Goal: Task Accomplishment & Management: Use online tool/utility

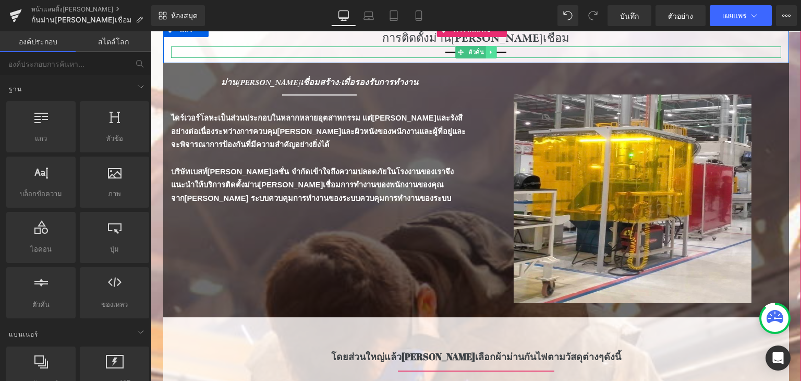
scroll to position [209, 0]
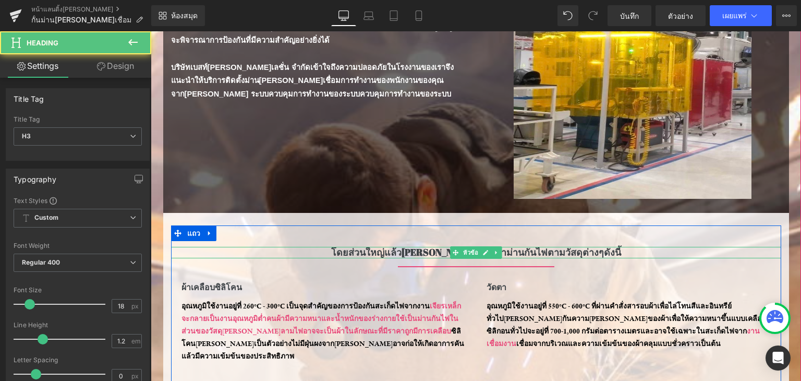
drag, startPoint x: 342, startPoint y: 251, endPoint x: 578, endPoint y: 254, distance: 236.3
click at [575, 256] on div "โดยส่วนใหญ่แล้ว[PERSON_NAME]เลือกผ้าม่านกันไฟตามวัสดุต่างๆดังนี้ หัวข้อ" at bounding box center [476, 252] width 610 height 11
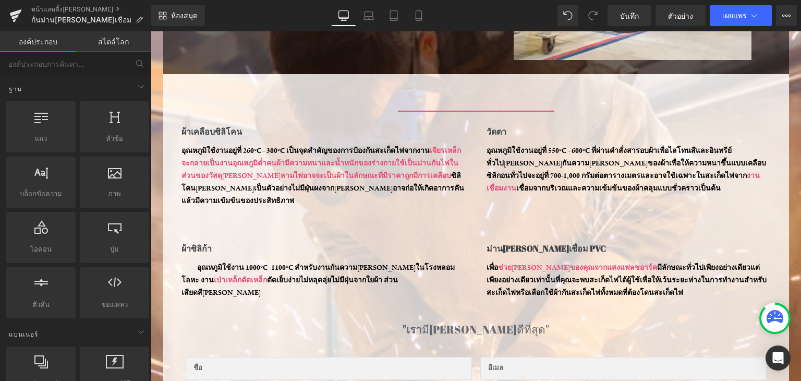
scroll to position [365, 0]
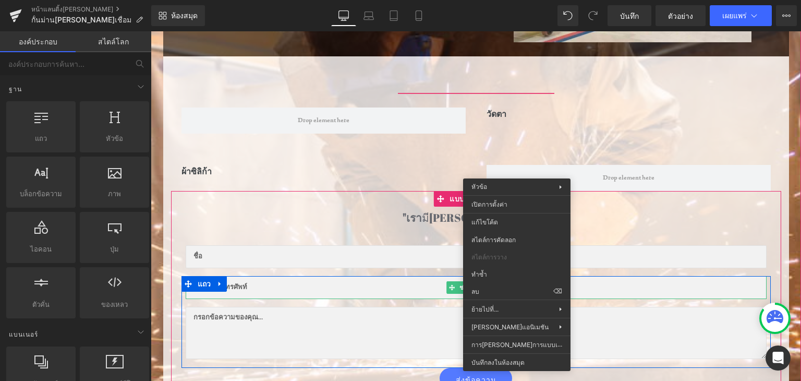
click at [512, 284] on input "text" at bounding box center [476, 287] width 581 height 23
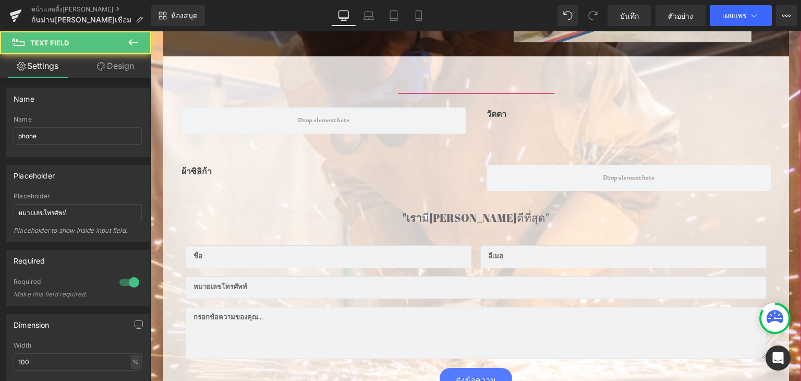
scroll to position [52, 0]
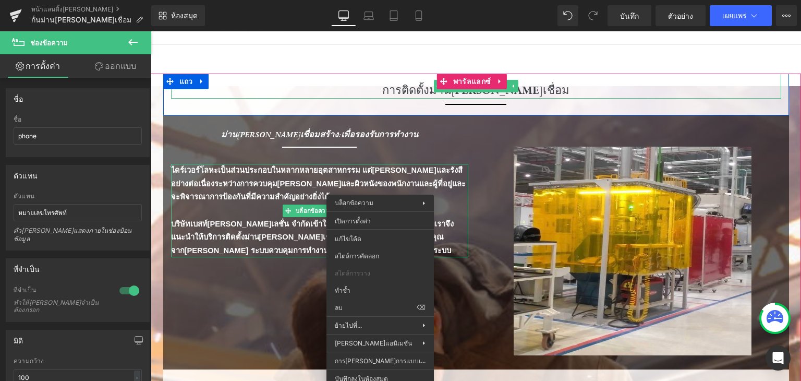
click at [591, 85] on div "การติดตั้งม่าน[PERSON_NAME]เชื่อม" at bounding box center [476, 86] width 610 height 25
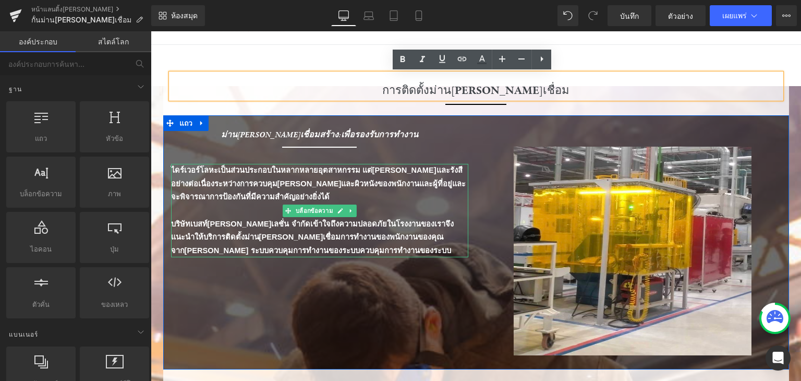
click at [178, 222] on font "บริษัทเบสท์[PERSON_NAME]เลชั่น จำกัดเข้าใจถึงความปลอดภัยในโรงงานของเราจึงแนะนำใ…" at bounding box center [312, 237] width 283 height 35
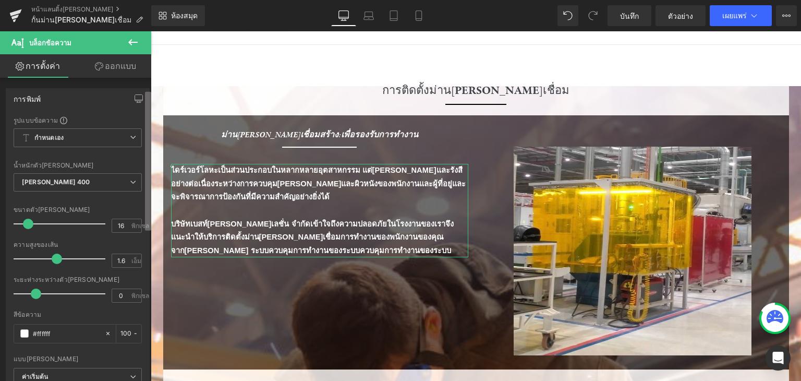
scroll to position [26, 0]
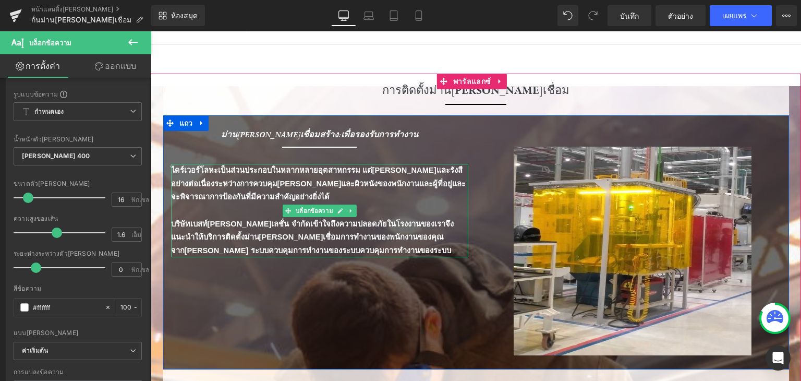
click at [182, 226] on font "บริษัทเบสท์[PERSON_NAME]เลชั่น จำกัดเข้าใจถึงความปลอดภัยในโรงงานของเราจึงแนะนำใ…" at bounding box center [312, 237] width 283 height 35
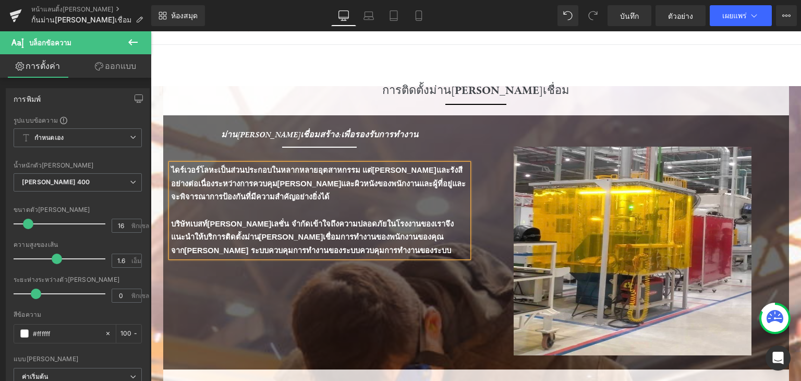
click at [184, 164] on p "ไดร์เวอร์โลหะเป็นส่วนประกอบในหลากหลายอุตสาหกรรม แต่[PERSON_NAME]และรังสีอย่างต่…" at bounding box center [319, 184] width 297 height 40
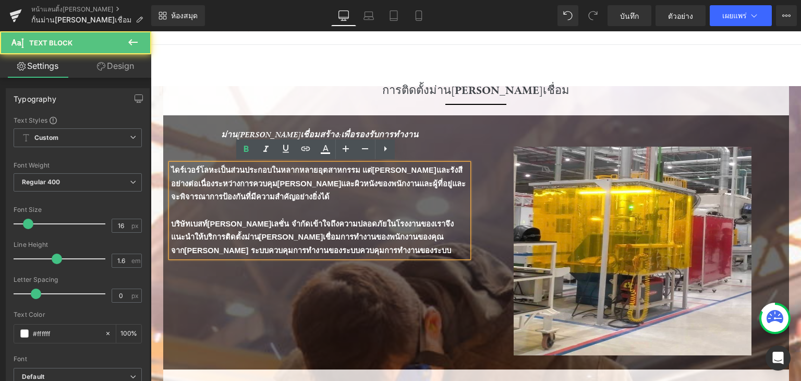
click at [184, 164] on p "ไดร์เวอร์โลหะเป็นส่วนประกอบในหลากหลายอุตสาหกรรม แต่[PERSON_NAME]และรังสีอย่างต่…" at bounding box center [319, 184] width 297 height 40
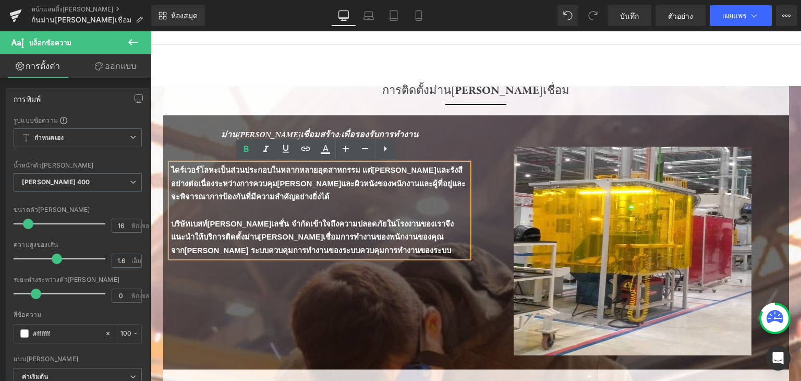
click at [191, 167] on font "ไดร์เวอร์โลหะเป็นส่วนประกอบในหลากหลายอุตสาหกรรม แต่[PERSON_NAME]และรังสีอย่างต่…" at bounding box center [318, 183] width 295 height 35
click at [188, 167] on font "ไดร์เวอร์โลหะเป็นส่วนประกอบในหลากหลายอุตสาหกรรม แต่[PERSON_NAME]และรังสีอย่างต่…" at bounding box center [318, 183] width 295 height 35
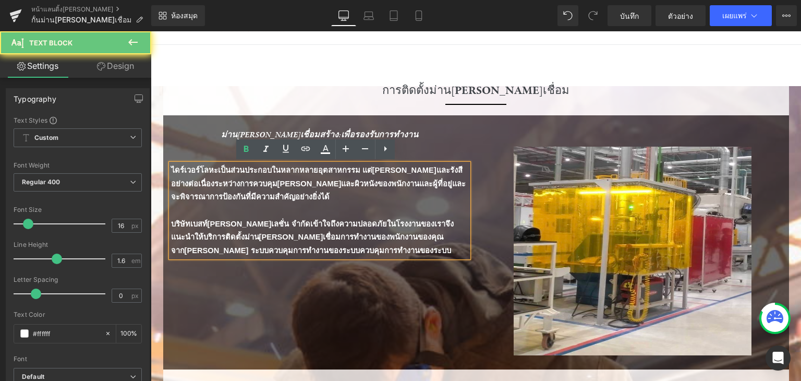
click at [188, 167] on font "ไดร์เวอร์โลหะเป็นส่วนประกอบในหลากหลายอุตสาหกรรม แต่[PERSON_NAME]และรังสีอย่างต่…" at bounding box center [318, 183] width 295 height 35
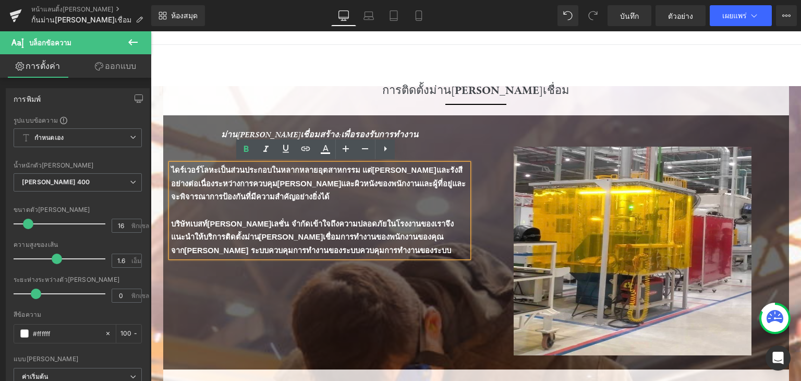
click at [479, 181] on div "ตัวคั่น ภาพ" at bounding box center [632, 241] width 313 height 227
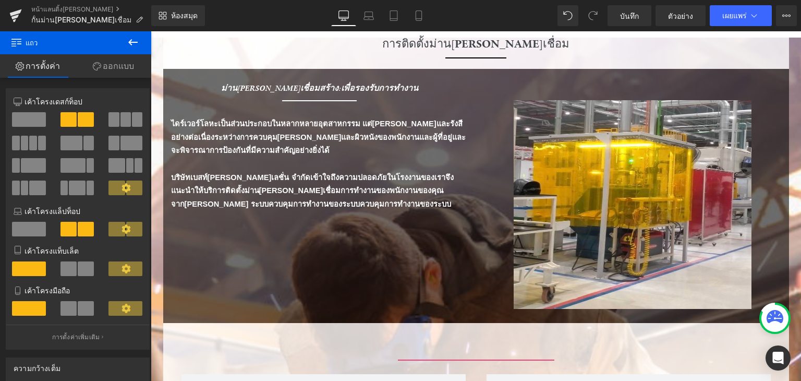
scroll to position [102, 0]
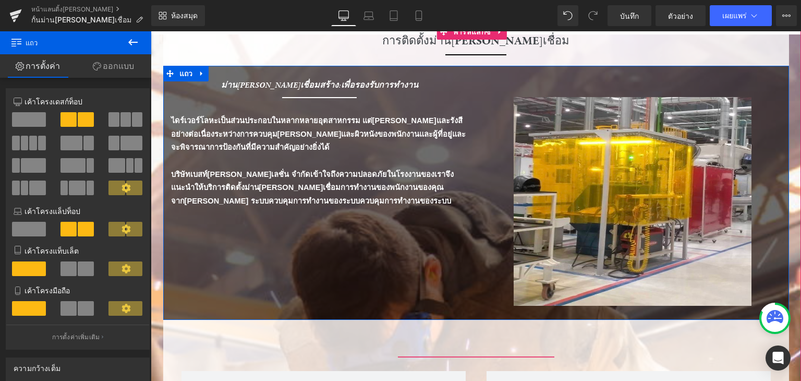
click at [415, 223] on div "ม่านกันแสงเชื่อมสร้าง:เพื่อรองรับการทำงาน หัวข้อ ตัวคั่น ตัวคั่น ไดร์เวอร์โลหะเ…" at bounding box center [476, 193] width 626 height 254
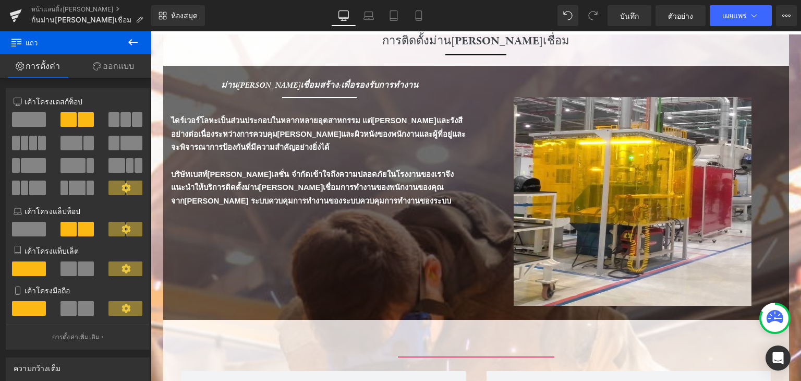
scroll to position [101, 0]
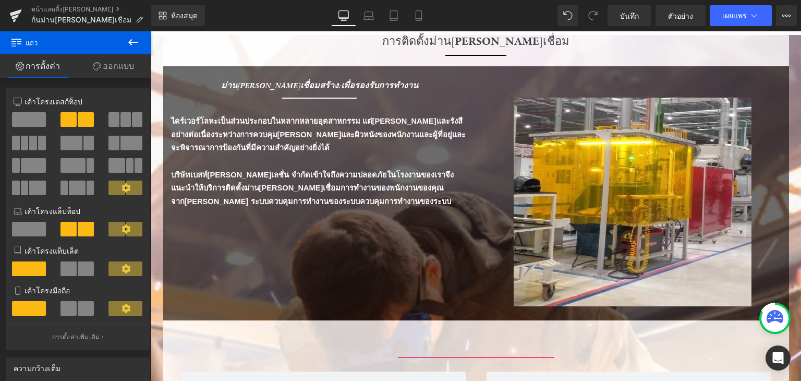
click at [121, 48] on button at bounding box center [133, 42] width 37 height 23
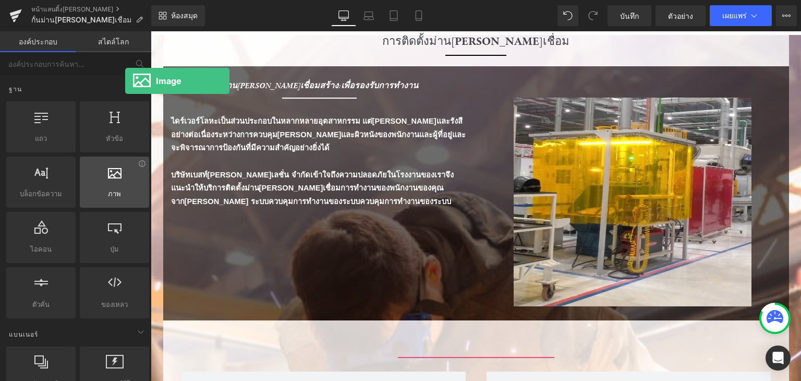
click at [125, 182] on div at bounding box center [114, 176] width 63 height 23
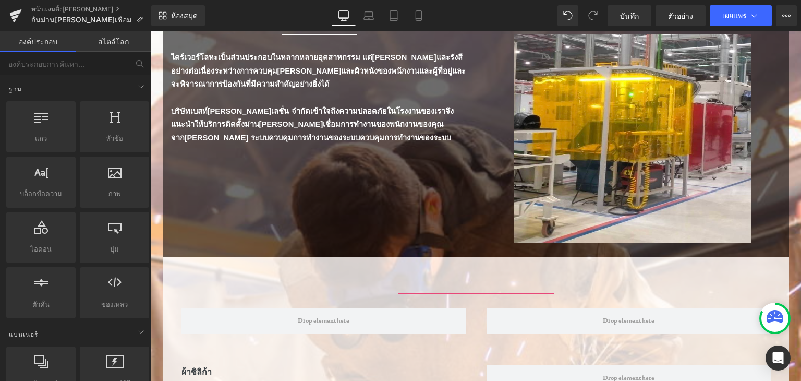
scroll to position [175, 0]
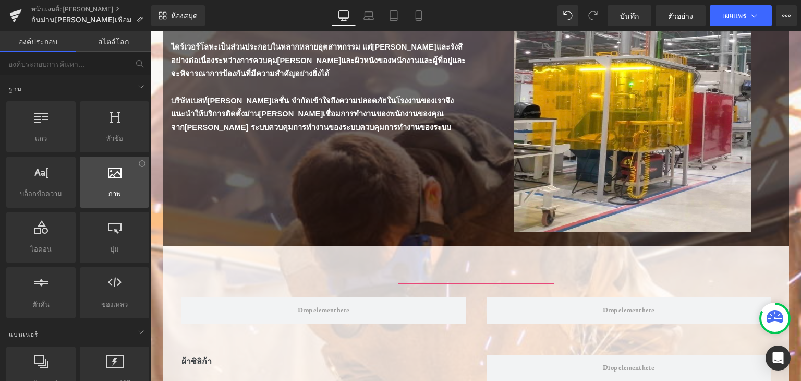
drag, startPoint x: 100, startPoint y: 191, endPoint x: 110, endPoint y: 193, distance: 10.0
click at [110, 193] on span "ภาพ" at bounding box center [114, 193] width 63 height 11
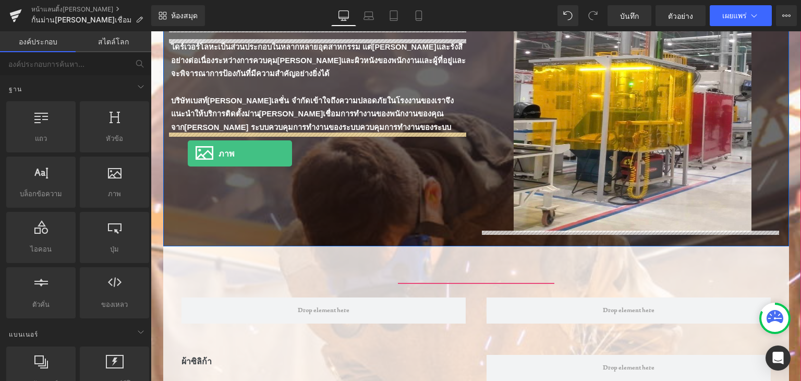
drag, startPoint x: 261, startPoint y: 224, endPoint x: 188, endPoint y: 153, distance: 101.5
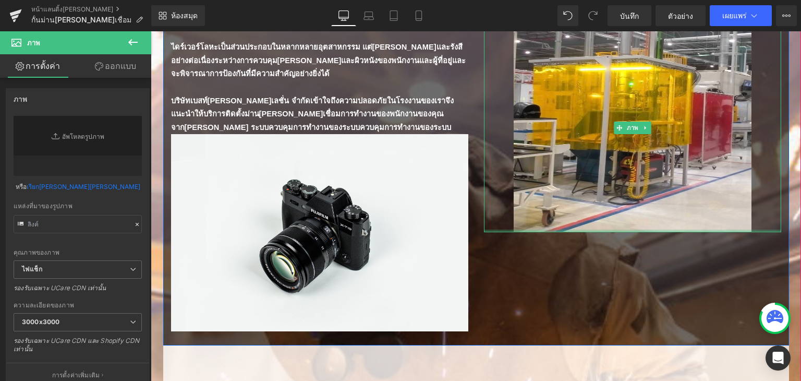
type input "//[DOMAIN_NAME][URL]"
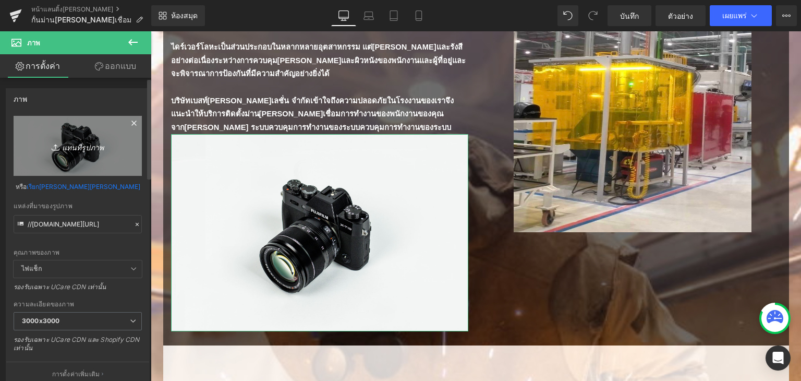
click at [58, 138] on link "แทนที่รูปภาพ" at bounding box center [78, 146] width 128 height 60
click at [105, 144] on icon "แทนที่รูปภาพ" at bounding box center [77, 145] width 83 height 13
type input "C:\fakepath\ปก.jpg"
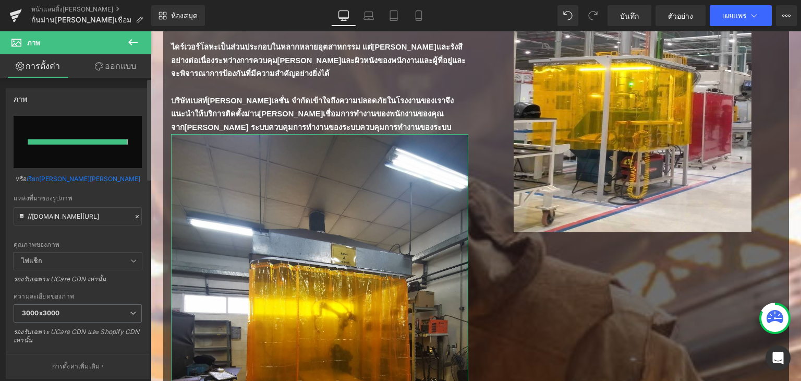
type input "https://ucarecdn.com/a2fbd8fd-22c8-4fb1-94e2-d754e9c34a64/-/format/auto/-/previ…"
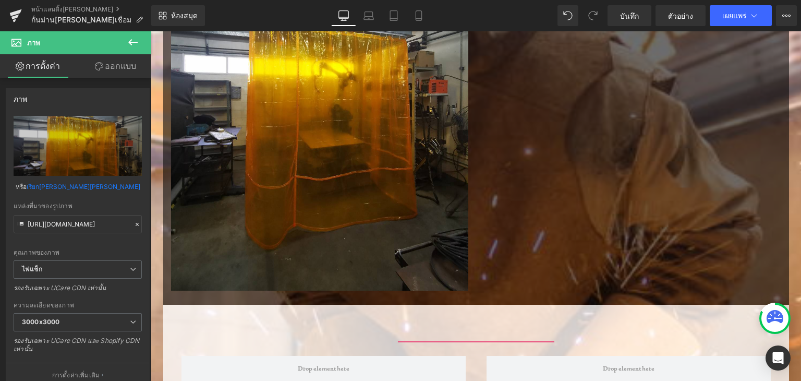
scroll to position [379, 0]
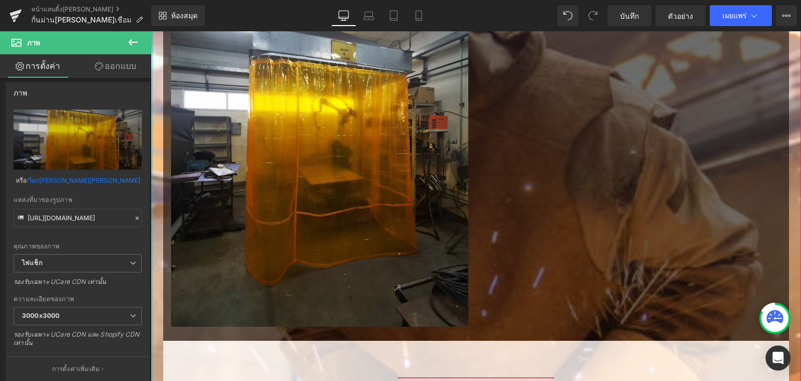
click at [147, 182] on b at bounding box center [149, 132] width 4 height 100
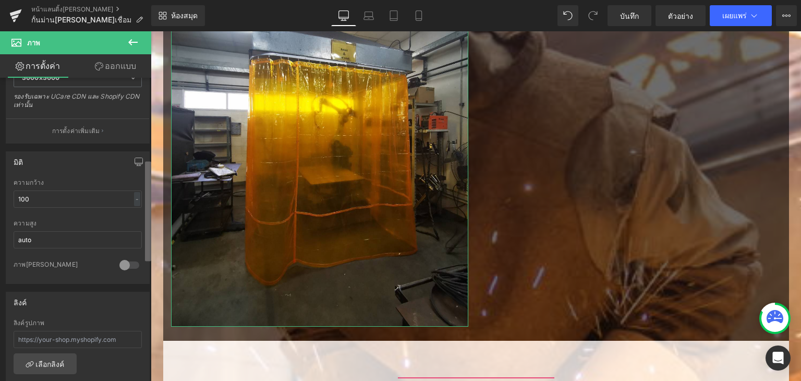
scroll to position [245, 0]
click at [146, 246] on b at bounding box center [148, 212] width 6 height 100
drag, startPoint x: 40, startPoint y: 195, endPoint x: 5, endPoint y: 197, distance: 35.0
click at [6, 197] on div "มิติ 100% ความกว้าง 100 - - พิกเซล auto ความสูง auto 0 ภาพ[PERSON_NAME]" at bounding box center [78, 216] width 144 height 133
click at [38, 237] on input "auto" at bounding box center [78, 238] width 128 height 17
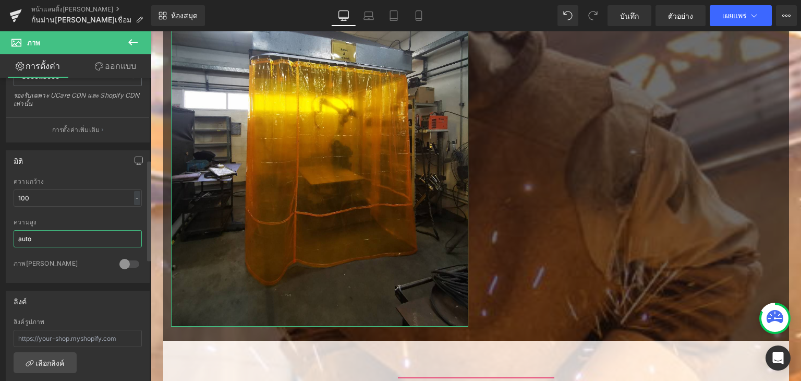
drag, startPoint x: 38, startPoint y: 237, endPoint x: 0, endPoint y: 236, distance: 38.1
click at [0, 236] on div "มิติ 100% ความกว้าง 100 - - พิกเซล auto ความสูง auto 0 ภาพ[PERSON_NAME]" at bounding box center [78, 212] width 156 height 140
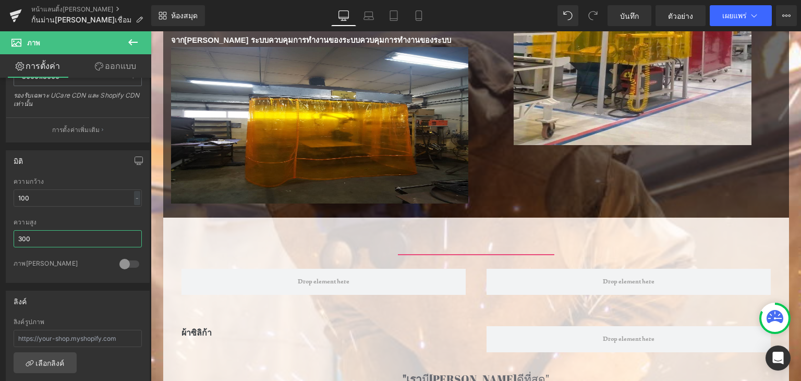
scroll to position [219, 0]
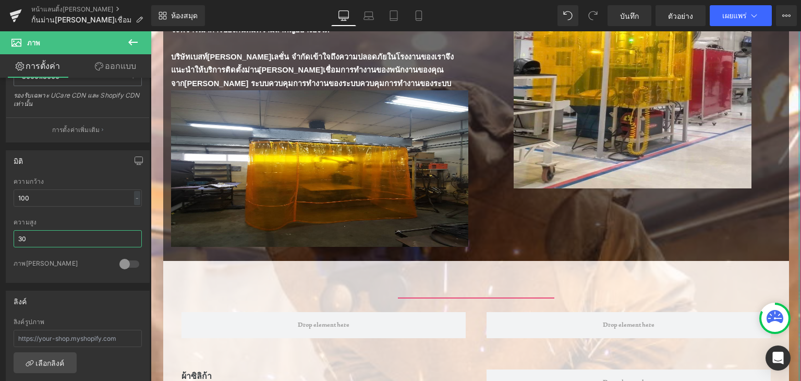
type input "3"
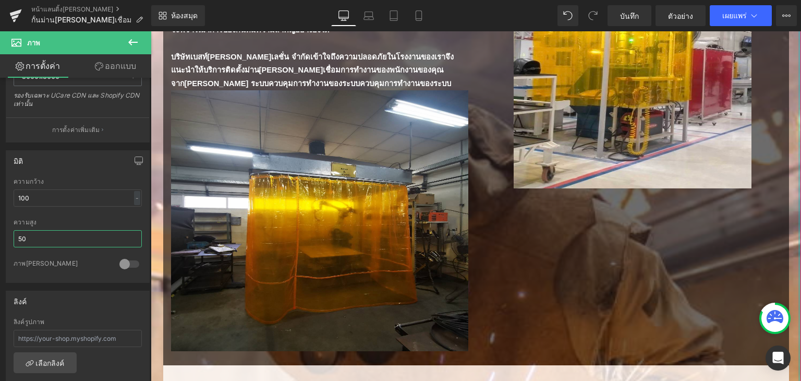
type input "5"
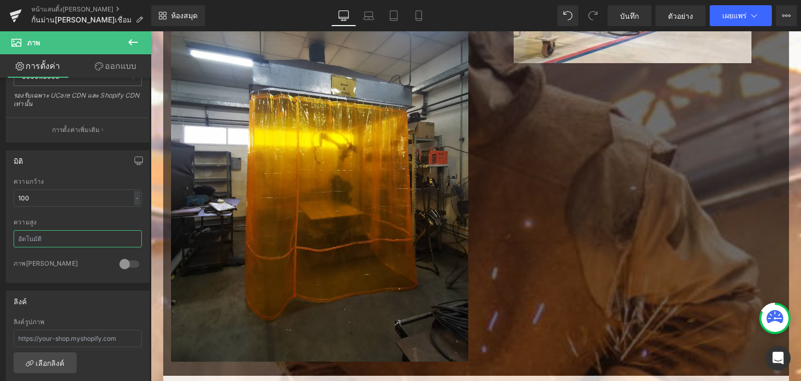
scroll to position [340, 0]
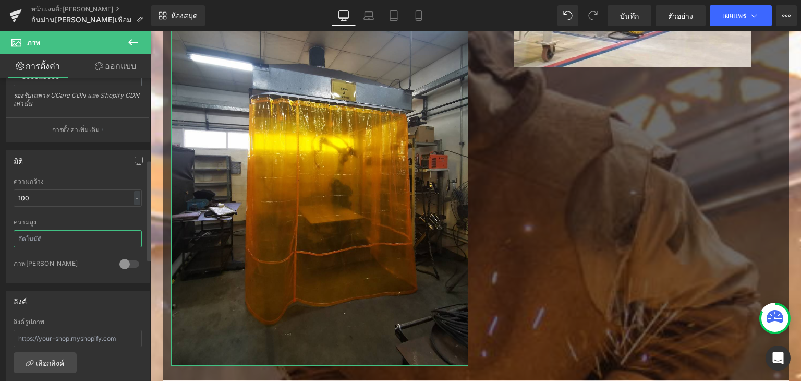
click at [74, 240] on input "text" at bounding box center [78, 238] width 128 height 17
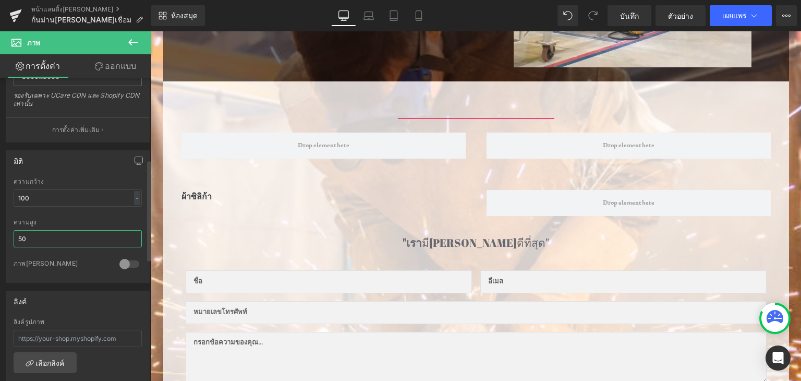
type input "500"
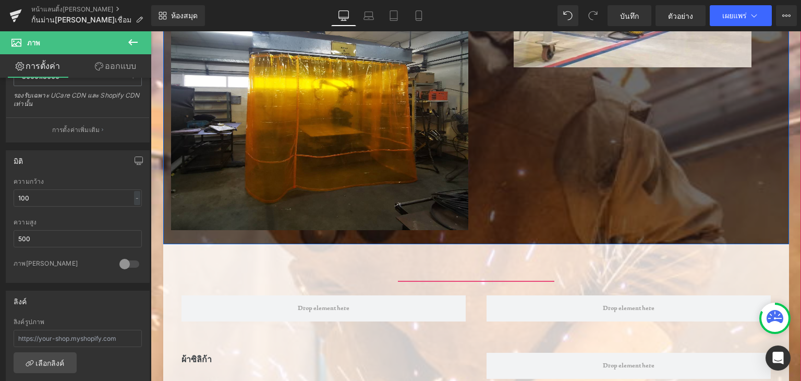
click at [510, 190] on div "ม่านกันแสงเชื่อมสร้าง:เพื่อรองรับการทำงาน หัวข้อ ตัวคั่น ตัวคั่น ไดร์เวอร์โลหะเ…" at bounding box center [476, 35] width 626 height 417
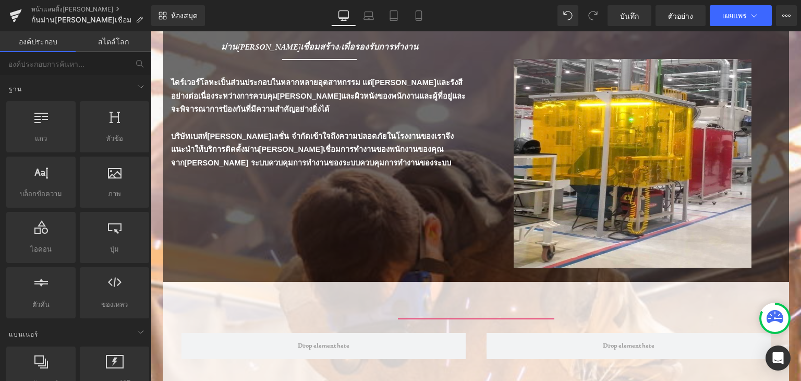
scroll to position [157, 0]
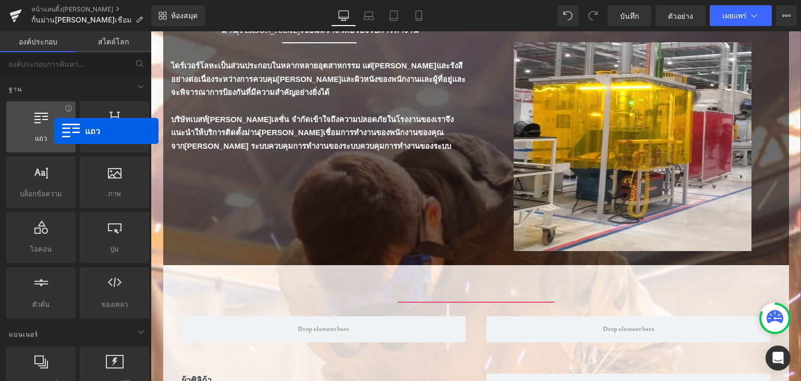
drag, startPoint x: 48, startPoint y: 132, endPoint x: 54, endPoint y: 131, distance: 6.3
click at [54, 131] on div at bounding box center [40, 121] width 63 height 23
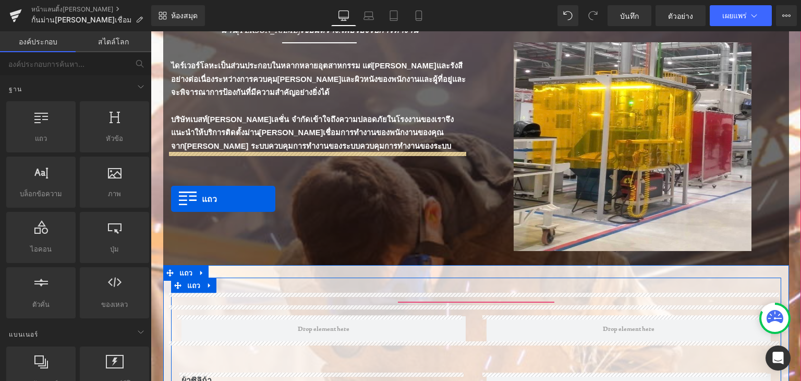
drag, startPoint x: 195, startPoint y: 157, endPoint x: 171, endPoint y: 199, distance: 47.9
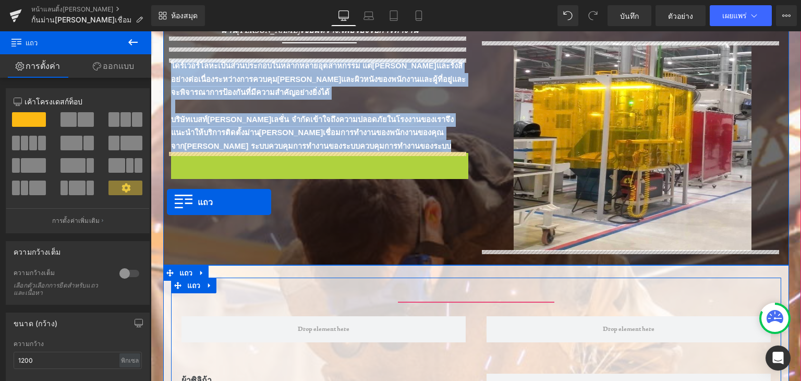
drag, startPoint x: 171, startPoint y: 159, endPoint x: 167, endPoint y: 202, distance: 42.9
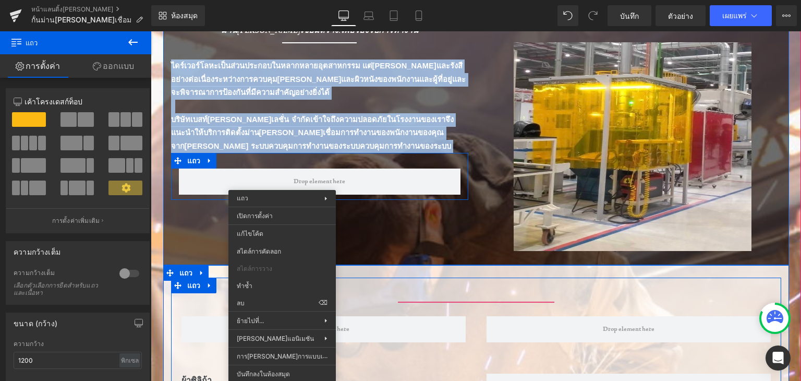
click at [396, 222] on div "ม่านกันแสงเชื่อมสร้าง:เพื่อรองรับการทำงาน หัวข้อ ตัวคั่น ตัวคั่น ไดร์เวอร์โลหะเ…" at bounding box center [476, 138] width 626 height 254
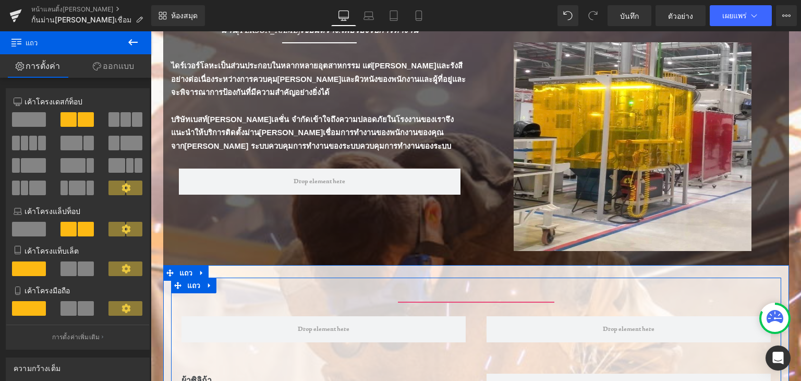
click at [134, 39] on icon at bounding box center [133, 42] width 13 height 13
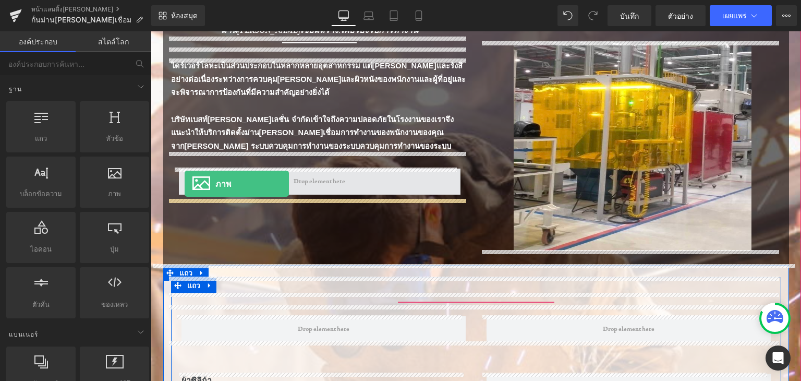
drag, startPoint x: 261, startPoint y: 210, endPoint x: 185, endPoint y: 184, distance: 81.0
click at [185, 184] on span at bounding box center [320, 182] width 282 height 26
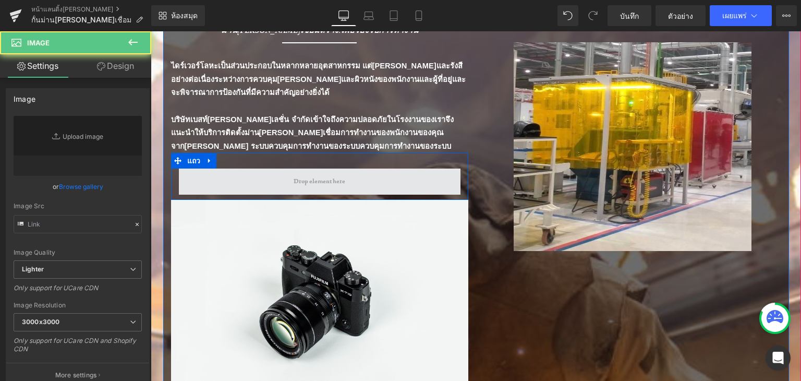
type input "//d1um8515vdn9kb.cloudfront.net/images/parallax.jpg"
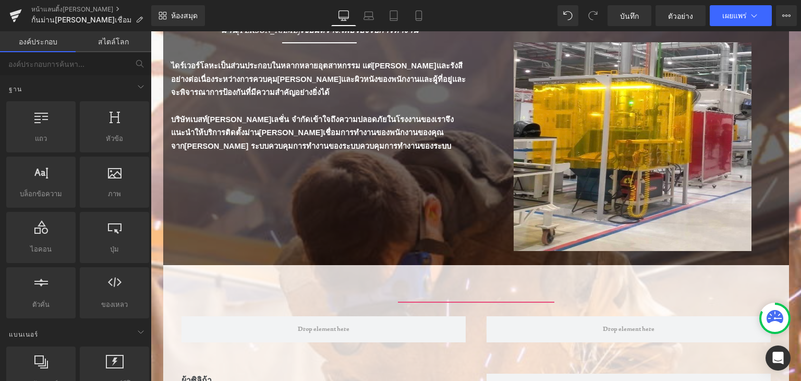
scroll to position [209, 0]
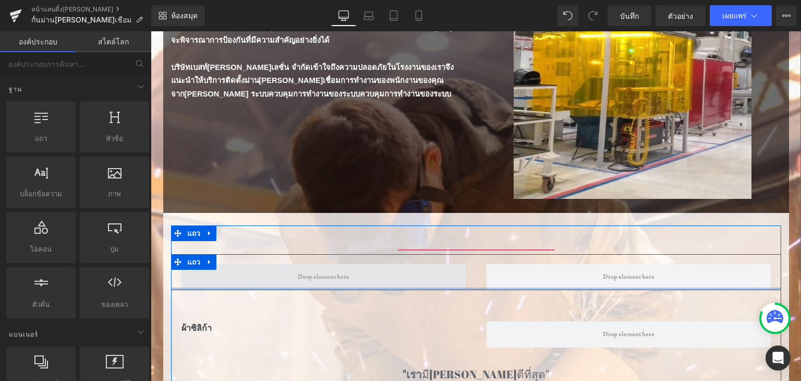
click at [349, 286] on span at bounding box center [324, 277] width 284 height 26
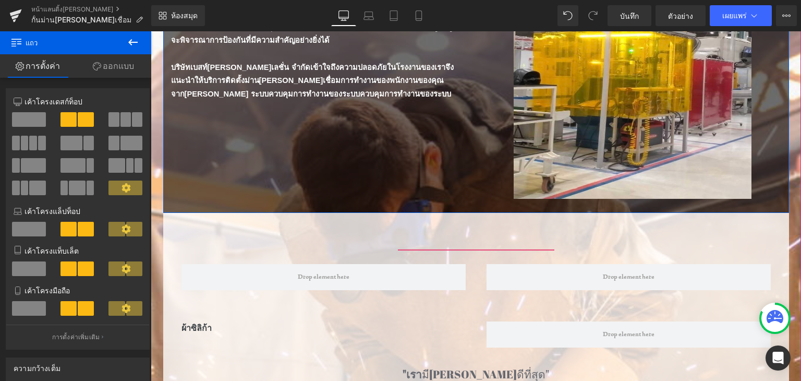
click at [231, 159] on div "ม่านกันแสงเชื่อมสร้าง:เพื่อรองรับการทำงาน หัวข้อ ตัวคั่น ตัวคั่น ไดร์เวอร์โลหะเ…" at bounding box center [476, 86] width 626 height 254
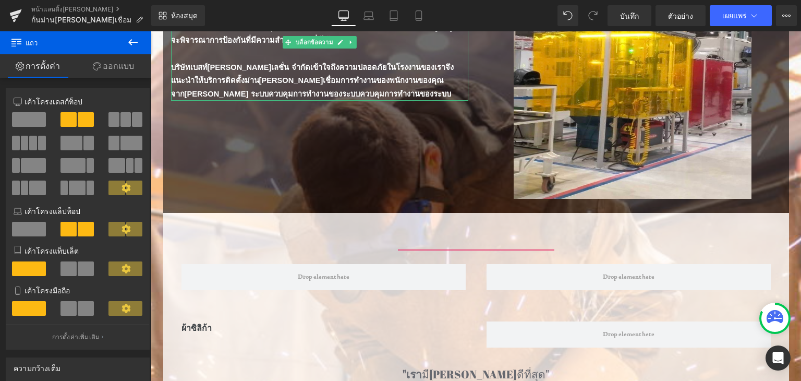
click at [131, 39] on icon at bounding box center [133, 42] width 13 height 13
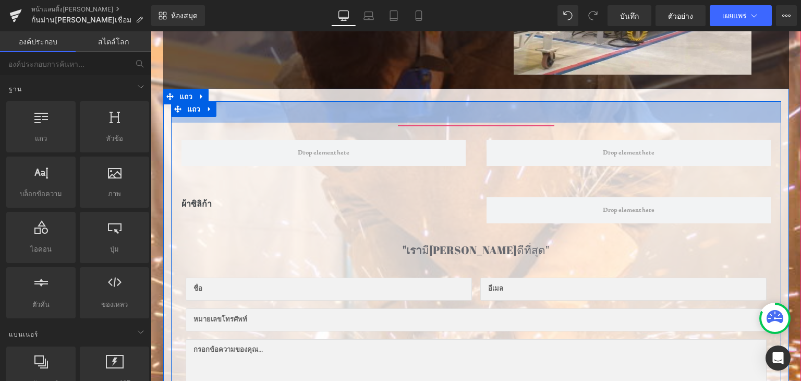
scroll to position [365, 0]
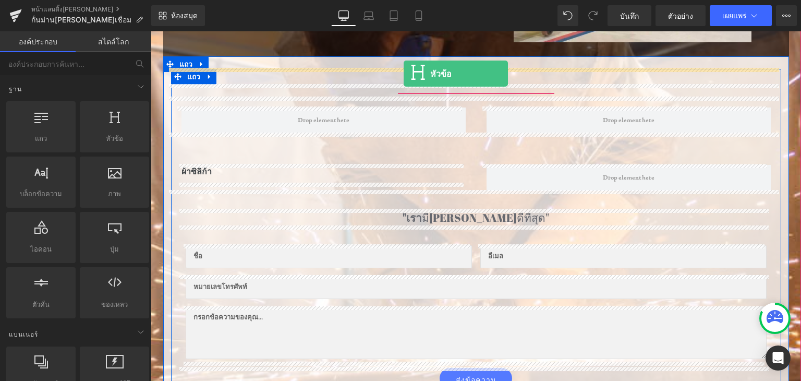
drag, startPoint x: 249, startPoint y: 153, endPoint x: 404, endPoint y: 74, distance: 174.3
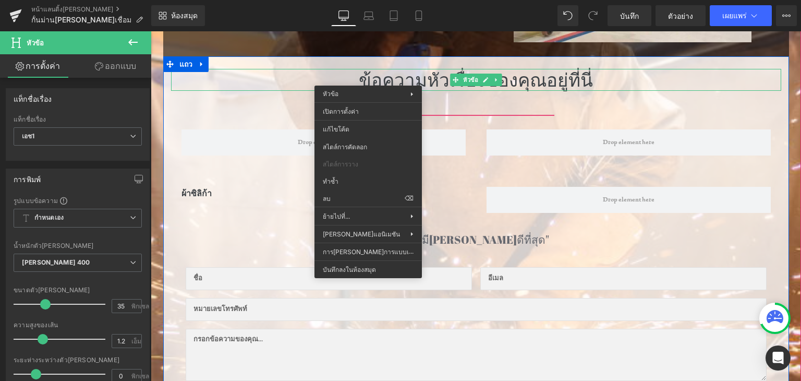
click at [368, 78] on font "ข้อความหัวเรื่องของคุณอยู่ที่นี่" at bounding box center [476, 79] width 234 height 25
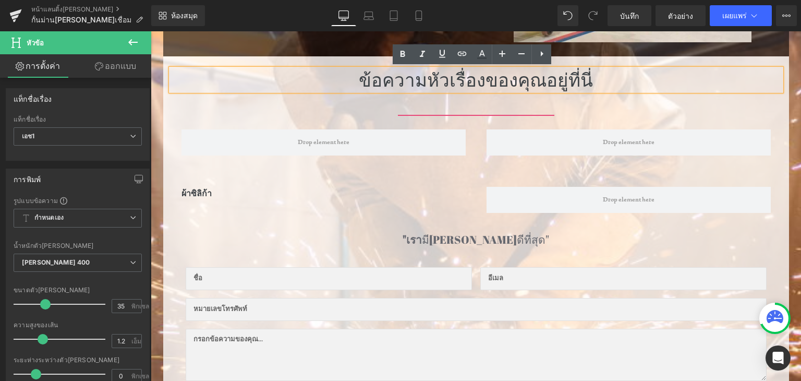
drag, startPoint x: 349, startPoint y: 77, endPoint x: 594, endPoint y: 80, distance: 245.7
click at [600, 89] on h1 "ข้อความหัวเรื่องของคุณอยู่ที่นี่" at bounding box center [476, 80] width 610 height 22
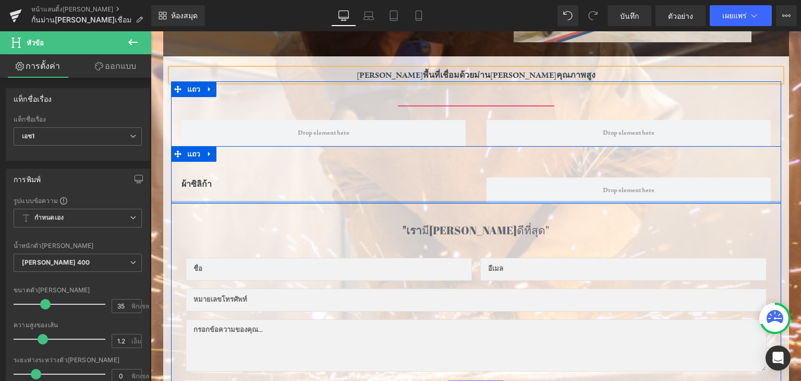
click at [368, 201] on div at bounding box center [476, 202] width 610 height 3
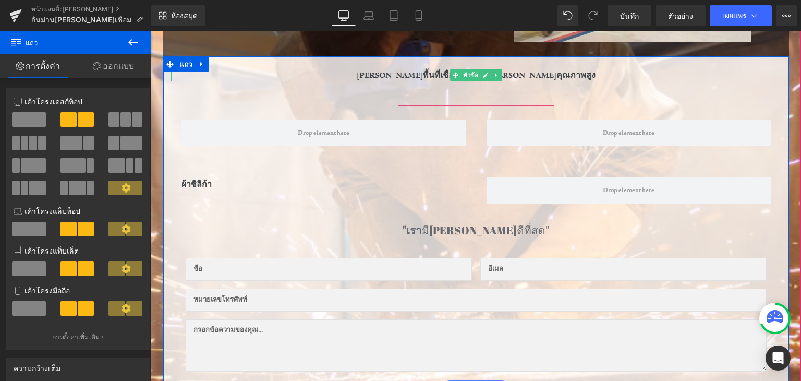
click at [413, 74] on font "ปกป้องพื้นที่เชื่อมด้วยม่านกันแสงคุณภาพสูง" at bounding box center [476, 75] width 239 height 10
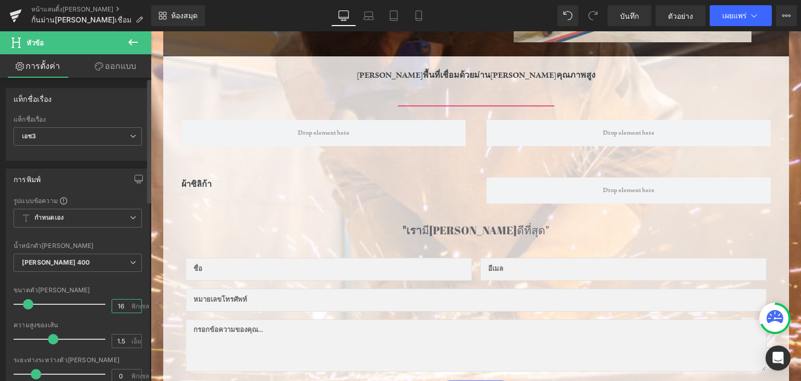
drag, startPoint x: 122, startPoint y: 305, endPoint x: 106, endPoint y: 301, distance: 16.1
click at [106, 301] on div "ขนาดตัวอักษร 16 พิกเซล" at bounding box center [78, 303] width 128 height 35
drag, startPoint x: 117, startPoint y: 304, endPoint x: 111, endPoint y: 303, distance: 5.8
click at [112, 303] on div "16 พิกเซล" at bounding box center [127, 306] width 30 height 14
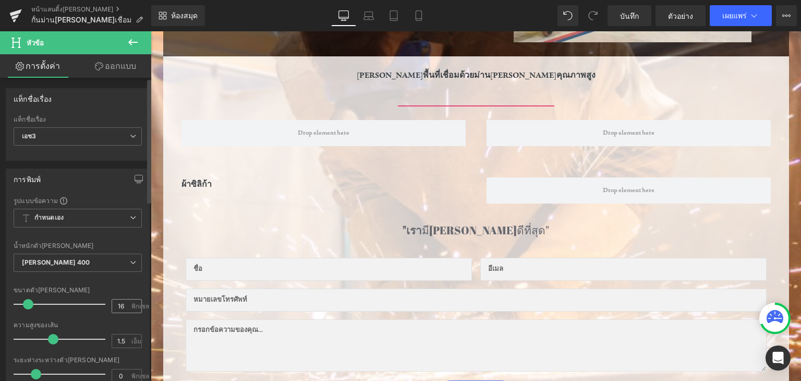
click at [112, 303] on div "16 พิกเซล" at bounding box center [127, 306] width 30 height 14
click at [112, 303] on input "16" at bounding box center [121, 305] width 18 height 13
drag, startPoint x: 122, startPoint y: 307, endPoint x: 116, endPoint y: 303, distance: 7.5
click at [116, 303] on input "16" at bounding box center [121, 305] width 18 height 13
type input "1"
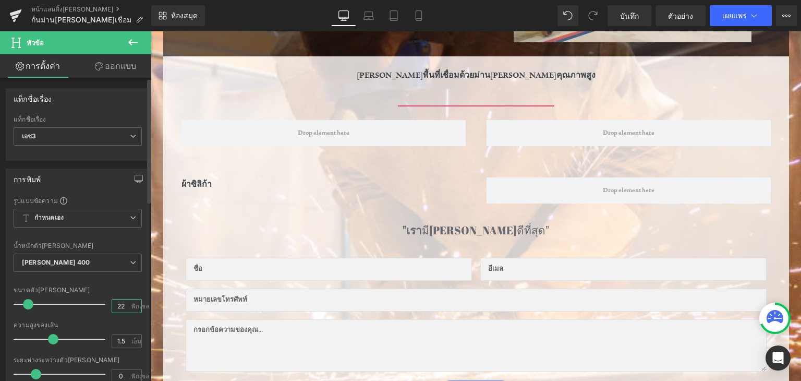
type input "22"
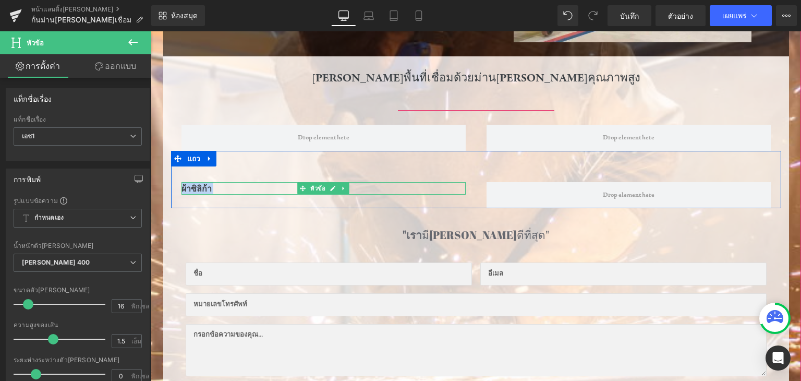
drag, startPoint x: 205, startPoint y: 188, endPoint x: 179, endPoint y: 186, distance: 25.6
click at [182, 186] on div "ผ้าซิลิก้า หัวข้อ" at bounding box center [324, 188] width 284 height 13
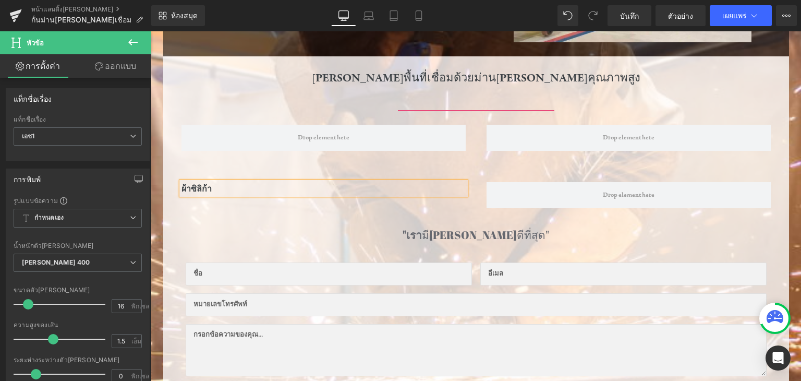
drag, startPoint x: 180, startPoint y: 186, endPoint x: 213, endPoint y: 188, distance: 33.4
click at [151, 31] on div at bounding box center [151, 31] width 0 height 0
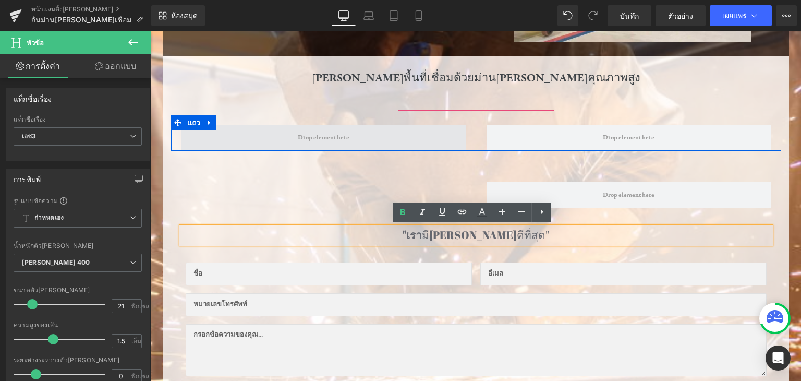
click at [358, 146] on span at bounding box center [324, 138] width 284 height 26
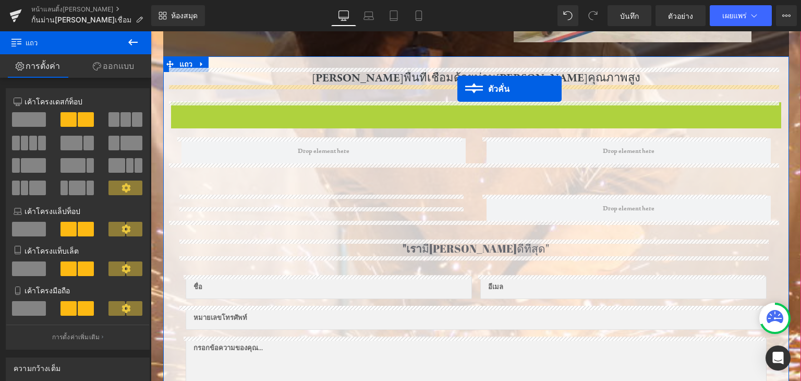
drag, startPoint x: 454, startPoint y: 111, endPoint x: 458, endPoint y: 89, distance: 22.7
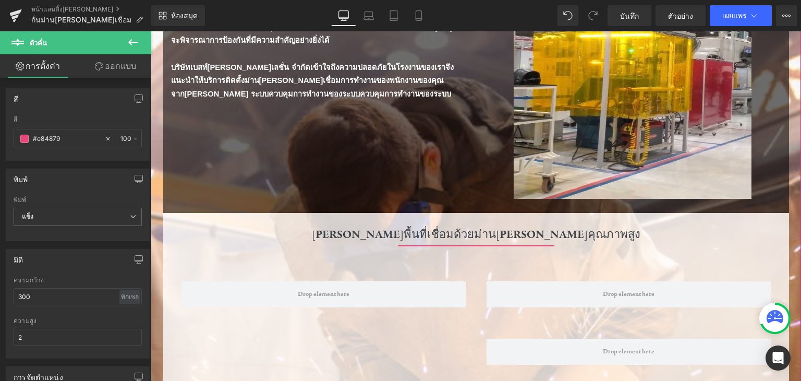
scroll to position [313, 0]
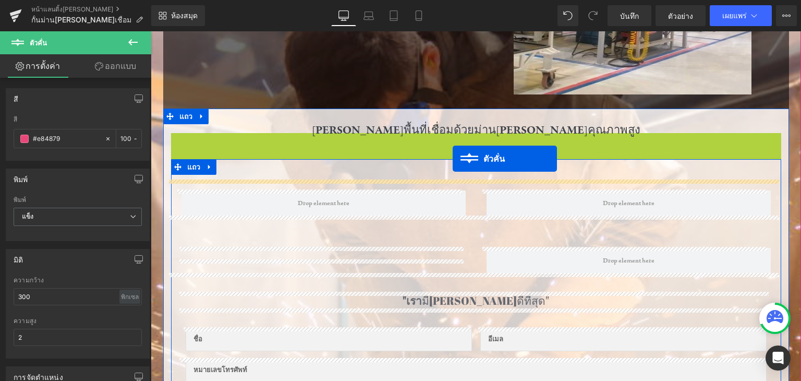
drag, startPoint x: 453, startPoint y: 138, endPoint x: 453, endPoint y: 157, distance: 18.8
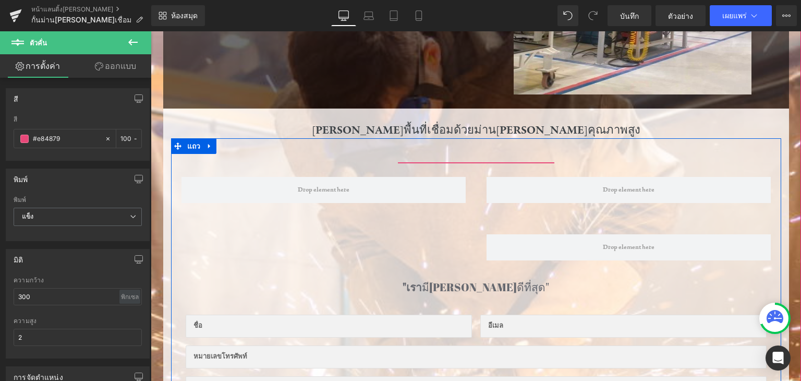
click at [365, 267] on div ""เรา มีฉนวนที่ดีที่สุด" หัวข้อ ช่องข้อความ ช่องอีเมล แถว ช่องข้อความ พื้นที่ข้อ…" at bounding box center [476, 361] width 610 height 203
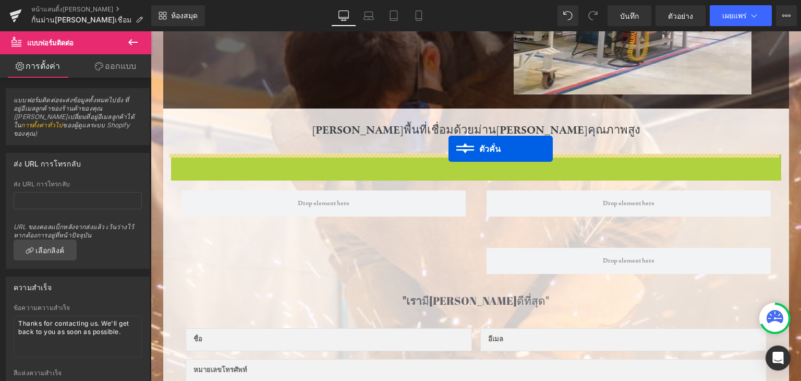
drag, startPoint x: 452, startPoint y: 161, endPoint x: 449, endPoint y: 149, distance: 13.0
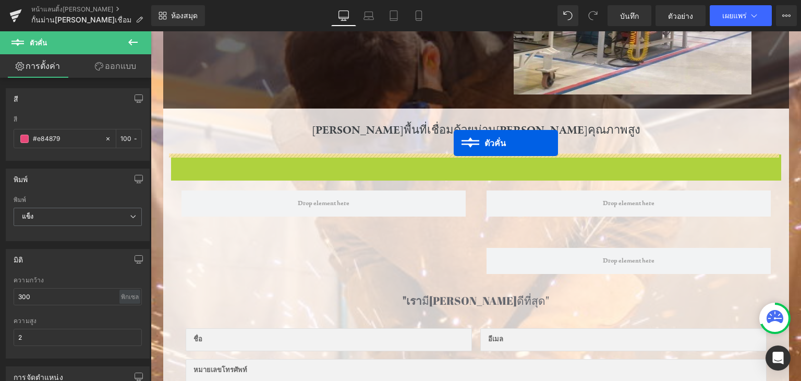
drag, startPoint x: 455, startPoint y: 161, endPoint x: 454, endPoint y: 143, distance: 18.3
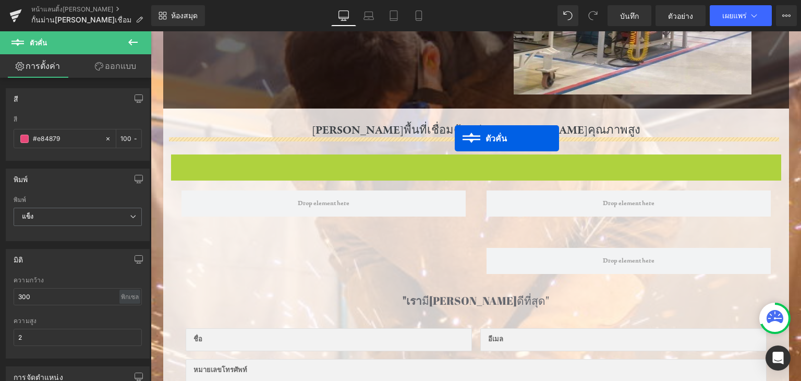
drag, startPoint x: 455, startPoint y: 161, endPoint x: 455, endPoint y: 138, distance: 22.4
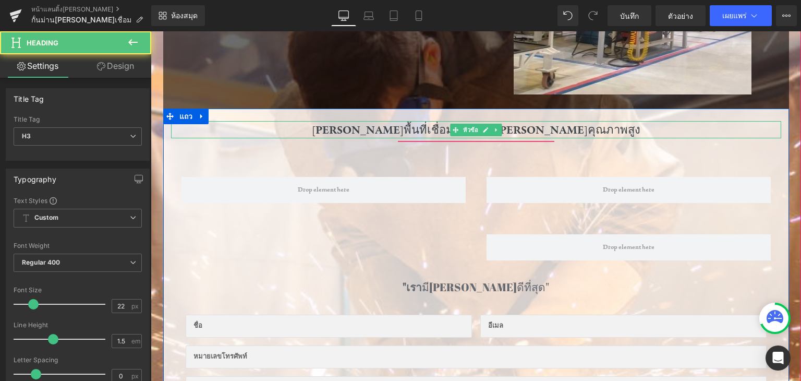
drag, startPoint x: 523, startPoint y: 130, endPoint x: 584, endPoint y: 129, distance: 61.0
click at [584, 129] on div "ปกป้องพื้นที่เชื่อมด้วยม่านกันแสงคุณภาพสูง" at bounding box center [476, 129] width 610 height 17
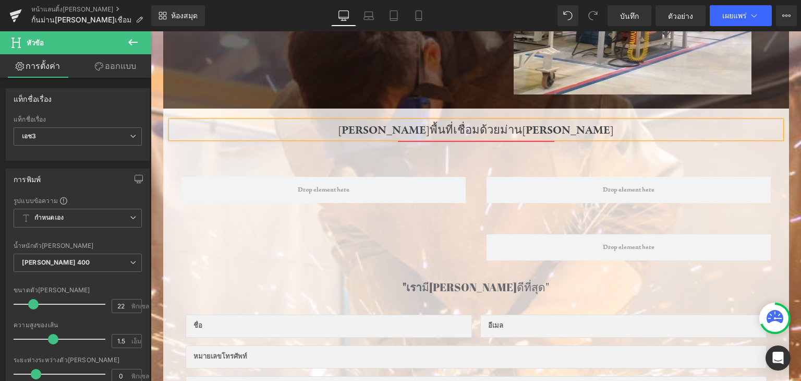
click at [584, 129] on div "ปกป้องพื้นที่เชื่อมด้วยม่านกันแสง" at bounding box center [476, 129] width 610 height 17
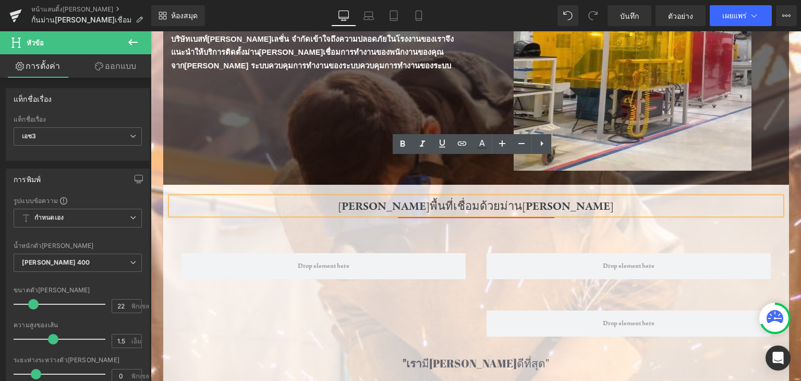
scroll to position [277, 0]
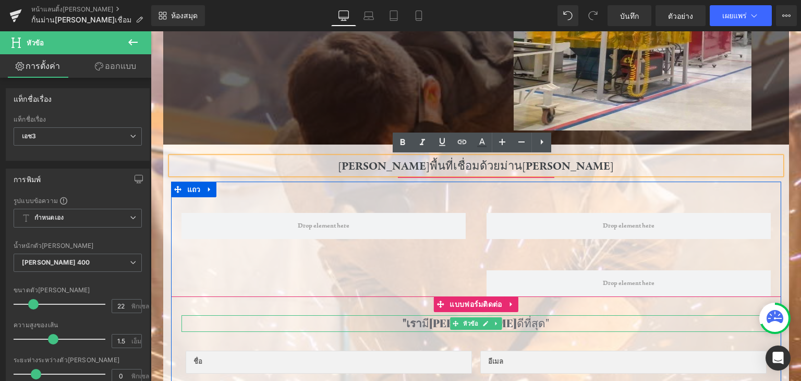
click at [503, 319] on font "มี[PERSON_NAME]ดีที่สุด"" at bounding box center [485, 323] width 127 height 15
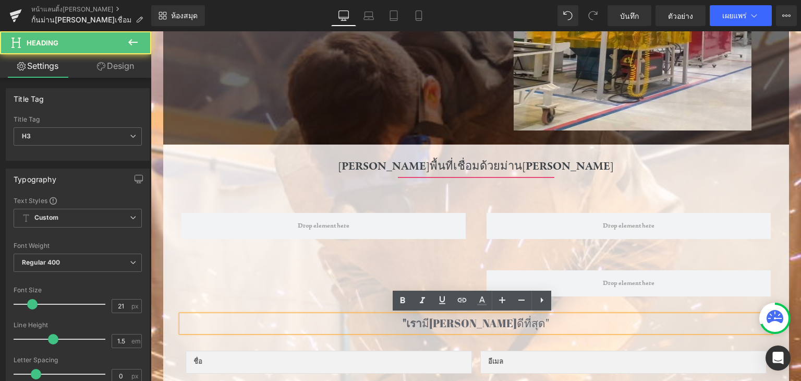
drag, startPoint x: 453, startPoint y: 323, endPoint x: 477, endPoint y: 324, distance: 23.5
click at [477, 324] on font "มี[PERSON_NAME]ดีที่สุด"" at bounding box center [485, 323] width 127 height 15
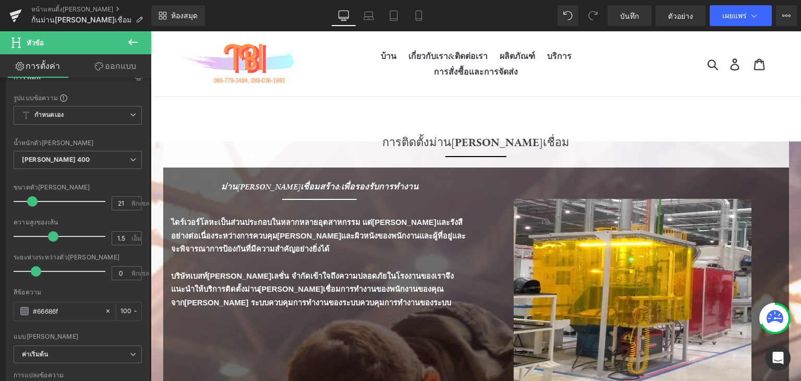
scroll to position [104, 0]
click at [113, 39] on span "หัวข้อ" at bounding box center [62, 42] width 104 height 23
click at [144, 36] on button at bounding box center [133, 42] width 37 height 23
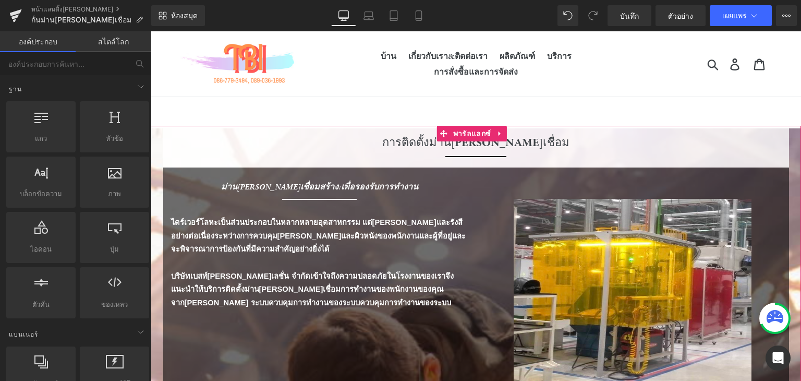
scroll to position [261, 0]
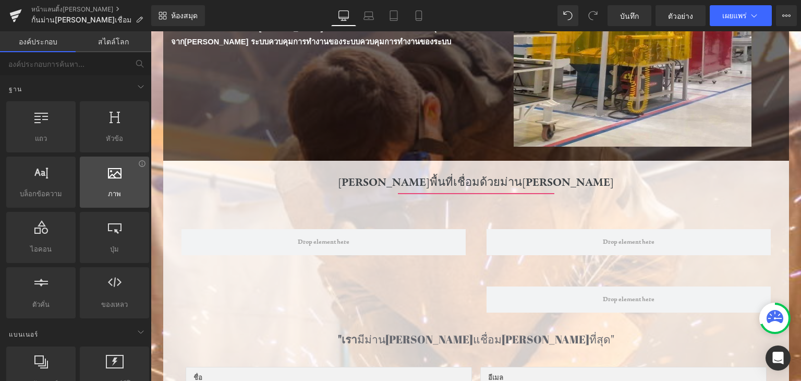
click at [113, 184] on div at bounding box center [114, 176] width 63 height 23
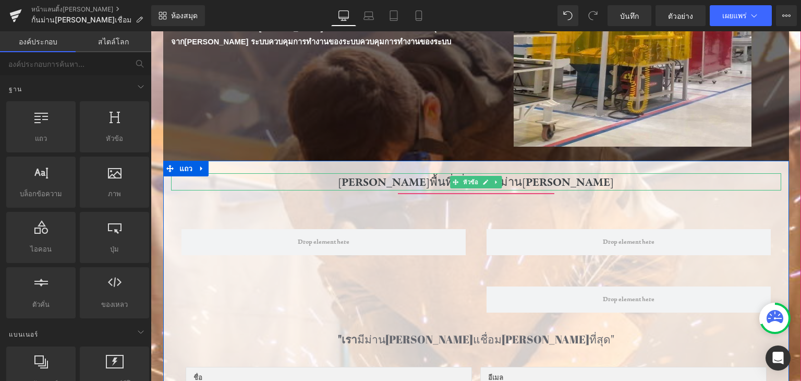
click at [558, 181] on div "ปกป้องพื้นที่เชื่อมด้วยม่านกันแสง" at bounding box center [476, 181] width 610 height 17
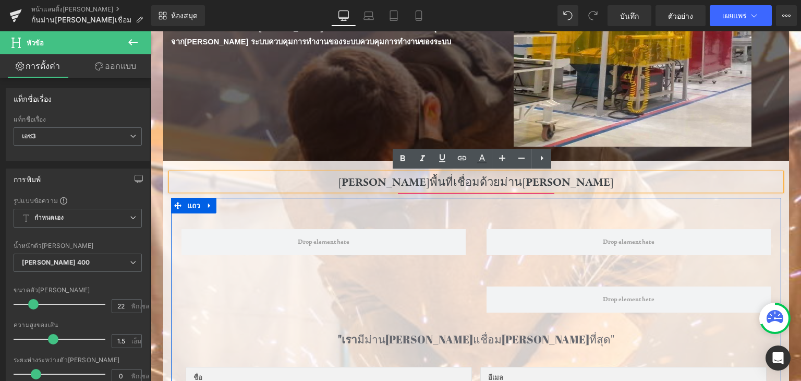
click at [151, 31] on div "36 พิกเซล" at bounding box center [151, 31] width 0 height 0
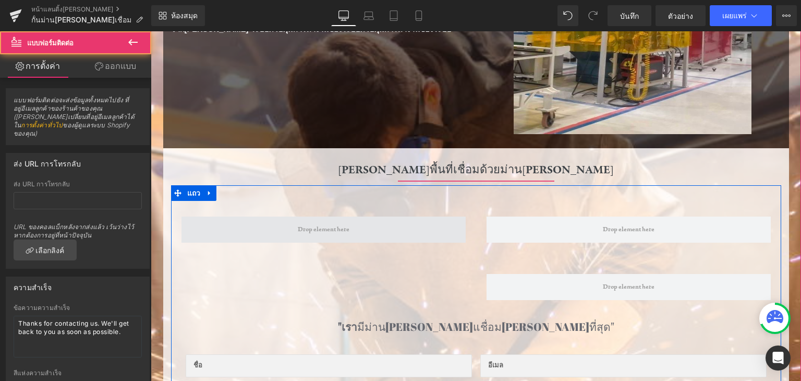
scroll to position [313, 0]
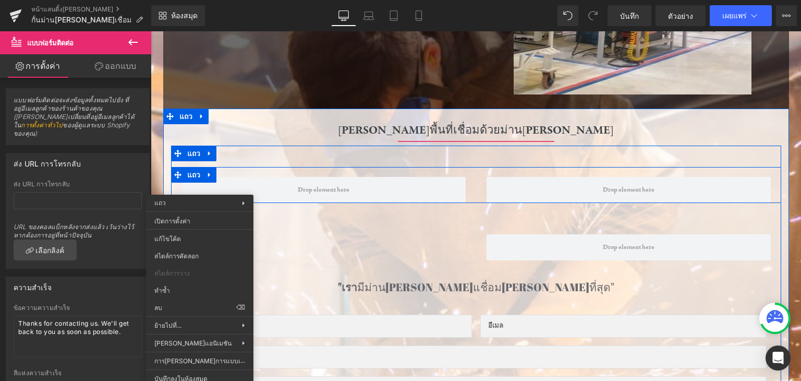
click at [151, 31] on div "36 พิกเซล" at bounding box center [151, 31] width 0 height 0
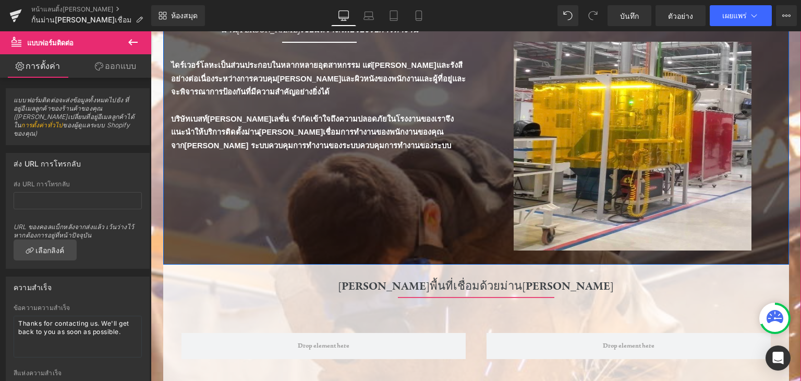
scroll to position [209, 0]
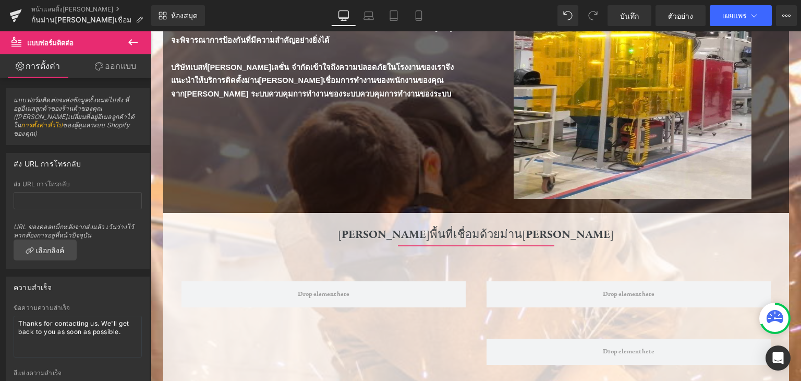
click at [128, 39] on icon at bounding box center [133, 42] width 13 height 13
click at [0, 0] on link "สไตล์โลก" at bounding box center [0, 0] width 0 height 0
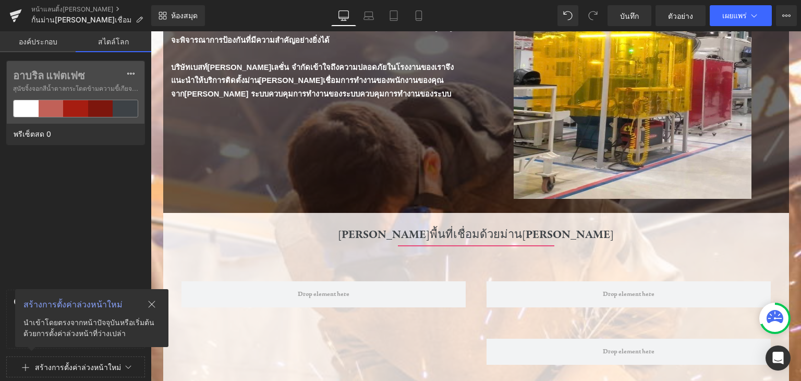
click at [42, 36] on link "องค์ประกอบ" at bounding box center [38, 41] width 76 height 21
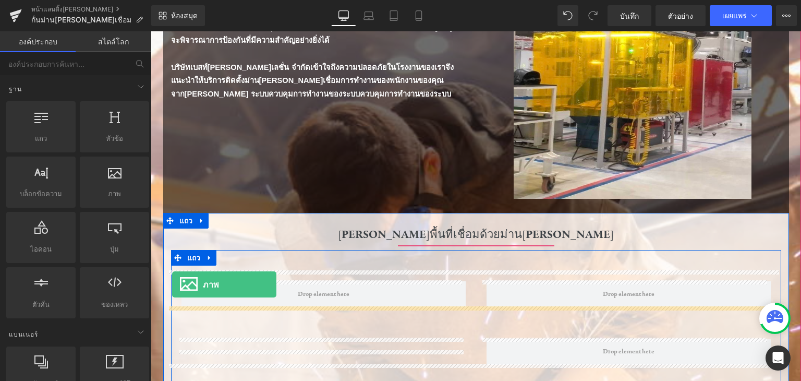
drag, startPoint x: 255, startPoint y: 204, endPoint x: 172, endPoint y: 284, distance: 115.1
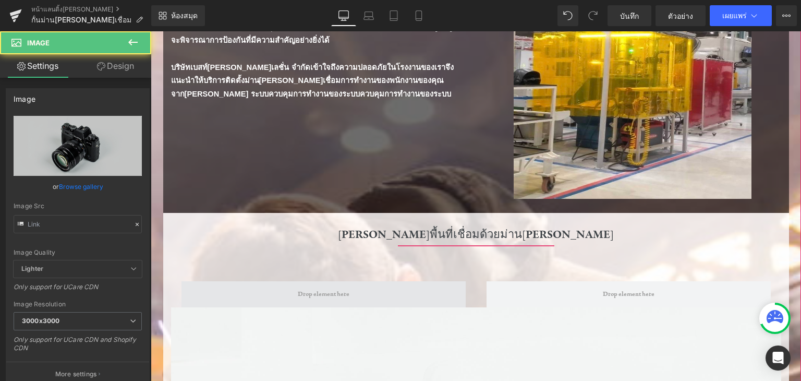
type input "//d1um8515vdn9kb.cloudfront.net/images/parallax.jpg"
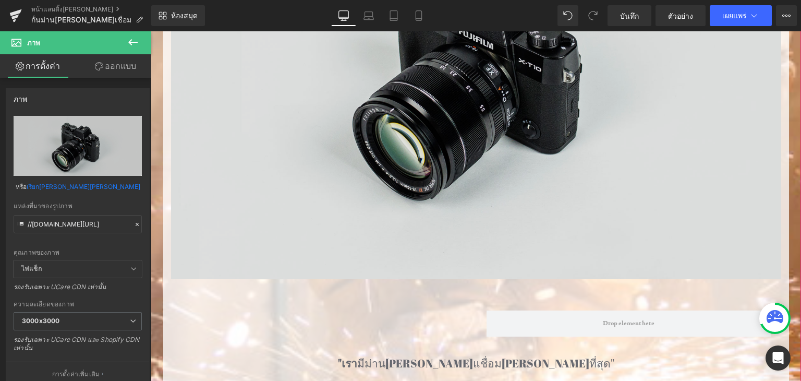
scroll to position [365, 0]
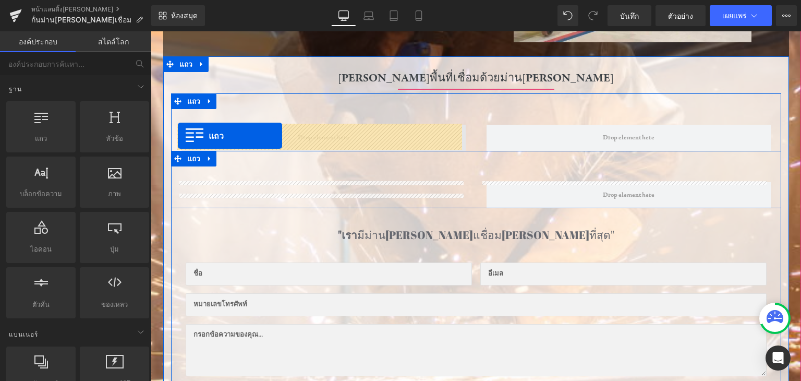
drag, startPoint x: 180, startPoint y: 159, endPoint x: 178, endPoint y: 136, distance: 23.6
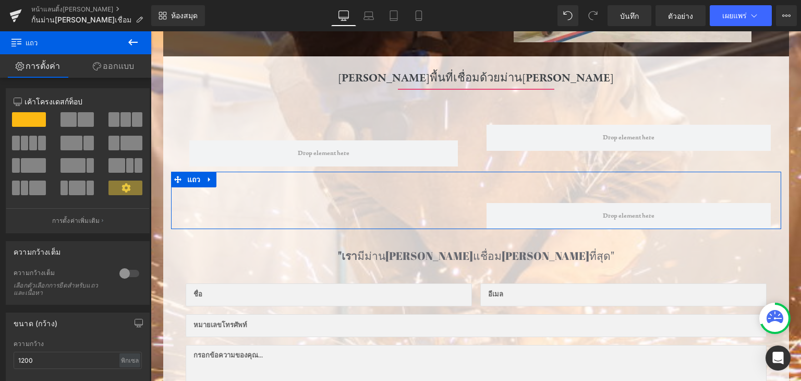
click at [135, 39] on icon at bounding box center [133, 42] width 13 height 13
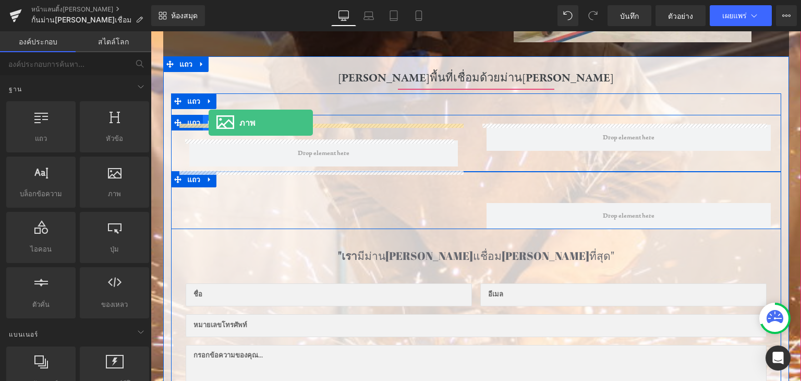
drag, startPoint x: 270, startPoint y: 219, endPoint x: 209, endPoint y: 123, distance: 113.8
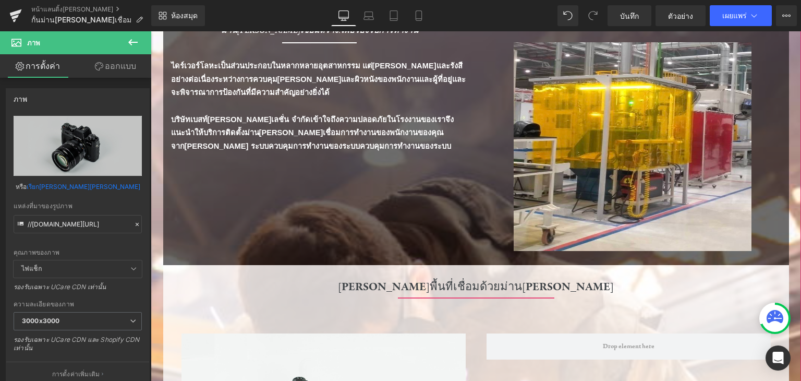
scroll to position [417, 0]
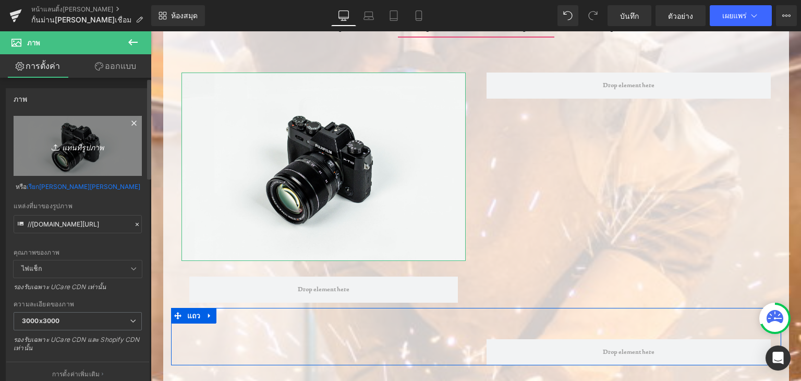
click at [104, 157] on link "แทนที่รูปภาพ" at bounding box center [78, 146] width 128 height 60
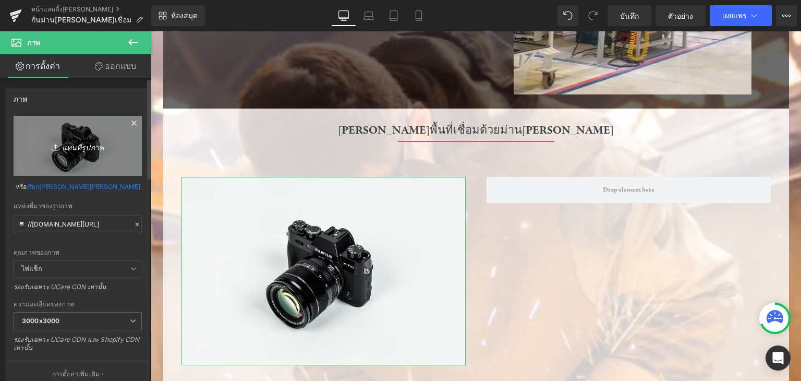
type input "C:\fakepath\ปก.jpg"
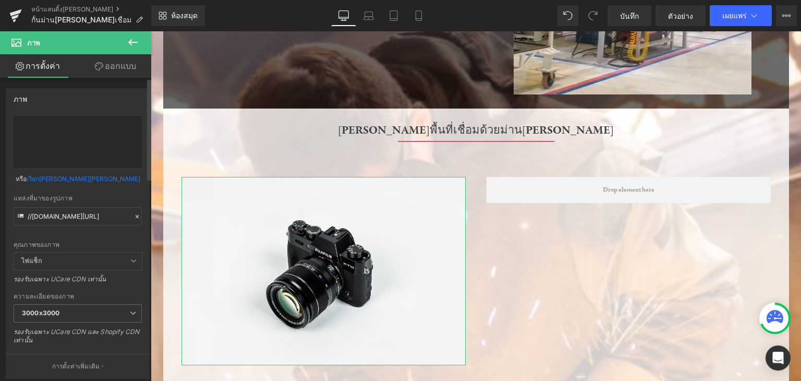
type input "https://ucarecdn.com/732ca70c-deef-4940-9586-f9913ca10de5/-/format/auto/-/previ…"
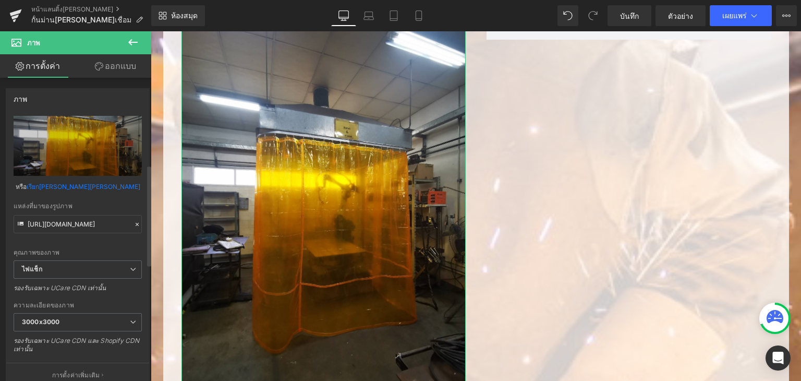
scroll to position [261, 0]
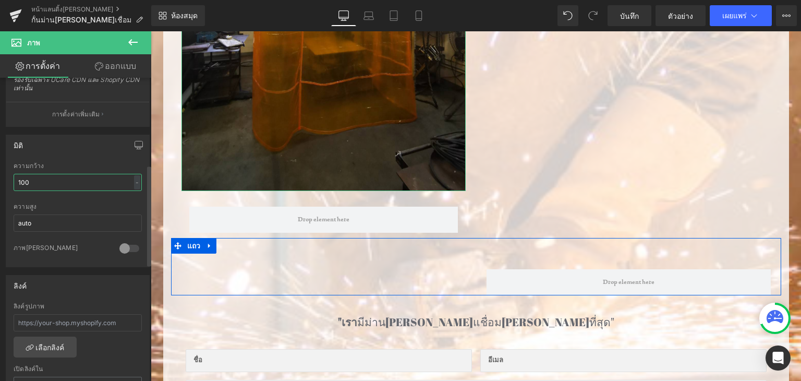
drag, startPoint x: 109, startPoint y: 187, endPoint x: 8, endPoint y: 176, distance: 100.8
click at [8, 176] on div "100% ความกว้าง 100 - - พิกเซล auto ความสูง auto 0 ภาพวงกลม" at bounding box center [77, 214] width 143 height 104
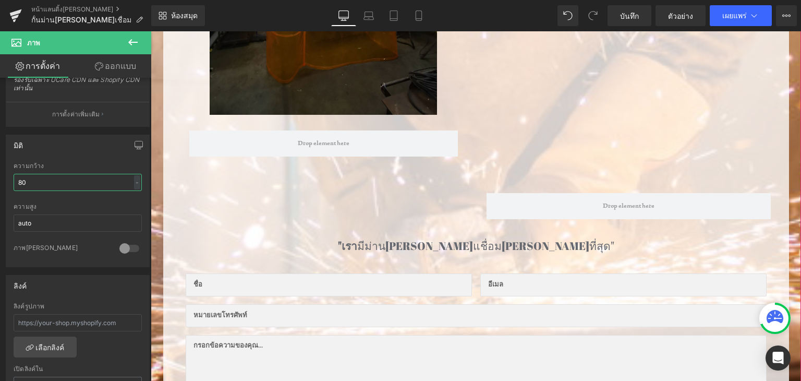
scroll to position [417, 0]
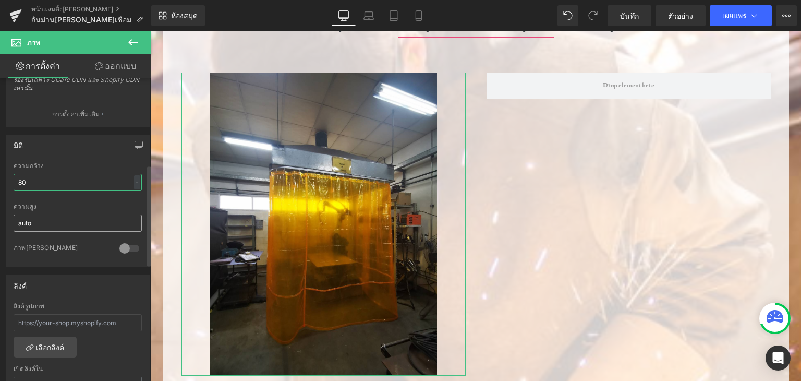
type input "80"
drag, startPoint x: 43, startPoint y: 222, endPoint x: 0, endPoint y: 224, distance: 42.8
click at [0, 224] on div "มิติ 80% ความกว้าง 80 % - พิกเซล auto ความสูง auto 0 ภาพวงกลม" at bounding box center [78, 197] width 156 height 140
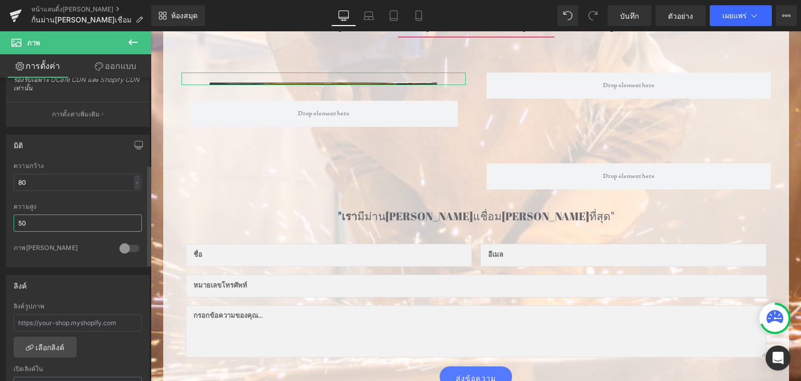
type input "500"
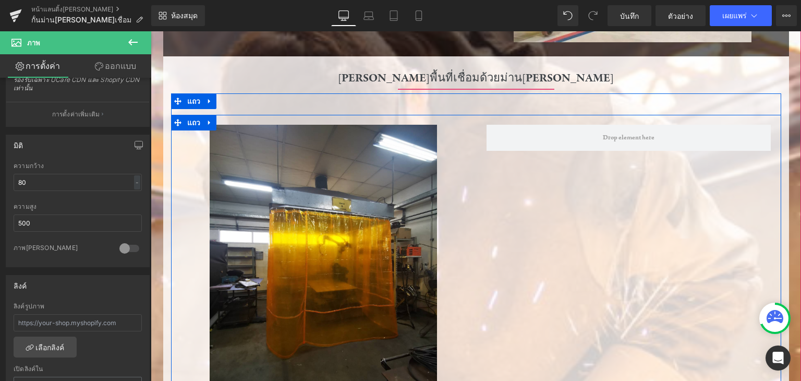
click at [514, 251] on div "ภาพ แถว แถว" at bounding box center [476, 274] width 610 height 318
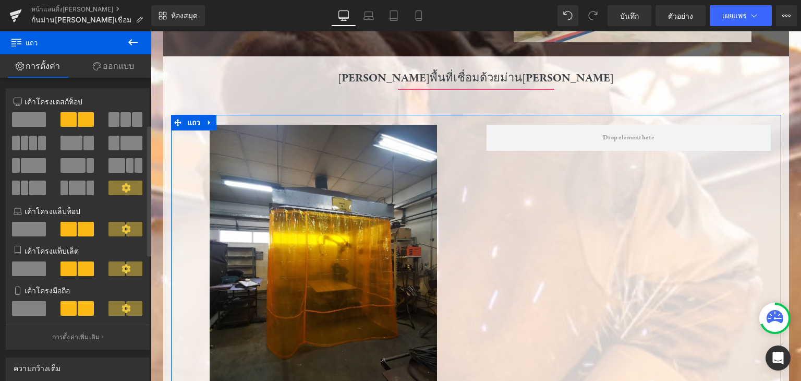
scroll to position [365, 0]
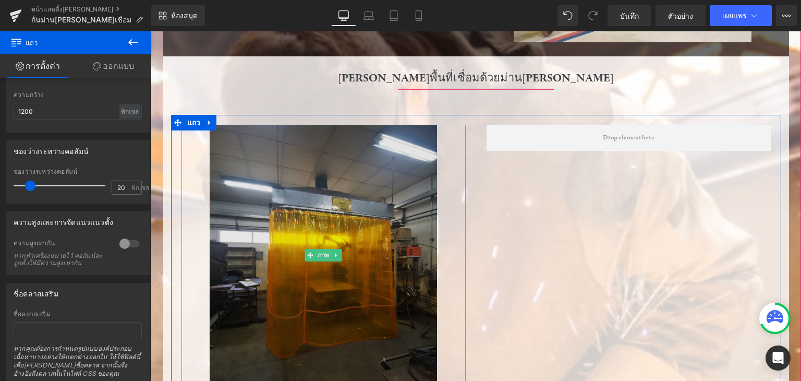
click at [294, 221] on img at bounding box center [323, 255] width 227 height 261
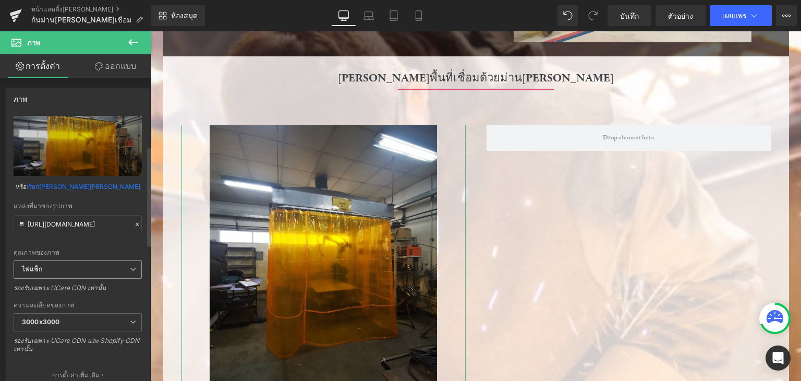
scroll to position [209, 0]
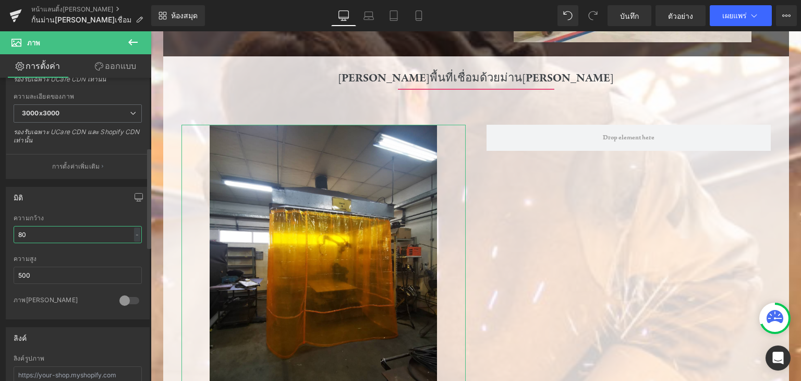
drag, startPoint x: 66, startPoint y: 235, endPoint x: 14, endPoint y: 237, distance: 52.2
click at [14, 237] on input "80" at bounding box center [78, 234] width 128 height 17
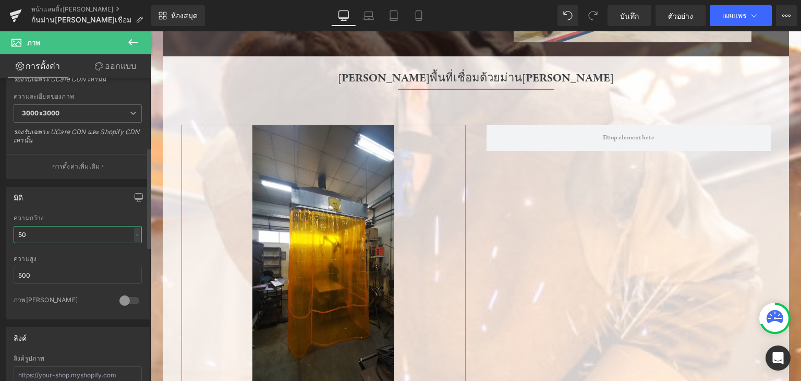
type input "5"
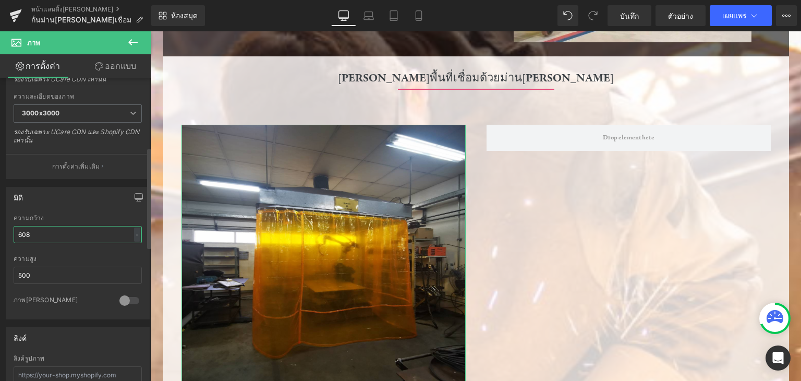
type input "6080"
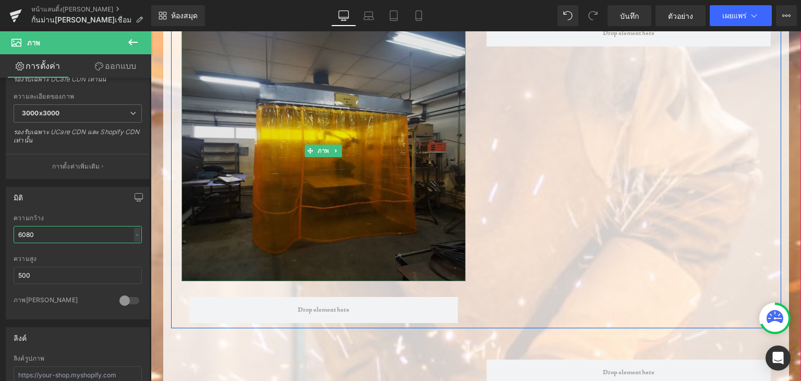
scroll to position [365, 0]
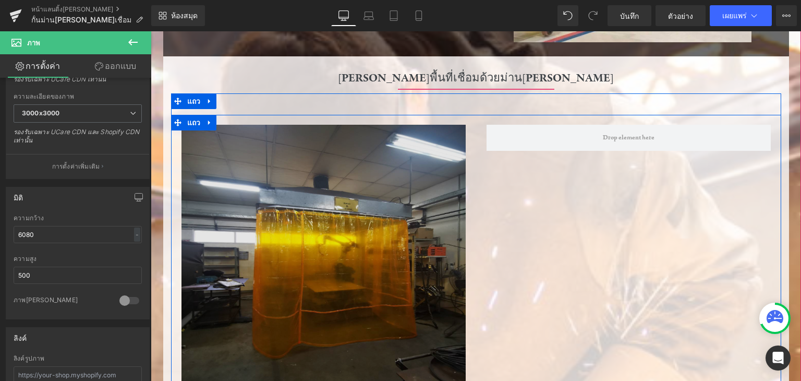
click at [467, 294] on div "ภาพ แถว" at bounding box center [323, 279] width 305 height 308
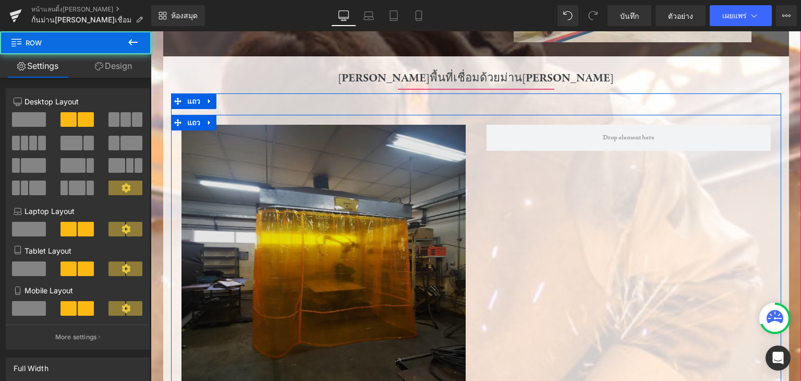
scroll to position [506, 0]
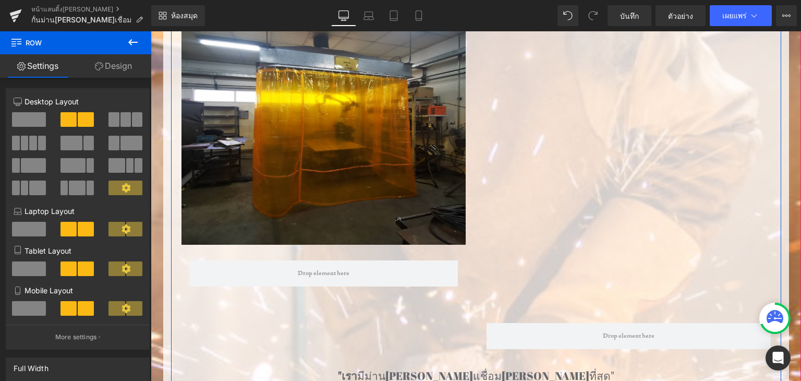
click at [618, 211] on div "ภาพ แถว แถว" at bounding box center [476, 133] width 610 height 318
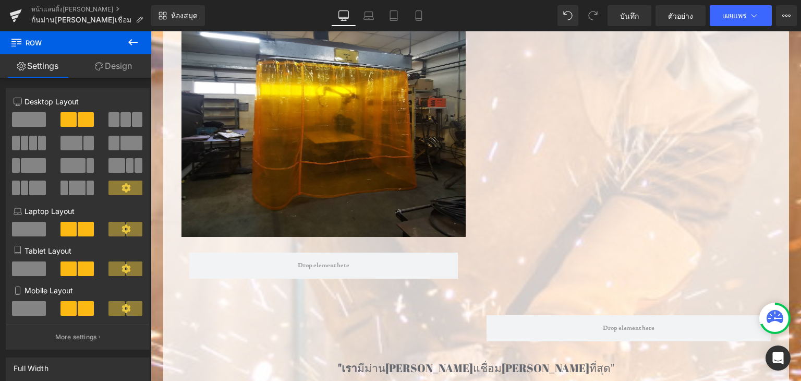
scroll to position [365, 0]
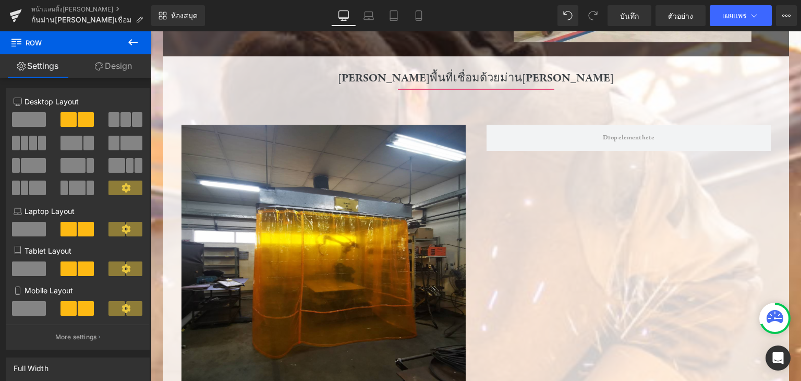
click at [528, 203] on div "ภาพ แถว แถว" at bounding box center [476, 274] width 610 height 318
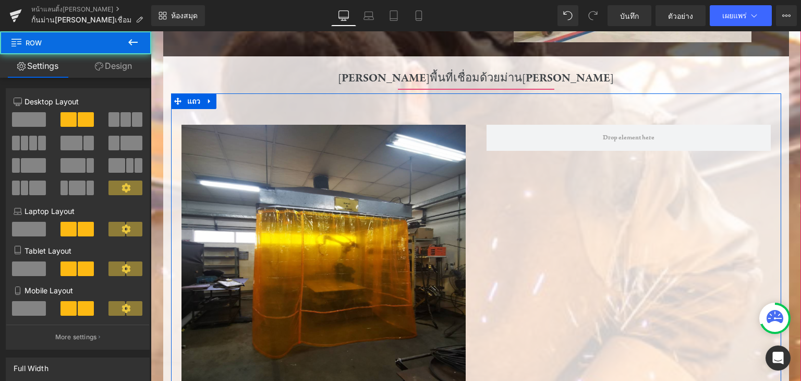
click at [592, 157] on div "ภาพ แถว แถว" at bounding box center [476, 274] width 610 height 318
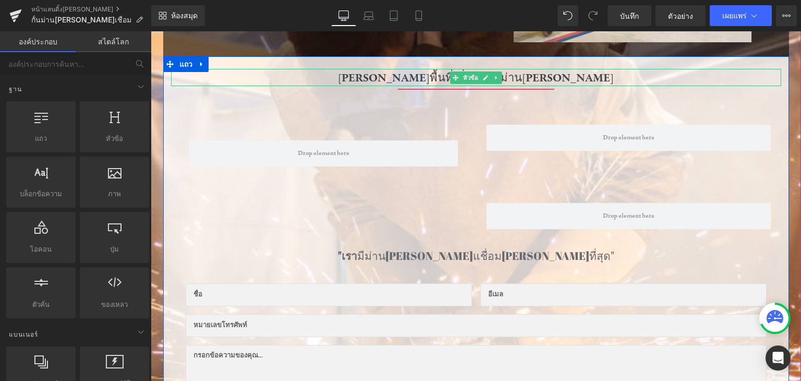
click at [549, 85] on font "ปกป้องพื้นที่เชื่อมด้วยม่านกันแสง" at bounding box center [476, 77] width 276 height 14
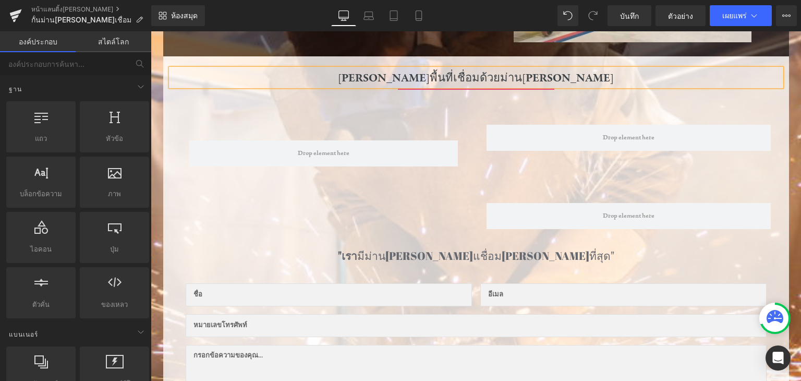
scroll to position [209, 0]
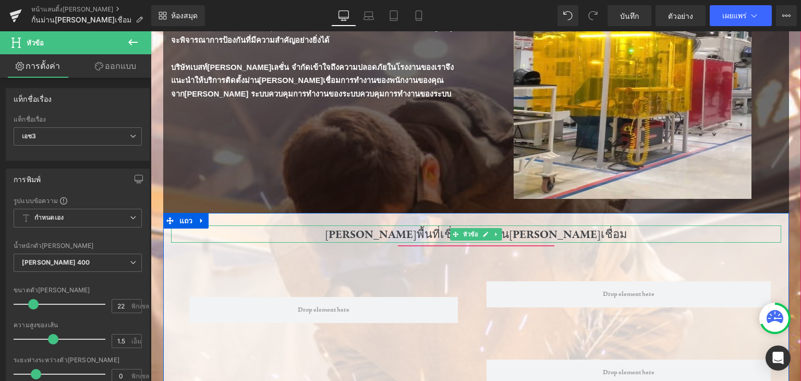
drag, startPoint x: 562, startPoint y: 234, endPoint x: 537, endPoint y: 231, distance: 25.7
click at [537, 231] on div "ปกป้องพื้นที่เชื่อมด้วยม่านกันแสงเชื่อม" at bounding box center [476, 233] width 610 height 17
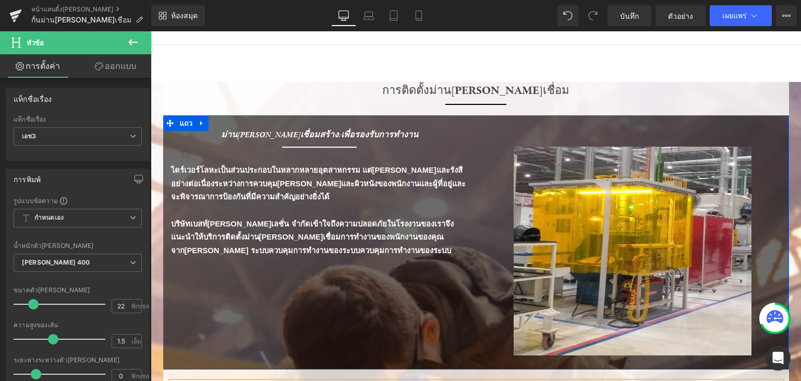
scroll to position [157, 0]
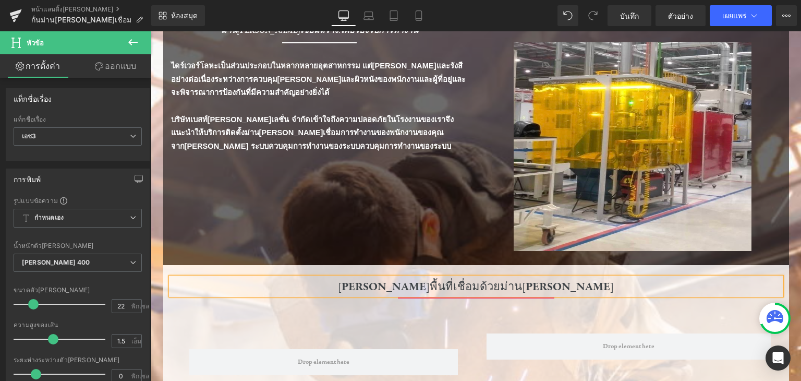
drag, startPoint x: 392, startPoint y: 285, endPoint x: 532, endPoint y: 290, distance: 139.9
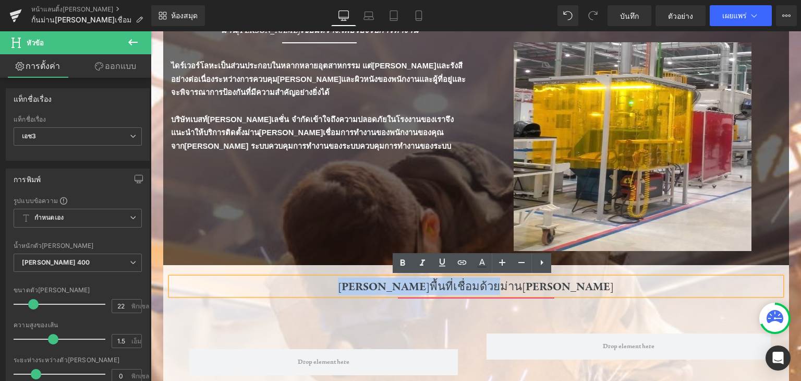
click at [581, 287] on div "ปกป้องพื้นที่เชื่อมด้วยม่านกันแสง" at bounding box center [476, 286] width 610 height 17
click at [555, 341] on span at bounding box center [629, 346] width 284 height 26
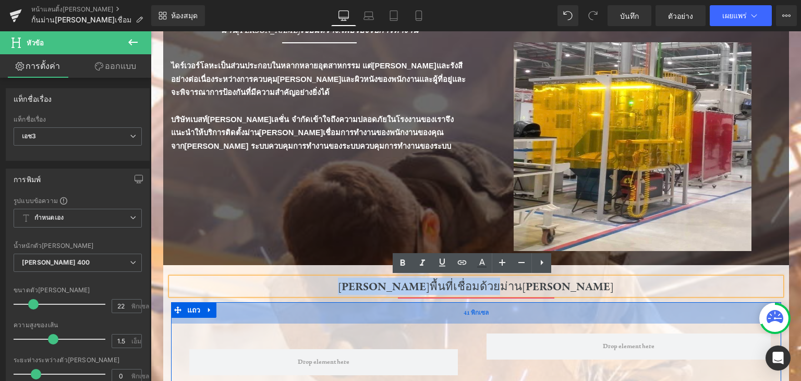
click at [365, 322] on div "41 พิกเซล" at bounding box center [476, 312] width 610 height 21
click at [364, 322] on div "41 พิกเซล" at bounding box center [476, 312] width 610 height 21
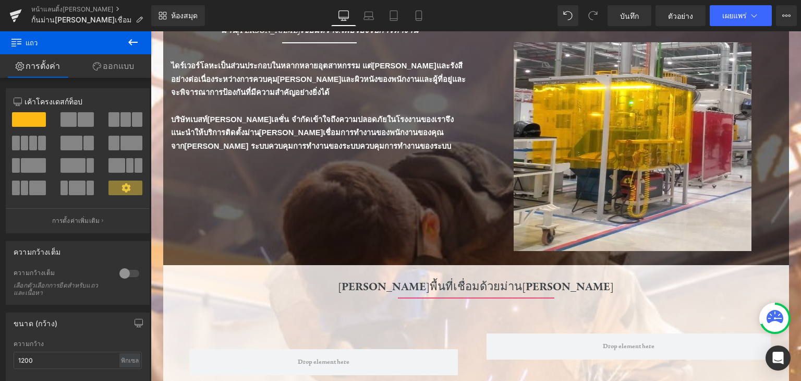
click at [129, 39] on icon at bounding box center [133, 42] width 13 height 13
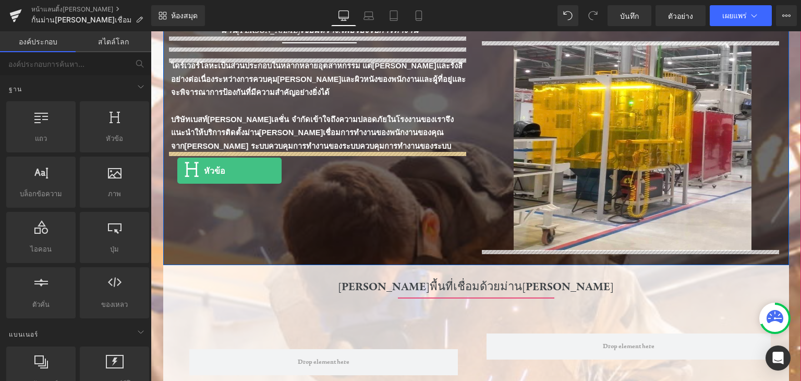
drag, startPoint x: 266, startPoint y: 160, endPoint x: 177, endPoint y: 171, distance: 88.8
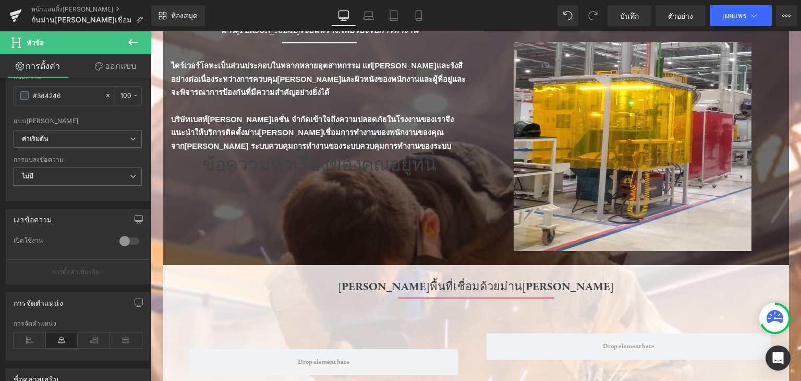
scroll to position [174, 0]
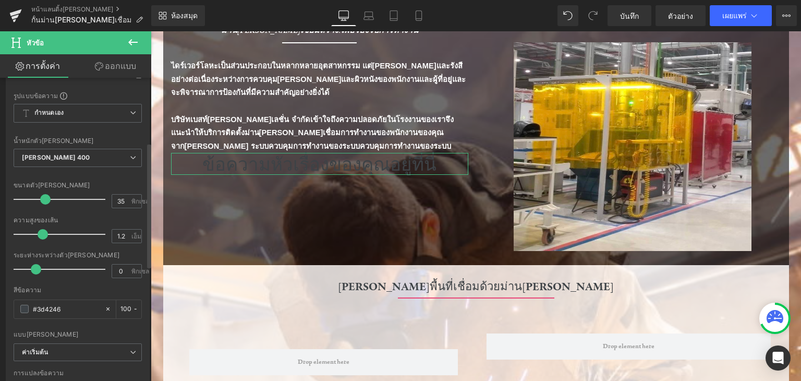
scroll to position [157, 0]
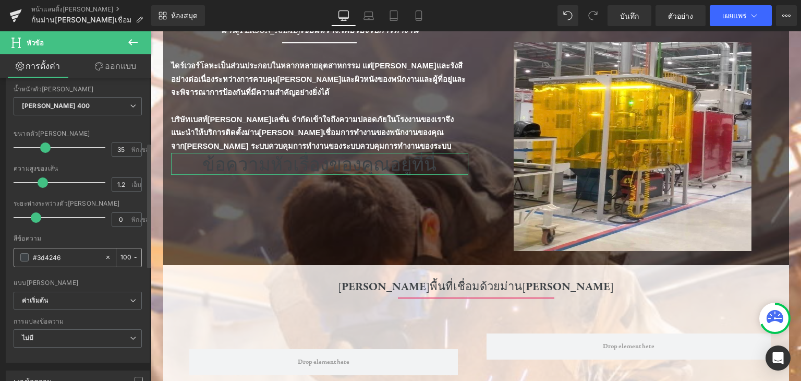
click at [29, 258] on div "#3d4246" at bounding box center [59, 257] width 90 height 18
click at [25, 255] on span at bounding box center [24, 257] width 8 height 8
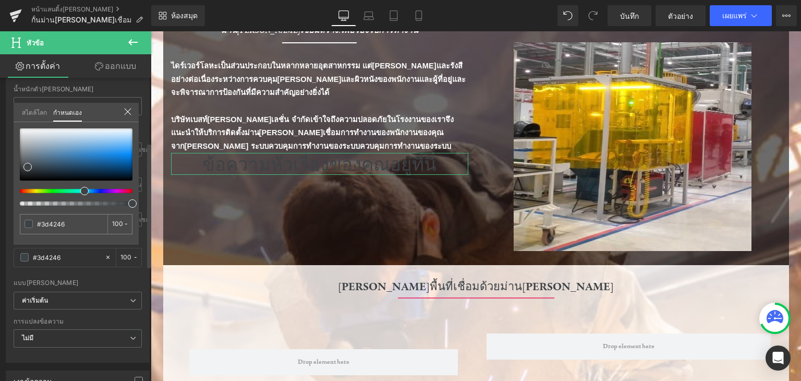
click at [20, 129] on div at bounding box center [76, 166] width 113 height 77
click at [23, 130] on div at bounding box center [76, 154] width 113 height 52
type input "#f4f4f5"
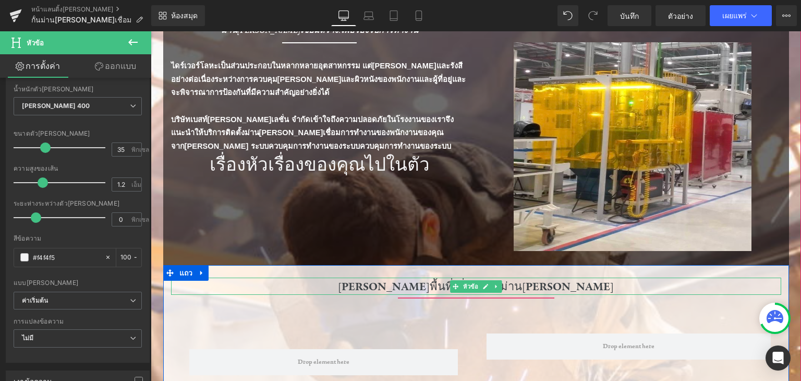
drag, startPoint x: 395, startPoint y: 284, endPoint x: 548, endPoint y: 288, distance: 153.4
click at [543, 286] on font "ปกป้องพื้นที่เชื่อมด้วยม่านกันแสง" at bounding box center [476, 286] width 276 height 14
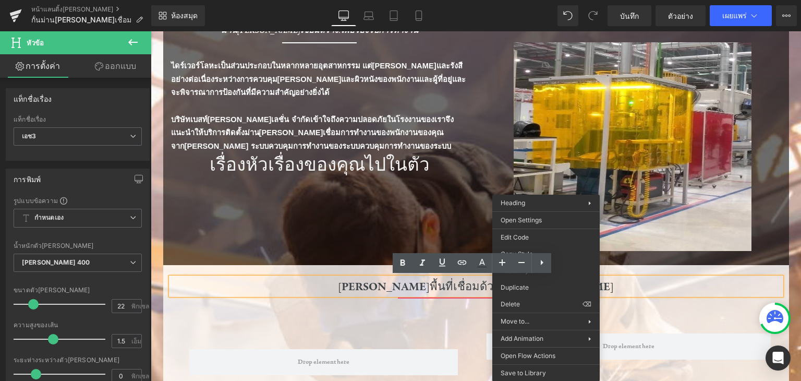
drag, startPoint x: 455, startPoint y: 284, endPoint x: 415, endPoint y: 287, distance: 40.3
click at [455, 284] on font "ปกป้องพื้นที่เชื่อมด้วยม่านกันแสง" at bounding box center [476, 286] width 276 height 14
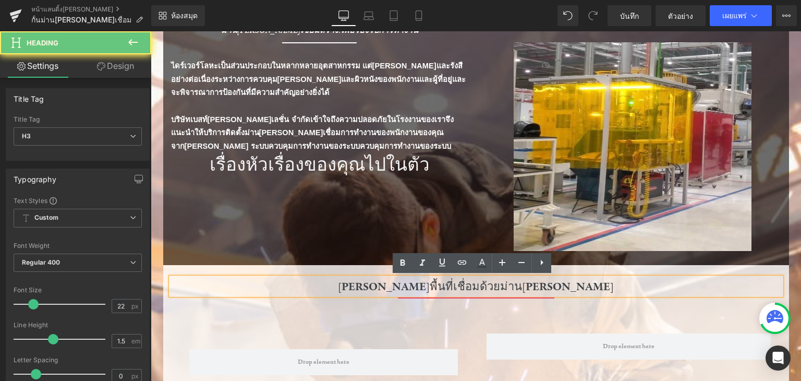
drag, startPoint x: 415, startPoint y: 287, endPoint x: 547, endPoint y: 291, distance: 132.0
click at [547, 291] on div "ตัวคั่น" at bounding box center [476, 296] width 610 height 13
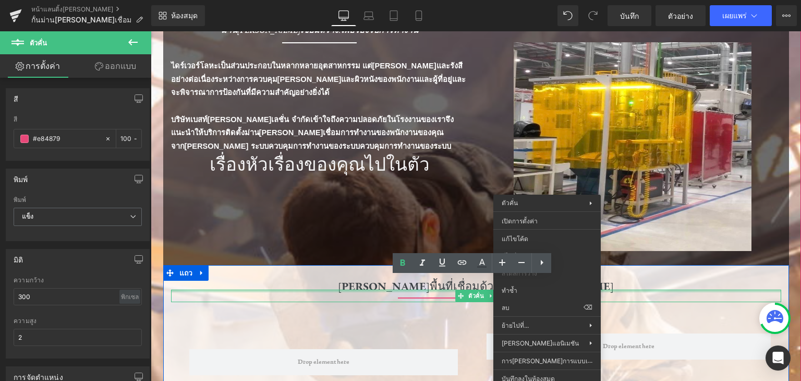
click at [359, 291] on div "ตัวคั่น" at bounding box center [476, 296] width 610 height 13
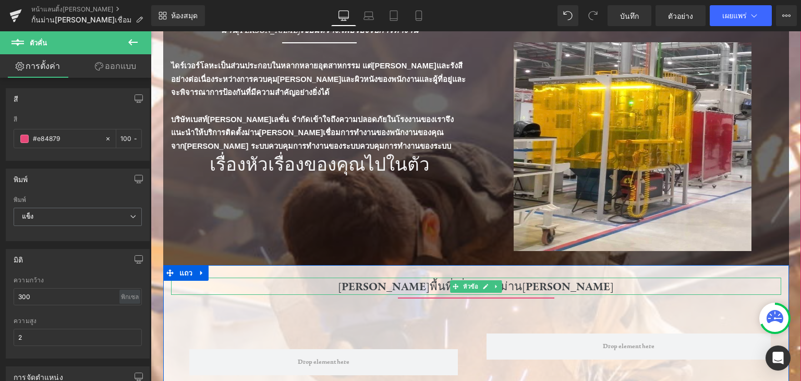
drag, startPoint x: 385, startPoint y: 287, endPoint x: 572, endPoint y: 296, distance: 187.5
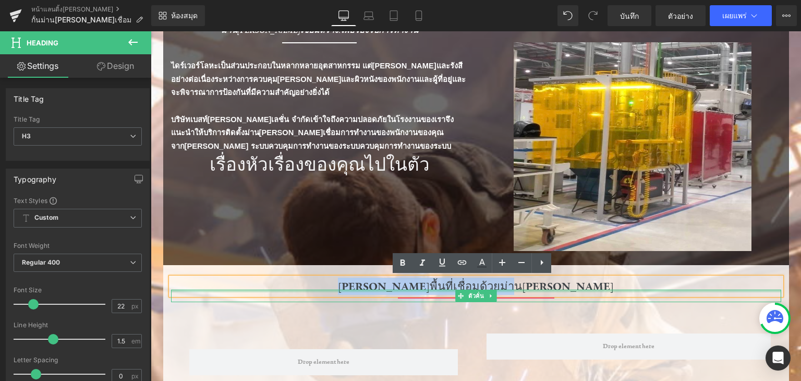
copy font "ปกป้องพื้นที่เชื่อมด้วยม่านกันแสง"
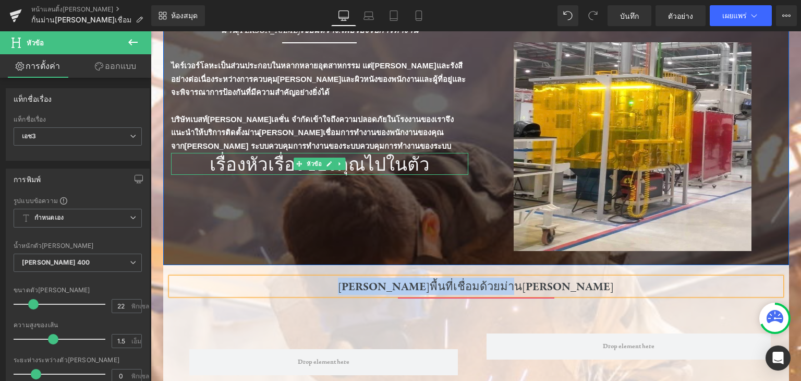
drag, startPoint x: 202, startPoint y: 160, endPoint x: 419, endPoint y: 172, distance: 217.4
click at [416, 176] on div "ม่านกันแสงเชื่อมสร้าง:เพื่อรองรับการทำงาน หัวข้อ ตัวคั่น ตัวคั่น ไดร์เวอร์โลหะเ…" at bounding box center [476, 138] width 626 height 254
click at [424, 168] on h1 "เรื่องหัวเรื่องของคุณไปในตัว" at bounding box center [319, 164] width 297 height 22
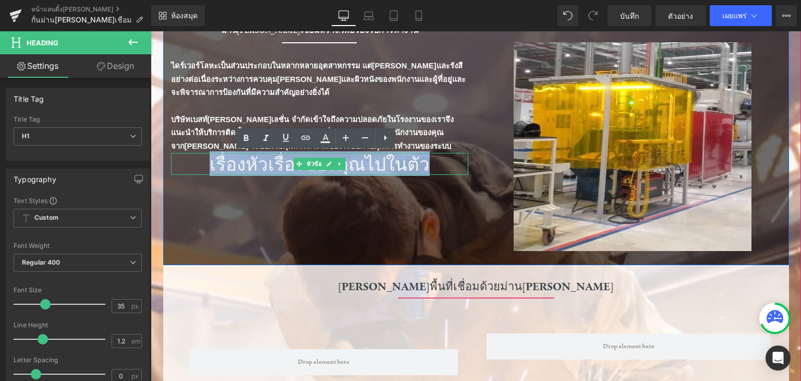
drag, startPoint x: 424, startPoint y: 168, endPoint x: 198, endPoint y: 156, distance: 225.7
click at [198, 156] on h1 "เรื่องหัวเรื่องของคุณไปในตัว" at bounding box center [319, 164] width 297 height 22
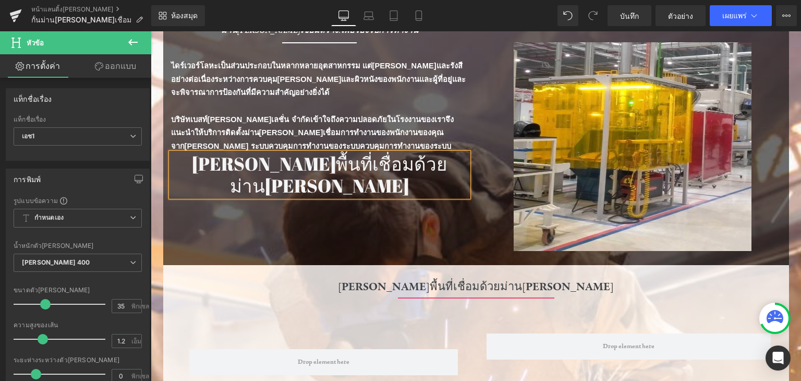
click at [217, 226] on div "ม่านกันแสงเชื่อมสร้าง:เพื่อรองรับการทำงาน หัวข้อ ตัวคั่น ตัวคั่น ไดร์เวอร์โลหะเ…" at bounding box center [476, 138] width 626 height 254
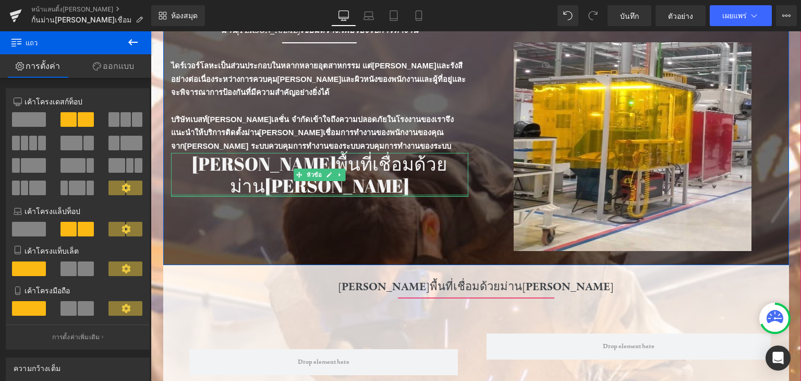
click at [227, 194] on div at bounding box center [319, 195] width 297 height 3
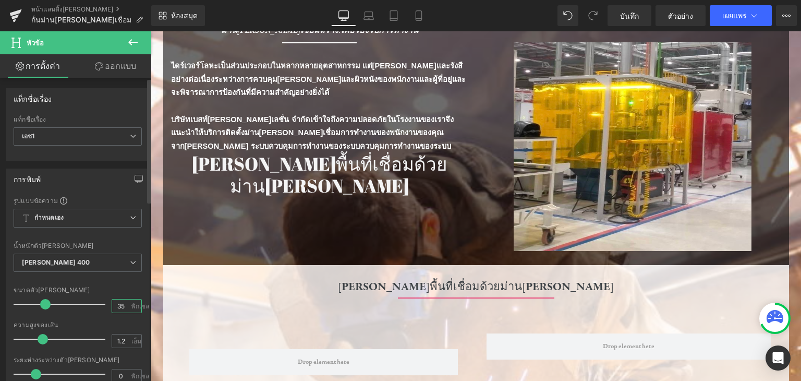
click at [116, 303] on input "35" at bounding box center [121, 305] width 18 height 13
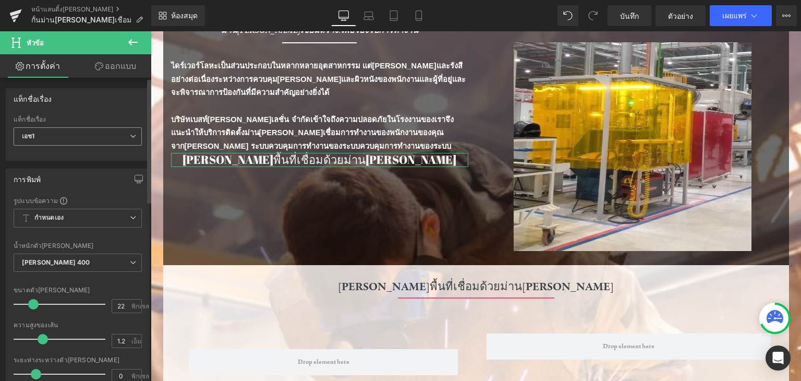
click at [130, 138] on icon at bounding box center [133, 136] width 6 height 6
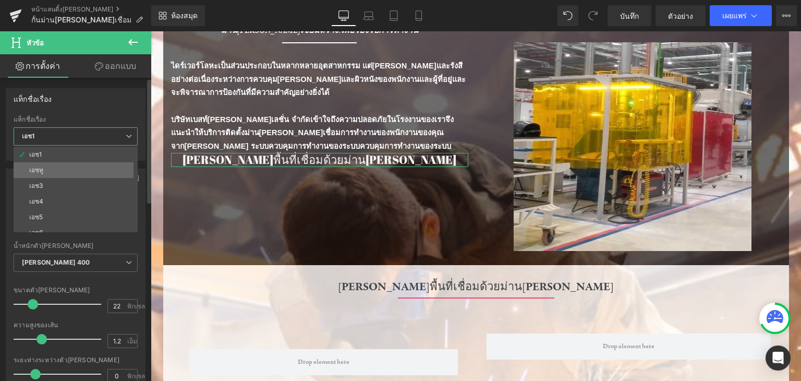
click at [103, 172] on li "เอชทู" at bounding box center [78, 170] width 129 height 16
type input "20"
type input "2"
type input "#3d4246"
type input "100"
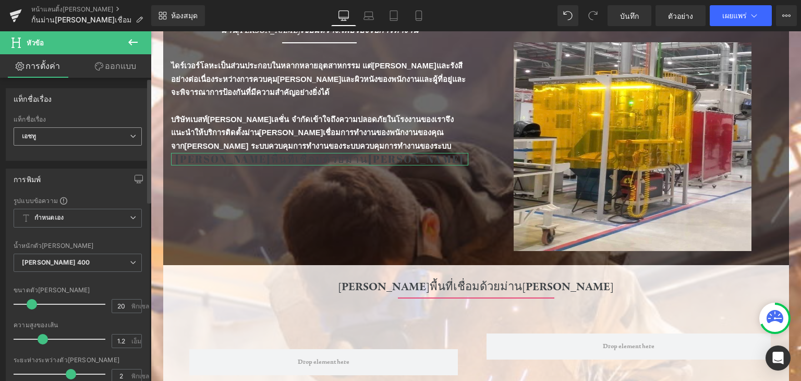
click at [125, 136] on span "เอชทู" at bounding box center [78, 136] width 128 height 18
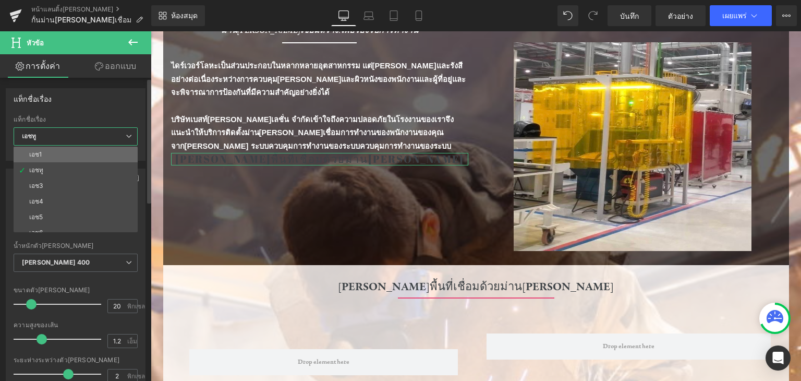
click at [96, 154] on li "เอช1" at bounding box center [78, 155] width 129 height 16
type input "22"
type input "0"
type input "#f4f4f5"
type input "100"
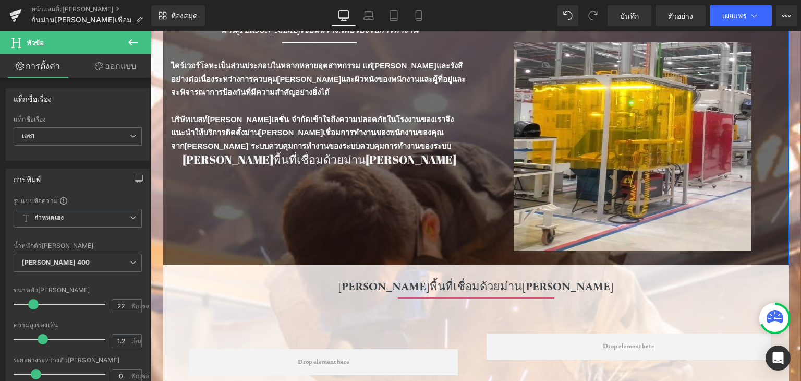
click at [238, 233] on div "ม่านกันแสงเชื่อมสร้าง:เพื่อรองรับการทำงาน หัวข้อ ตัวคั่น ตัวคั่น ไดร์เวอร์โลหะเ…" at bounding box center [476, 138] width 626 height 254
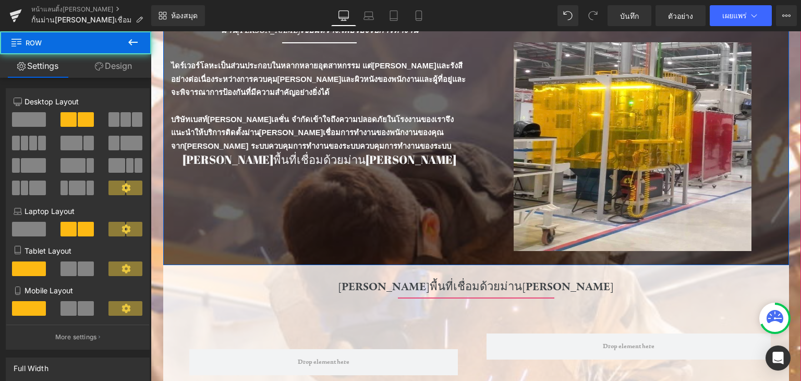
click at [238, 233] on div "ม่านกันแสงเชื่อมสร้าง:เพื่อรองรับการทำงาน หัวข้อ ตัวคั่น ตัวคั่น ไดร์เวอร์โลหะเ…" at bounding box center [476, 138] width 626 height 254
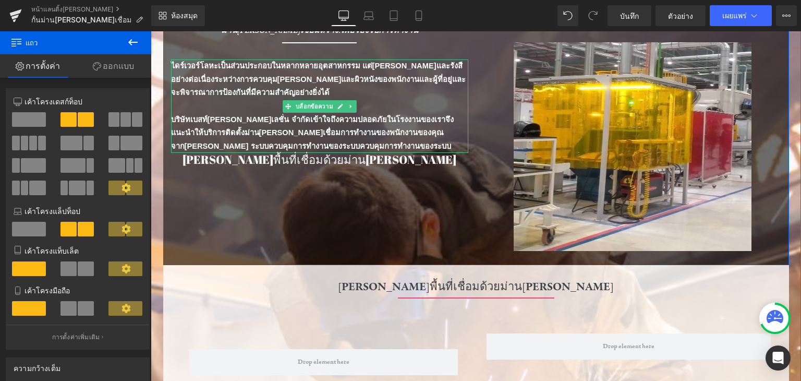
click at [182, 106] on p at bounding box center [319, 107] width 297 height 14
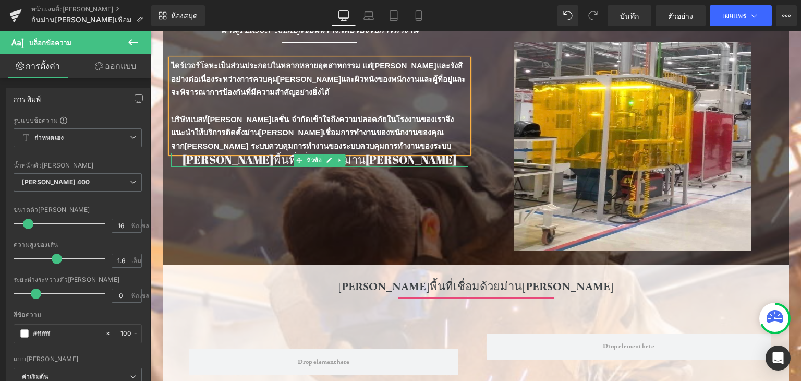
click at [235, 161] on h1 "ปกป้องพื้นที่เชื่อมด้วยม่านกันแสง" at bounding box center [319, 160] width 297 height 14
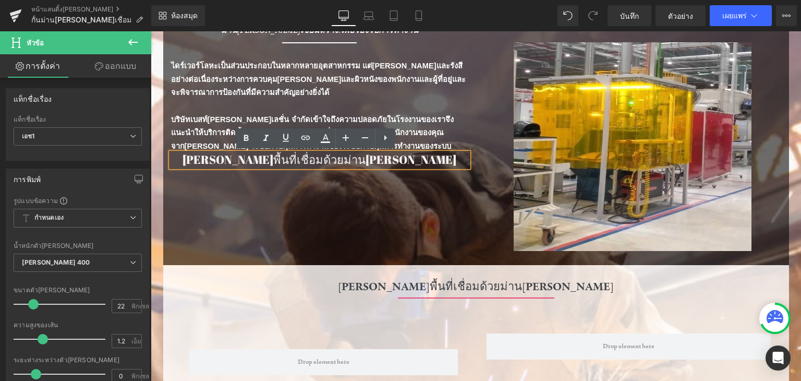
click at [283, 234] on div "ม่านกันแสงเชื่อมสร้าง:เพื่อรองรับการทำงาน หัวข้อ ตัวคั่น ตัวคั่น ไดร์เวอร์โลหะเ…" at bounding box center [476, 138] width 626 height 254
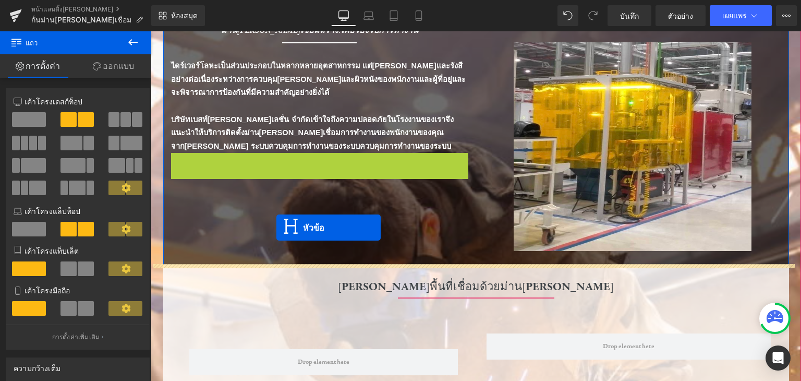
drag, startPoint x: 294, startPoint y: 178, endPoint x: 277, endPoint y: 227, distance: 52.0
click at [277, 227] on div "ม่านกันแสงเชื่อมสร้าง:เพื่อรองรับการทำงาน หัวข้อ ตัวคั่น ตัวคั่น ไดร์เวอร์โลหะเ…" at bounding box center [476, 138] width 626 height 254
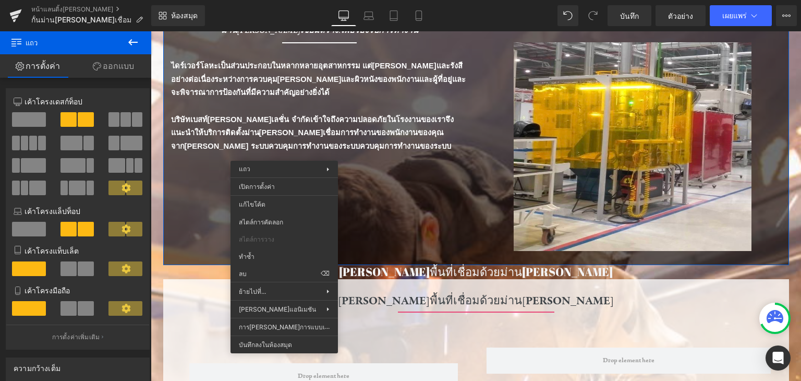
click at [151, 31] on div at bounding box center [151, 31] width 0 height 0
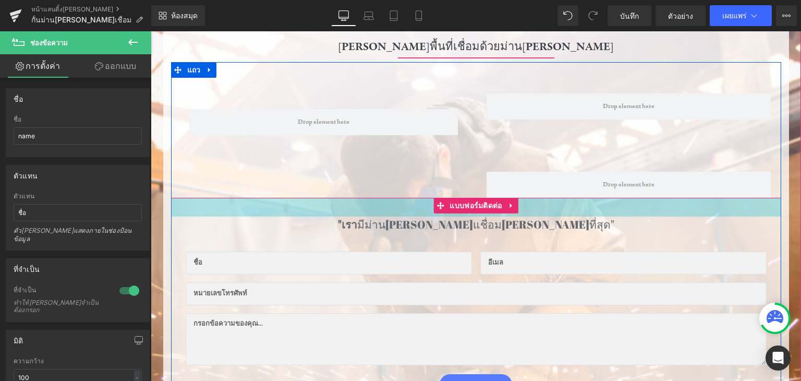
scroll to position [0, 0]
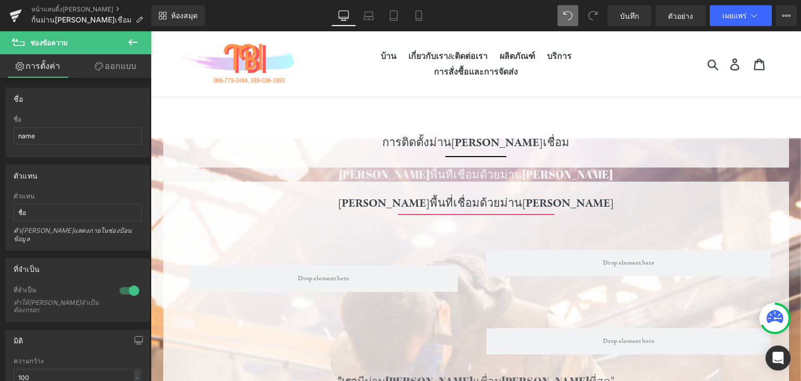
click at [570, 17] on icon at bounding box center [567, 15] width 9 height 9
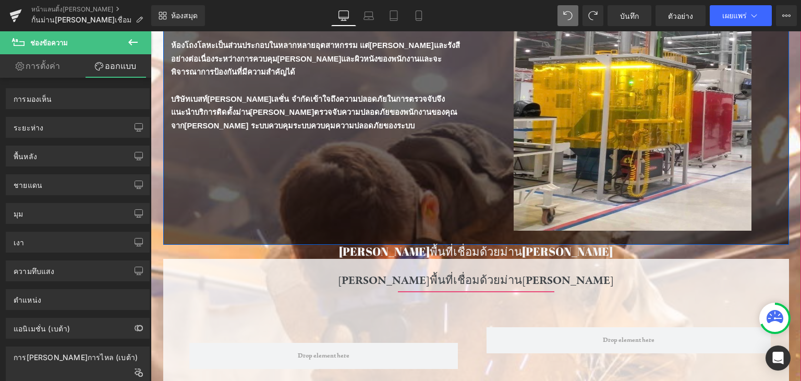
scroll to position [209, 0]
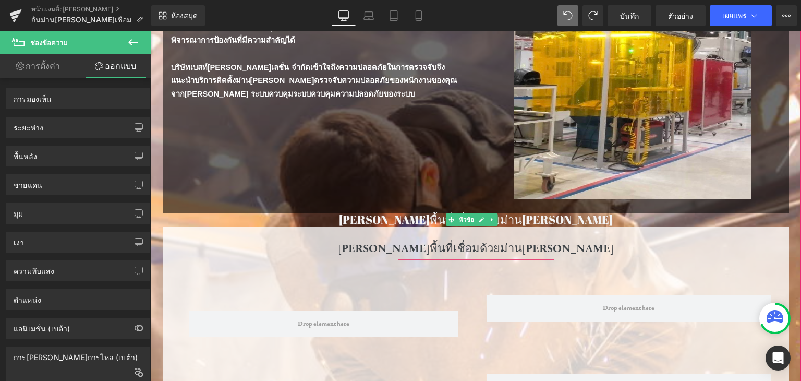
drag, startPoint x: 391, startPoint y: 219, endPoint x: 485, endPoint y: 225, distance: 94.6
click at [546, 220] on h1 "ปกป้องพื้นที่เชื่อมด้วยม่านกันแสง" at bounding box center [476, 220] width 651 height 14
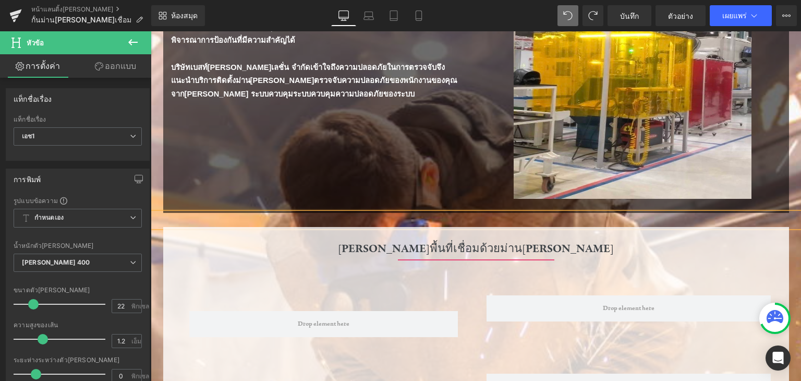
click at [455, 180] on div "ม่านกันแสงเชื่อมสร้าง: ฟังก์ชั่นการทำงาน หัวข้อ ตัวคั่น ตัวคั่น ห้องโถงโลหะเป็น…" at bounding box center [476, 86] width 626 height 254
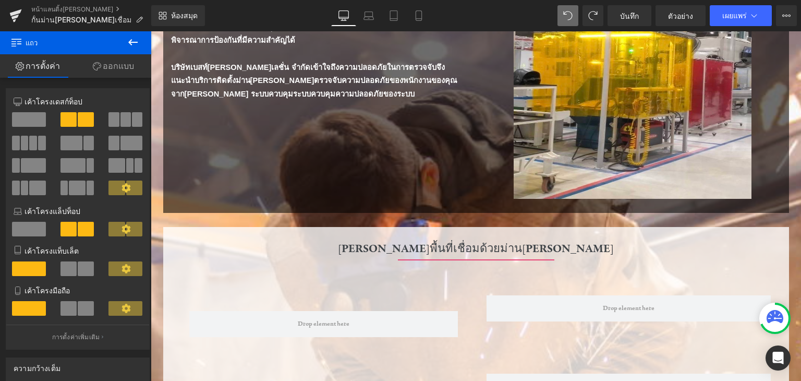
click at [569, 17] on icon at bounding box center [567, 15] width 9 height 9
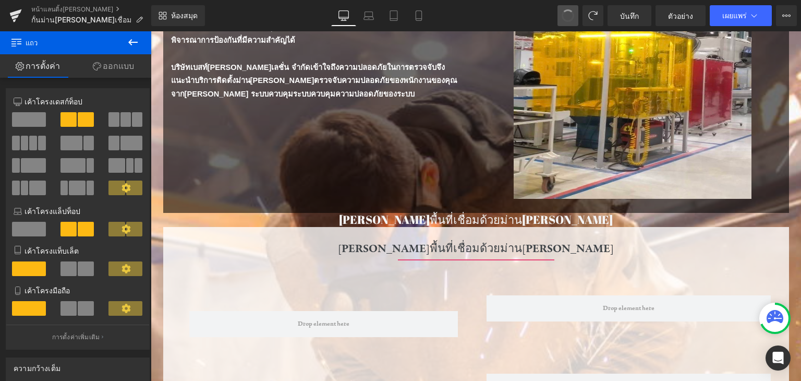
click at [569, 17] on span at bounding box center [568, 15] width 15 height 15
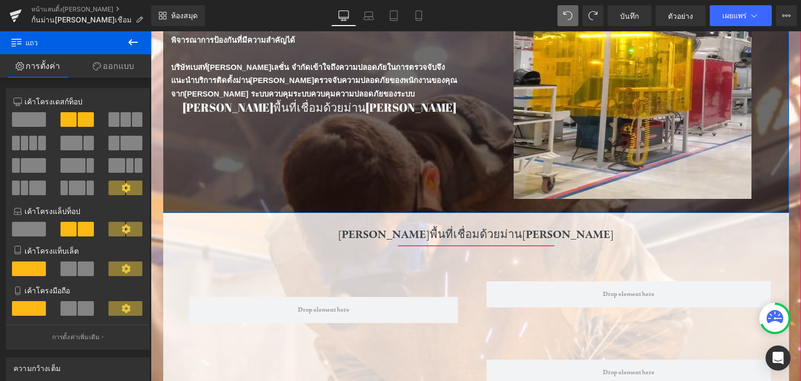
scroll to position [52, 0]
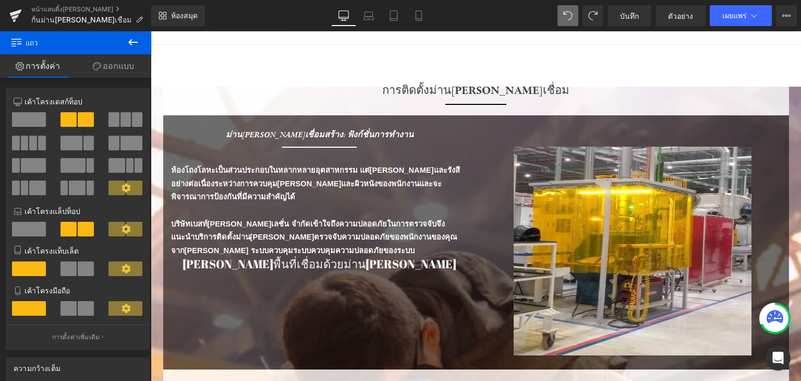
click at [125, 50] on button at bounding box center [133, 42] width 37 height 23
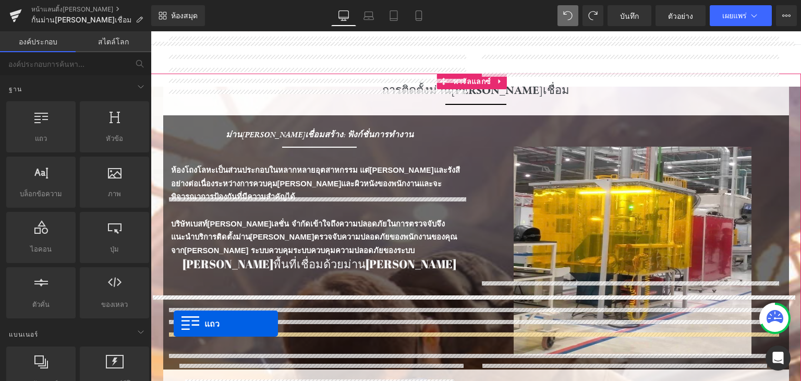
scroll to position [125, 0]
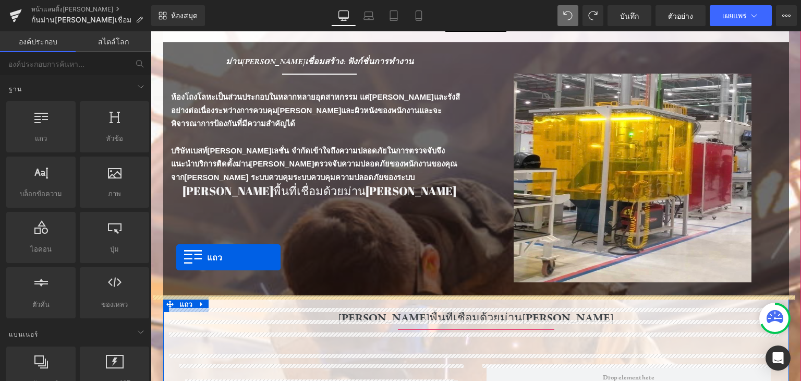
drag, startPoint x: 201, startPoint y: 162, endPoint x: 176, endPoint y: 257, distance: 98.2
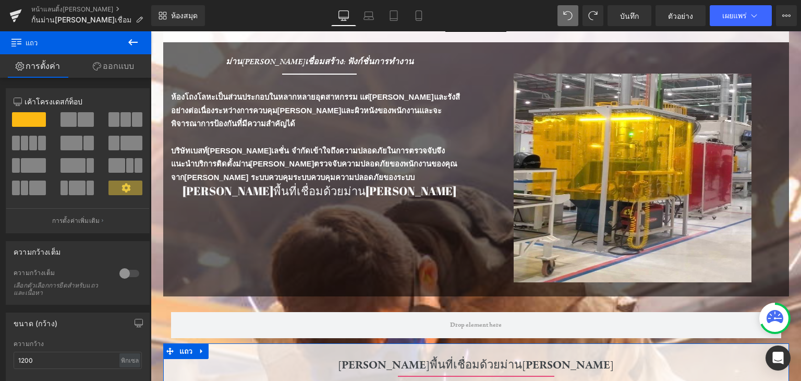
click at [128, 42] on icon at bounding box center [133, 42] width 13 height 13
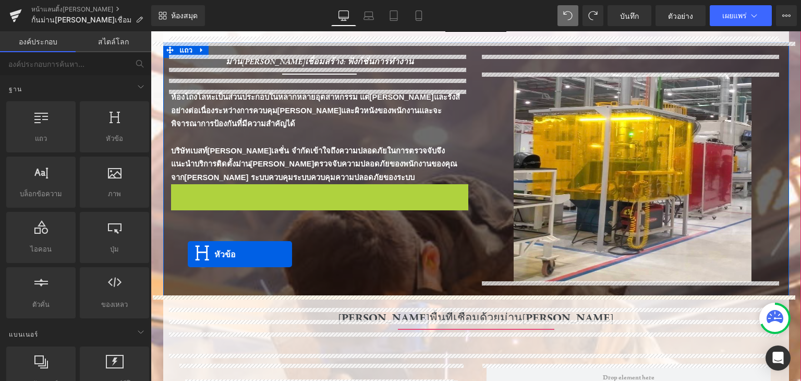
drag, startPoint x: 294, startPoint y: 190, endPoint x: 188, endPoint y: 254, distance: 123.6
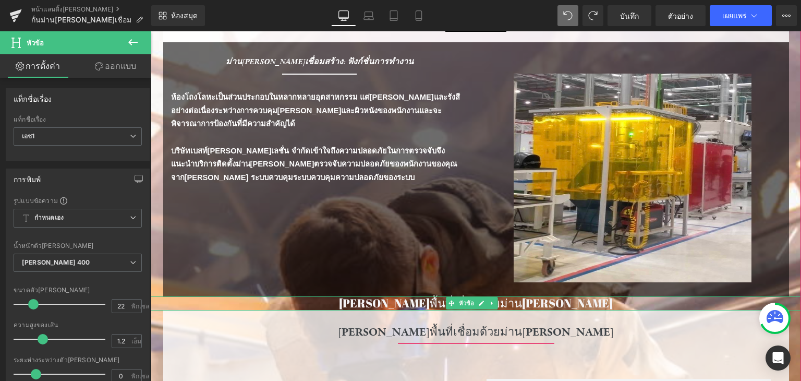
click at [542, 305] on font "ปกป้องพื้นที่เชื่อมด้วยม่านกันแสง" at bounding box center [476, 302] width 274 height 15
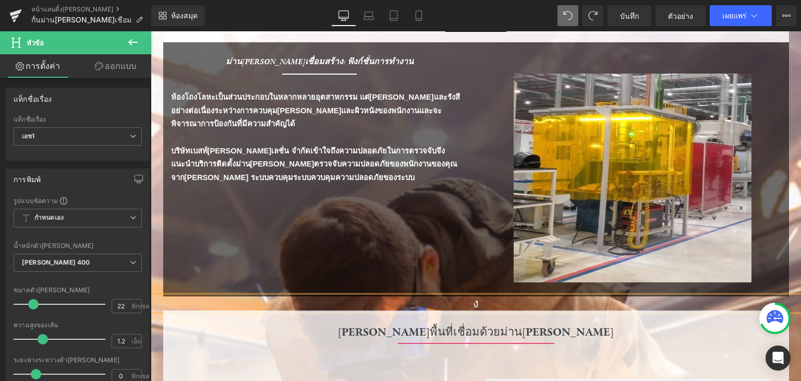
click at [568, 12] on icon at bounding box center [567, 15] width 9 height 9
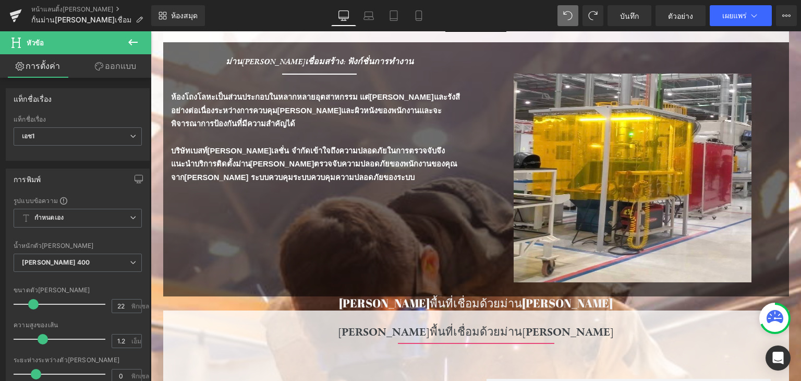
click at [569, 11] on icon at bounding box center [568, 15] width 8 height 8
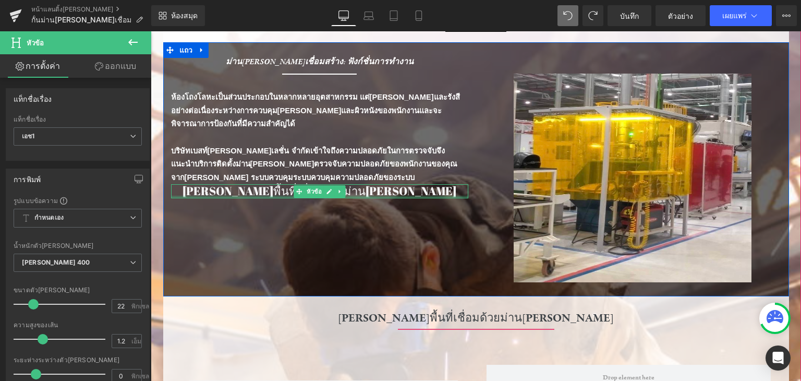
drag, startPoint x: 242, startPoint y: 195, endPoint x: 394, endPoint y: 191, distance: 151.9
click at [394, 191] on div "ปกป้องพื้นที่เชื่อมด้วยม่านกันแสง หัวข้อ" at bounding box center [319, 191] width 297 height 14
click at [394, 191] on h1 "ปกป้องพื้นที่เชื่อมด้วยม่านกันแสง" at bounding box center [319, 191] width 297 height 14
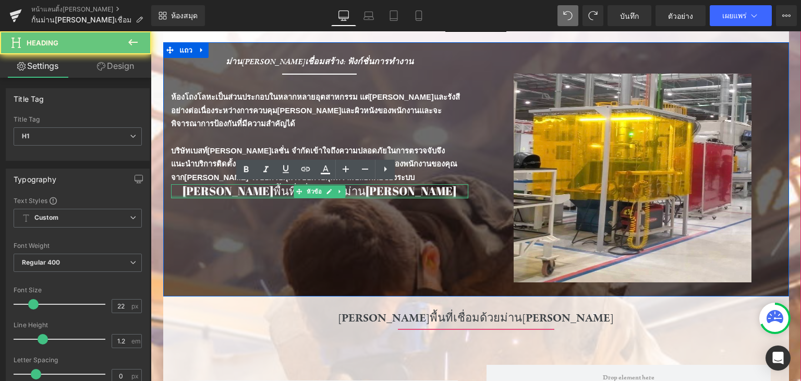
click at [394, 191] on h1 "ปกป้องพื้นที่เชื่อมด้วยม่านกันแสง" at bounding box center [319, 191] width 297 height 14
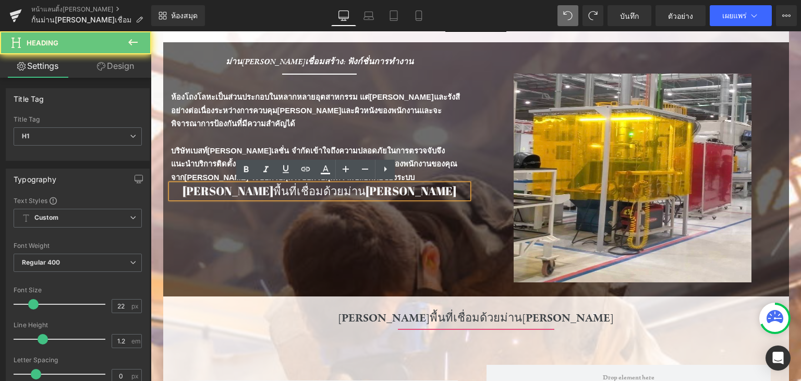
click at [394, 191] on h1 "ปกป้องพื้นที่เชื่อมด้วยม่านกันแสง" at bounding box center [319, 191] width 297 height 14
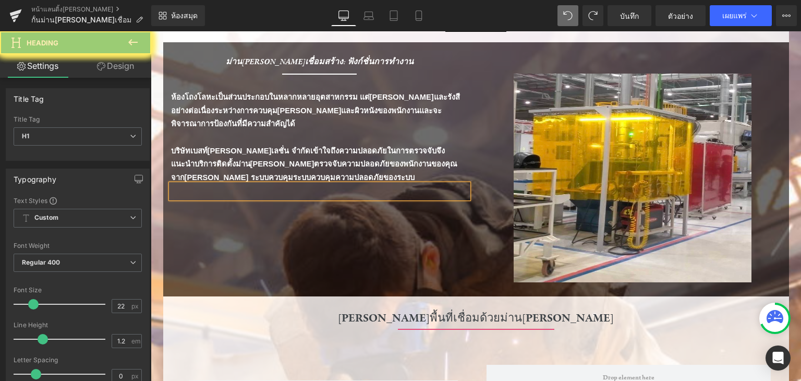
click at [371, 235] on div "ม่านกันแสงเชื่อมสร้าง: ฟังก์ชั่นการทำงาน หัวข้อ ตัวคั่น ตัวคั่น ห้องโถงโลหะเป็น…" at bounding box center [476, 169] width 626 height 254
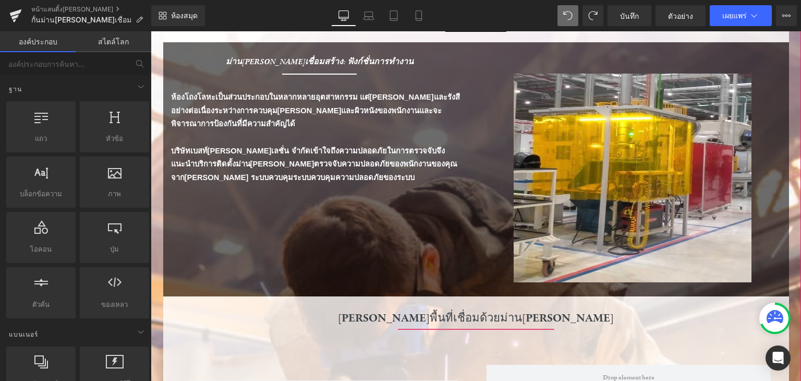
scroll to position [73, 0]
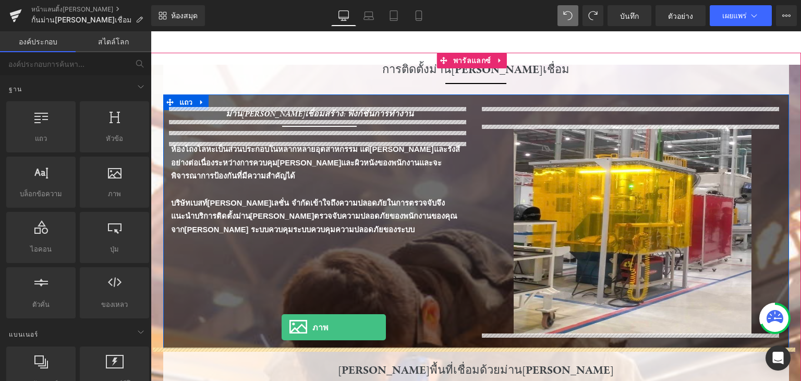
drag, startPoint x: 273, startPoint y: 208, endPoint x: 275, endPoint y: 308, distance: 100.2
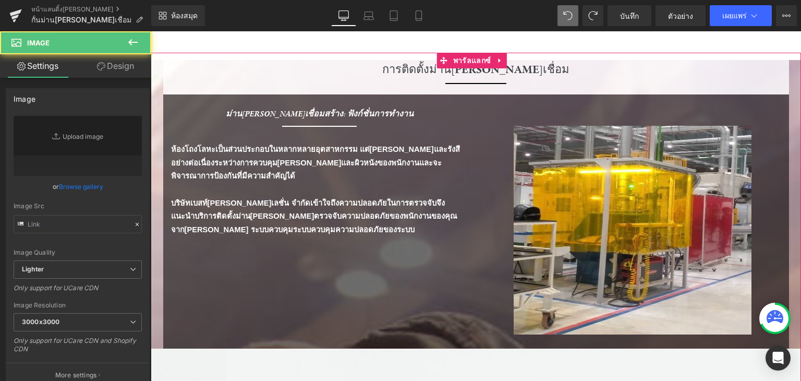
type input "//[DOMAIN_NAME][URL]"
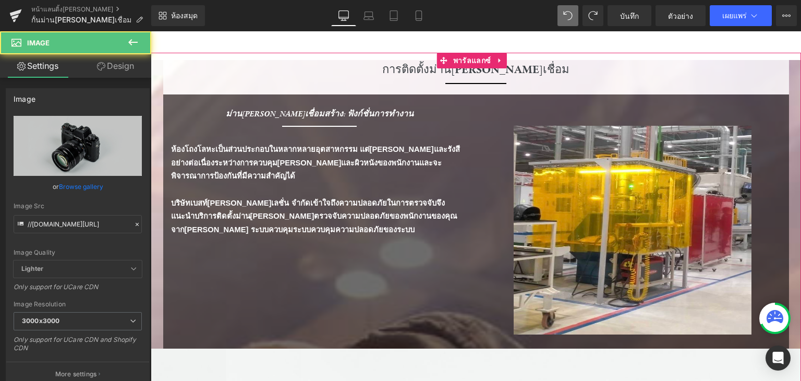
scroll to position [334, 0]
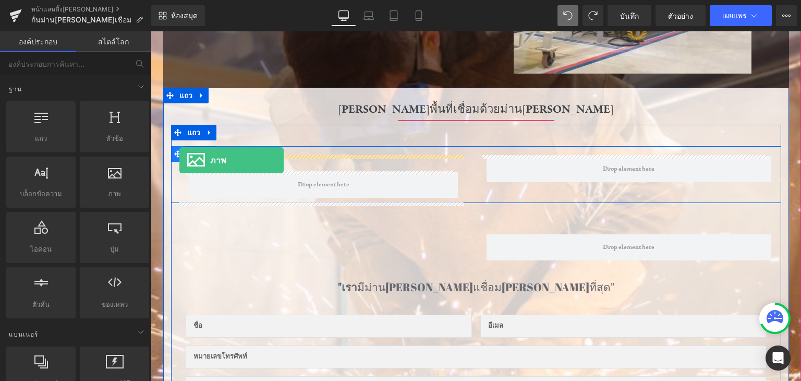
drag, startPoint x: 274, startPoint y: 208, endPoint x: 179, endPoint y: 160, distance: 105.7
click at [179, 160] on span at bounding box center [178, 154] width 14 height 16
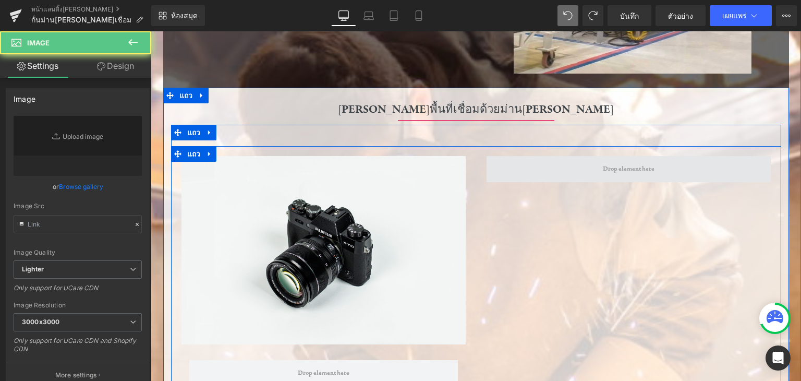
type input "//[DOMAIN_NAME][URL]"
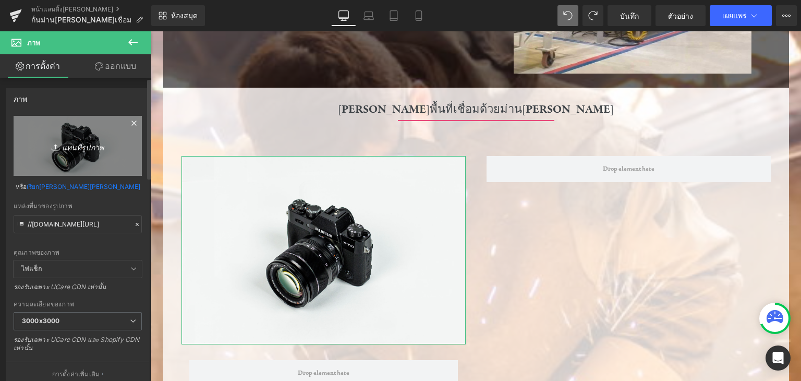
click at [62, 139] on icon "แทนที่รูปภาพ" at bounding box center [77, 145] width 83 height 13
type input "C:\fakepath\ปก.jpg"
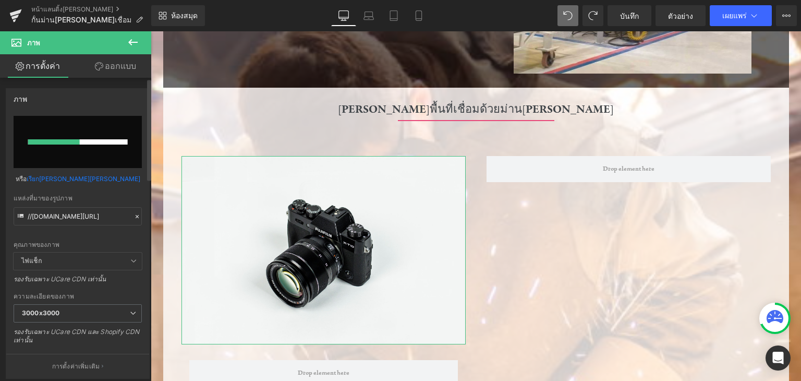
scroll to position [209, 0]
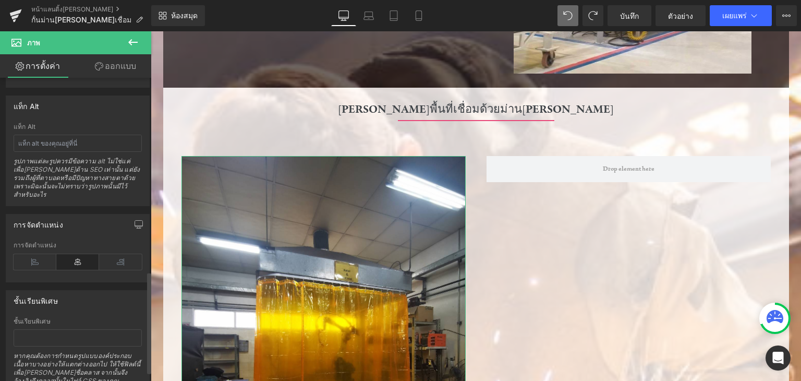
type input "https://ucarecdn.com/e672f300-1aab-4122-bc4b-e0da5505ad2a/-/format/auto/-/previ…"
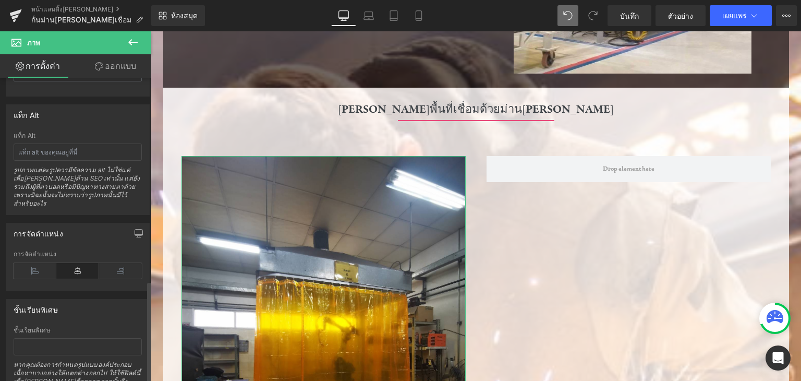
scroll to position [613, 0]
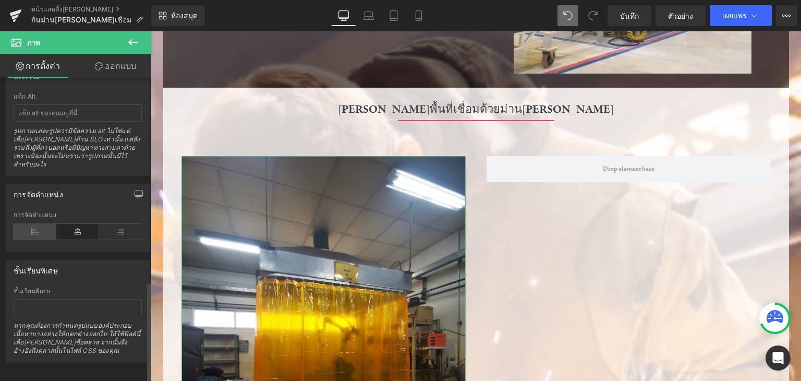
click at [37, 224] on icon at bounding box center [35, 232] width 43 height 16
click at [83, 224] on icon at bounding box center [77, 232] width 43 height 16
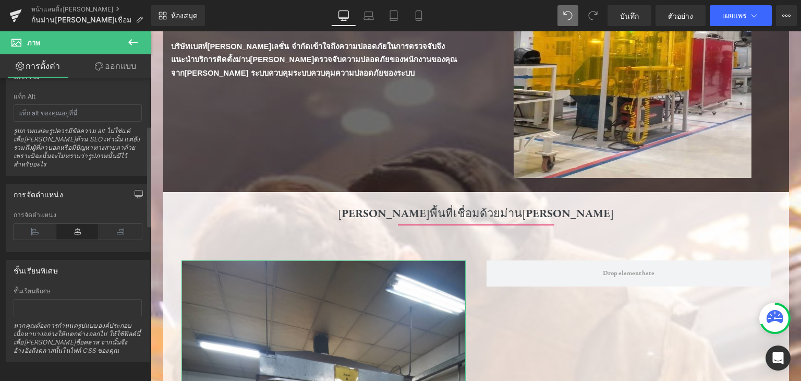
scroll to position [143, 0]
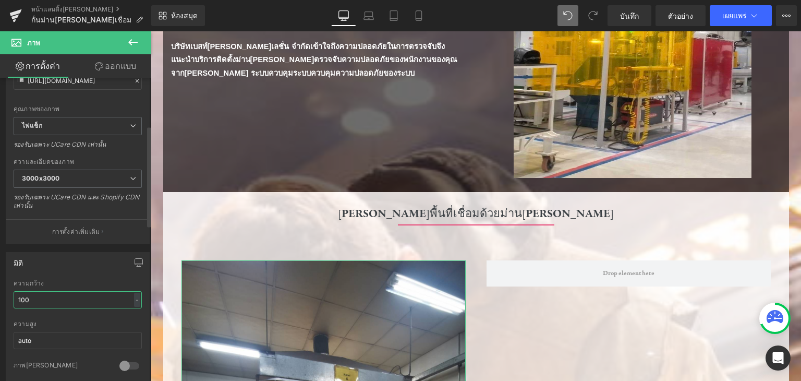
drag, startPoint x: 44, startPoint y: 295, endPoint x: 14, endPoint y: 290, distance: 30.8
click at [14, 291] on input "100" at bounding box center [78, 299] width 128 height 17
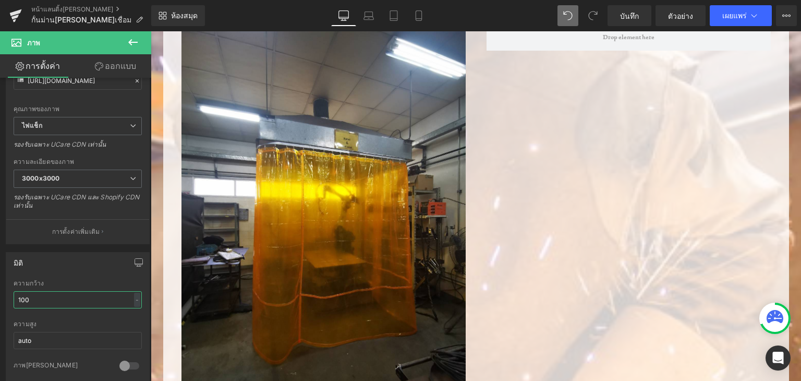
scroll to position [490, 0]
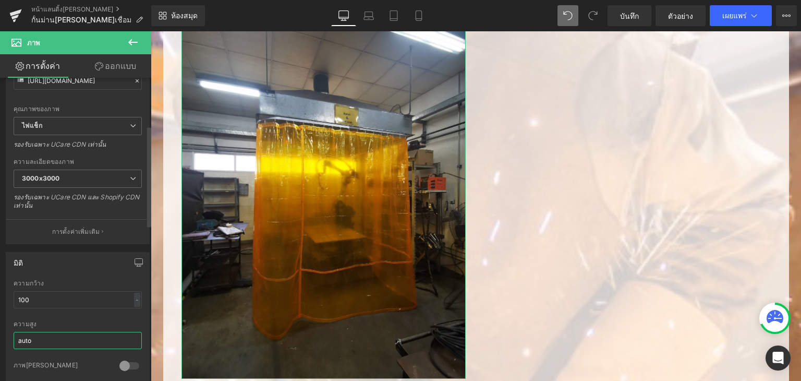
drag, startPoint x: 56, startPoint y: 346, endPoint x: 3, endPoint y: 326, distance: 57.0
click at [3, 326] on div "มิติ 100% ความกว้าง 100 - - พิกเซล auto ความสูง auto 0 ภาพวงกลม" at bounding box center [78, 314] width 156 height 140
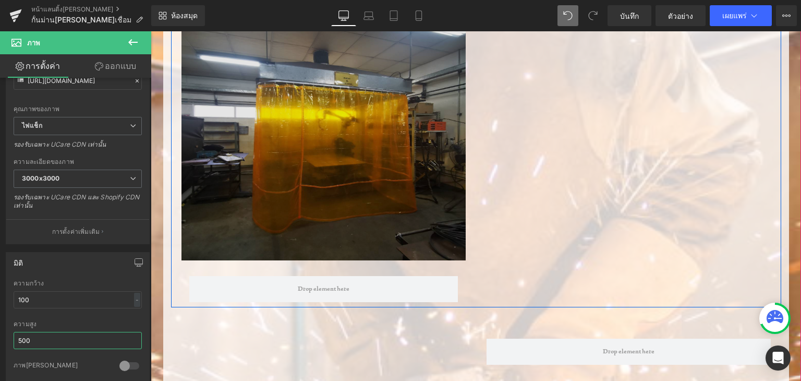
scroll to position [386, 0]
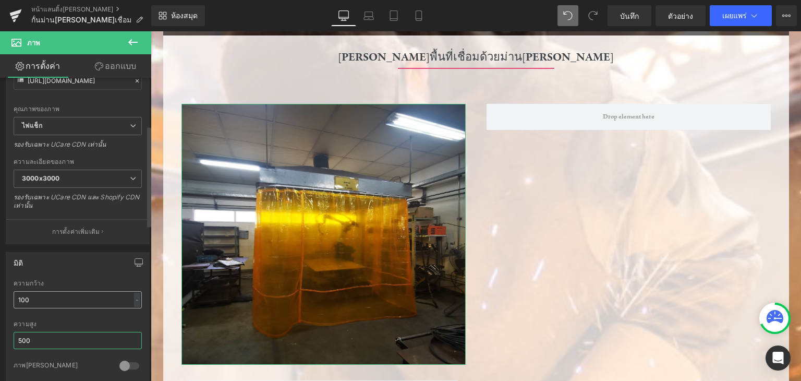
type input "500"
drag, startPoint x: 36, startPoint y: 295, endPoint x: 14, endPoint y: 290, distance: 22.4
click at [14, 291] on input "100" at bounding box center [78, 299] width 128 height 17
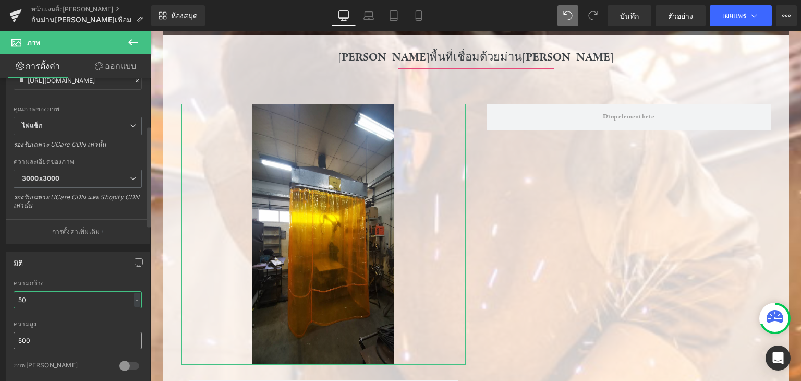
type input "50"
drag, startPoint x: 35, startPoint y: 339, endPoint x: 11, endPoint y: 336, distance: 24.1
click at [11, 336] on div "50% ความกว้าง 50 - - พิกเซล 500px ความสูง 500 0 ภาพวงกลม" at bounding box center [77, 332] width 143 height 104
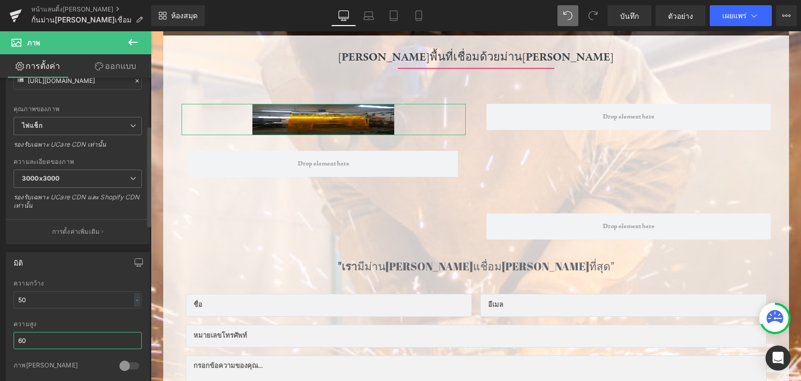
type input "6"
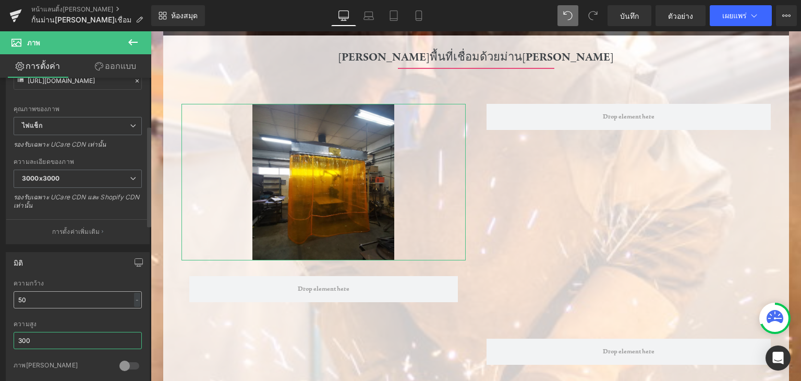
type input "300"
drag, startPoint x: 45, startPoint y: 294, endPoint x: 10, endPoint y: 293, distance: 35.5
click at [10, 293] on div "50% ความกว้าง 50 - - พิกเซล 300px ความสูง 300 0 ภาพวงกลม" at bounding box center [77, 332] width 143 height 104
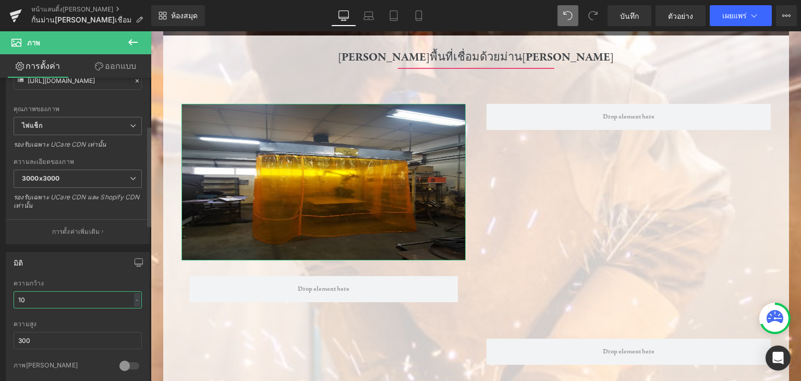
type input "1"
type input "80"
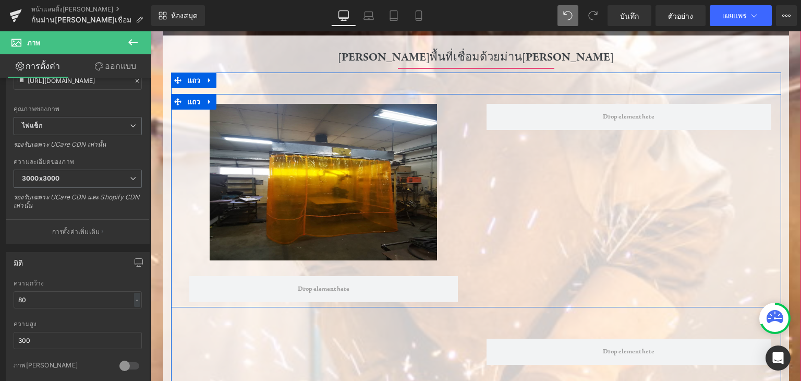
click at [511, 190] on div "ภาพ แถว แถว" at bounding box center [476, 200] width 610 height 213
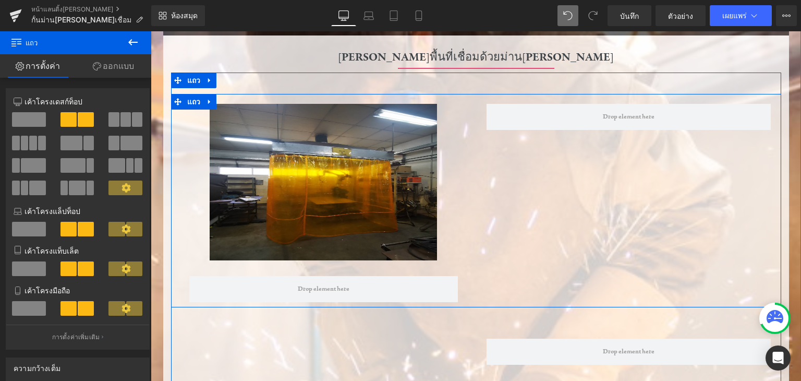
scroll to position [435, 0]
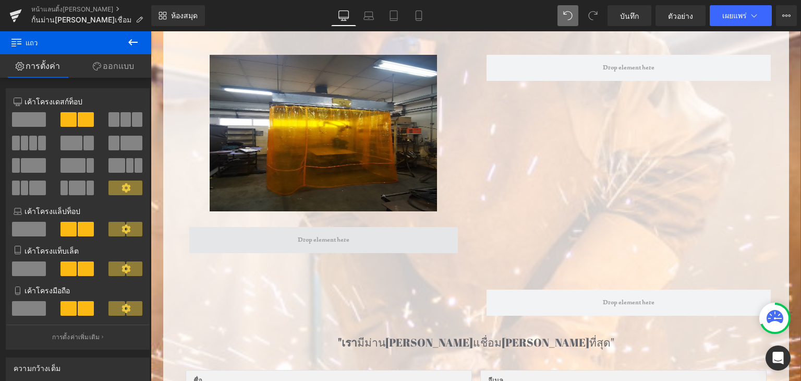
click at [326, 232] on span at bounding box center [323, 240] width 59 height 16
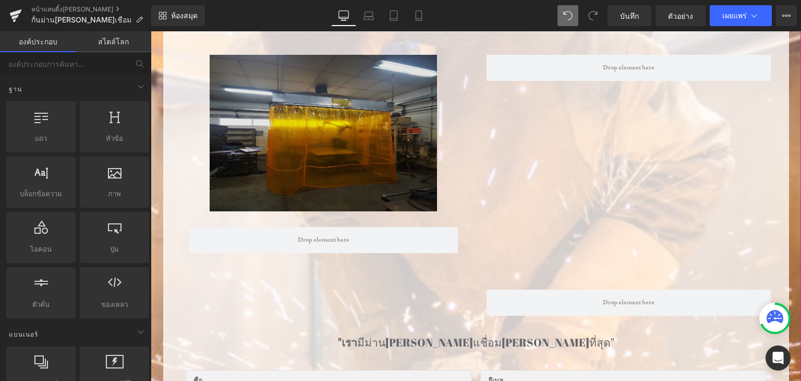
scroll to position [334, 0]
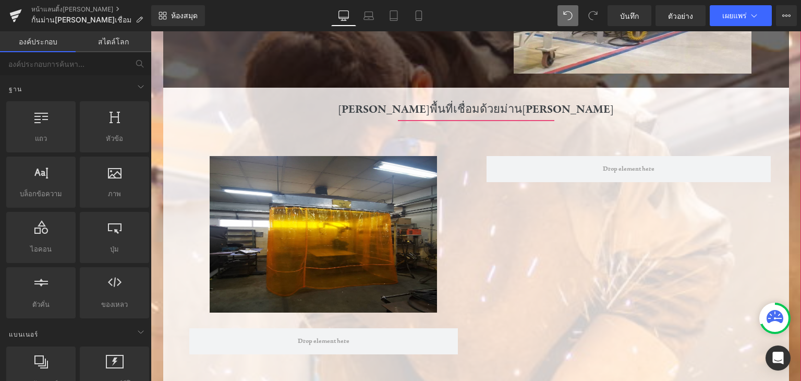
click at [294, 333] on span at bounding box center [323, 341] width 59 height 16
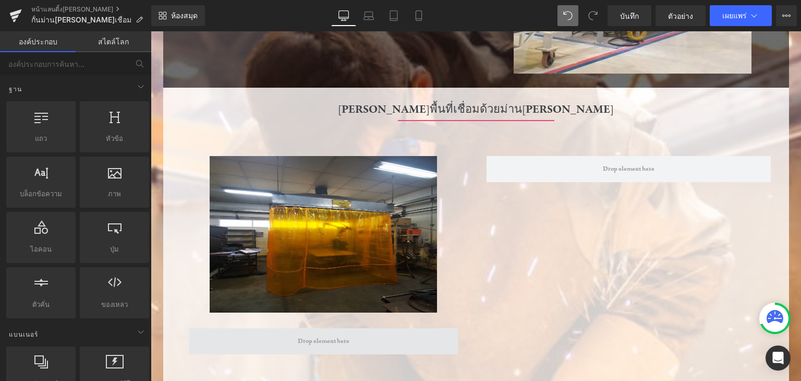
drag, startPoint x: 260, startPoint y: 161, endPoint x: 198, endPoint y: 151, distance: 62.4
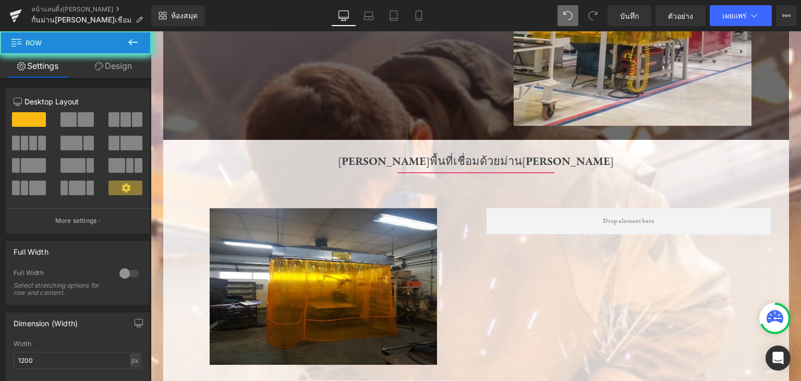
click at [129, 42] on icon at bounding box center [132, 42] width 9 height 6
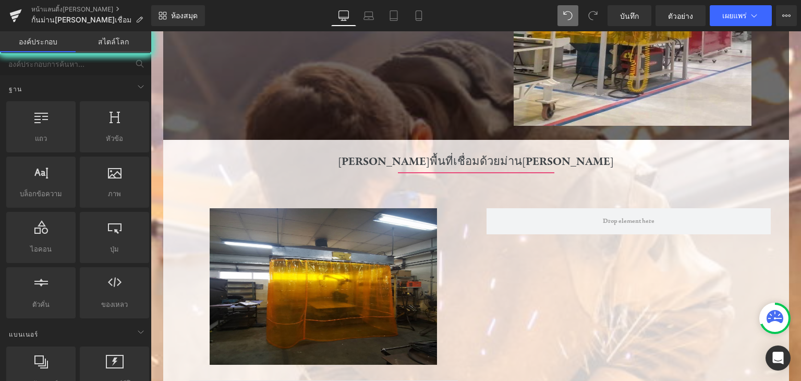
drag, startPoint x: 259, startPoint y: 155, endPoint x: 207, endPoint y: 253, distance: 111.3
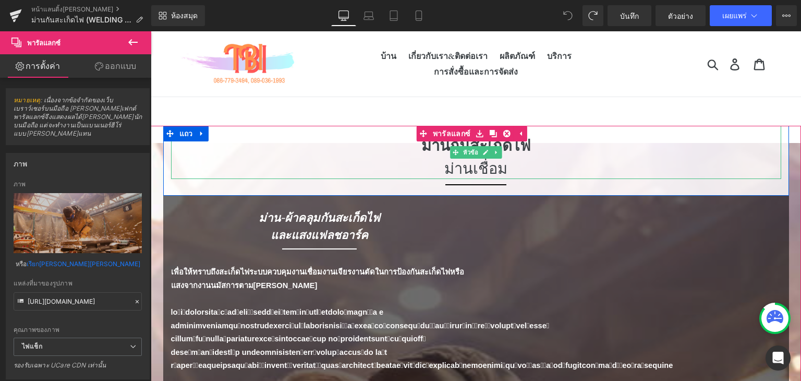
drag, startPoint x: 719, startPoint y: 129, endPoint x: 457, endPoint y: 43, distance: 276.3
click at [719, 129] on div "ม่านกันสะเก็ดไฟ ม่านเชื่อม" at bounding box center [476, 152] width 610 height 53
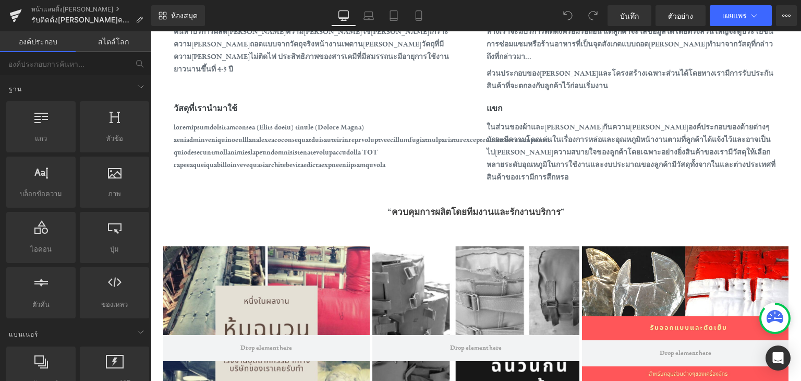
scroll to position [835, 0]
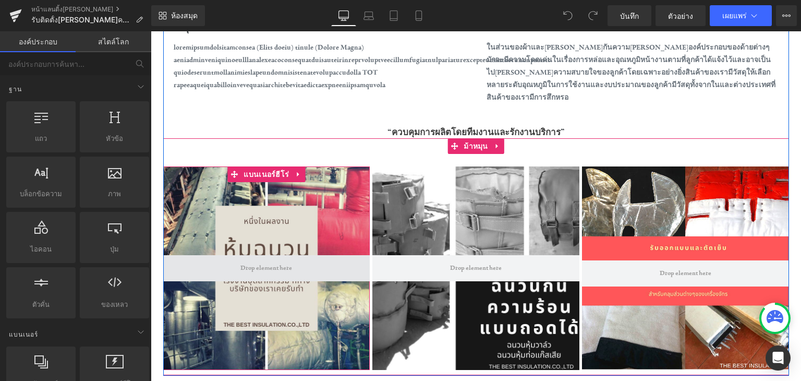
click at [257, 260] on span at bounding box center [266, 268] width 59 height 16
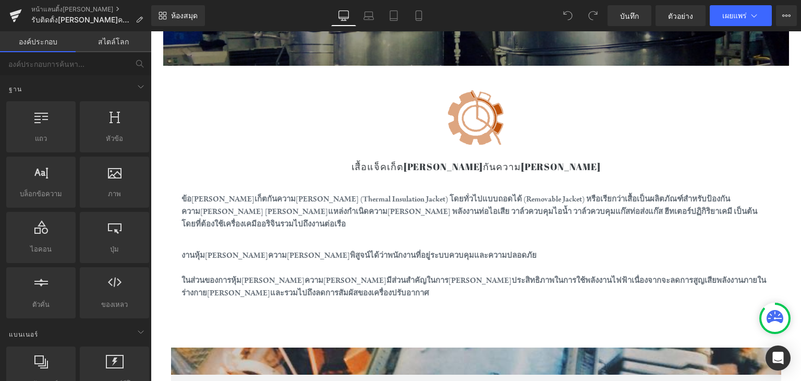
scroll to position [209, 0]
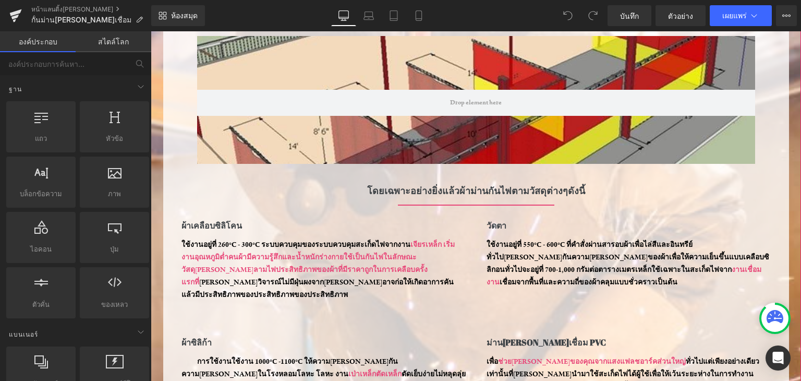
scroll to position [365, 0]
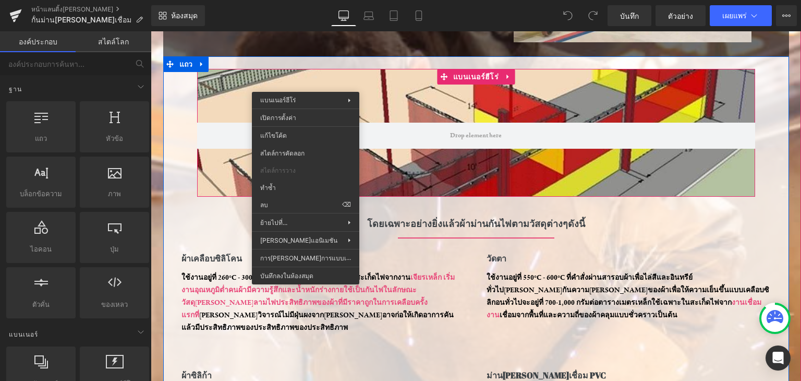
click at [409, 109] on div at bounding box center [476, 133] width 558 height 128
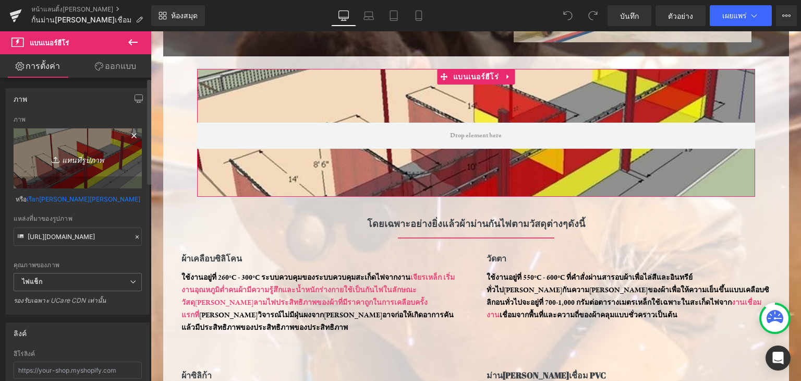
click at [86, 134] on link "แทนที่รูปภาพ" at bounding box center [78, 158] width 128 height 60
type input "C:\fakepath\ปก.jpg"
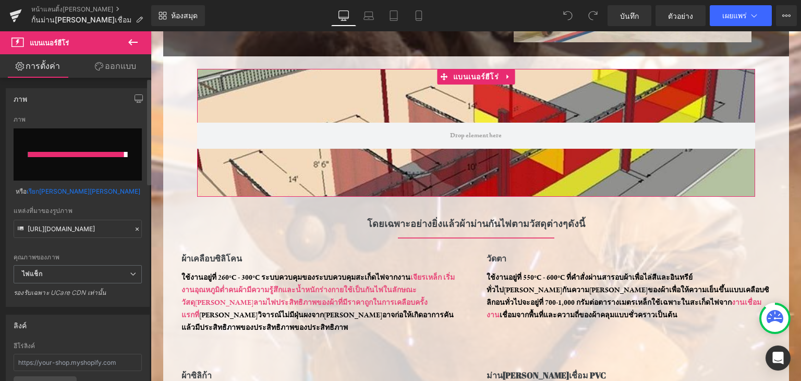
type input "https://ucarecdn.com/373c65b1-02e6-4a7c-9c07-bccf59b0ca3e/-/format/auto/-/previ…"
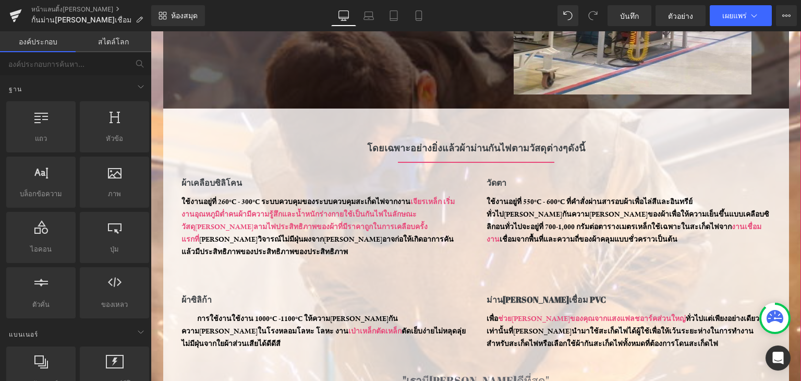
scroll to position [209, 0]
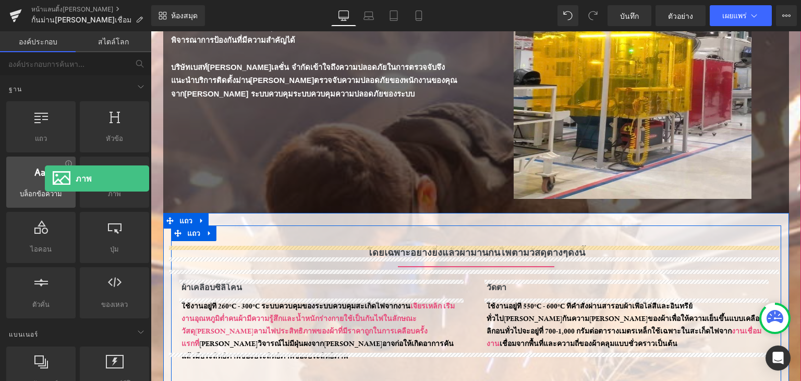
drag, startPoint x: 43, startPoint y: 188, endPoint x: 40, endPoint y: 171, distance: 17.5
click at [40, 171] on div "แถว แถว คอลัมน์ เค้าโครง div หัวข้อ หัวข้อ, ชื่อเรื่อง, h1, h2, h3, h4, h5, h6 …" at bounding box center [77, 209] width 147 height 221
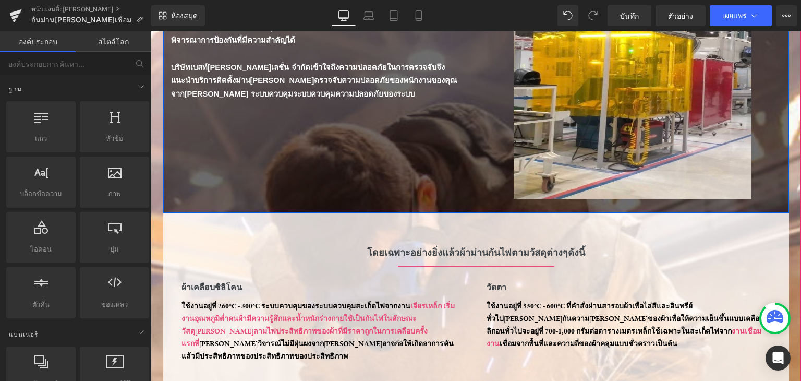
click at [253, 109] on div "ม่านกันแสงเชื่อมสร้าง: ฟังก์ชั่นการทำงาน หัวข้อ ตัวคั่น ตัวคั่น ห้องโถงโลหะเป็น…" at bounding box center [476, 86] width 626 height 254
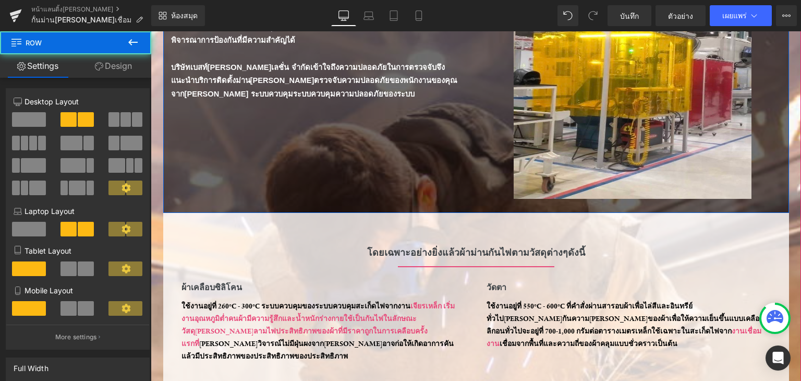
click at [255, 115] on div "ม่านกันแสงเชื่อมสร้าง: ฟังก์ชั่นการทำงาน หัวข้อ ตัวคั่น ตัวคั่น ห้องโถงโลหะเป็น…" at bounding box center [476, 86] width 626 height 254
click at [254, 110] on div "ม่านกันแสงเชื่อมสร้าง: ฟังก์ชั่นการทำงาน หัวข้อ ตัวคั่น ตัวคั่น ห้องโถงโลหะเป็น…" at bounding box center [476, 86] width 626 height 254
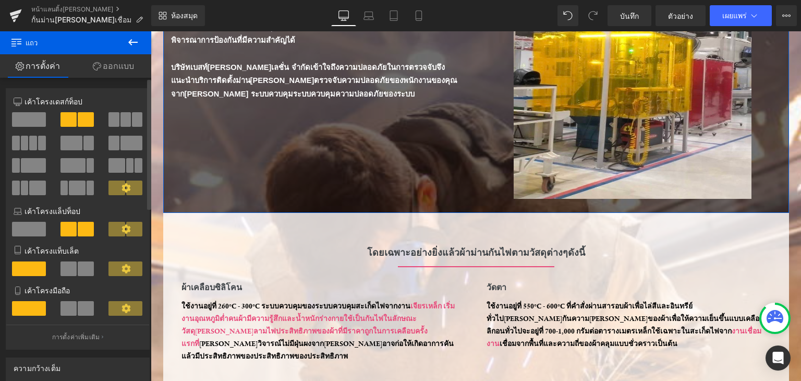
click at [132, 121] on span at bounding box center [137, 119] width 10 height 15
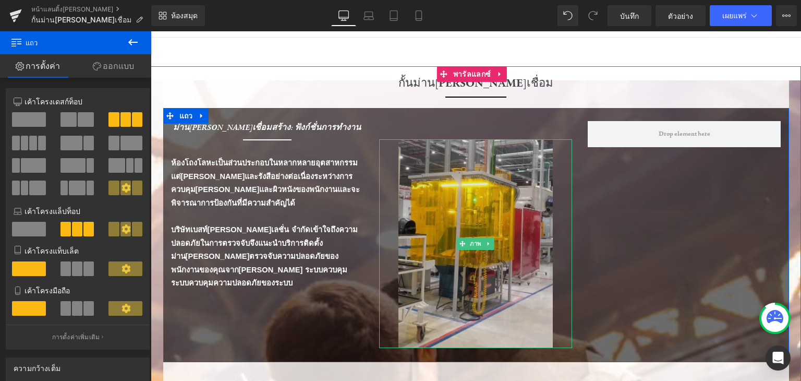
scroll to position [52, 0]
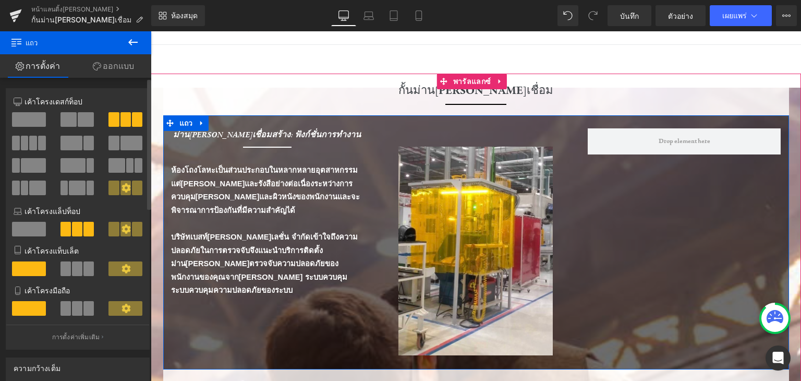
click at [74, 147] on span at bounding box center [72, 143] width 22 height 15
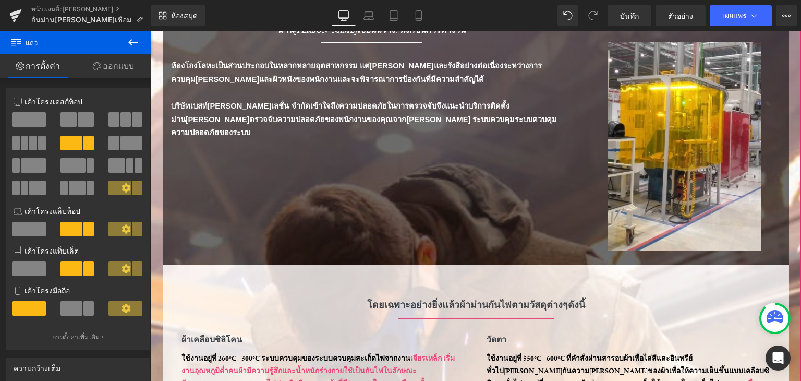
scroll to position [0, 0]
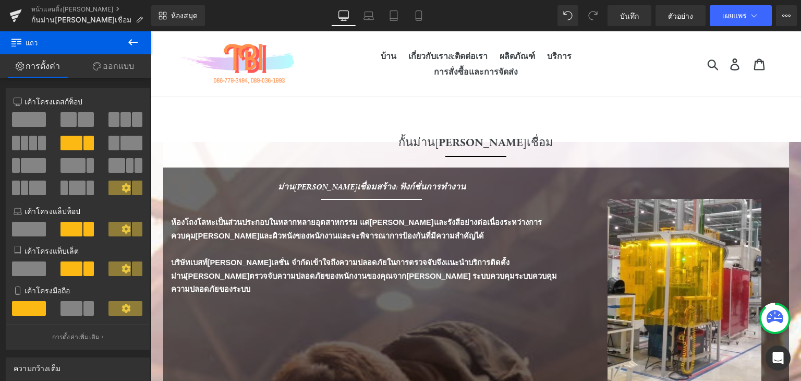
click at [133, 41] on icon at bounding box center [133, 42] width 13 height 13
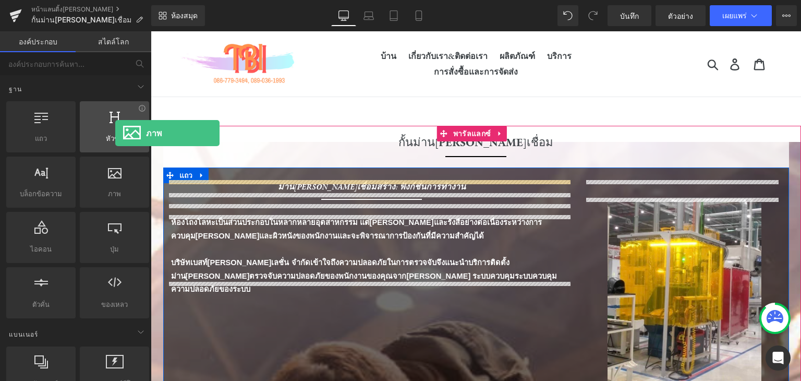
drag, startPoint x: 114, startPoint y: 172, endPoint x: 115, endPoint y: 128, distance: 43.3
click at [115, 129] on div "แถว แถว คอลัมน์ เค้าโครง div หัวข้อ หัวข้อ, ชื่อเรื่อง, h1, h2, h3, h4, h5, h6 …" at bounding box center [77, 209] width 147 height 221
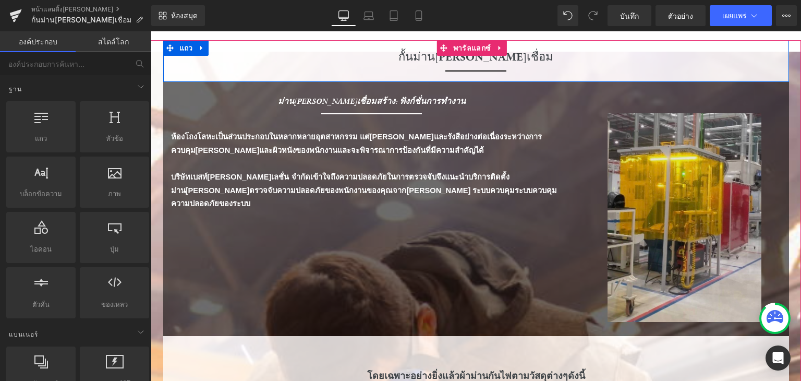
scroll to position [104, 0]
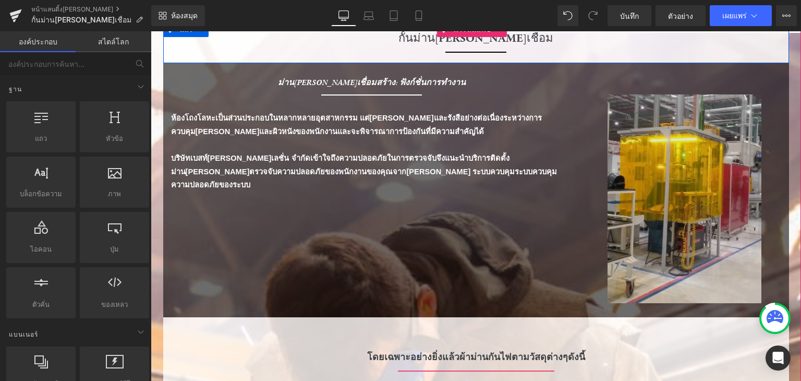
click at [699, 183] on img at bounding box center [685, 198] width 154 height 209
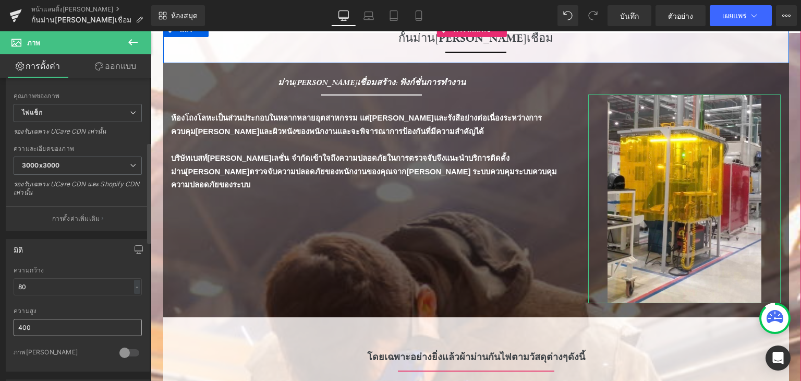
scroll to position [209, 0]
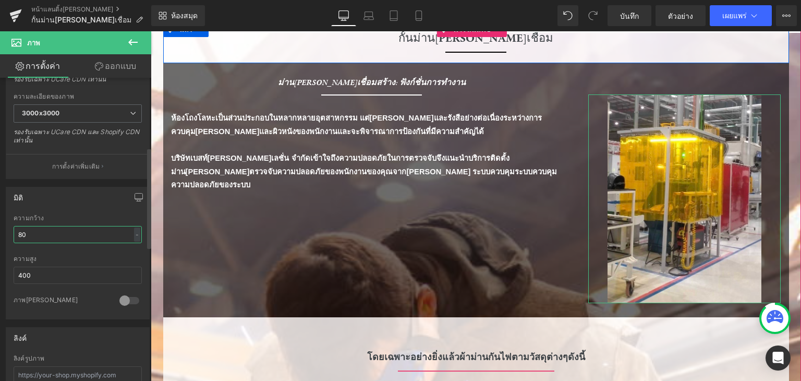
drag, startPoint x: 50, startPoint y: 232, endPoint x: 6, endPoint y: 227, distance: 44.1
click at [6, 227] on div "80% ความกว้าง 80 - - พิกเซล 400px ความสูง 400 0 ภาพวงกลม" at bounding box center [77, 266] width 143 height 104
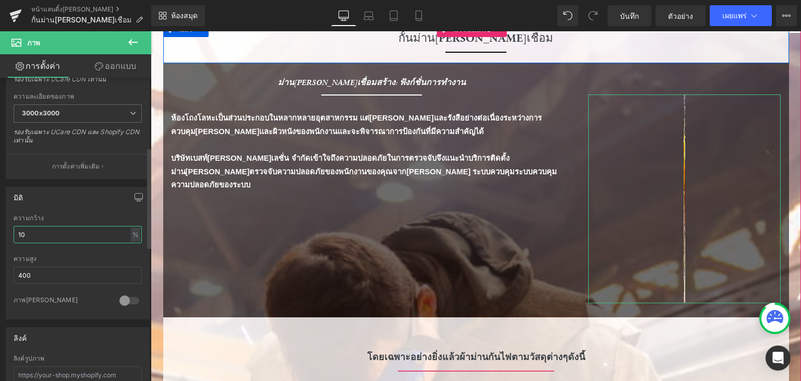
type input "100"
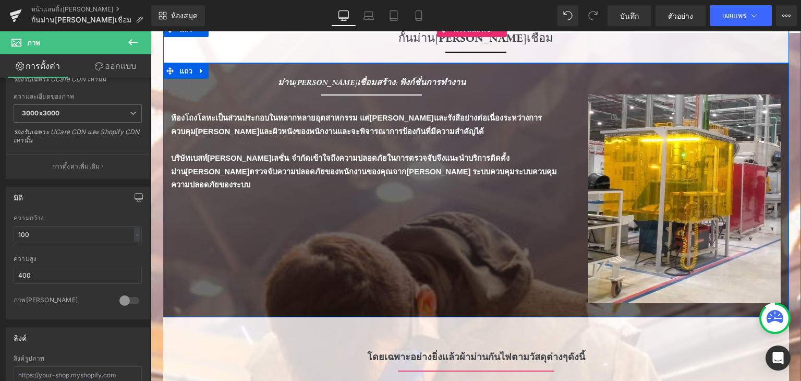
click at [204, 207] on div "ม่านกันแสงเชื่อมสร้าง: ฟังก์ชั่นการทำงาน หัวข้อ ตัวคั่น ตัวคั่น ห้องโถงโลหะเป็น…" at bounding box center [476, 190] width 626 height 254
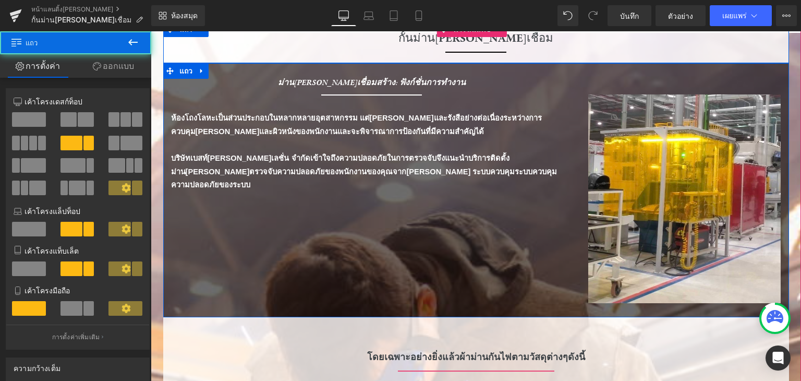
click at [303, 239] on div "ม่านกันแสงเชื่อมสร้าง: ฟังก์ชั่นการทำงาน หัวข้อ ตัวคั่น ตัวคั่น ห้องโถงโลหะเป็น…" at bounding box center [476, 190] width 626 height 254
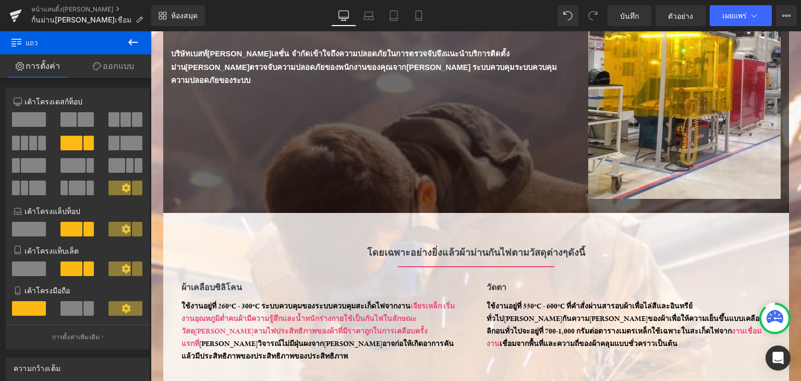
click at [125, 40] on button at bounding box center [133, 42] width 37 height 23
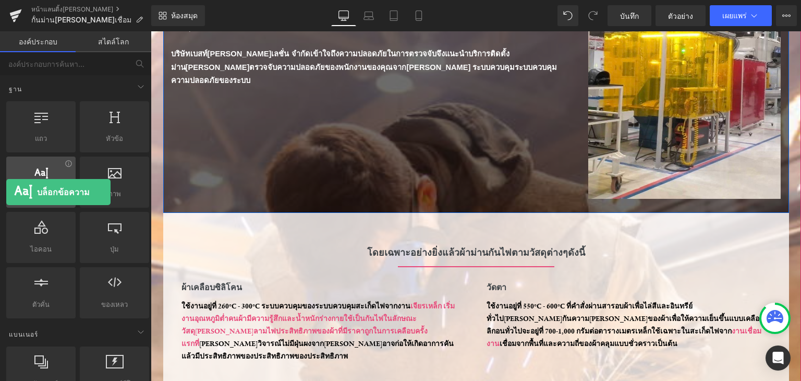
drag, startPoint x: 35, startPoint y: 182, endPoint x: 7, endPoint y: 190, distance: 29.9
click at [7, 190] on div "บล็อกข้อความ ข้อความ ย่อหน้า เนื้อหา บล็อก" at bounding box center [40, 182] width 69 height 51
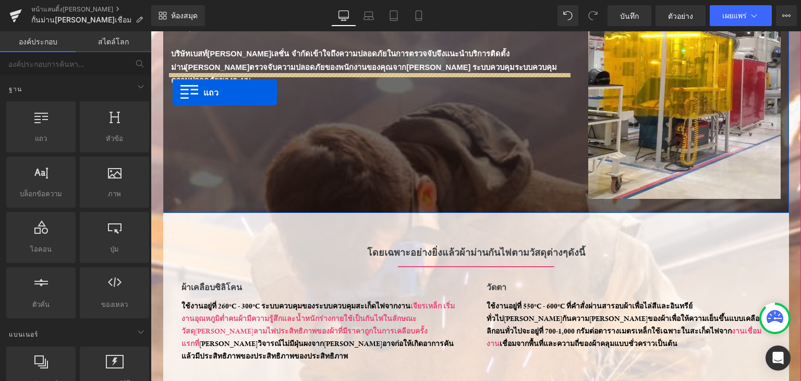
drag, startPoint x: 202, startPoint y: 154, endPoint x: 173, endPoint y: 92, distance: 68.6
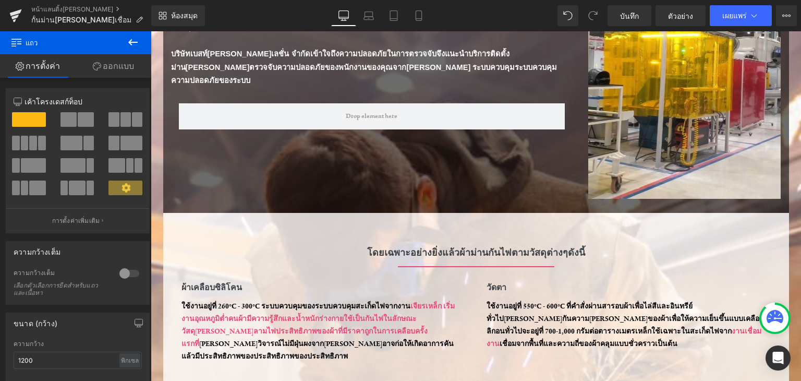
click at [117, 43] on button at bounding box center [133, 42] width 37 height 23
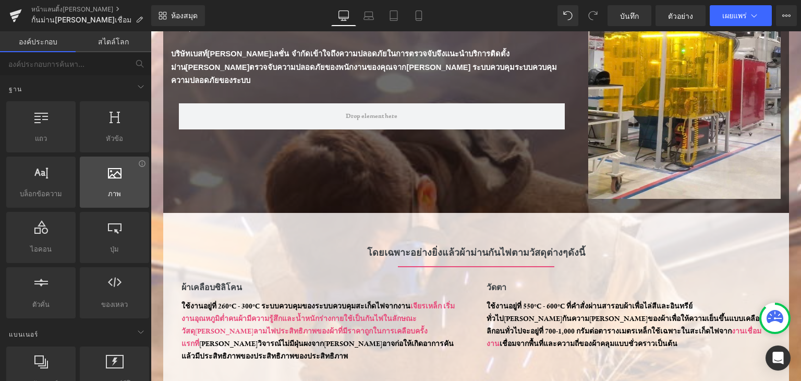
click at [106, 188] on span "ภาพ" at bounding box center [114, 193] width 63 height 11
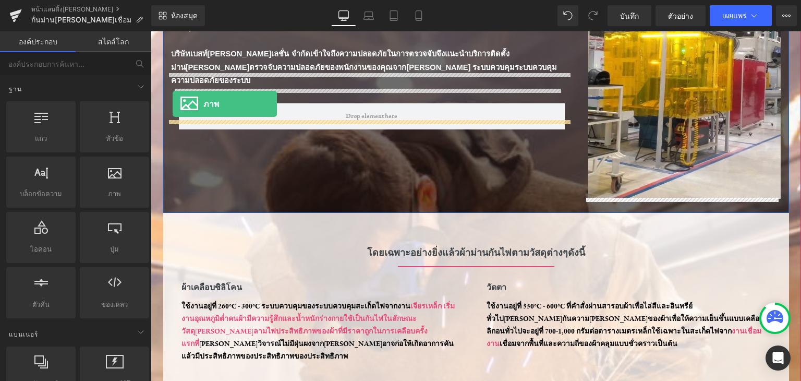
drag, startPoint x: 257, startPoint y: 218, endPoint x: 173, endPoint y: 104, distance: 141.7
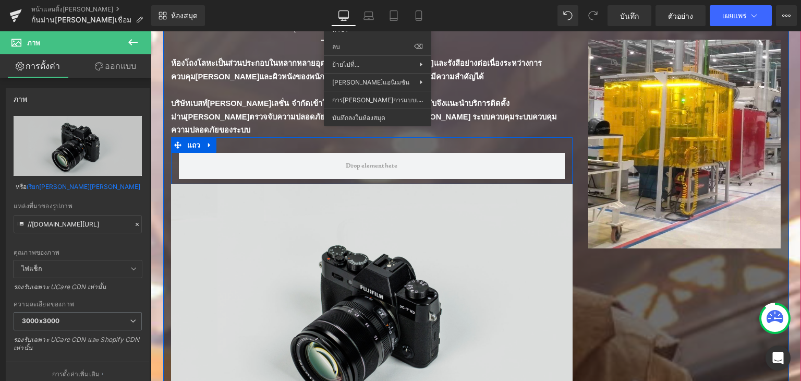
scroll to position [261, 0]
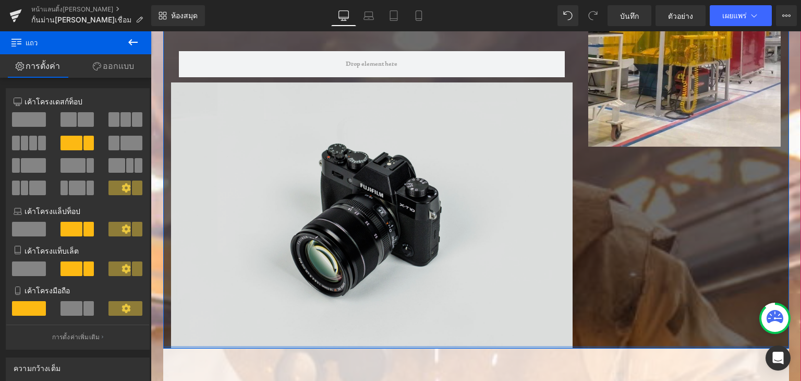
drag, startPoint x: 327, startPoint y: 337, endPoint x: 340, endPoint y: 272, distance: 66.0
click at [340, 272] on div "ม่านกันแสงเชื่อมสร้าง: ฟังก์ชั่นการทำงาน หัวข้อ ตัวคั่น ตัวคั่น ห้องโถงโลหะเป็น…" at bounding box center [476, 128] width 626 height 442
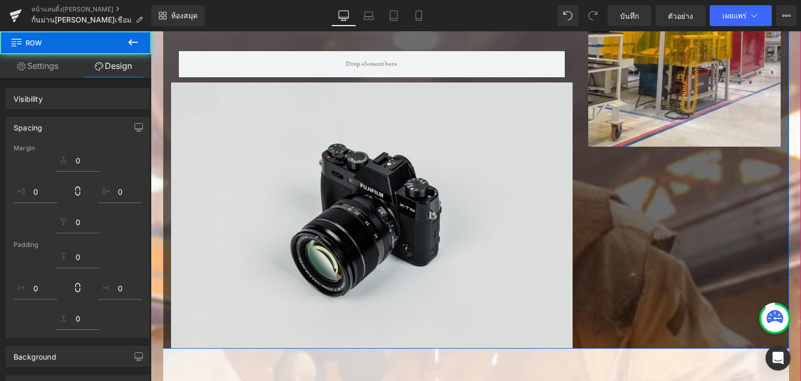
click at [196, 290] on img at bounding box center [372, 215] width 402 height 266
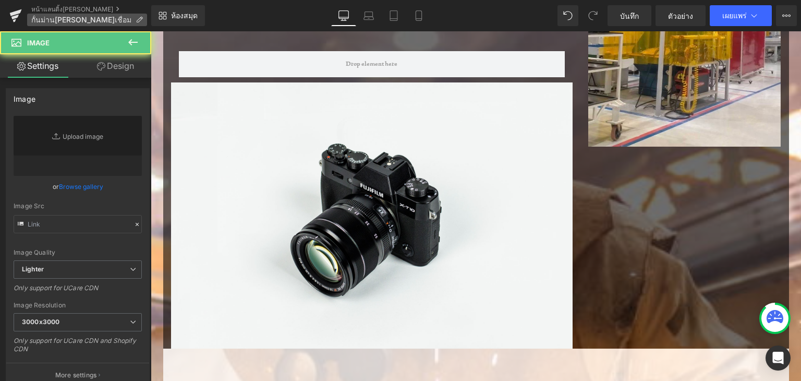
type input "//[DOMAIN_NAME][URL]"
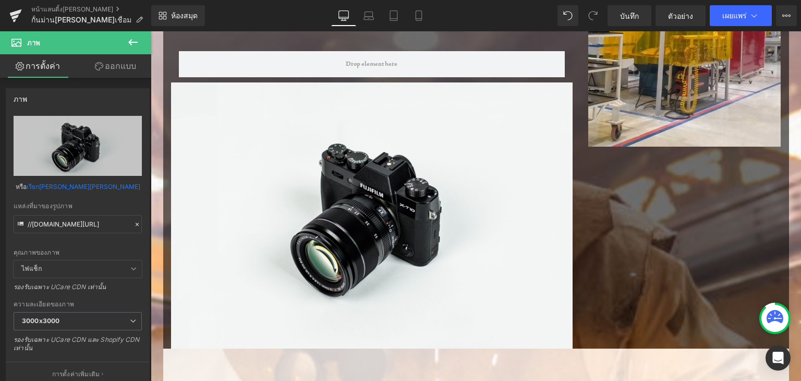
click at [99, 38] on span "ภาพ" at bounding box center [62, 42] width 104 height 23
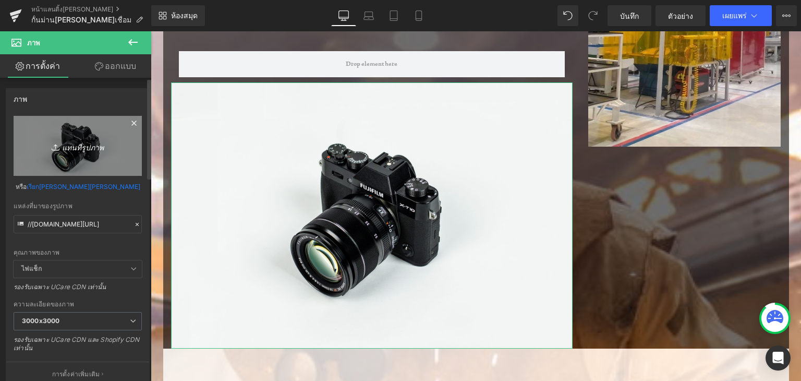
click at [77, 150] on font "แทนที่รูปภาพ" at bounding box center [83, 146] width 42 height 9
type input "C:\fakepath\ปก.jpg"
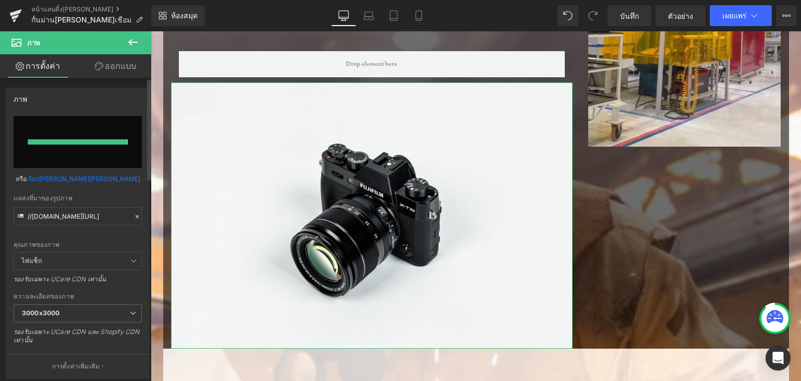
type input "https://ucarecdn.com/0c2b9a03-c5ae-412e-a89f-4e8f433b3d3a/-/format/auto/-/previ…"
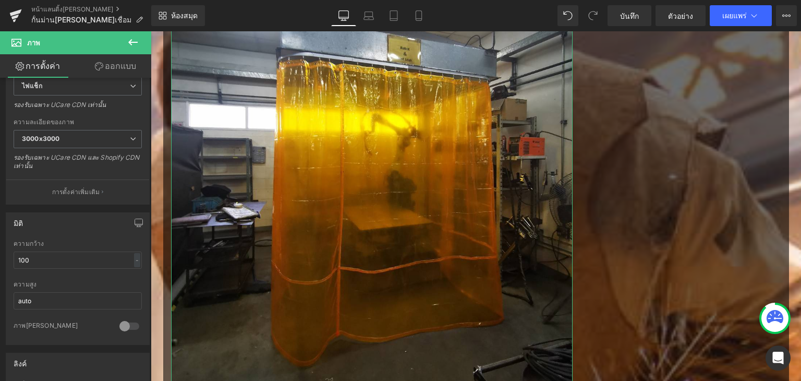
scroll to position [209, 0]
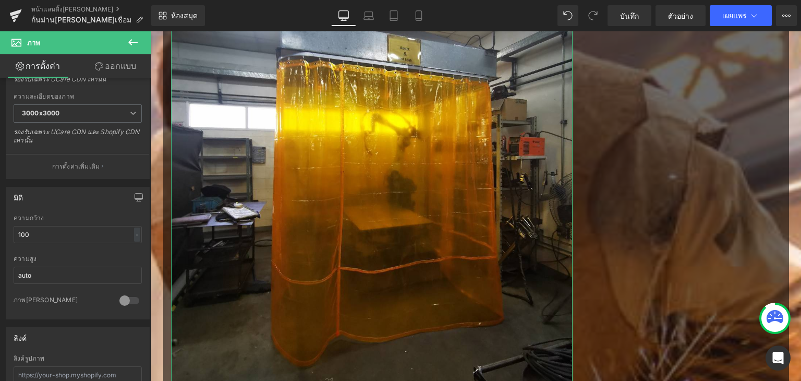
click at [147, 210] on b at bounding box center [149, 197] width 4 height 100
drag, startPoint x: 82, startPoint y: 230, endPoint x: 26, endPoint y: 235, distance: 56.6
click at [26, 235] on input "100" at bounding box center [78, 234] width 128 height 17
drag, startPoint x: 34, startPoint y: 272, endPoint x: 0, endPoint y: 273, distance: 33.9
click at [0, 273] on div "มิติ 100% ความกว้าง 100 - - พิกเซล auto ความสูง auto 0 ภาพวงกลม" at bounding box center [78, 249] width 156 height 140
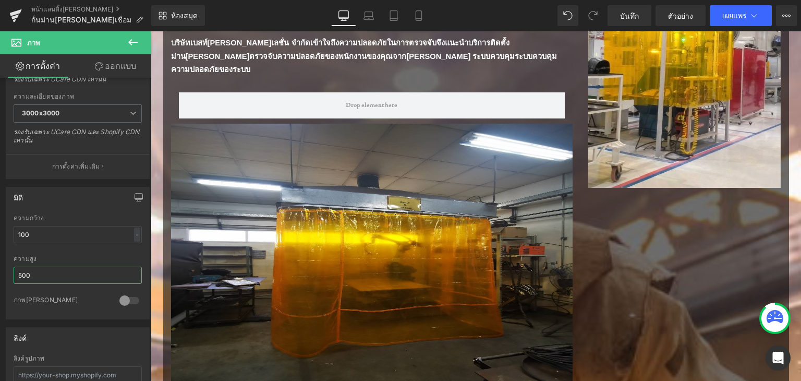
scroll to position [216, 0]
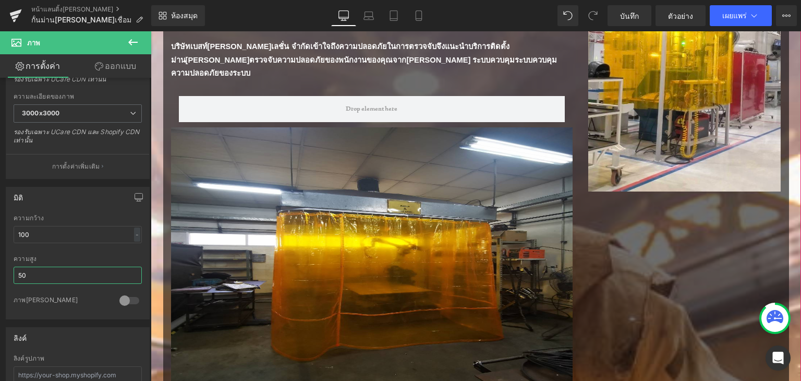
type input "5"
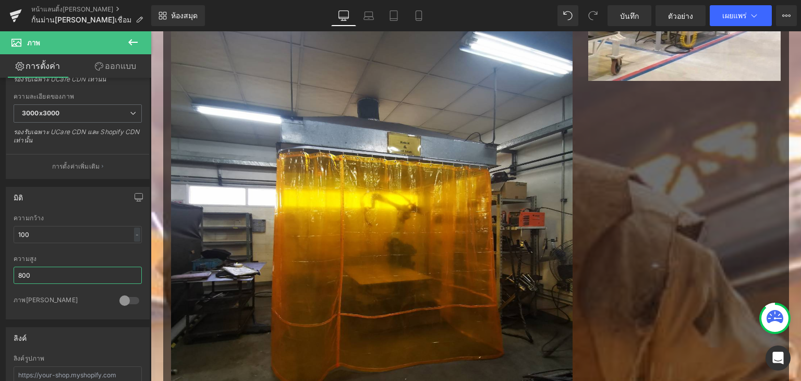
scroll to position [314, 0]
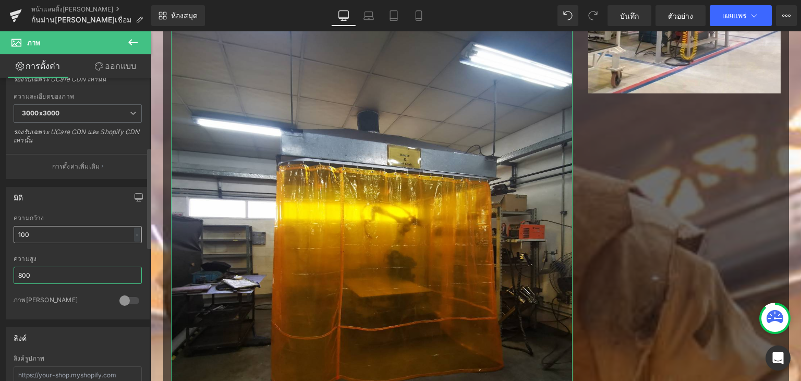
type input "800"
drag, startPoint x: 33, startPoint y: 231, endPoint x: 0, endPoint y: 229, distance: 33.5
click at [0, 229] on div "มิติ 100% ความกว้าง 100 - - พิกเซล 800px ความสูง 800 0 ภาพวงกลม" at bounding box center [78, 249] width 156 height 140
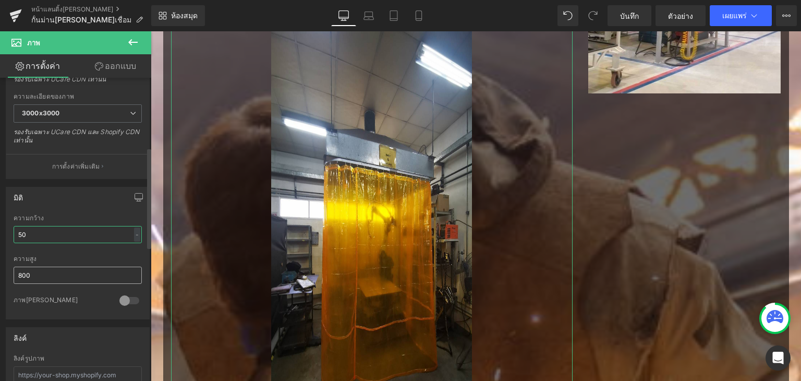
type input "50"
drag, startPoint x: 49, startPoint y: 272, endPoint x: 0, endPoint y: 274, distance: 48.6
click at [0, 274] on div "มิติ 50% ความกว้าง 50 % - พิกเซล 800px ความสูง 800 0 ภาพวงกลม" at bounding box center [78, 249] width 156 height 140
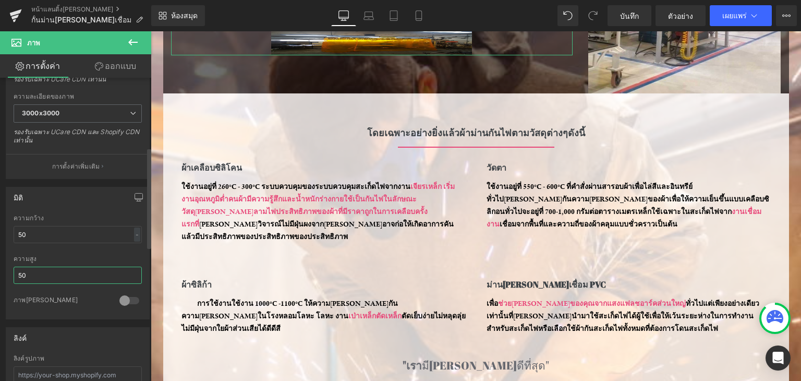
type input "500"
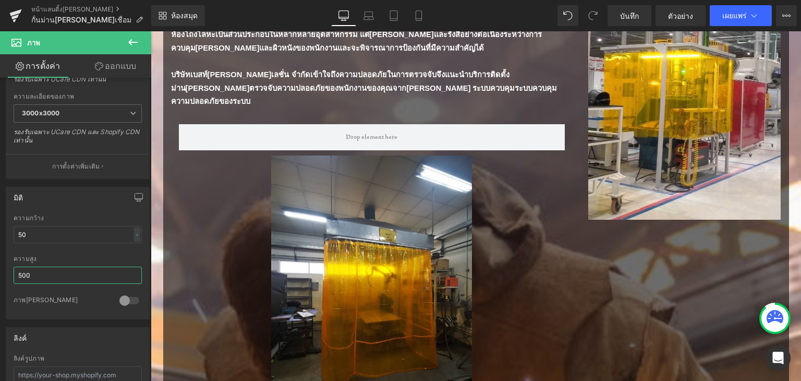
scroll to position [271, 0]
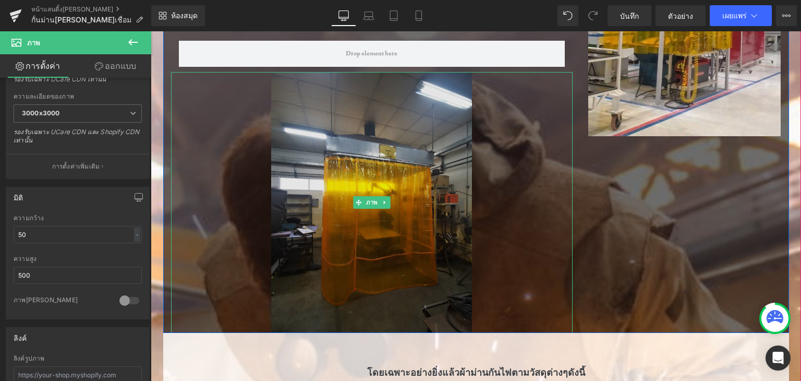
click at [318, 152] on img at bounding box center [371, 202] width 201 height 261
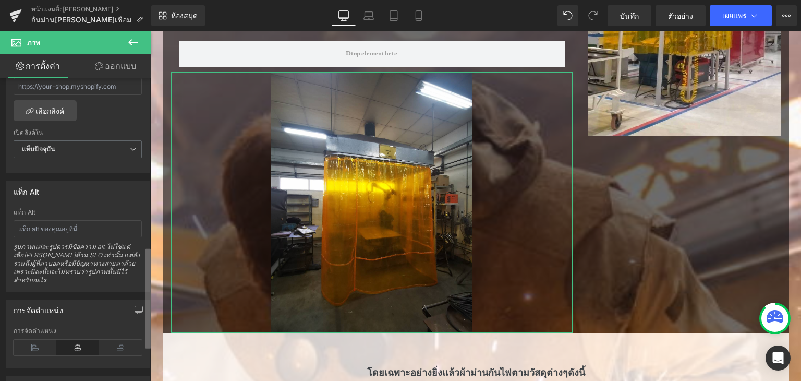
scroll to position [533, 0]
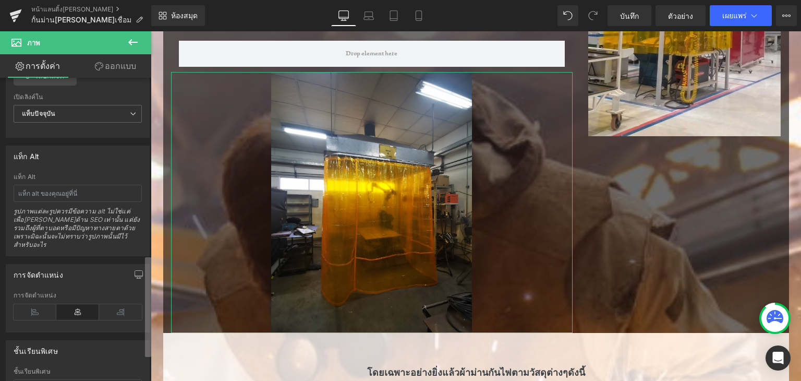
click at [148, 330] on b at bounding box center [148, 307] width 6 height 100
click at [20, 304] on icon at bounding box center [35, 312] width 43 height 16
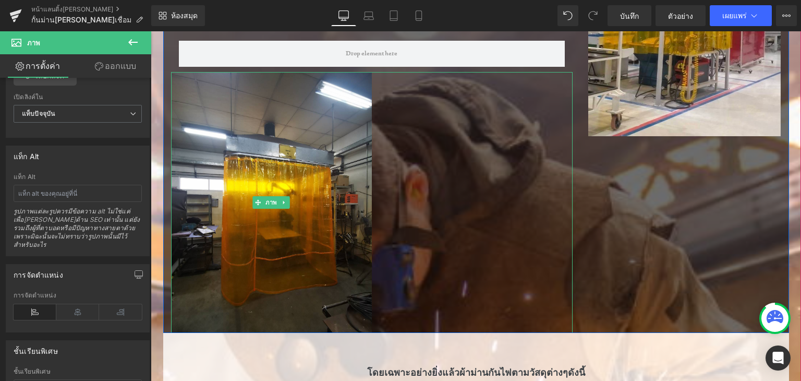
click at [425, 220] on div at bounding box center [372, 202] width 402 height 261
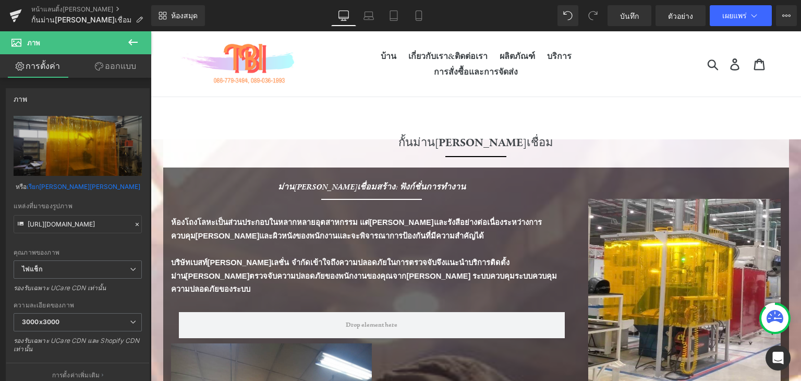
scroll to position [105, 0]
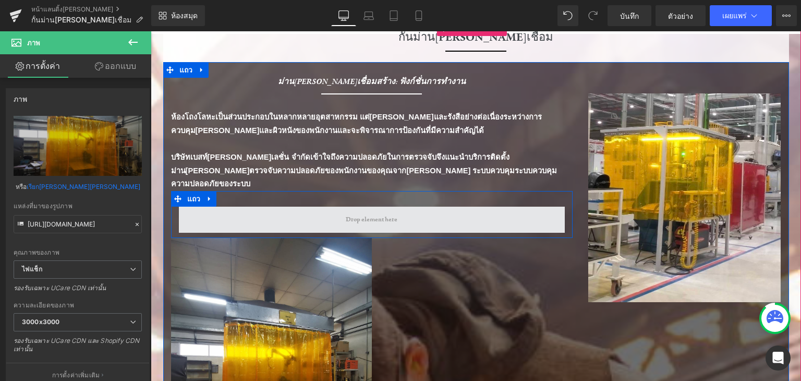
click at [466, 207] on span at bounding box center [372, 220] width 386 height 26
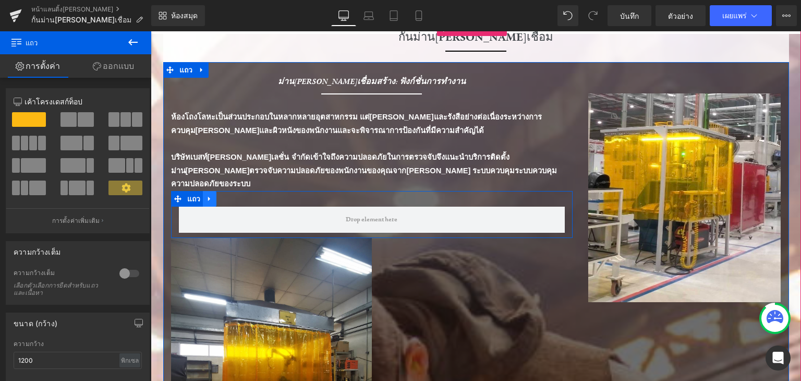
click at [208, 191] on link at bounding box center [210, 199] width 14 height 16
click at [404, 328] on div at bounding box center [372, 368] width 402 height 261
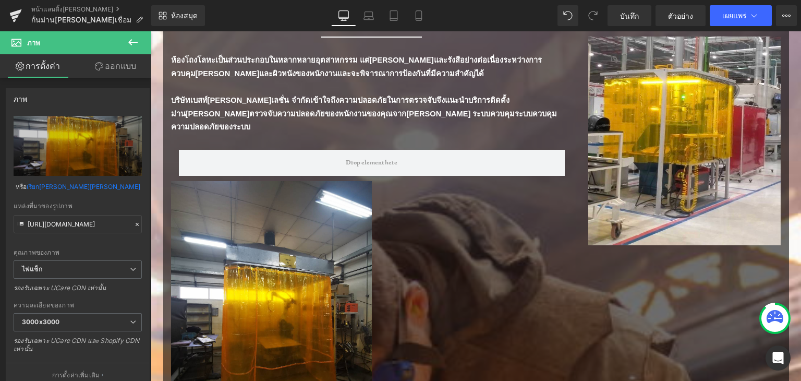
scroll to position [94, 0]
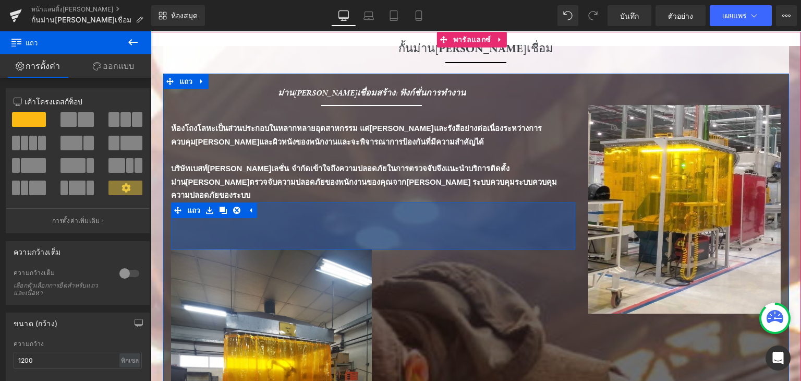
drag, startPoint x: 567, startPoint y: 209, endPoint x: 162, endPoint y: 221, distance: 404.5
click at [163, 221] on div "ม่านกันแสงเชื่อมสร้าง: ฟังก์ชั่นการทำงาน หัวข้อ ตัวคั่น ตัวคั่น ห้องโถงโลหะเป็น…" at bounding box center [371, 299] width 417 height 424
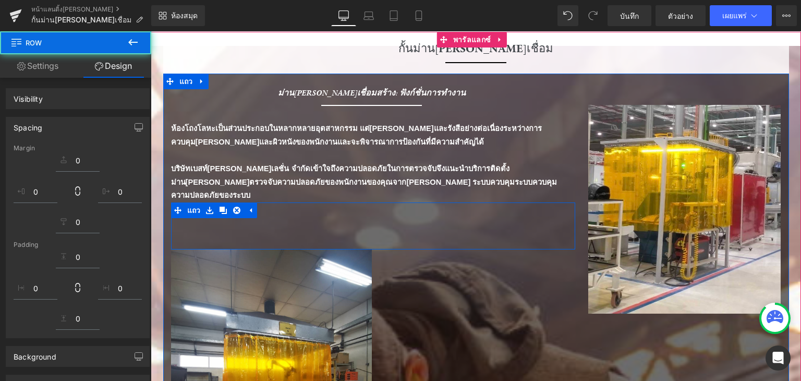
click at [458, 268] on div at bounding box center [372, 379] width 402 height 261
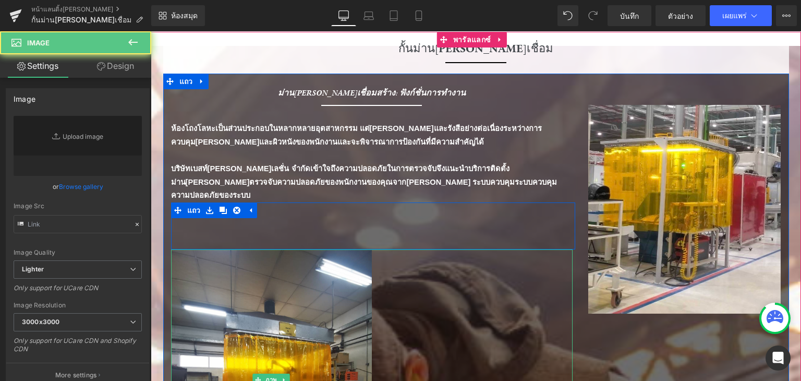
type input "https://ucarecdn.com/0c2b9a03-c5ae-412e-a89f-4e8f433b3d3a/-/format/auto/-/previ…"
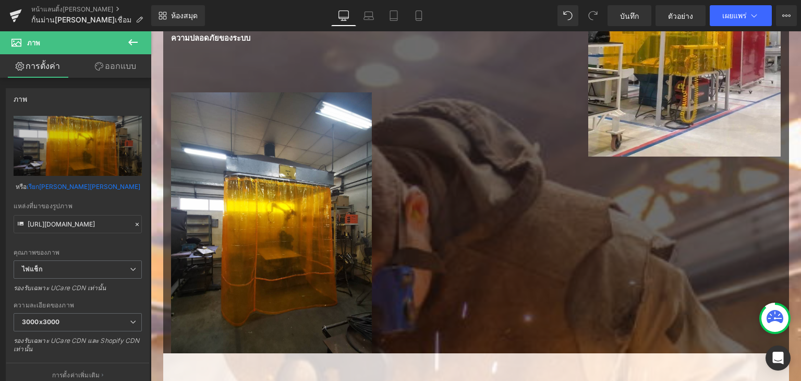
scroll to position [260, 0]
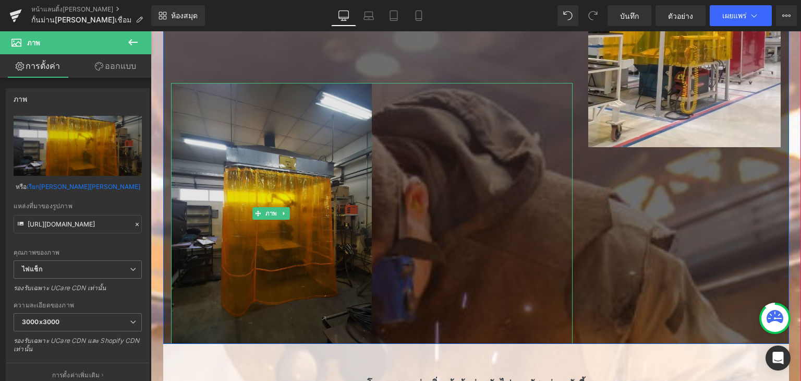
click at [361, 170] on img at bounding box center [271, 213] width 201 height 261
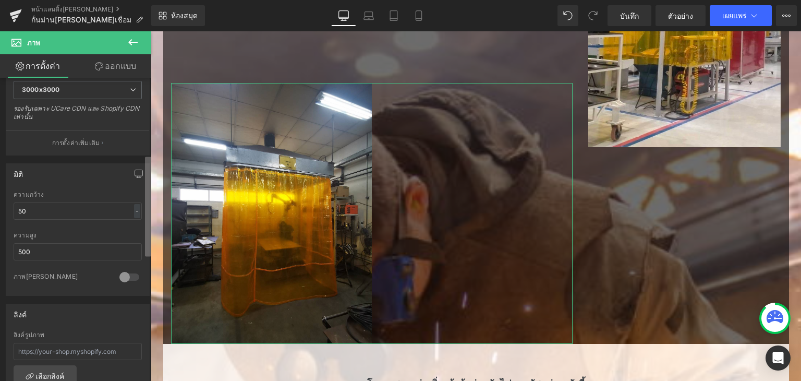
scroll to position [231, 0]
click at [147, 226] on b at bounding box center [148, 207] width 6 height 100
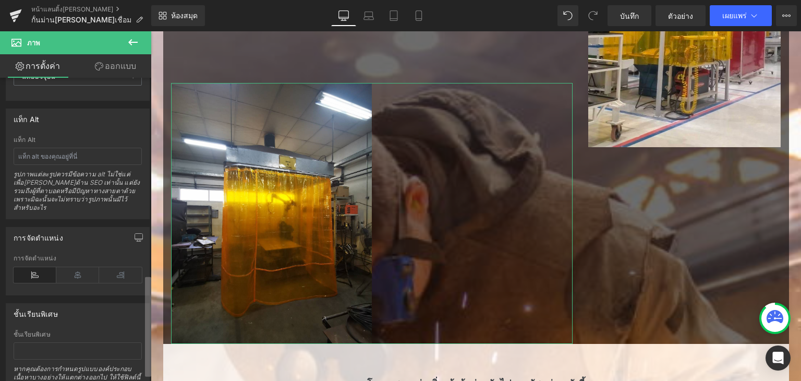
scroll to position [613, 0]
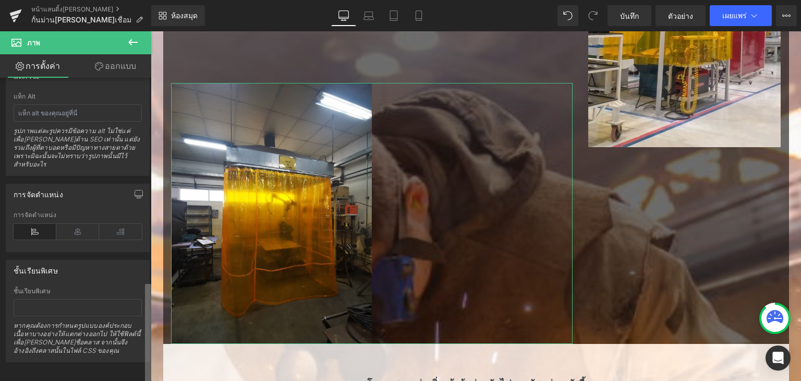
click at [123, 355] on div "ภาพ https://ucarecdn.com/0c2b9a03-c5ae-412e-a89f-4e8f433b3d3a/-/format/auto/-/p…" at bounding box center [75, 232] width 151 height 308
click at [122, 355] on div "ภาพ https://ucarecdn.com/0c2b9a03-c5ae-412e-a89f-4e8f433b3d3a/-/format/auto/-/p…" at bounding box center [78, 232] width 156 height 308
click at [106, 224] on icon at bounding box center [120, 232] width 43 height 16
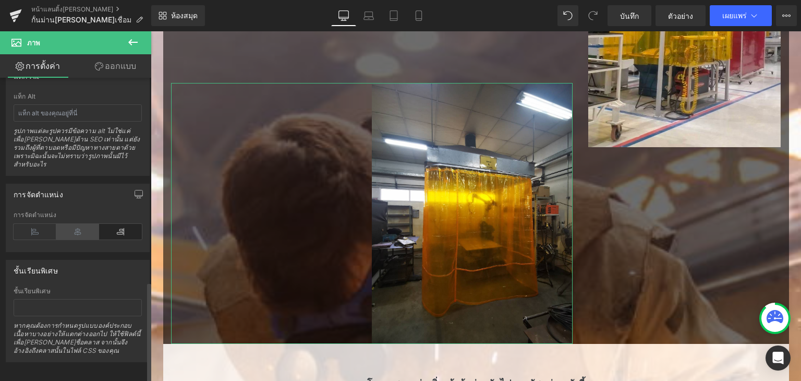
click at [88, 224] on icon at bounding box center [77, 232] width 43 height 16
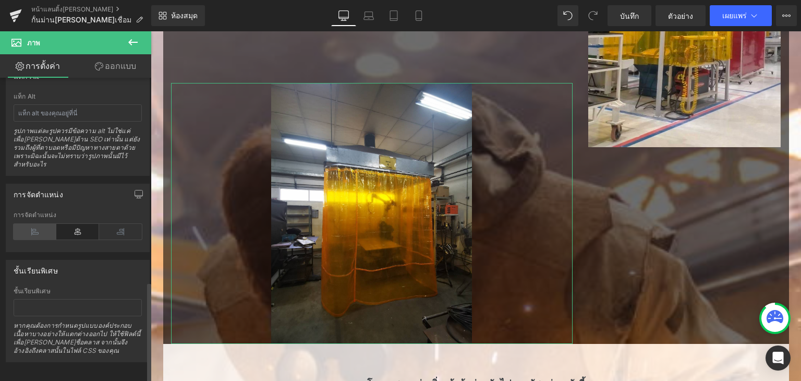
click at [48, 224] on icon at bounding box center [35, 232] width 43 height 16
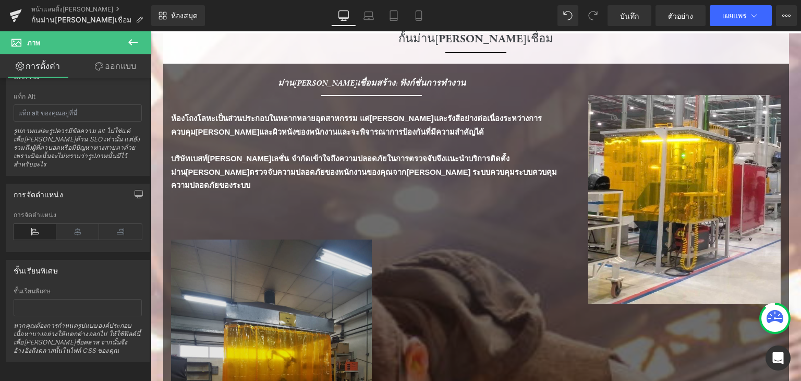
scroll to position [156, 0]
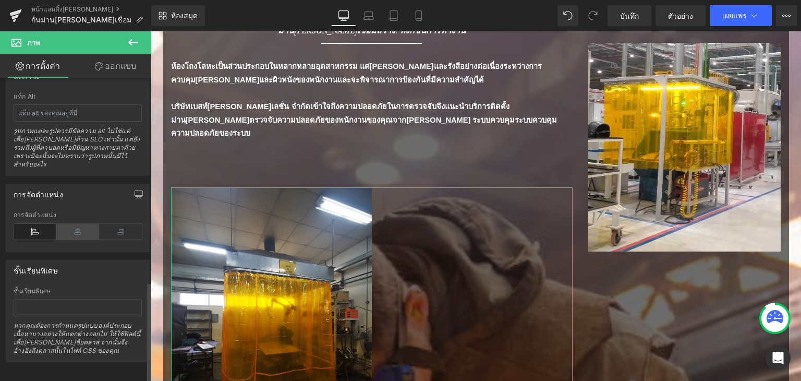
click at [78, 224] on icon at bounding box center [77, 232] width 43 height 16
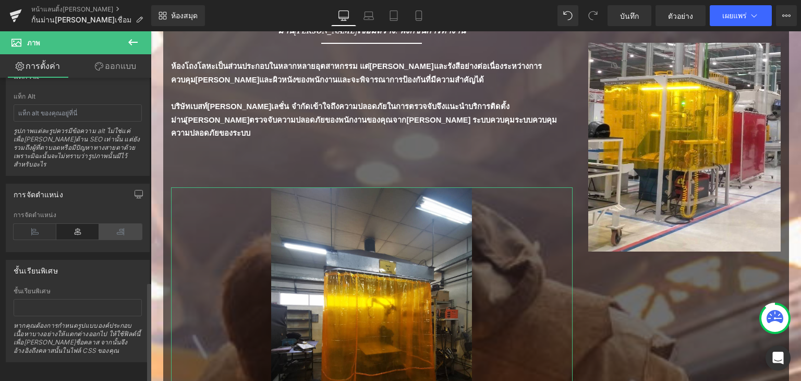
click at [112, 224] on icon at bounding box center [120, 232] width 43 height 16
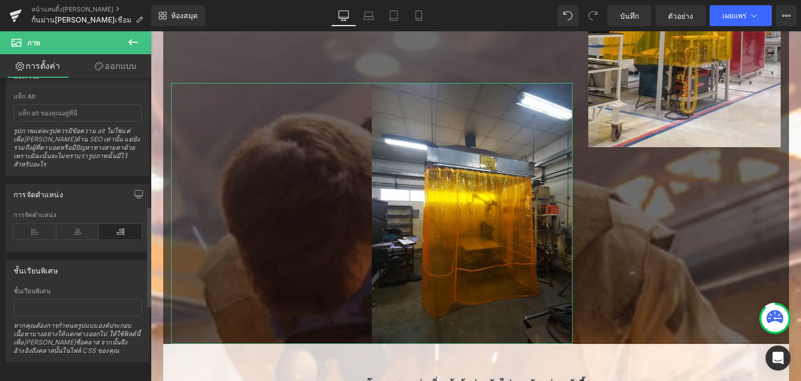
scroll to position [300, 0]
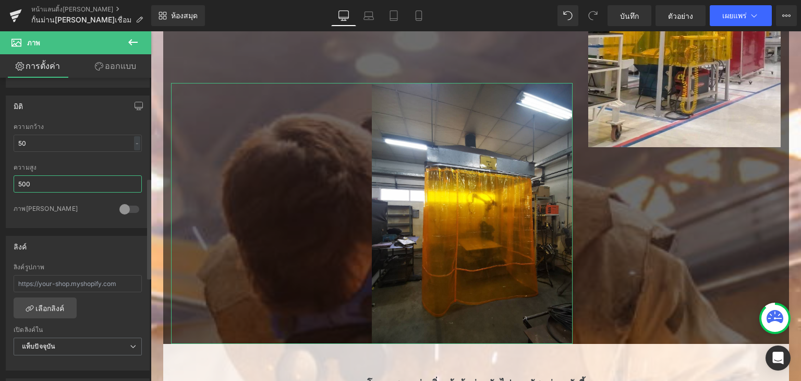
drag, startPoint x: 86, startPoint y: 186, endPoint x: 15, endPoint y: 183, distance: 70.5
click at [16, 183] on input "500" at bounding box center [78, 183] width 128 height 17
click at [15, 183] on input "500" at bounding box center [78, 183] width 128 height 17
click at [40, 183] on input "500" at bounding box center [78, 183] width 128 height 17
type input "5"
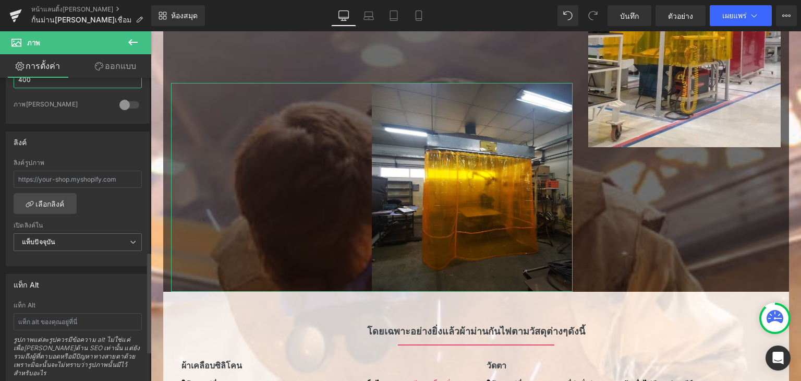
scroll to position [561, 0]
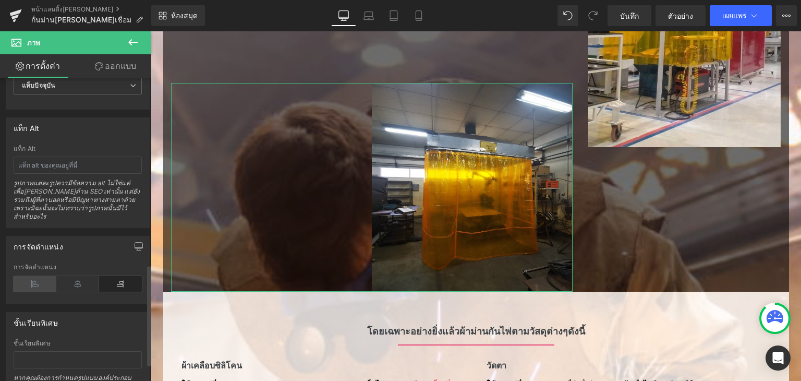
type input "400"
click at [37, 276] on icon at bounding box center [35, 284] width 43 height 16
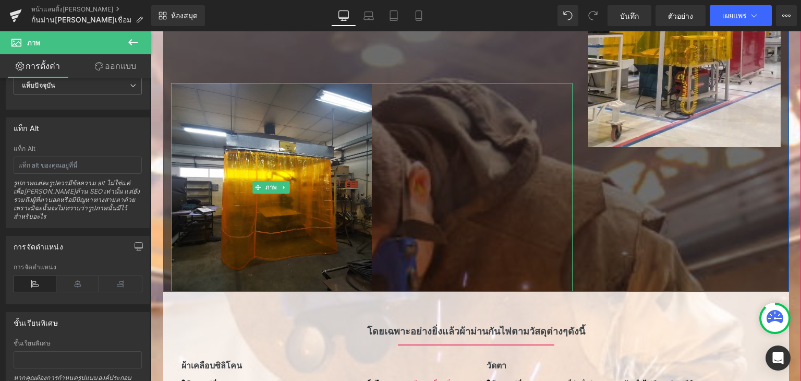
click at [439, 216] on div at bounding box center [372, 187] width 402 height 209
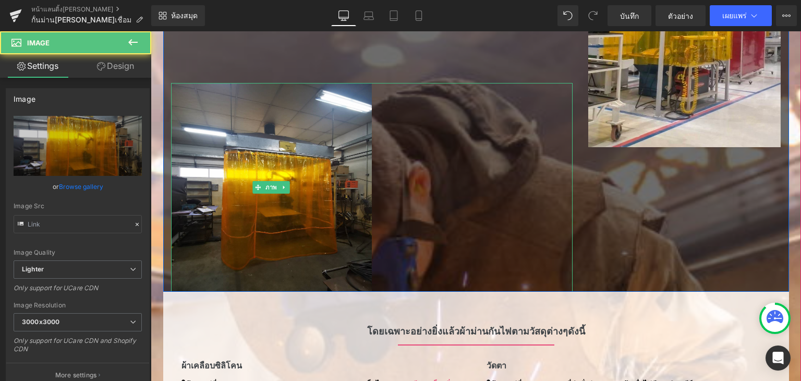
type input "https://ucarecdn.com/0c2b9a03-c5ae-412e-a89f-4e8f433b3d3a/-/format/auto/-/previ…"
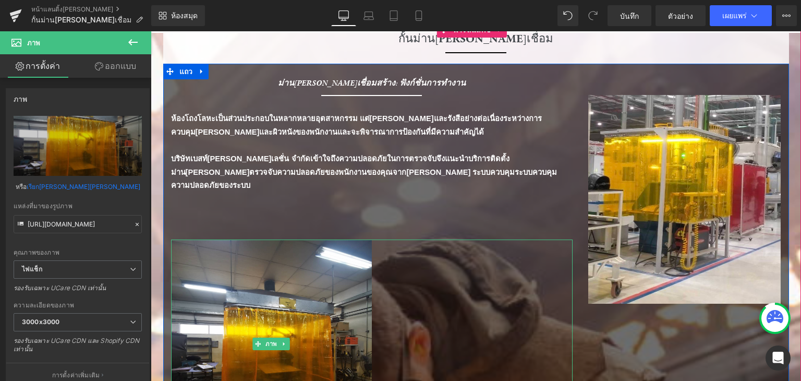
scroll to position [208, 0]
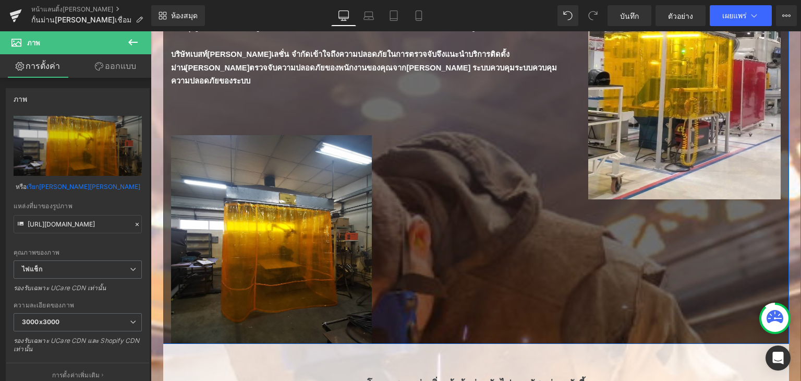
click at [672, 276] on div "ม่านกันแสงเชื่อมสร้าง: ฟังก์ชั่นการทำงาน หัวข้อ ตัวคั่น ตัวคั่น ห้องโถงโลหะเป็น…" at bounding box center [476, 151] width 626 height 385
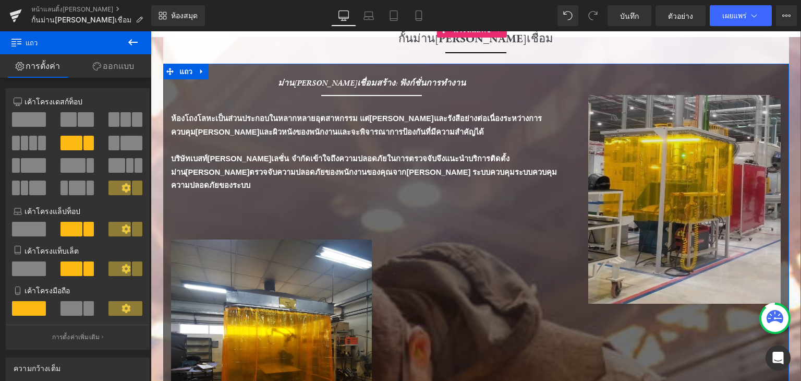
scroll to position [52, 0]
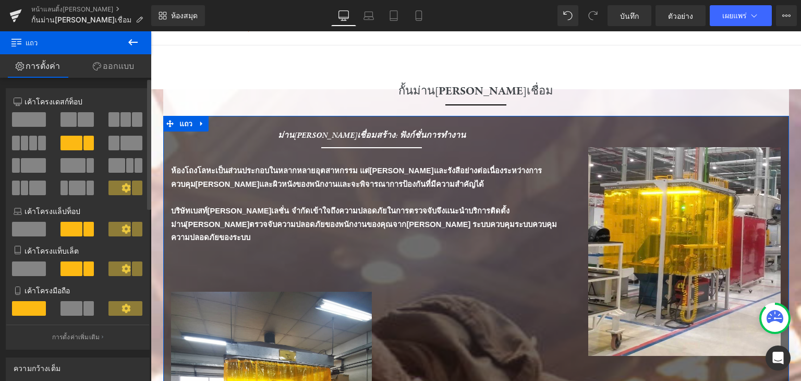
click at [121, 143] on span at bounding box center [132, 143] width 22 height 15
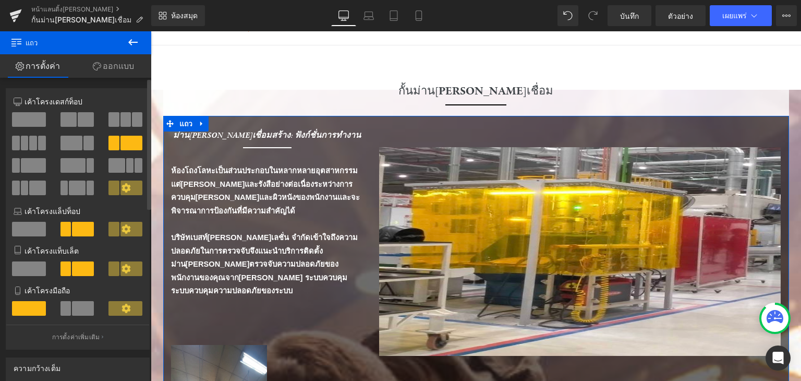
click at [119, 165] on span at bounding box center [117, 165] width 16 height 15
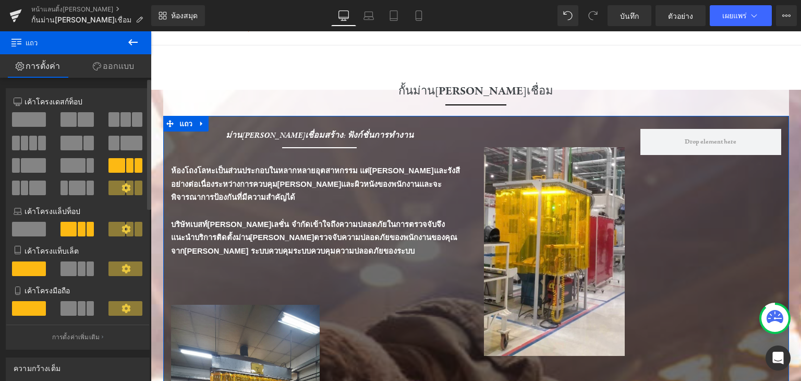
click at [76, 170] on span at bounding box center [73, 165] width 25 height 15
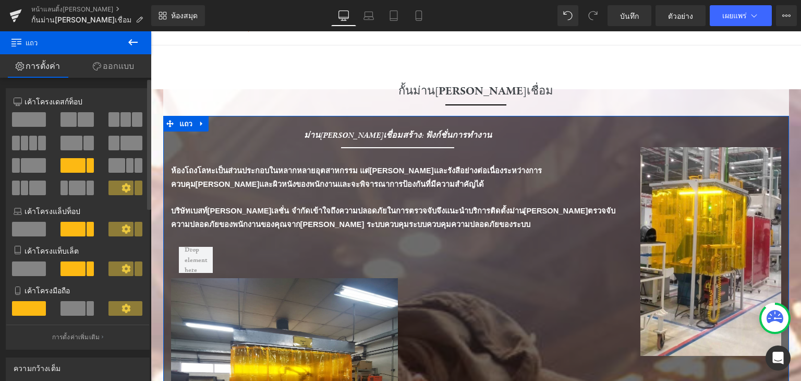
click at [35, 188] on span at bounding box center [37, 188] width 16 height 15
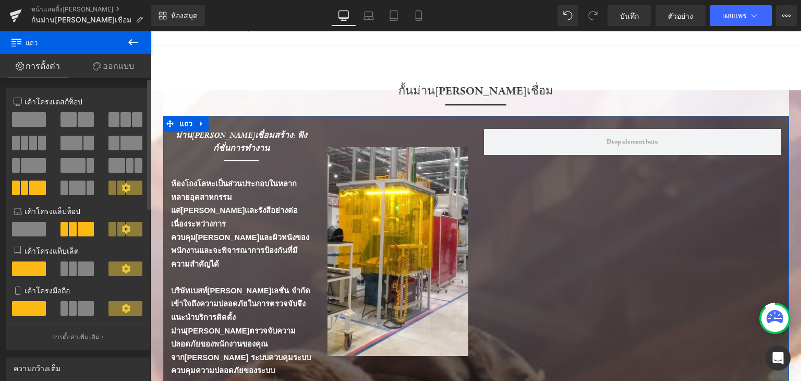
click at [34, 120] on span at bounding box center [29, 119] width 34 height 15
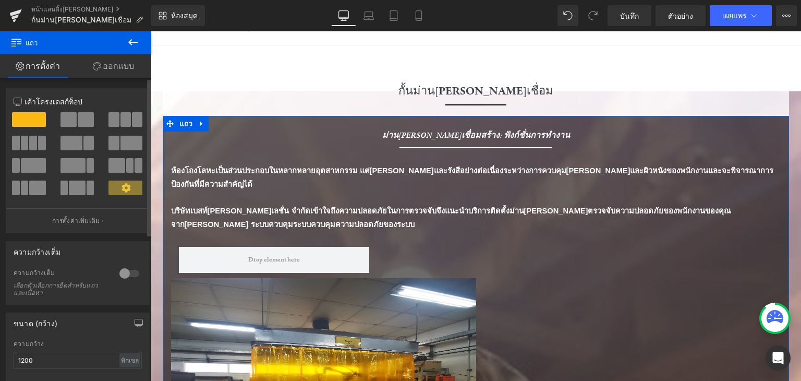
click at [64, 116] on span at bounding box center [69, 119] width 16 height 15
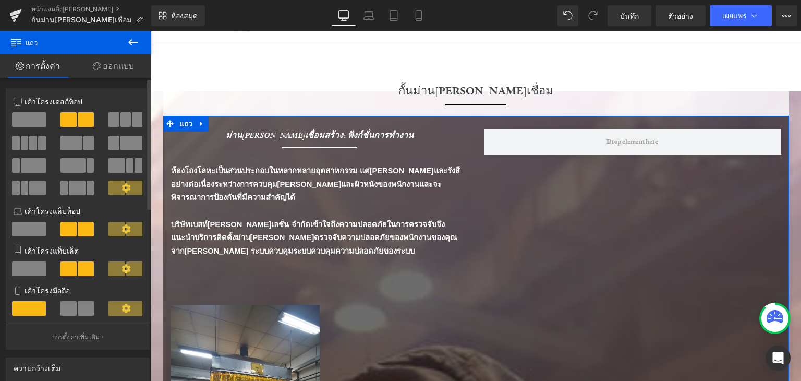
click at [117, 113] on button at bounding box center [126, 119] width 35 height 15
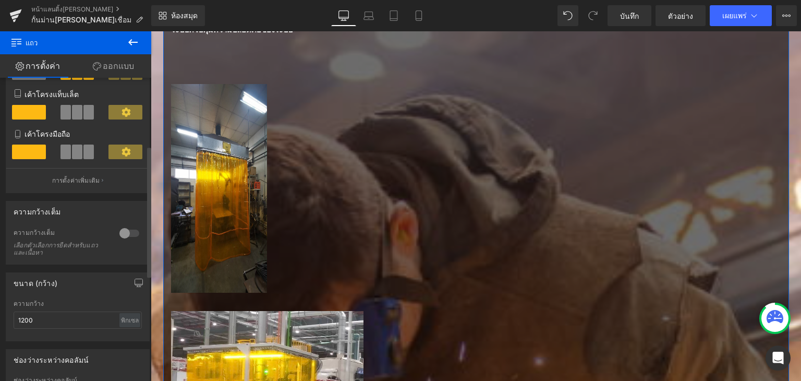
scroll to position [0, 0]
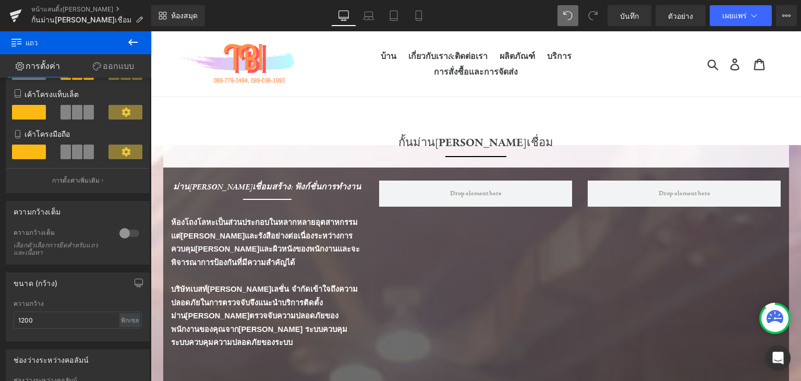
click at [576, 16] on span at bounding box center [568, 15] width 21 height 21
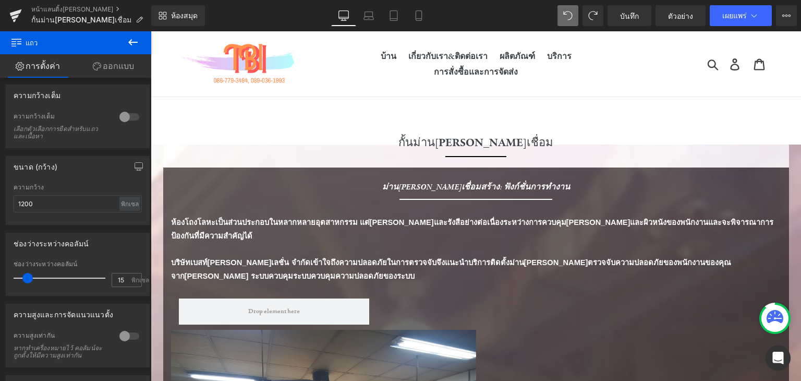
click at [573, 17] on icon at bounding box center [567, 15] width 9 height 9
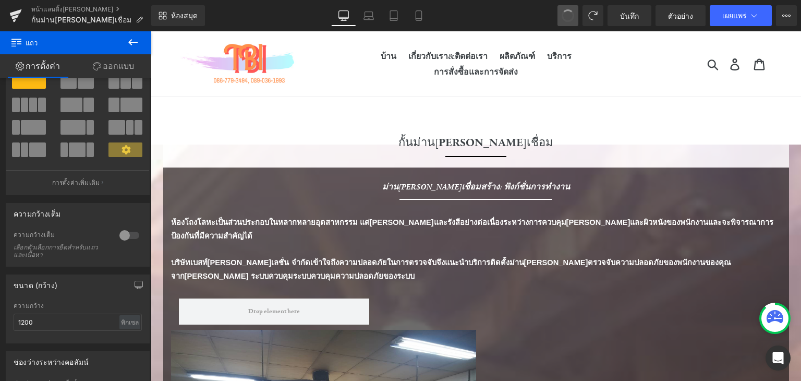
click at [574, 17] on span at bounding box center [568, 16] width 18 height 18
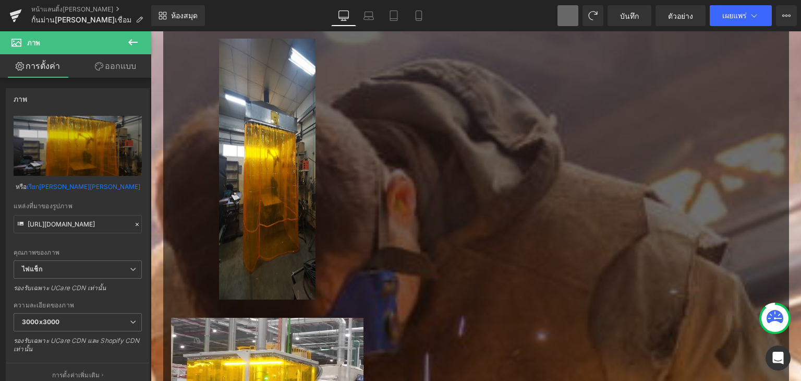
scroll to position [0, 0]
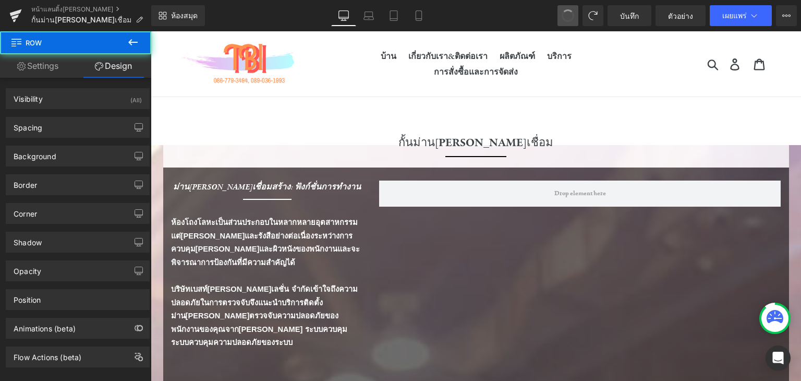
click at [573, 13] on span at bounding box center [568, 15] width 17 height 17
click at [573, 13] on span at bounding box center [568, 16] width 18 height 18
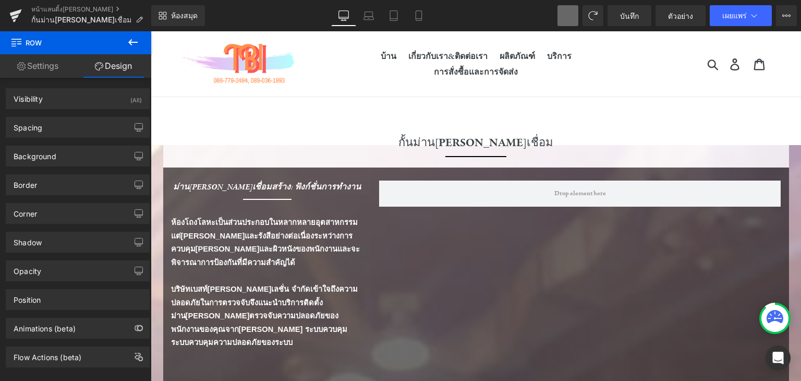
click at [573, 13] on span at bounding box center [568, 15] width 21 height 21
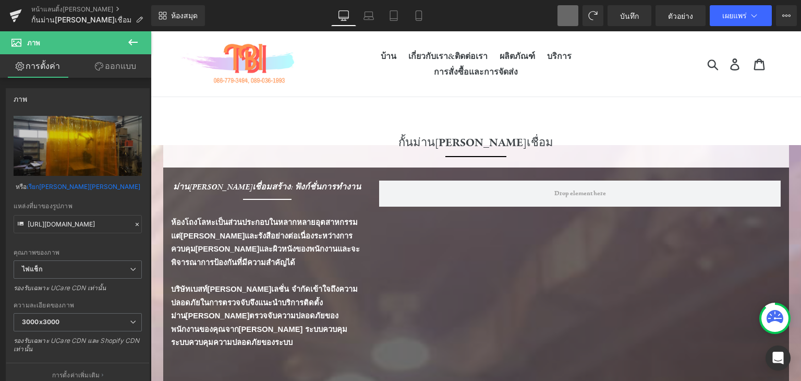
type input "100"
type input "auto"
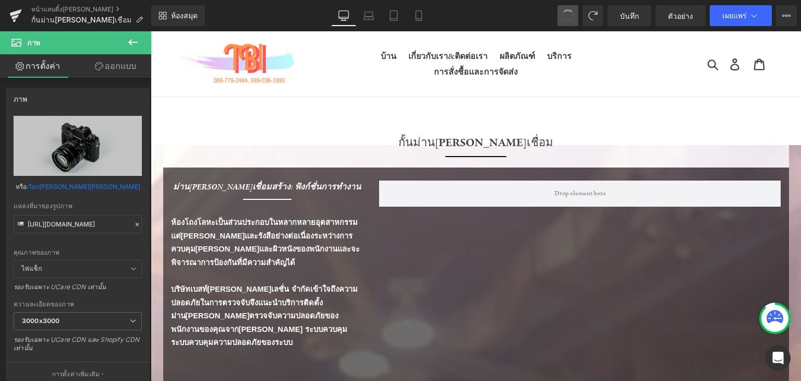
type input "//d1um8515vdn9kb.cloudfront.net/images/parallax.jpg"
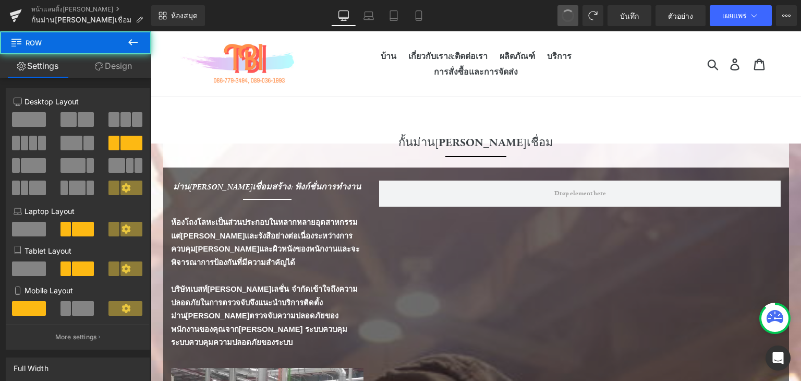
click at [568, 17] on span at bounding box center [568, 15] width 17 height 17
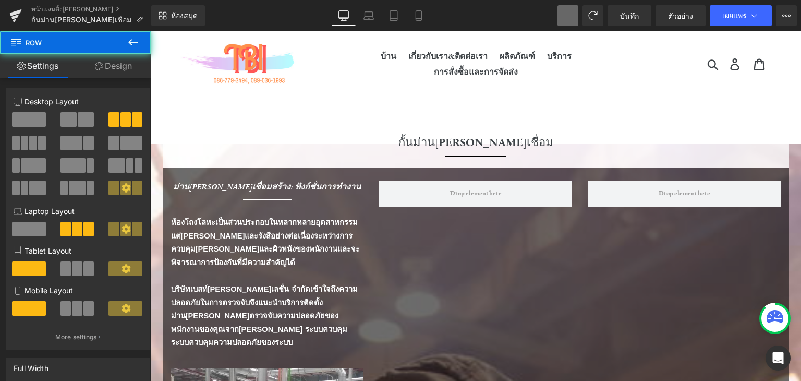
click at [568, 17] on span at bounding box center [568, 15] width 21 height 21
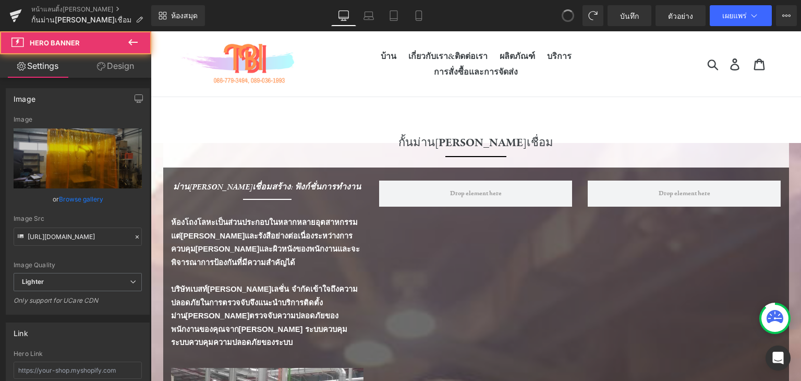
click at [568, 17] on span at bounding box center [568, 16] width 16 height 16
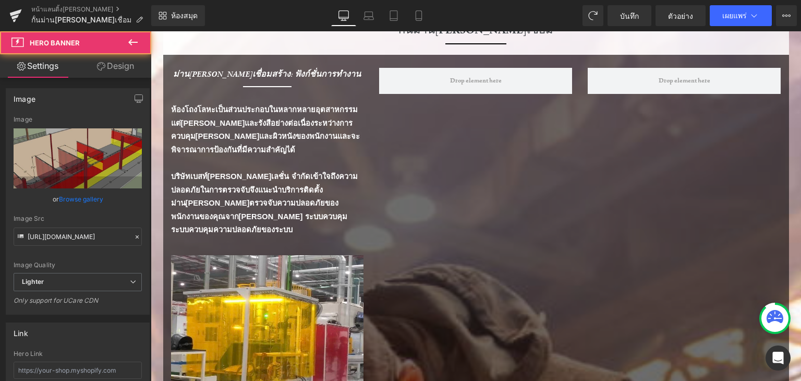
type input "https://ucarecdn.com/dfc74a42-dc29-4b51-b8d1-e05818f22044/-/format/auto/-/previ…"
click at [568, 17] on span at bounding box center [568, 15] width 21 height 21
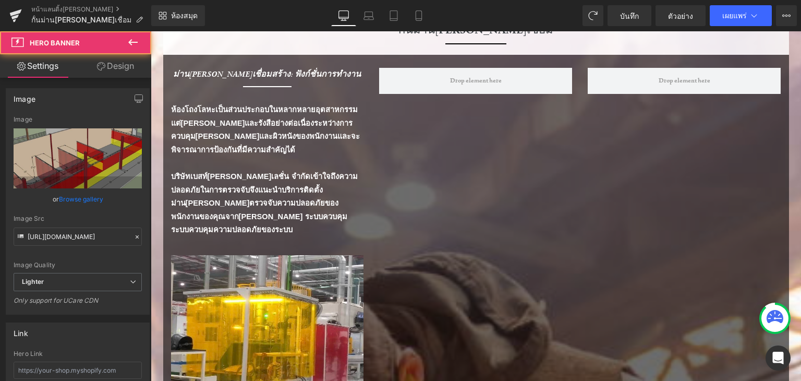
scroll to position [425, 0]
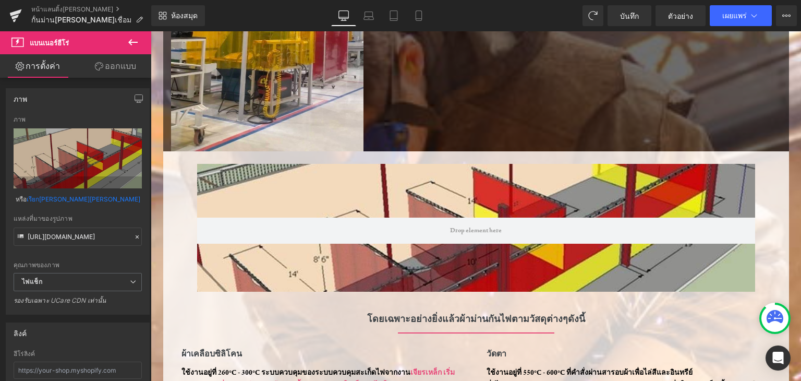
click at [568, 17] on span at bounding box center [568, 15] width 21 height 21
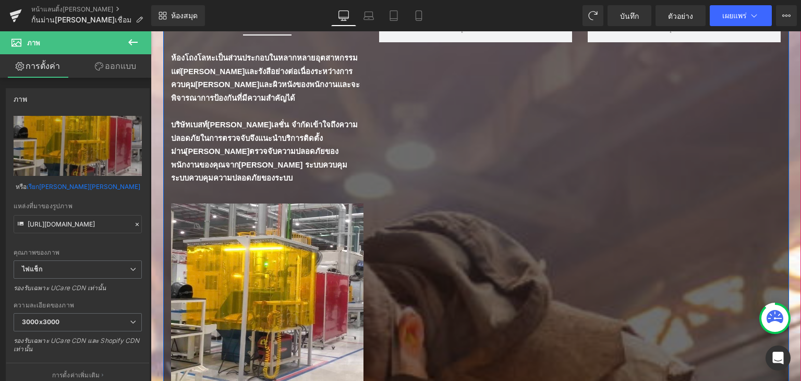
scroll to position [8, 0]
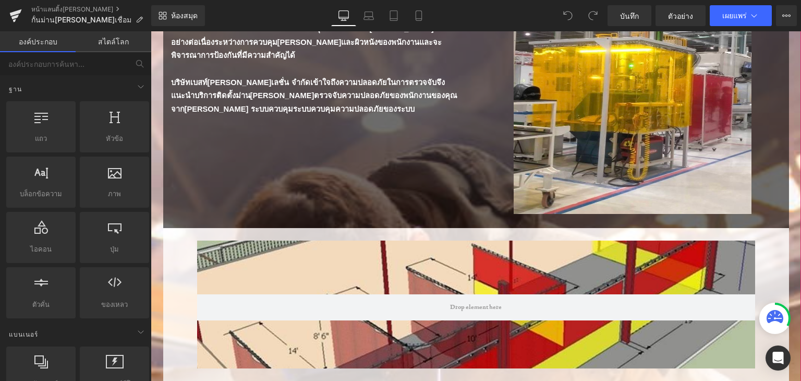
scroll to position [261, 0]
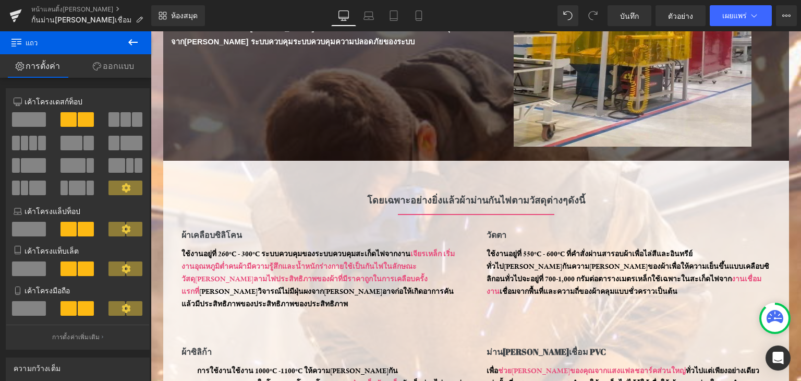
click at [136, 35] on button at bounding box center [133, 42] width 37 height 23
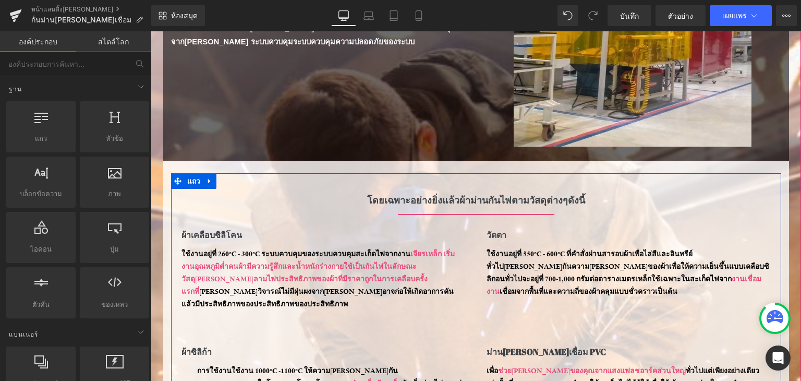
scroll to position [104, 0]
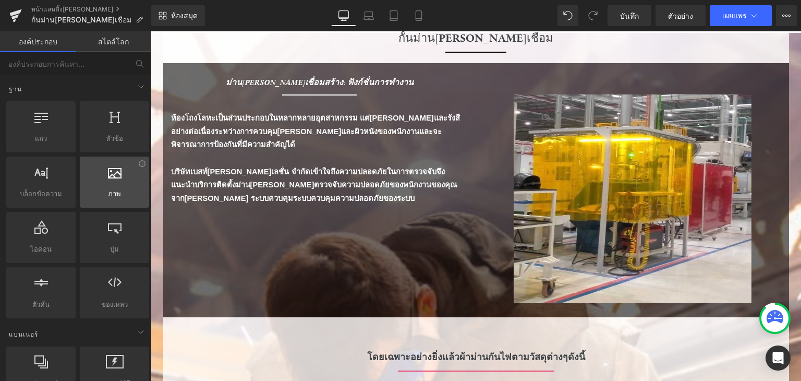
click at [114, 189] on font "ภาพ" at bounding box center [114, 193] width 13 height 8
click at [115, 189] on font "ภาพ" at bounding box center [114, 193] width 13 height 8
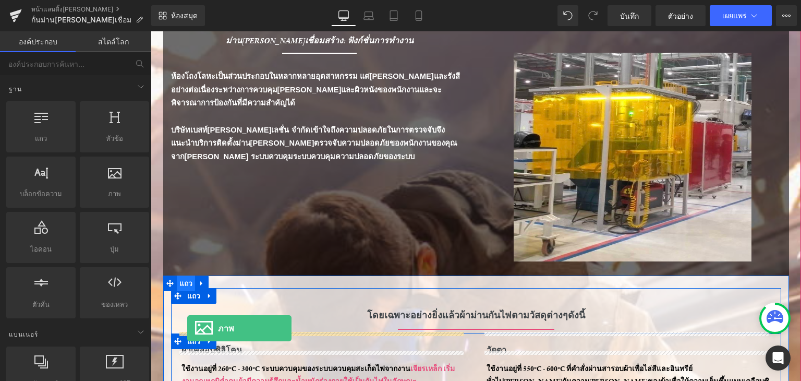
scroll to position [157, 0]
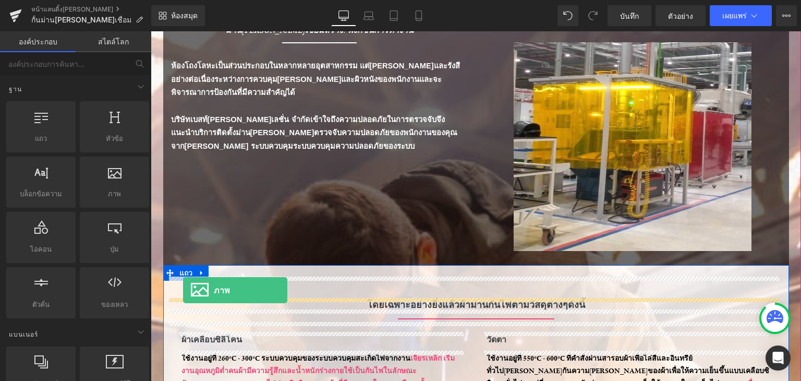
drag, startPoint x: 215, startPoint y: 275, endPoint x: 183, endPoint y: 290, distance: 35.0
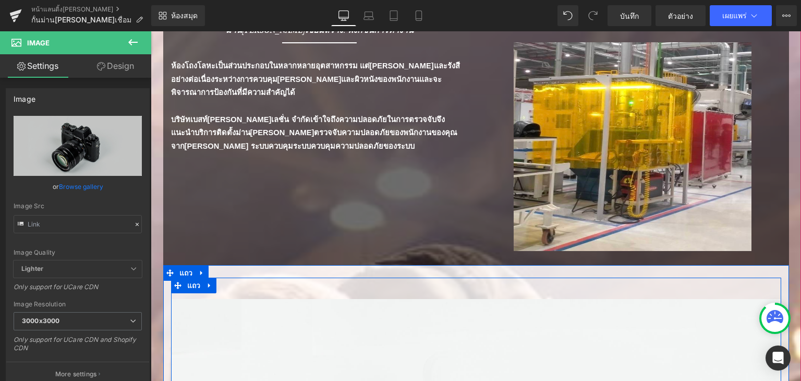
type input "//[DOMAIN_NAME][URL]"
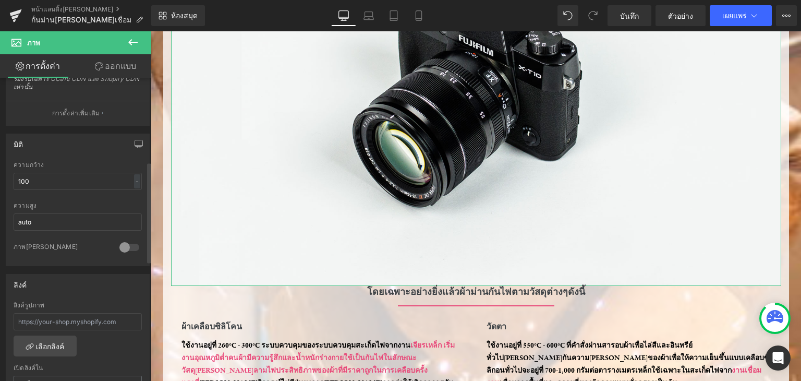
scroll to position [0, 0]
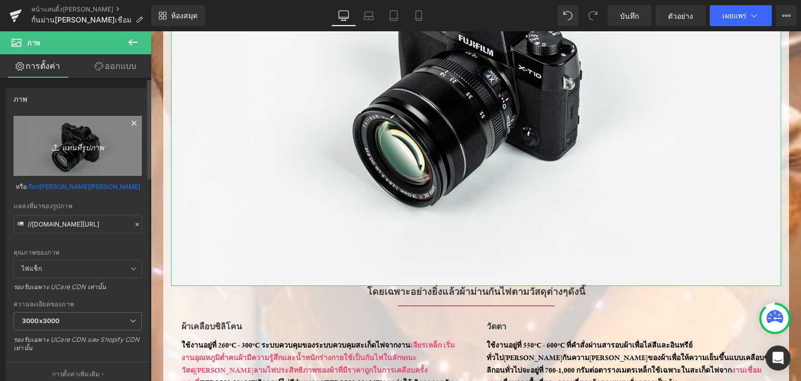
click at [117, 138] on link "แทนที่รูปภาพ" at bounding box center [78, 146] width 128 height 60
type input "C:\fakepath\ปก.jpg"
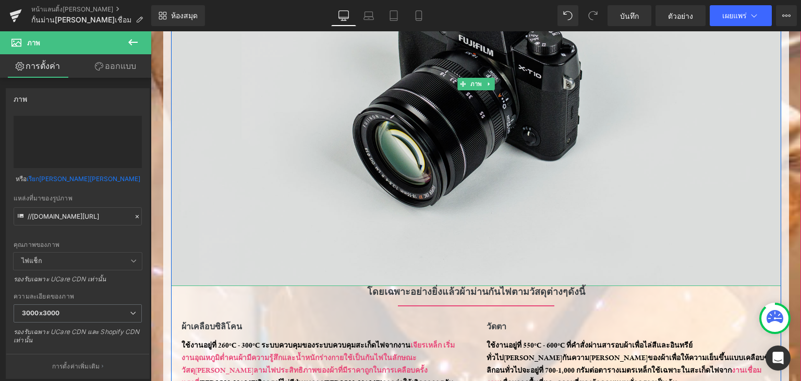
type input "[URL][DOMAIN_NAME]"
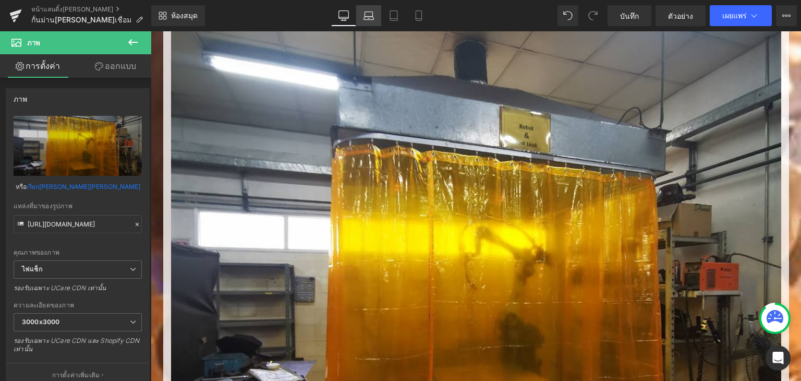
click at [361, 17] on link "แล็ปท็อป" at bounding box center [368, 15] width 25 height 21
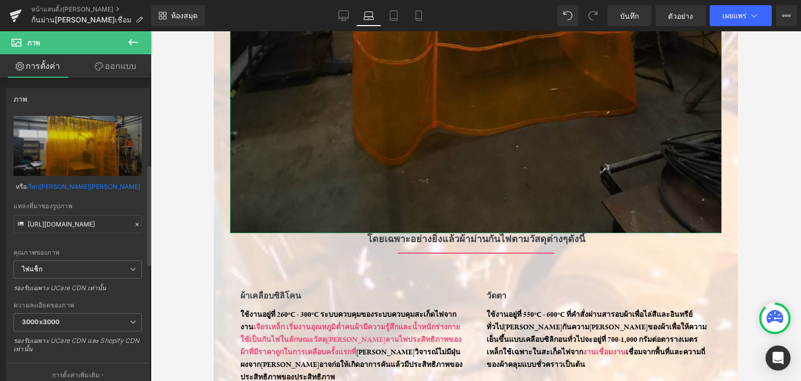
scroll to position [261, 0]
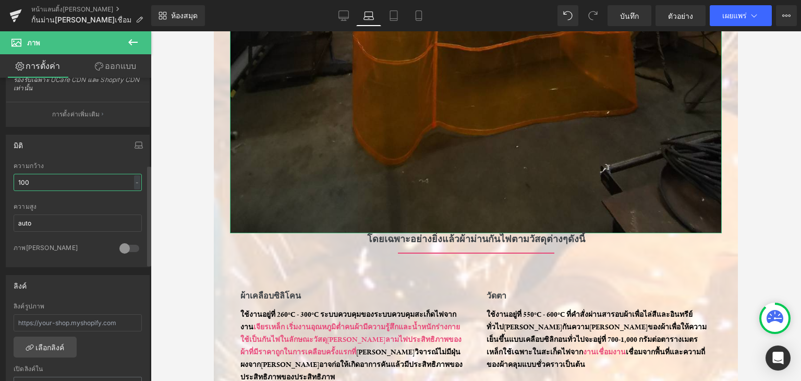
drag, startPoint x: 74, startPoint y: 180, endPoint x: 8, endPoint y: 174, distance: 65.5
click at [8, 174] on div "100% ความกว้าง 100 - - พิกเซล auto ความสูง auto 0 ภาพ[PERSON_NAME]" at bounding box center [77, 214] width 143 height 104
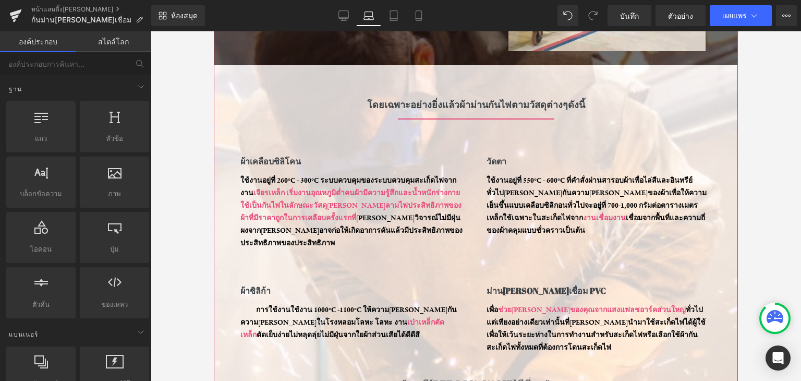
scroll to position [247, 0]
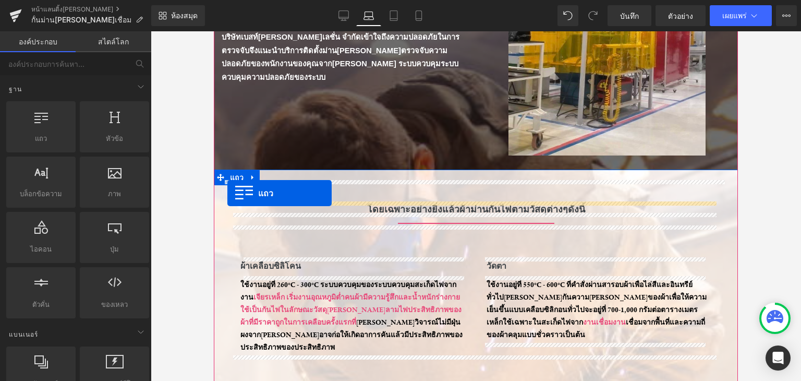
drag, startPoint x: 258, startPoint y: 155, endPoint x: 227, endPoint y: 193, distance: 48.6
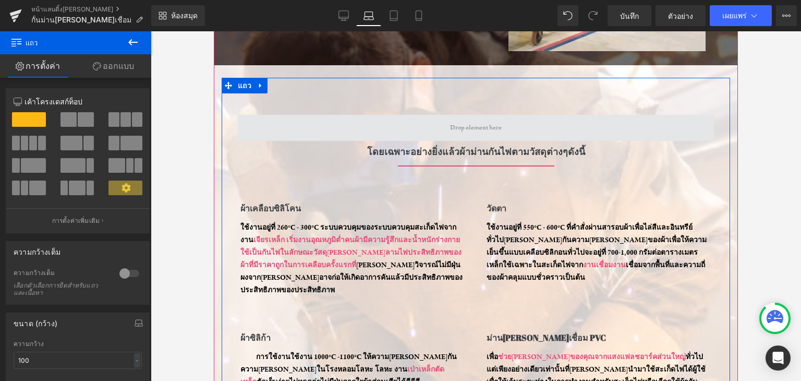
scroll to position [299, 0]
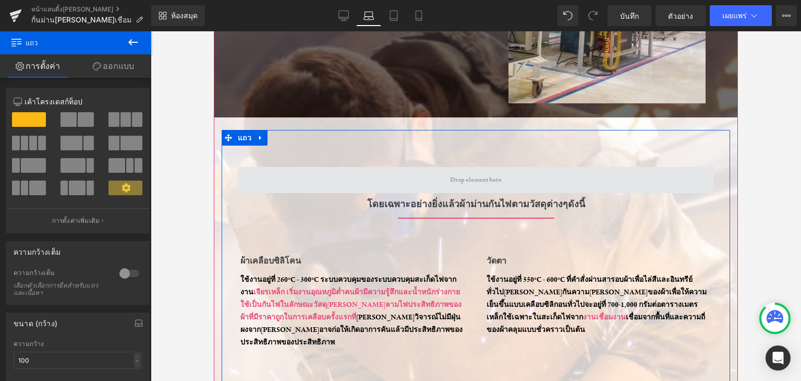
click at [298, 172] on span at bounding box center [476, 180] width 476 height 26
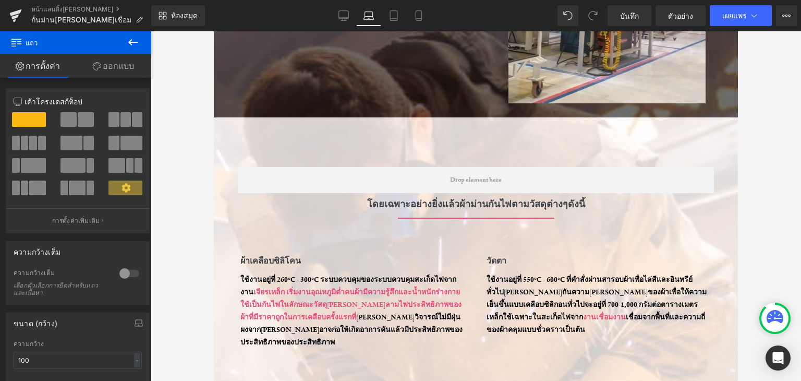
click at [133, 45] on icon at bounding box center [133, 42] width 13 height 13
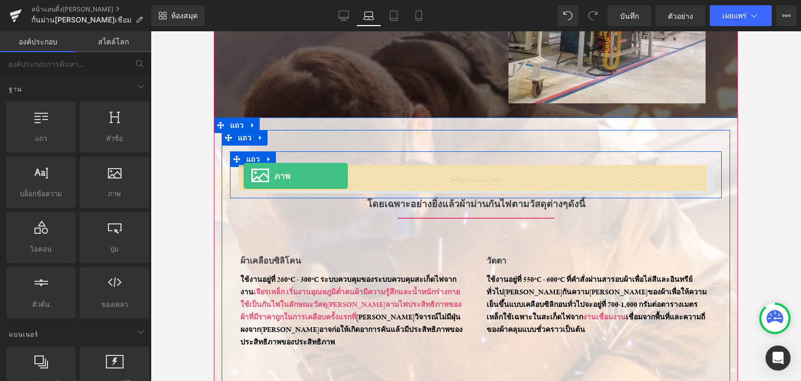
drag, startPoint x: 322, startPoint y: 211, endPoint x: 244, endPoint y: 176, distance: 85.7
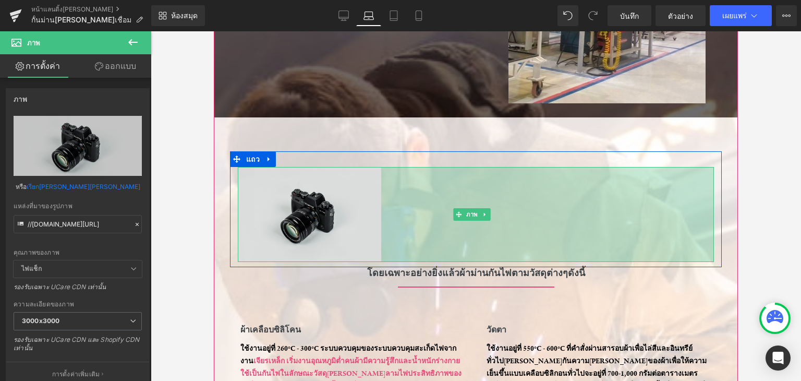
drag, startPoint x: 704, startPoint y: 191, endPoint x: 371, endPoint y: 176, distance: 333.2
click at [371, 176] on div "ภาพ 638 พิกเซล" at bounding box center [476, 214] width 476 height 95
click at [371, 176] on img at bounding box center [476, 214] width 476 height 95
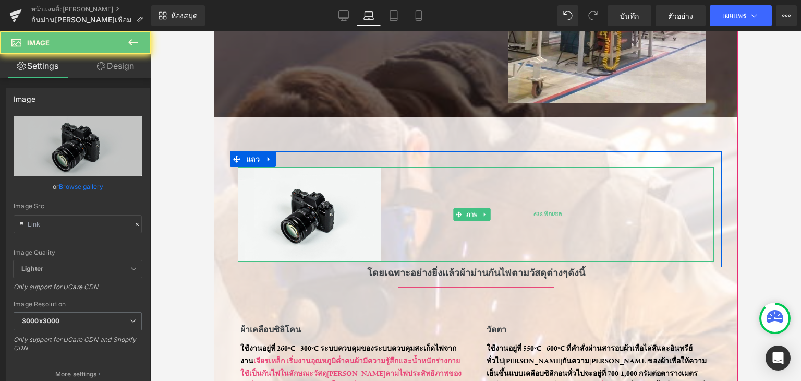
type input "//[DOMAIN_NAME][URL]"
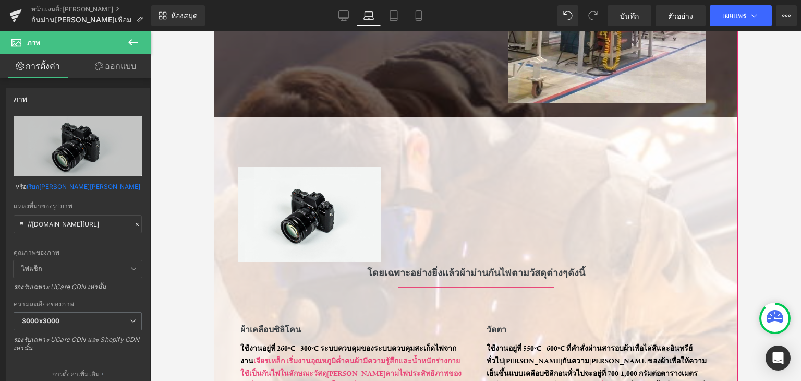
click at [694, 302] on div "ผ้าเคลือบซิลิโคน หัวข้อ ใช้งานอยู่ที่ 260°C - 300°C ระบบควบคุมของระบบควบคุมสะเก…" at bounding box center [476, 356] width 492 height 130
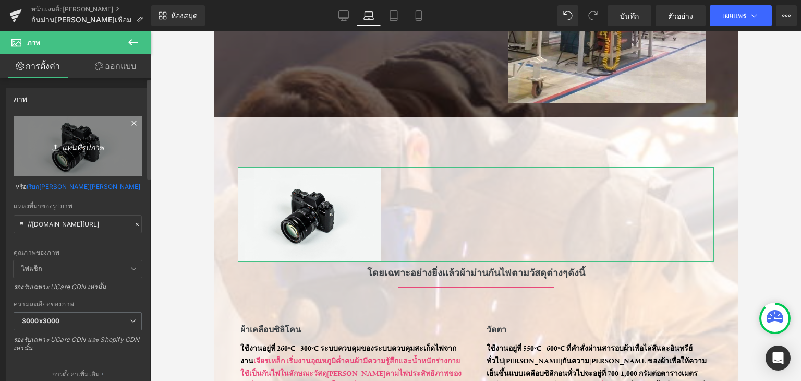
click at [84, 140] on icon "แทนที่รูปภาพ" at bounding box center [77, 145] width 83 height 13
type input "C:\fakepath\ปก.jpg"
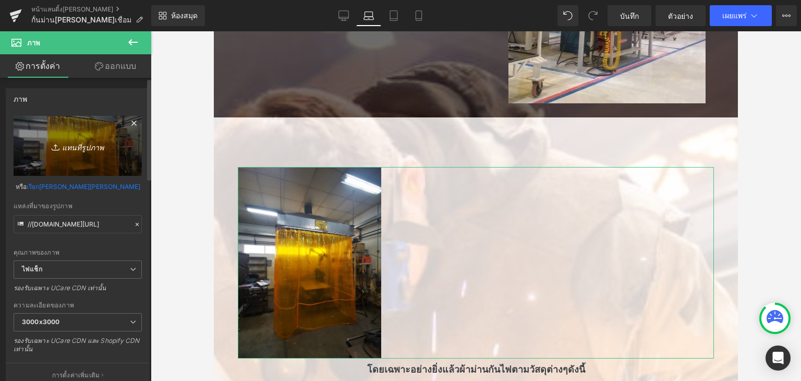
type input "[URL][DOMAIN_NAME]"
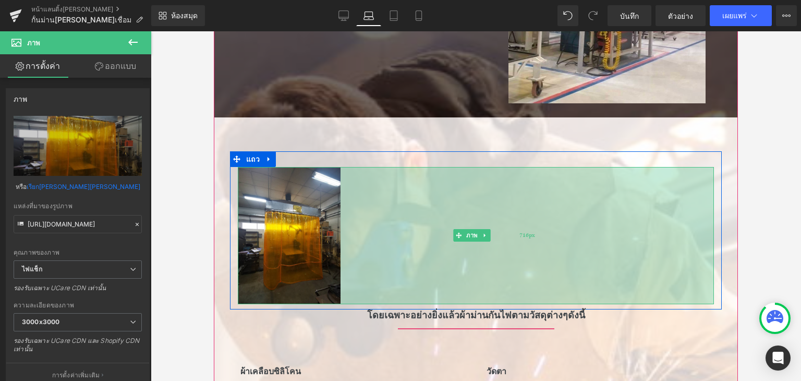
drag, startPoint x: 374, startPoint y: 245, endPoint x: 332, endPoint y: 241, distance: 41.5
click at [341, 241] on div "716px" at bounding box center [528, 235] width 374 height 137
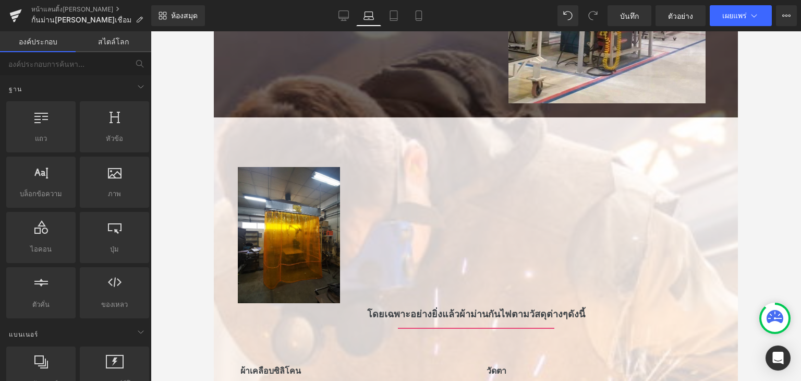
drag, startPoint x: 997, startPoint y: 186, endPoint x: 735, endPoint y: 119, distance: 270.8
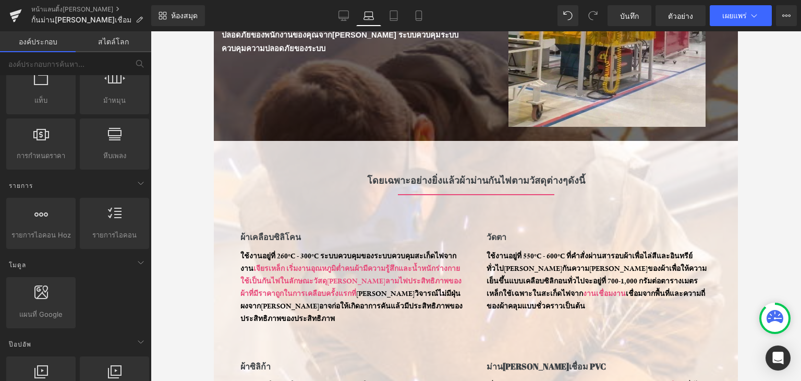
scroll to position [365, 0]
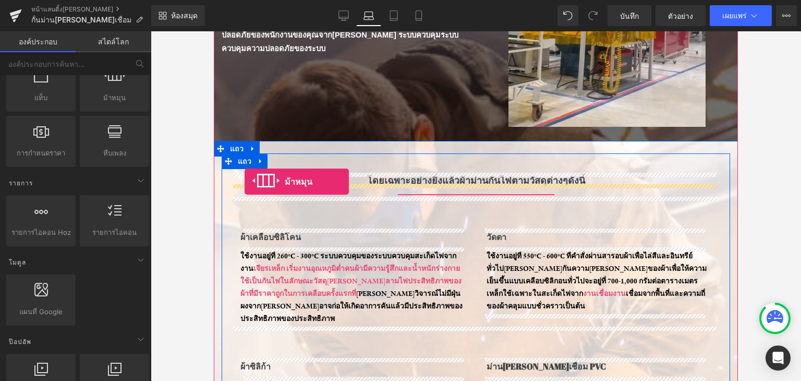
drag, startPoint x: 273, startPoint y: 245, endPoint x: 245, endPoint y: 182, distance: 69.8
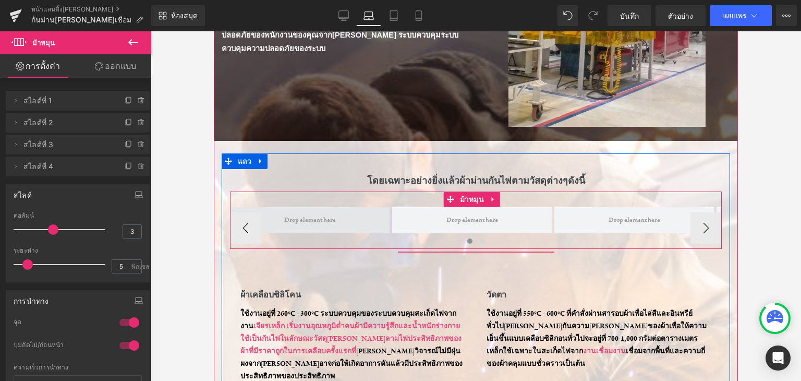
click at [296, 226] on span at bounding box center [310, 220] width 160 height 26
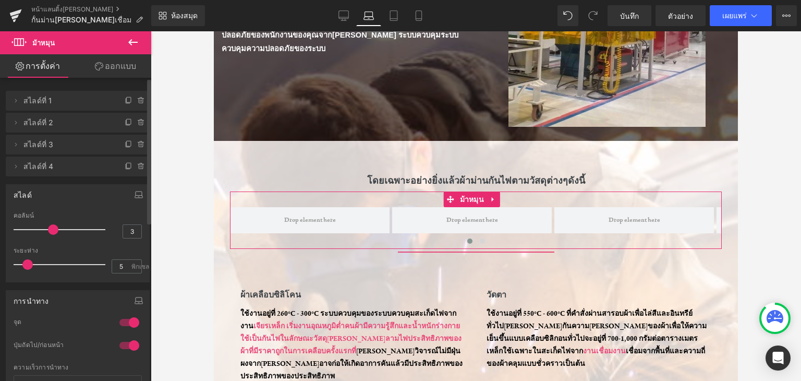
click at [76, 96] on span "สไลด์ที่ 1" at bounding box center [67, 101] width 88 height 20
click at [136, 43] on icon at bounding box center [133, 42] width 13 height 13
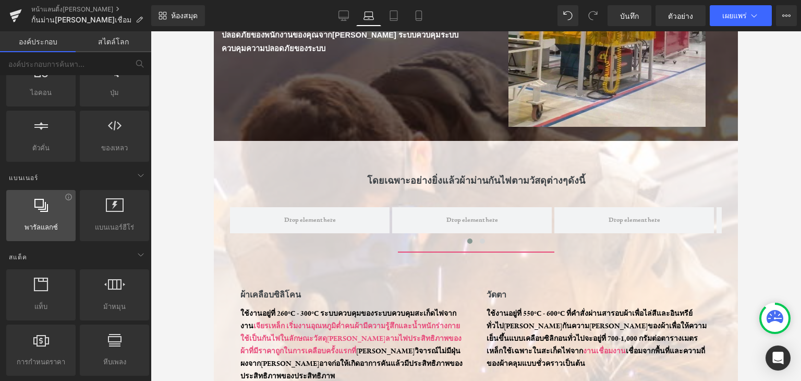
scroll to position [0, 0]
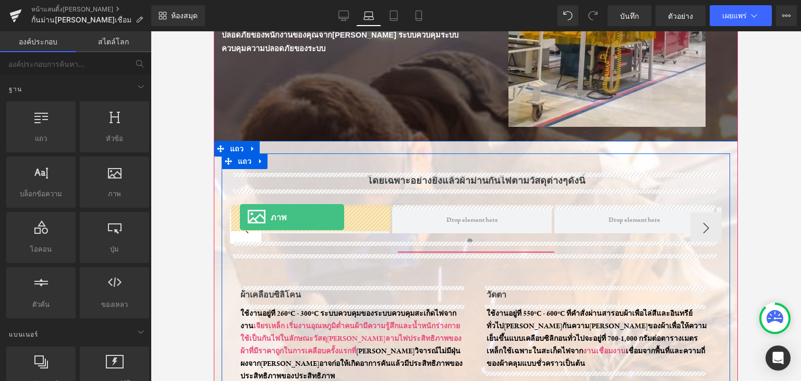
drag, startPoint x: 258, startPoint y: 248, endPoint x: 240, endPoint y: 218, distance: 35.1
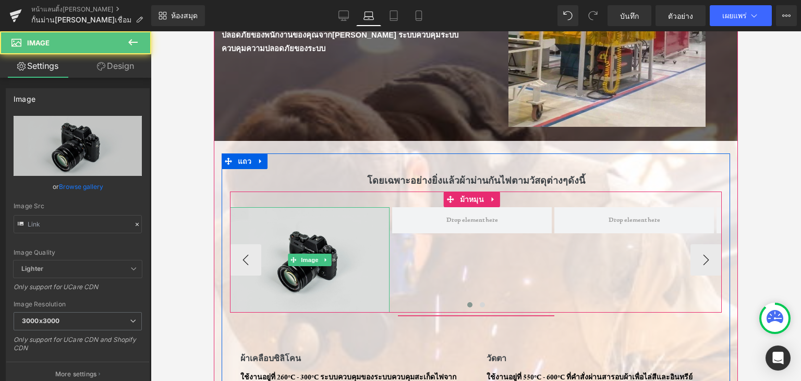
type input "//d1um8515vdn9kb.cloudfront.net/images/parallax.jpg"
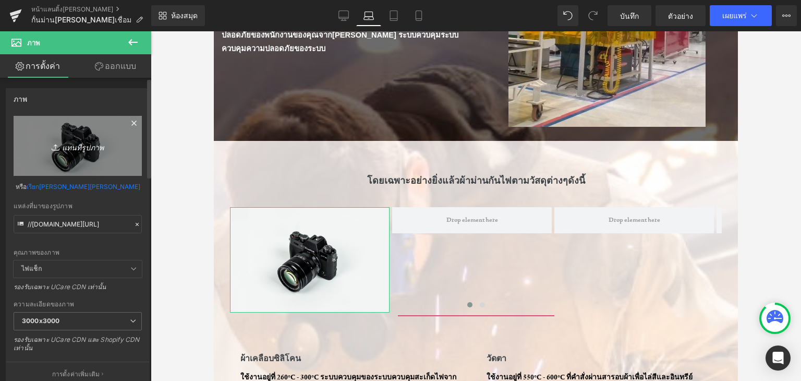
click at [90, 135] on link "แทนที่รูปภาพ" at bounding box center [78, 146] width 128 height 60
type input "C:\fakepath\ปก.jpg"
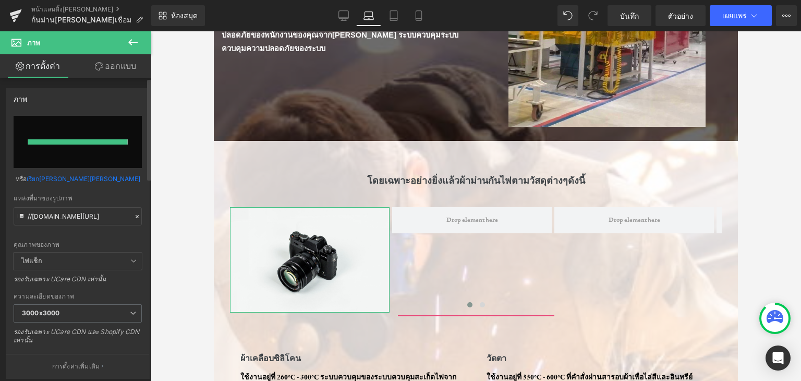
type input "https://ucarecdn.com/dd14fa00-e5da-4149-b47c-e500e0665b4c/-/format/auto/-/previ…"
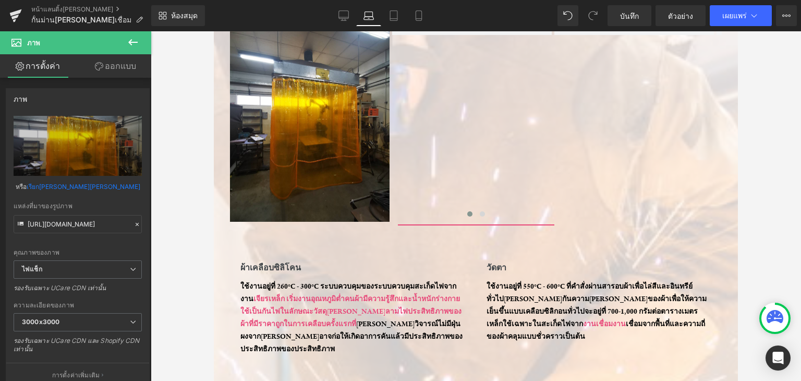
scroll to position [476, 0]
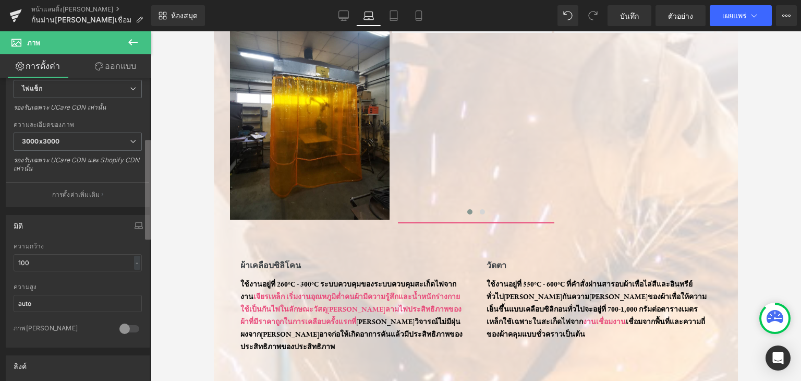
click at [142, 237] on div "ภาพ https://ucarecdn.com/dd14fa00-e5da-4149-b47c-e500e0665b4c/-/format/auto/-/p…" at bounding box center [75, 232] width 151 height 308
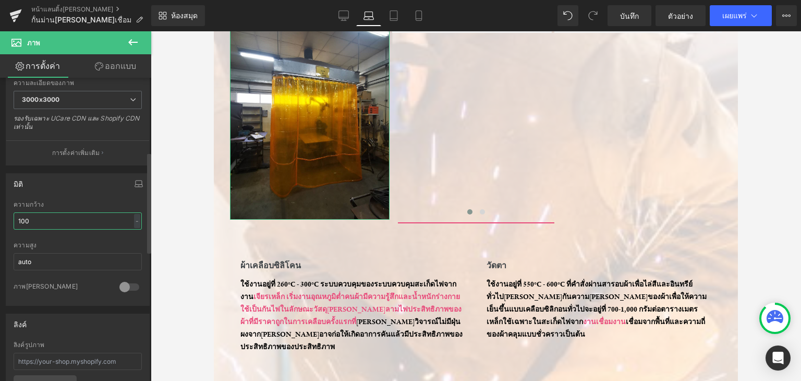
drag, startPoint x: 77, startPoint y: 224, endPoint x: 0, endPoint y: 226, distance: 77.3
click at [0, 226] on div "มิติ 100% ความกว้าง 100 - - พิกเซล auto ความสูง auto 0 ภาพวงกลม" at bounding box center [78, 235] width 156 height 140
click at [23, 253] on input "auto" at bounding box center [78, 261] width 128 height 17
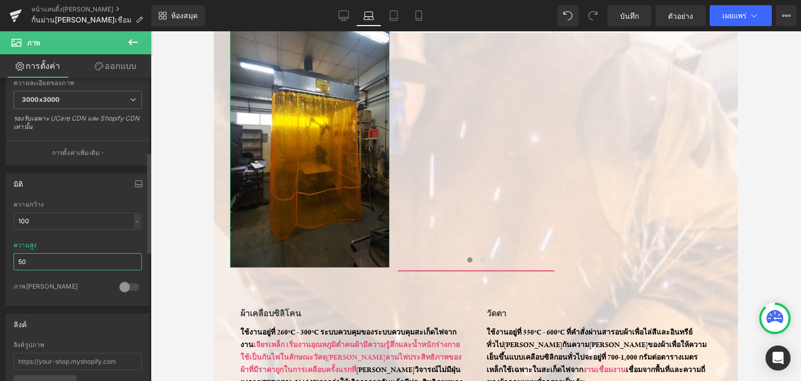
type input "5"
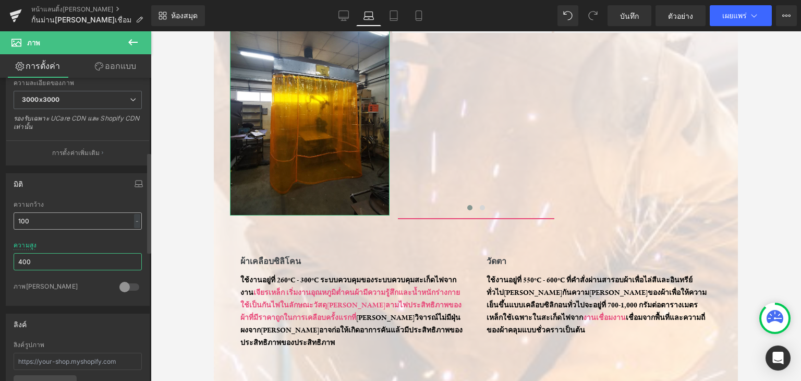
type input "400"
drag, startPoint x: 34, startPoint y: 218, endPoint x: 0, endPoint y: 225, distance: 34.7
click at [0, 225] on div "มิติ 100% ความกว้าง 100 - - พิกเซล 400px ความสูง 400 0 ภาพวงกลม" at bounding box center [78, 235] width 156 height 140
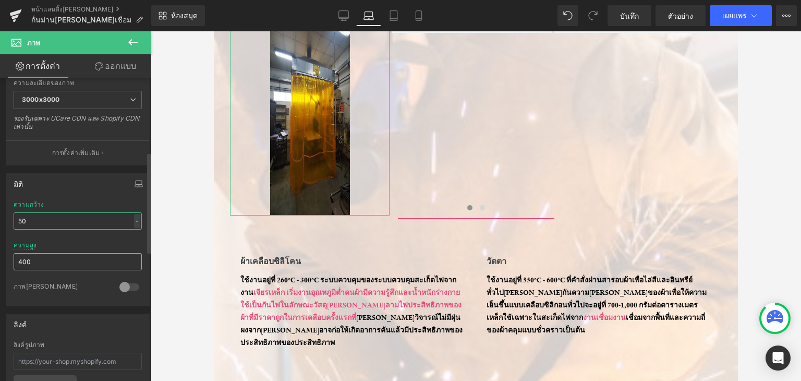
type input "50"
drag, startPoint x: 41, startPoint y: 256, endPoint x: 2, endPoint y: 263, distance: 39.2
click at [2, 263] on div "มิติ 50% ความกว้าง 50 % - พิกเซล 400px ความสูง 400 0 ภาพวงกลม" at bounding box center [78, 235] width 156 height 140
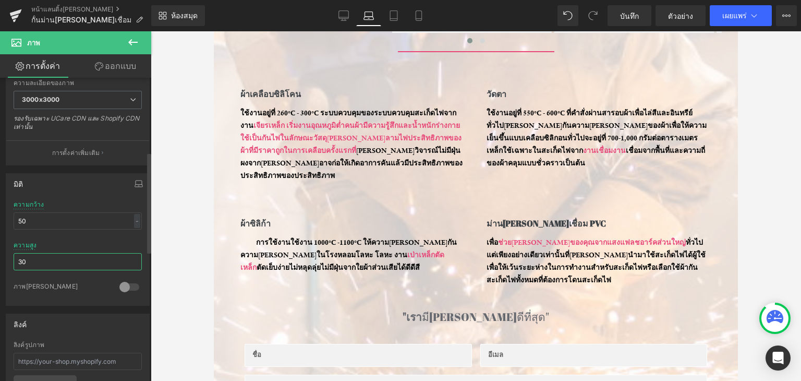
type input "300"
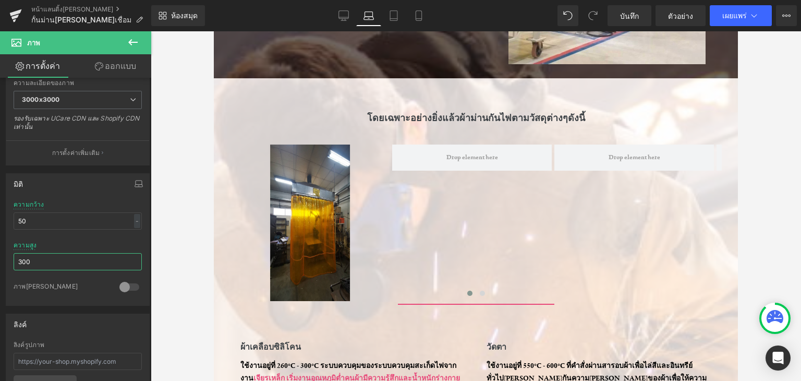
scroll to position [342, 0]
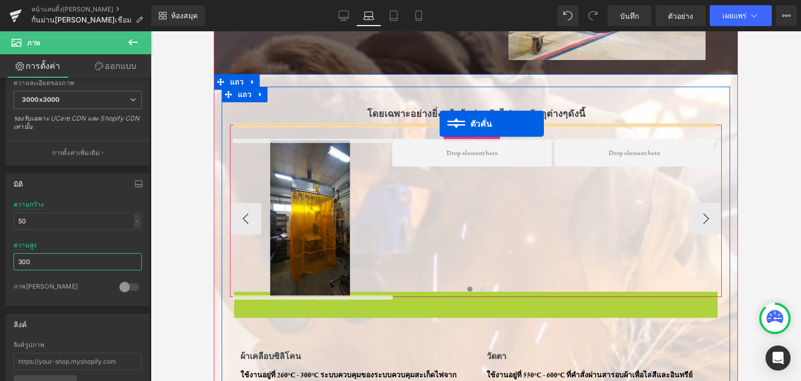
drag, startPoint x: 455, startPoint y: 295, endPoint x: 440, endPoint y: 124, distance: 171.8
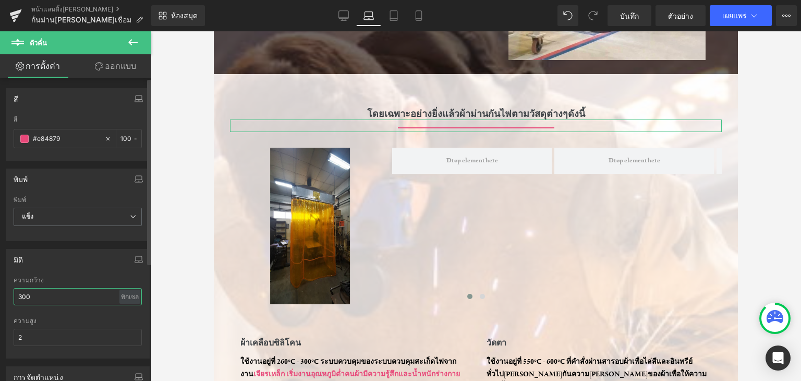
drag, startPoint x: 90, startPoint y: 300, endPoint x: 8, endPoint y: 297, distance: 82.0
click at [8, 297] on div "300px ความกว้าง 300 พิกเซล - พิกเซล 2px ความสูง 2" at bounding box center [77, 317] width 143 height 81
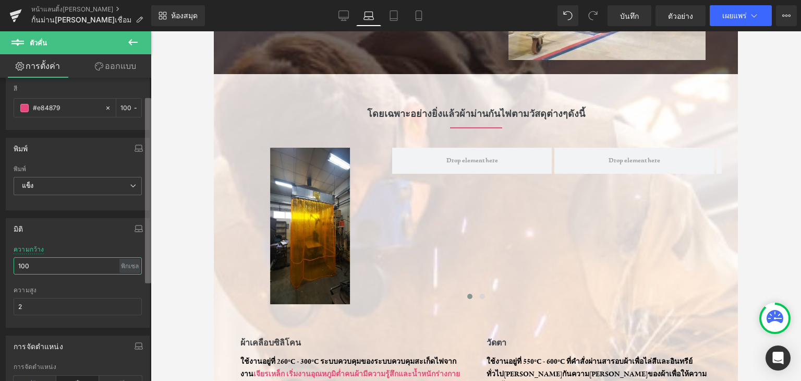
scroll to position [29, 0]
click at [155, 209] on div "ตัวคั่น คุณกำลังดูตัวอย่างวิธีการ จะปรับรูปแบบหน้าของคุณใหม่ คุณไม่สามารถแก้ไขอ…" at bounding box center [400, 199] width 801 height 399
type input "100"
click at [58, 297] on div "ความสูง 2" at bounding box center [78, 308] width 128 height 41
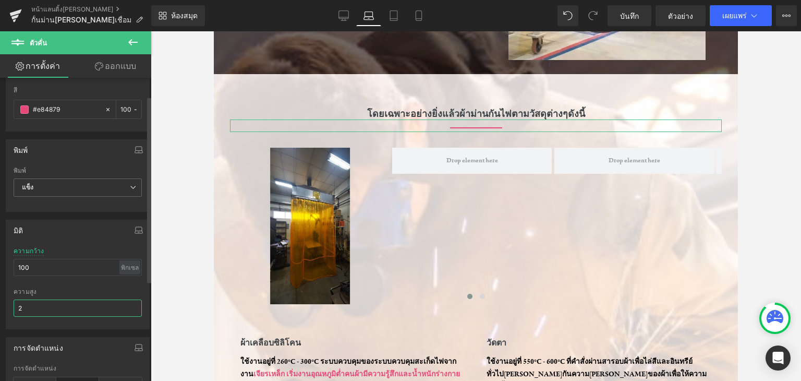
click at [53, 308] on input "2" at bounding box center [78, 307] width 128 height 17
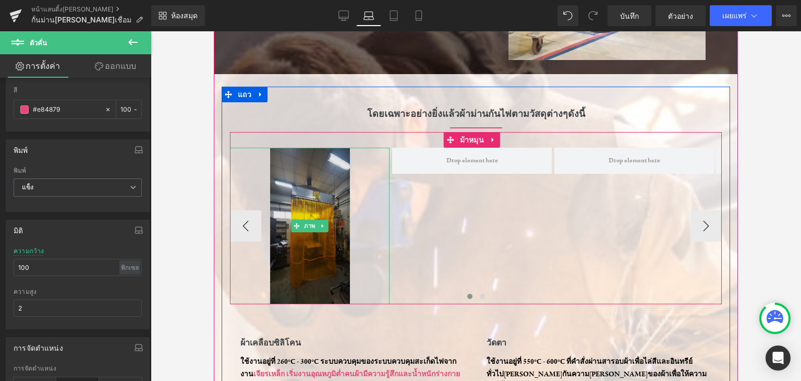
click at [313, 232] on img at bounding box center [310, 226] width 80 height 157
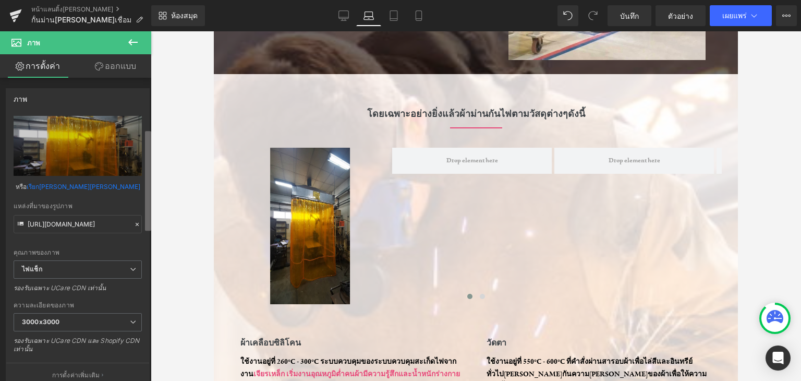
scroll to position [166, 0]
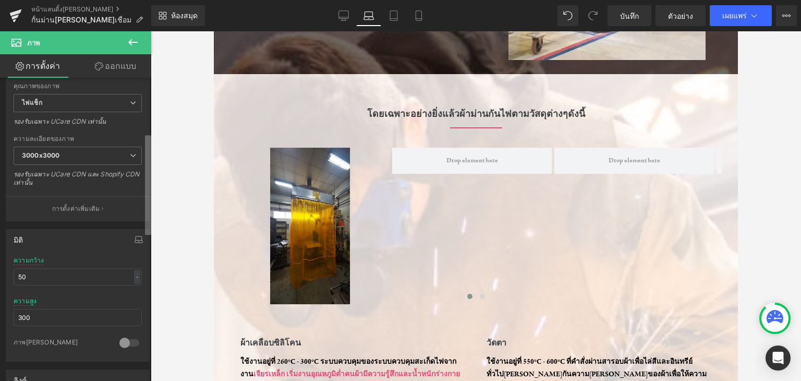
click at [151, 229] on div "ตัวคั่น คุณกำลังดูตัวอย่างวิธีการ จะปรับรูปแบบหน้าของคุณใหม่ คุณไม่สามารถแก้ไขอ…" at bounding box center [400, 199] width 801 height 399
drag, startPoint x: 76, startPoint y: 270, endPoint x: 1, endPoint y: 274, distance: 75.7
click at [1, 274] on div "มิติ 50% ความกว้าง 50 - - พิกเซล 300px ความสูง 300 0 ภาพวงกลม" at bounding box center [78, 291] width 156 height 140
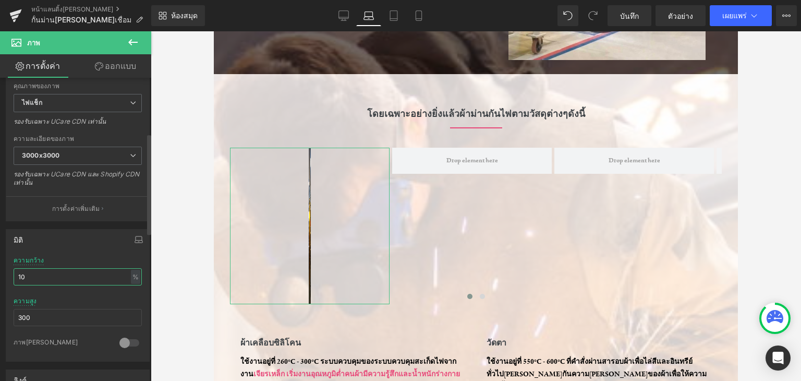
type input "100"
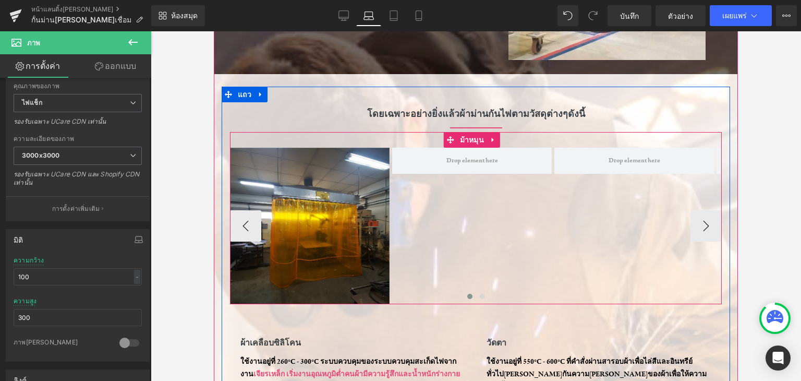
click at [452, 237] on div "ภาพ" at bounding box center [554, 226] width 649 height 157
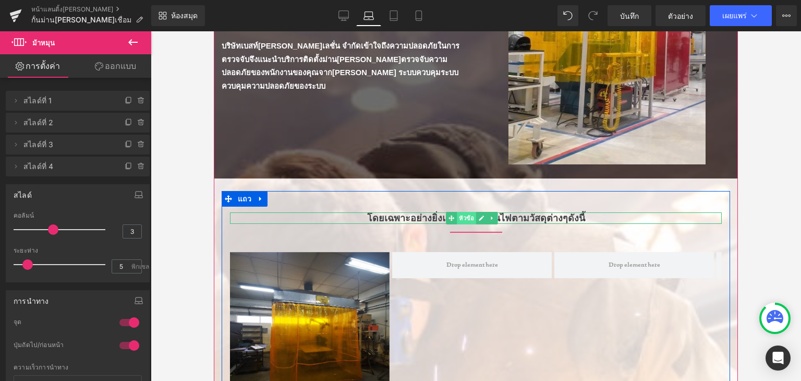
scroll to position [0, 0]
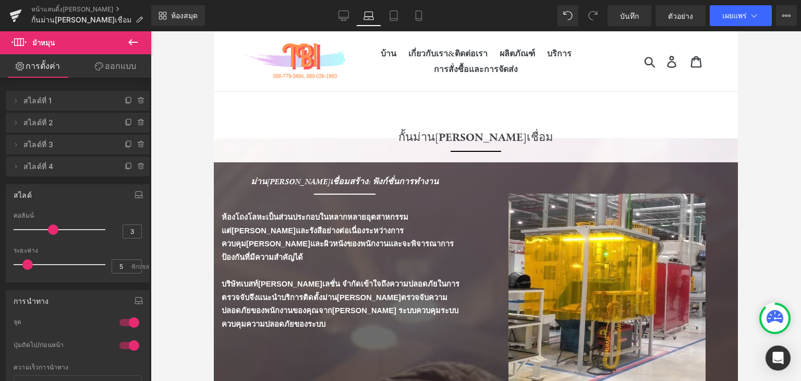
click at [778, 172] on div at bounding box center [476, 206] width 651 height 350
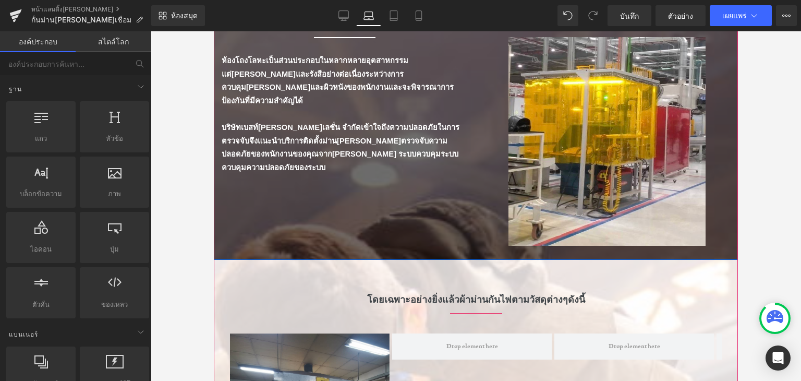
scroll to position [261, 0]
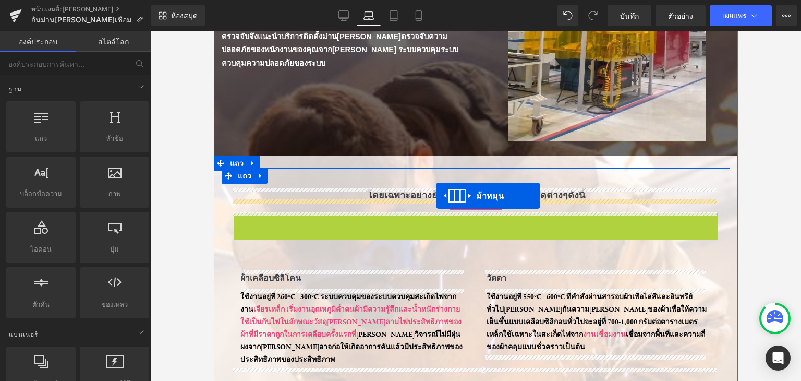
drag, startPoint x: 450, startPoint y: 225, endPoint x: 436, endPoint y: 196, distance: 32.4
click at [436, 196] on font "โดยเฉพาะอย่างยิ่งแล้วผ้าม่านกันไฟตามวัสดุต่างๆดังนี้" at bounding box center [476, 194] width 218 height 13
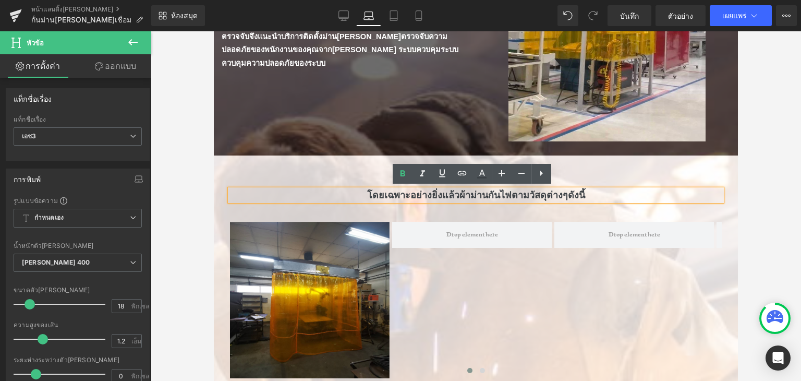
drag, startPoint x: 359, startPoint y: 192, endPoint x: 593, endPoint y: 191, distance: 233.2
click at [576, 234] on span at bounding box center [635, 235] width 160 height 26
click at [593, 191] on h3 "โดยเฉพาะอย่างยิ่งแล้วผ้าม่านกันไฟตามวัสดุต่างๆดังนี้" at bounding box center [476, 194] width 492 height 11
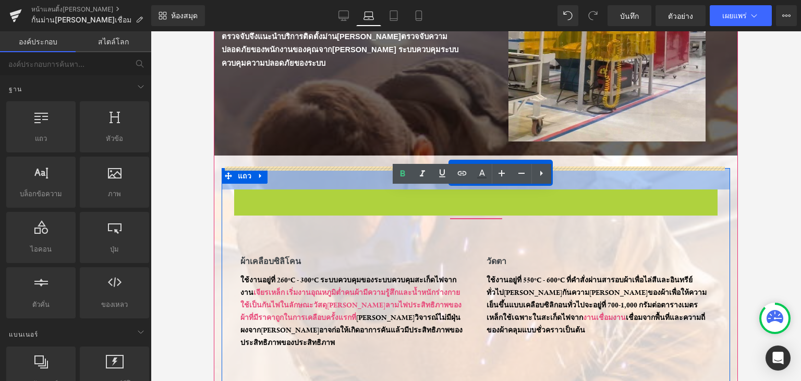
drag, startPoint x: 448, startPoint y: 197, endPoint x: 663, endPoint y: 204, distance: 214.5
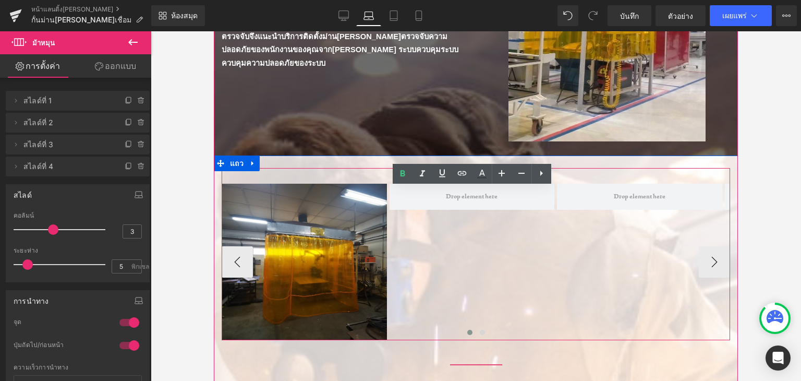
click at [463, 266] on div "ภาพ" at bounding box center [557, 262] width 671 height 157
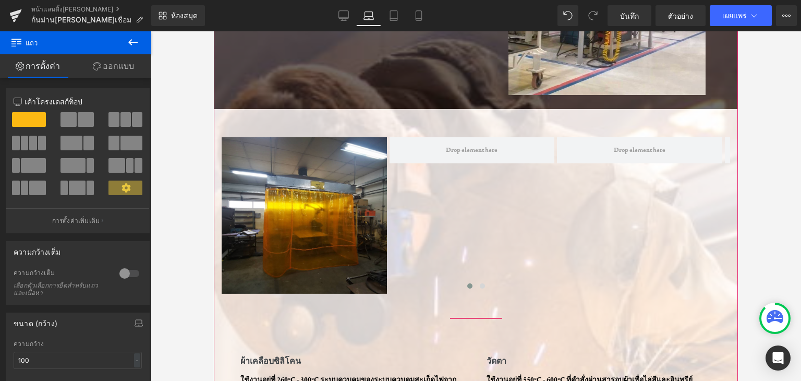
scroll to position [313, 0]
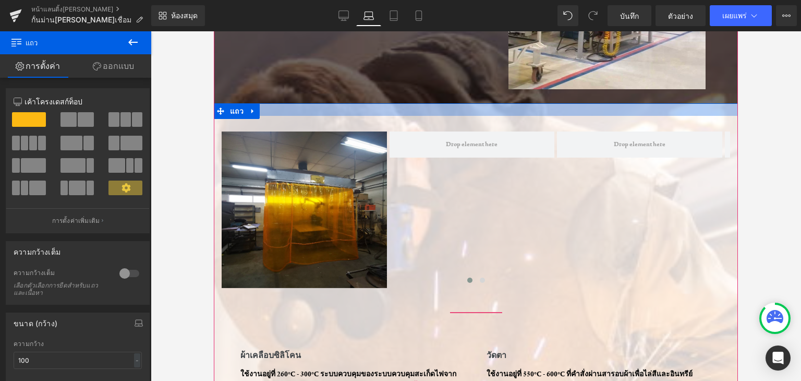
click at [377, 104] on div at bounding box center [476, 109] width 524 height 13
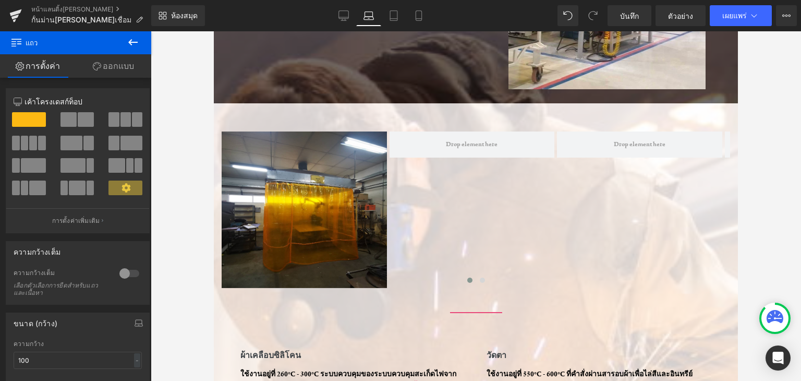
click at [131, 42] on icon at bounding box center [132, 42] width 9 height 6
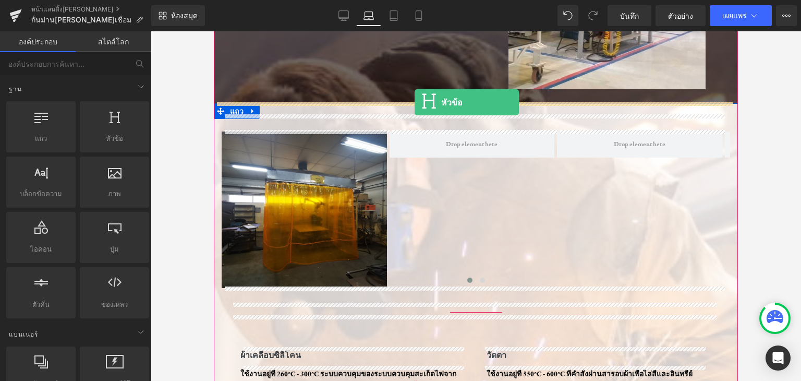
drag, startPoint x: 340, startPoint y: 161, endPoint x: 415, endPoint y: 102, distance: 95.2
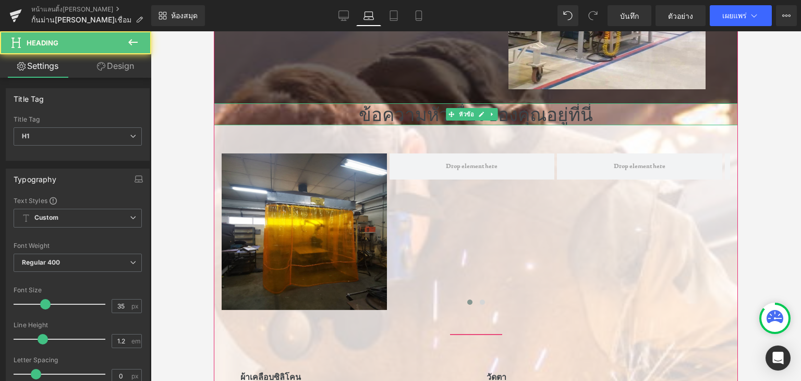
click at [361, 114] on h1 "ข้อความหัวเรื่องของคุณอยู่ที่นี่" at bounding box center [476, 114] width 524 height 22
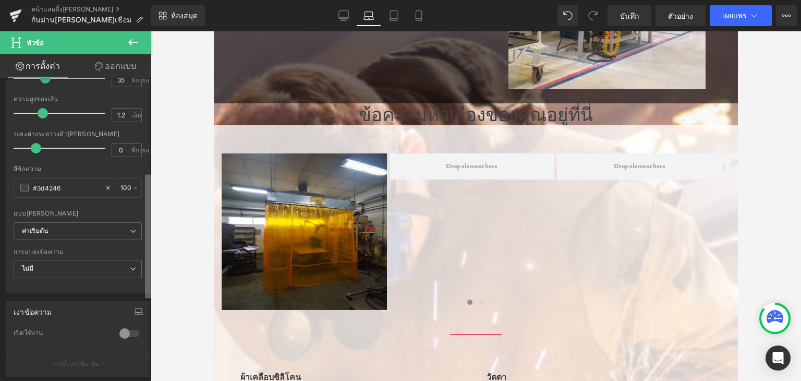
click at [158, 215] on div "หัวข้อ คุณกำลังดูตัวอย่างวิธีการ จะปรับรูปแบบหน้าของคุณใหม่ คุณไม่สามารถแก้ไของ…" at bounding box center [400, 199] width 801 height 399
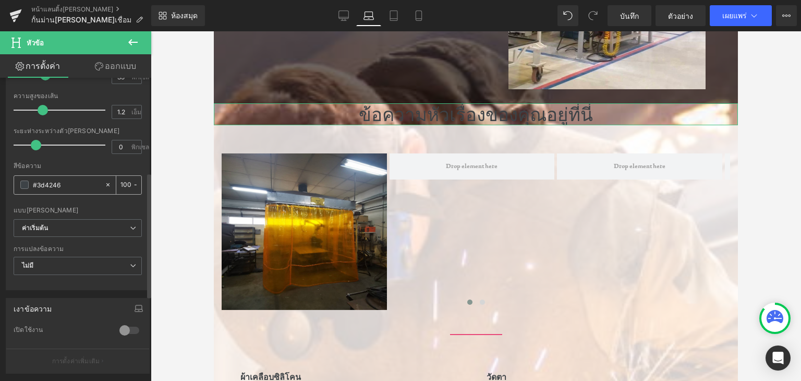
click at [23, 183] on span at bounding box center [24, 185] width 8 height 8
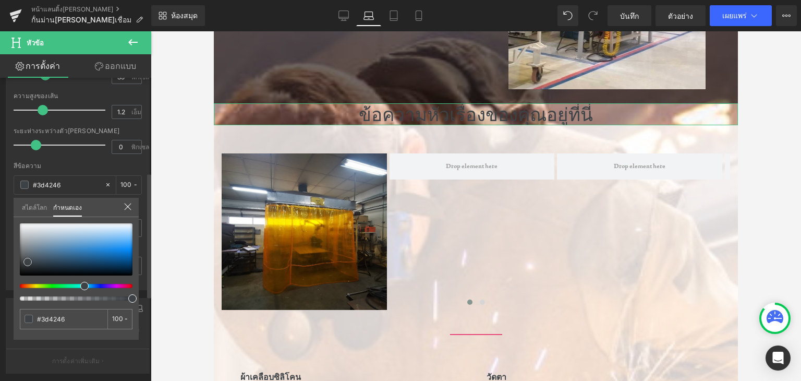
type input "#f7f7f7"
click at [22, 224] on div at bounding box center [76, 249] width 113 height 52
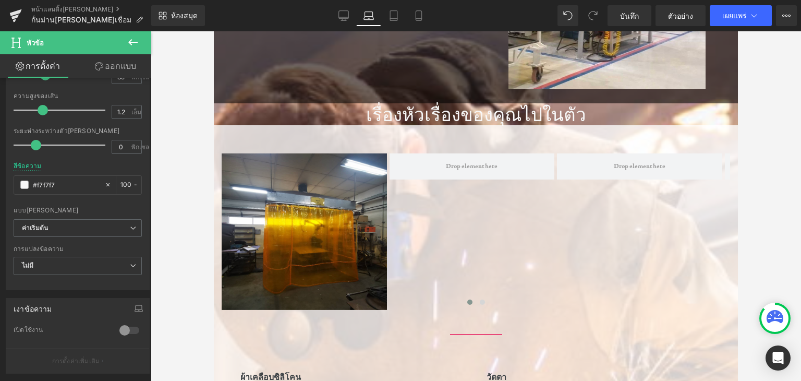
click at [385, 107] on font "เรื่องหัวเรื่องของคุณไปในตัว" at bounding box center [476, 114] width 220 height 25
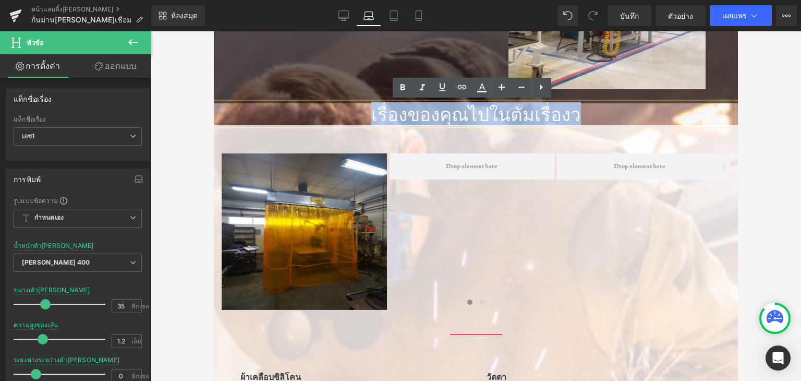
drag, startPoint x: 439, startPoint y: 129, endPoint x: 373, endPoint y: 119, distance: 67.1
click at [373, 119] on h1 "เรื่องของคุณไปในตัม เรื่อง ว" at bounding box center [476, 114] width 524 height 22
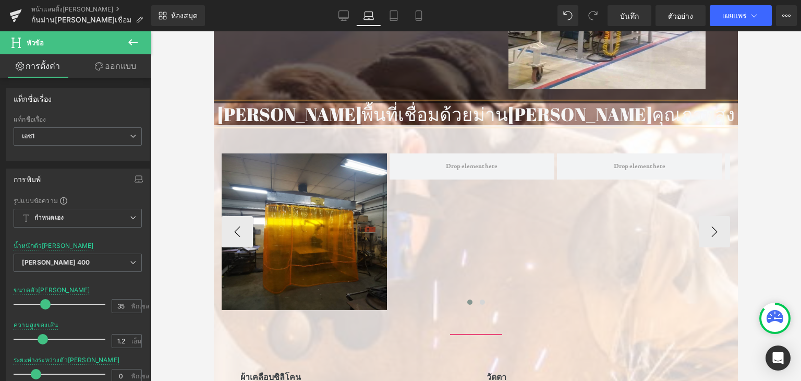
click at [555, 200] on div "ภาพ" at bounding box center [557, 231] width 671 height 157
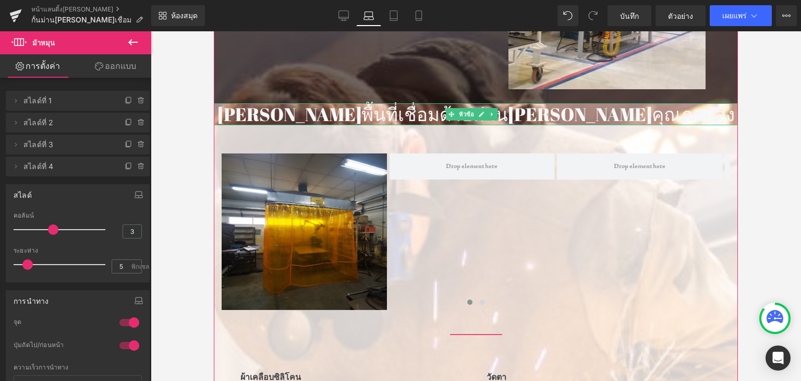
click at [501, 115] on font "[PERSON_NAME]พื้นที่เชื่อมด้วยม่าน[PERSON_NAME]คุณภาพสูง" at bounding box center [477, 114] width 518 height 25
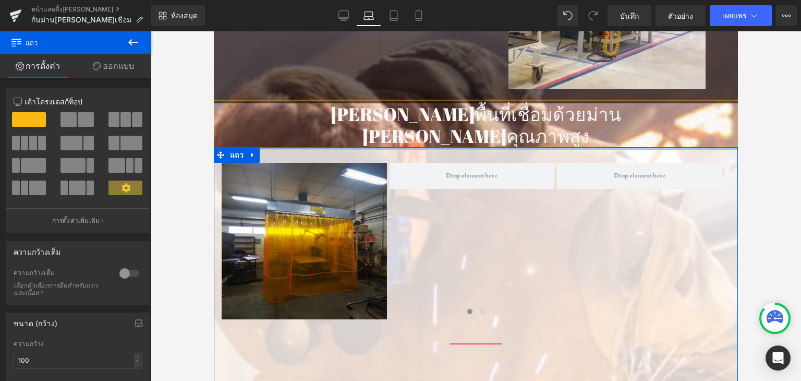
drag, startPoint x: 390, startPoint y: 148, endPoint x: 384, endPoint y: 109, distance: 39.1
click at [384, 109] on span "กั้นม่านกันแสงเชื่อม หัวข้อ ตัวคั่น แถว ม่านกันแสงเชื่อมสร้าง: ฟังก์ชั่นการทำงา…" at bounding box center [476, 364] width 524 height 1115
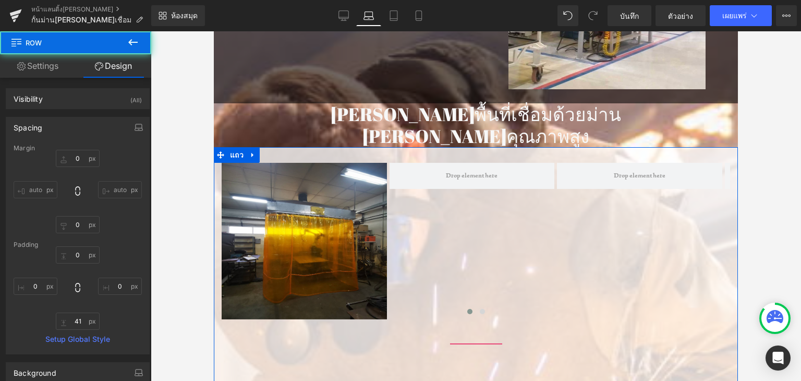
click at [801, 119] on div at bounding box center [476, 206] width 651 height 350
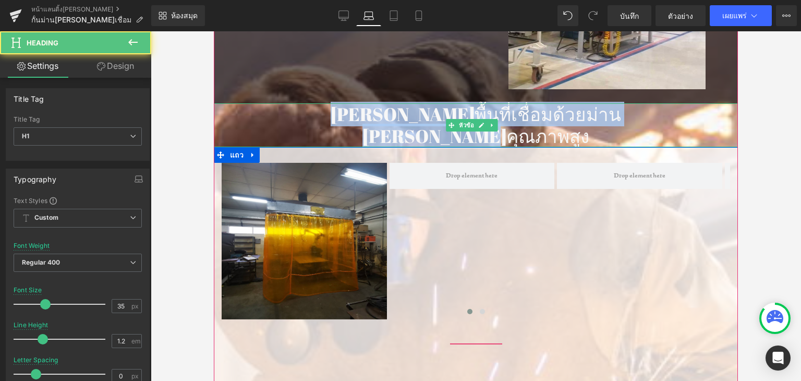
drag, startPoint x: 377, startPoint y: 112, endPoint x: 519, endPoint y: 128, distance: 142.9
click at [519, 128] on div "ปกป้องพื้นที่เชื่อมด้วยม่าน กันแสงคุณภาพสูง" at bounding box center [476, 125] width 524 height 44
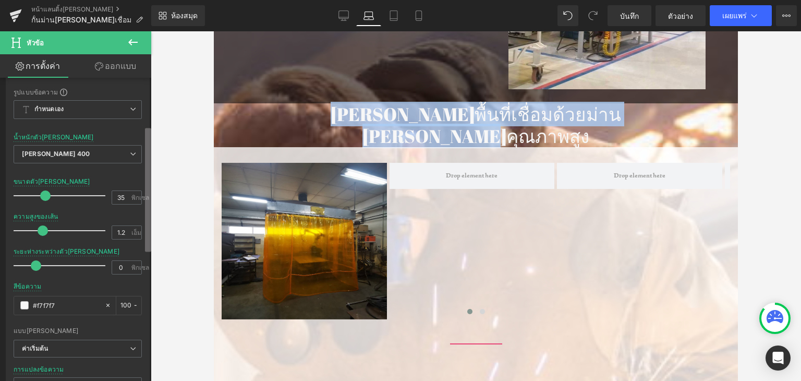
scroll to position [119, 0]
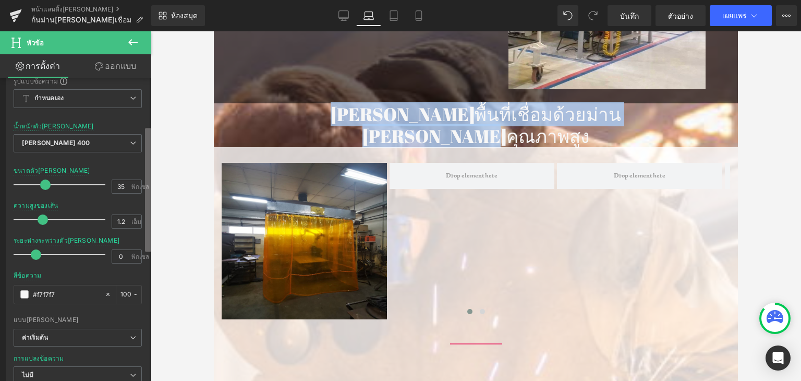
click at [156, 236] on div "หัวข้อ คุณกำลังดูตัวอย่างวิธีการ จะปรับรูปแบบหน้าของคุณใหม่ คุณไม่สามารถแก้ไของ…" at bounding box center [400, 199] width 801 height 399
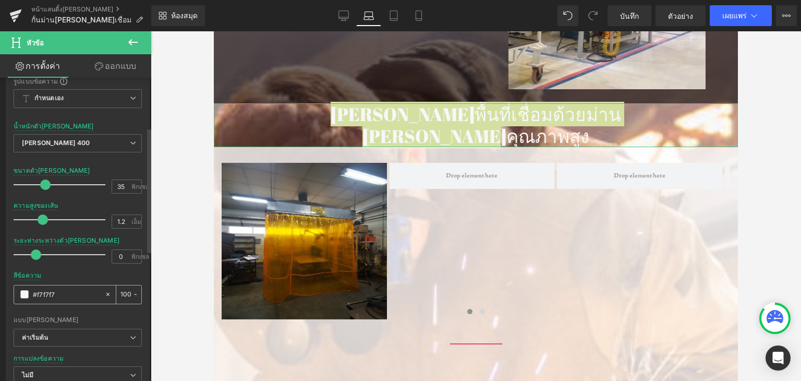
click at [21, 295] on span at bounding box center [24, 294] width 8 height 8
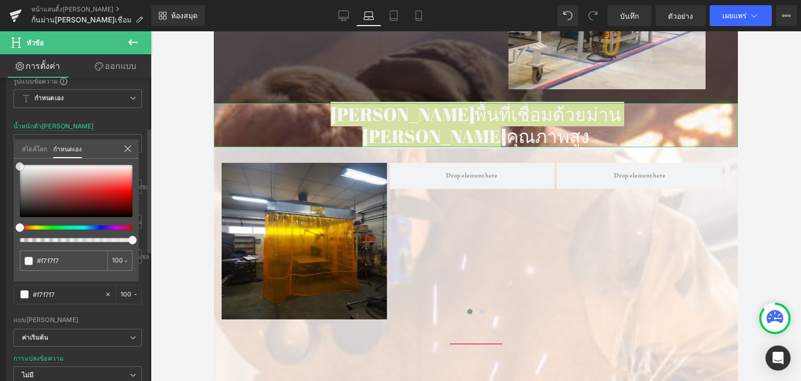
type input "#d03333"
click at [91, 190] on div at bounding box center [76, 191] width 113 height 52
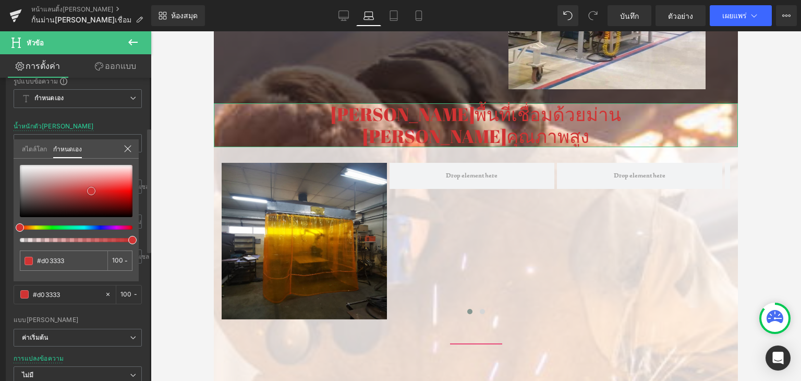
type input "#130f0f"
click at [33, 213] on div at bounding box center [76, 191] width 113 height 52
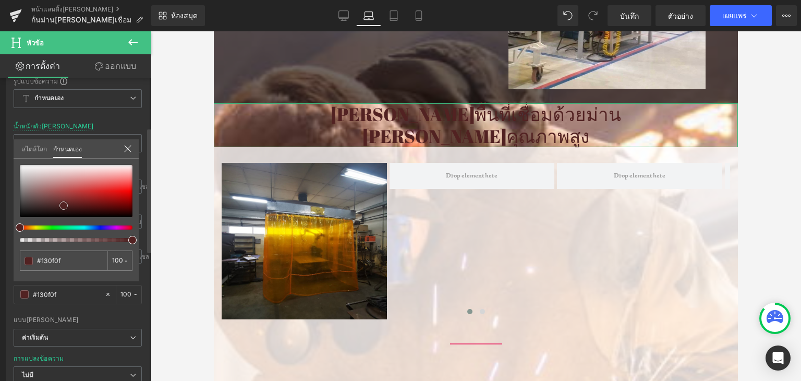
type input "#522222"
click at [64, 205] on div at bounding box center [76, 191] width 113 height 52
type input "#d66060"
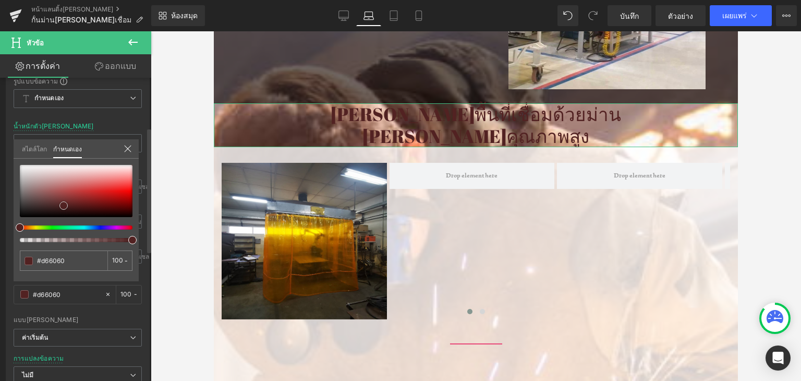
click at [86, 185] on div at bounding box center [76, 191] width 113 height 52
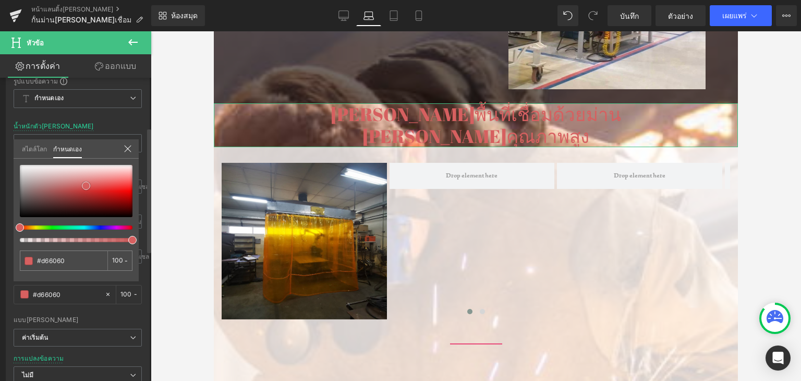
type input "#e23636"
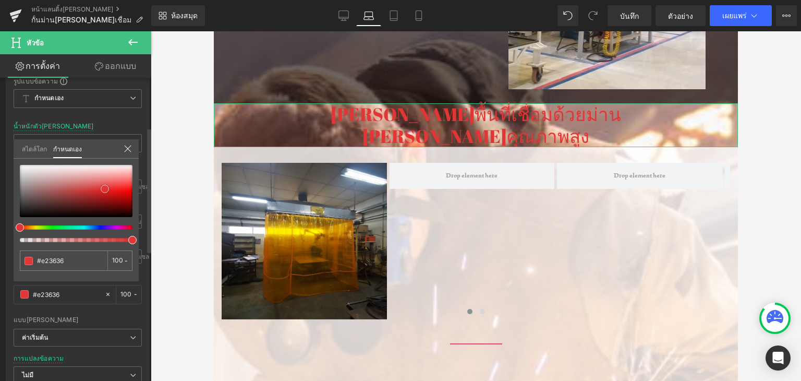
click at [105, 188] on div at bounding box center [76, 191] width 113 height 52
type input "#be0d0d"
click at [118, 196] on div at bounding box center [76, 191] width 113 height 52
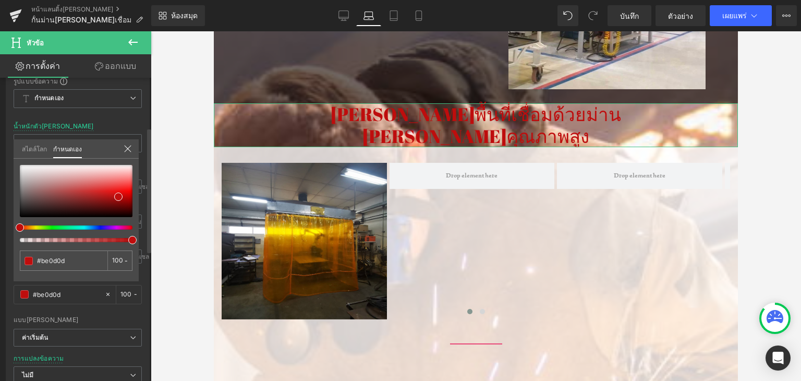
type input "#4e0dbe"
click at [98, 225] on div at bounding box center [72, 227] width 113 height 4
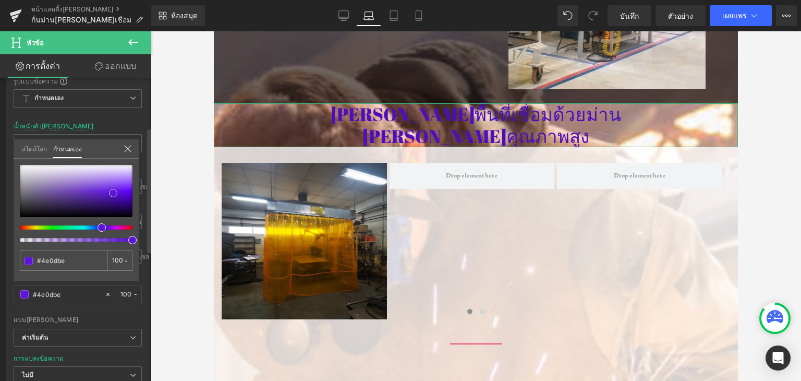
drag, startPoint x: 113, startPoint y: 193, endPoint x: 44, endPoint y: 183, distance: 69.6
click at [44, 183] on div at bounding box center [76, 191] width 113 height 52
type input "#5d14db"
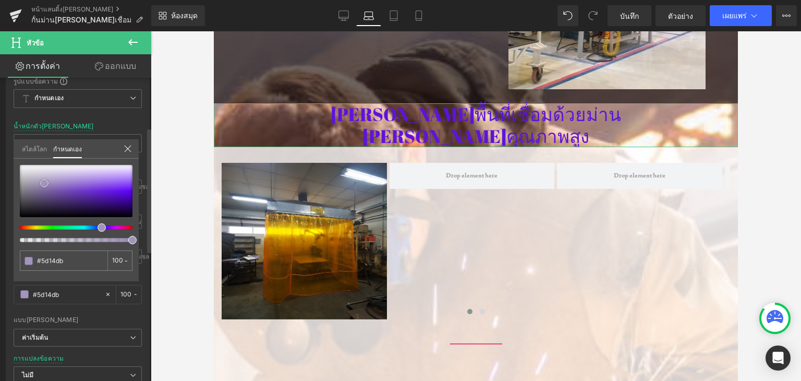
click at [44, 183] on span at bounding box center [44, 183] width 8 height 8
type input "#a294bc"
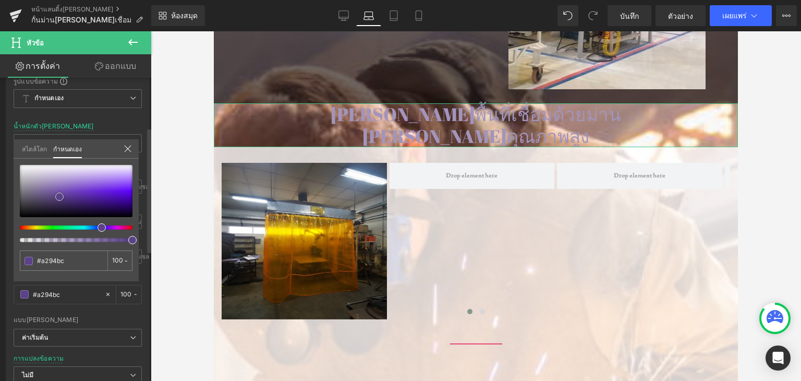
drag, startPoint x: 44, startPoint y: 183, endPoint x: 73, endPoint y: 197, distance: 32.0
click at [64, 197] on span at bounding box center [59, 197] width 8 height 8
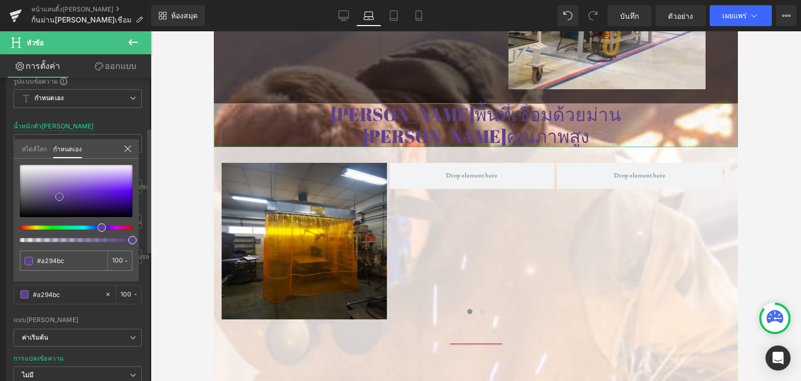
type input "#5b4289"
click at [73, 197] on span at bounding box center [73, 197] width 8 height 8
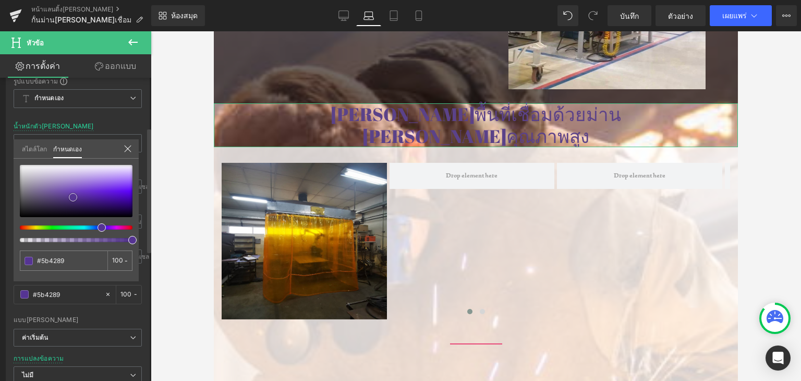
drag, startPoint x: 73, startPoint y: 197, endPoint x: 38, endPoint y: 211, distance: 37.9
click at [69, 201] on span at bounding box center [73, 197] width 8 height 8
type input "#54368b"
click at [38, 211] on span at bounding box center [38, 212] width 8 height 8
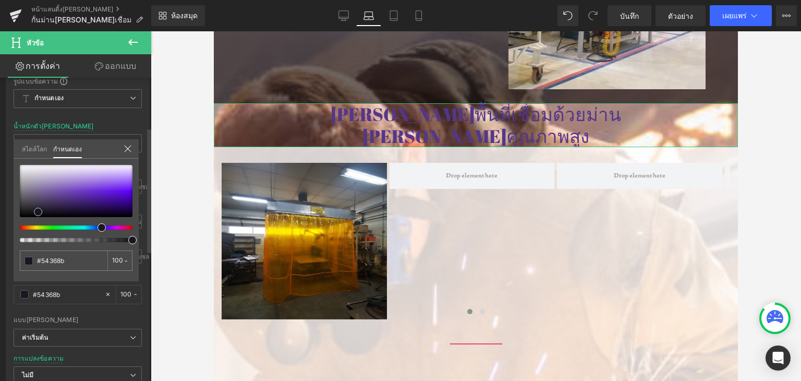
click at [38, 211] on span at bounding box center [38, 212] width 8 height 8
type input "#e7e7e8"
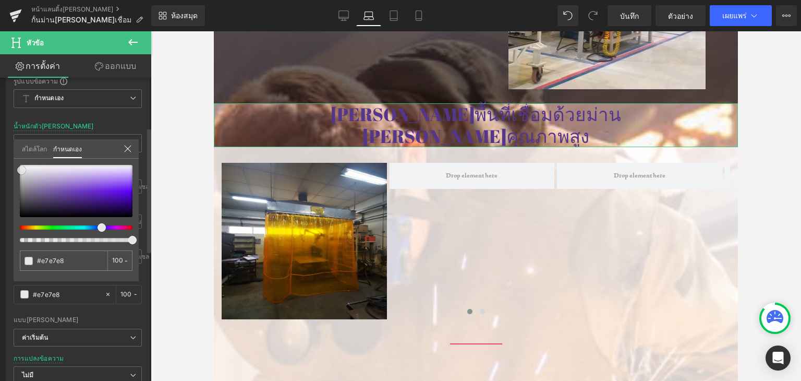
click at [21, 170] on div at bounding box center [76, 191] width 113 height 52
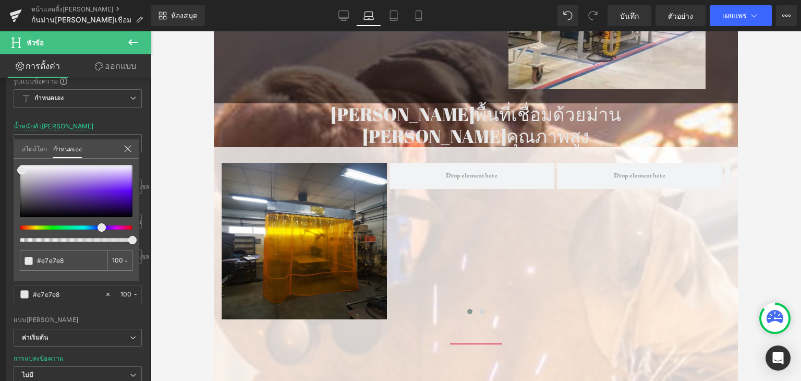
click at [490, 262] on div at bounding box center [476, 206] width 524 height 350
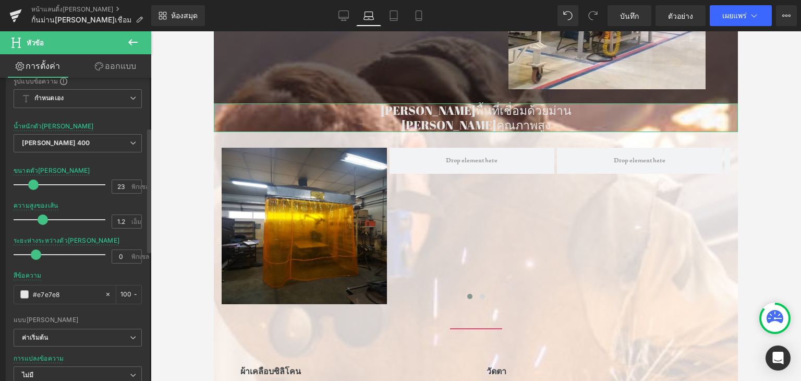
type input "22"
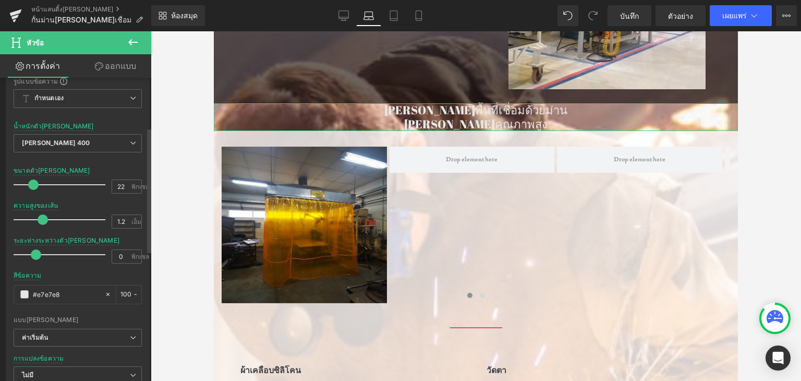
drag, startPoint x: 45, startPoint y: 184, endPoint x: 33, endPoint y: 180, distance: 12.2
click at [33, 180] on span at bounding box center [33, 184] width 10 height 10
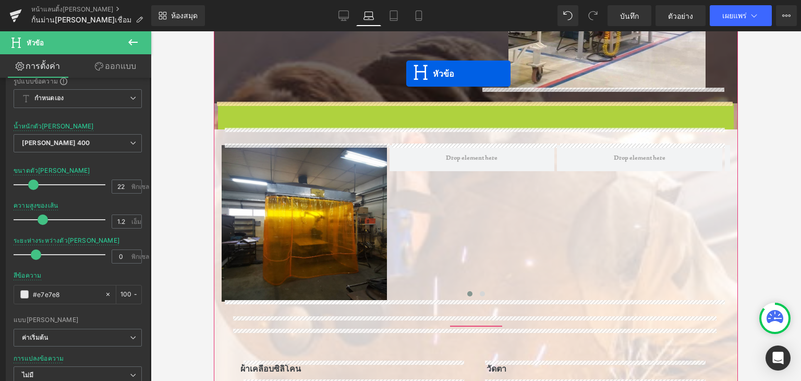
scroll to position [292, 0]
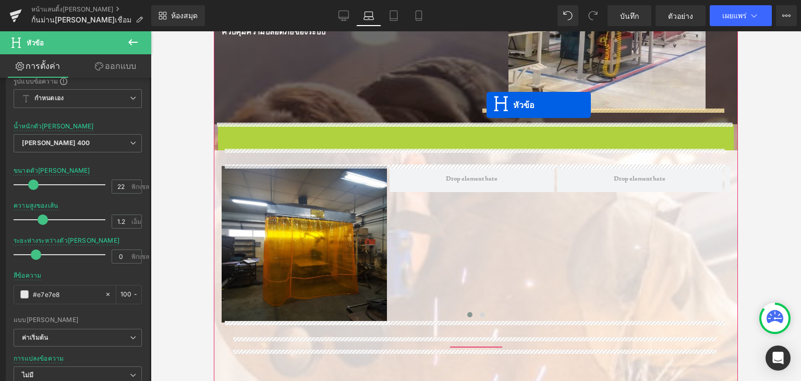
drag, startPoint x: 448, startPoint y: 114, endPoint x: 487, endPoint y: 105, distance: 40.2
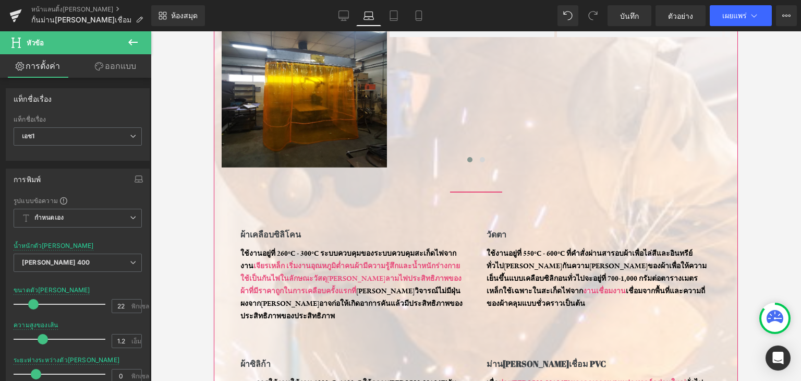
scroll to position [188, 0]
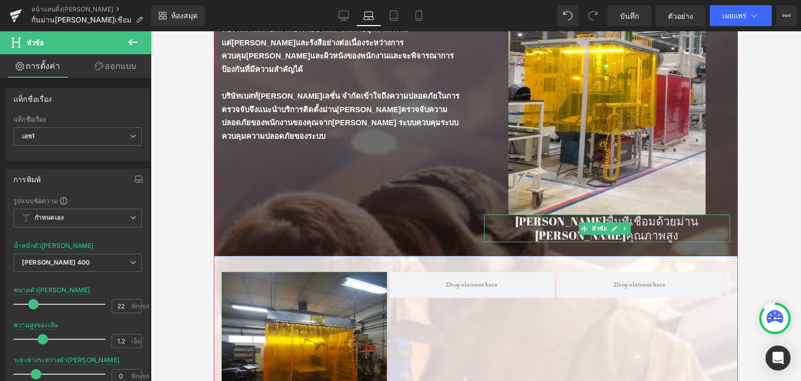
click at [565, 230] on font "กันแสงคุณภาพสูง" at bounding box center [606, 234] width 143 height 15
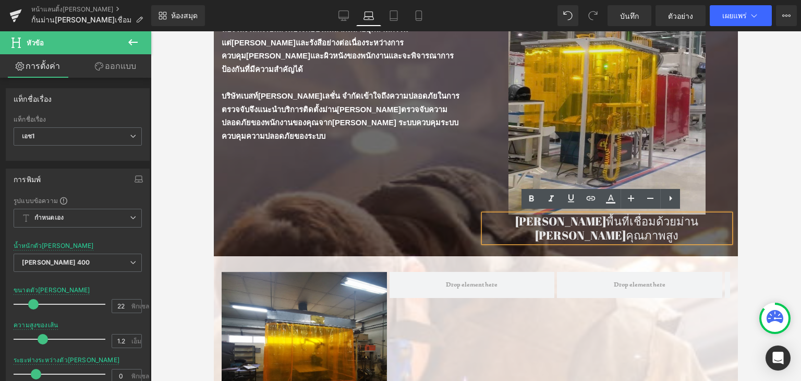
click at [456, 204] on div "ม่านกันแสงเชื่อมสร้าง: ฟังก์ชั่นการทำงาน หัวข้อ ตัวคั่น ตัวคั่น ห้องโถงโลหะเป็น…" at bounding box center [476, 115] width 524 height 282
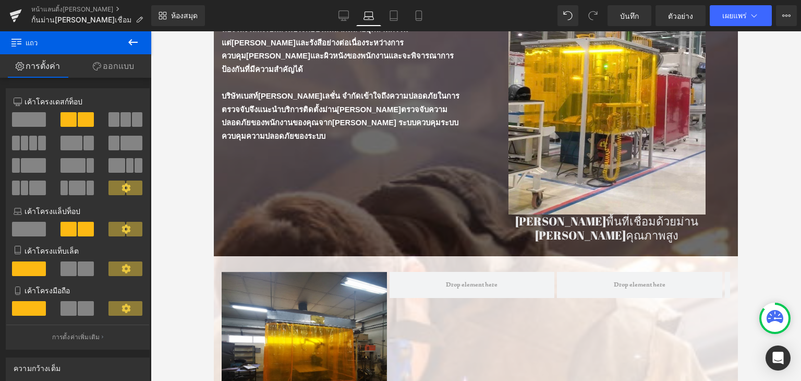
click at [130, 46] on icon at bounding box center [133, 42] width 13 height 13
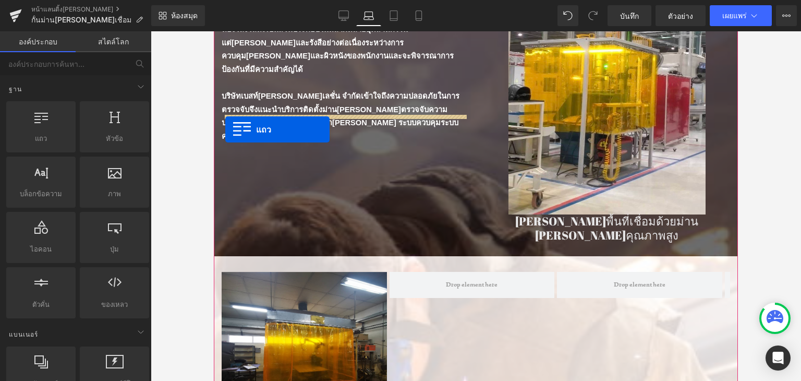
drag, startPoint x: 257, startPoint y: 155, endPoint x: 225, endPoint y: 129, distance: 40.4
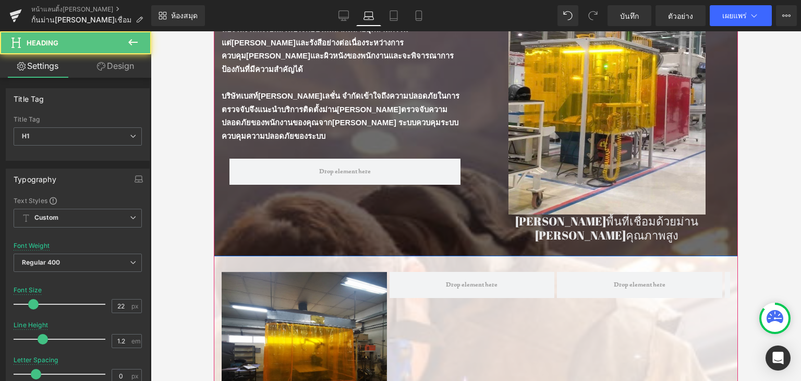
click at [560, 227] on font "กันแสงคุณภาพสูง" at bounding box center [606, 234] width 143 height 15
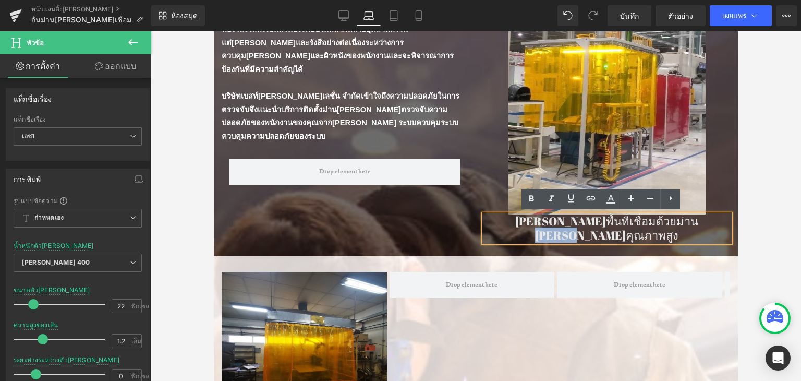
click at [468, 199] on div "ม่านกันแสงเชื่อมสร้าง: ฟังก์ชั่นการทำงาน หัวข้อ ตัวคั่น ตัวคั่น ห้องโถงโลหะเป็น…" at bounding box center [476, 115] width 524 height 282
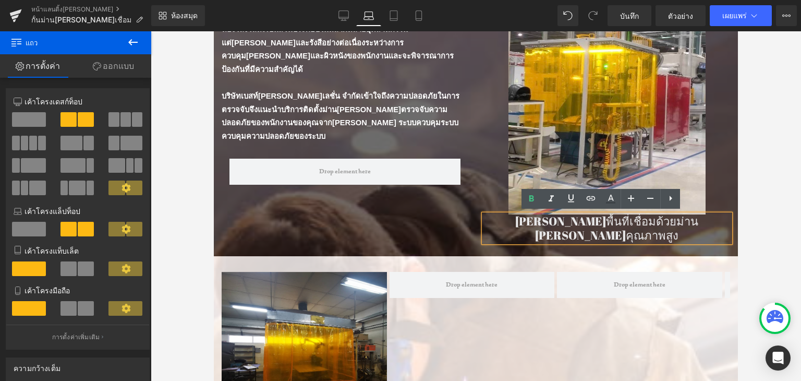
click at [749, 218] on div at bounding box center [476, 206] width 651 height 350
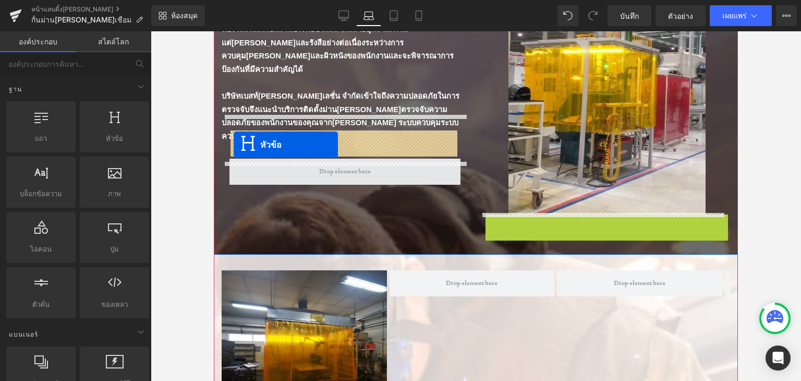
drag, startPoint x: 582, startPoint y: 229, endPoint x: 234, endPoint y: 145, distance: 358.5
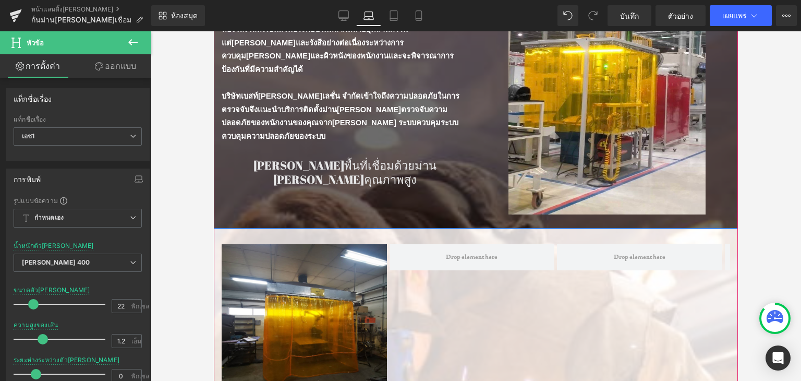
click at [359, 203] on div "ม่านกันแสงเชื่อมสร้าง: ฟังก์ชั่นการทำงาน หัวข้อ ตัวคั่น ตัวคั่น ห้องโถงโลหะเป็น…" at bounding box center [476, 101] width 524 height 254
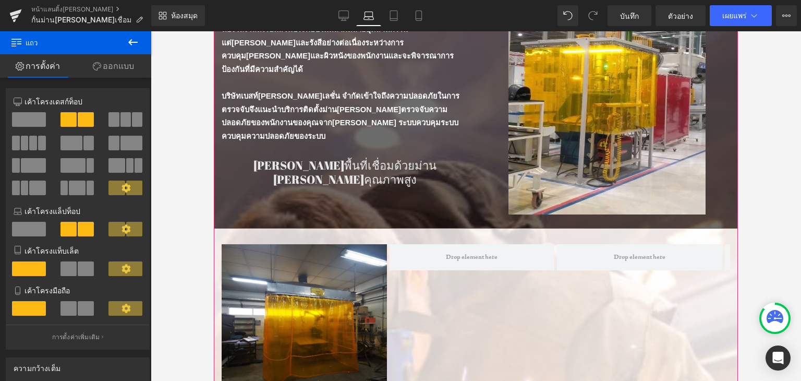
click at [214, 31] on div at bounding box center [214, 31] width 0 height 0
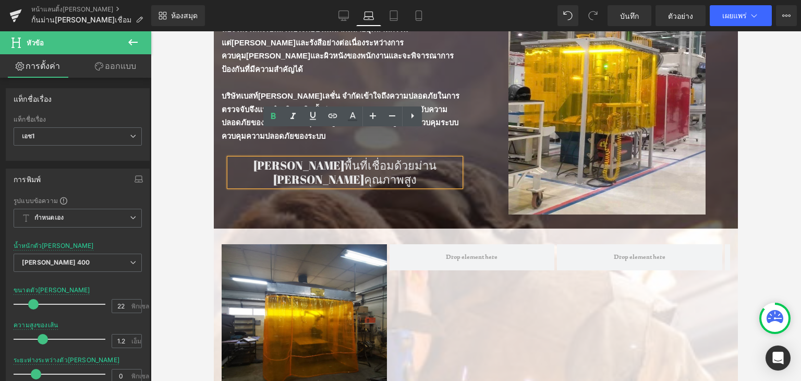
click at [303, 172] on div "ม่านกันแสงเชื่อมสร้าง: ฟังก์ชั่นการทำงาน หัวข้อ ตัวคั่น ตัวคั่น ห้องโถงโลหะเป็น…" at bounding box center [476, 101] width 524 height 254
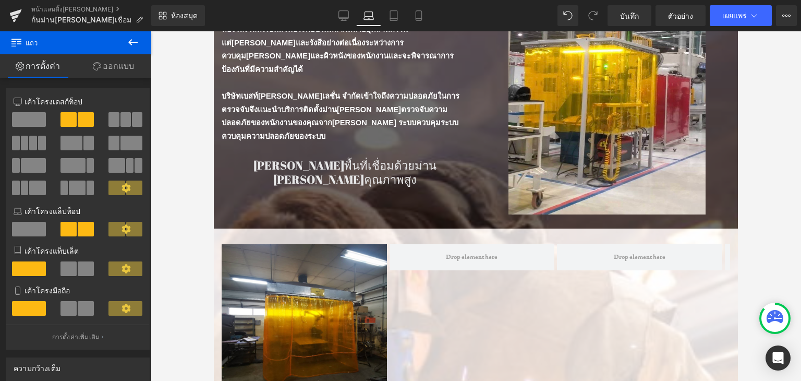
click at [128, 45] on icon at bounding box center [133, 42] width 13 height 13
click at [0, 0] on font "สไตล์โลก" at bounding box center [0, 0] width 0 height 0
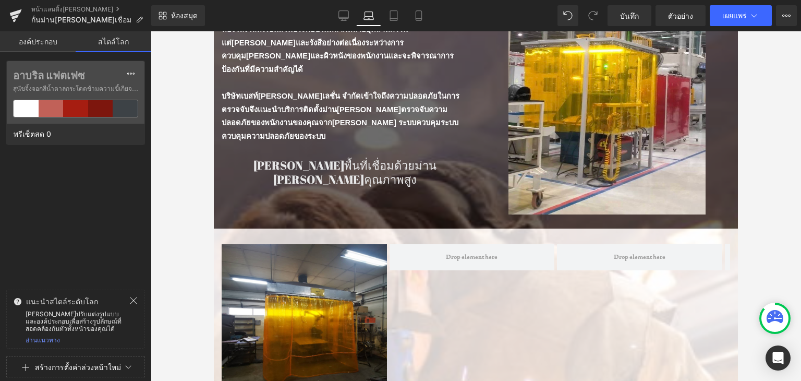
click at [44, 36] on link "องค์ประกอบ" at bounding box center [38, 41] width 76 height 21
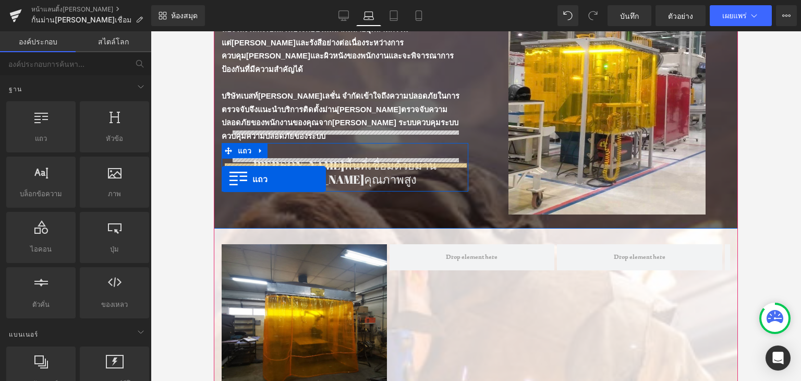
drag, startPoint x: 264, startPoint y: 157, endPoint x: 222, endPoint y: 179, distance: 47.8
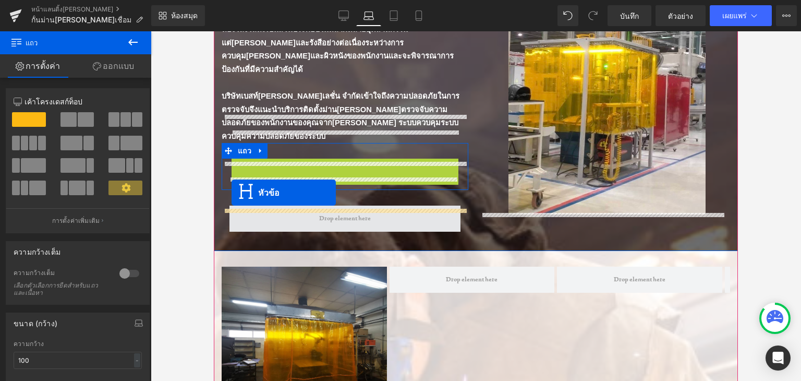
drag, startPoint x: 318, startPoint y: 145, endPoint x: 232, endPoint y: 193, distance: 98.8
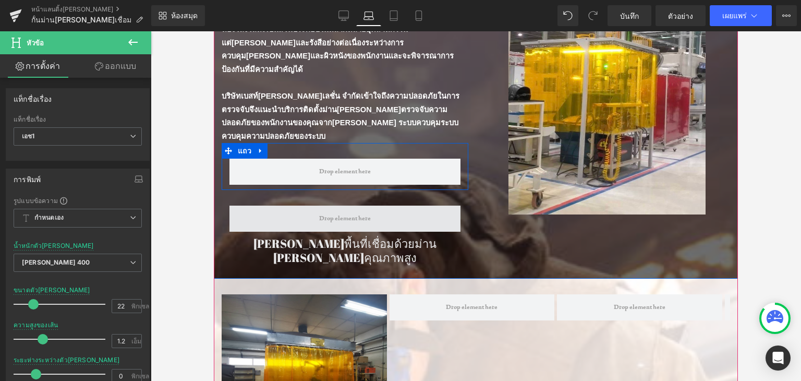
click at [327, 211] on span at bounding box center [345, 219] width 59 height 16
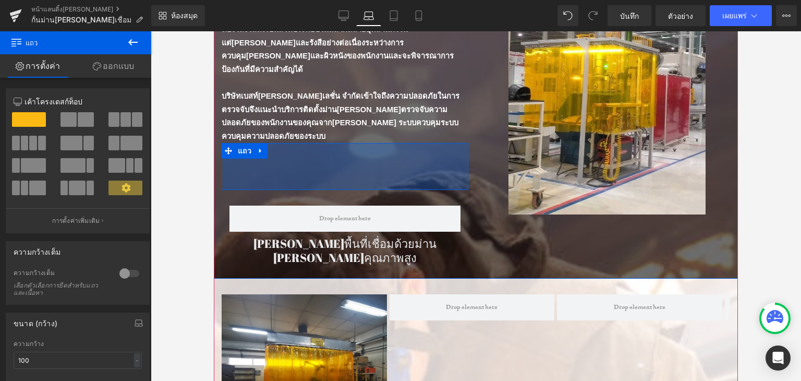
drag, startPoint x: 463, startPoint y: 137, endPoint x: 415, endPoint y: 165, distance: 55.4
drag, startPoint x: 402, startPoint y: 199, endPoint x: 492, endPoint y: 132, distance: 112.6
click at [503, 103] on div at bounding box center [607, 110] width 247 height 209
click at [498, 106] on div at bounding box center [607, 110] width 247 height 209
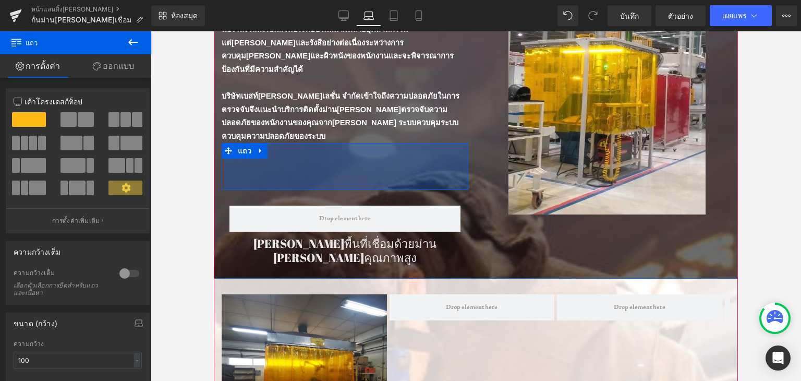
click at [494, 127] on div at bounding box center [607, 110] width 247 height 209
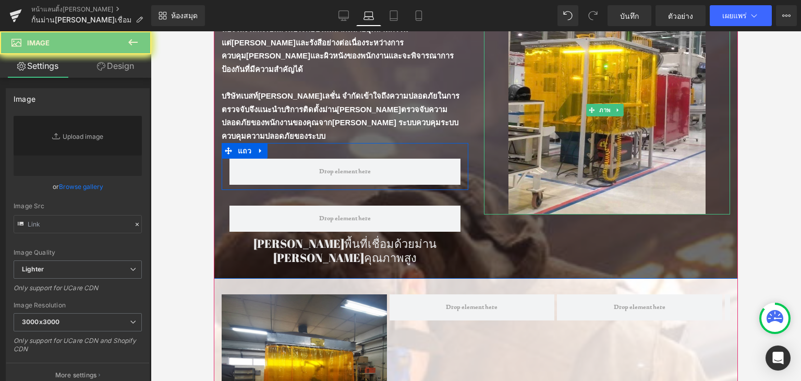
drag, startPoint x: 469, startPoint y: 163, endPoint x: 467, endPoint y: 155, distance: 8.6
click at [469, 163] on div "ม่านกันแสงเชื่อมสร้าง: ฟังก์ชั่นการทำงาน หัวข้อ ตัวคั่น ตัวคั่น ห้องโถงโลหะเป็น…" at bounding box center [345, 125] width 262 height 277
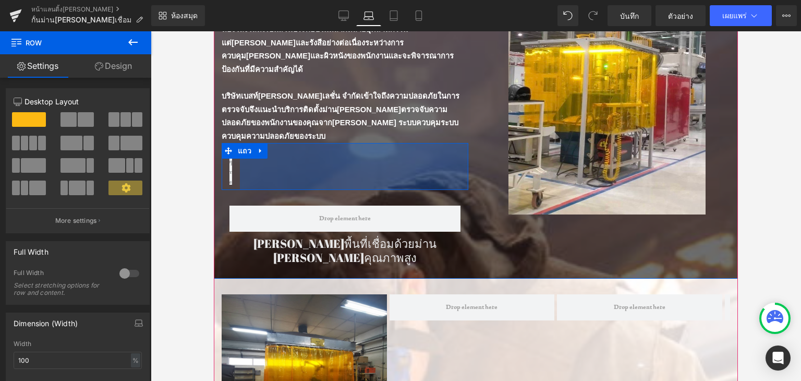
drag, startPoint x: 463, startPoint y: 147, endPoint x: 413, endPoint y: 171, distance: 55.3
click at [240, 159] on div at bounding box center [233, 172] width 23 height 26
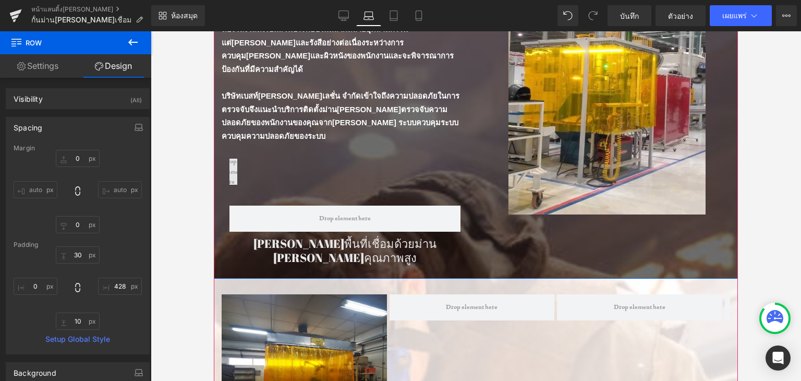
click at [231, 154] on span at bounding box center [234, 172] width 30 height 36
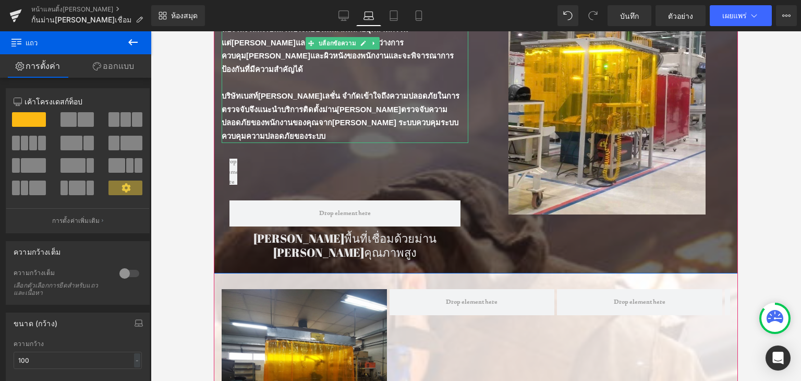
drag, startPoint x: 234, startPoint y: 158, endPoint x: 238, endPoint y: 109, distance: 49.3
click at [238, 109] on div "ม่านกันแสงเชื่อมสร้าง: ฟังก์ชั่นการทำงาน หัวข้อ ตัวคั่น ตัวคั่น ห้องโถงโลหะเป็น…" at bounding box center [345, 123] width 262 height 272
click at [238, 109] on font "บริษัทเบสท์[PERSON_NAME]เลชั่น จำกัดเข้าใจถึงความปลอดภัยในการตรวจจับจึงแนะนำบริ…" at bounding box center [341, 116] width 238 height 49
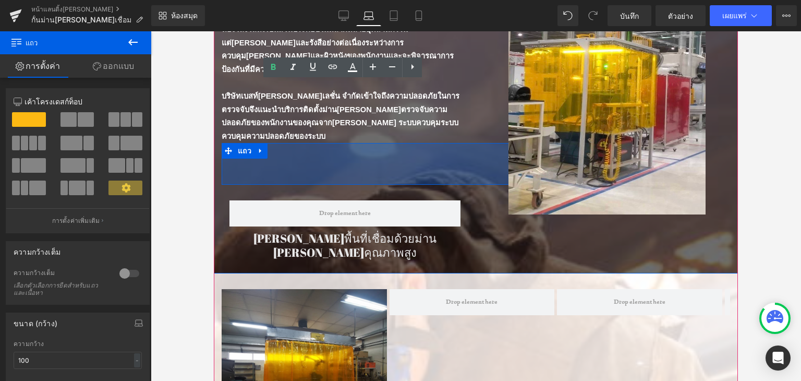
drag, startPoint x: 357, startPoint y: 146, endPoint x: 214, endPoint y: 142, distance: 143.0
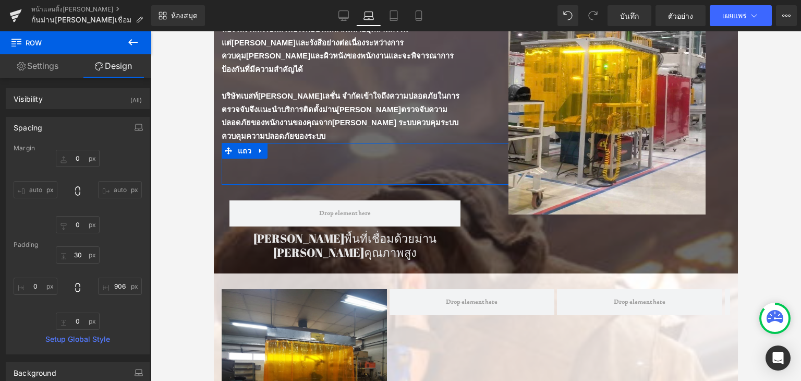
click at [760, 180] on div at bounding box center [476, 206] width 651 height 350
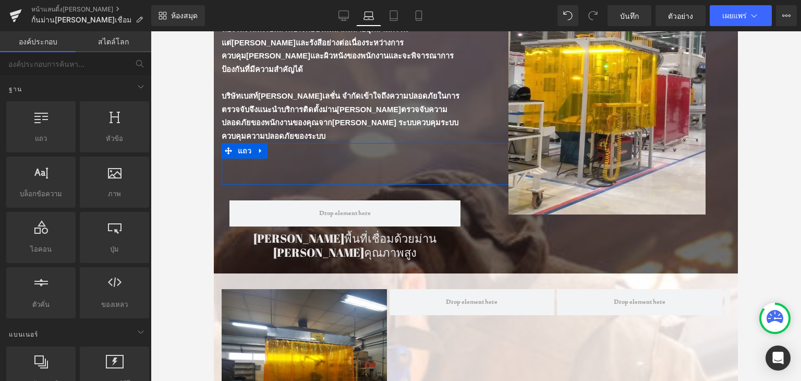
click at [746, 223] on div at bounding box center [476, 206] width 651 height 350
click at [746, 224] on div at bounding box center [476, 206] width 651 height 350
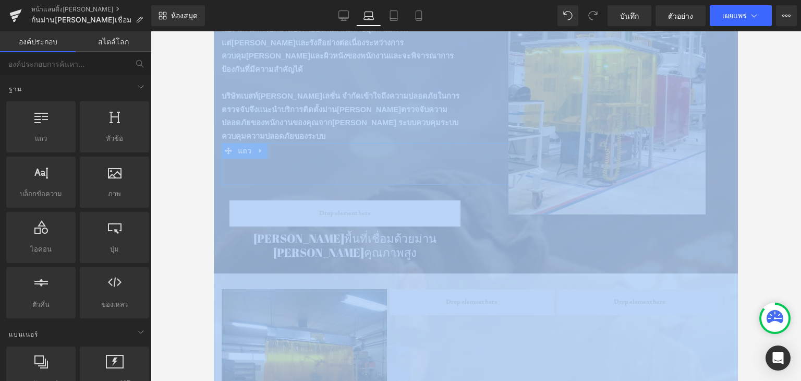
click at [759, 157] on div at bounding box center [476, 206] width 651 height 350
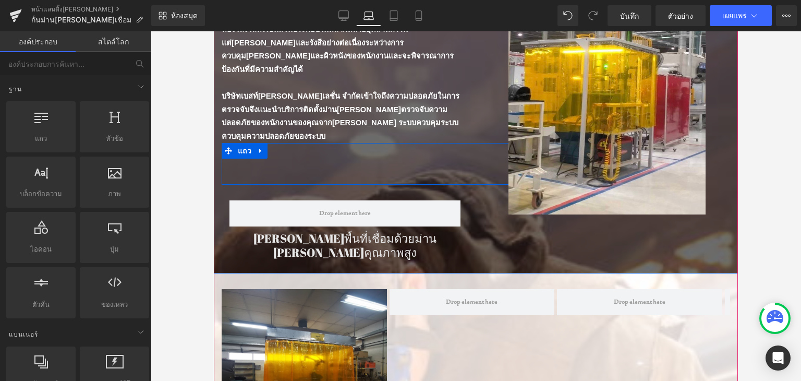
click at [479, 216] on div "ม่านกันแสงเชื่อมสร้าง: ฟังก์ชั่นการทำงาน หัวข้อ ตัวคั่น ตัวคั่น ห้องโถงโลหะเป็น…" at bounding box center [476, 123] width 524 height 299
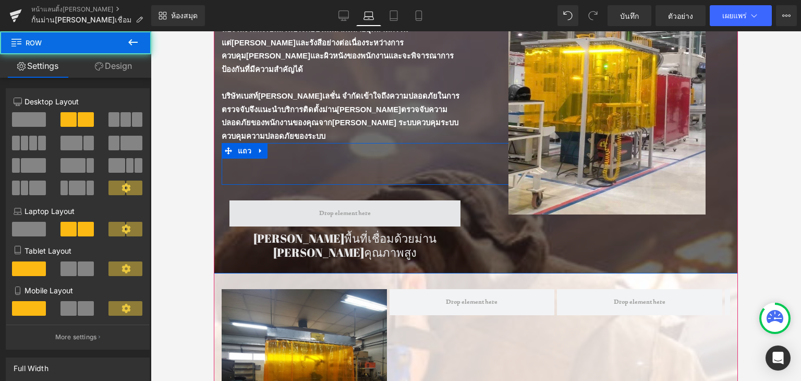
click at [435, 200] on span at bounding box center [345, 213] width 231 height 26
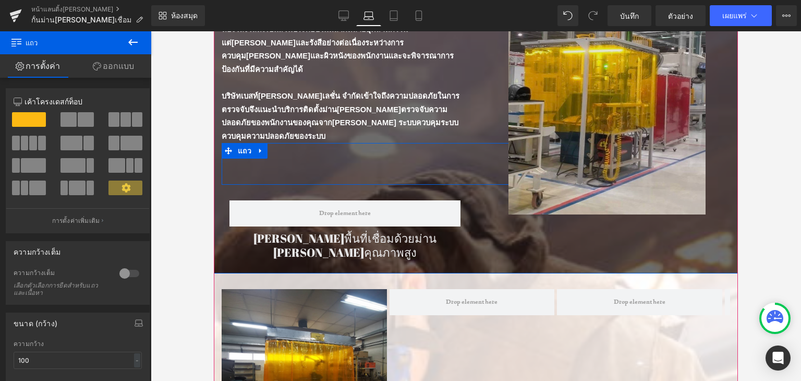
click at [531, 176] on img at bounding box center [607, 110] width 197 height 209
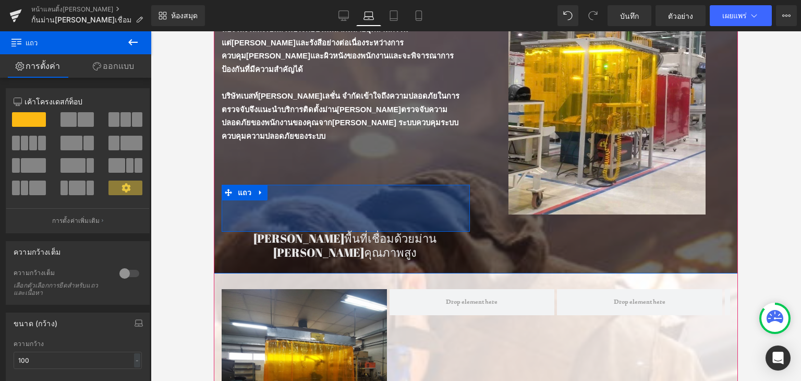
drag, startPoint x: 463, startPoint y: 181, endPoint x: 215, endPoint y: 165, distance: 248.8
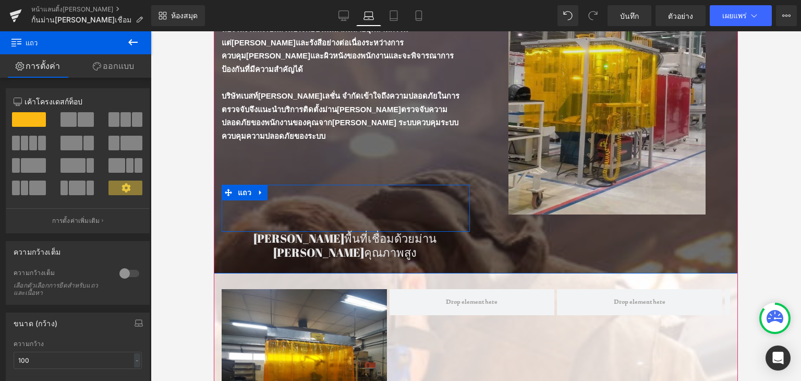
click at [329, 143] on div "แถว 906 พิกเซล" at bounding box center [458, 164] width 473 height 42
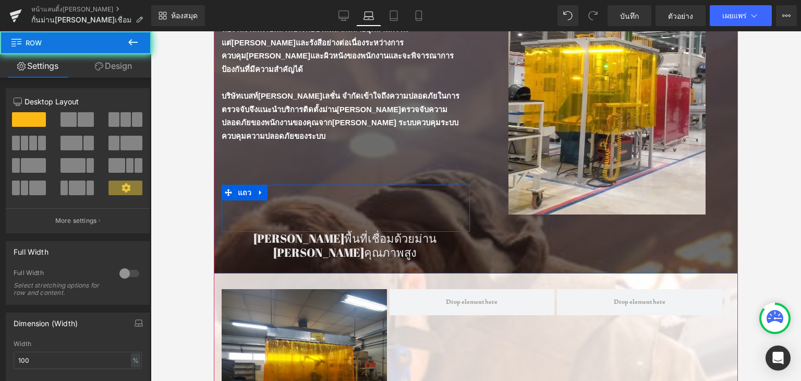
click at [675, 219] on div "ม่านกันแสงเชื่อมสร้าง: ฟังก์ชั่นการทำงาน หัวข้อ ตัวคั่น ตัวคั่น ห้องโถงโลหะเป็น…" at bounding box center [476, 123] width 524 height 299
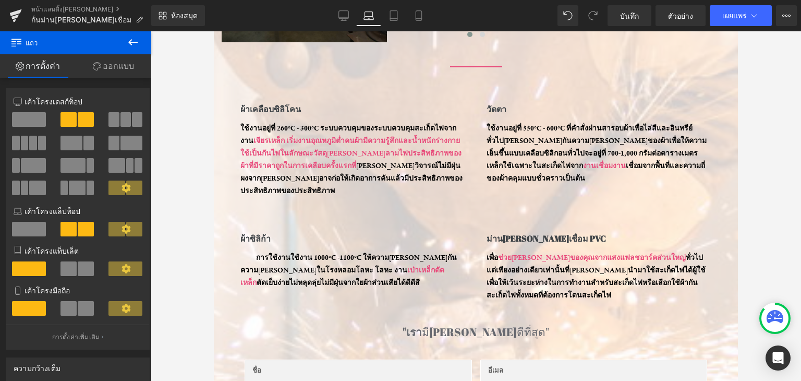
scroll to position [256, 0]
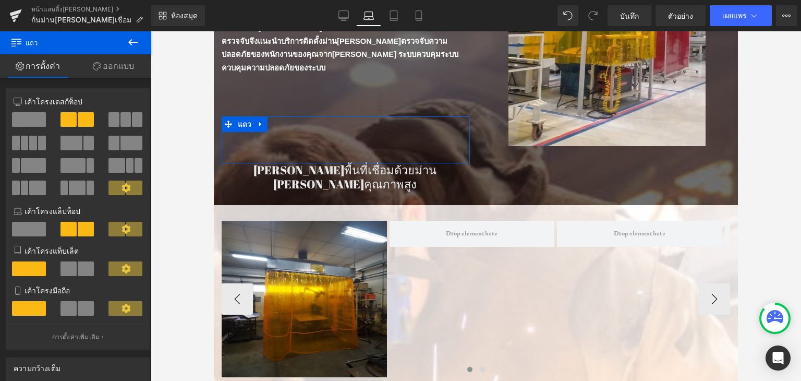
click at [459, 268] on div "ภาพ" at bounding box center [557, 299] width 671 height 157
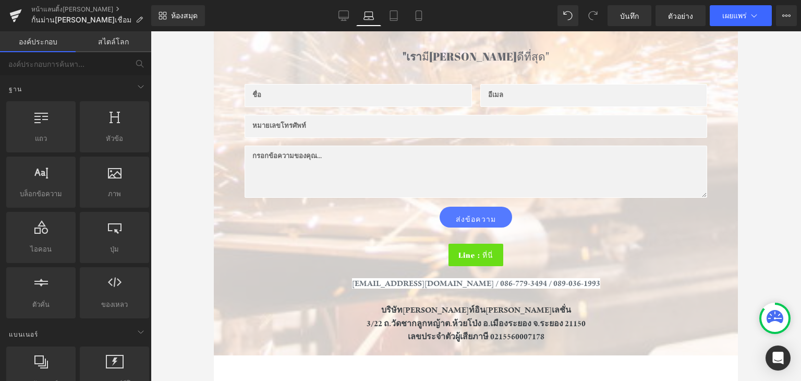
scroll to position [838, 0]
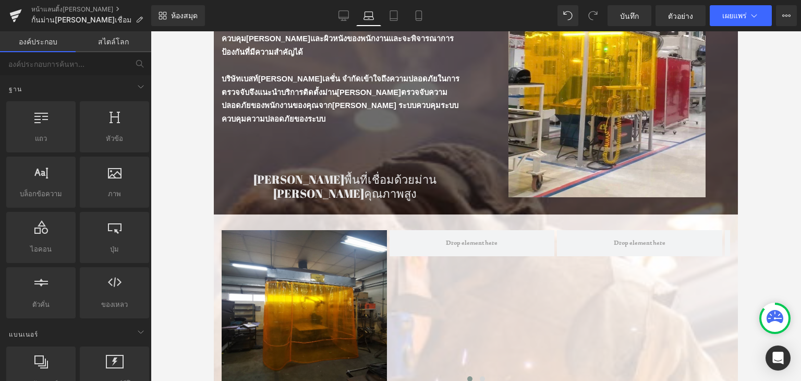
drag, startPoint x: 732, startPoint y: 126, endPoint x: 967, endPoint y: 180, distance: 241.5
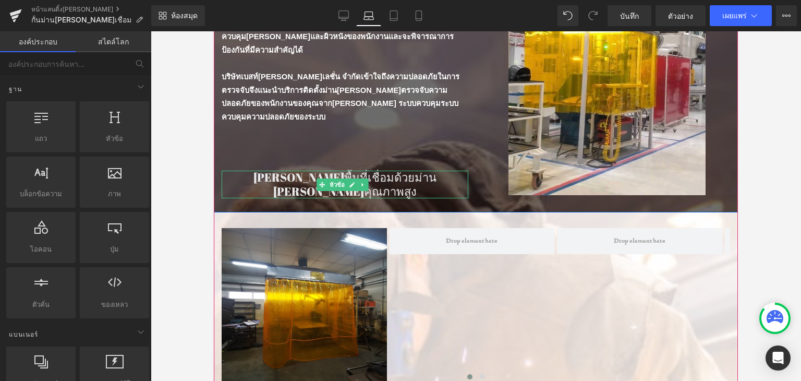
click at [314, 184] on font "กันแสงคุณภาพสูง" at bounding box center [344, 191] width 143 height 15
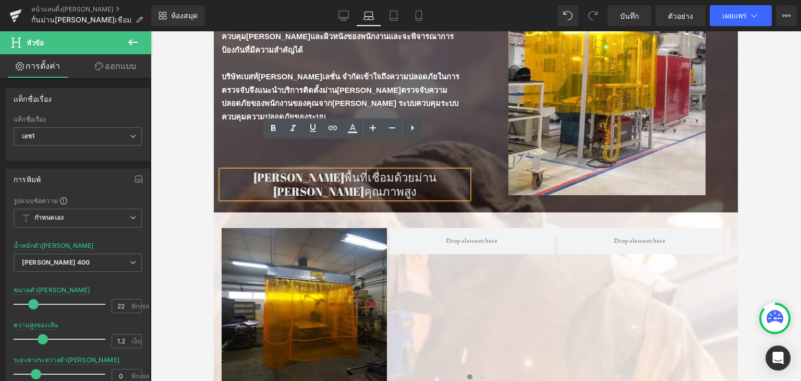
click at [314, 184] on font "กันแสงคุณภาพสูง" at bounding box center [344, 191] width 143 height 15
click at [461, 187] on div "ม่านกันแสงเชื่อมสร้าง: ฟังก์ชั่นการทำงาน หัวข้อ ตัวคั่น ตัวคั่น ห้องโถงโลหะเป็น…" at bounding box center [476, 83] width 524 height 257
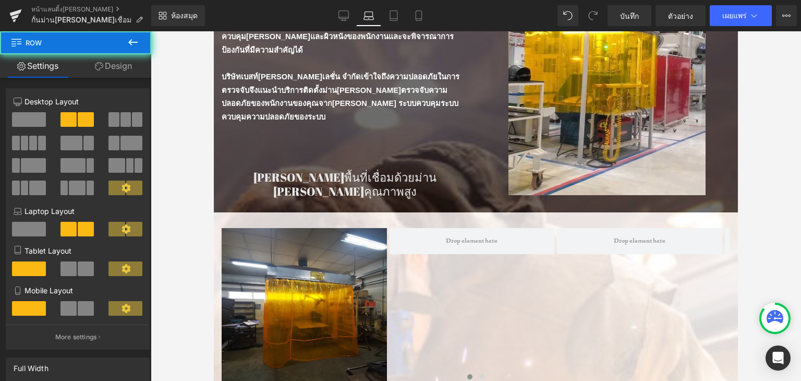
click at [461, 187] on div "ม่านกันแสงเชื่อมสร้าง: ฟังก์ชั่นการทำงาน หัวข้อ ตัวคั่น ตัวคั่น ห้องโถงโลหะเป็น…" at bounding box center [476, 83] width 524 height 257
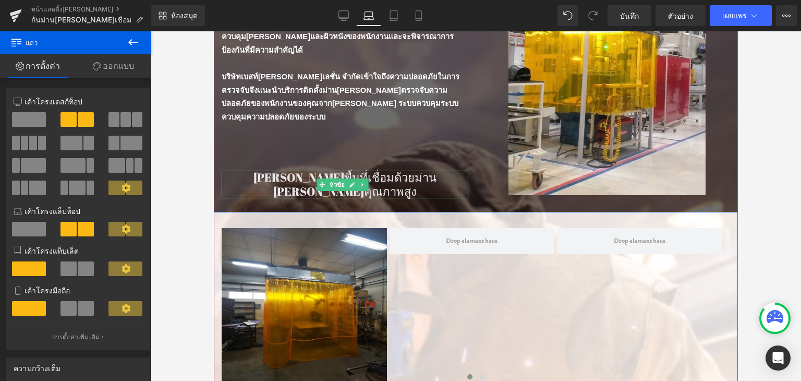
click at [398, 185] on h1 "กันแสงคุณภาพสูง" at bounding box center [345, 192] width 247 height 14
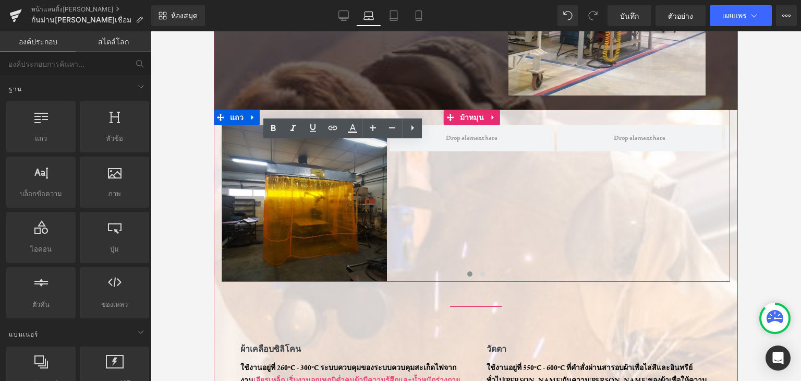
scroll to position [311, 0]
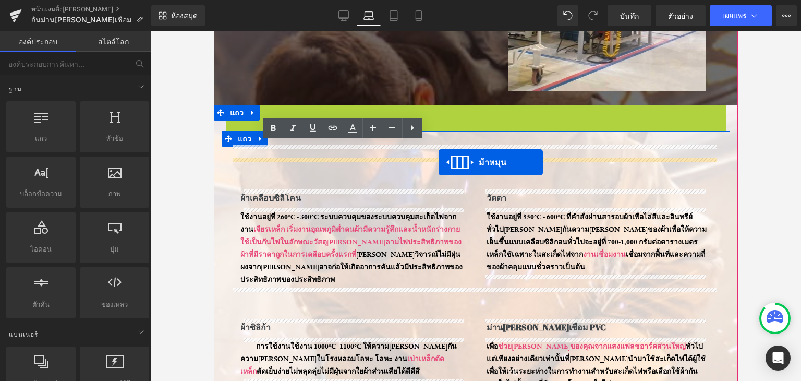
drag, startPoint x: 451, startPoint y: 111, endPoint x: 439, endPoint y: 163, distance: 53.0
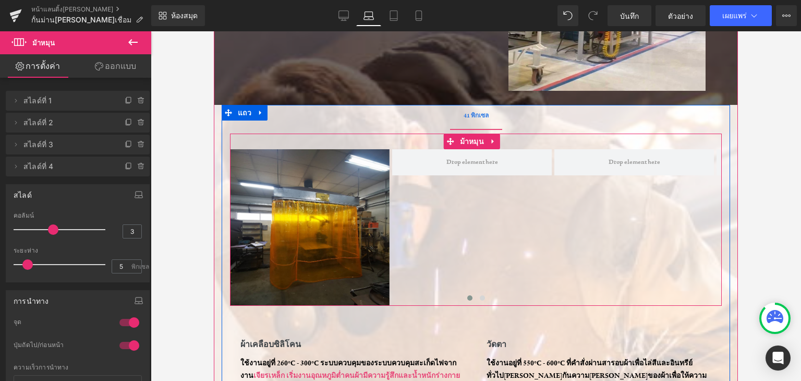
scroll to position [259, 0]
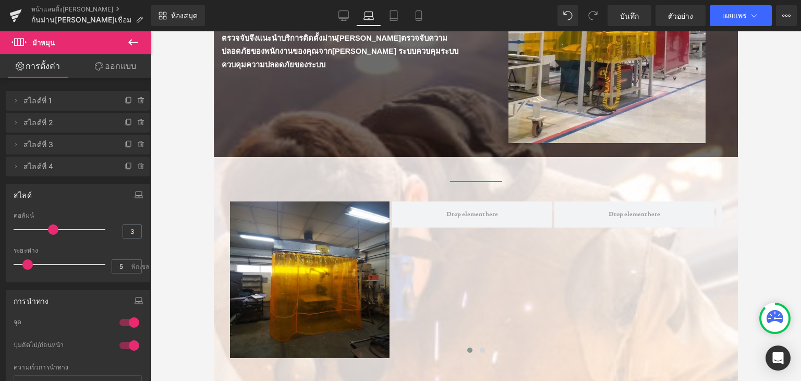
click at [129, 44] on icon at bounding box center [133, 42] width 13 height 13
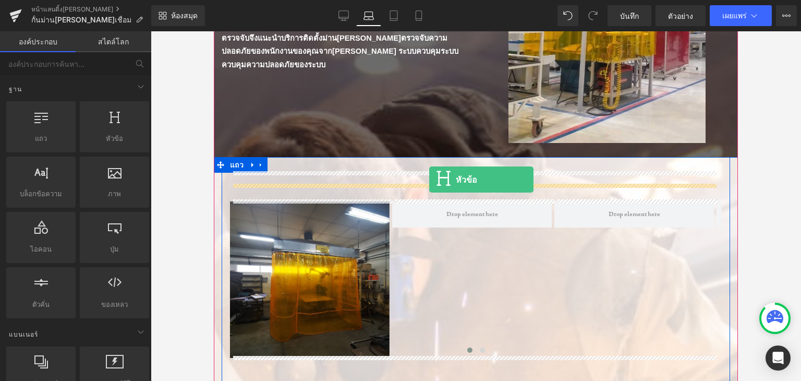
drag, startPoint x: 321, startPoint y: 159, endPoint x: 429, endPoint y: 179, distance: 110.0
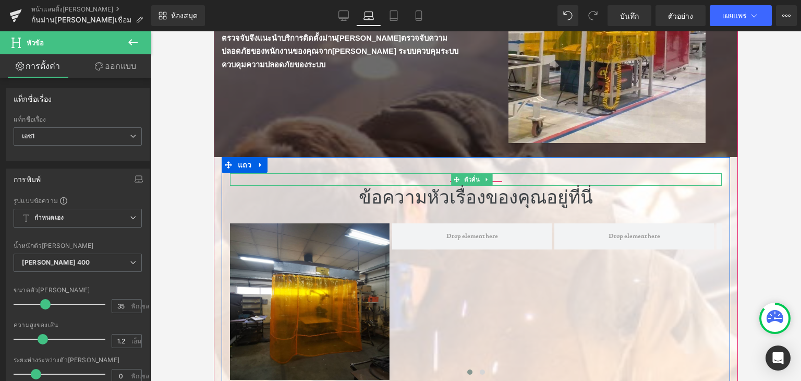
click at [455, 181] on icon at bounding box center [457, 179] width 6 height 6
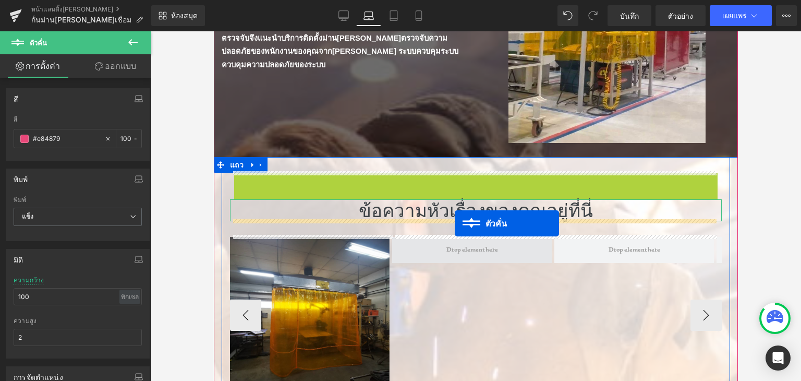
drag, startPoint x: 455, startPoint y: 181, endPoint x: 454, endPoint y: 222, distance: 41.2
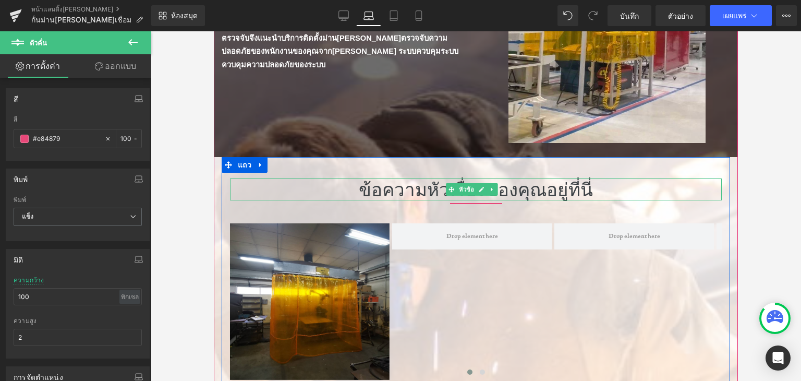
click at [386, 186] on font "ข้อความหัวเรื่องของคุณอยู่ที่นี่" at bounding box center [476, 189] width 234 height 25
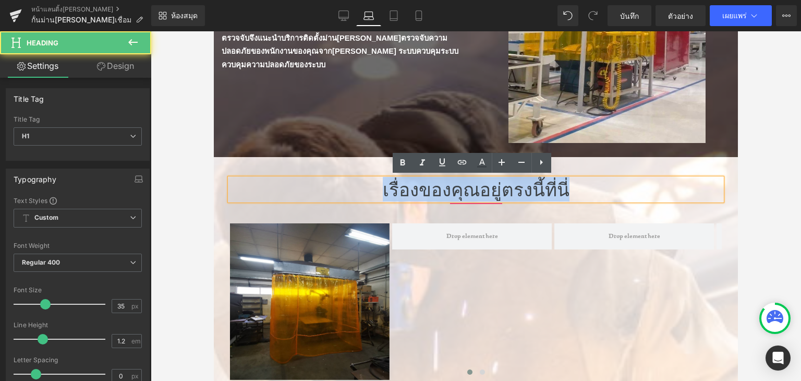
drag, startPoint x: 585, startPoint y: 184, endPoint x: 374, endPoint y: 193, distance: 211.5
click at [374, 193] on h1 "เรื่องของคุณอยู่ตรงนี้ ที่ นี่" at bounding box center [476, 189] width 492 height 22
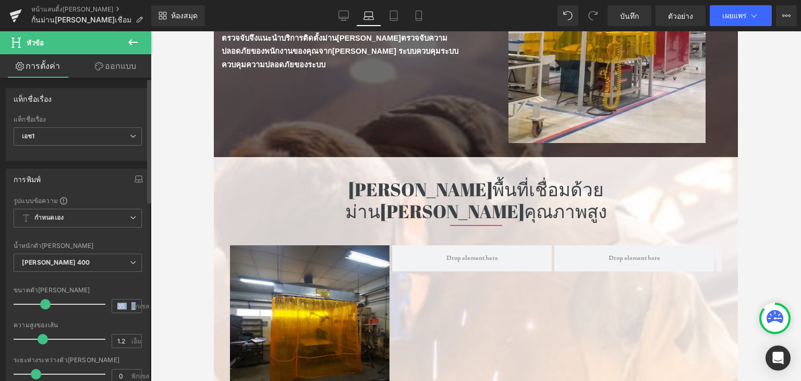
drag, startPoint x: 131, startPoint y: 300, endPoint x: 105, endPoint y: 301, distance: 26.6
click at [105, 301] on div "ขนาดตัวอักษร 35 พิกเซล" at bounding box center [78, 303] width 128 height 35
click at [120, 311] on div "ขนาดตัวอักษร 35 พิกเซล" at bounding box center [78, 303] width 128 height 35
click at [123, 302] on input "35" at bounding box center [121, 305] width 18 height 13
drag, startPoint x: 121, startPoint y: 301, endPoint x: 115, endPoint y: 302, distance: 5.8
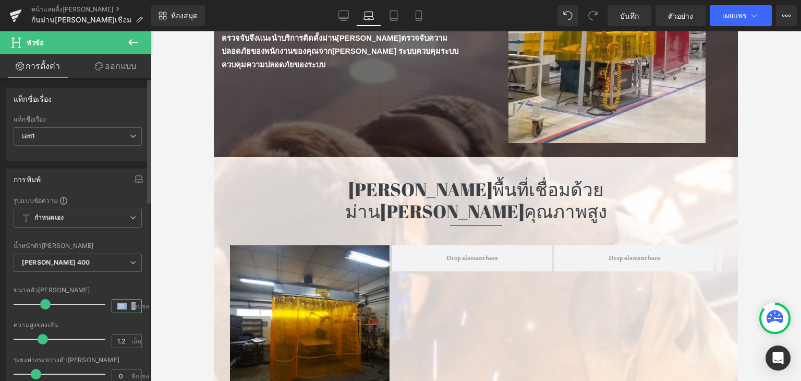
click at [117, 301] on input "35" at bounding box center [121, 305] width 18 height 13
click at [115, 302] on input "35" at bounding box center [121, 305] width 18 height 13
drag, startPoint x: 119, startPoint y: 303, endPoint x: 109, endPoint y: 301, distance: 10.8
click at [112, 301] on input "35" at bounding box center [121, 305] width 18 height 13
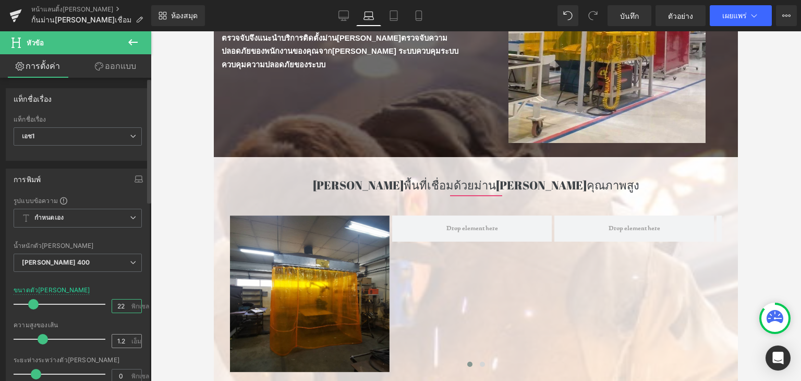
type input "22"
click at [125, 337] on input "1.2" at bounding box center [121, 340] width 18 height 13
type input "1.5"
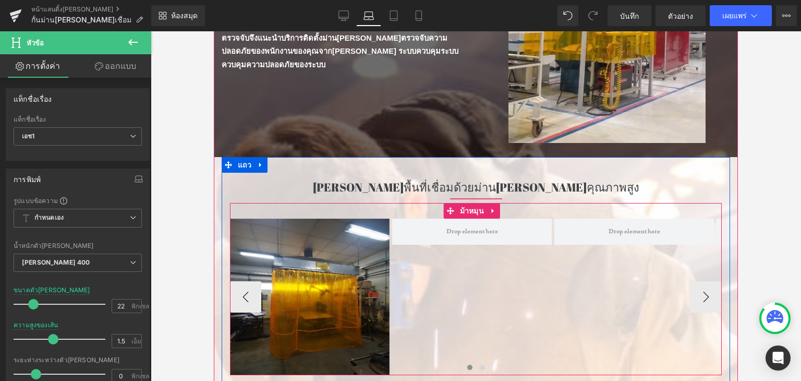
click at [465, 344] on div "ภาพ" at bounding box center [554, 297] width 649 height 157
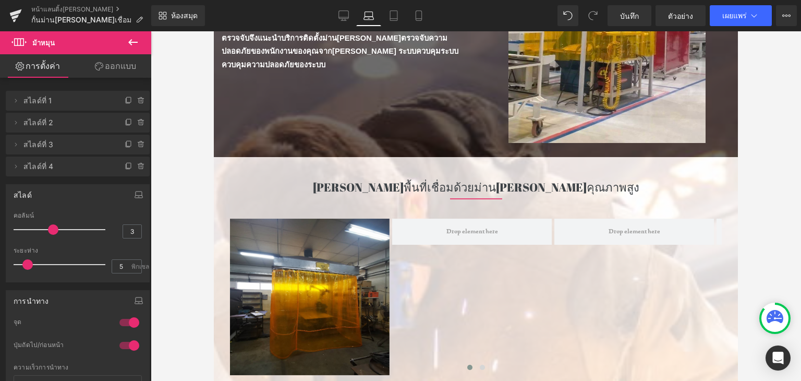
click at [746, 199] on div at bounding box center [476, 206] width 651 height 350
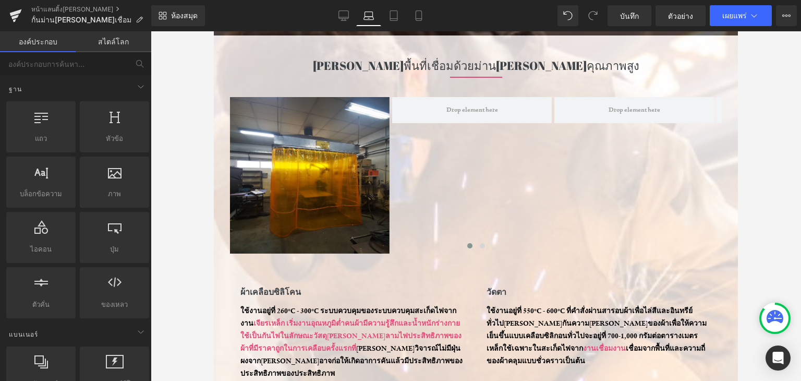
scroll to position [377, 0]
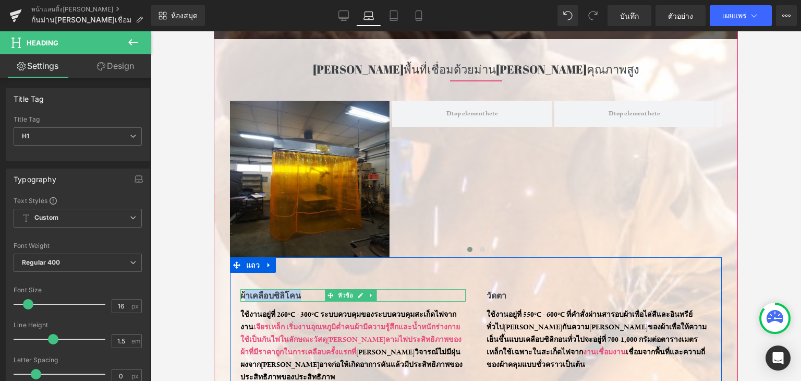
drag, startPoint x: 244, startPoint y: 292, endPoint x: 307, endPoint y: 292, distance: 62.6
click at [307, 292] on h1 "ผ้าเคลือบซิลิโคน" at bounding box center [353, 295] width 225 height 13
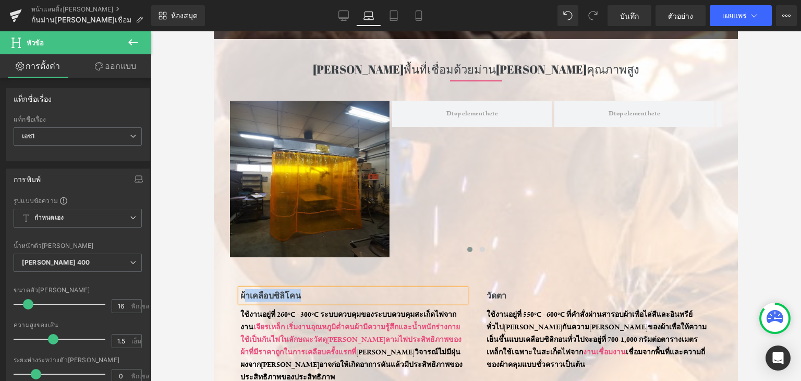
click at [307, 292] on h1 "ผ้าเคลือบซิลิโคน" at bounding box center [353, 295] width 225 height 13
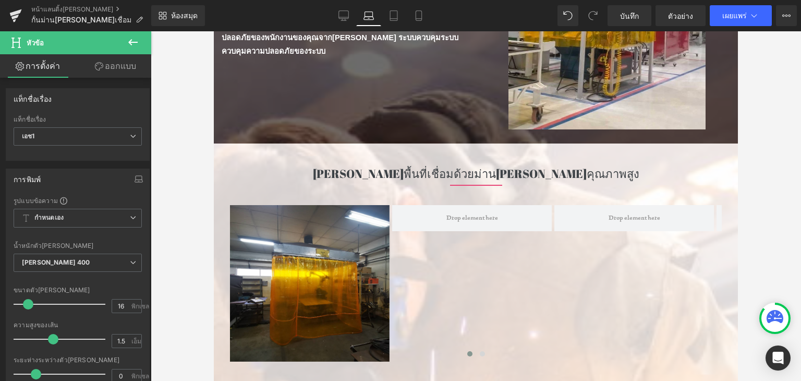
scroll to position [429, 0]
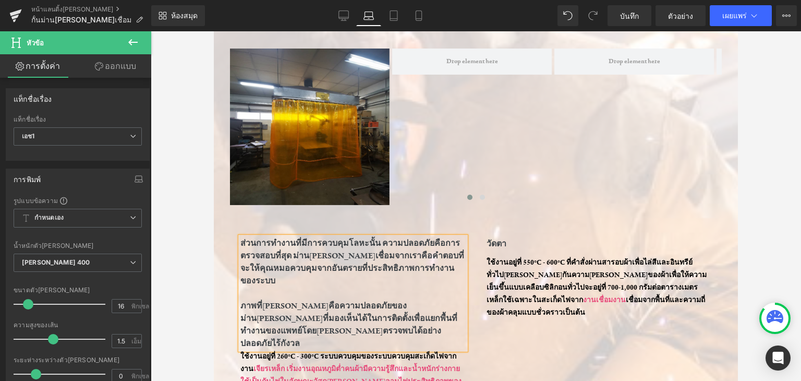
click at [253, 257] on font "ส่วนการทำงานที่มีการควบคุมโลหะนั้น ความปลอดภัยคือการตรวจสอบที่สุด ม่าน[PERSON_N…" at bounding box center [353, 262] width 224 height 48
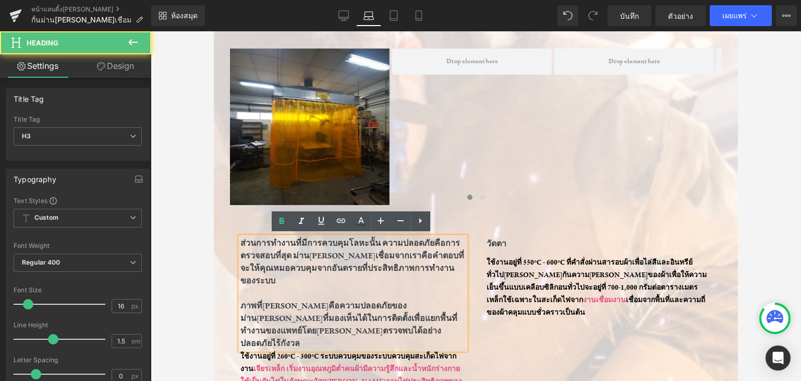
click at [245, 241] on font "ส่วนการทำงานที่มีการควบคุมโลหะนั้น ความปลอดภัยคือการตรวจสอบที่สุด ม่าน[PERSON_N…" at bounding box center [353, 262] width 224 height 48
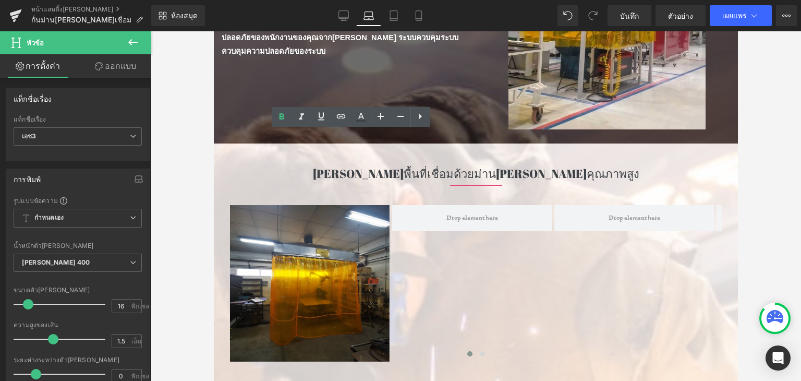
scroll to position [534, 0]
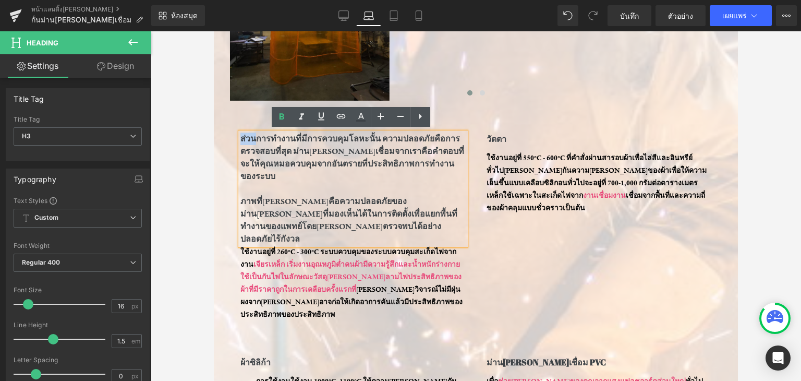
drag, startPoint x: 245, startPoint y: 136, endPoint x: 401, endPoint y: 144, distance: 155.7
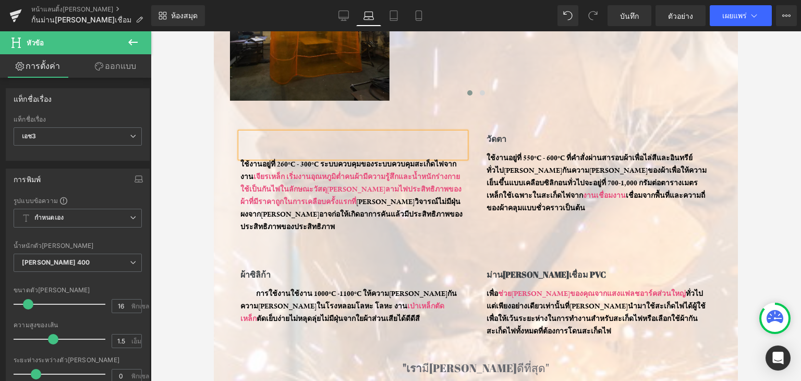
click at [534, 88] on div at bounding box center [476, 95] width 492 height 14
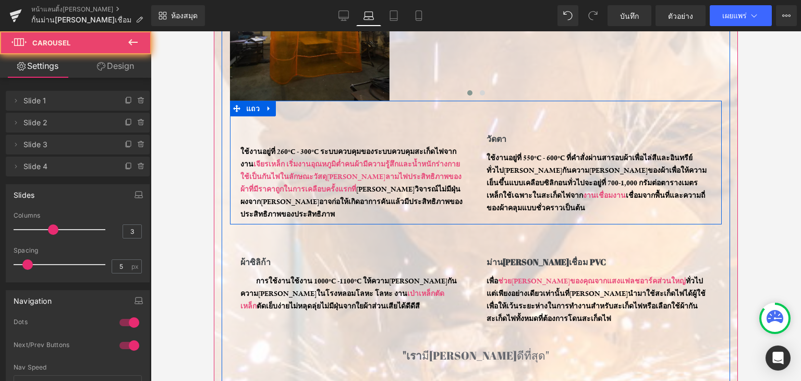
click at [605, 124] on div "หัวข้อ ใช้งานอยู่ที่ 260°C - 300°C ระบบควบคุมของระบบควบคุมสะเก็ดไฟจากงาน เจียรเ…" at bounding box center [476, 163] width 492 height 124
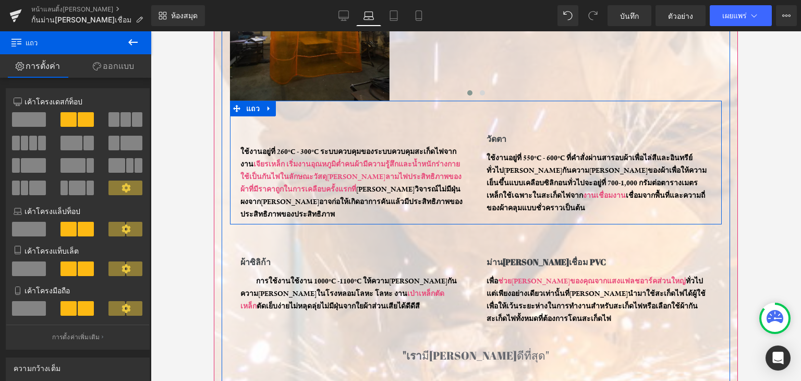
click at [366, 129] on div "หัวข้อ ใช้งานอยู่ที่ 260°C - 300°C ระบบควบคุมของระบบควบคุมสะเก็ดไฟจากงาน เจียรเ…" at bounding box center [476, 163] width 492 height 124
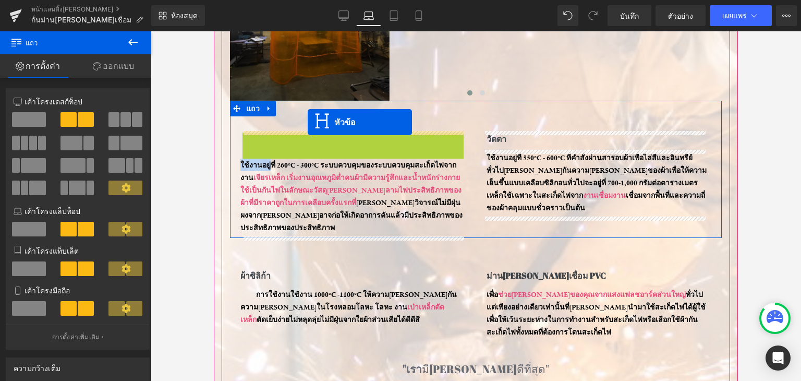
drag, startPoint x: 329, startPoint y: 136, endPoint x: 308, endPoint y: 122, distance: 25.2
click at [308, 122] on div "ใช้งานอยู่ที่ 260°C - 300°C ระบบควบคุมของระบบควบคุมสะเก็ดไฟจากงาน เจียรเหล็ก เร…" at bounding box center [476, 169] width 492 height 137
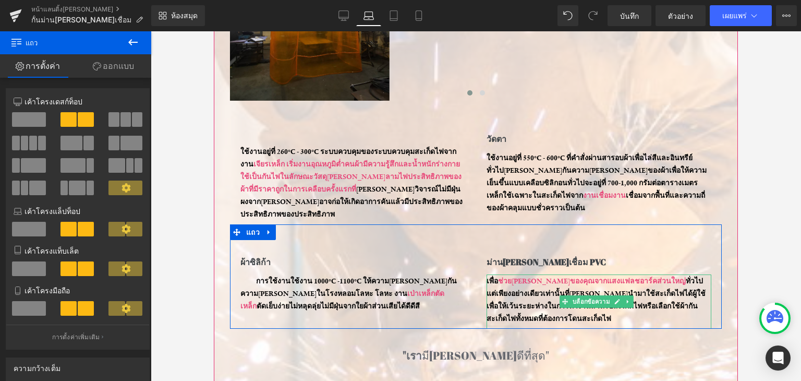
click at [547, 303] on font "ทั่วไปแต่เพียงอย่างเดียวเท่านั้นที่[PERSON_NAME]นำมาใช้สะเก็ดไฟได้ผู้ใช้เพื่อให…" at bounding box center [596, 299] width 219 height 47
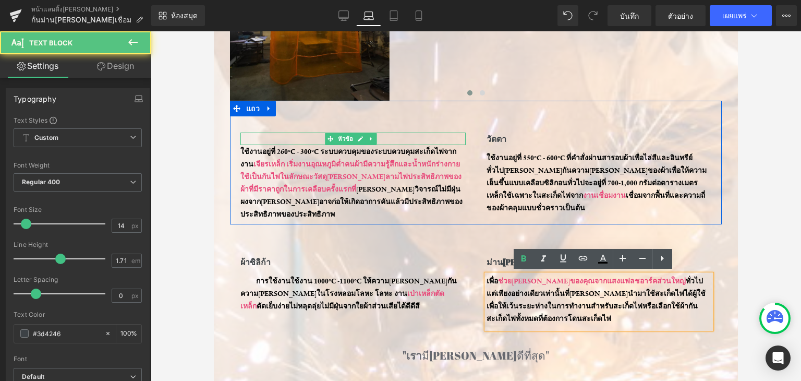
click at [338, 137] on div "หัวข้อ" at bounding box center [353, 139] width 225 height 13
click at [338, 137] on div at bounding box center [353, 139] width 225 height 13
click at [557, 252] on icon at bounding box center [563, 258] width 13 height 13
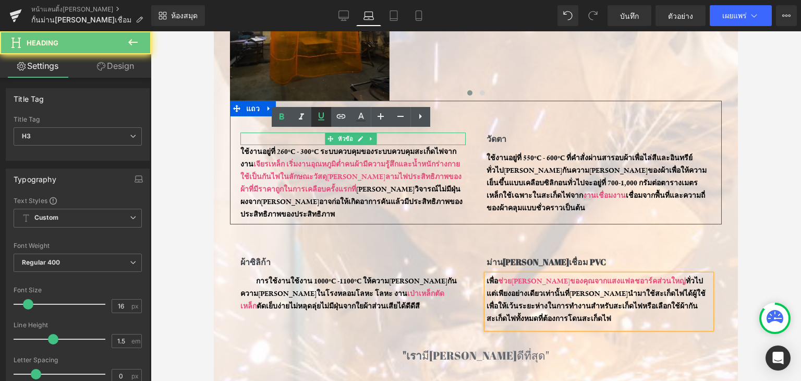
click at [323, 115] on icon at bounding box center [321, 117] width 6 height 8
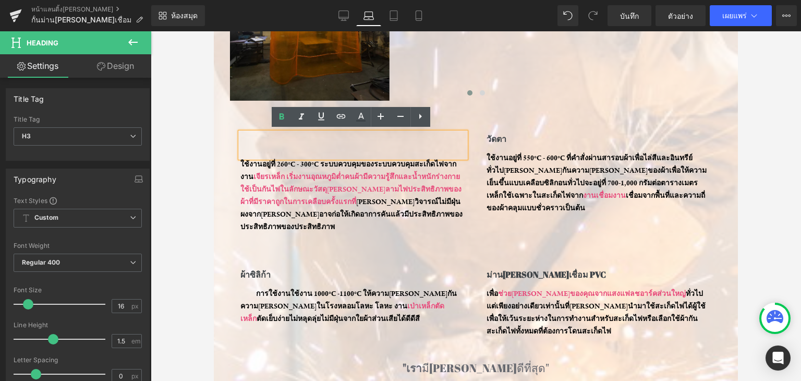
click at [332, 147] on div at bounding box center [353, 145] width 225 height 25
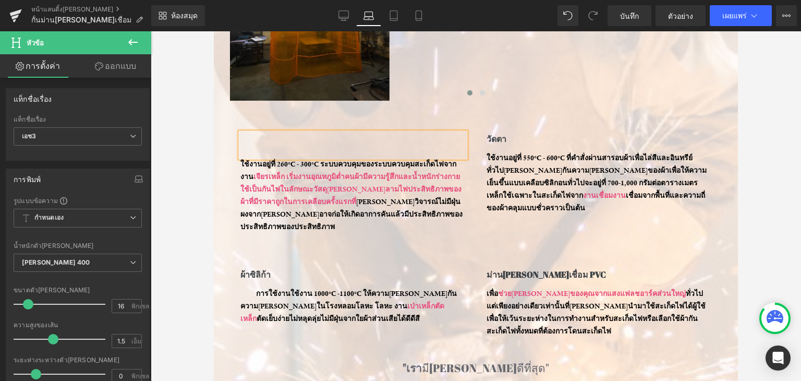
click at [249, 151] on div at bounding box center [353, 145] width 225 height 25
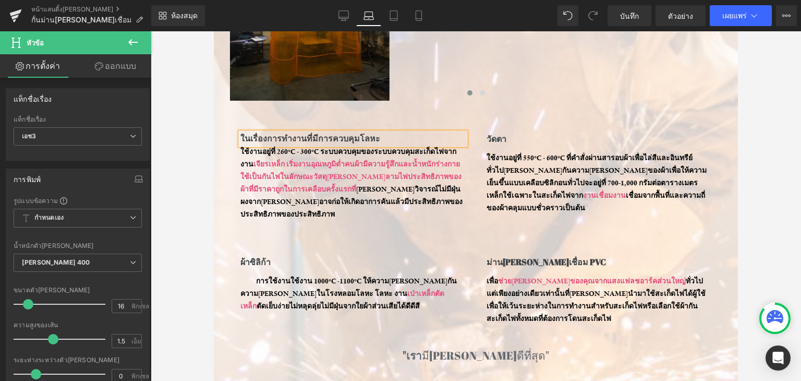
drag, startPoint x: 390, startPoint y: 138, endPoint x: 232, endPoint y: 138, distance: 158.1
click at [232, 138] on div "ในเรื่องการทำงานที่มีการควบคุมโลหะ หัวข้อ ใช้งานอยู่ที่ 260°C - 300°C ระบบควบคุ…" at bounding box center [353, 179] width 246 height 92
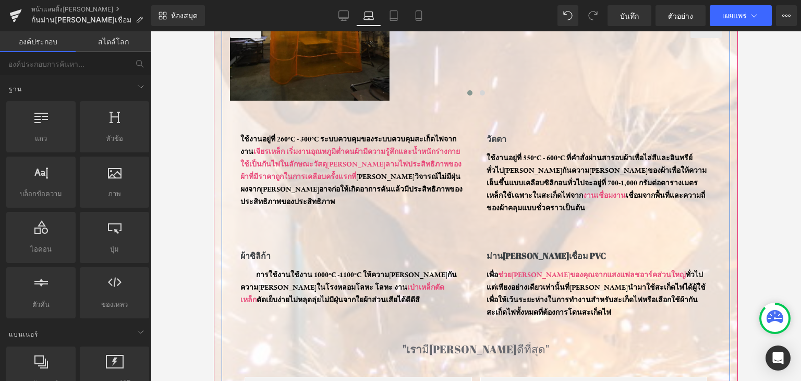
scroll to position [325, 0]
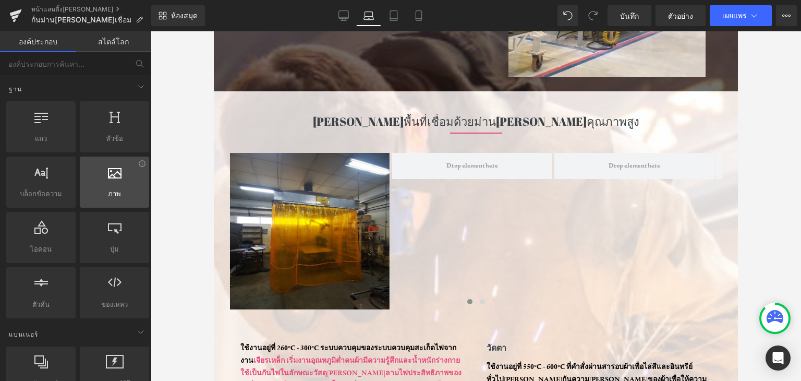
click at [131, 184] on div at bounding box center [114, 176] width 63 height 23
click at [104, 184] on div at bounding box center [114, 176] width 63 height 23
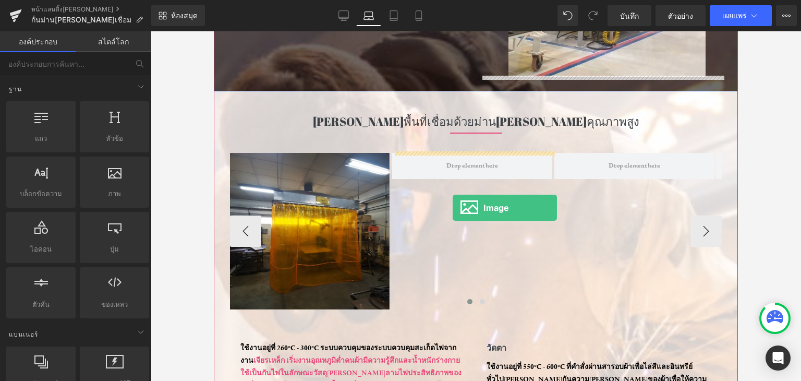
drag, startPoint x: 425, startPoint y: 210, endPoint x: 453, endPoint y: 207, distance: 28.3
click at [453, 207] on div "ภาพ" at bounding box center [554, 231] width 649 height 157
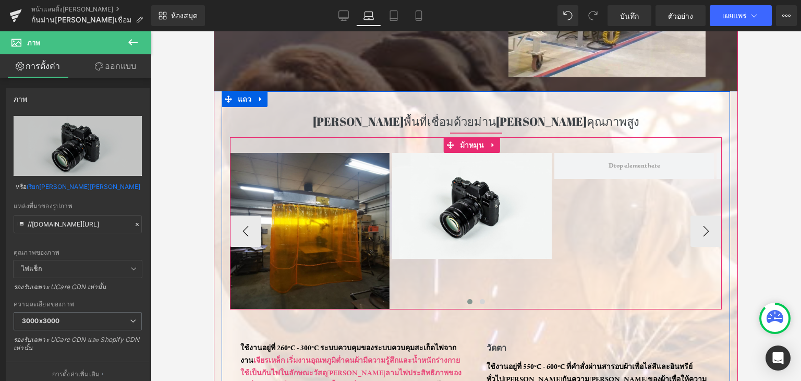
click at [580, 202] on div "ภาพ ภาพ" at bounding box center [554, 231] width 649 height 157
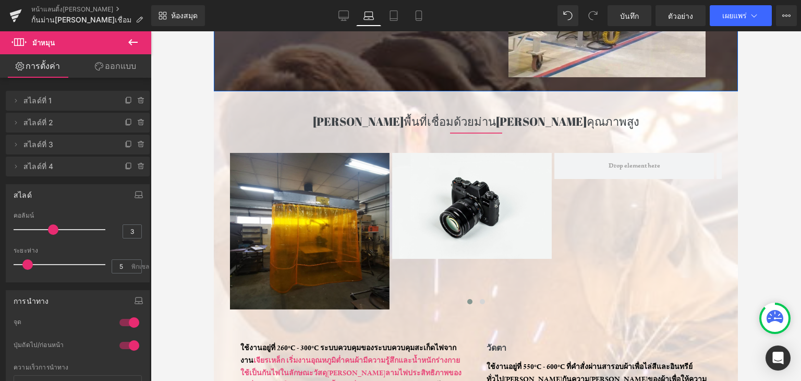
click at [115, 43] on button at bounding box center [133, 42] width 37 height 23
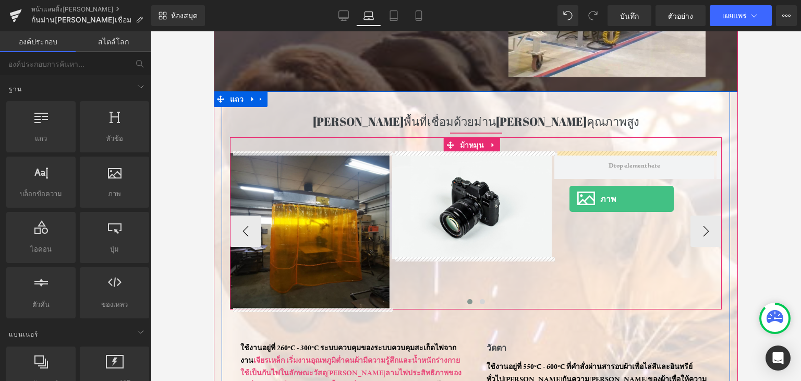
drag, startPoint x: 331, startPoint y: 211, endPoint x: 574, endPoint y: 191, distance: 243.4
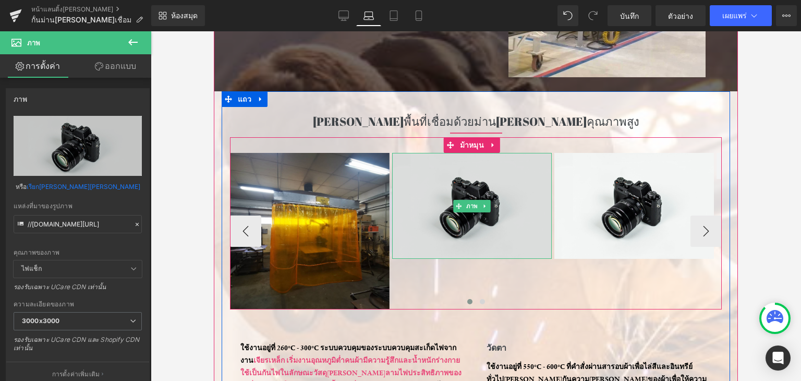
click at [455, 217] on img at bounding box center [472, 206] width 160 height 106
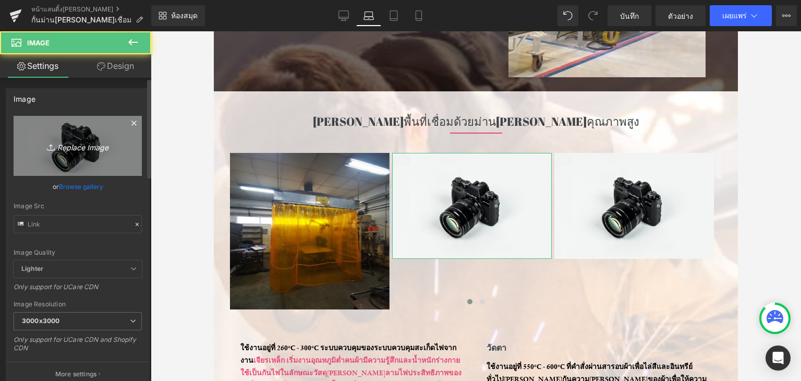
type input "//[DOMAIN_NAME][URL]"
click at [58, 138] on link "Replace Image" at bounding box center [78, 146] width 128 height 60
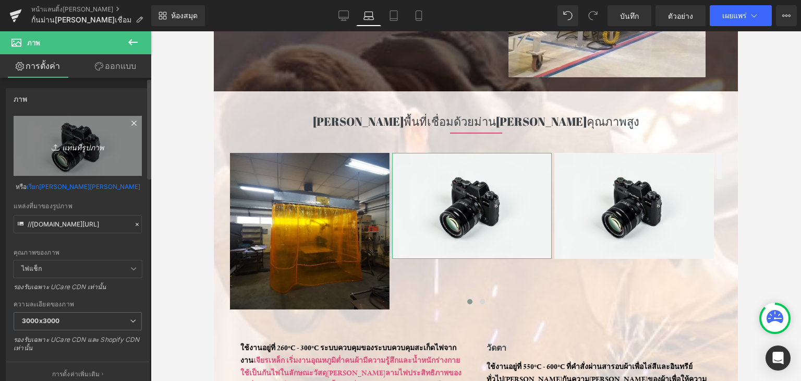
click at [115, 152] on link "แทนที่รูปภาพ" at bounding box center [78, 146] width 128 height 60
type input "C:\fakepath\Gemini_Generated_Image_t53f8zt53f8zt53f.png"
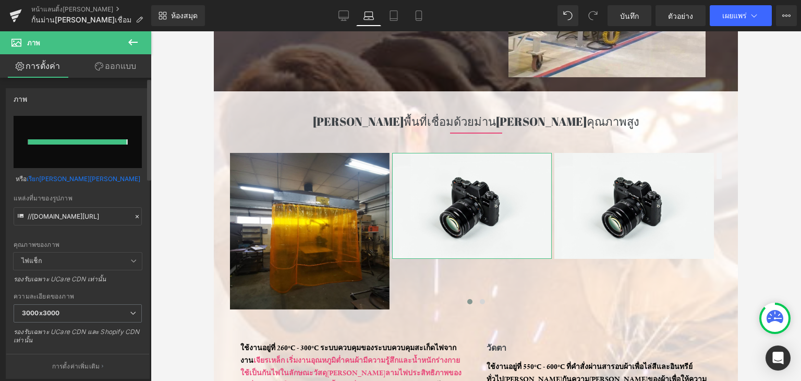
type input "https://ucarecdn.com/66265614-a0b9-4a78-b3e5-3f7ee5b39438/-/format/auto/-/previ…"
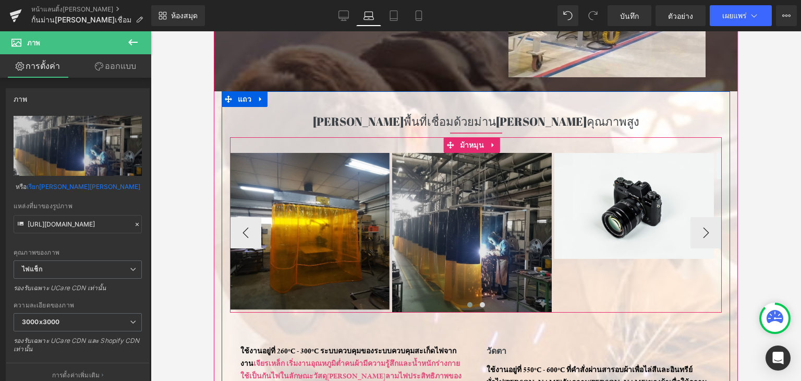
click at [478, 201] on img at bounding box center [472, 233] width 160 height 160
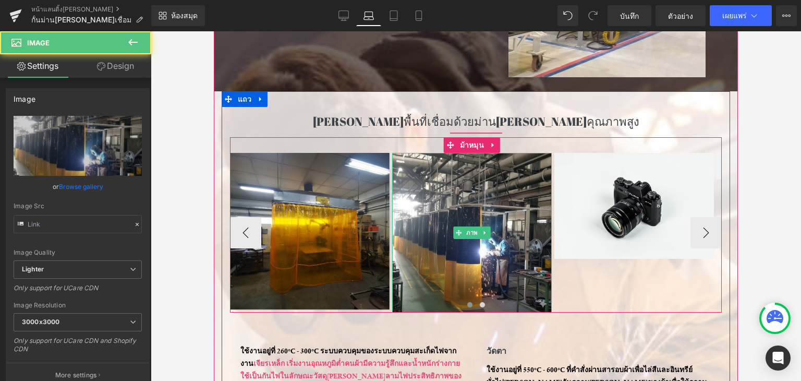
type input "https://ucarecdn.com/66265614-a0b9-4a78-b3e5-3f7ee5b39438/-/format/auto/-/previ…"
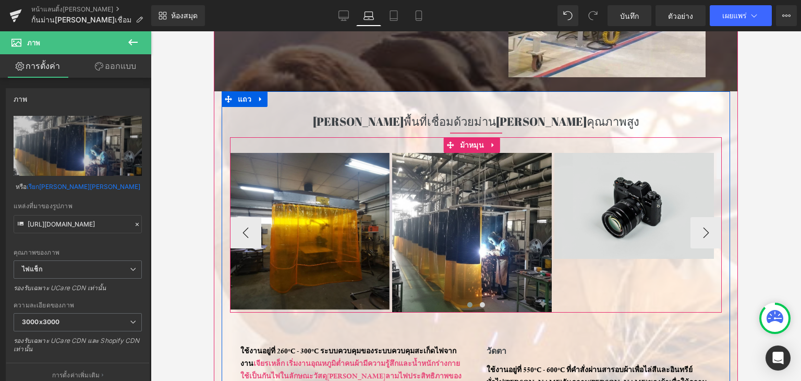
click at [594, 220] on img at bounding box center [635, 206] width 160 height 106
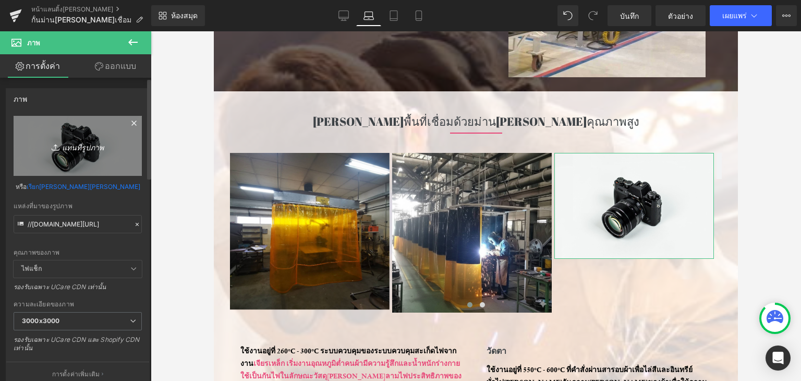
click at [70, 123] on link "แทนที่รูปภาพ" at bounding box center [78, 146] width 128 height 60
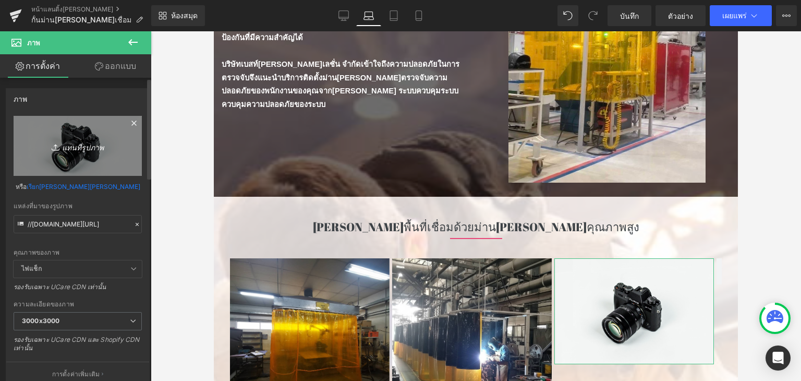
scroll to position [169, 0]
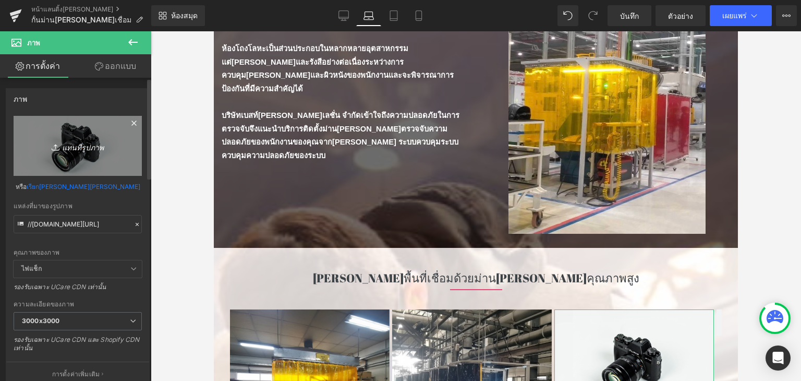
type input "C:\fakepath\IMG_9912.jpg"
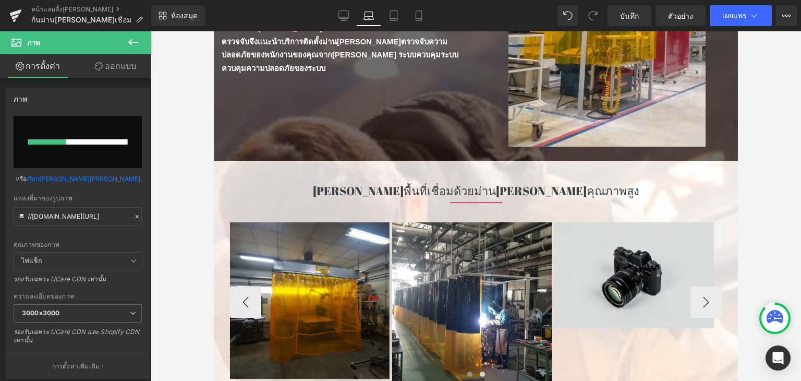
scroll to position [273, 0]
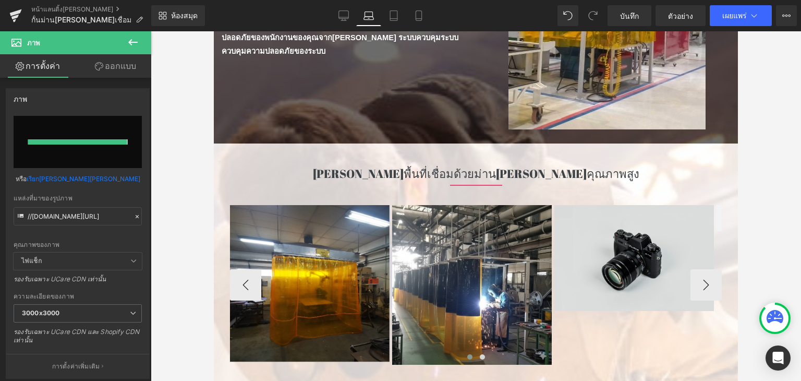
type input "https://ucarecdn.com/962bd2da-06ff-4fec-9aa5-c734d594ceb0/-/format/auto/-/previ…"
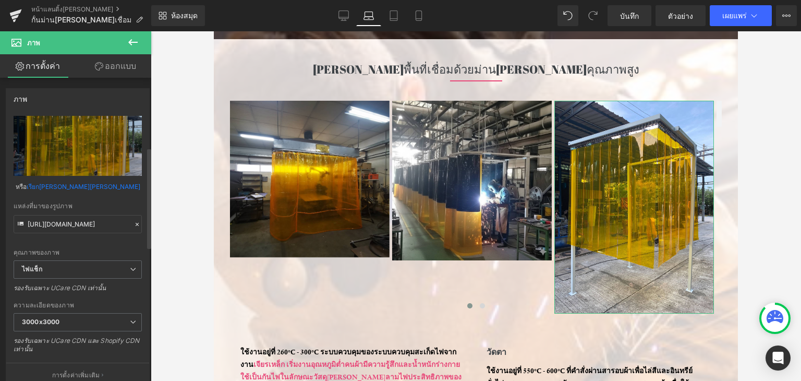
scroll to position [209, 0]
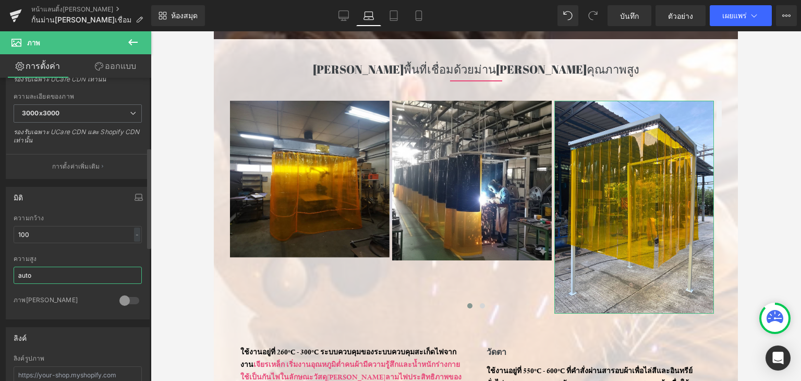
drag, startPoint x: 56, startPoint y: 280, endPoint x: 0, endPoint y: 242, distance: 68.0
click at [0, 242] on div "มิติ 100% ความกว้าง 100 - - พิกเซล auto ความสูง auto 0 ภาพวงกลม" at bounding box center [78, 249] width 156 height 140
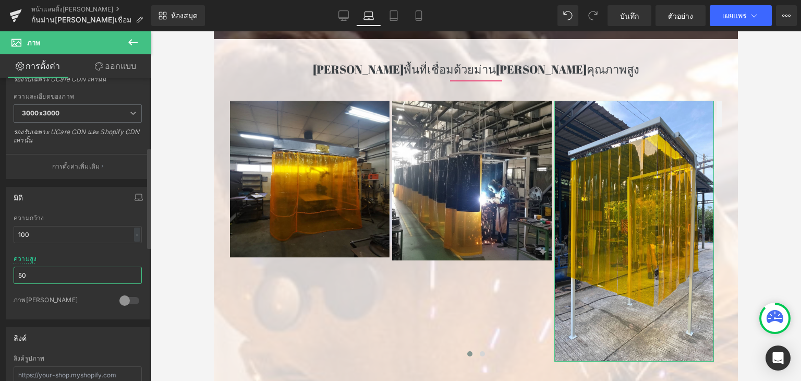
type input "5"
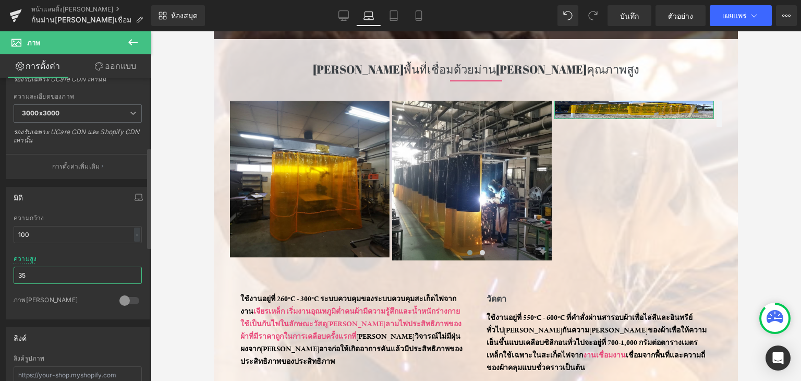
type input "3"
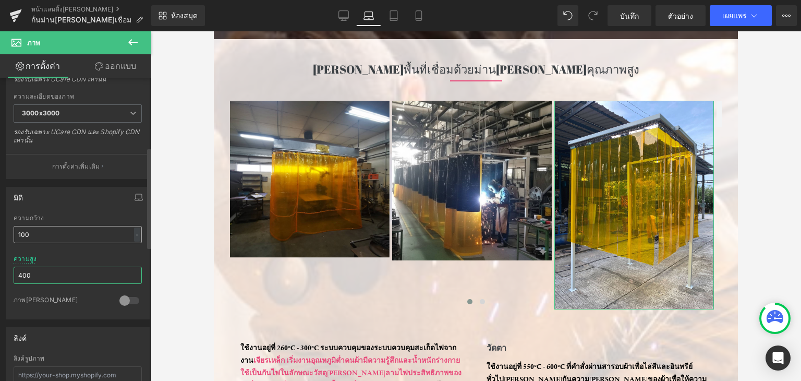
type input "400"
click at [76, 235] on input "100" at bounding box center [78, 234] width 128 height 17
type input "1"
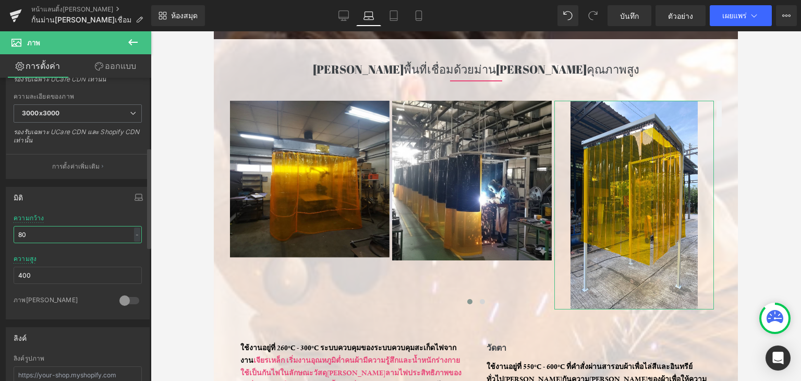
type input "8"
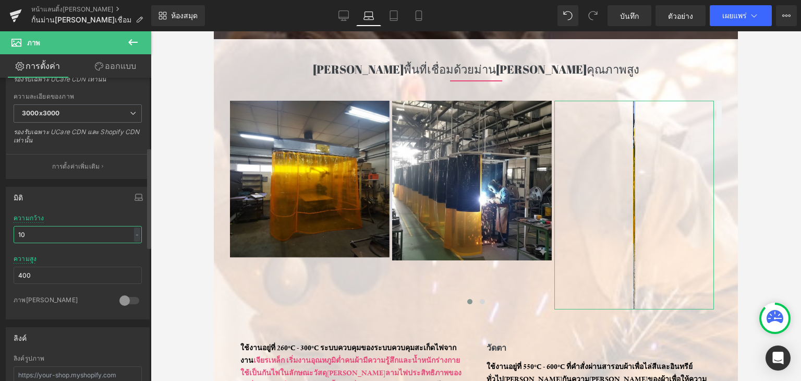
type input "100"
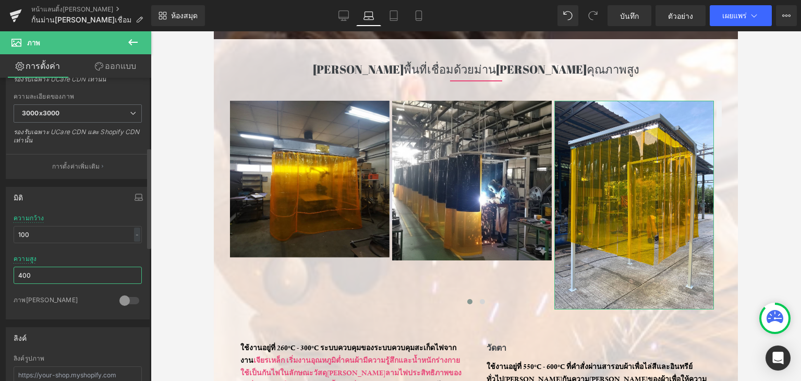
click at [50, 276] on input "400" at bounding box center [78, 275] width 128 height 17
type input "4"
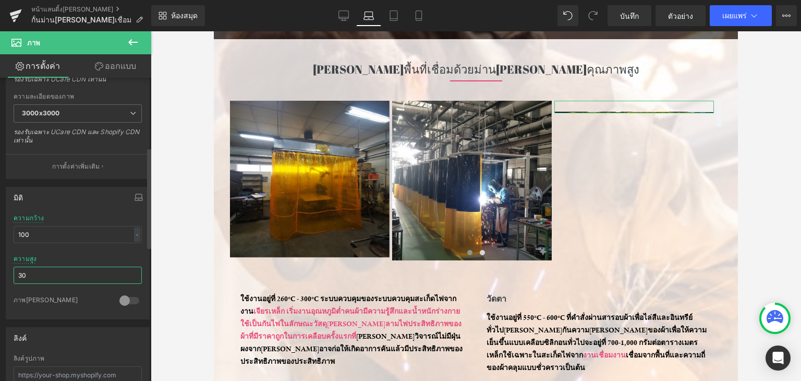
type input "300"
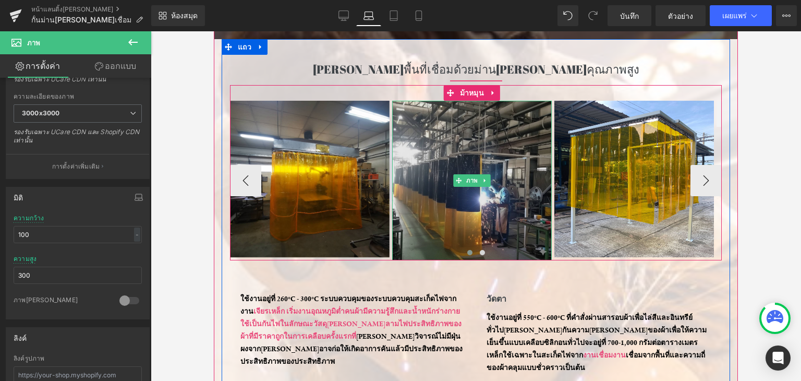
click at [506, 207] on img at bounding box center [472, 181] width 160 height 160
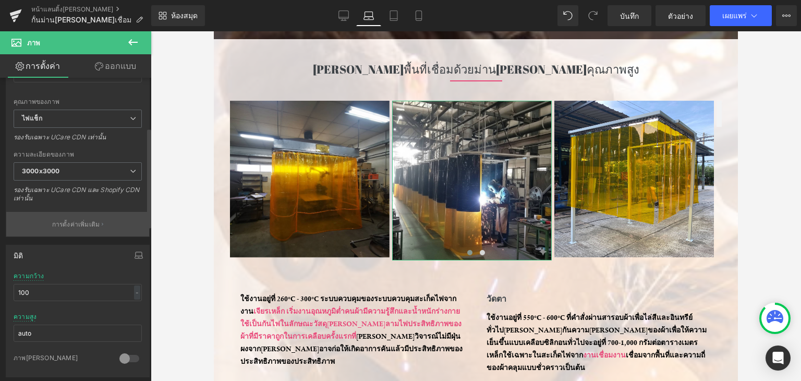
scroll to position [157, 0]
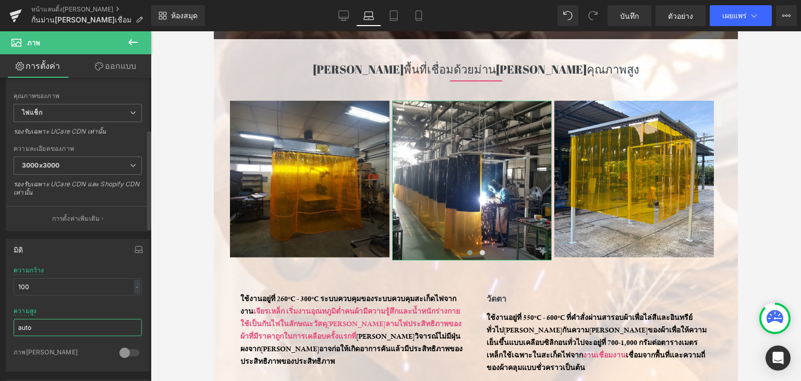
click at [81, 330] on input "auto" at bounding box center [78, 327] width 128 height 17
drag, startPoint x: 81, startPoint y: 331, endPoint x: 70, endPoint y: 332, distance: 11.6
click at [70, 332] on input "auto" at bounding box center [78, 327] width 128 height 17
click at [70, 333] on input "auto" at bounding box center [78, 327] width 128 height 17
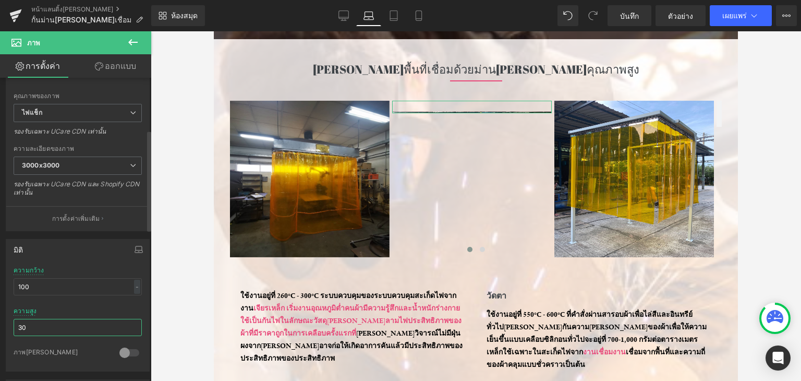
type input "300"
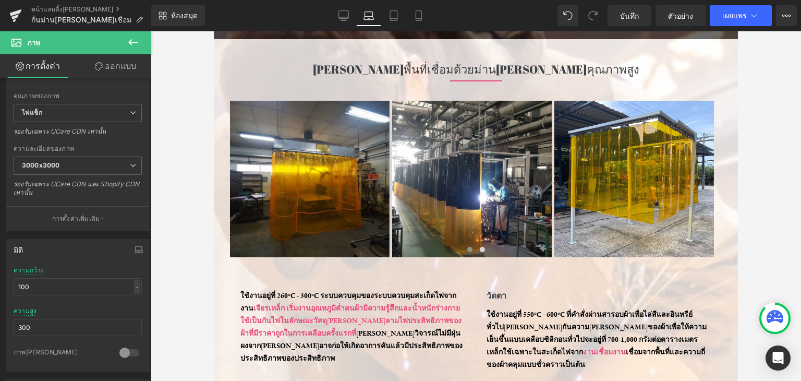
click at [196, 101] on div at bounding box center [476, 206] width 651 height 350
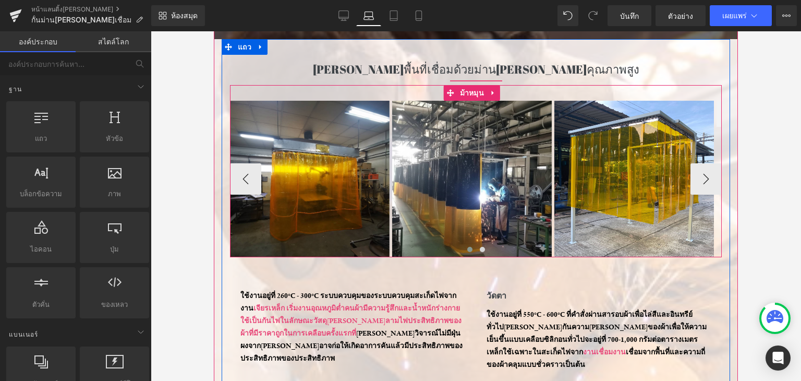
click at [467, 245] on button at bounding box center [470, 249] width 13 height 10
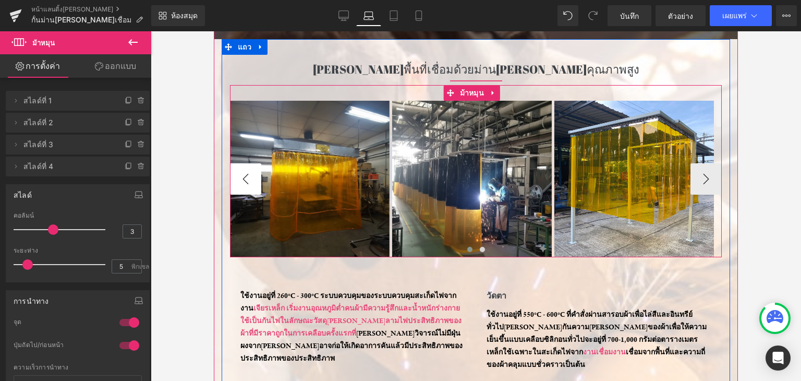
click at [237, 175] on button "-" at bounding box center [245, 178] width 31 height 31
click at [702, 178] on button "-" at bounding box center [706, 178] width 31 height 31
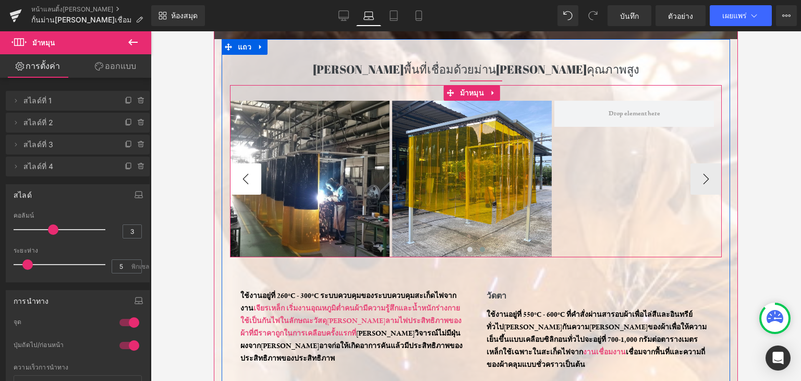
click at [235, 175] on button "-" at bounding box center [245, 178] width 31 height 31
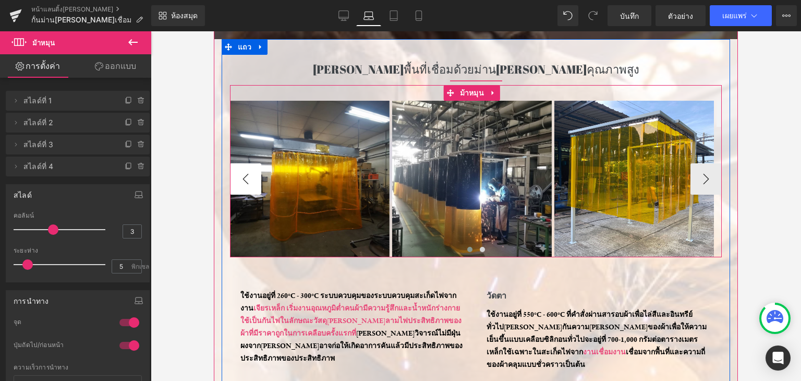
click at [237, 176] on button "-" at bounding box center [245, 178] width 31 height 31
click at [694, 179] on button "-" at bounding box center [706, 178] width 31 height 31
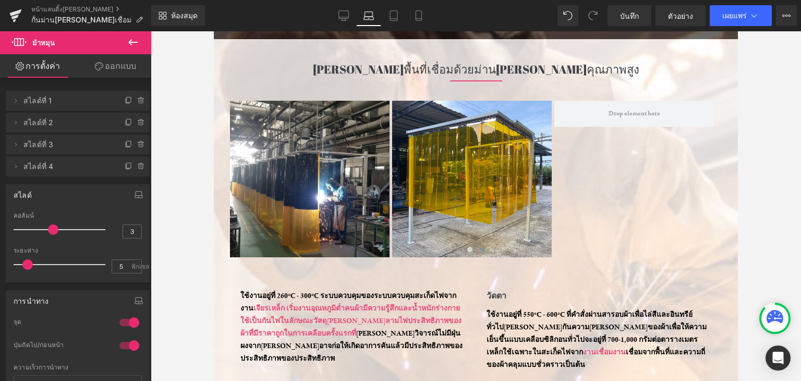
click at [131, 37] on icon at bounding box center [133, 42] width 13 height 13
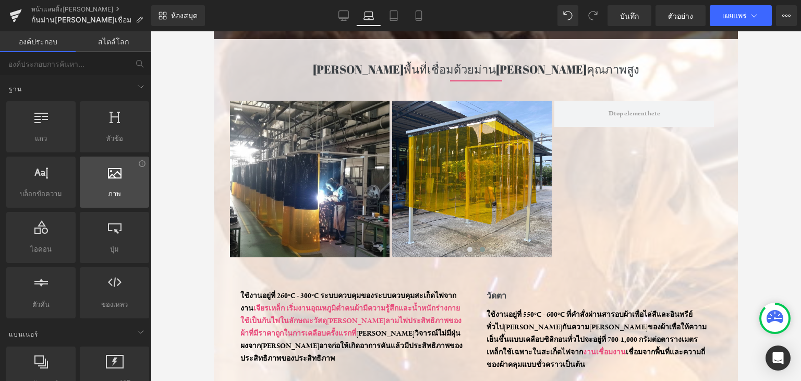
click at [123, 186] on div at bounding box center [114, 176] width 63 height 23
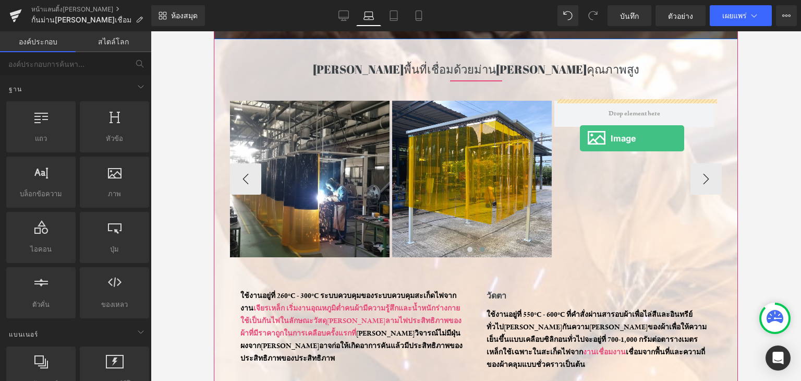
drag, startPoint x: 506, startPoint y: 116, endPoint x: 576, endPoint y: 134, distance: 72.1
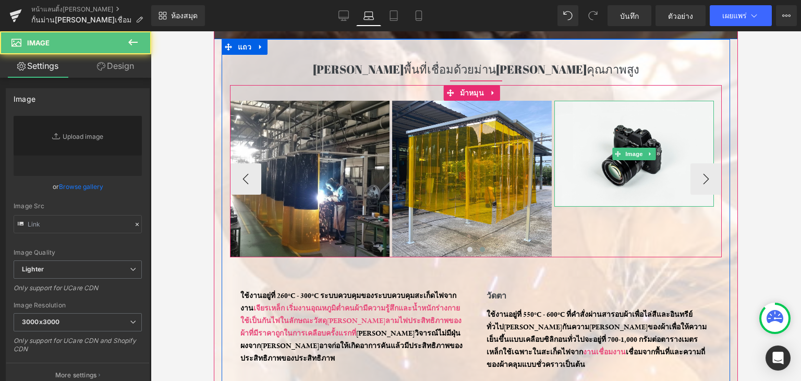
type input "//[DOMAIN_NAME][URL]"
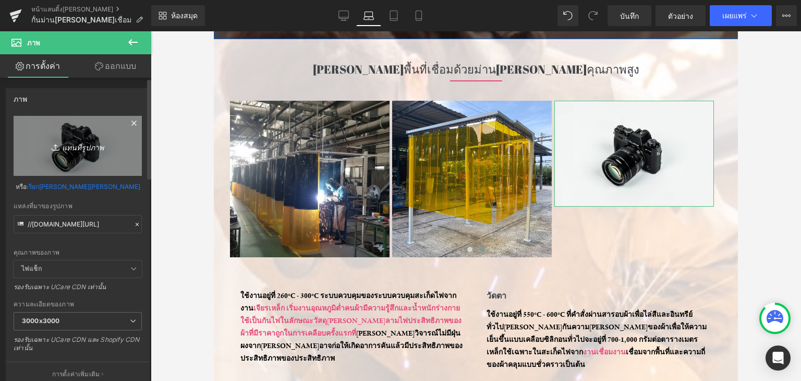
click at [70, 146] on font "แทนที่รูปภาพ" at bounding box center [83, 146] width 42 height 9
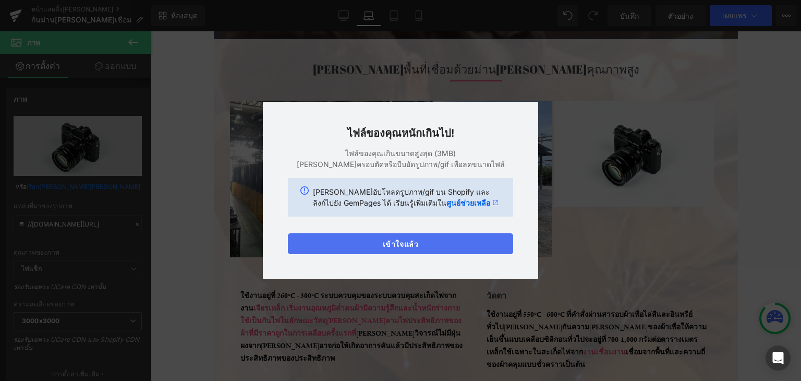
click at [355, 243] on button "เข้าใจแล้ว" at bounding box center [400, 243] width 225 height 21
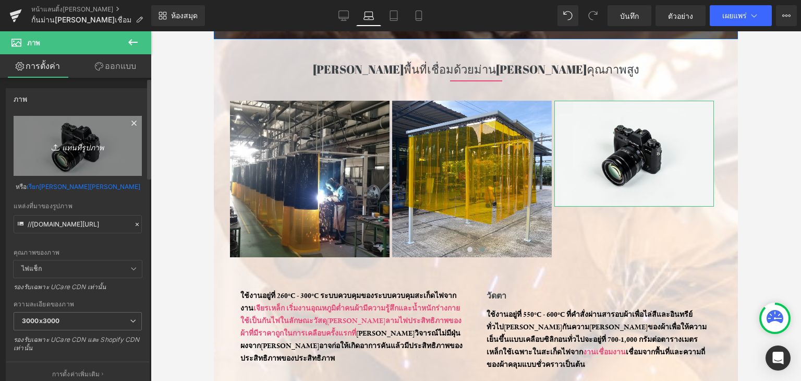
click at [93, 155] on link "แทนที่รูปภาพ" at bounding box center [78, 146] width 128 height 60
click at [56, 126] on link "แทนที่รูปภาพ" at bounding box center [78, 146] width 128 height 60
type input "C:\fakepath\1.png"
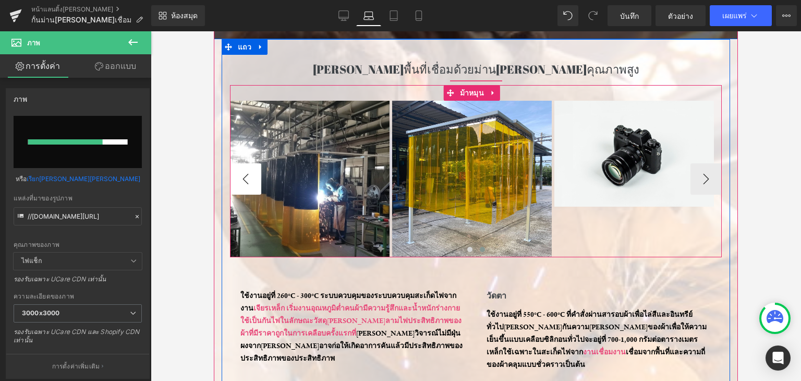
click at [247, 172] on button "-" at bounding box center [245, 178] width 31 height 31
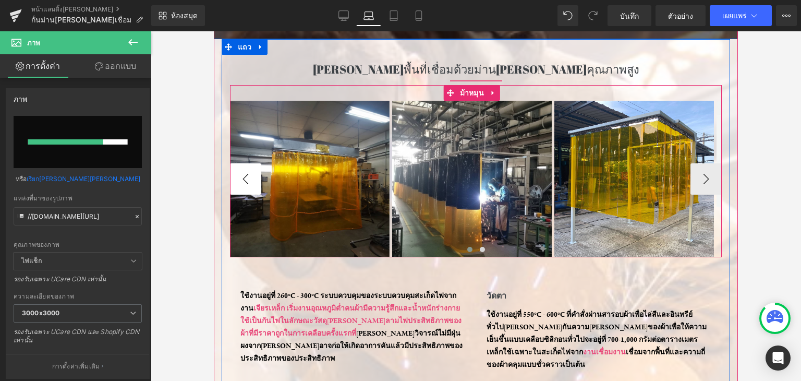
click at [247, 172] on button "-" at bounding box center [245, 178] width 31 height 31
type input "https://ucarecdn.com/3d586e36-90e4-4e3f-9550-728839949890/-/format/auto/-/previ…"
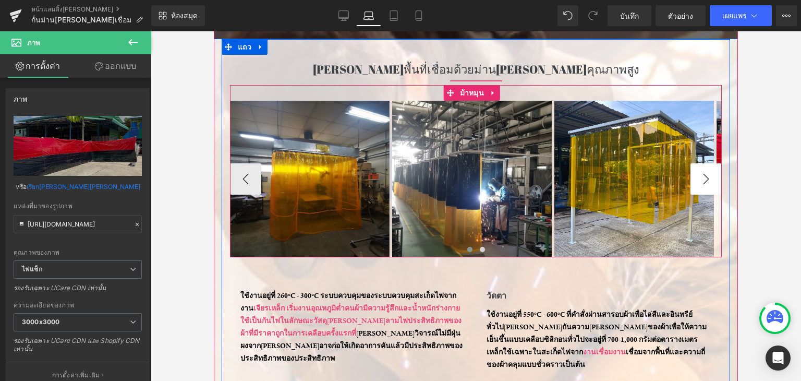
click at [699, 178] on button "-" at bounding box center [706, 178] width 31 height 31
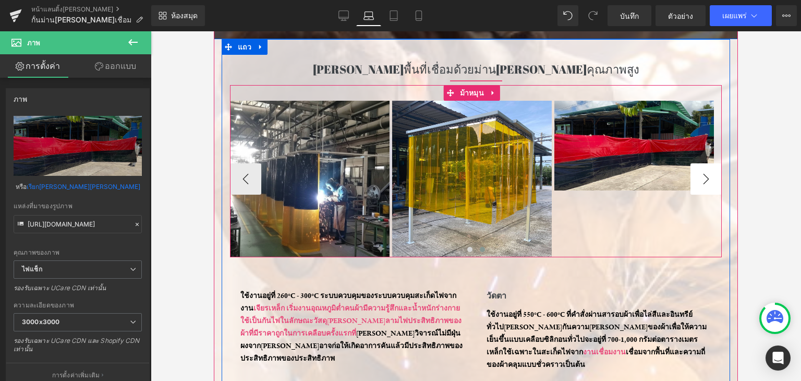
click at [699, 178] on button "-" at bounding box center [706, 178] width 31 height 31
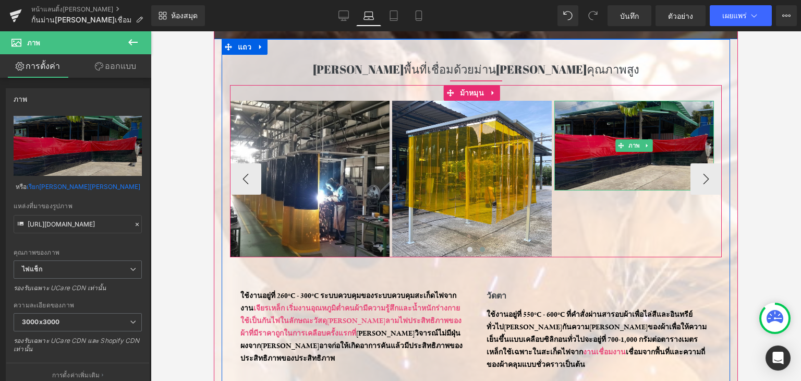
click at [606, 149] on img at bounding box center [635, 146] width 160 height 90
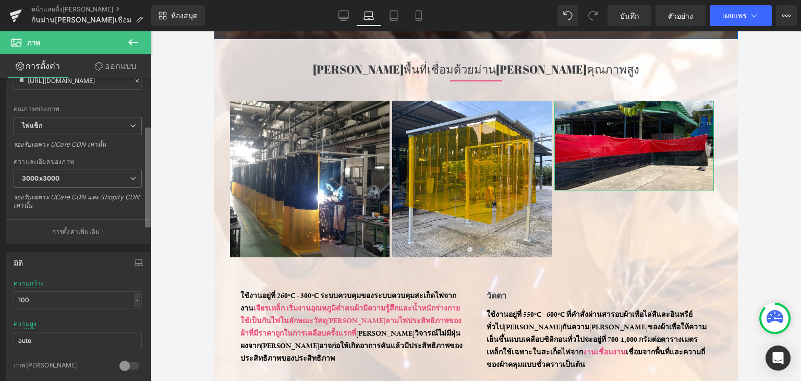
click at [145, 191] on b at bounding box center [148, 178] width 6 height 100
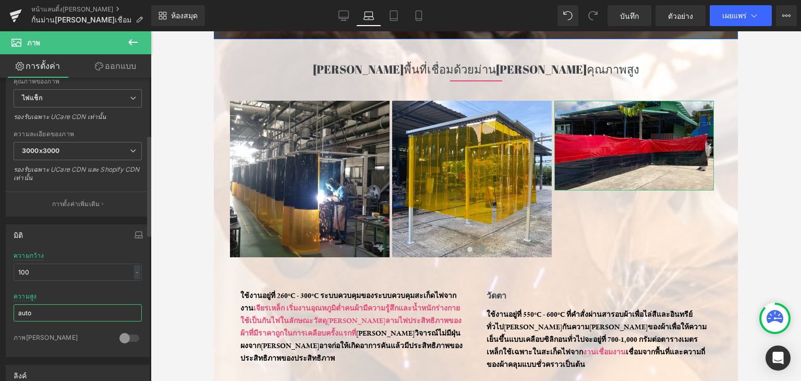
click at [63, 307] on input "auto" at bounding box center [78, 312] width 128 height 17
drag, startPoint x: 63, startPoint y: 307, endPoint x: 1, endPoint y: 318, distance: 63.0
click at [1, 318] on div "มิติ 100% ความกว้าง 100 - - พิกเซล auto ความสูง auto 0 ภาพวงกลม" at bounding box center [78, 287] width 156 height 140
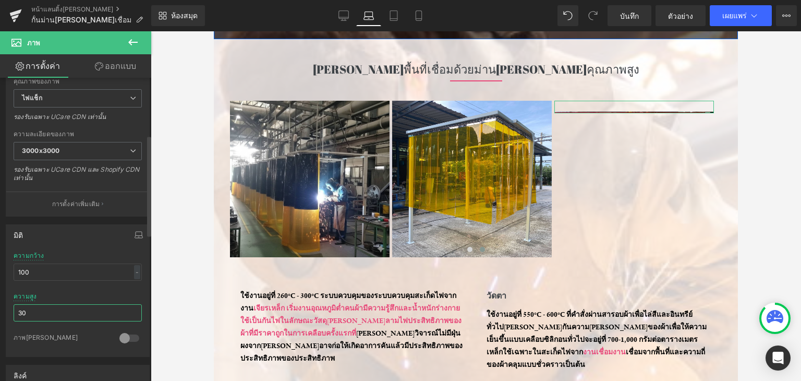
type input "300"
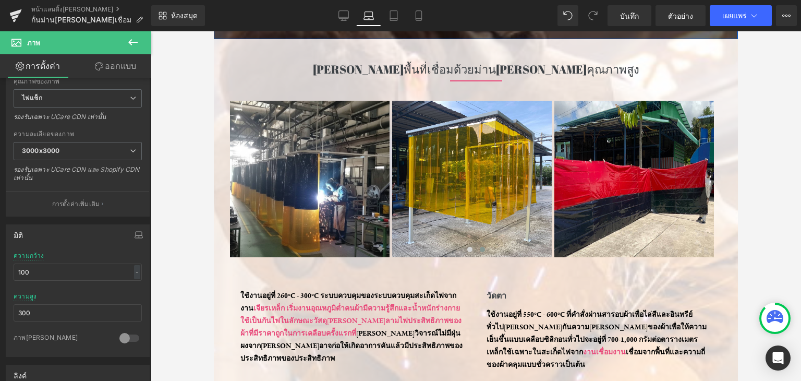
click at [778, 211] on div at bounding box center [476, 206] width 651 height 350
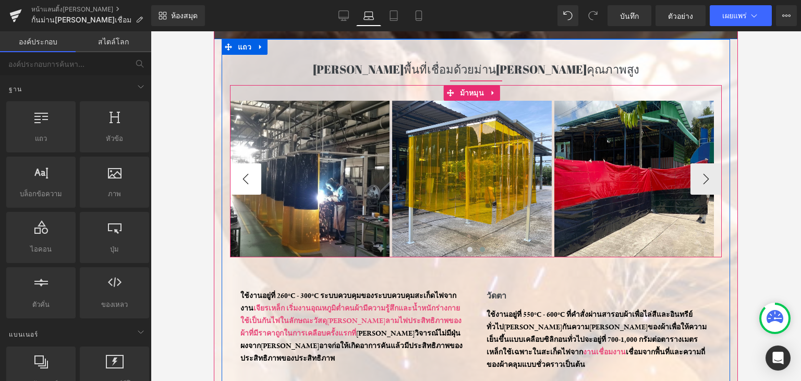
click at [254, 169] on button "-" at bounding box center [245, 178] width 31 height 31
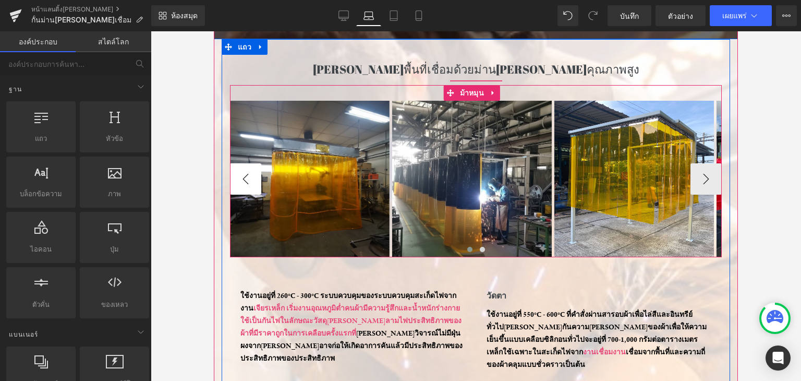
click at [254, 169] on button "-" at bounding box center [245, 178] width 31 height 31
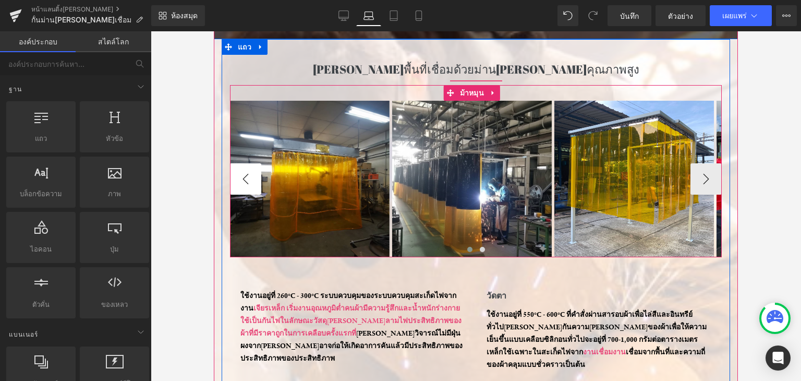
click at [254, 169] on button "-" at bounding box center [245, 178] width 31 height 31
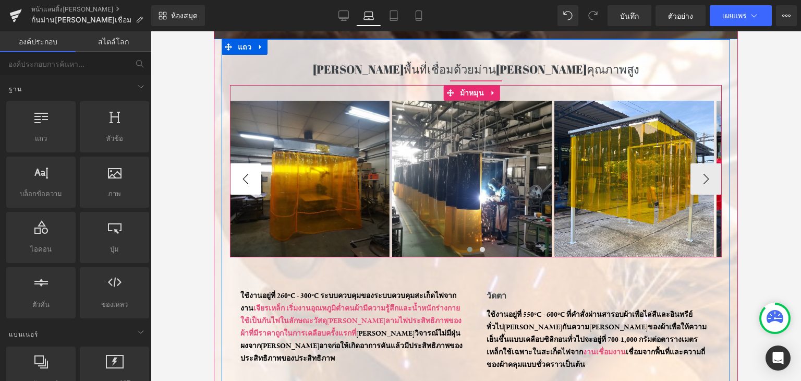
click at [254, 169] on button "-" at bounding box center [245, 178] width 31 height 31
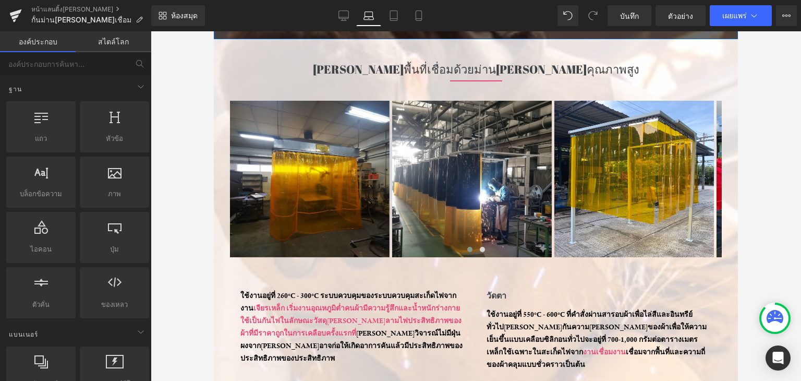
click at [774, 179] on div at bounding box center [476, 206] width 651 height 350
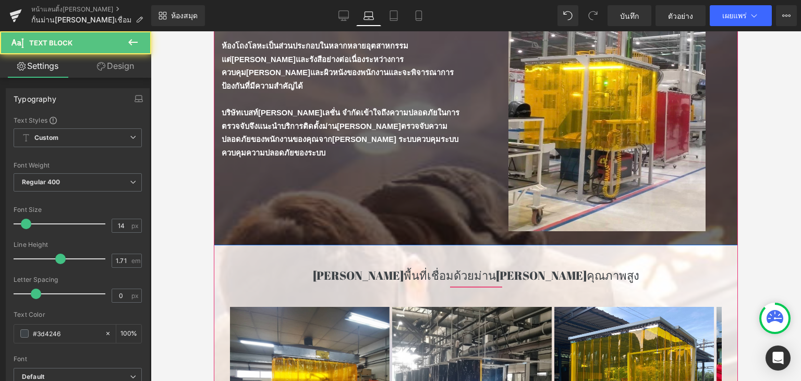
drag, startPoint x: 259, startPoint y: 173, endPoint x: 383, endPoint y: 234, distance: 138.4
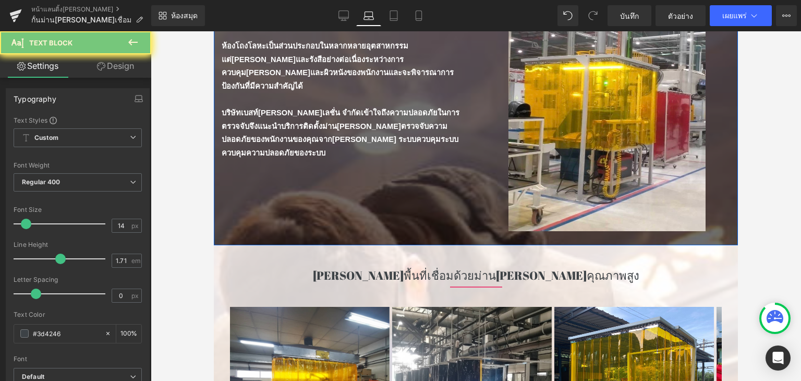
drag, startPoint x: 261, startPoint y: 171, endPoint x: 334, endPoint y: 201, distance: 78.9
drag, startPoint x: 256, startPoint y: 171, endPoint x: 427, endPoint y: 139, distance: 174.6
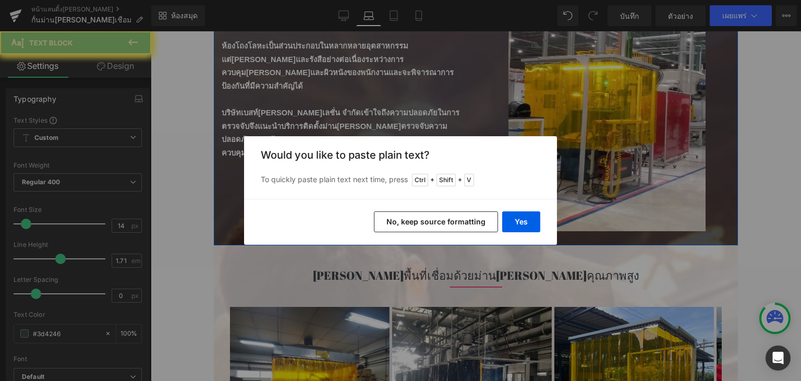
click at [524, 224] on button "Yes" at bounding box center [521, 221] width 38 height 21
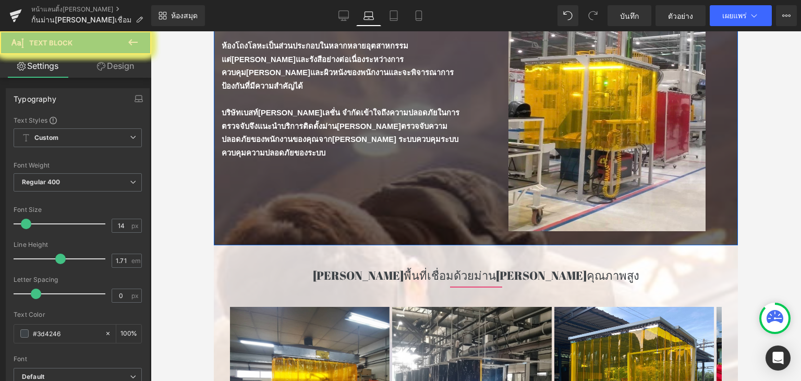
drag, startPoint x: 497, startPoint y: 194, endPoint x: 582, endPoint y: 246, distance: 100.5
drag, startPoint x: 482, startPoint y: 171, endPoint x: 501, endPoint y: 178, distance: 20.2
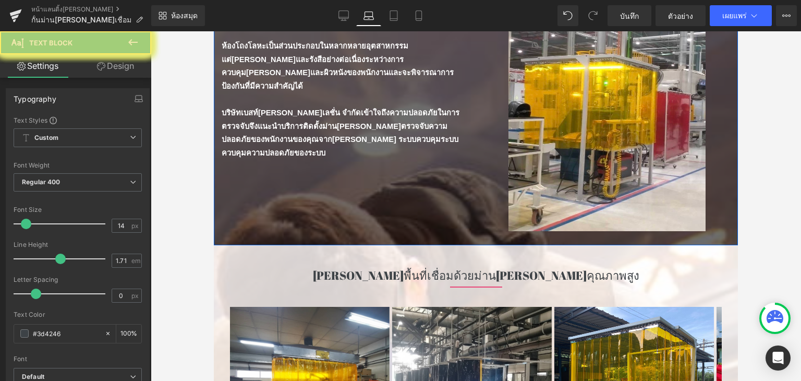
drag, startPoint x: 254, startPoint y: 298, endPoint x: 377, endPoint y: 337, distance: 128.4
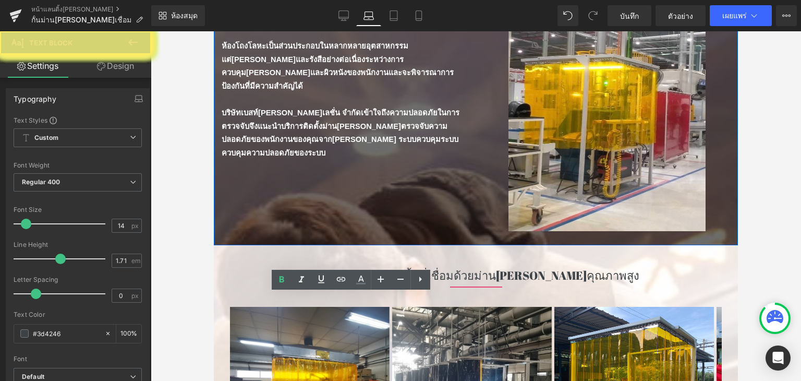
drag, startPoint x: 535, startPoint y: 301, endPoint x: 749, endPoint y: 325, distance: 215.3
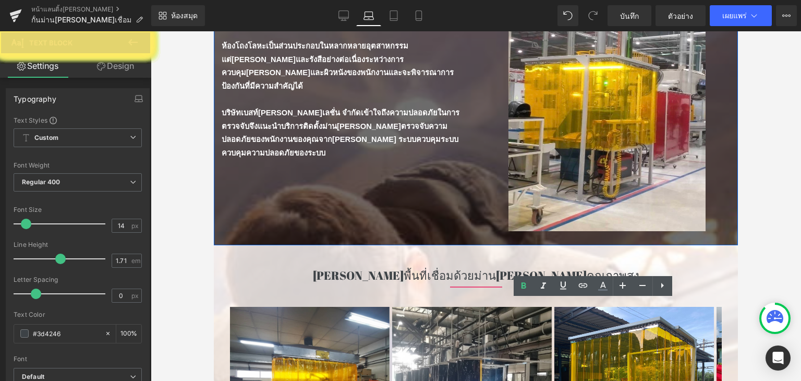
drag, startPoint x: 452, startPoint y: 337, endPoint x: 487, endPoint y: 339, distance: 35.0
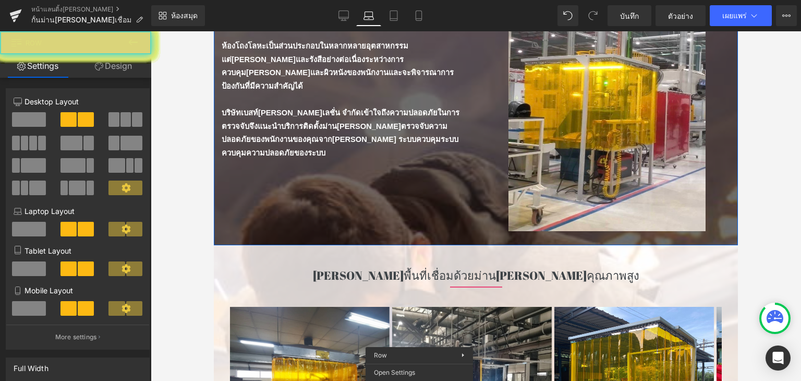
click at [770, 221] on div at bounding box center [476, 206] width 651 height 350
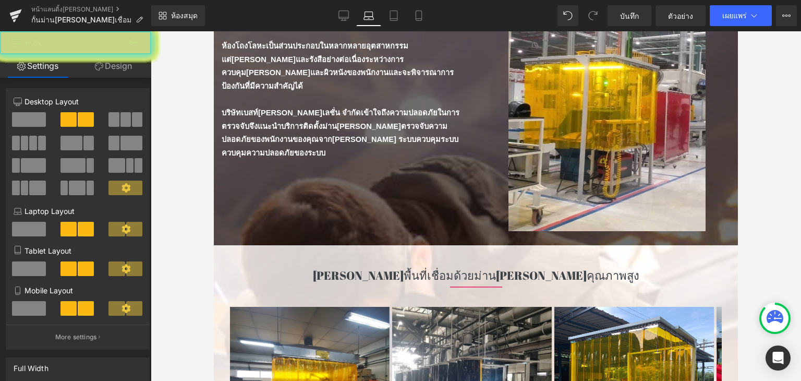
drag, startPoint x: 103, startPoint y: 54, endPoint x: 202, endPoint y: 249, distance: 218.9
click at [103, 54] on link "Design" at bounding box center [114, 65] width 76 height 23
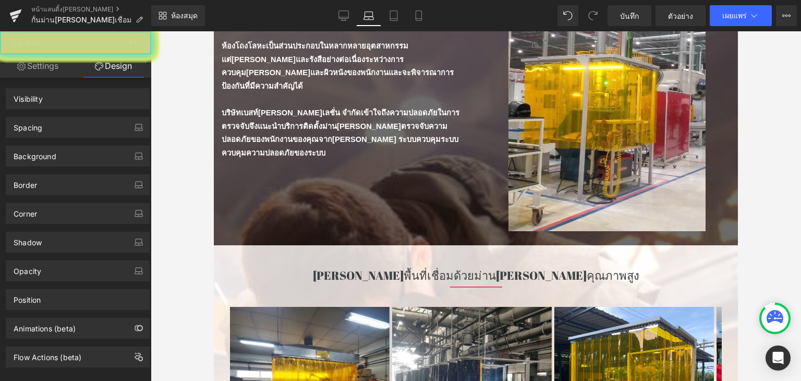
click at [167, 99] on div at bounding box center [476, 206] width 651 height 350
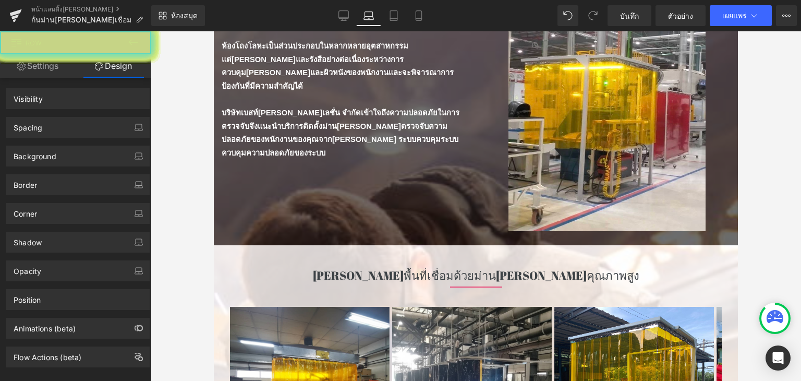
click at [465, 207] on div "ม่านกันแสงเชื่อมสร้าง: ฟังก์ชั่นการทำงาน หัวข้อ ตัวคั่น ตัวคั่น ห้องโถงโลหะเป็น…" at bounding box center [345, 105] width 262 height 202
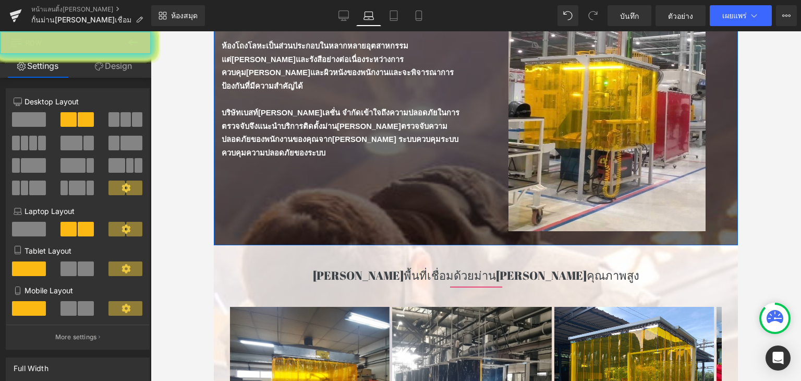
click at [405, 90] on font "ห้องโถงโลหะเป็นส่วนประกอบในหลากหลายอุตสาหกรรม แต่[PERSON_NAME]และรังสีอย่างต่อเ…" at bounding box center [338, 66] width 232 height 49
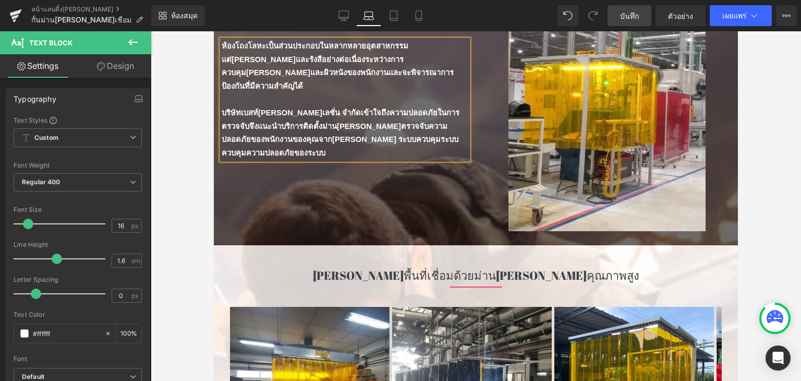
drag, startPoint x: 634, startPoint y: 8, endPoint x: 420, endPoint y: 9, distance: 213.9
click at [634, 8] on link "บันทึก" at bounding box center [630, 15] width 44 height 21
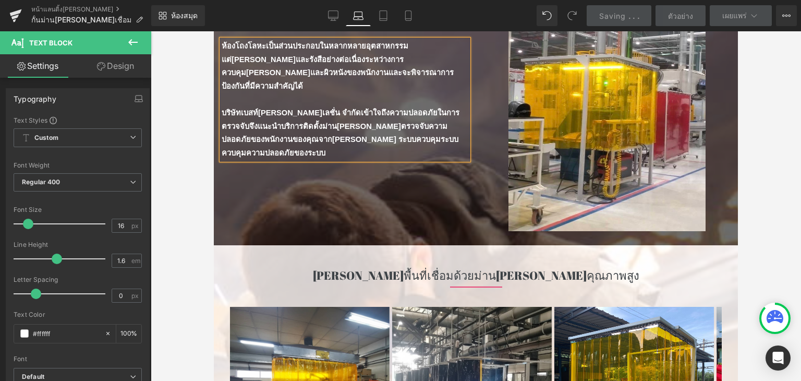
scroll to position [217, 0]
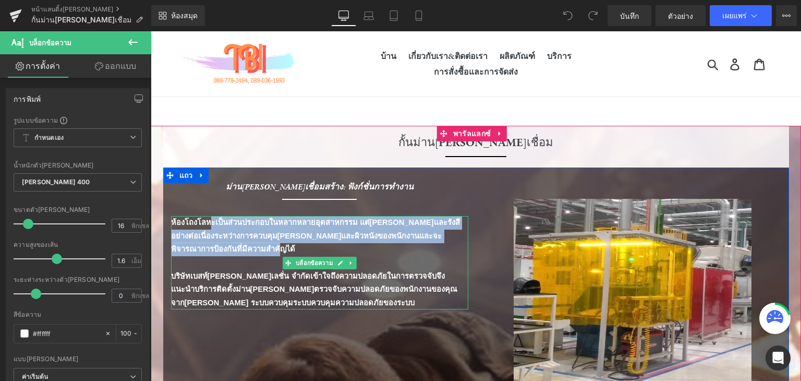
drag, startPoint x: 187, startPoint y: 222, endPoint x: 269, endPoint y: 245, distance: 85.1
click at [269, 245] on p "ห้องโถงโลหะเป็นส่วนประกอบในหลากหลายอุตสาหกรรม แต่[PERSON_NAME]และรังสีอย่างต่อเ…" at bounding box center [319, 236] width 297 height 40
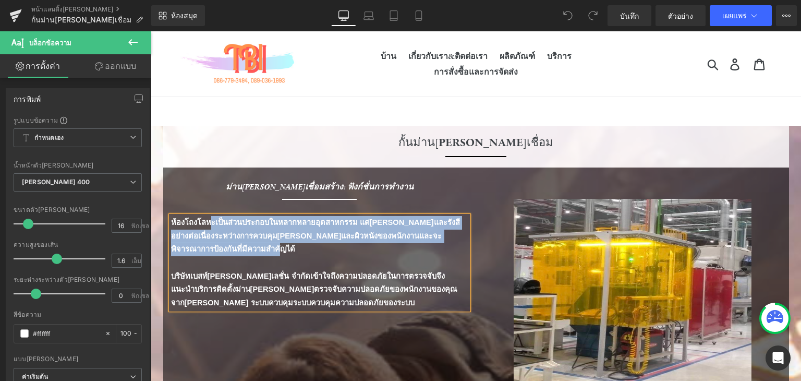
click at [269, 245] on p "ห้องโถงโลหะเป็นส่วนประกอบในหลากหลายอุตสาหกรรม แต่[PERSON_NAME]และรังสีอย่างต่อเ…" at bounding box center [319, 236] width 297 height 40
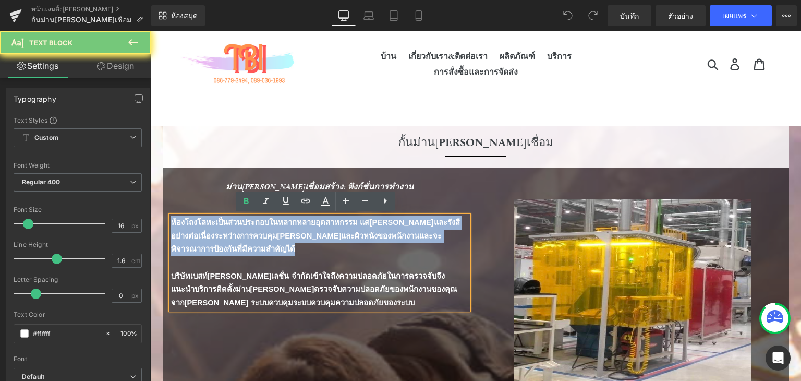
click at [269, 245] on p "ห้องโถงโลหะเป็นส่วนประกอบในหลากหลายอุตสาหกรรม แต่[PERSON_NAME]และรังสีอย่างต่อเ…" at bounding box center [319, 236] width 297 height 40
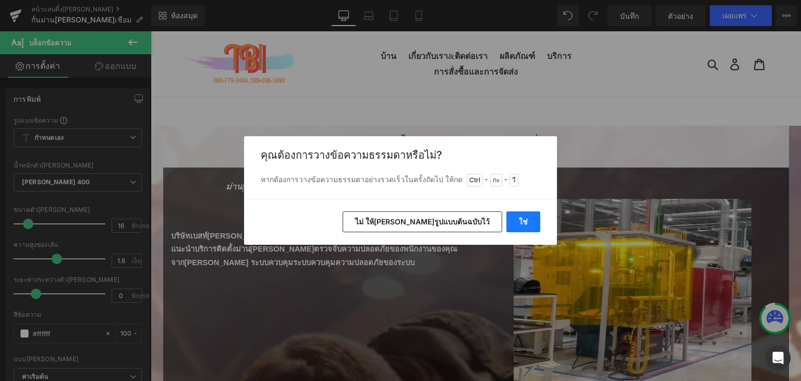
click at [526, 215] on button "ใช่" at bounding box center [524, 221] width 34 height 21
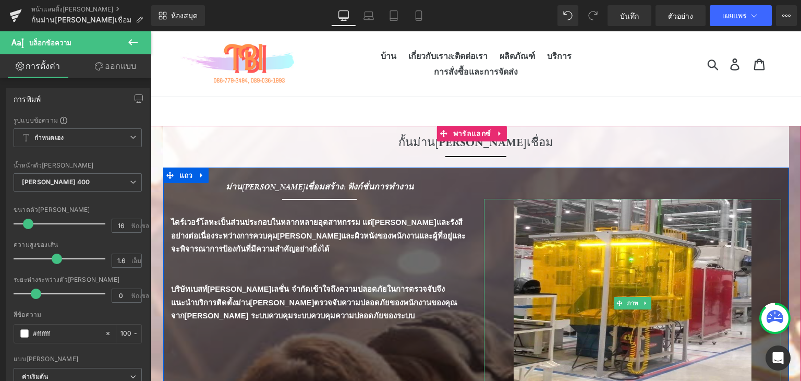
click at [488, 281] on div at bounding box center [632, 303] width 297 height 209
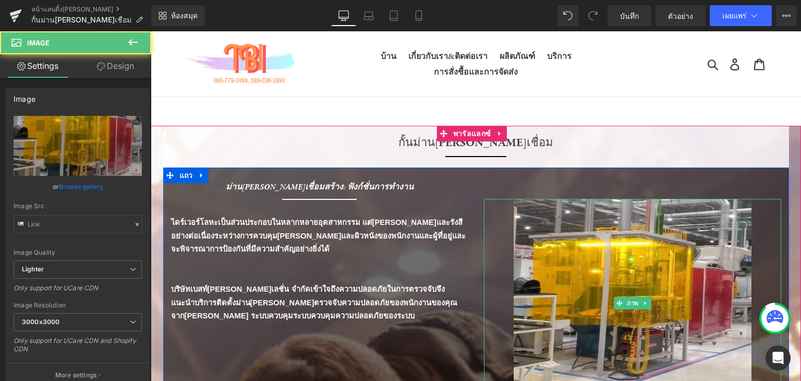
type input "[URL][DOMAIN_NAME]"
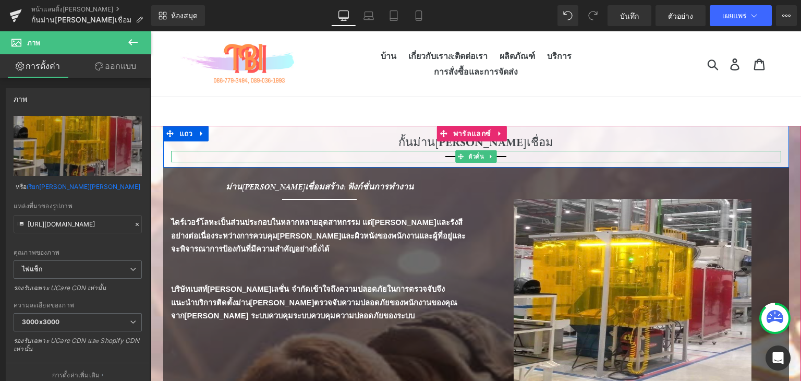
click at [545, 157] on div at bounding box center [476, 156] width 610 height 11
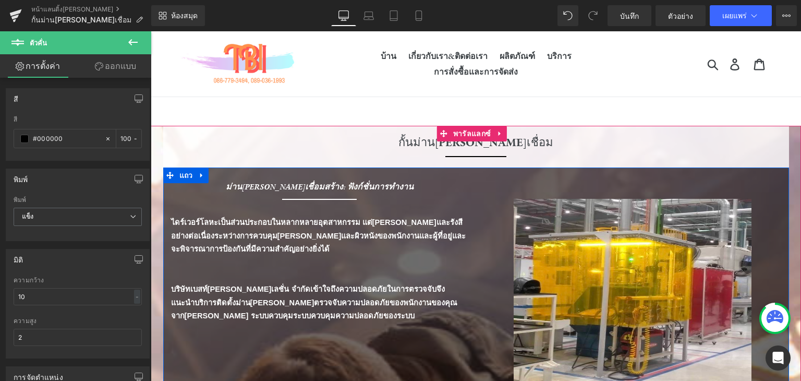
click at [376, 325] on div "ม่าน[PERSON_NAME]เชื่อมสร้าง: ฟังก์ชั่นการทำงาน หัวข้อ ตัวคั่น ตัวคั่น ไดร์เวอร…" at bounding box center [476, 294] width 626 height 254
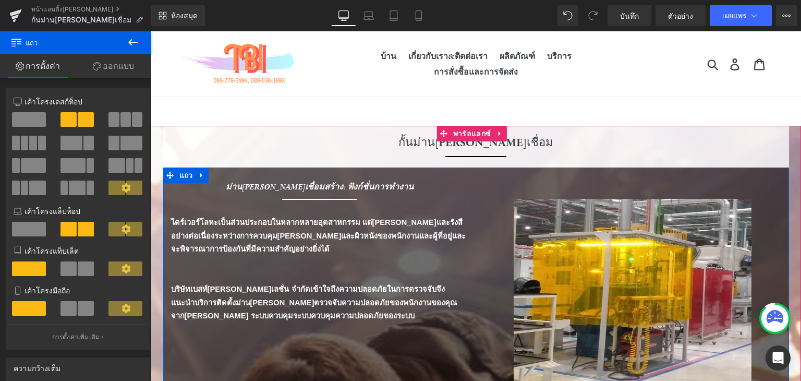
click at [376, 325] on div "ม่าน[PERSON_NAME]เชื่อมสร้าง: ฟังก์ชั่นการทำงาน หัวข้อ ตัวคั่น ตัวคั่น ไดร์เวอร…" at bounding box center [476, 294] width 626 height 254
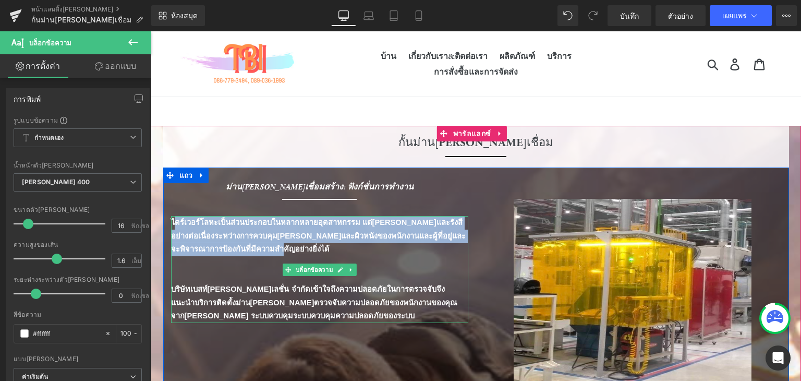
drag, startPoint x: 171, startPoint y: 221, endPoint x: 294, endPoint y: 251, distance: 127.4
click at [294, 251] on p "ไดร์เวอร์โลหะเป็นส่วนประกอบในหลากหลายอุตสาหกรรม แต่[PERSON_NAME]และรังสีอย่างต่…" at bounding box center [319, 236] width 297 height 40
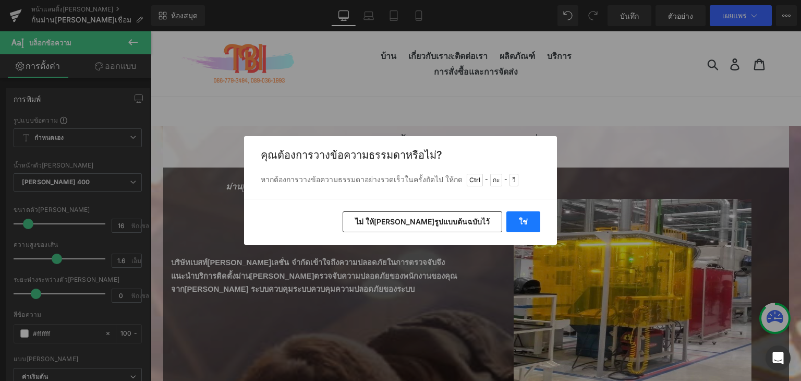
click at [520, 211] on button "ใช่" at bounding box center [524, 221] width 34 height 21
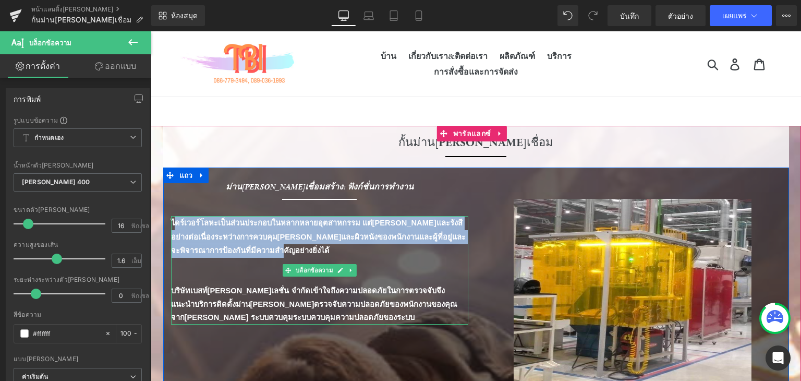
drag, startPoint x: 170, startPoint y: 221, endPoint x: 286, endPoint y: 244, distance: 118.7
click at [286, 244] on p "ไดร์เวอร์โลหะเป็นส่วนประกอบในหลากหลายอุตสาหกรรม แต่[PERSON_NAME]และรังสีอย่างต่…" at bounding box center [319, 237] width 297 height 42
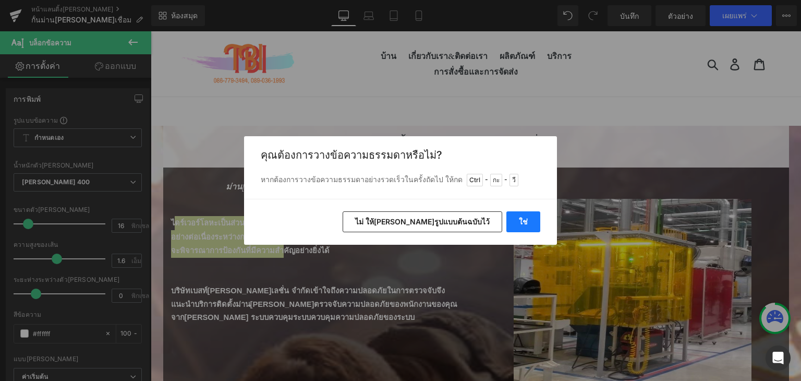
click at [534, 212] on button "ใช่" at bounding box center [524, 221] width 34 height 21
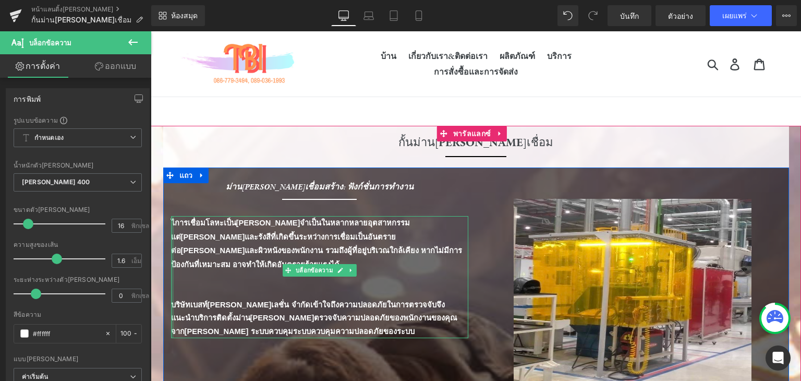
click at [171, 222] on div at bounding box center [172, 277] width 3 height 122
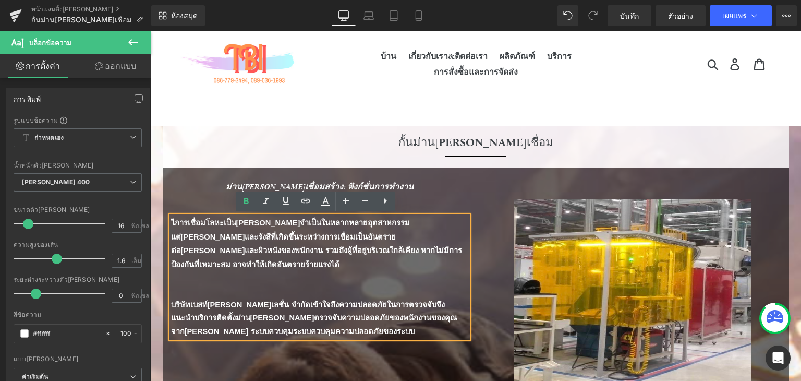
click at [171, 222] on font "ไการเชื่อมโลหะเป็น[PERSON_NAME]จำเป็นในหลากหลายอุตสาหกรรม แต่[PERSON_NAME]และรั…" at bounding box center [316, 244] width 291 height 50
click at [207, 301] on font "บริษัทเบสท์[PERSON_NAME]เลชั่น จำกัดเข้าใจถึงความปลอดภัยในการตรวจจับจึงแนะนำบริ…" at bounding box center [314, 318] width 287 height 35
click at [305, 339] on div "ม่าน[PERSON_NAME]เชื่อมสร้าง: ฟังก์ชั่นการทำงาน หัวข้อ ตัวคั่น ตัวคั่น การเชื่อ…" at bounding box center [476, 294] width 626 height 254
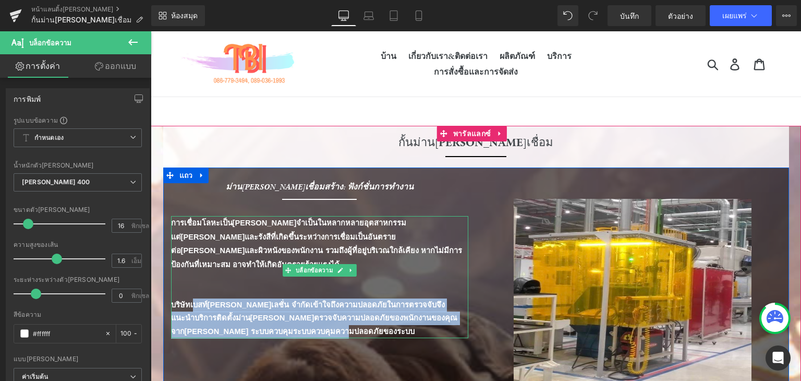
drag, startPoint x: 184, startPoint y: 286, endPoint x: 326, endPoint y: 319, distance: 145.5
click at [326, 319] on p "บริษัทเบสท์[PERSON_NAME]เลชั่น จำกัดเข้าใจถึงความปลอดภัยในการตรวจจับจึงแนะนำบริ…" at bounding box center [319, 318] width 297 height 40
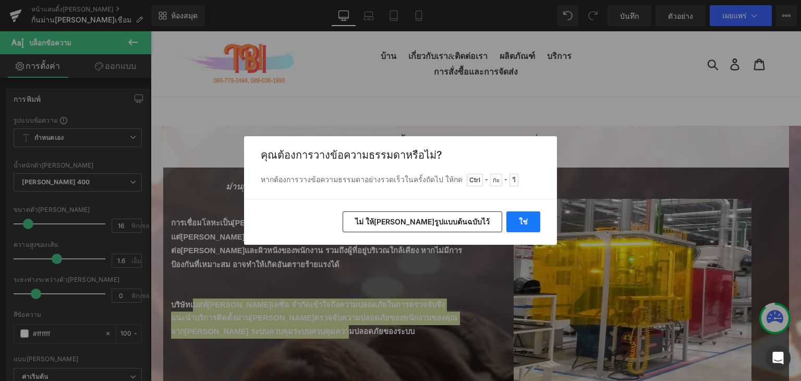
click at [526, 223] on font "ใช่" at bounding box center [523, 221] width 9 height 9
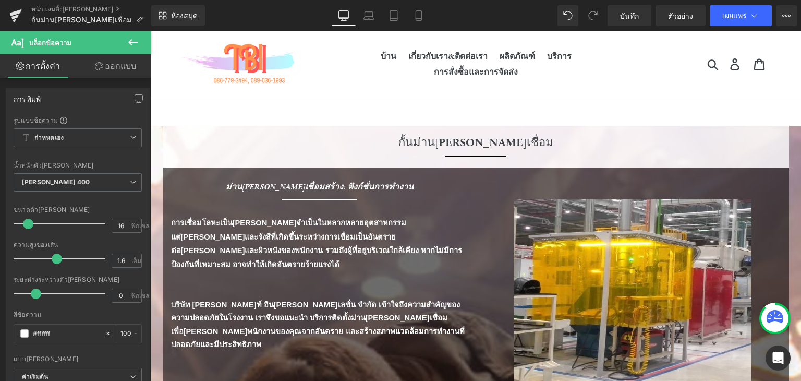
click at [419, 339] on font "การ[PERSON_NAME]เนื้อหา" at bounding box center [400, 339] width 93 height 9
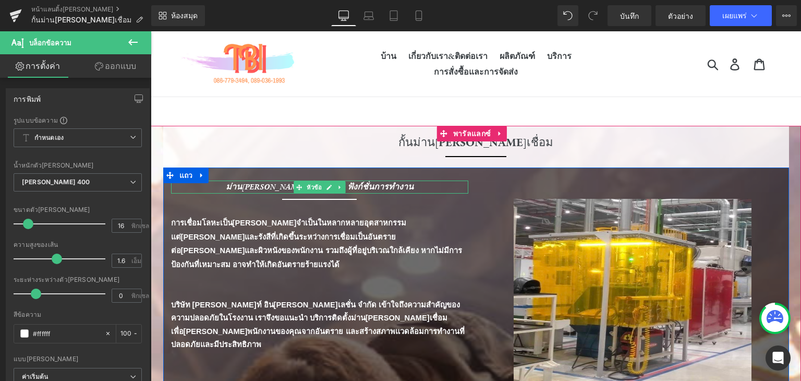
click at [357, 185] on font "ม่าน[PERSON_NAME]เชื่อมสร้าง: ฟังก์ชั่นการทำงาน" at bounding box center [320, 187] width 188 height 11
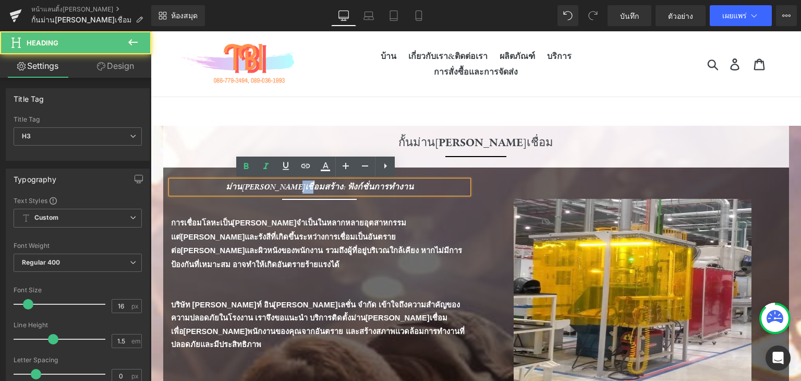
drag, startPoint x: 302, startPoint y: 187, endPoint x: 319, endPoint y: 186, distance: 17.3
click at [319, 186] on font "ม่าน[PERSON_NAME]เชื่อมสร้าง: ฟังก์ชั่นการทำงาน" at bounding box center [320, 187] width 188 height 11
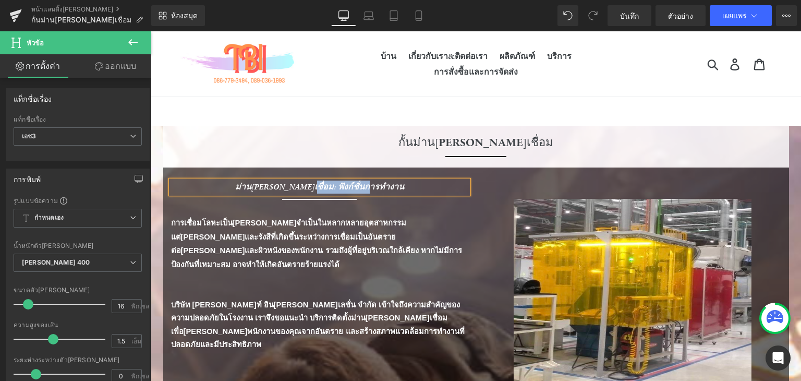
drag, startPoint x: 316, startPoint y: 185, endPoint x: 386, endPoint y: 185, distance: 69.9
click at [386, 185] on div "ม่าน[PERSON_NAME]เชื่อม: ฟังก์ชั่นการทำงาน" at bounding box center [319, 187] width 297 height 13
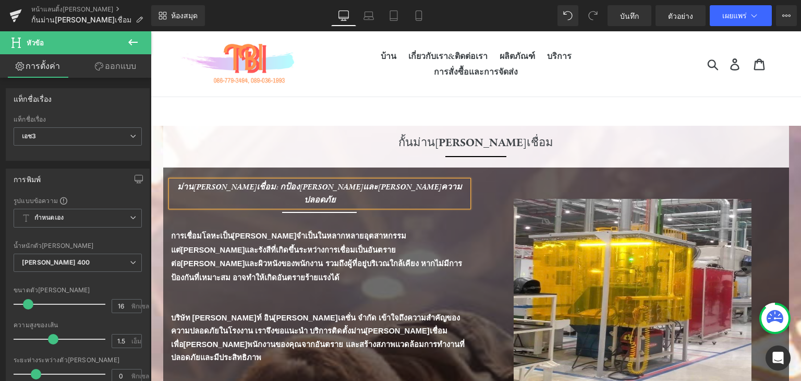
click at [289, 186] on font "ม่าน[PERSON_NAME]เชื่อม: กป้อง[PERSON_NAME]และ[PERSON_NAME]ความปลอดภัย" at bounding box center [319, 194] width 285 height 25
click at [477, 229] on div "ตัวคั่น ภาพ" at bounding box center [632, 294] width 313 height 227
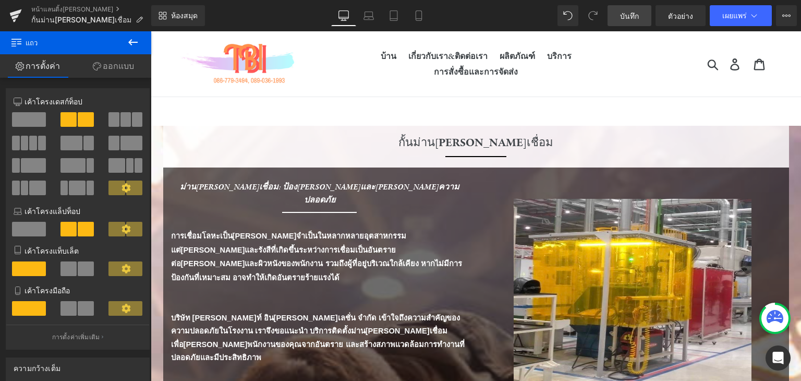
click at [621, 21] on link "บันทึก" at bounding box center [630, 15] width 44 height 21
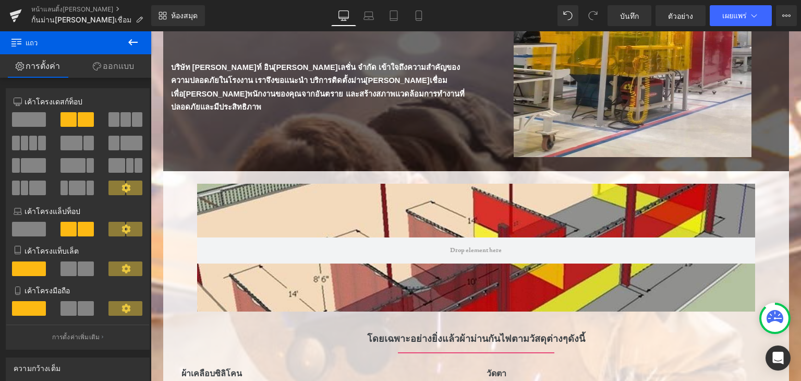
scroll to position [259, 0]
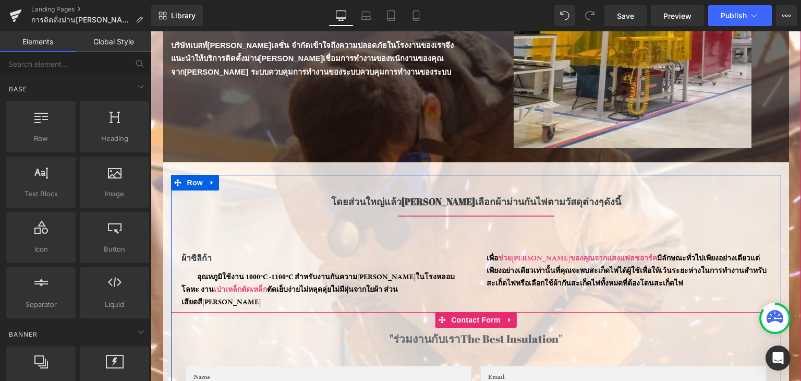
click at [503, 312] on link at bounding box center [510, 320] width 14 height 16
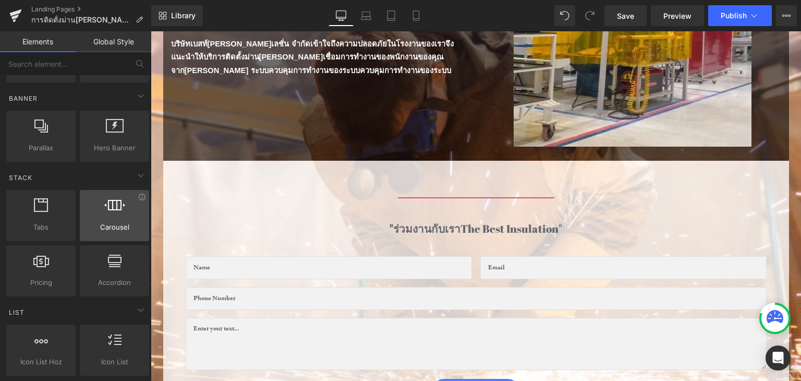
scroll to position [261, 0]
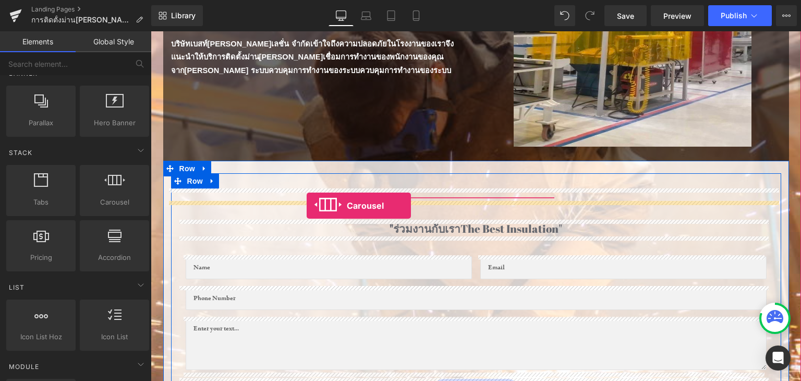
drag, startPoint x: 272, startPoint y: 215, endPoint x: 307, endPoint y: 206, distance: 35.8
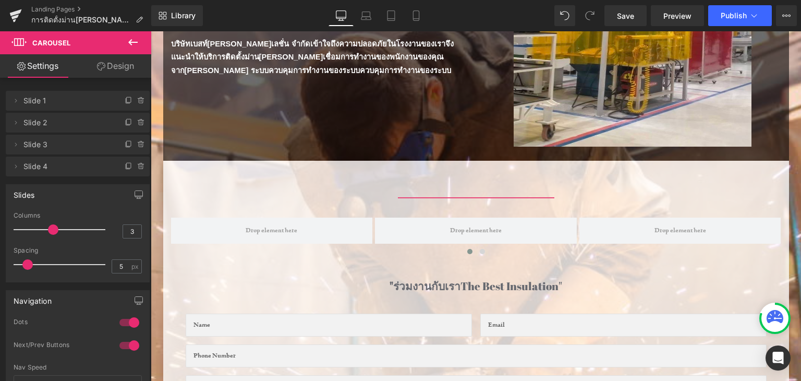
click at [110, 49] on span "Carousel" at bounding box center [62, 42] width 104 height 23
click at [137, 40] on icon at bounding box center [133, 42] width 13 height 13
click at [0, 0] on link "Global Style" at bounding box center [0, 0] width 0 height 0
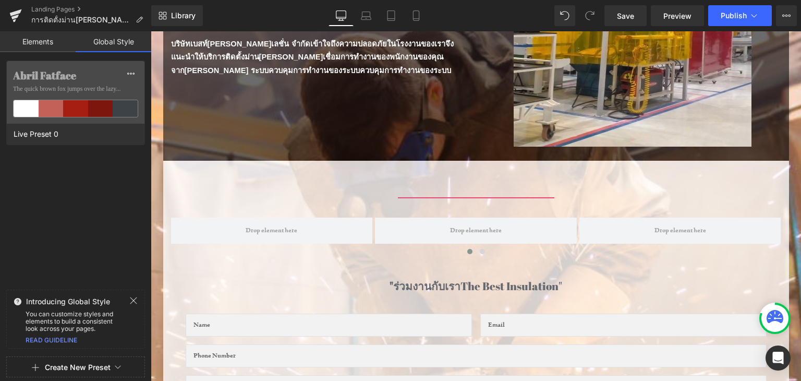
click at [56, 38] on link "Elements" at bounding box center [38, 41] width 76 height 21
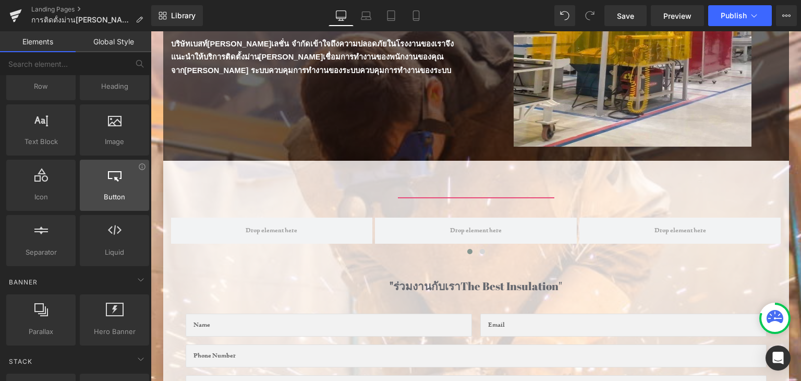
scroll to position [0, 0]
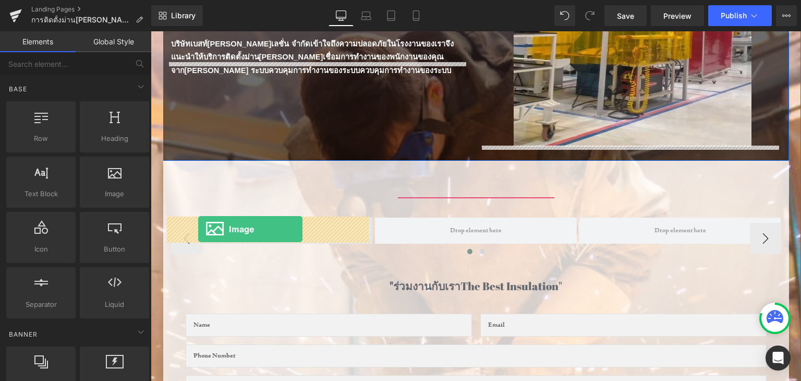
drag, startPoint x: 256, startPoint y: 212, endPoint x: 198, endPoint y: 229, distance: 59.9
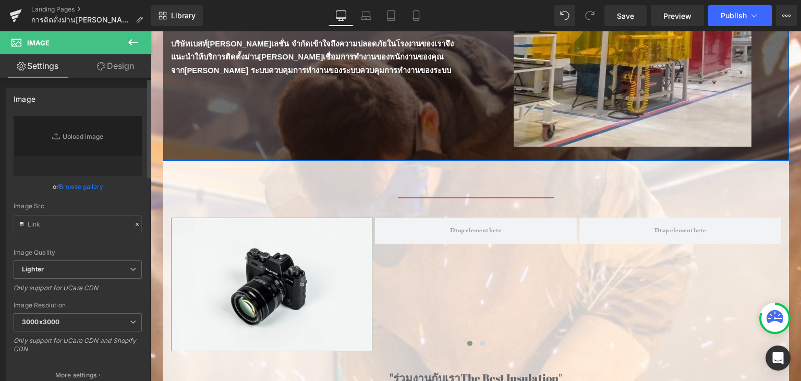
type input "//[DOMAIN_NAME][URL]"
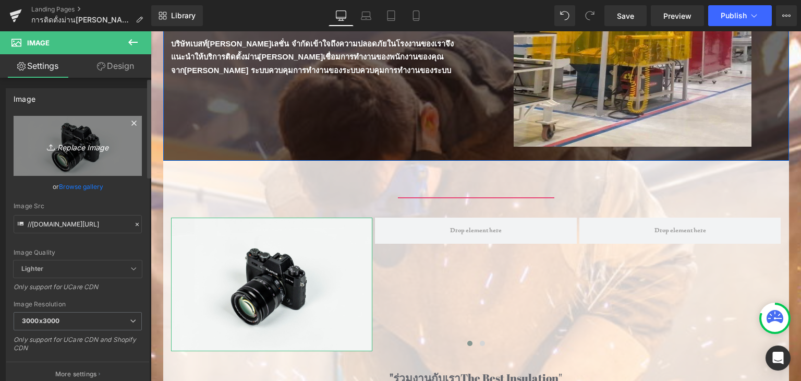
click at [86, 141] on icon "Replace Image" at bounding box center [77, 145] width 83 height 13
type input "C:\fakepath\ปก.jpg"
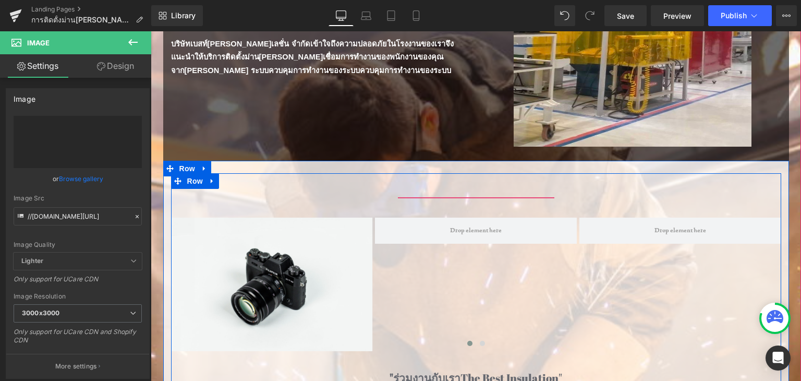
type input "[URL][DOMAIN_NAME]"
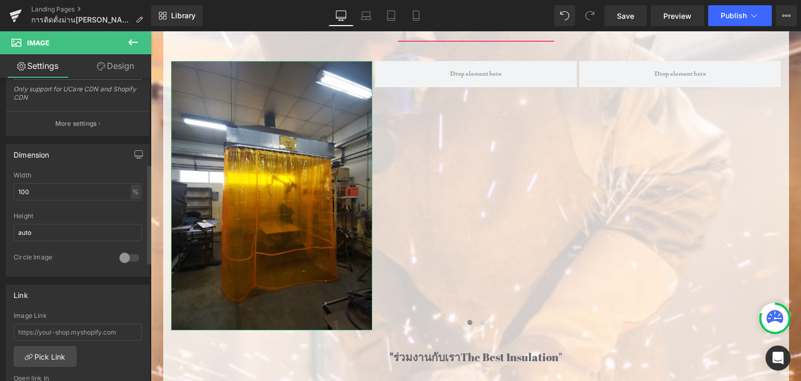
scroll to position [261, 0]
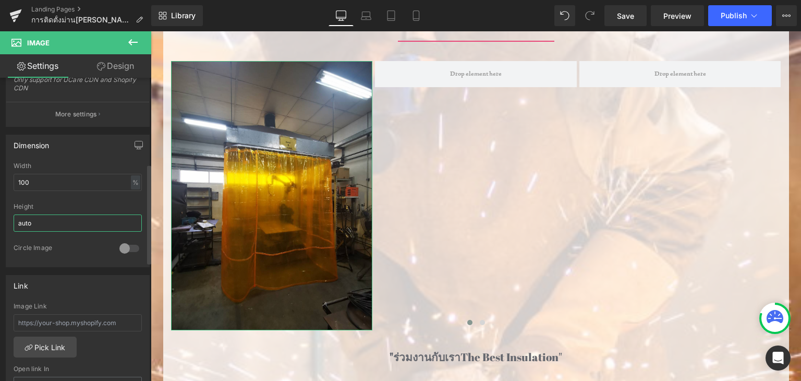
drag, startPoint x: 90, startPoint y: 220, endPoint x: 0, endPoint y: 226, distance: 90.5
click at [0, 226] on div "Dimension 100% Width 100 % % px auto Height auto 0 Circle Image" at bounding box center [78, 197] width 156 height 140
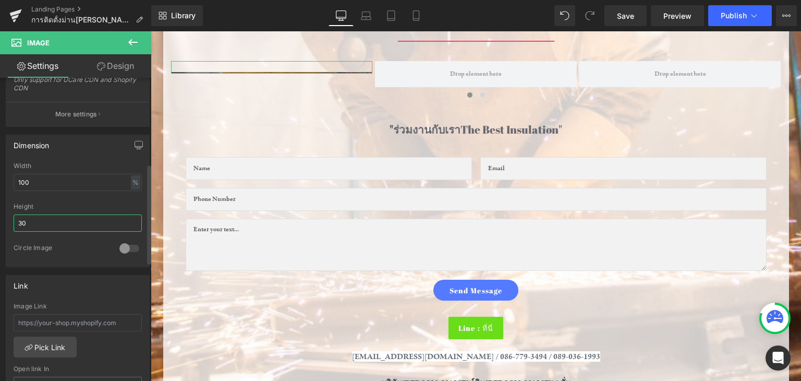
type input "300"
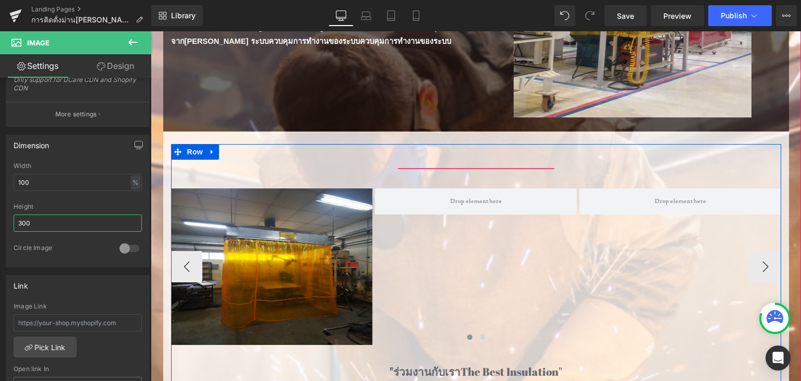
scroll to position [313, 0]
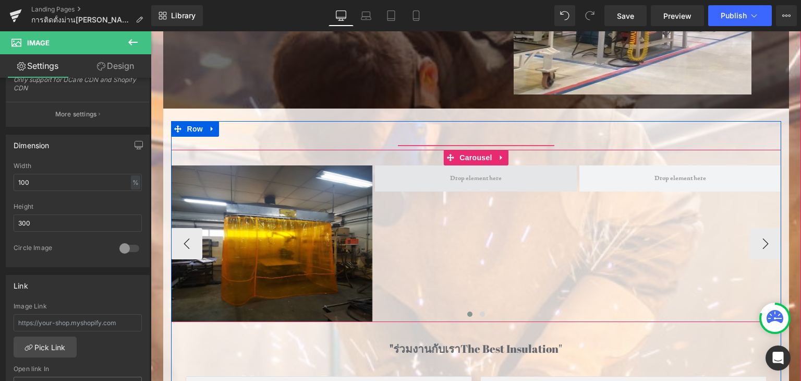
click at [485, 184] on span at bounding box center [476, 179] width 59 height 16
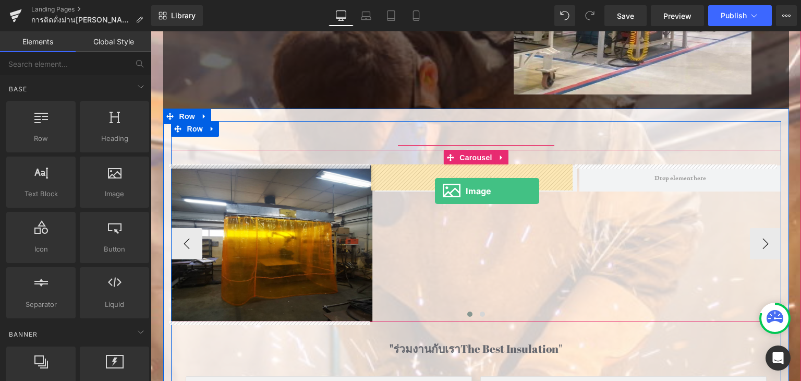
drag, startPoint x: 273, startPoint y: 211, endPoint x: 435, endPoint y: 191, distance: 162.9
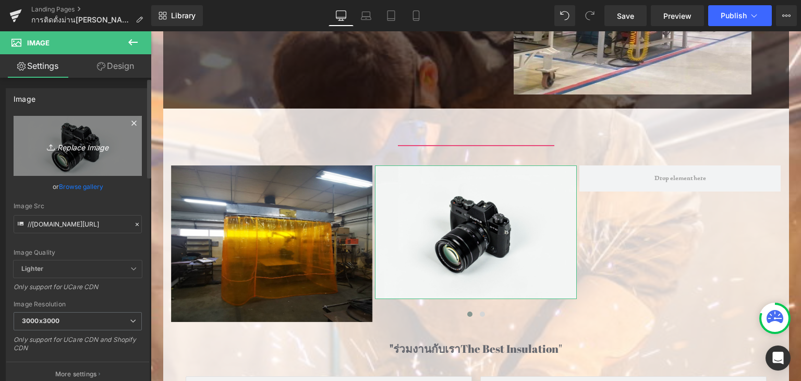
click at [99, 154] on link "Replace Image" at bounding box center [78, 146] width 128 height 60
type input "C:\fakepath\Gemini_Generated_Image_t53f8zt53f8zt53f.png"
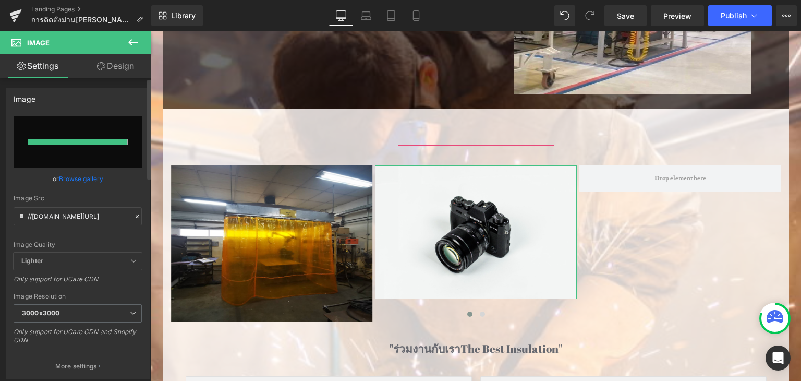
type input "[URL][DOMAIN_NAME]"
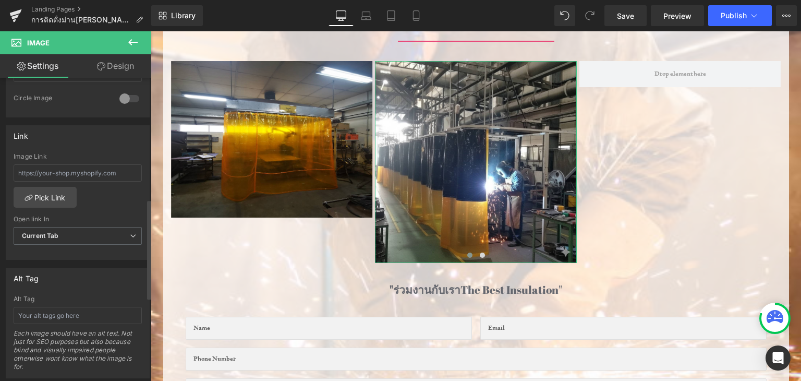
scroll to position [365, 0]
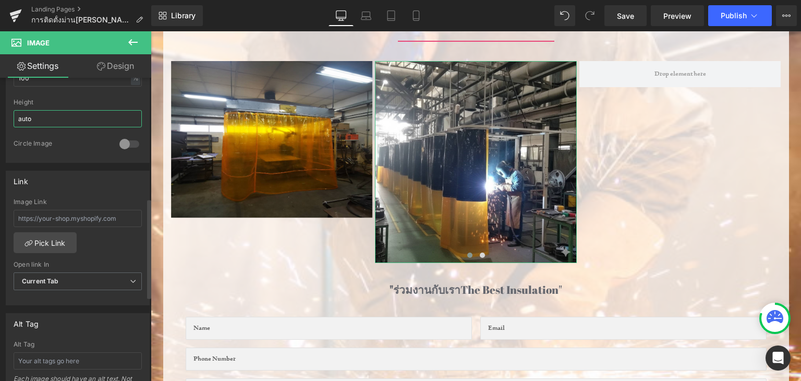
drag, startPoint x: 68, startPoint y: 113, endPoint x: 17, endPoint y: 109, distance: 51.3
click at [17, 110] on input "auto" at bounding box center [78, 118] width 128 height 17
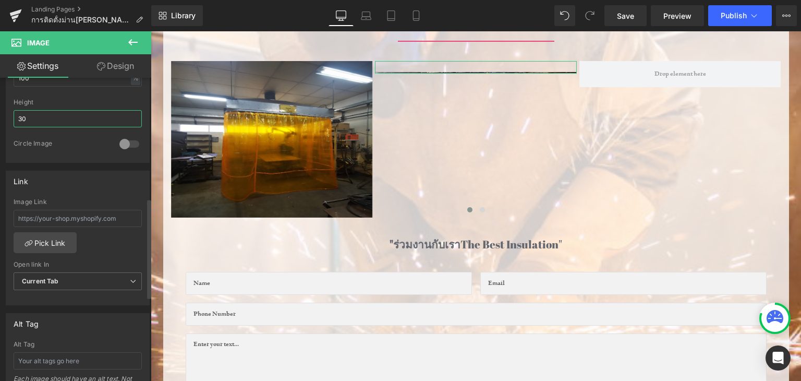
type input "300"
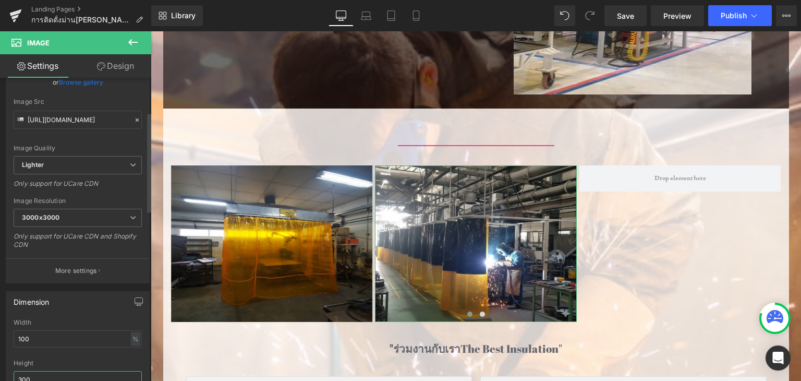
scroll to position [0, 0]
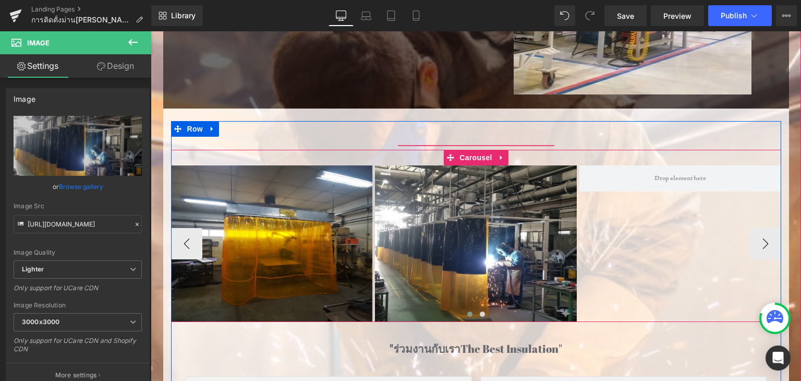
click at [629, 184] on span at bounding box center [681, 178] width 202 height 26
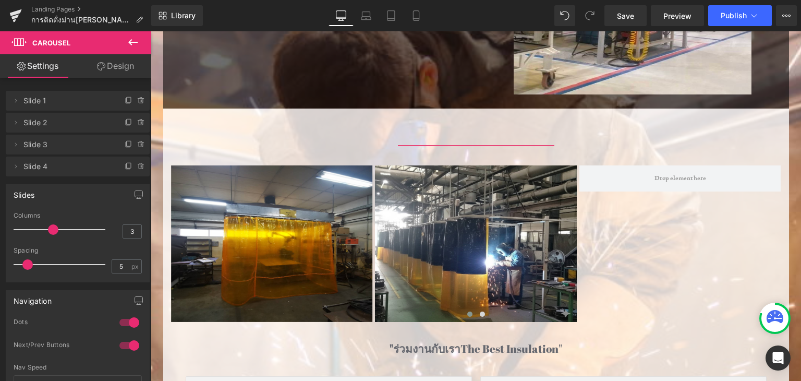
click at [134, 34] on button at bounding box center [133, 42] width 37 height 23
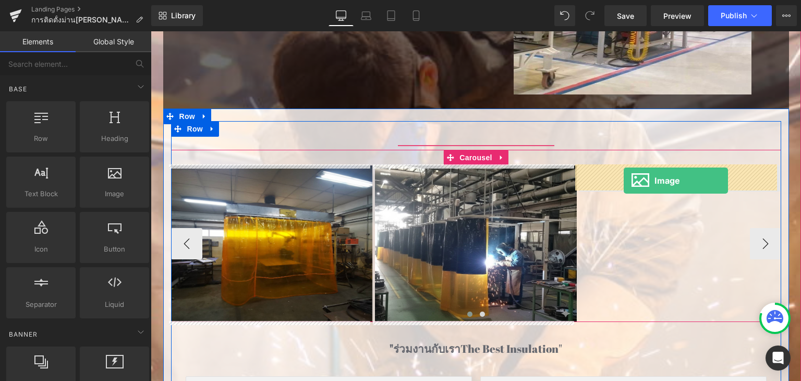
drag, startPoint x: 265, startPoint y: 203, endPoint x: 624, endPoint y: 182, distance: 359.6
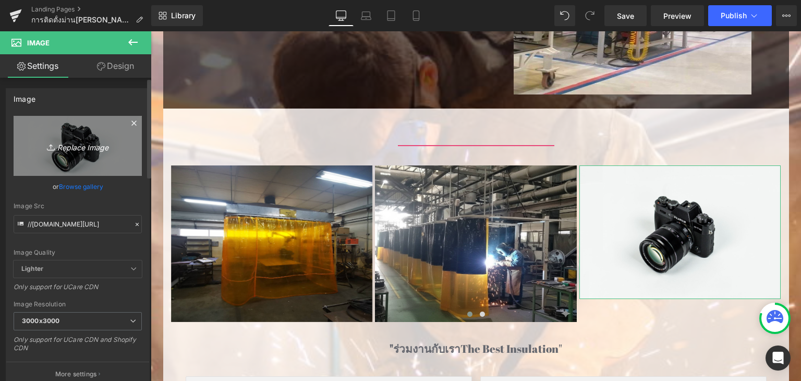
click at [100, 149] on icon "Replace Image" at bounding box center [77, 145] width 83 height 13
type input "C:\fakepath\1.png"
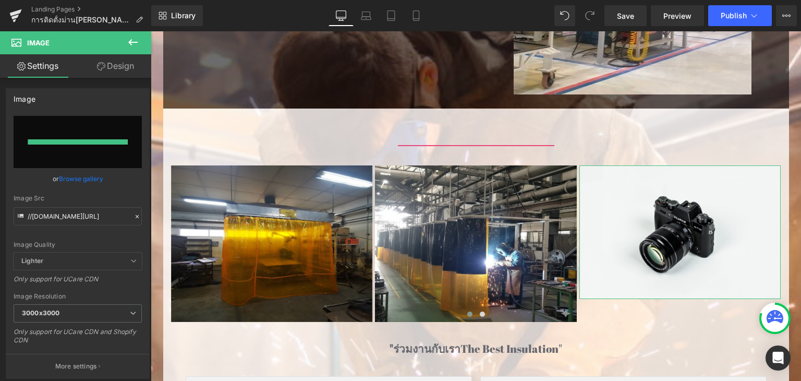
type input "[URL][DOMAIN_NAME]"
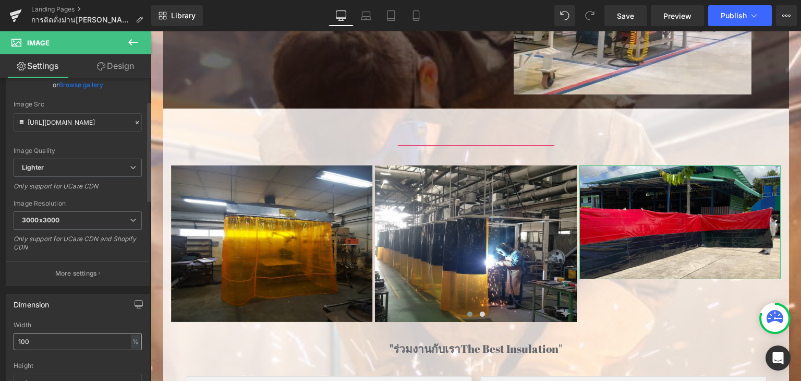
scroll to position [209, 0]
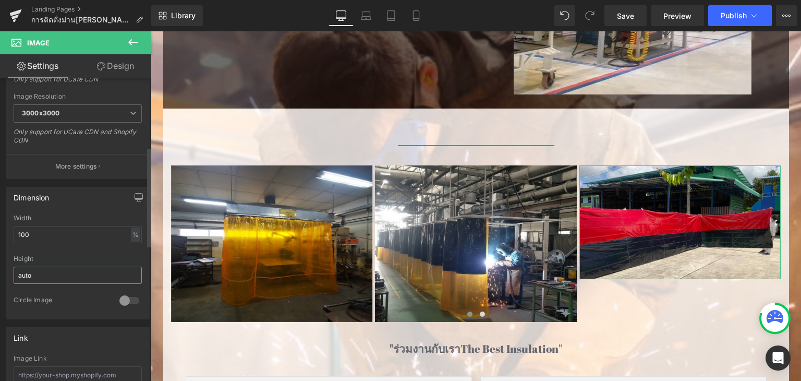
drag, startPoint x: 79, startPoint y: 282, endPoint x: 4, endPoint y: 277, distance: 74.8
click at [4, 277] on div "Dimension 100% Width 100 % % px auto Height auto 0 Circle Image" at bounding box center [78, 249] width 156 height 140
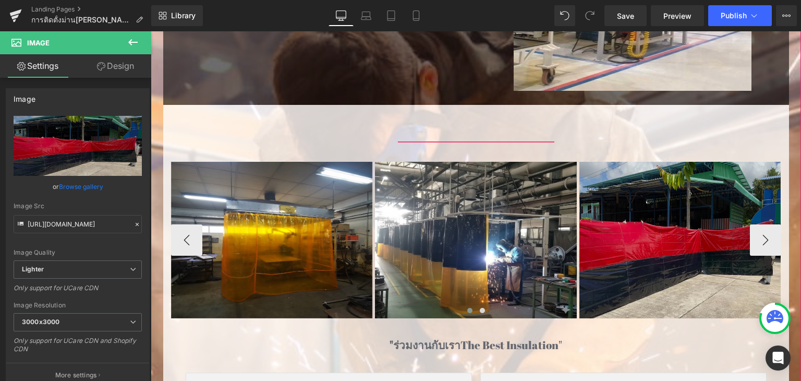
scroll to position [365, 0]
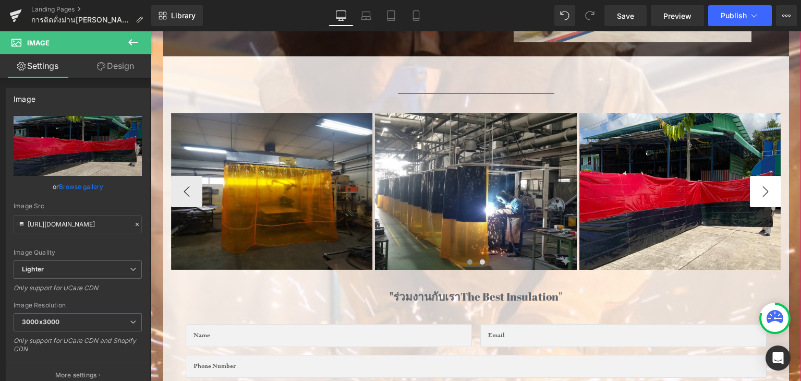
type input "300"
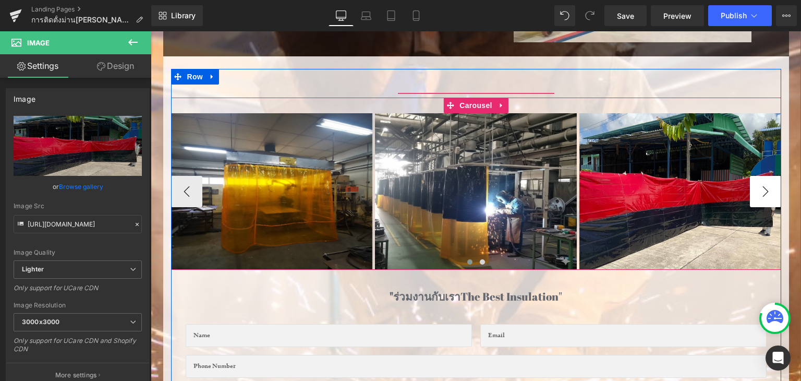
click at [762, 199] on button "›" at bounding box center [765, 191] width 31 height 31
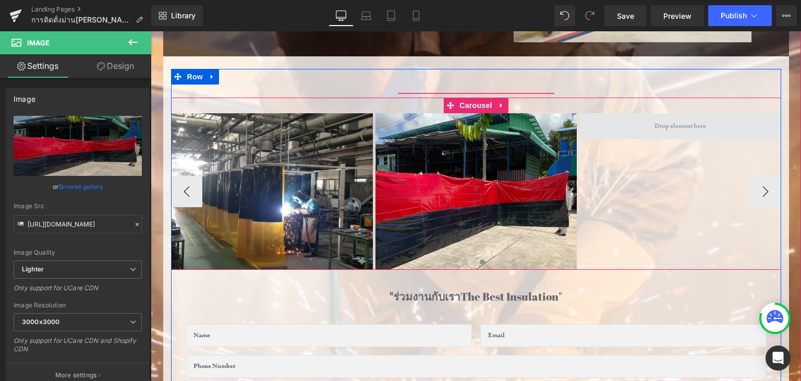
click at [670, 118] on span at bounding box center [680, 126] width 59 height 16
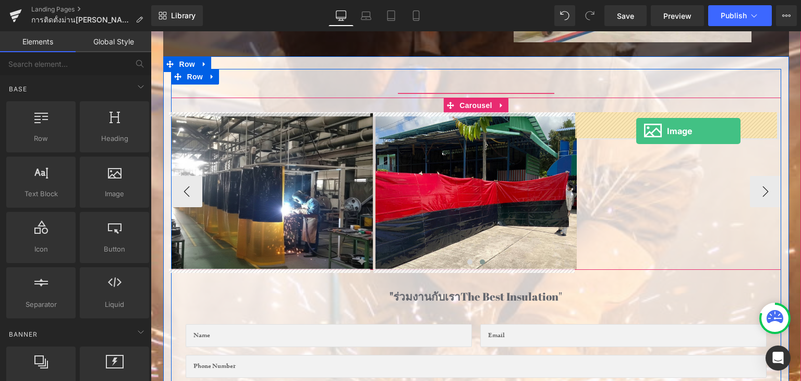
drag, startPoint x: 246, startPoint y: 209, endPoint x: 636, endPoint y: 129, distance: 398.4
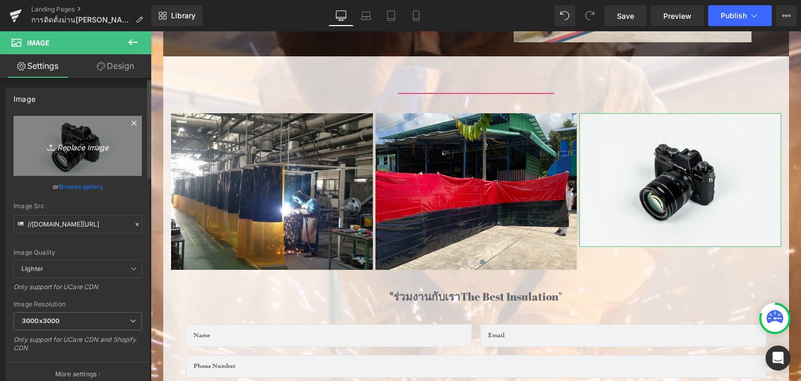
click at [74, 136] on link "Replace Image" at bounding box center [78, 146] width 128 height 60
type input "C:\fakepath\IMG_9912.jpg"
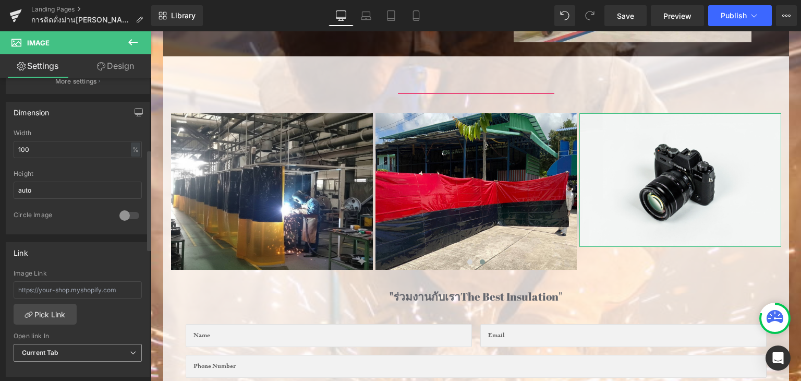
scroll to position [195, 0]
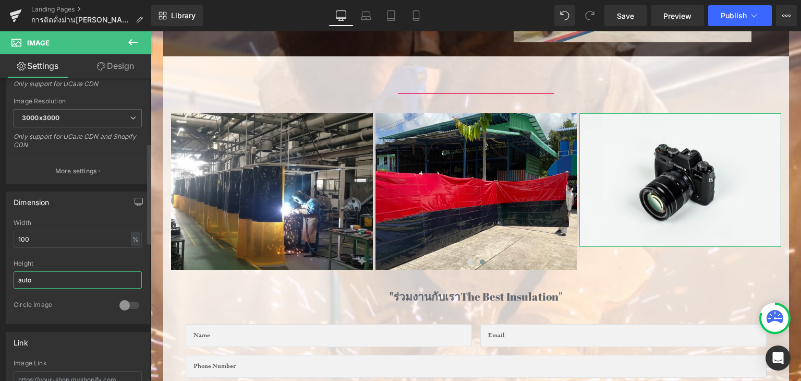
drag, startPoint x: 52, startPoint y: 285, endPoint x: 8, endPoint y: 276, distance: 45.3
click at [8, 276] on div "100% Width 100 % % px auto Height auto 0 Circle Image" at bounding box center [77, 271] width 143 height 104
type input "[URL][DOMAIN_NAME]"
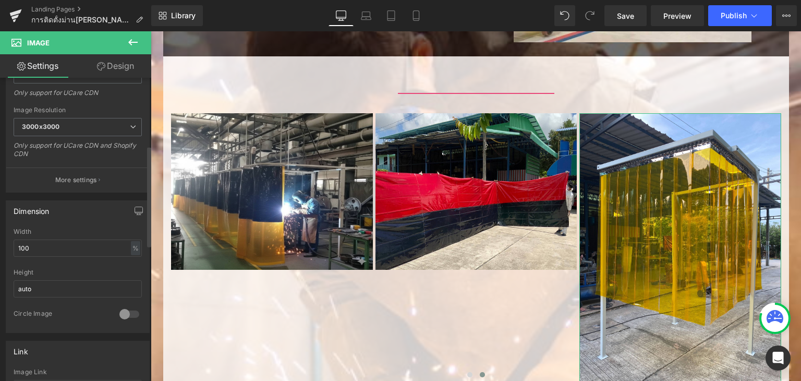
scroll to position [203, 0]
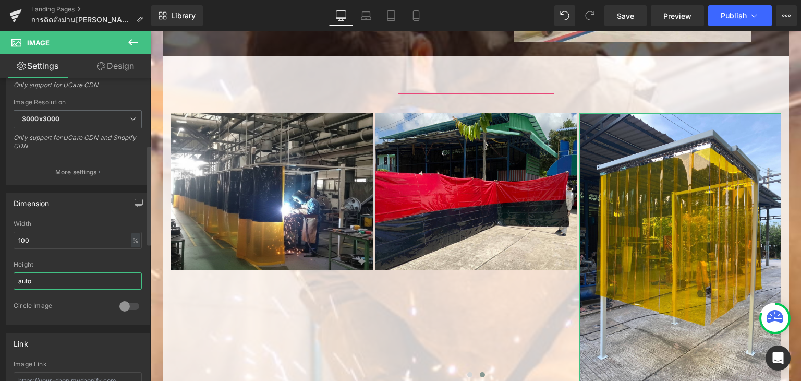
drag, startPoint x: 42, startPoint y: 278, endPoint x: 0, endPoint y: 270, distance: 42.6
click at [0, 270] on div "Dimension 100% Width 100 % % px auto Height auto 0 Circle Image" at bounding box center [78, 255] width 156 height 140
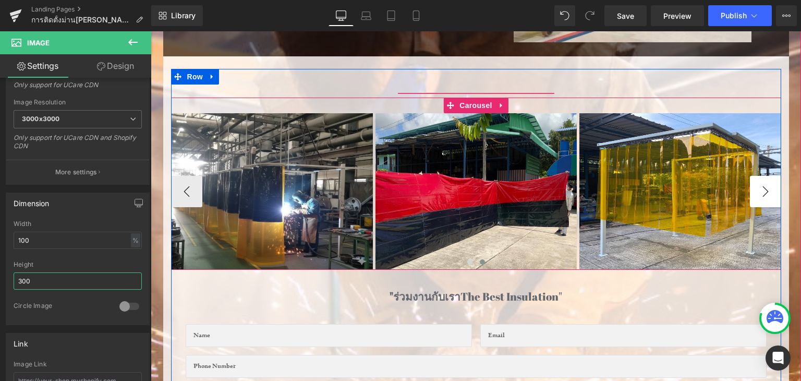
type input "300"
click at [764, 186] on button "›" at bounding box center [765, 191] width 31 height 31
drag, startPoint x: 180, startPoint y: 201, endPoint x: 184, endPoint y: 193, distance: 8.9
click at [183, 198] on button "‹" at bounding box center [186, 191] width 31 height 31
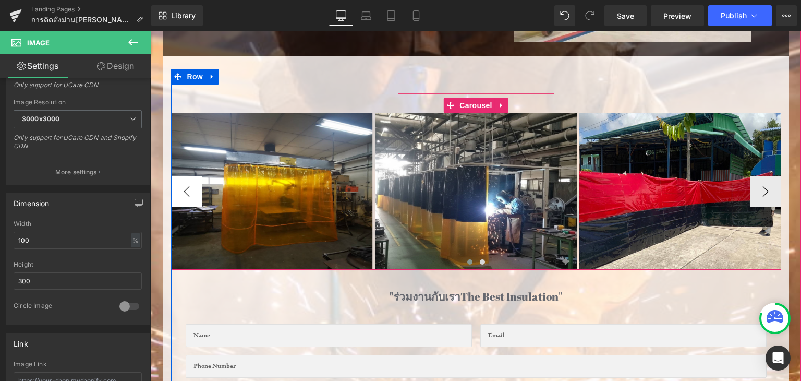
click at [184, 193] on button "‹" at bounding box center [186, 191] width 31 height 31
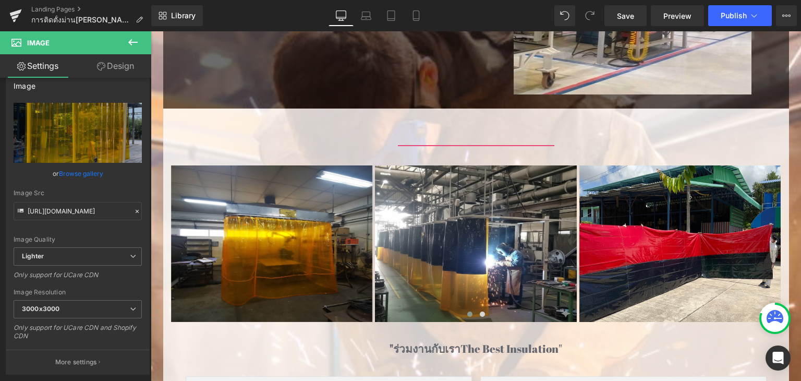
scroll to position [0, 0]
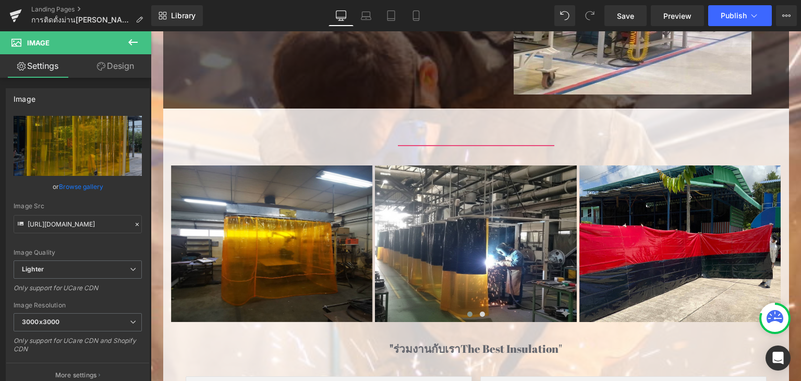
click at [135, 44] on icon at bounding box center [133, 42] width 13 height 13
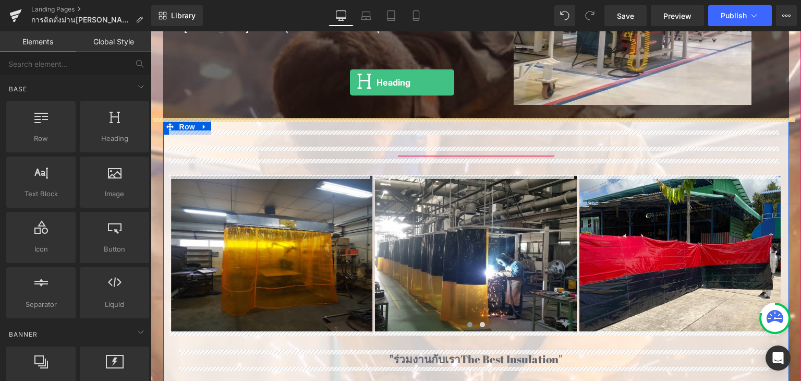
scroll to position [282, 0]
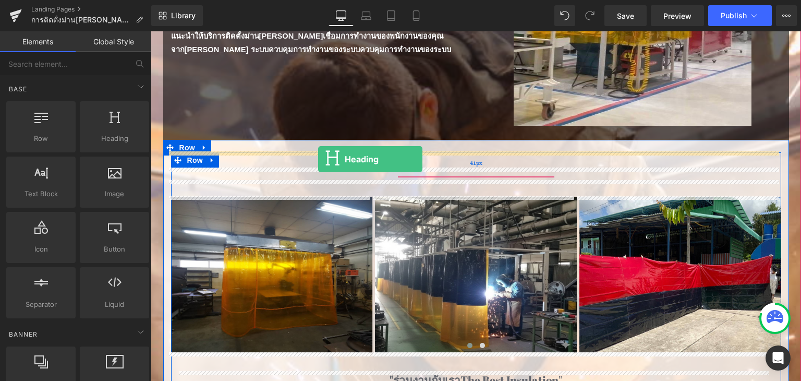
drag, startPoint x: 250, startPoint y: 171, endPoint x: 318, endPoint y: 159, distance: 69.4
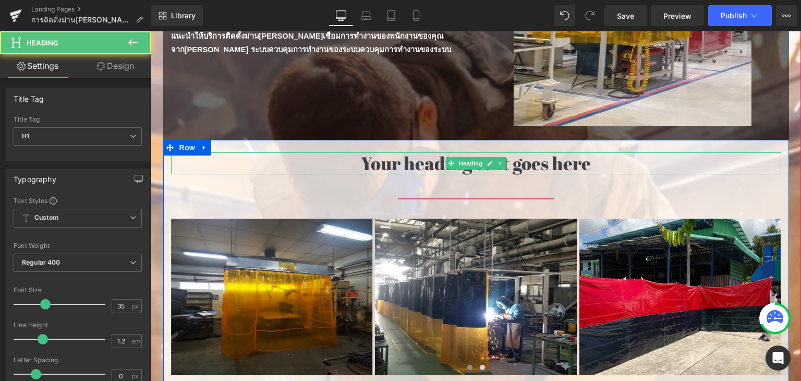
click at [390, 165] on h1 "Your heading text goes here" at bounding box center [476, 163] width 610 height 22
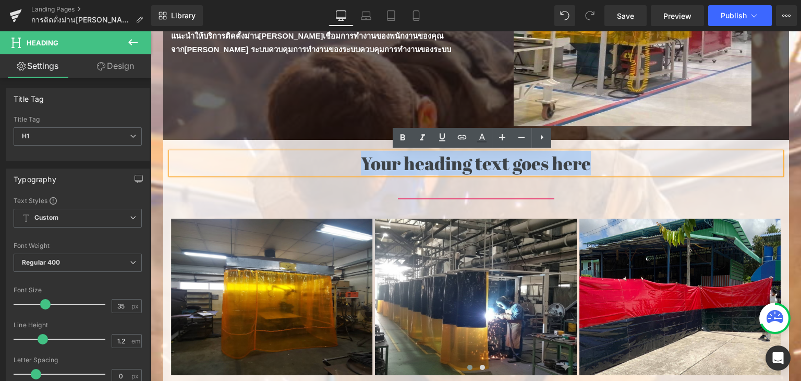
drag, startPoint x: 358, startPoint y: 167, endPoint x: 600, endPoint y: 162, distance: 241.6
click at [600, 162] on h1 "Your heading text goes here" at bounding box center [476, 163] width 610 height 22
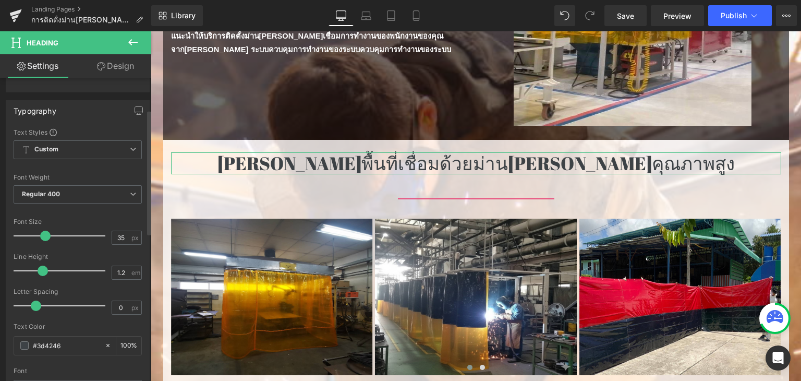
scroll to position [79, 0]
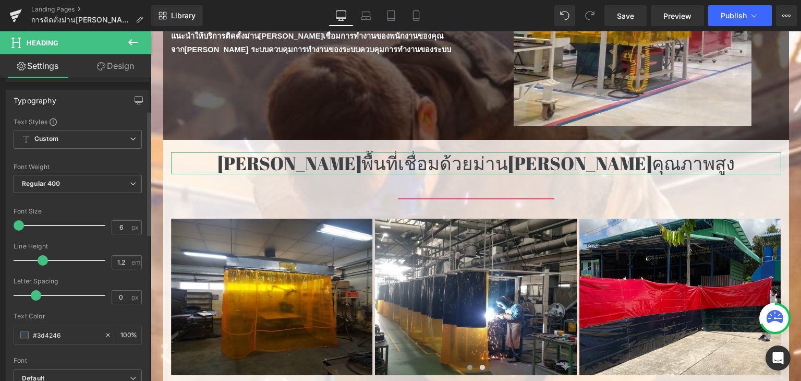
click at [19, 216] on div at bounding box center [62, 225] width 87 height 21
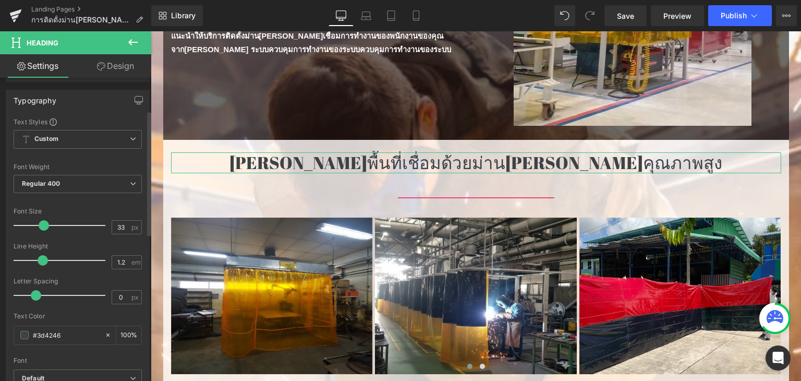
click at [42, 223] on div at bounding box center [62, 225] width 87 height 21
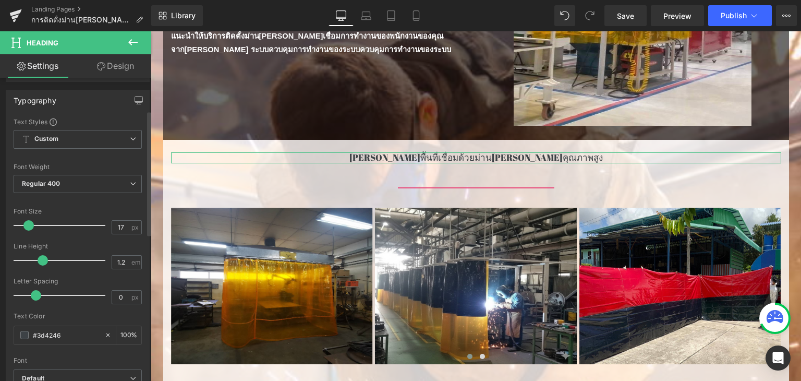
click at [29, 224] on div at bounding box center [62, 225] width 87 height 21
click at [29, 224] on span at bounding box center [28, 225] width 10 height 10
click at [115, 227] on input "17" at bounding box center [121, 227] width 18 height 13
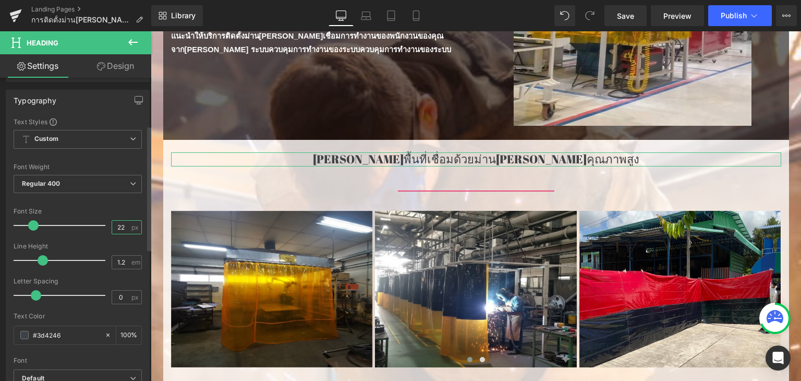
scroll to position [235, 0]
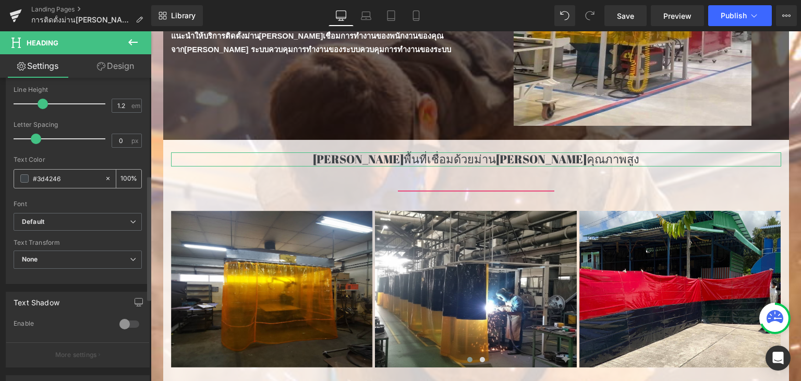
type input "22"
click at [25, 177] on span at bounding box center [24, 178] width 8 height 8
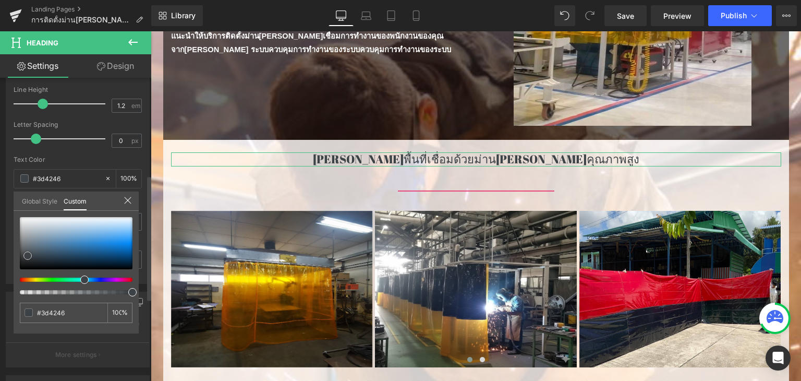
click at [21, 218] on div at bounding box center [76, 243] width 113 height 52
type input "#f9f9f9"
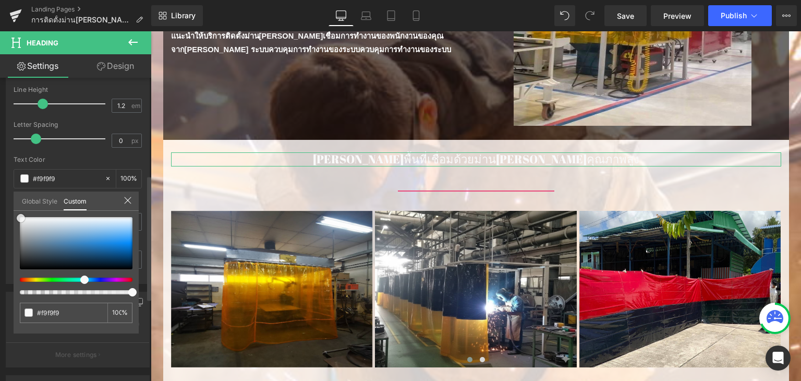
click at [21, 267] on div at bounding box center [76, 243] width 113 height 52
type input "#070707"
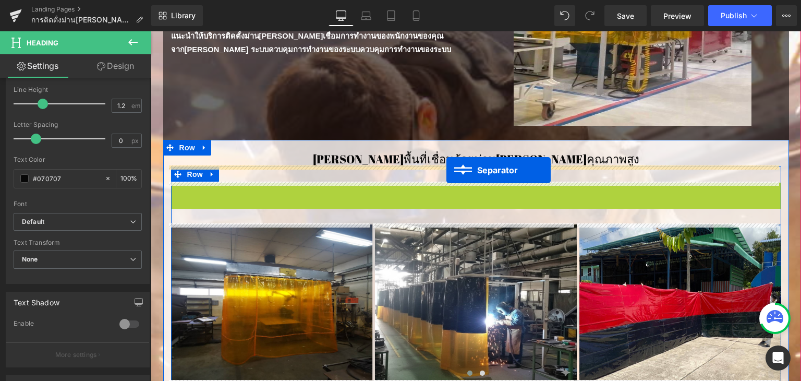
drag, startPoint x: 451, startPoint y: 189, endPoint x: 447, endPoint y: 170, distance: 19.7
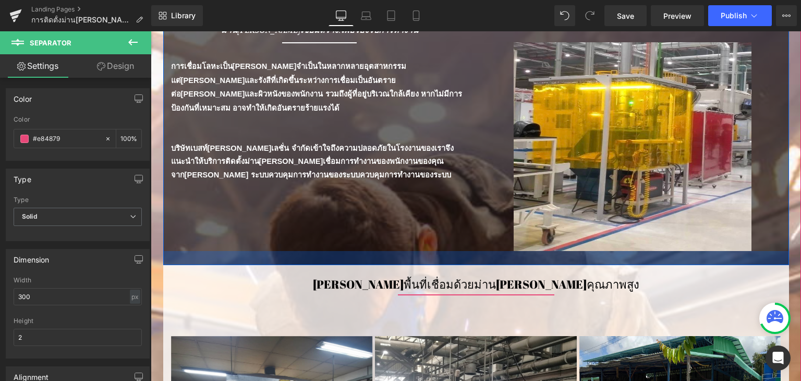
scroll to position [209, 0]
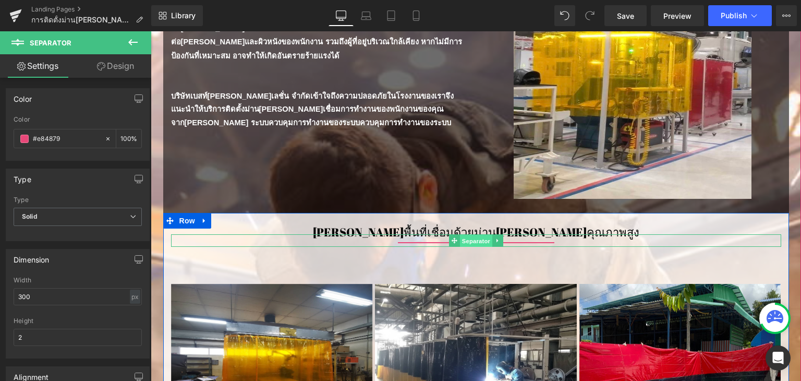
click at [460, 239] on span "Separator" at bounding box center [476, 240] width 32 height 13
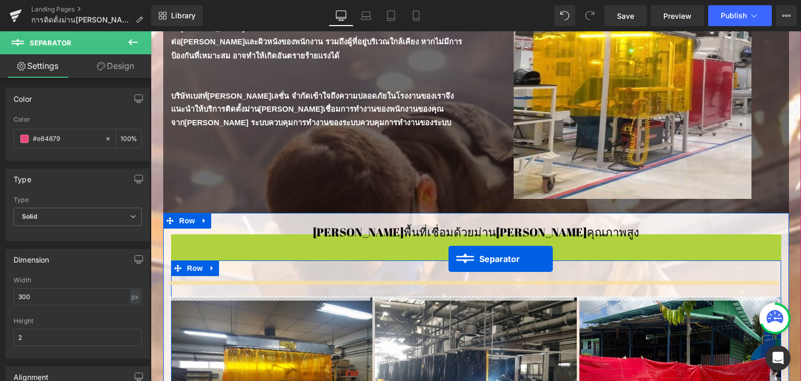
drag, startPoint x: 449, startPoint y: 238, endPoint x: 449, endPoint y: 259, distance: 20.3
click at [449, 260] on div "41px" at bounding box center [476, 270] width 610 height 21
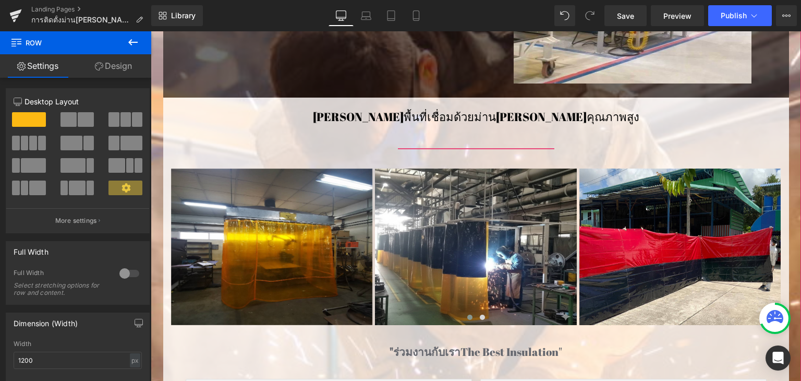
scroll to position [313, 0]
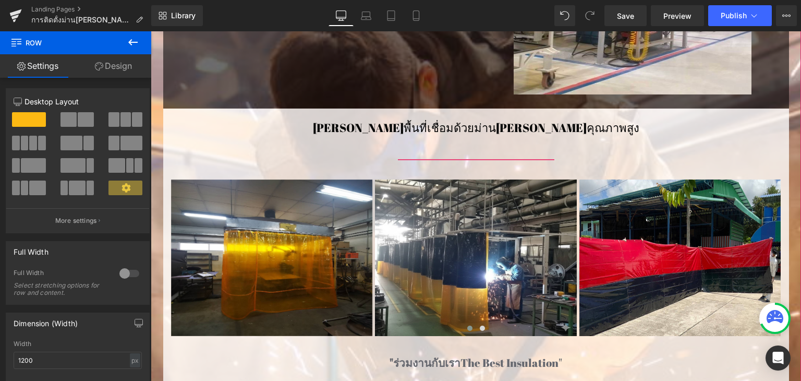
click at [151, 31] on div "41px" at bounding box center [151, 31] width 0 height 0
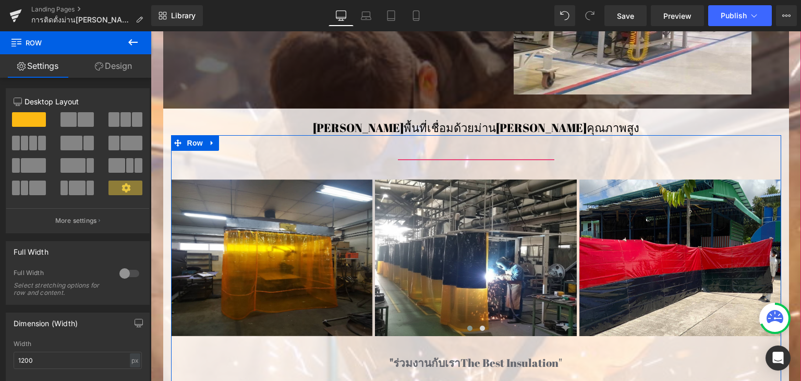
click at [459, 157] on div "Separator" at bounding box center [476, 157] width 610 height 13
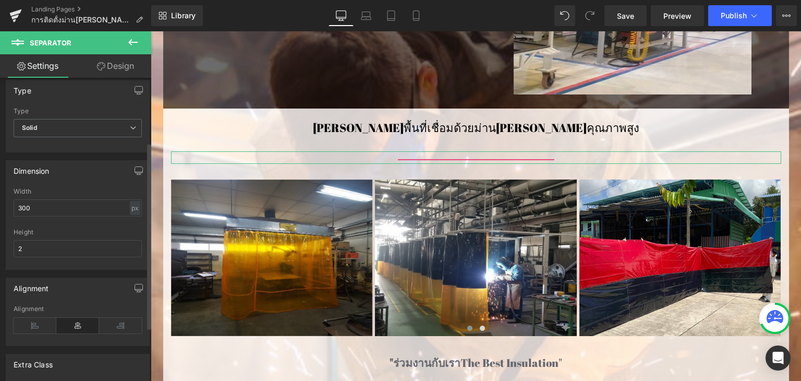
scroll to position [104, 0]
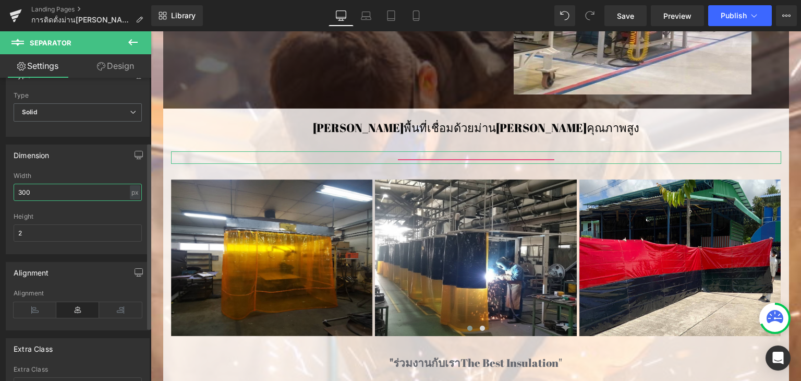
click at [83, 189] on input "300" at bounding box center [78, 192] width 128 height 17
click at [79, 188] on input "300" at bounding box center [78, 192] width 128 height 17
type input "200"
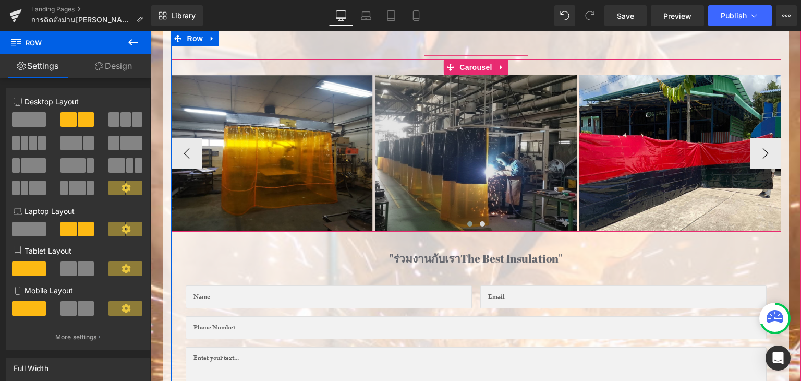
scroll to position [261, 0]
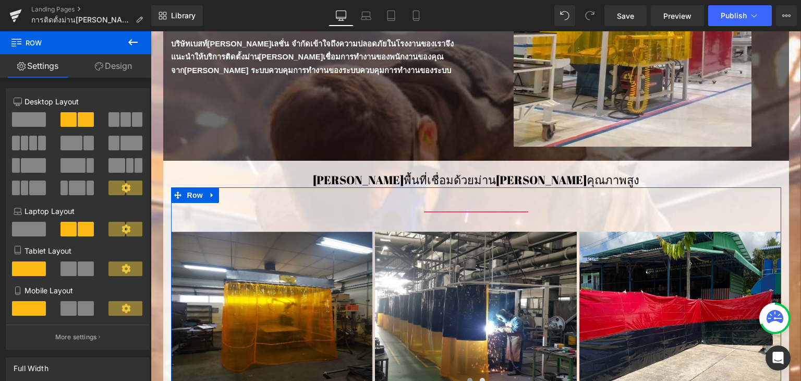
click at [632, 202] on div "41px" at bounding box center [476, 197] width 610 height 21
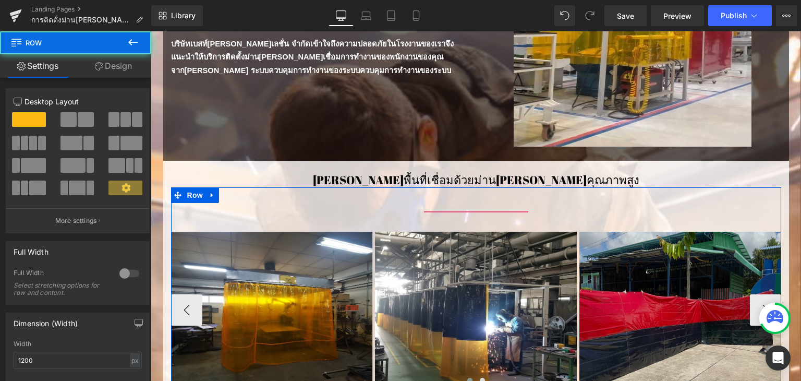
click at [151, 31] on div at bounding box center [151, 31] width 0 height 0
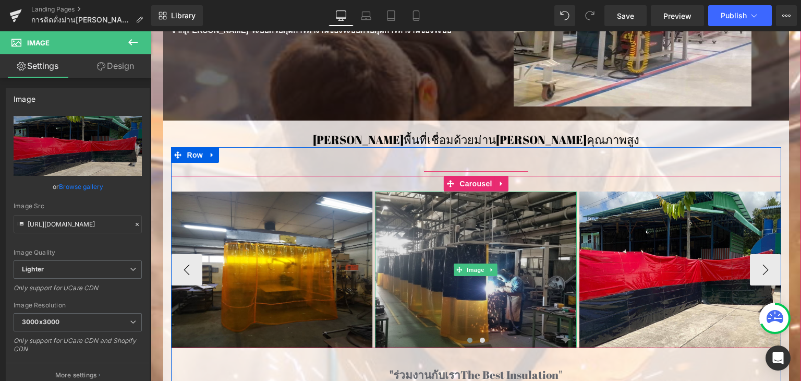
scroll to position [313, 0]
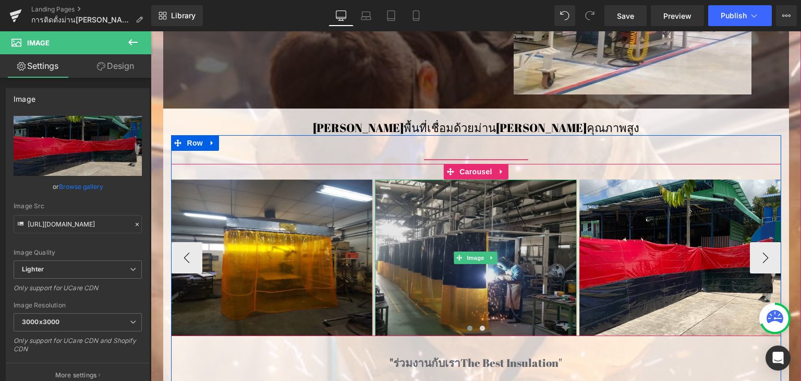
click at [375, 237] on div at bounding box center [376, 257] width 3 height 157
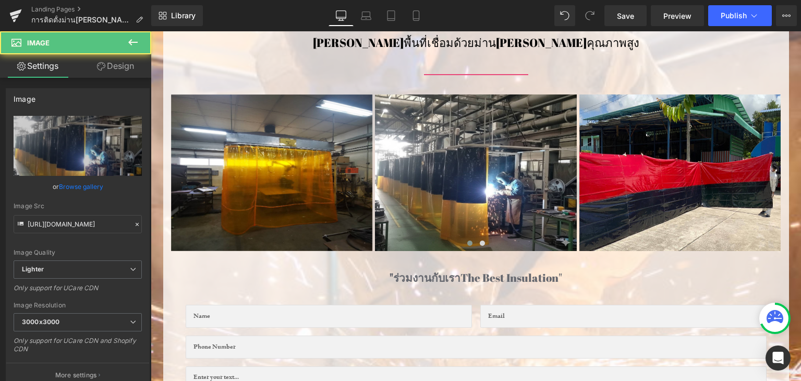
scroll to position [417, 0]
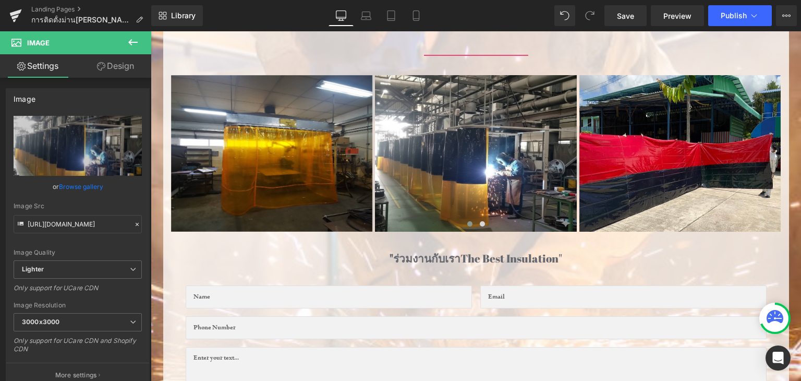
click at [135, 44] on icon at bounding box center [133, 42] width 13 height 13
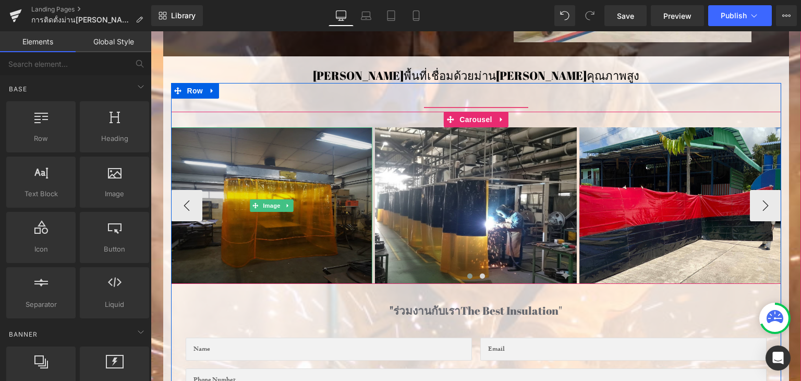
scroll to position [522, 0]
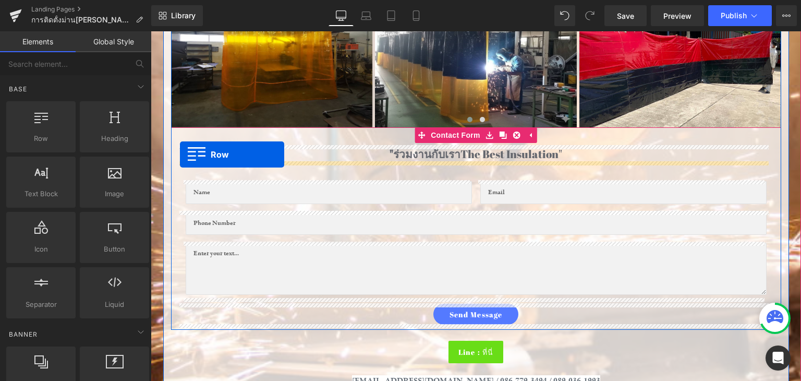
drag, startPoint x: 200, startPoint y: 153, endPoint x: 180, endPoint y: 154, distance: 20.4
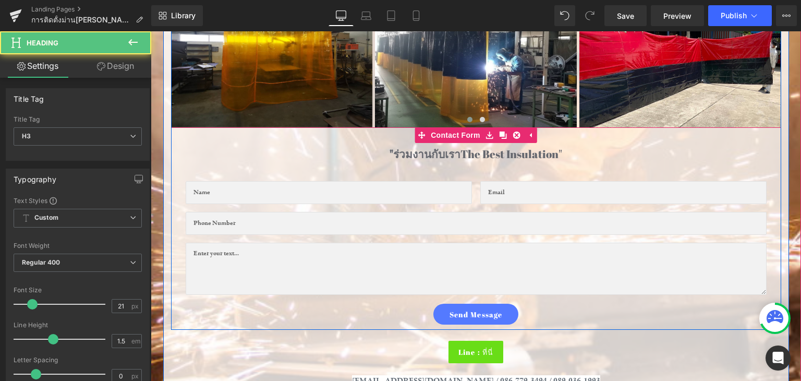
click at [182, 154] on div ""ร่วมงานกับเรา The Best Insulation" Heading" at bounding box center [477, 154] width 590 height 17
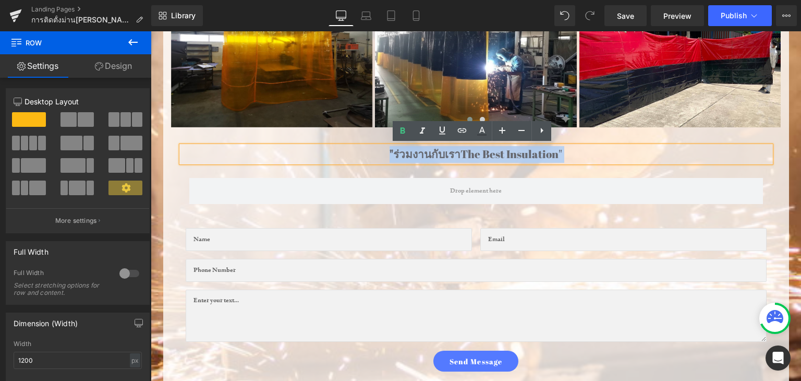
click at [151, 31] on div at bounding box center [151, 31] width 0 height 0
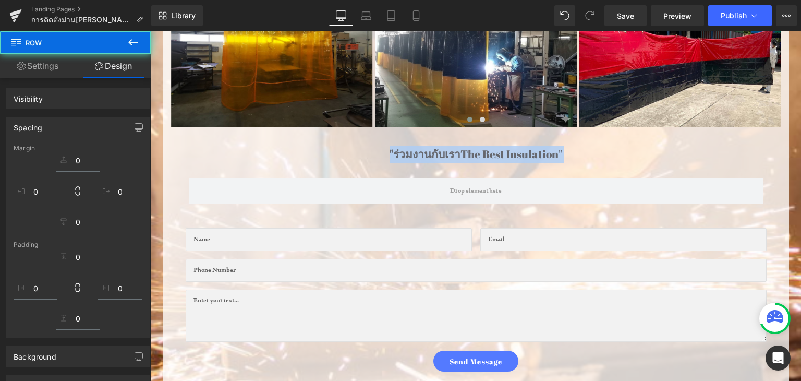
click at [749, 161] on div ""ร่วมงานกับเรา The Best Insulation" Heading" at bounding box center [477, 154] width 590 height 17
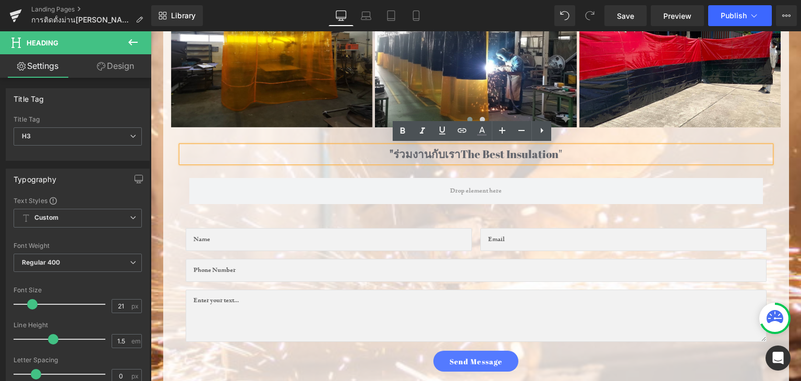
click at [770, 186] on div ""ร่วมงานกับเรา The Best Insulation" Heading Row Text Field Email Field Row 31px…" at bounding box center [476, 252] width 610 height 250
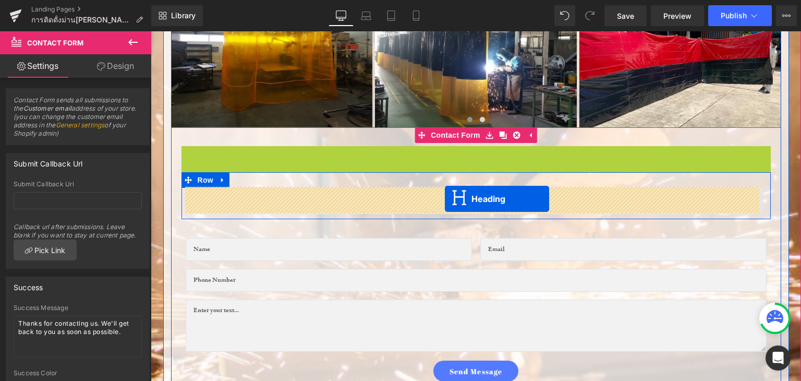
drag, startPoint x: 449, startPoint y: 153, endPoint x: 445, endPoint y: 199, distance: 46.1
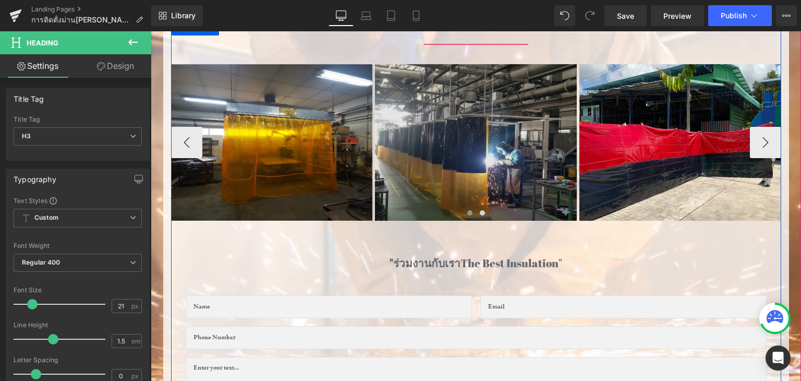
scroll to position [417, 0]
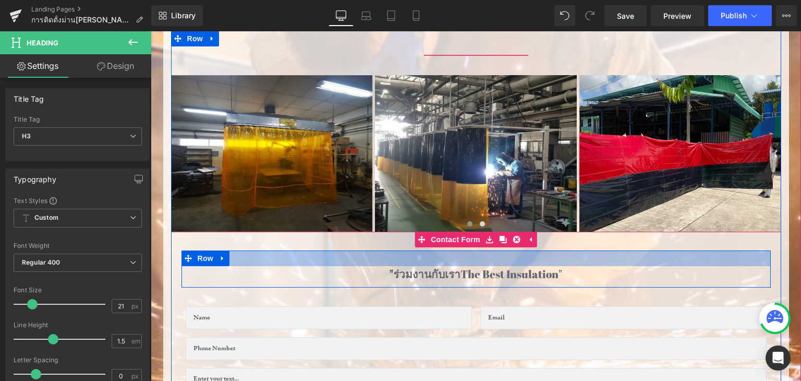
click at [374, 253] on div at bounding box center [477, 258] width 590 height 16
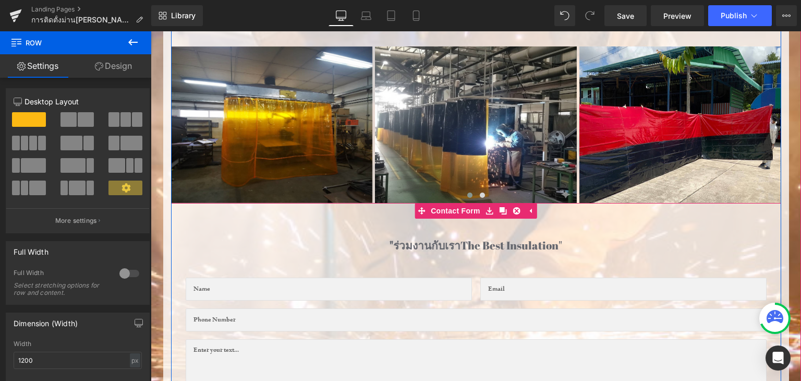
scroll to position [470, 0]
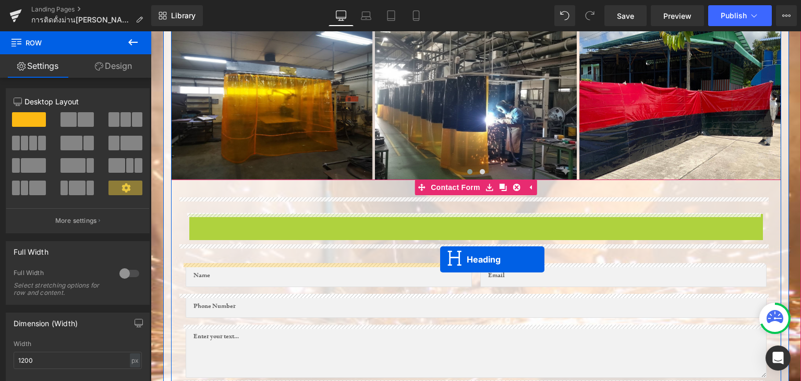
drag, startPoint x: 444, startPoint y: 221, endPoint x: 440, endPoint y: 259, distance: 38.3
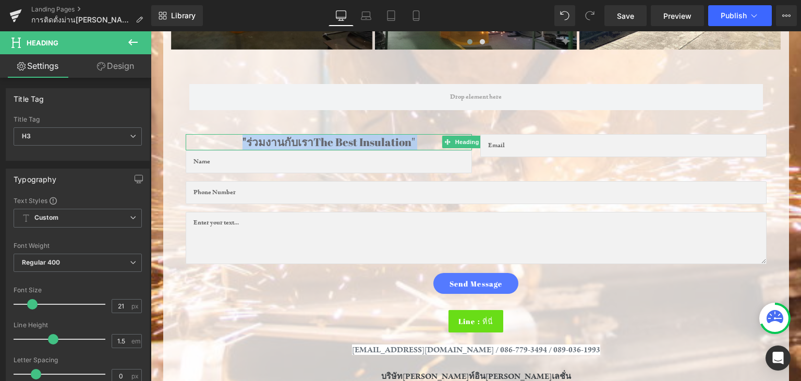
scroll to position [581, 0]
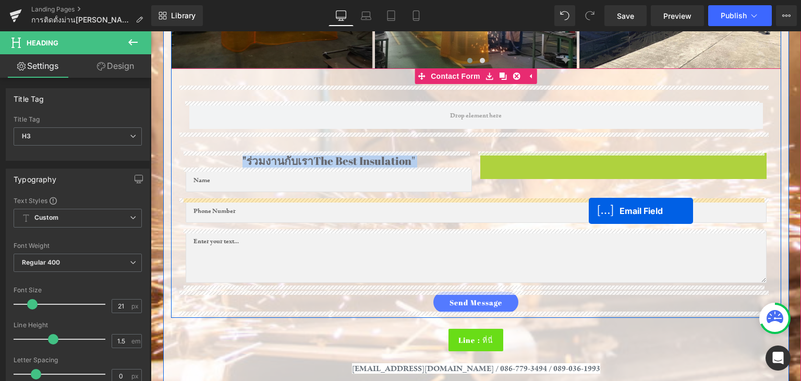
drag, startPoint x: 595, startPoint y: 162, endPoint x: 589, endPoint y: 211, distance: 49.4
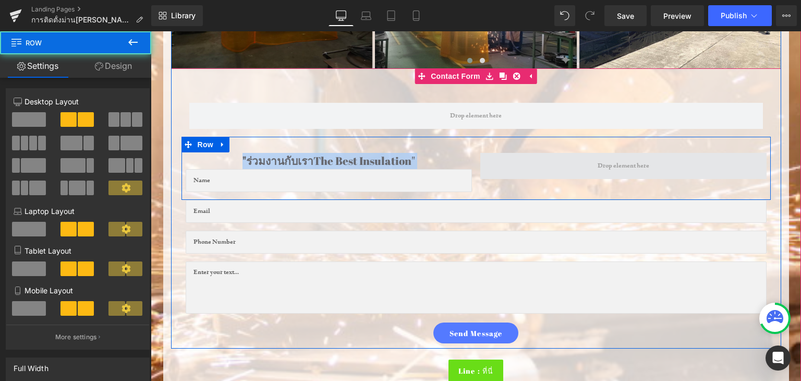
drag, startPoint x: 482, startPoint y: 166, endPoint x: 484, endPoint y: 173, distance: 7.3
click at [484, 173] on span at bounding box center [623, 166] width 286 height 26
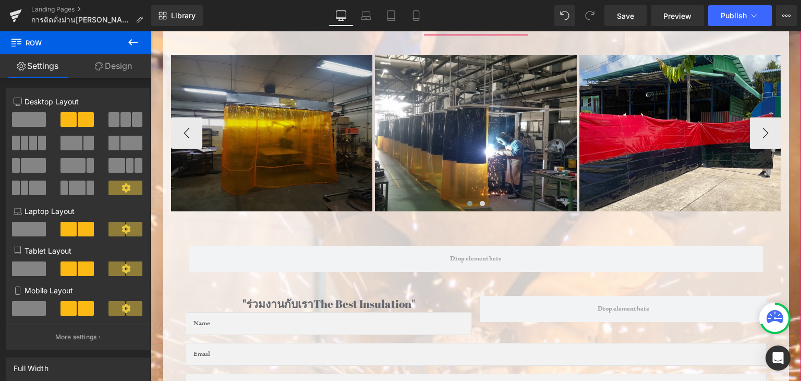
scroll to position [424, 0]
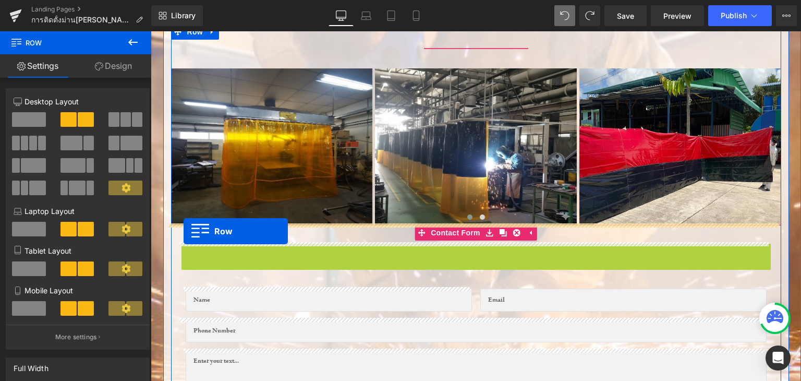
drag, startPoint x: 185, startPoint y: 251, endPoint x: 184, endPoint y: 232, distance: 19.3
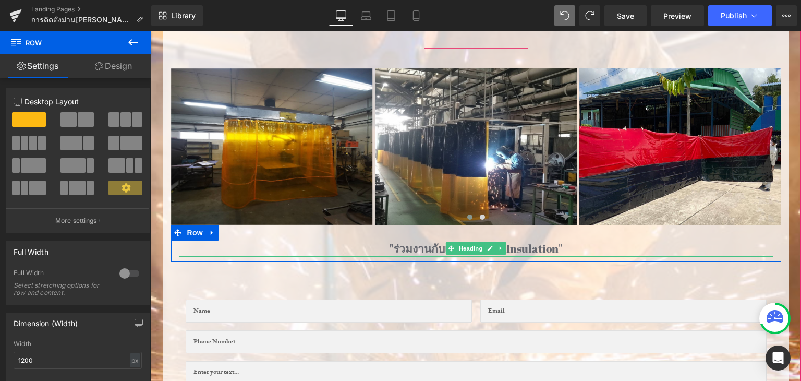
click at [404, 251] on b ""ร่วมงานกับเรา" at bounding box center [425, 248] width 71 height 15
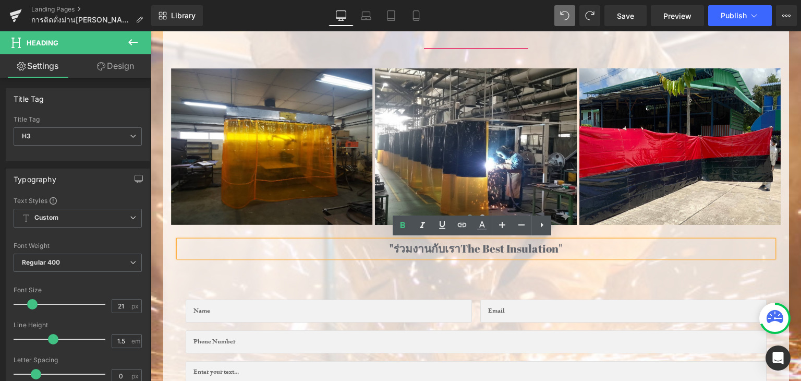
click at [151, 31] on div "31px" at bounding box center [151, 31] width 0 height 0
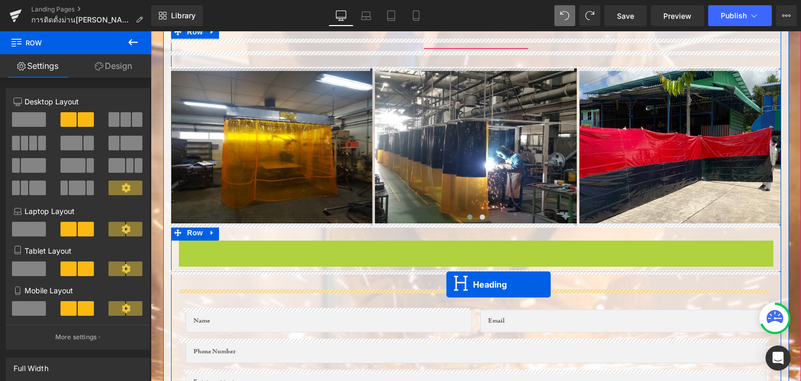
drag, startPoint x: 447, startPoint y: 247, endPoint x: 447, endPoint y: 284, distance: 37.6
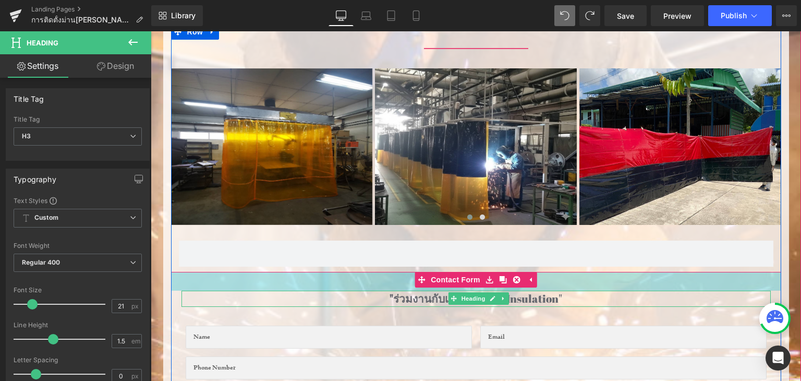
click at [266, 273] on div "36px" at bounding box center [476, 281] width 610 height 19
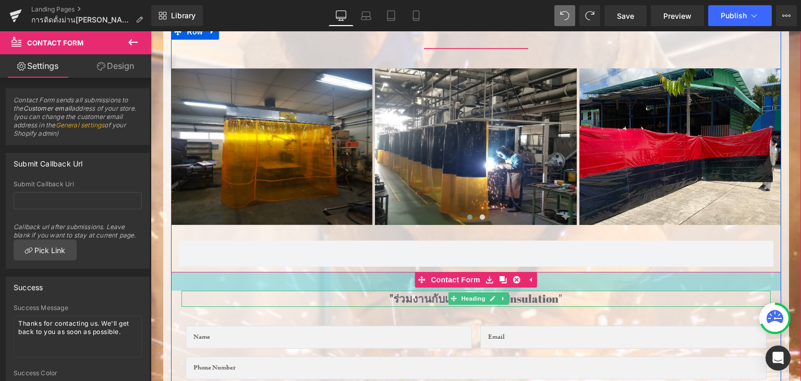
click at [267, 276] on div "36px" at bounding box center [476, 281] width 610 height 19
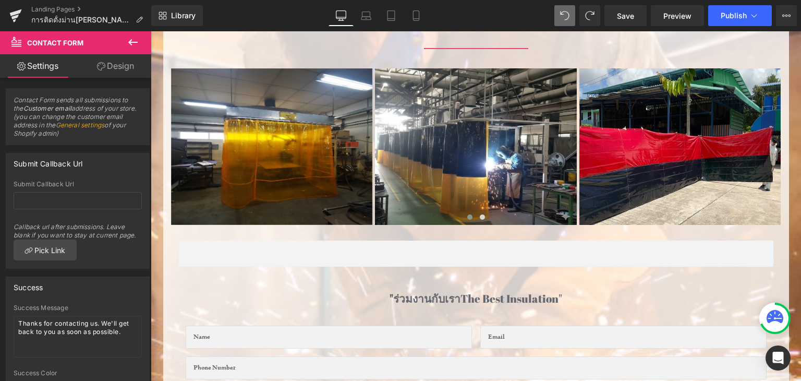
click at [131, 44] on icon at bounding box center [133, 42] width 13 height 13
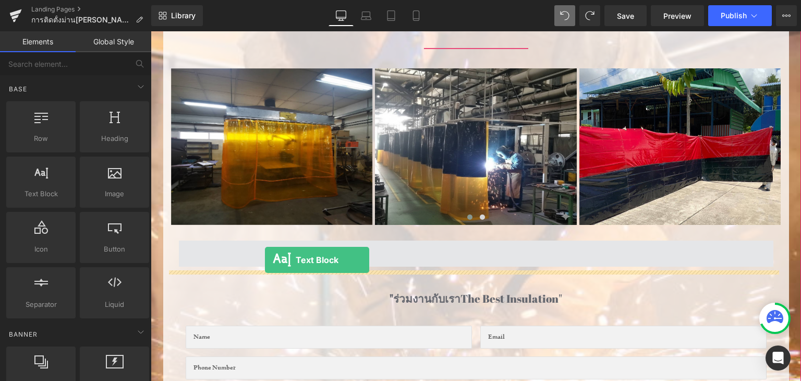
drag, startPoint x: 203, startPoint y: 217, endPoint x: 265, endPoint y: 260, distance: 75.3
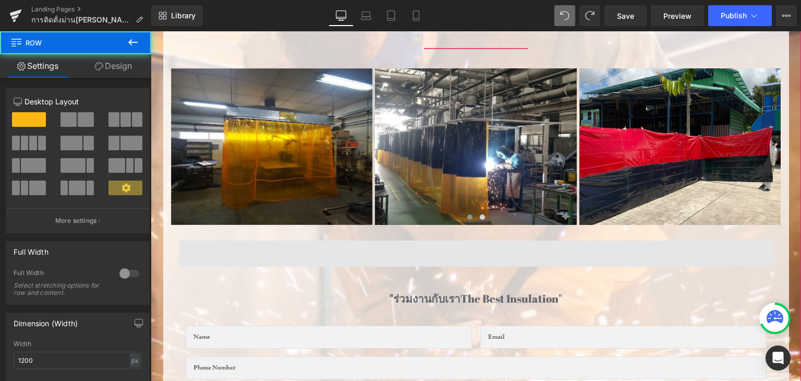
click at [265, 260] on span at bounding box center [476, 254] width 595 height 26
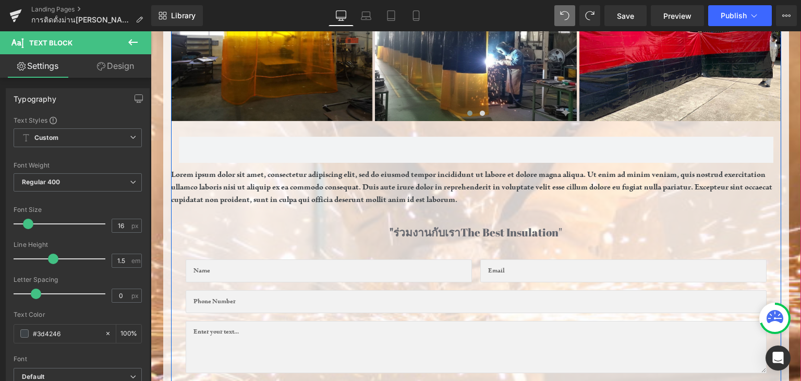
scroll to position [528, 0]
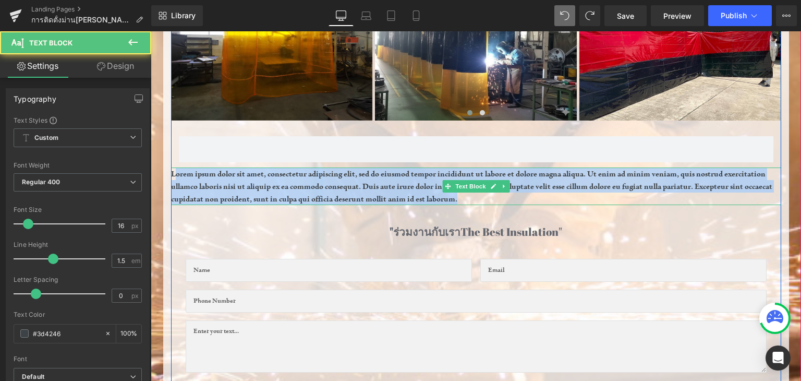
drag, startPoint x: 171, startPoint y: 172, endPoint x: 551, endPoint y: 198, distance: 380.7
click at [551, 198] on p "Lorem ipsum dolor sit amet, consectetur adipiscing elit, sed do eiusmod tempor …" at bounding box center [476, 186] width 610 height 38
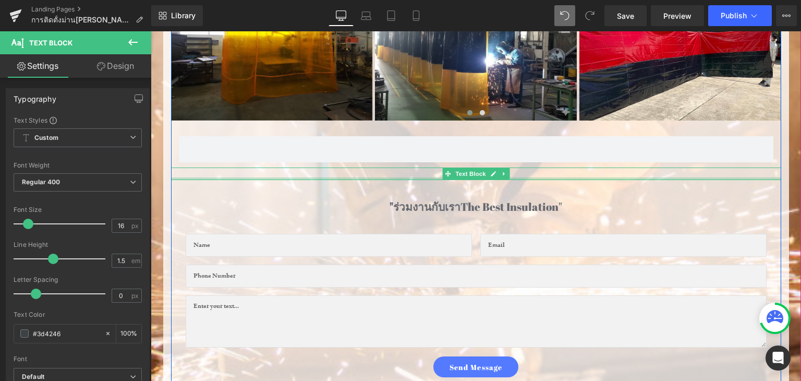
click at [179, 176] on div "Text Block" at bounding box center [476, 173] width 610 height 13
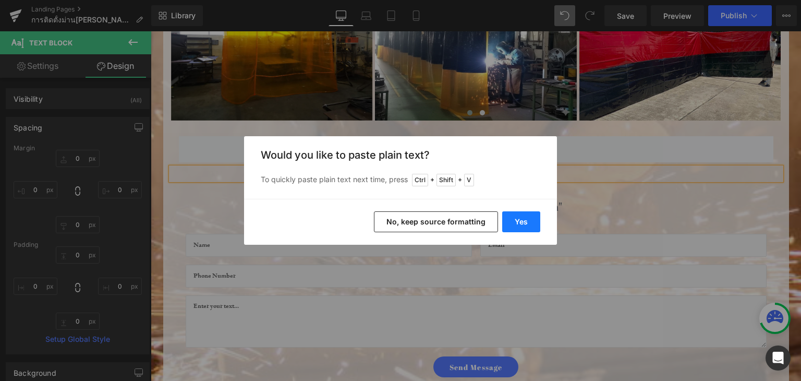
click at [525, 217] on button "Yes" at bounding box center [521, 221] width 38 height 21
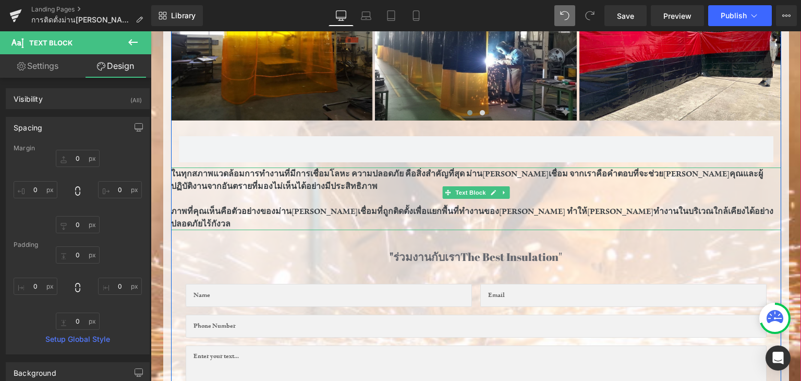
click at [238, 201] on p at bounding box center [476, 199] width 610 height 13
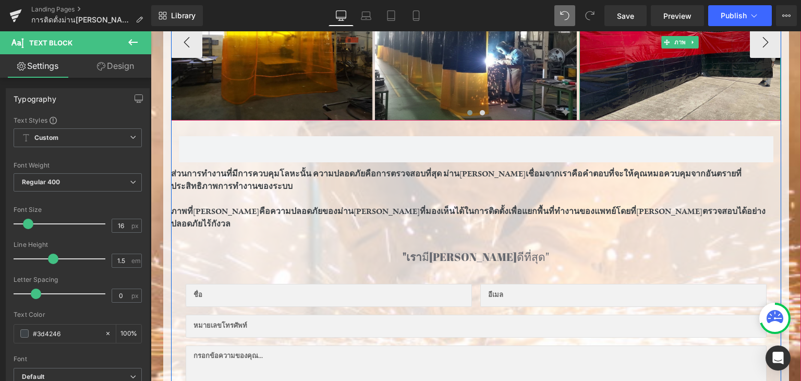
click at [680, 69] on img at bounding box center [681, 42] width 202 height 157
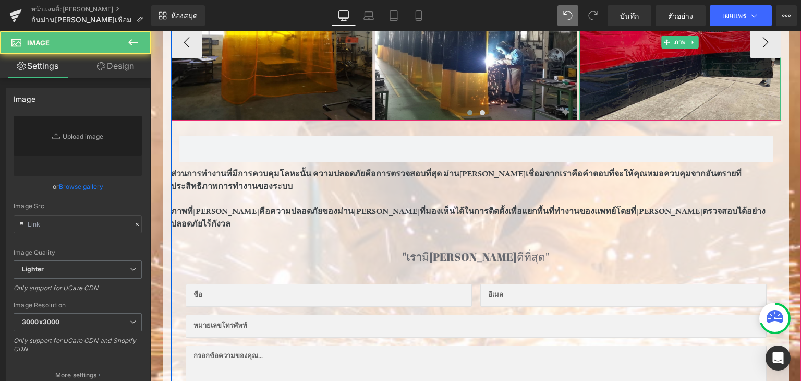
type input "https://ucarecdn.com/cf60f26d-6e03-4ed2-8cf1-d1a94b09f6dd/-/format/auto/-/previ…"
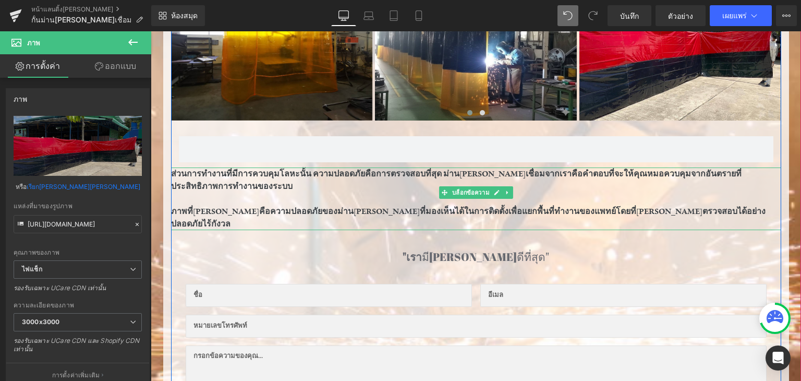
click at [201, 178] on p "ส่วนการทำงานที่มีการควบคุมโลหะนั้น ความปลอดภัยคือการตรวจสอบที่สุด ม่านกันแสงเชื…" at bounding box center [476, 179] width 610 height 25
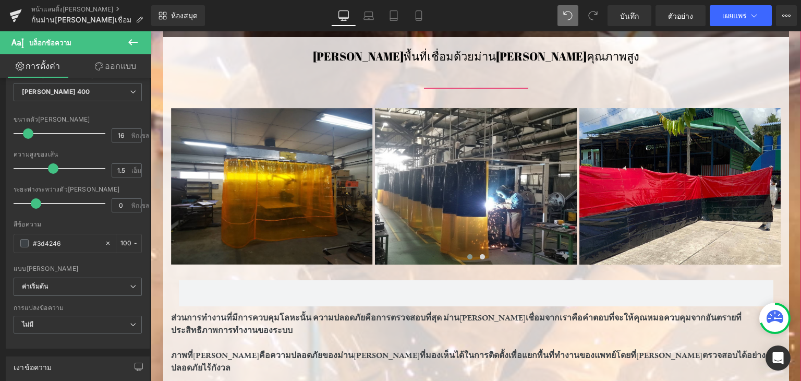
scroll to position [581, 0]
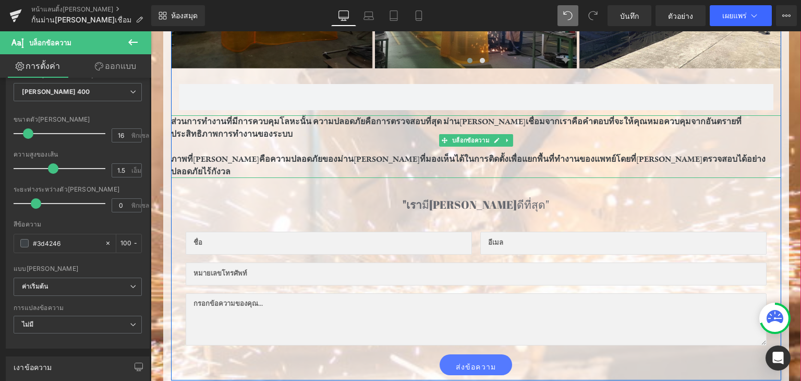
click at [439, 119] on font "ส่วนการทำงานที่มีการควบคุมโลหะนั้น ความปลอดภัยคือการตรวจสอบที่สุด ม่านกันแสงเชื…" at bounding box center [456, 127] width 571 height 23
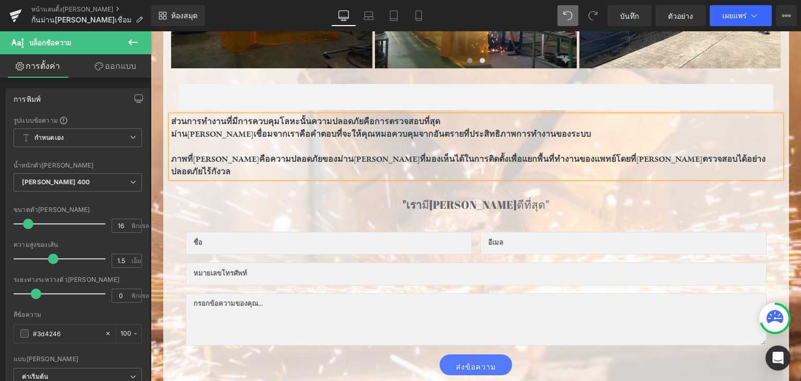
click at [191, 145] on p at bounding box center [476, 146] width 610 height 13
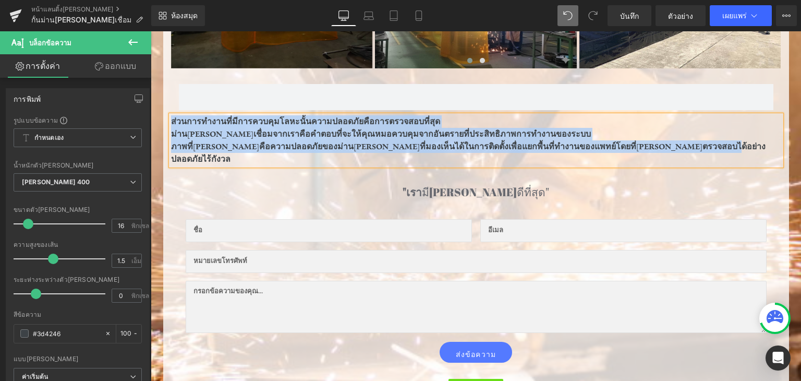
drag, startPoint x: 169, startPoint y: 115, endPoint x: 708, endPoint y: 155, distance: 540.9
click at [725, 145] on div "ส่วนการทำงานที่มีการควบคุมโลหะนั้นความปลอดภัยคือการตรวจสอบที่สุด ม่านกันแสงเชื่…" at bounding box center [476, 140] width 610 height 50
click at [726, 146] on p "ภาพที่ไม่ดีคือความปลอดภัยของม่านกันแสงที่มองเห็นได้ในการติดตั้งเพื่อแยกพื้นที่ท…" at bounding box center [476, 152] width 610 height 25
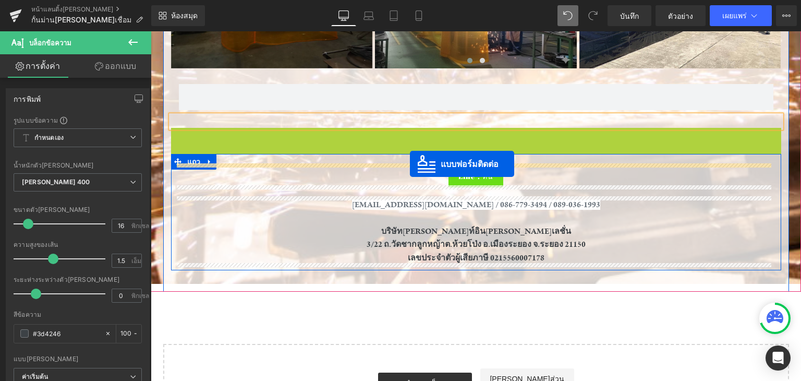
drag, startPoint x: 415, startPoint y: 134, endPoint x: 410, endPoint y: 164, distance: 30.1
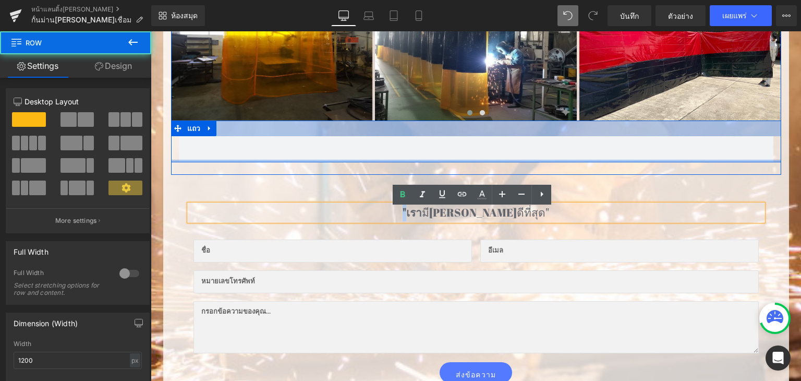
scroll to position [523, 0]
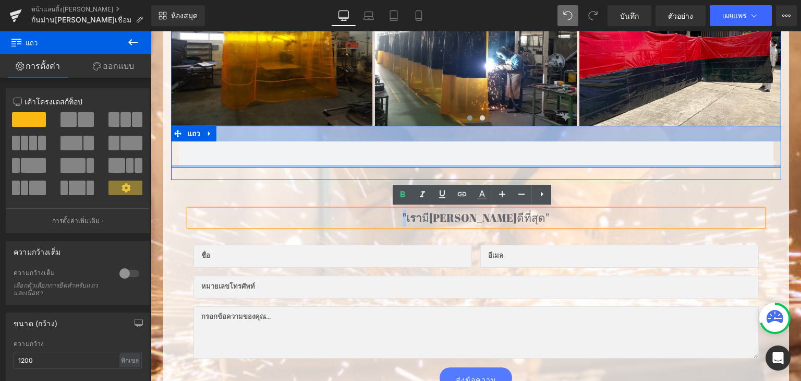
drag, startPoint x: 431, startPoint y: 165, endPoint x: 432, endPoint y: 129, distance: 36.6
click at [432, 129] on div "แถว" at bounding box center [476, 147] width 610 height 42
click at [432, 129] on div at bounding box center [476, 134] width 610 height 16
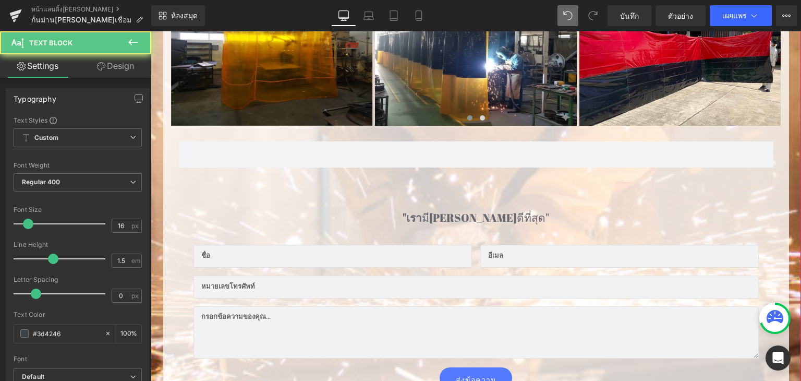
drag, startPoint x: 376, startPoint y: 174, endPoint x: 379, endPoint y: 209, distance: 34.5
click at [379, 209] on div "ปกป้องพื้นที่เชื่อมด้วยม่านกันแสงคุณภาพสูง หัวข้อ ตัวคั่น ภาพ ภาพ ภาพ ภาพ - - ม…" at bounding box center [476, 205] width 626 height 588
click at [379, 210] on div ""เรา มีฉนวนที่ดีที่สุด" หัวข้อ" at bounding box center [476, 218] width 574 height 17
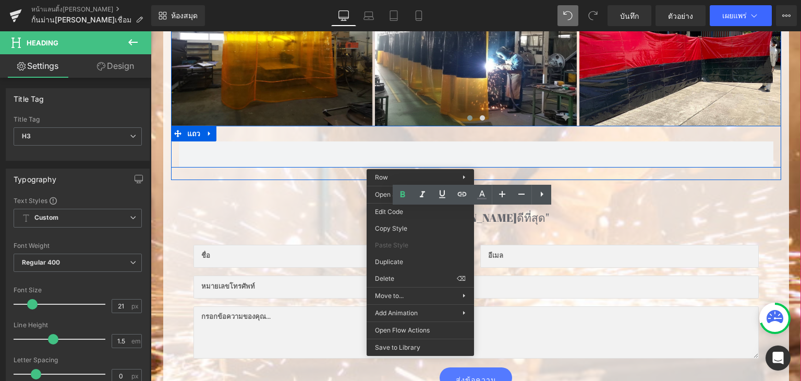
click at [262, 171] on p at bounding box center [476, 173] width 610 height 13
drag, startPoint x: 262, startPoint y: 171, endPoint x: 217, endPoint y: 193, distance: 50.4
click at [261, 171] on p at bounding box center [476, 173] width 610 height 13
click at [219, 196] on div ""เรา มีฉนวนที่ดีที่สุด" หัวข้อ ช่องข้อความ ช่องอีเมล แถว 31 พิกเซล ช่องข้อความ …" at bounding box center [476, 292] width 595 height 203
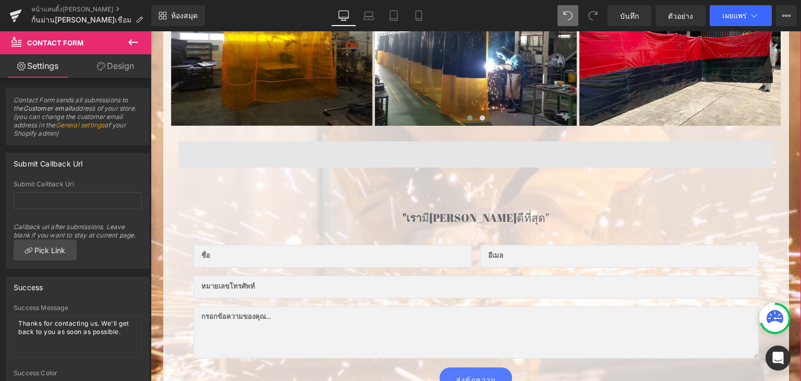
click at [234, 155] on span at bounding box center [476, 154] width 595 height 26
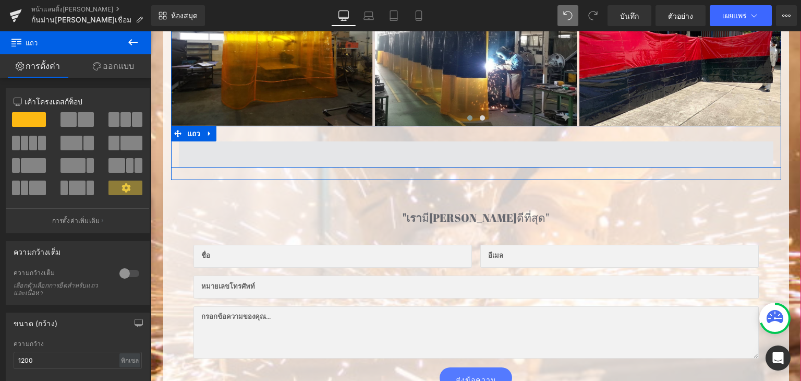
click at [197, 153] on span at bounding box center [476, 154] width 595 height 26
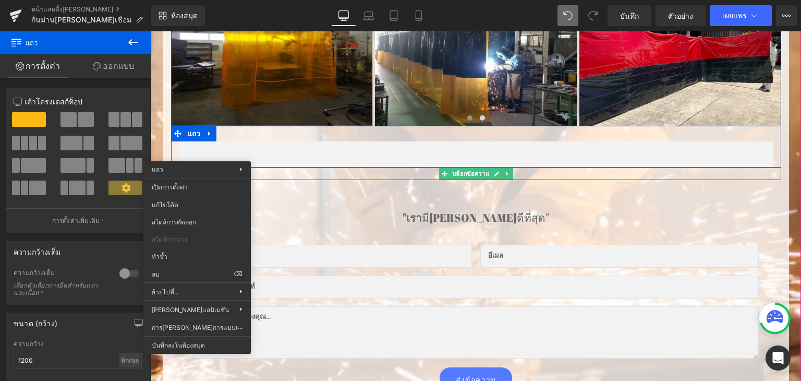
click at [314, 174] on p at bounding box center [476, 173] width 610 height 13
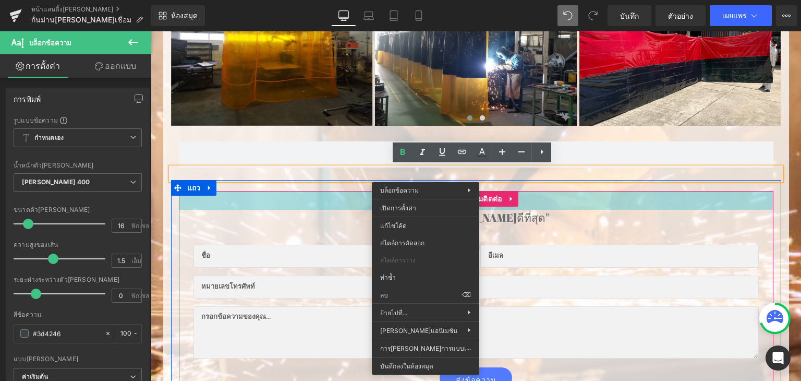
click at [537, 194] on div "36 พิกเซล" at bounding box center [476, 200] width 595 height 19
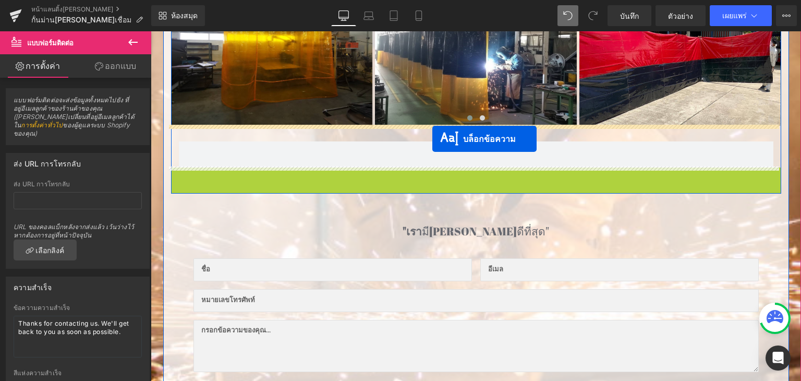
drag, startPoint x: 440, startPoint y: 170, endPoint x: 432, endPoint y: 138, distance: 32.3
click at [432, 138] on div "แถว" at bounding box center [476, 147] width 610 height 42
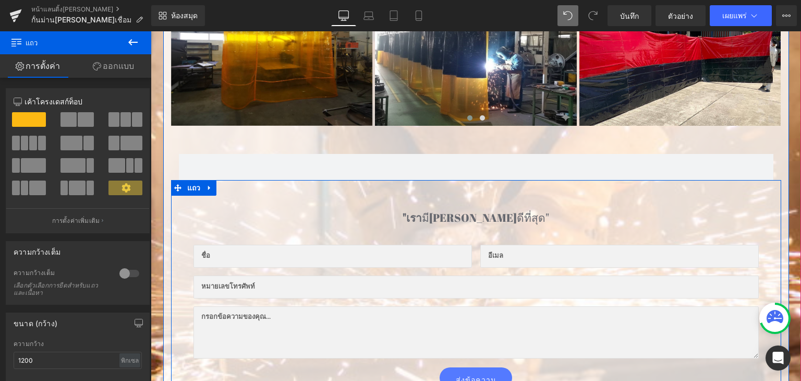
click at [151, 31] on div "31 พิกเซล" at bounding box center [151, 31] width 0 height 0
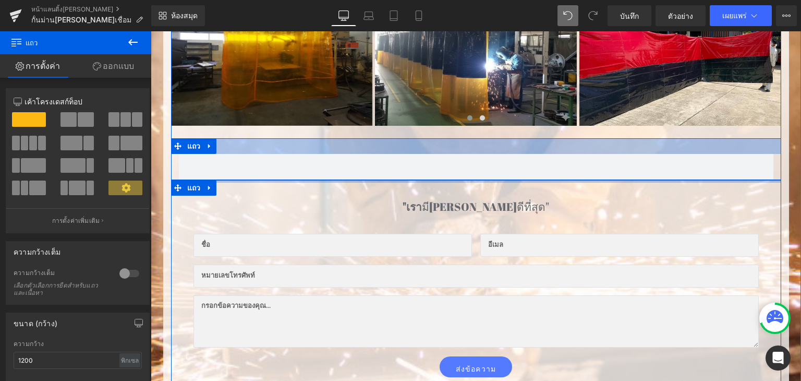
drag, startPoint x: 426, startPoint y: 179, endPoint x: 423, endPoint y: 141, distance: 38.2
click at [423, 141] on div "ปกป้องพื้นที่เชื่อมด้วยม่านกันแสงคุณภาพสูง หัวข้อ ตัวคั่น ภาพ ภาพ ภาพ ภาพ - - ม…" at bounding box center [476, 199] width 626 height 577
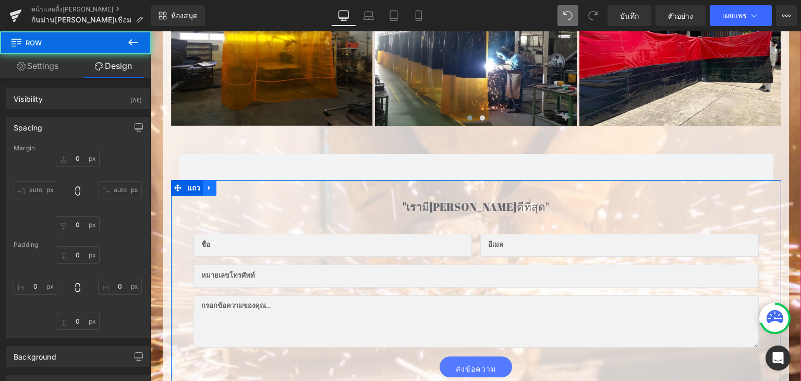
type input "0"
type input "10"
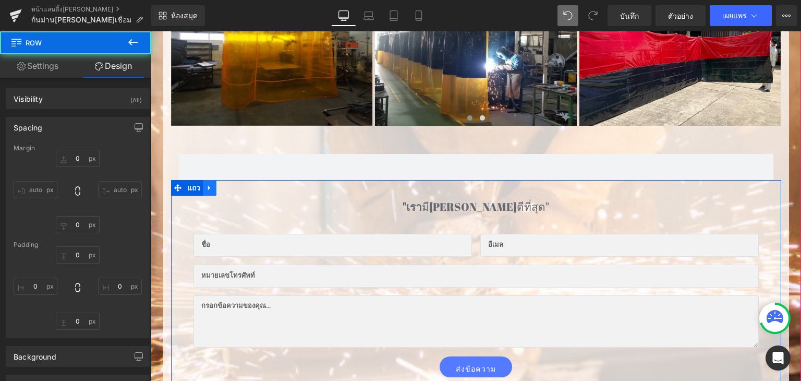
type input "0"
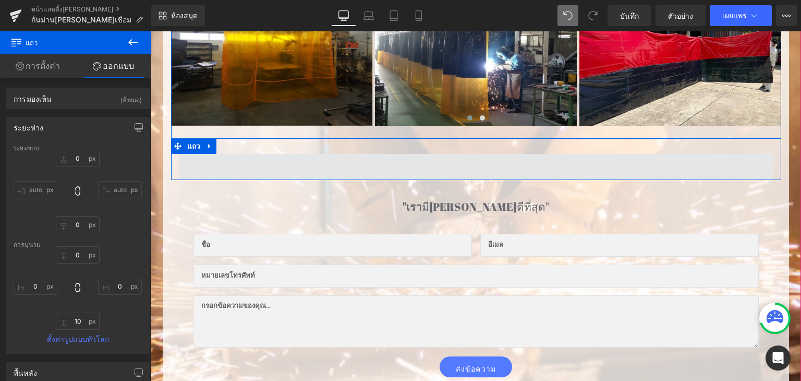
drag, startPoint x: 205, startPoint y: 181, endPoint x: 207, endPoint y: 155, distance: 25.1
click at [207, 155] on div "ปกป้องพื้นที่เชื่อมด้วยม่านกันแสงคุณภาพสูง หัวข้อ ตัวคั่น ภาพ ภาพ ภาพ ภาพ - - ม…" at bounding box center [476, 199] width 626 height 577
click at [207, 174] on span at bounding box center [476, 167] width 595 height 26
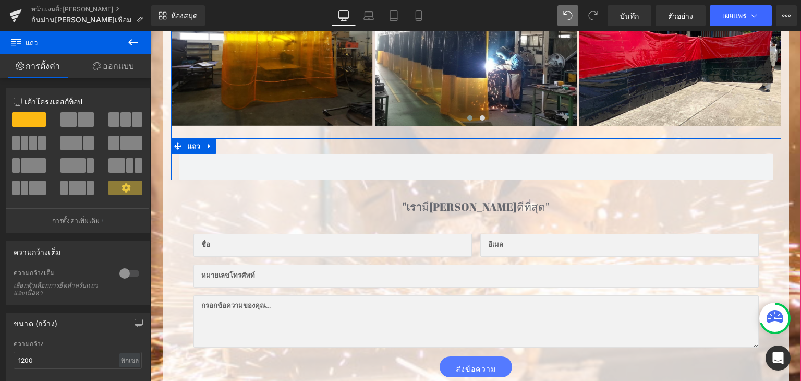
click at [223, 154] on span at bounding box center [476, 167] width 595 height 26
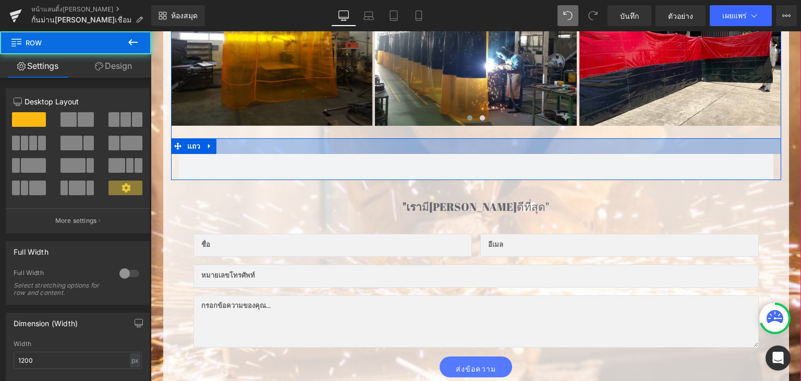
click at [242, 147] on div at bounding box center [476, 146] width 610 height 16
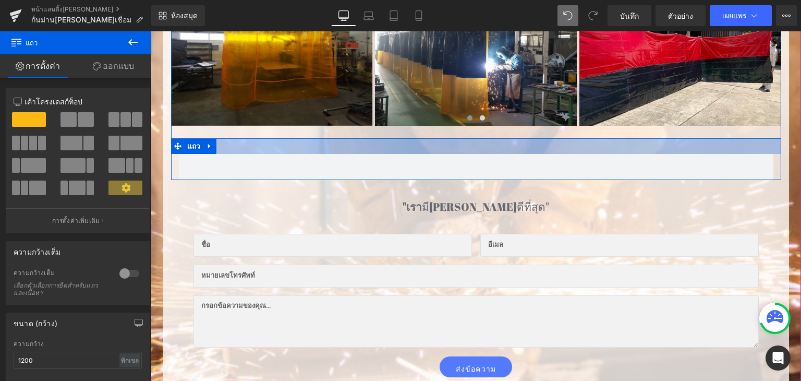
click at [426, 141] on div at bounding box center [476, 146] width 610 height 16
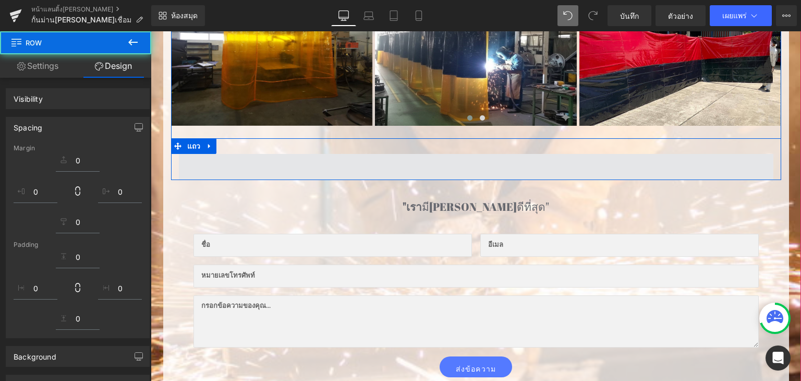
click at [456, 143] on div at bounding box center [476, 146] width 610 height 16
click at [454, 151] on div at bounding box center [476, 146] width 610 height 16
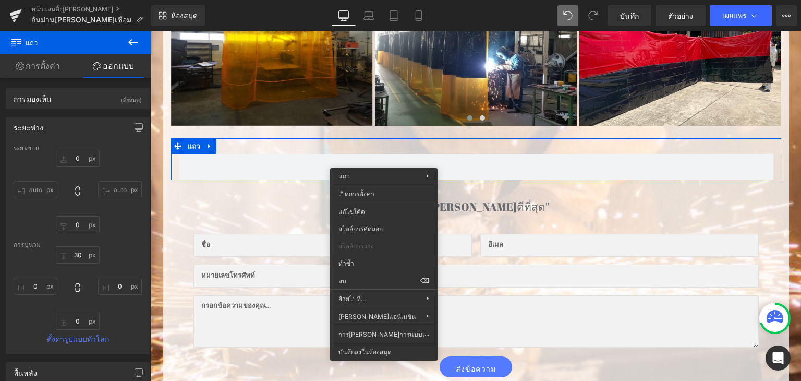
click at [572, 202] on h3 ""เรา มีฉนวนที่ดีที่สุด"" at bounding box center [476, 207] width 574 height 17
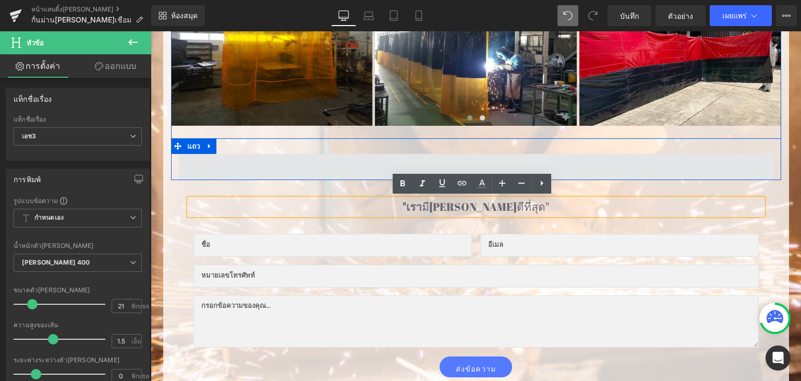
click at [561, 166] on span at bounding box center [476, 167] width 595 height 26
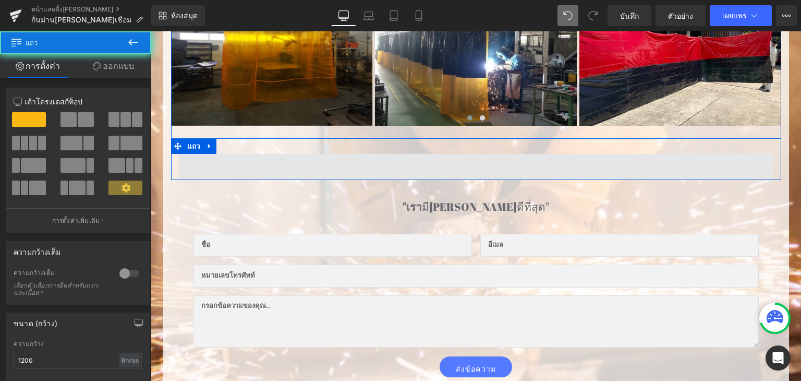
click at [464, 160] on span at bounding box center [476, 167] width 595 height 26
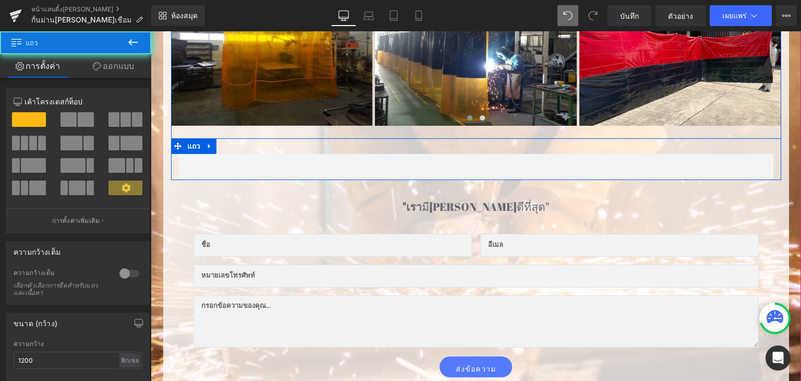
drag, startPoint x: 463, startPoint y: 158, endPoint x: 450, endPoint y: 149, distance: 15.8
click at [462, 157] on span at bounding box center [476, 167] width 595 height 26
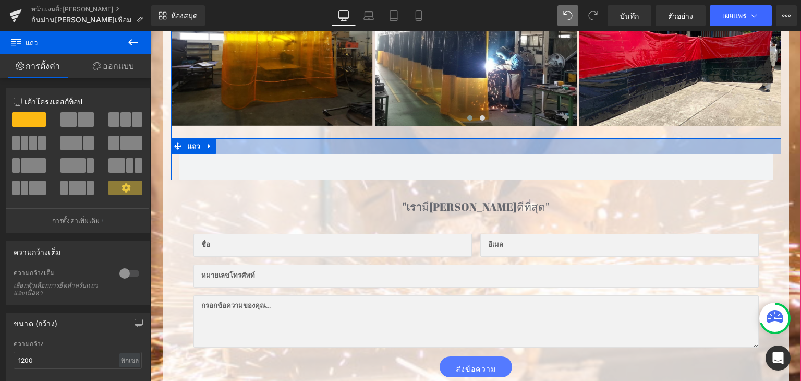
click at [409, 148] on div at bounding box center [476, 146] width 610 height 16
click at [263, 140] on div at bounding box center [476, 146] width 610 height 16
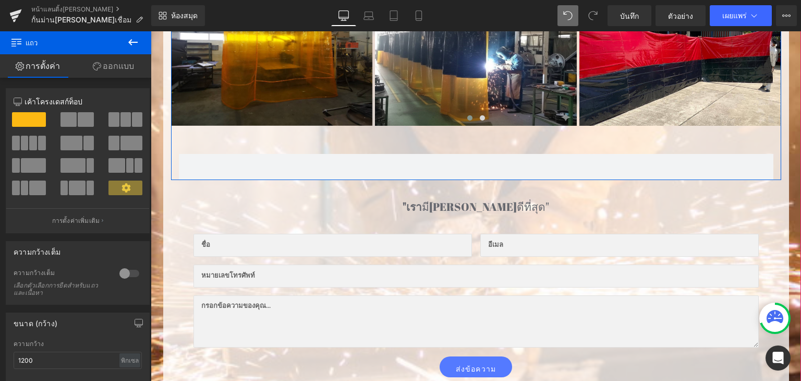
click at [283, 131] on p at bounding box center [476, 132] width 610 height 13
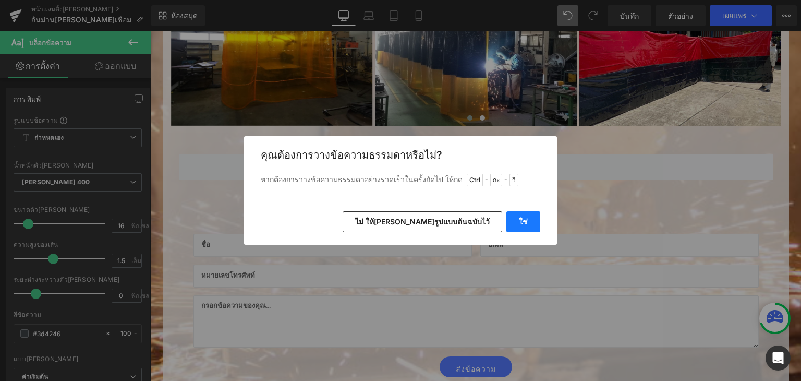
click at [522, 226] on button "ใช่" at bounding box center [524, 221] width 34 height 21
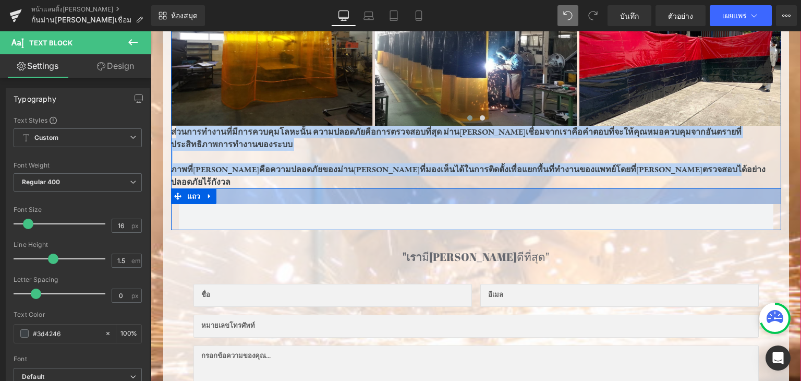
drag, startPoint x: 172, startPoint y: 131, endPoint x: 724, endPoint y: 179, distance: 554.5
click at [724, 179] on div "ตัวคั่น ภาพ ภาพ ภาพ ภาพ - - ม้าหมุน ส่วนการทำงานที่มีการควบคุมโลหะนั้น ความปลอด…" at bounding box center [476, 88] width 610 height 284
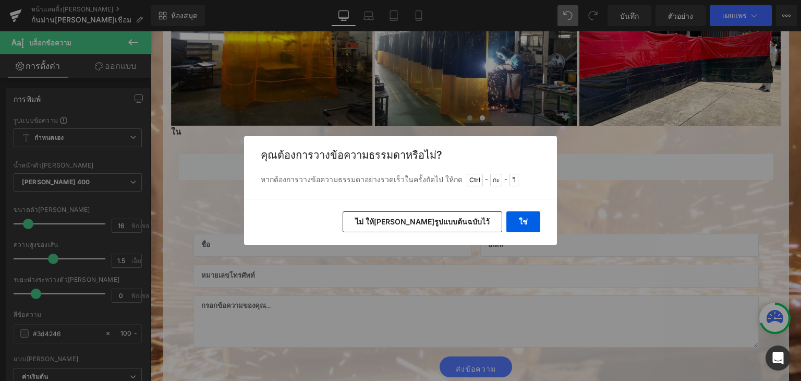
click at [439, 215] on button "ไม่ ให้[PERSON_NAME]รูปแบบต้นฉบับไว้" at bounding box center [423, 221] width 160 height 21
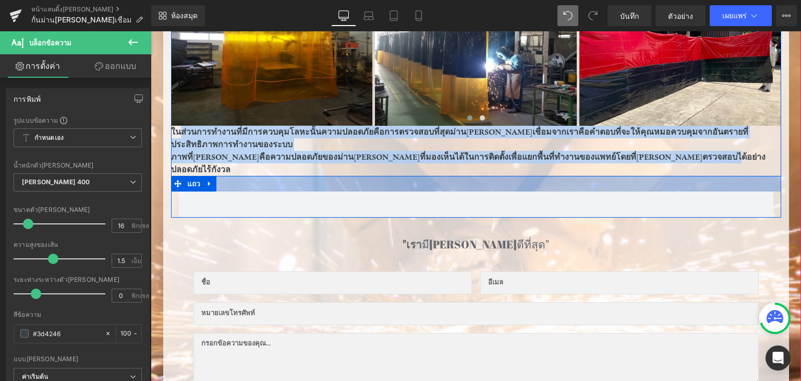
drag, startPoint x: 178, startPoint y: 129, endPoint x: 721, endPoint y: 165, distance: 543.7
click at [721, 165] on div "ตัวคั่น ภาพ ภาพ ภาพ ภาพ - - ม้าหมุน ใน ส่วนการทำงานที่มีการควบคุมโลหะนั้น ความป…" at bounding box center [476, 81] width 610 height 271
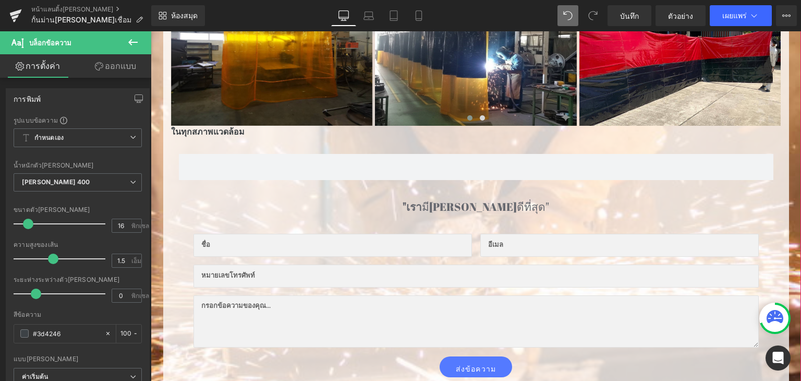
click at [151, 31] on div "36 พิกเซล" at bounding box center [151, 31] width 0 height 0
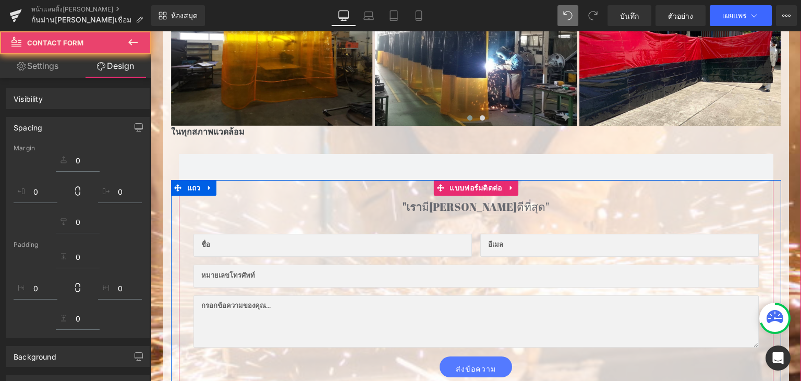
click at [255, 132] on p "ในทุกสภาพแวดล้อม" at bounding box center [476, 132] width 610 height 13
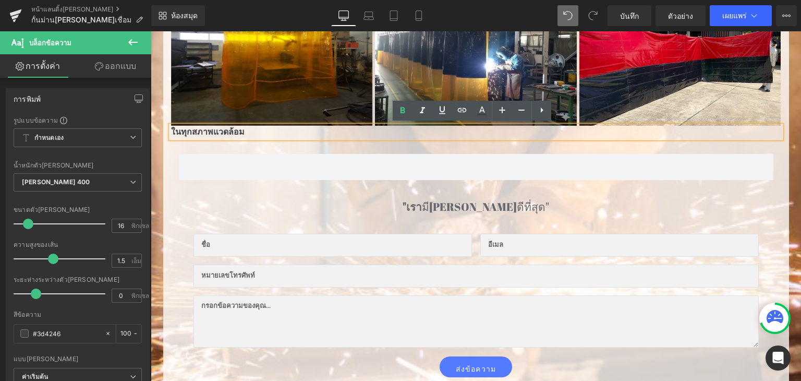
click at [248, 130] on p "ในทุกสภาพแวดล้อม" at bounding box center [476, 132] width 610 height 13
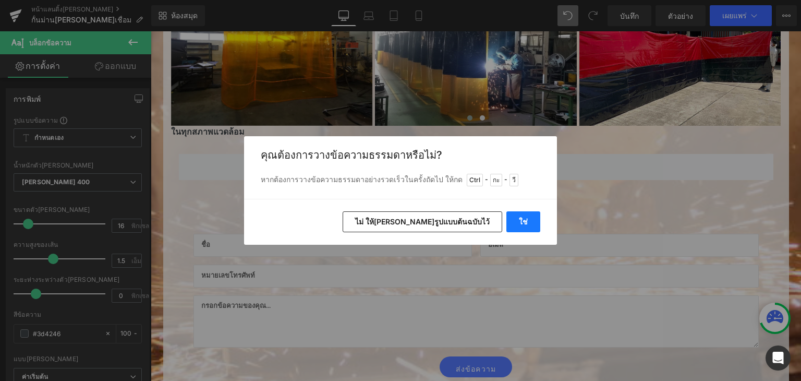
click at [520, 218] on font "ใช่" at bounding box center [523, 221] width 9 height 9
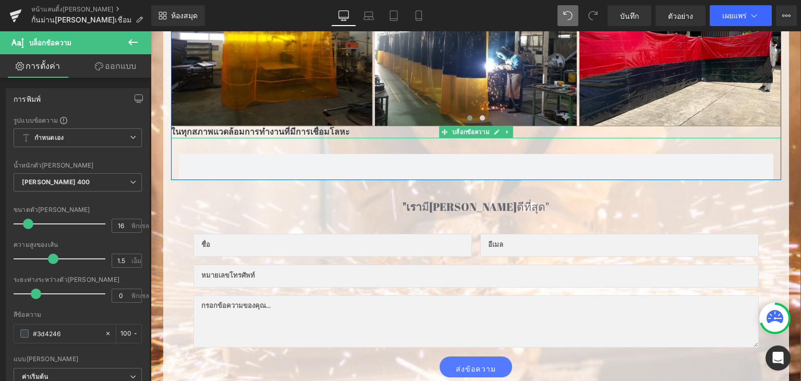
click at [346, 132] on font "ในทุกสภาพแวดล้อมการทำงานที่มีการเชื่อมโลหะ" at bounding box center [260, 132] width 179 height 10
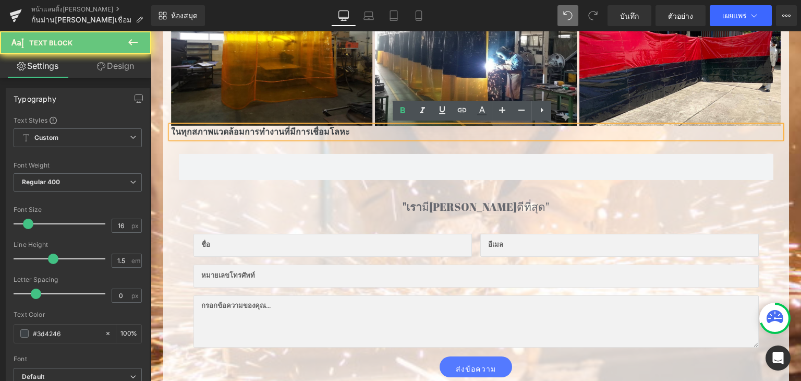
click at [346, 132] on font "ในทุกสภาพแวดล้อมการทำงานที่มีการเชื่อมโลหะ" at bounding box center [260, 132] width 179 height 10
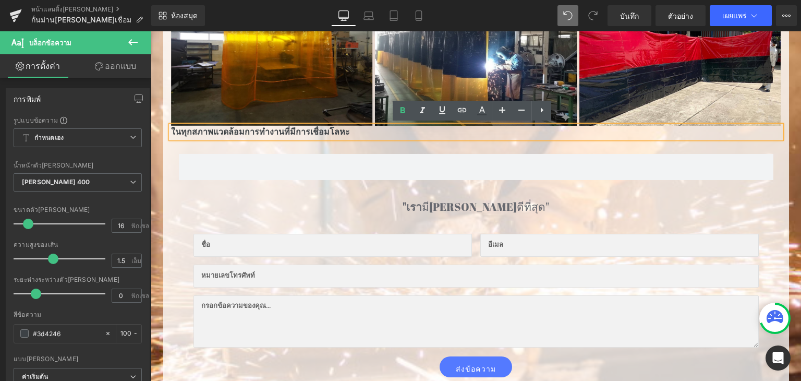
click at [346, 132] on font "ในทุกสภาพแวดล้อมการทำงานที่มีการเชื่อมโลหะ" at bounding box center [260, 132] width 179 height 10
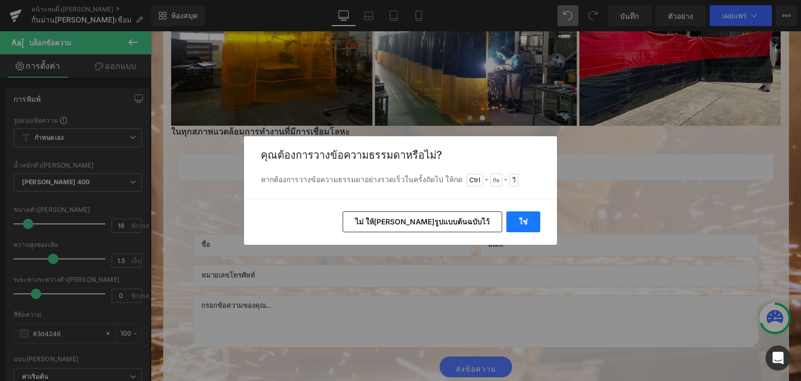
click at [527, 224] on font "ใช่" at bounding box center [523, 221] width 9 height 9
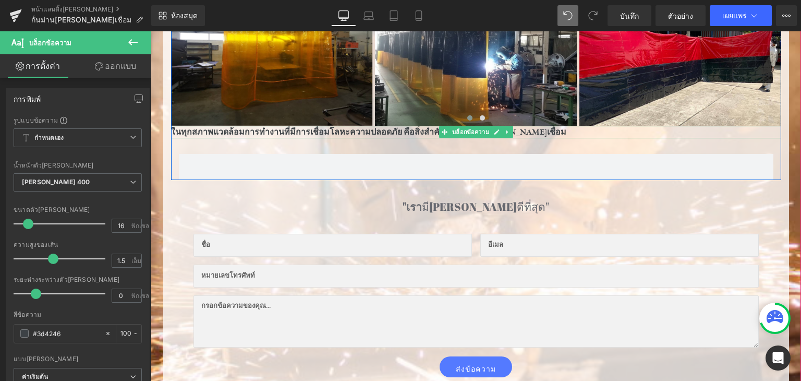
click at [528, 131] on font "ในทุกสภาพแวดล้อมการทำงานที่มีการเชื่อมโลหะความปลอดภัย คือสิ่งสำคัญที่สุด ม่านกั…" at bounding box center [368, 132] width 395 height 10
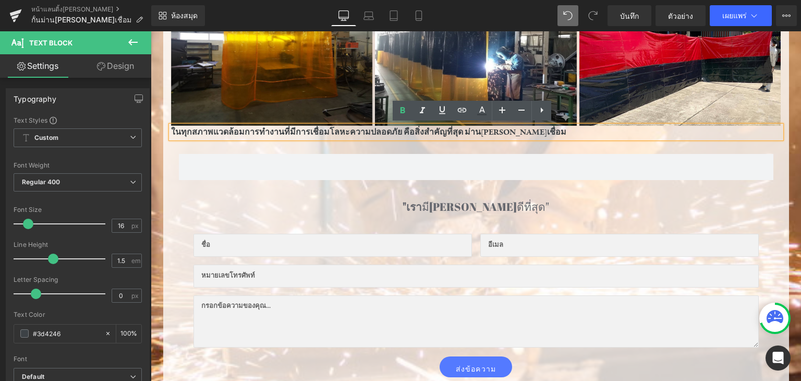
click at [528, 131] on font "ในทุกสภาพแวดล้อมการทำงานที่มีการเชื่อมโลหะความปลอดภัย คือสิ่งสำคัญที่สุด ม่านกั…" at bounding box center [368, 132] width 395 height 10
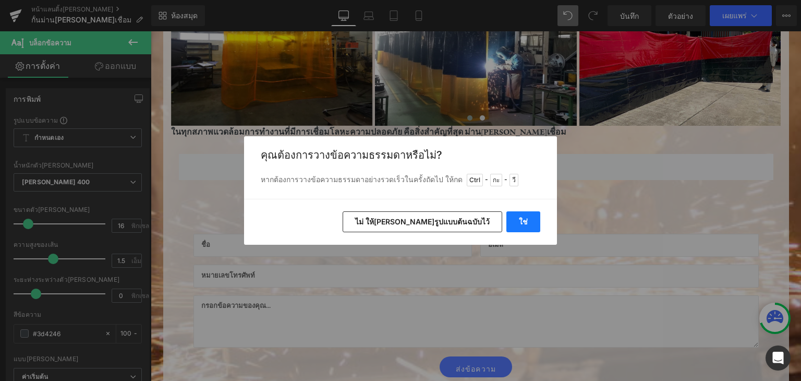
click at [522, 220] on font "ใช่" at bounding box center [523, 221] width 9 height 9
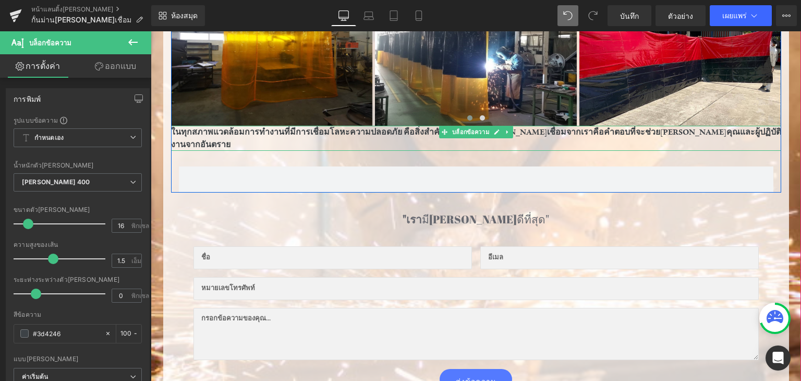
click at [770, 128] on font "ในทุกสภาพแวดล้อมการทำงานที่มีการเชื่อมโลหะความปลอดภัย คือสิ่งสำคัญที่สุด ม่านกั…" at bounding box center [476, 138] width 610 height 23
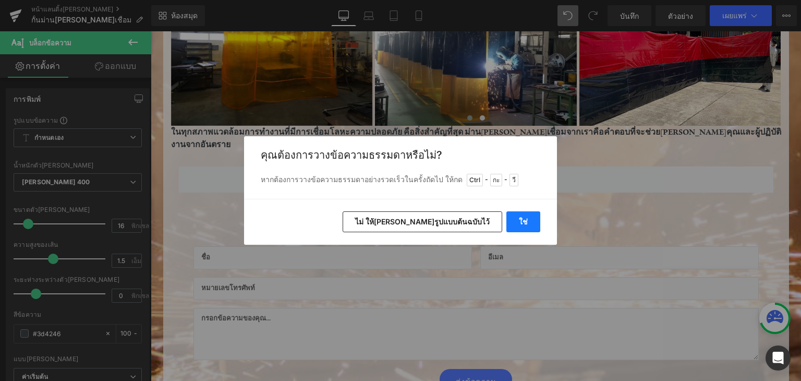
click at [525, 218] on font "ใช่" at bounding box center [523, 221] width 9 height 9
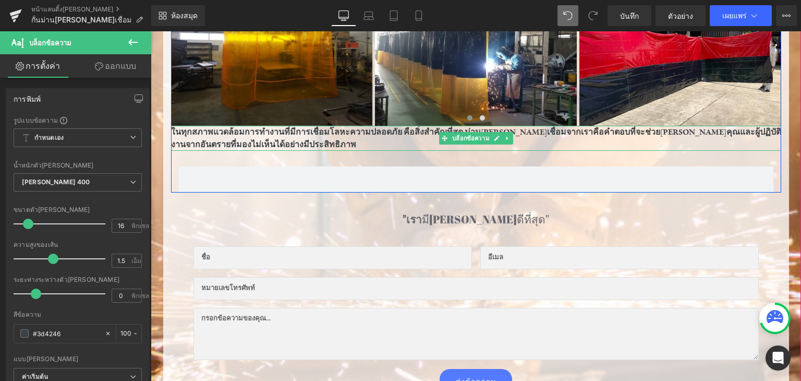
click at [307, 147] on p "ในทุกสภาพแวดล้อมการทำงานที่มีการเชื่อมโลหะความปลอดภัย คือสิ่งสำคัญที่สุด ม่านกั…" at bounding box center [476, 138] width 610 height 25
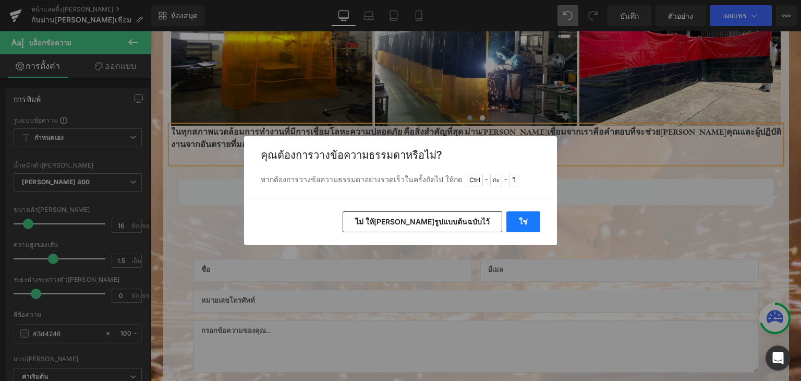
click at [531, 220] on button "ใช่" at bounding box center [524, 221] width 34 height 21
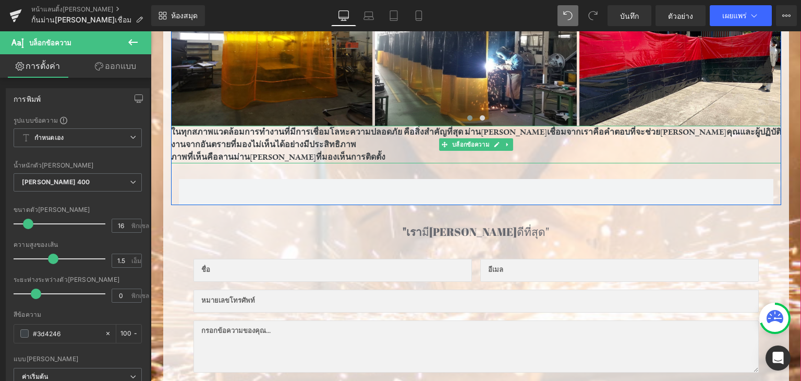
click at [353, 153] on p "ภาพที่เห็นคือลานม่านกันแสงที่มองเห็นการติดตั้ง" at bounding box center [476, 157] width 610 height 13
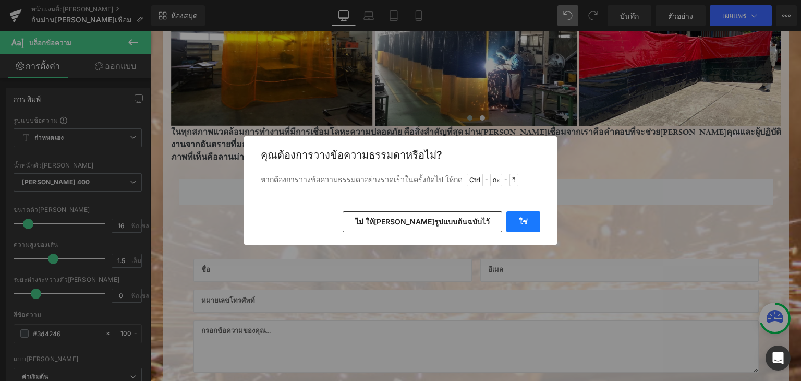
click at [528, 218] on button "ใช่" at bounding box center [524, 221] width 34 height 21
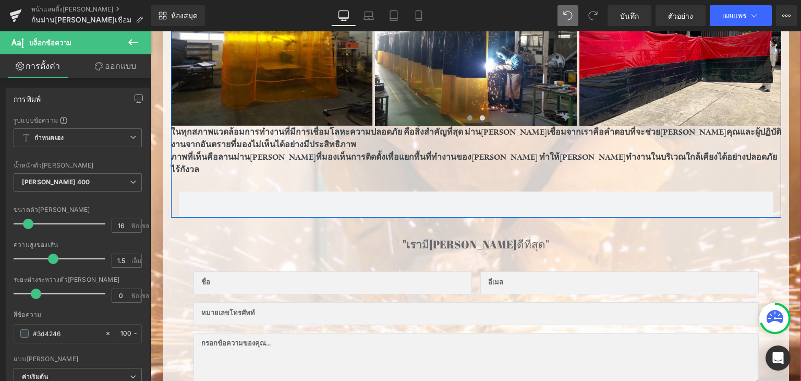
scroll to position [367, 0]
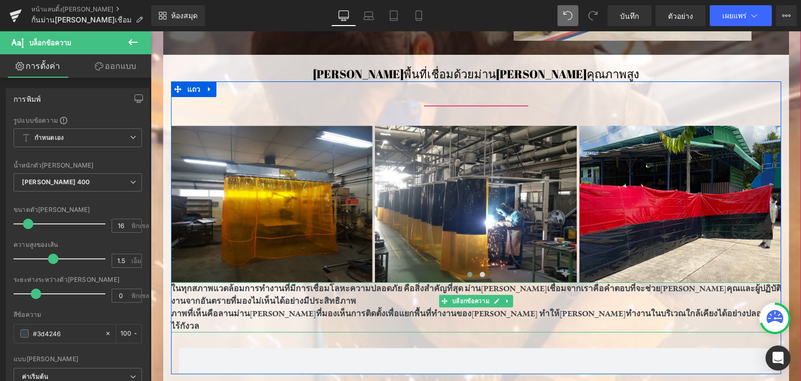
click at [526, 286] on font "ในทุกสภาพแวดล้อมการทำงานที่มีการเชื่อมโลหะความปลอดภัย คือสิ่งสำคัญที่สุด ม่านกั…" at bounding box center [476, 294] width 610 height 23
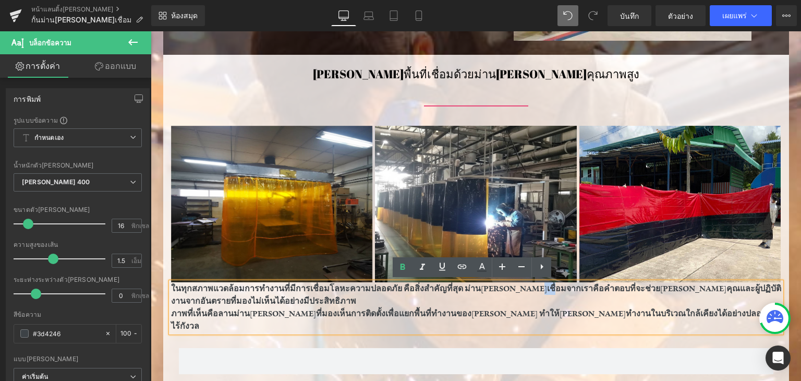
drag, startPoint x: 527, startPoint y: 286, endPoint x: 530, endPoint y: 291, distance: 5.4
click at [527, 287] on font "ในทุกสภาพแวดล้อมการทำงานที่มีการเชื่อมโลหะความปลอดภัย คือสิ่งสำคัญที่สุด ม่านกั…" at bounding box center [476, 294] width 610 height 23
click at [530, 296] on p "ในทุกสภาพแวดล้อมการทำงานที่มีการเชื่อมโลหะความปลอดภัย คือสิ่งสำคัญที่สุด ม่านกั…" at bounding box center [476, 294] width 610 height 25
click at [526, 287] on font "ในทุกสภาพแวดล้อมการทำงานที่มีการเชื่อมโลหะความปลอดภัย คือสิ่งสำคัญที่สุด ม่านกั…" at bounding box center [476, 294] width 610 height 23
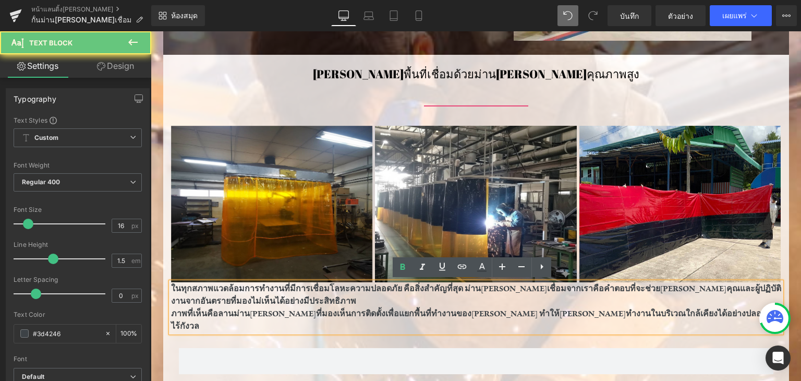
click at [530, 297] on p "ในทุกสภาพแวดล้อมการทำงานที่มีการเชื่อมโลหะความปลอดภัย คือสิ่งสำคัญที่สุด ม่านกั…" at bounding box center [476, 294] width 610 height 25
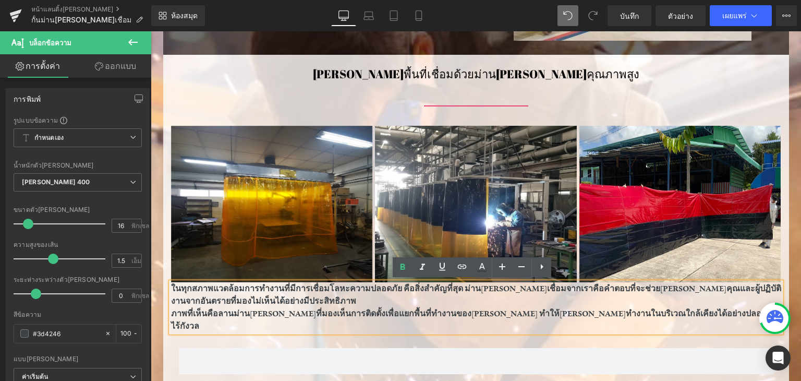
click at [528, 284] on font "ในทุกสภาพแวดล้อมการทำงานที่มีการเชื่อมโลหะความปลอดภัย คือสิ่งสำคัญที่สุด ม่านกั…" at bounding box center [476, 294] width 610 height 23
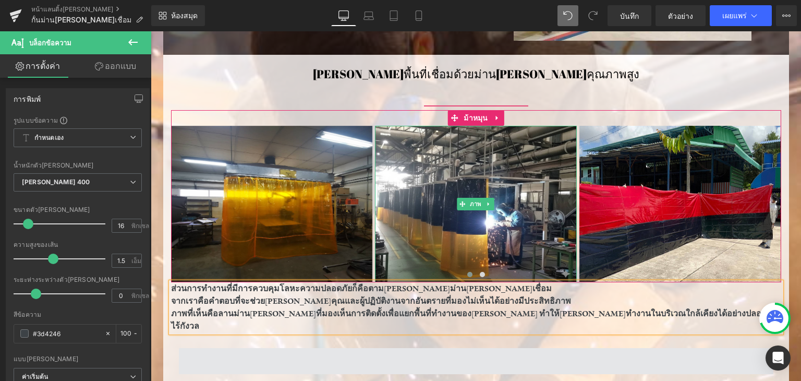
scroll to position [471, 0]
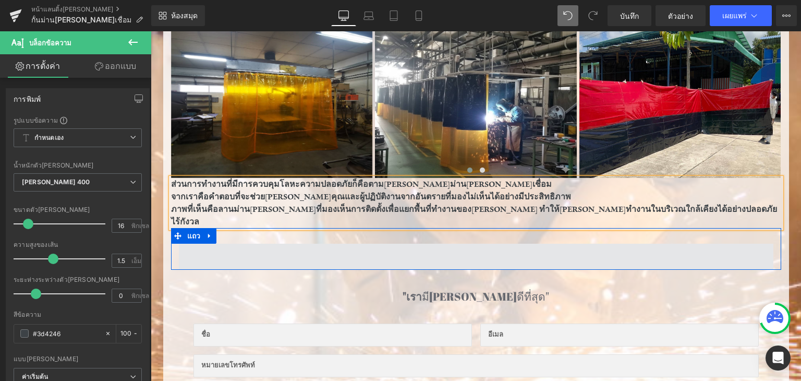
click at [609, 244] on span at bounding box center [476, 257] width 595 height 26
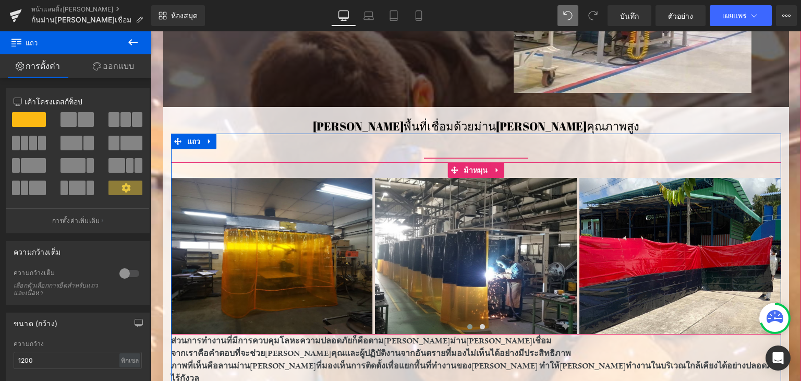
scroll to position [523, 0]
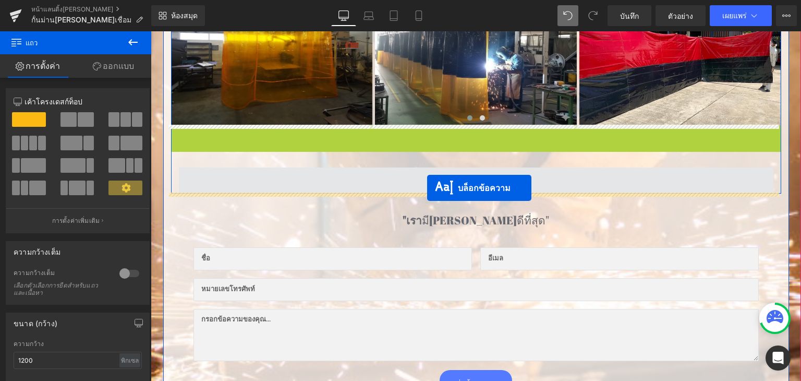
drag, startPoint x: 439, startPoint y: 142, endPoint x: 427, endPoint y: 188, distance: 47.5
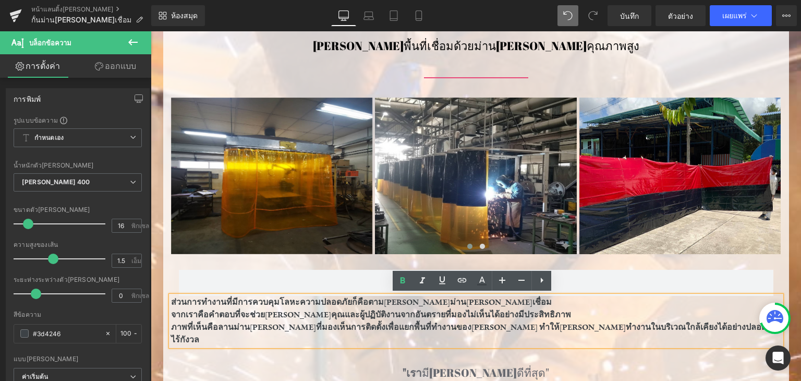
scroll to position [583, 0]
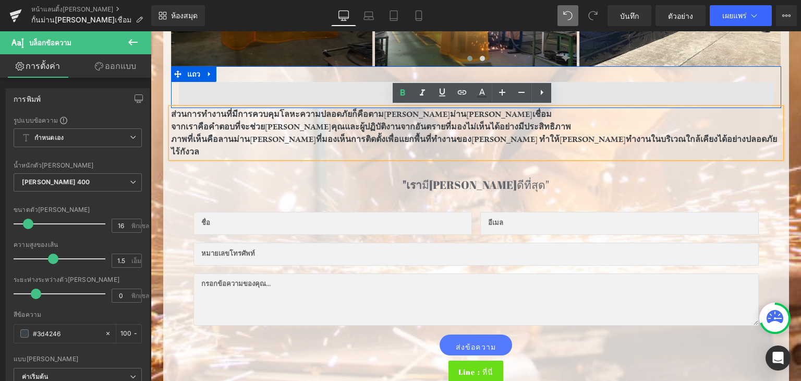
click at [723, 92] on span at bounding box center [476, 95] width 595 height 26
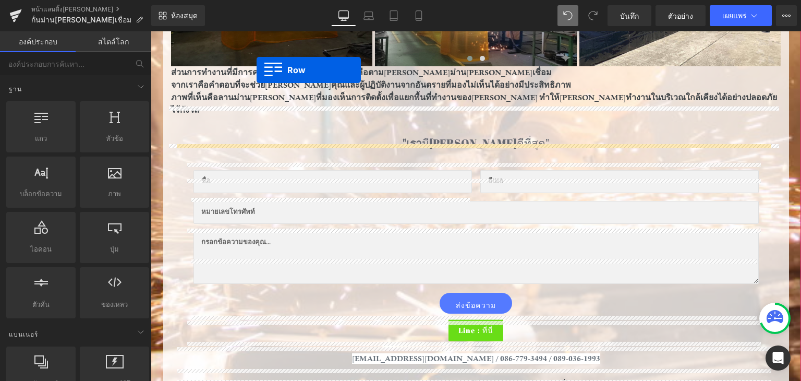
scroll to position [499, 0]
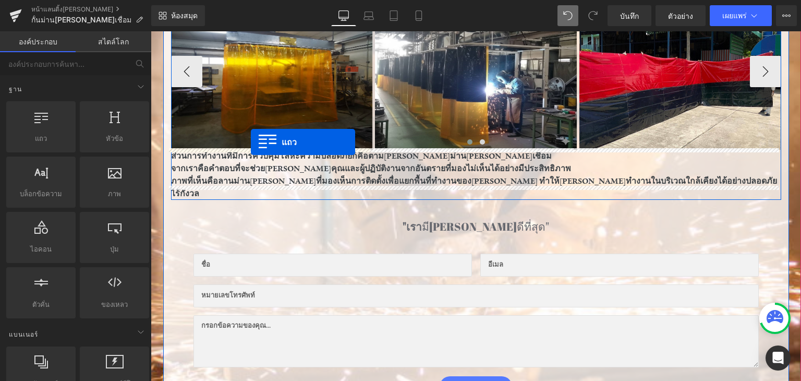
drag, startPoint x: 183, startPoint y: 166, endPoint x: 251, endPoint y: 142, distance: 72.4
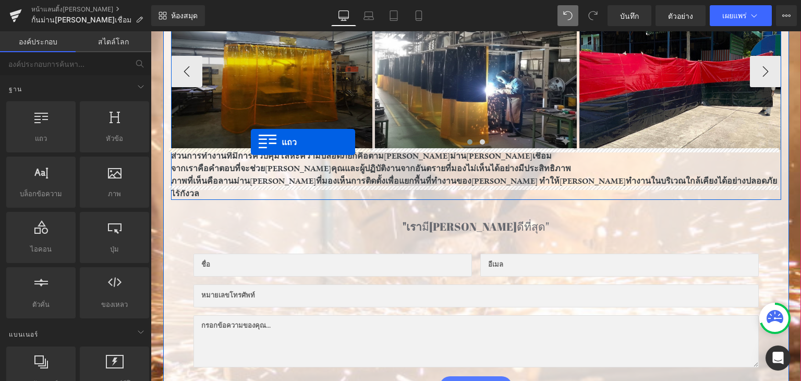
click at [251, 142] on img at bounding box center [272, 71] width 202 height 157
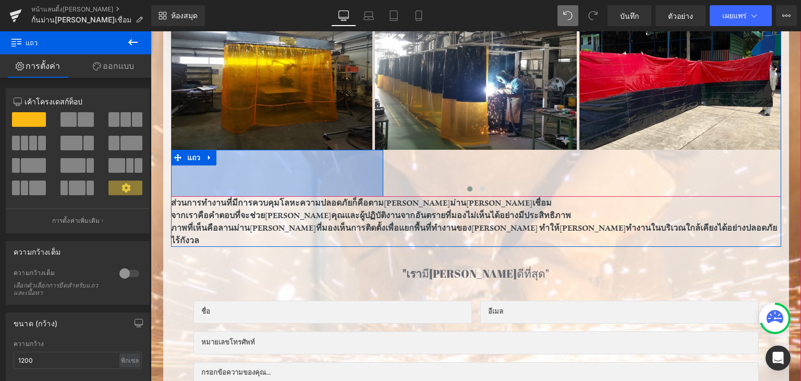
drag, startPoint x: 368, startPoint y: 173, endPoint x: 156, endPoint y: 176, distance: 212.4
click at [156, 176] on span "กั้นม่านกันแสงเชื่อม หัวข้อ ตัวคั่น แถว ม่านกันแสงเชื่อมสร้าง: ฟังก์ชั่นการทำงา…" at bounding box center [476, 101] width 651 height 950
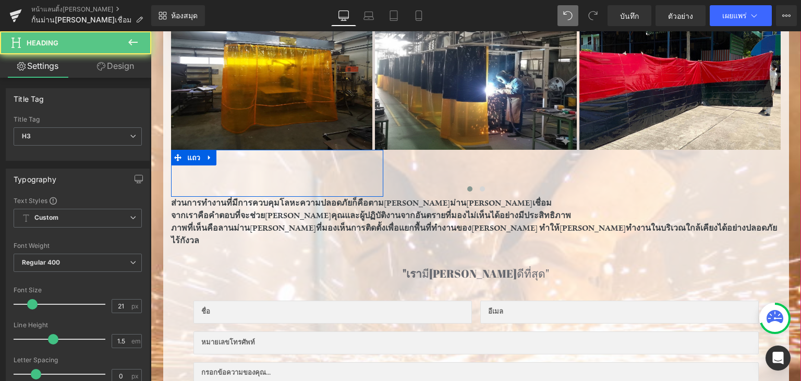
click at [398, 266] on h3 ""เรา มีฉนวนที่ดีที่สุด"" at bounding box center [476, 274] width 574 height 17
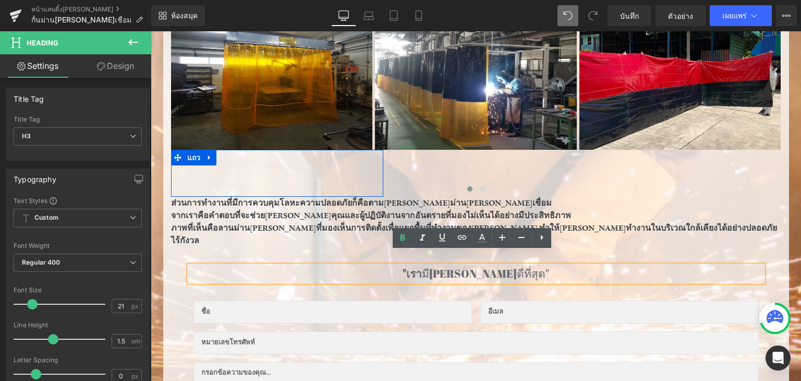
click at [748, 208] on div "ส่วนการทำงานที่มีการควบคุมโลหะความปลอดภัยก็คือตามปกติม่านกันแสงเชื่อม จากเราคือ…" at bounding box center [476, 222] width 610 height 50
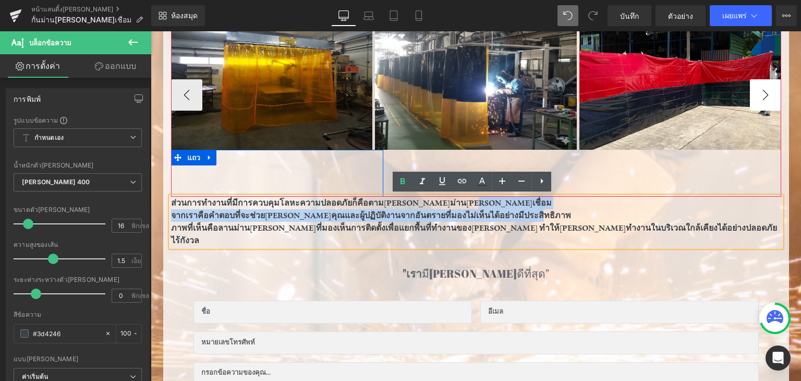
click at [783, 92] on div "ปกป้องพื้นที่เชื่อมด้วยม่านกันแสงคุณภาพสูง หัวข้อ ตัวคั่น ภาพ แถว 407 พิกเซล ภา…" at bounding box center [476, 245] width 626 height 620
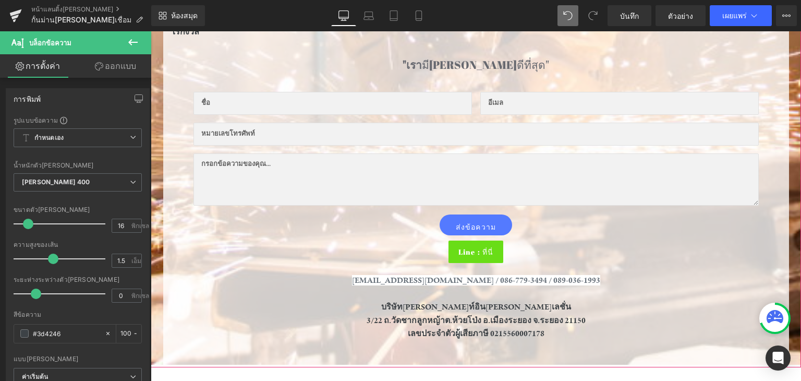
scroll to position [447, 0]
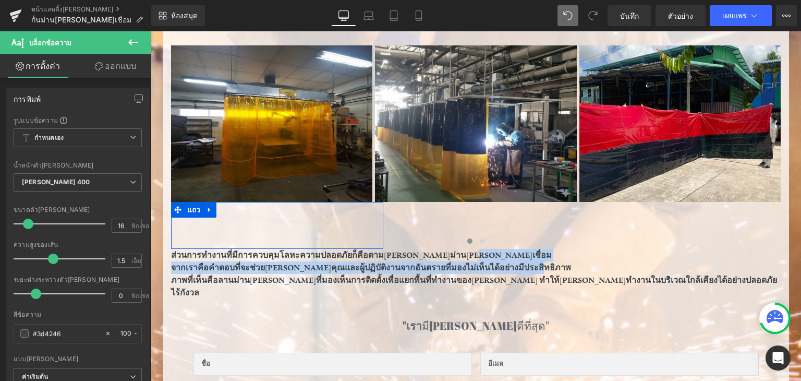
click at [151, 31] on div "36 พิกเซล" at bounding box center [151, 31] width 0 height 0
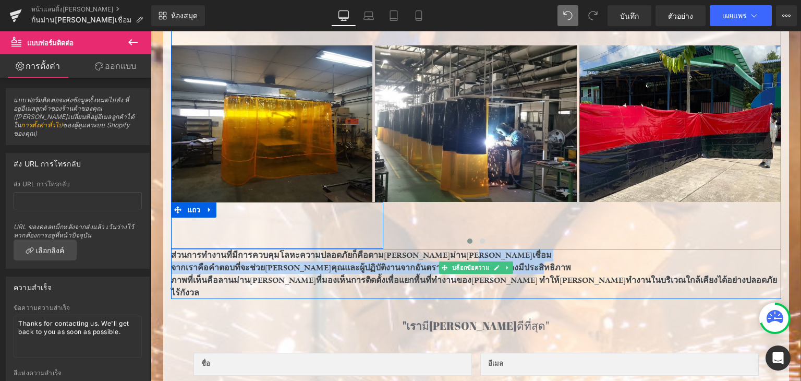
click at [581, 269] on p "จากเราคือคำตอบที่จะช่วยปกป้องคุณและผู้ปฏิบัติงานจากอันตรายที่มองไม่เห็นได้อย่าง…" at bounding box center [476, 267] width 610 height 13
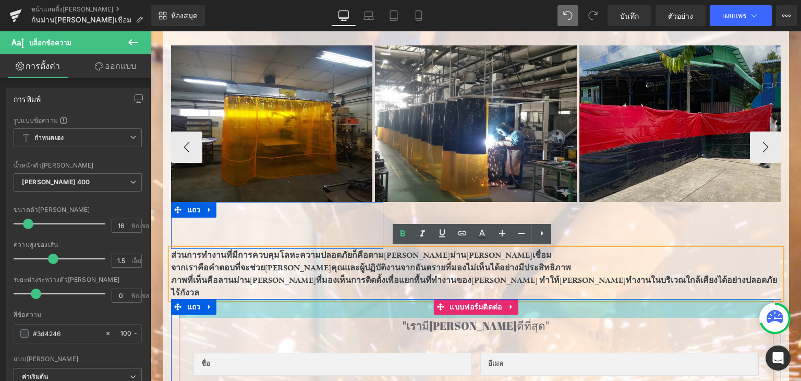
click at [729, 318] on h3 ""เรา มีฉนวนที่ดีที่สุด"" at bounding box center [476, 326] width 574 height 17
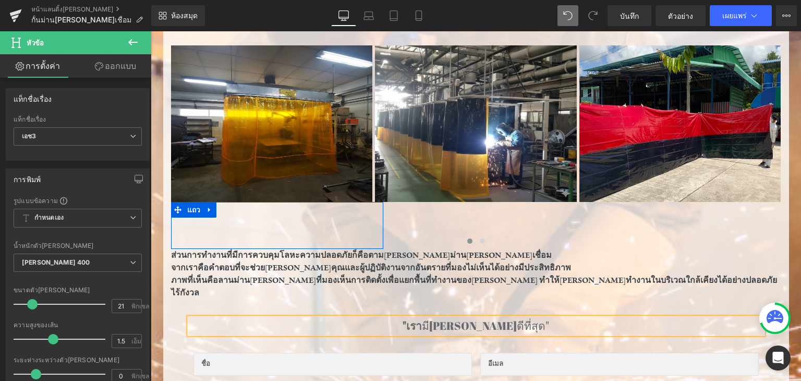
scroll to position [140, 0]
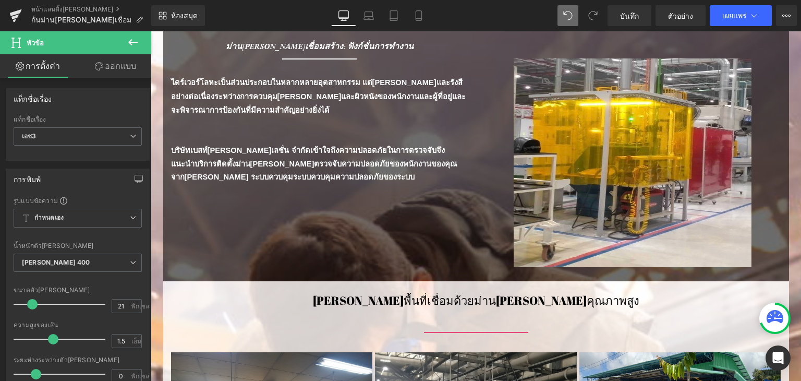
click at [774, 147] on div at bounding box center [632, 162] width 297 height 209
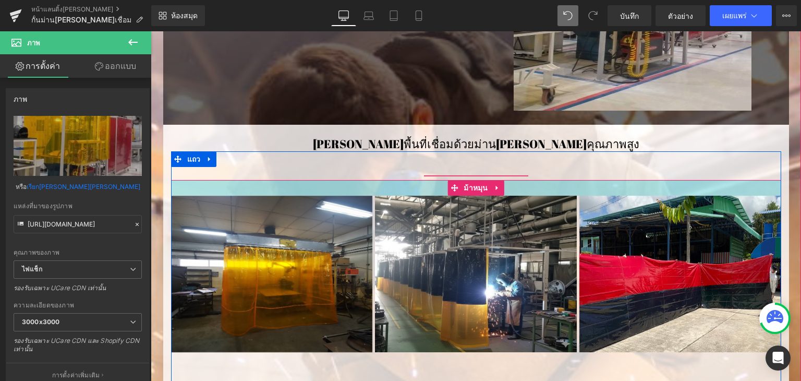
scroll to position [401, 0]
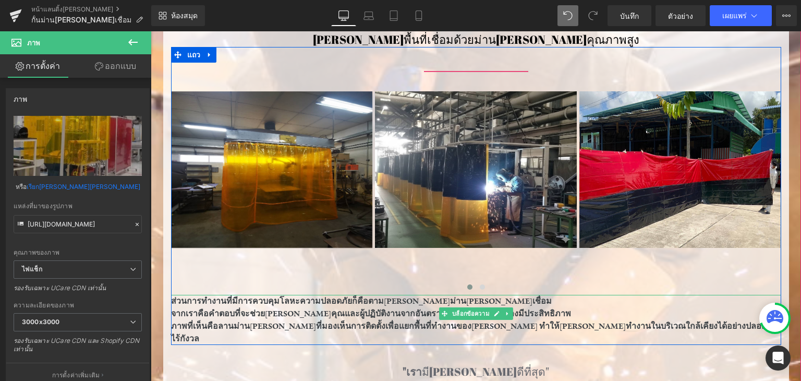
click at [476, 326] on font "ภาพที่เห็นคือลานม่านกันแสงที่มองเห็นการติดตั้งเพื่อแยกพื้นที่ทำงานของเครื่องจัก…" at bounding box center [474, 332] width 606 height 23
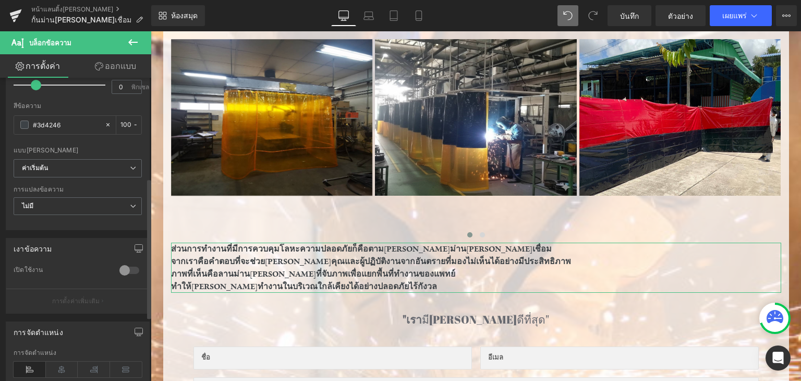
scroll to position [355, 0]
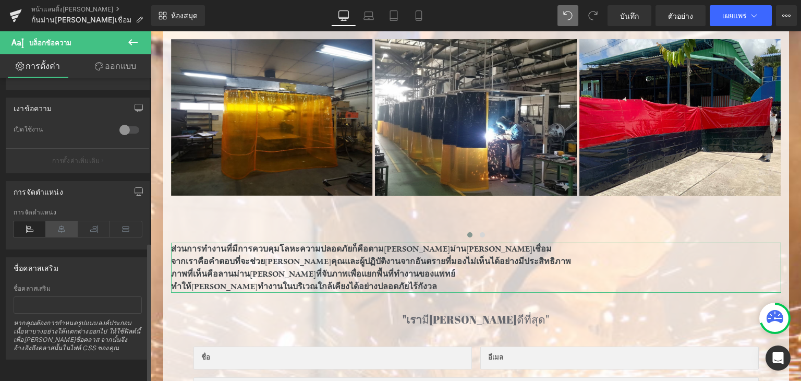
click at [61, 221] on icon at bounding box center [62, 229] width 32 height 16
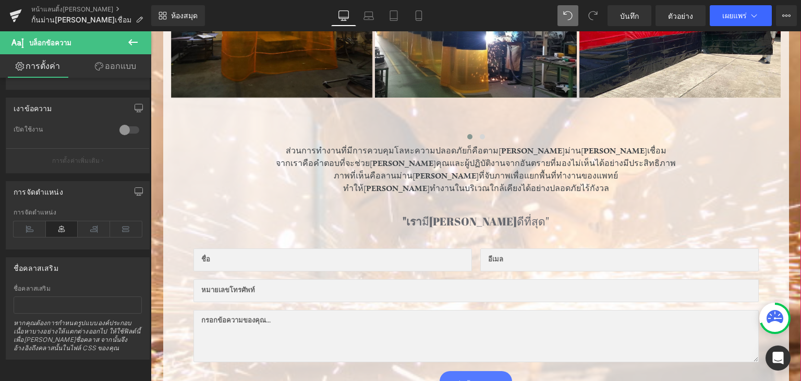
scroll to position [558, 0]
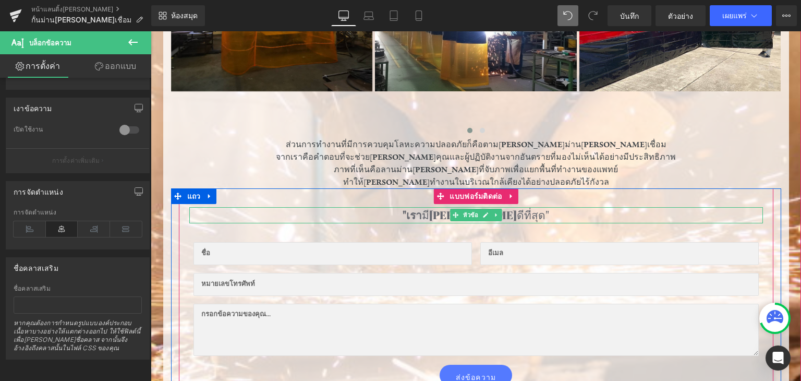
click at [519, 211] on h3 ""เรา มีฉนวนที่ดีที่สุด"" at bounding box center [476, 215] width 574 height 17
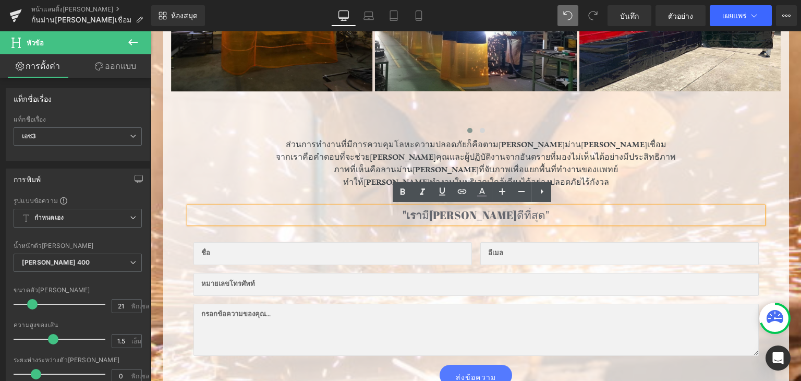
click at [477, 211] on font "มีฉนวนที่ดีที่สุด"" at bounding box center [485, 215] width 127 height 15
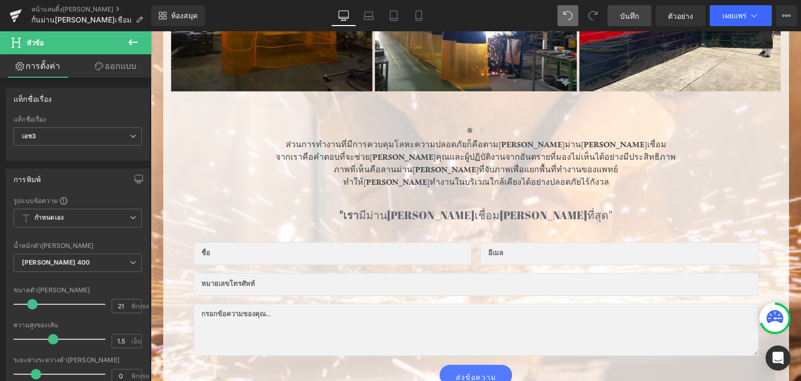
click at [637, 20] on span "บันทึก" at bounding box center [629, 15] width 19 height 11
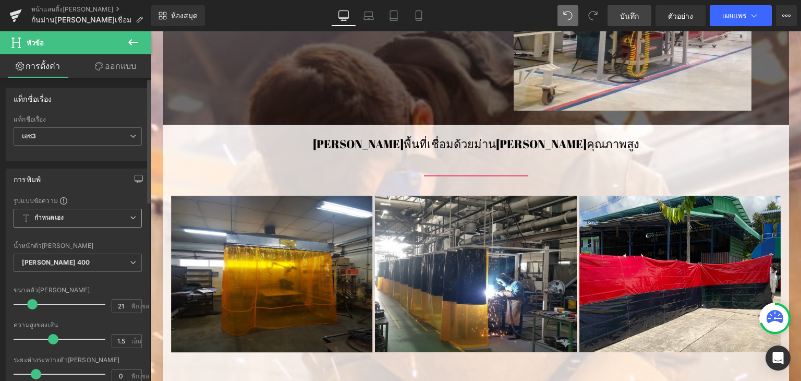
scroll to position [401, 0]
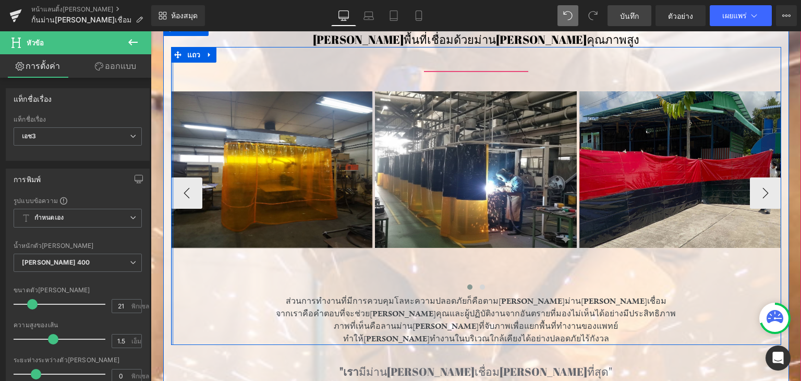
drag, startPoint x: 169, startPoint y: 188, endPoint x: 616, endPoint y: 157, distance: 448.2
click at [171, 187] on div "ตัวคั่น ภาพ แถว 407 พิกเซล ภาพ ภาพ ภาพ - - ม้าหมุน ส่วนการทำงานที่มีการควบคุมโล…" at bounding box center [476, 196] width 610 height 298
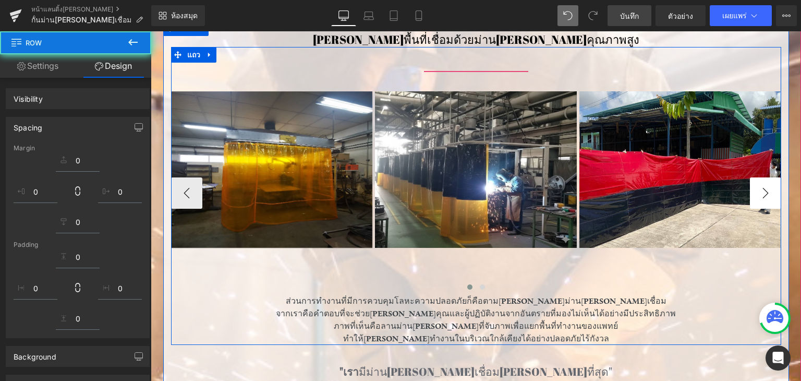
click at [755, 187] on button "-" at bounding box center [765, 192] width 31 height 31
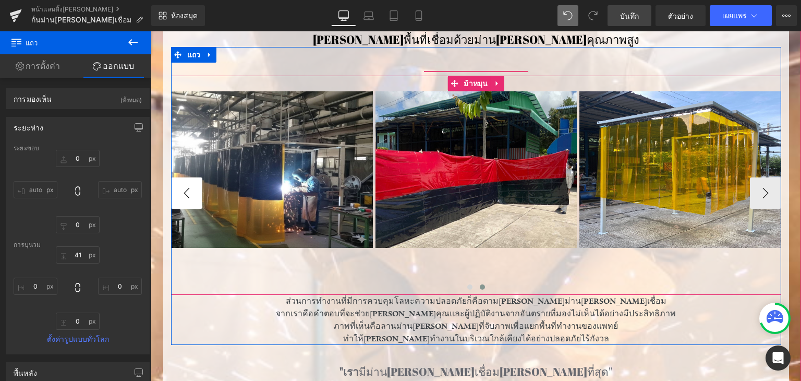
click at [180, 193] on button "-" at bounding box center [186, 192] width 31 height 31
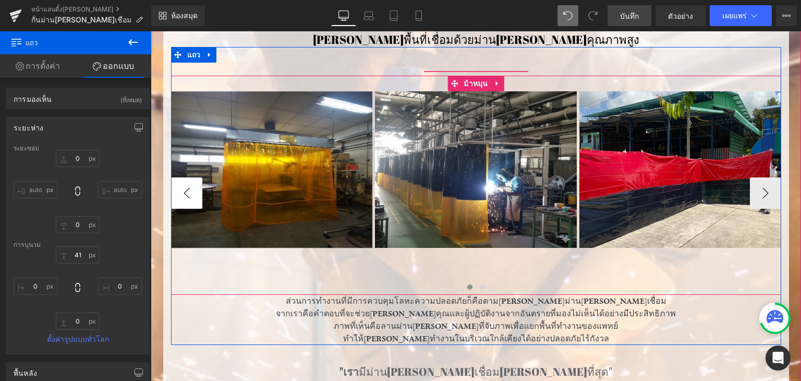
click at [180, 193] on button "-" at bounding box center [186, 192] width 31 height 31
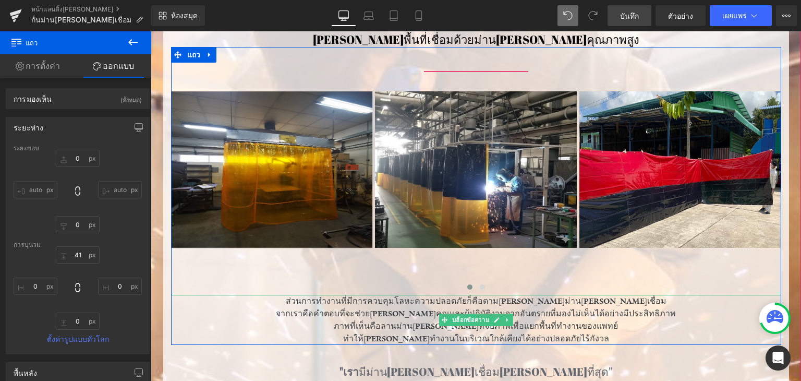
click at [582, 339] on p "ทำให้สามารถทำงานในบริเวณใกล้เคียงได้อย่างปลอดภัยไร้กังวล" at bounding box center [476, 338] width 610 height 13
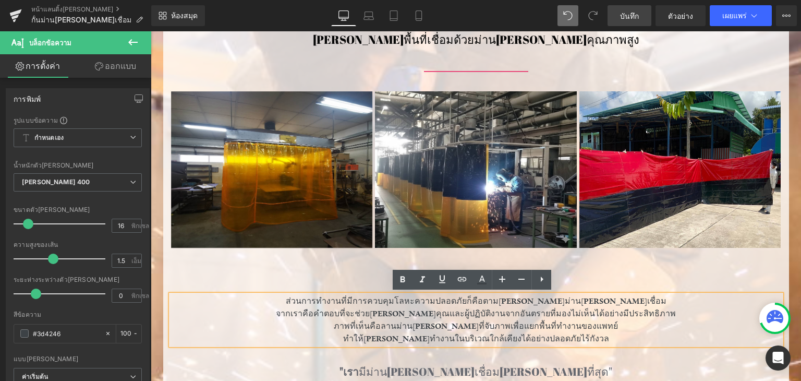
click at [587, 339] on p "ทำให้สามารถทำงานในบริเวณใกล้เคียงได้อย่างปลอดภัยไร้กังวล" at bounding box center [476, 338] width 610 height 13
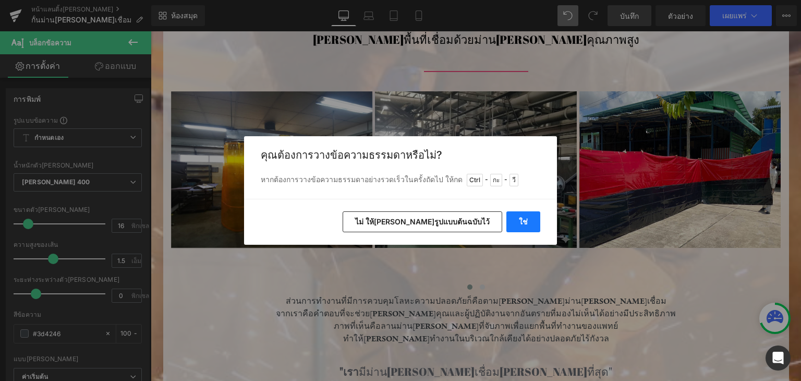
click at [530, 229] on button "ใช่" at bounding box center [524, 221] width 34 height 21
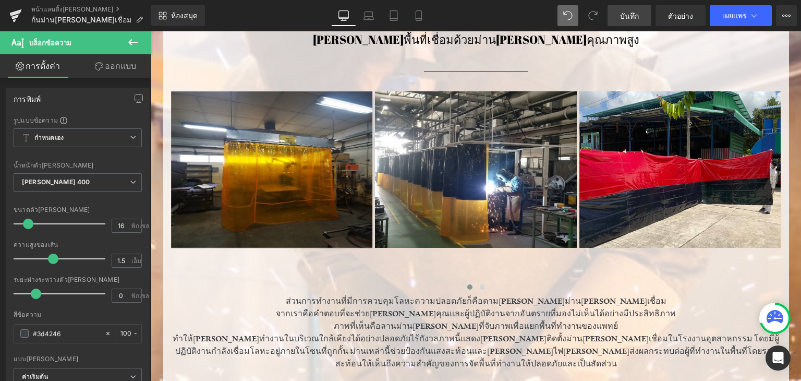
click at [383, 337] on font "การ[PERSON_NAME]เนื้อหา" at bounding box center [400, 339] width 93 height 9
click at [404, 339] on font "การ[PERSON_NAME]เนื้อหา" at bounding box center [400, 339] width 93 height 9
click at [404, 338] on font "การ[PERSON_NAME]เนื้อหา" at bounding box center [400, 339] width 93 height 9
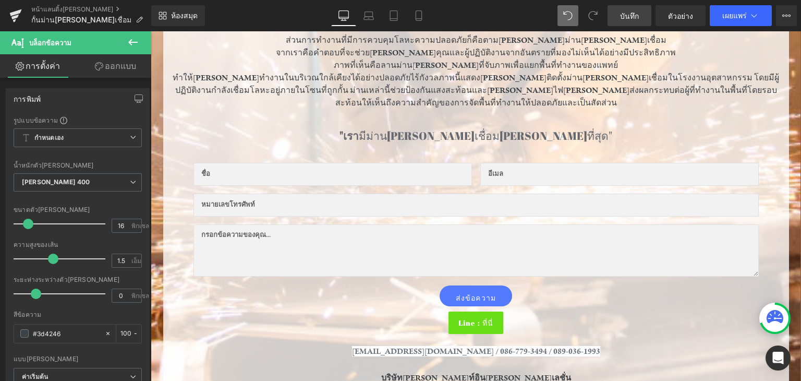
scroll to position [506, 0]
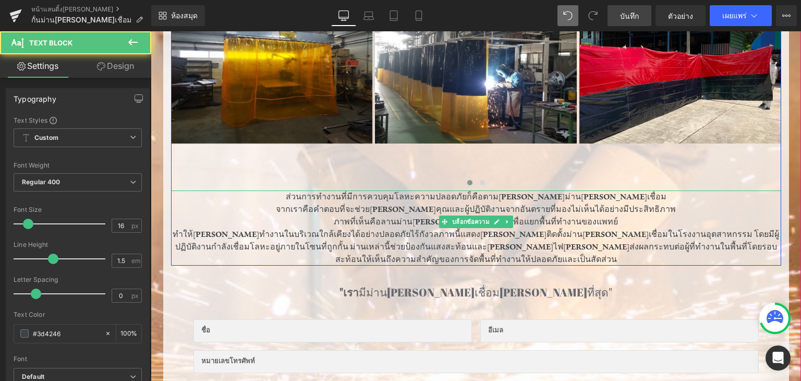
click at [405, 232] on font "ทำให้สามารถทำงานในบริเวณใกล้เคียงได้อย่างปลอดภัยไร้กังวลภาพนี้แสดงถึงการติดตั้ง…" at bounding box center [476, 246] width 607 height 35
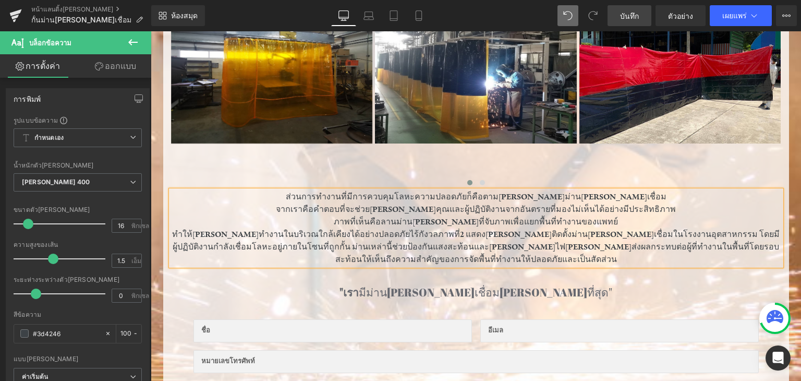
click at [407, 232] on font "ทำให้สามารถทำงานในบริเวณใกล้เคียงได้อย่างปลอดภัยไร้กังวลภาพที่2 แสดงถึงการติดตั…" at bounding box center [476, 246] width 608 height 35
click at [386, 233] on font "ทำให้สามารถทำงานในบริเวณใกล้เคียงได้อย่างปลอดภัยไร้กังวลภาพที่ 2 แสดงถึงการติดต…" at bounding box center [476, 246] width 609 height 35
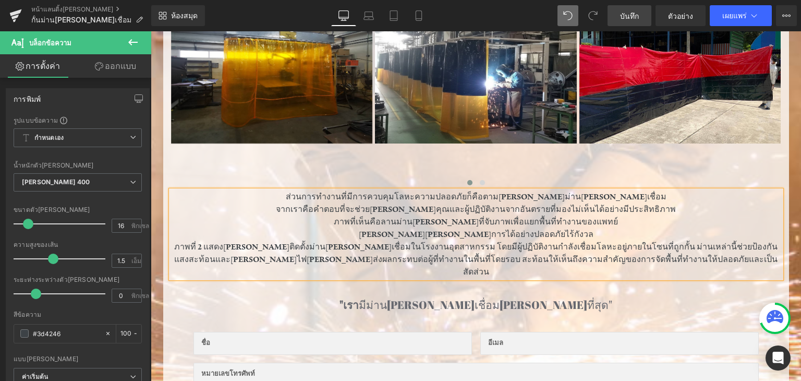
click at [302, 207] on p "จากเราคือคำตอบที่จะช่วย[PERSON_NAME]คุณและผู้ปฏิบัติงานจากอันตรายที่มองไม่เห็นไ…" at bounding box center [476, 209] width 610 height 13
click at [302, 209] on p "จากเราคือคำตอบที่จะช่วย[PERSON_NAME]คุณและผู้ปฏิบัติงานจากอันตรายที่มองไม่เห็นไ…" at bounding box center [476, 209] width 610 height 13
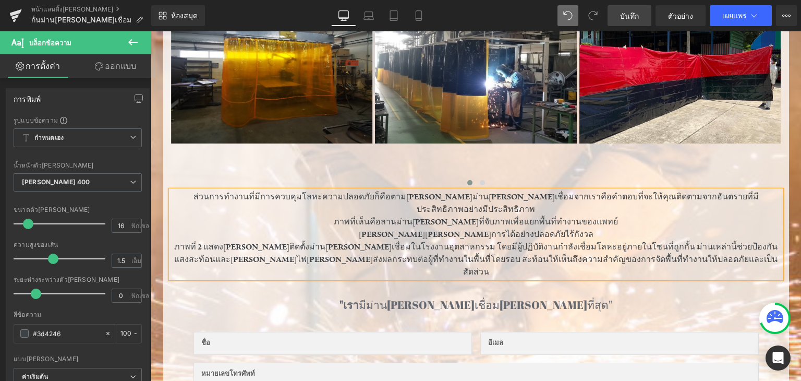
click at [393, 228] on p "[PERSON_NAME][PERSON_NAME]การได้อย่างปลอดภัยไร้กังวล" at bounding box center [476, 234] width 610 height 13
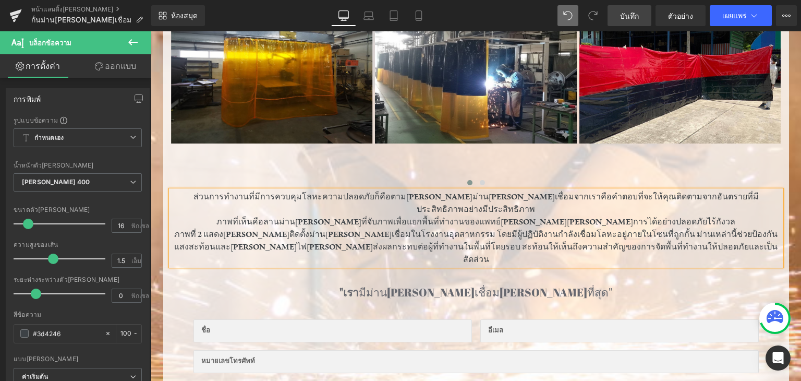
click at [298, 217] on font "ภาพที่เห็นคือลานม่าน[PERSON_NAME]ที่จับภาพเพื่อแยกพื้นที่ทำงานของแพทย์" at bounding box center [359, 222] width 284 height 10
click at [273, 215] on p "ภาพแรกที่เห็นคือลานม่านกันแสงที่จับภาพเพื่อแยกพื้นที่ทำงานของแพทย์ สามารถดำเนิน…" at bounding box center [476, 221] width 610 height 13
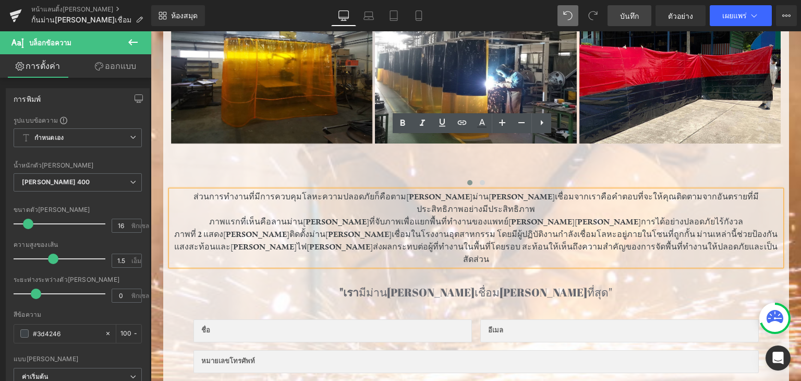
scroll to position [558, 0]
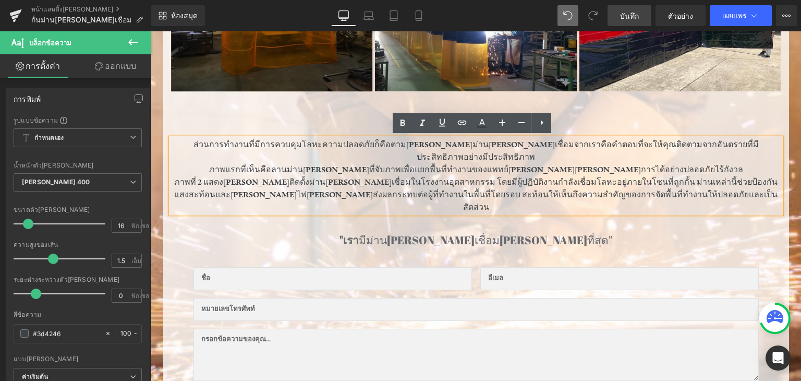
click at [687, 183] on p "ภาพที่ 2 แสดงถึงการติดตั้งม่านกันแสงเชื่อมในโรงงานอุตสาหกรรม โดยมีผู้ปฏิบัติงาน…" at bounding box center [476, 195] width 610 height 38
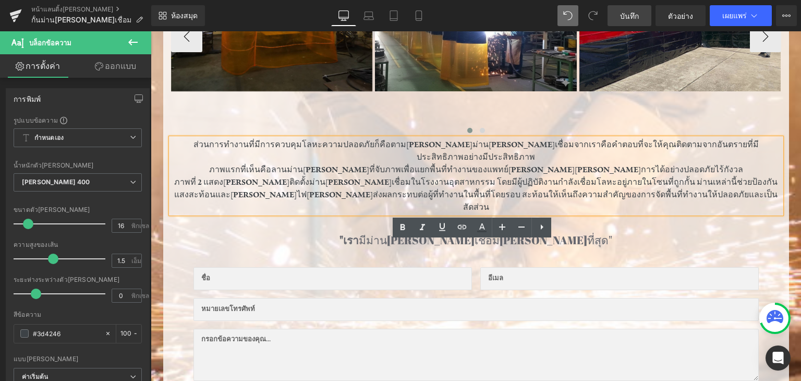
scroll to position [453, 0]
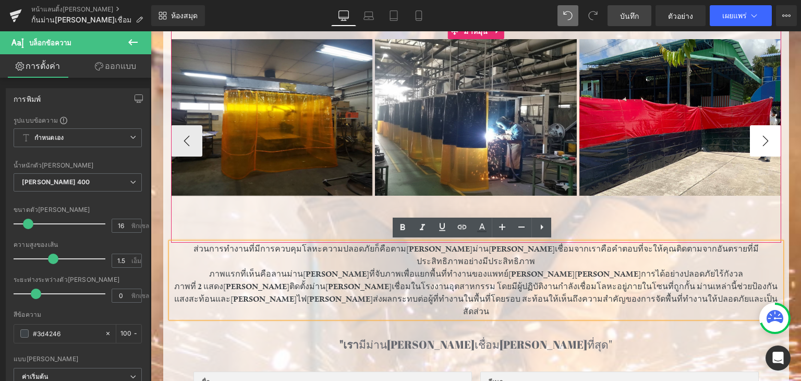
click at [774, 134] on button "-" at bounding box center [765, 140] width 31 height 31
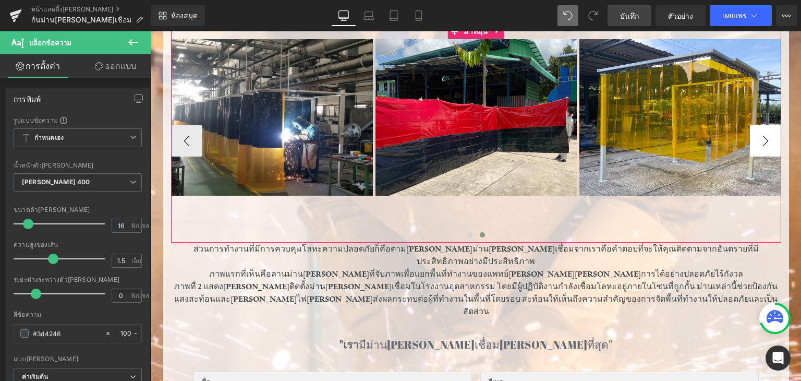
click at [774, 134] on button "-" at bounding box center [765, 140] width 31 height 31
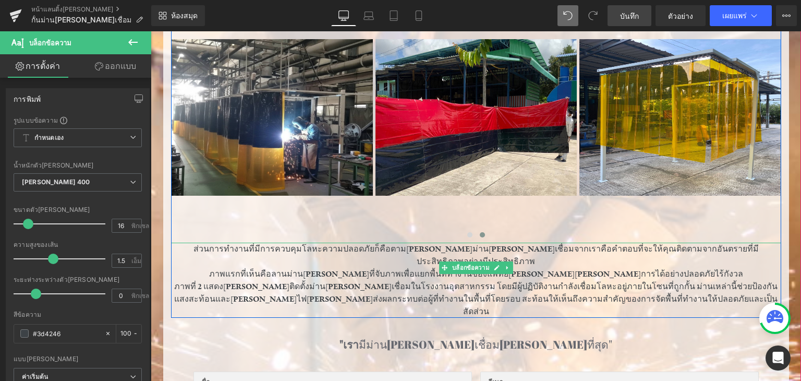
click at [675, 282] on p "ภาพที่ 2 แสดงถึงการติดตั้งม่านกันแสงเชื่อมในโรงงานอุตสาหกรรม โดยมีผู้ปฏิบัติงาน…" at bounding box center [476, 299] width 610 height 38
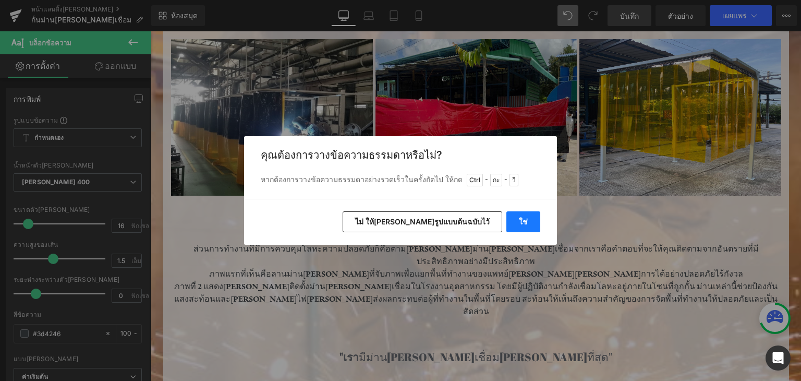
click at [518, 218] on button "ใช่" at bounding box center [524, 221] width 34 height 21
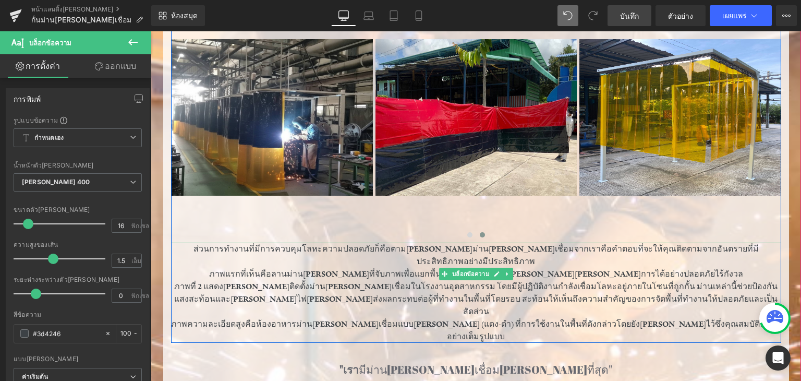
click at [237, 319] on font "ภาพความละเอียดสูงคือห้องอาหารม่านกันแสงเชื่อมแบบสองสี (แดง-ดำ) ที่การใช้งานในพื…" at bounding box center [476, 330] width 610 height 23
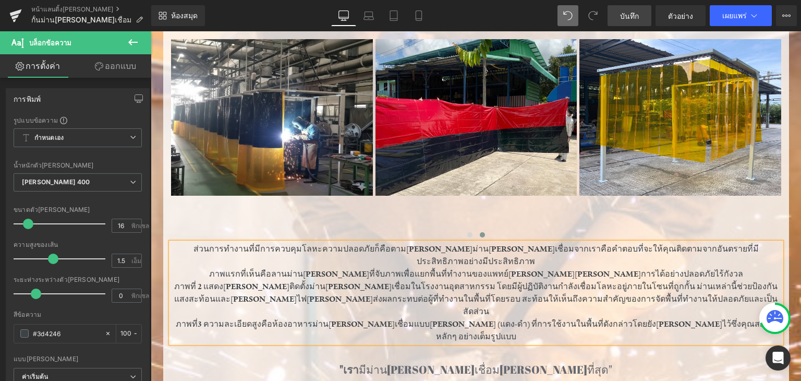
click at [240, 319] on font "ภาพที่3 ความละเอียดสูงคือห้องอาหารม่านกันแสงเชื่อมแบบสองสี (แดง-ดำ) ที่การใช้งา…" at bounding box center [476, 330] width 600 height 23
click at [242, 319] on font "ภาพที่ 3 ความละเอียดสูงคือห้องอาหารม่านกันแสงเชื่อมแบบสองสี (แดง-ดำ) ที่การใช้ง…" at bounding box center [476, 330] width 602 height 23
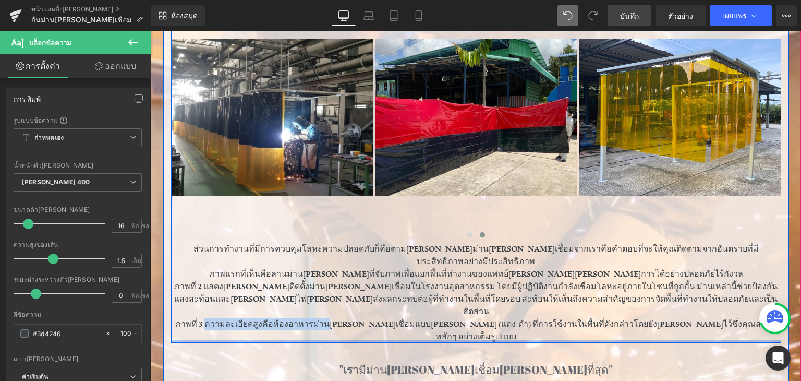
drag, startPoint x: 246, startPoint y: 296, endPoint x: 362, endPoint y: 301, distance: 115.4
click at [362, 301] on div "ตัวคั่น ภาพ แถว 407 พิกเซล ภาพ ภาพ ภาพ - - ม้าหมุน ส่วนการทำงานที่มีการควบคุมโล…" at bounding box center [476, 169] width 610 height 348
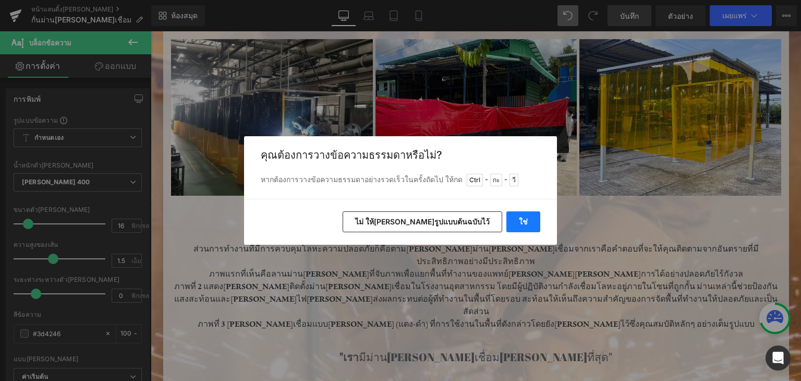
click at [524, 222] on font "ใช่" at bounding box center [523, 221] width 9 height 9
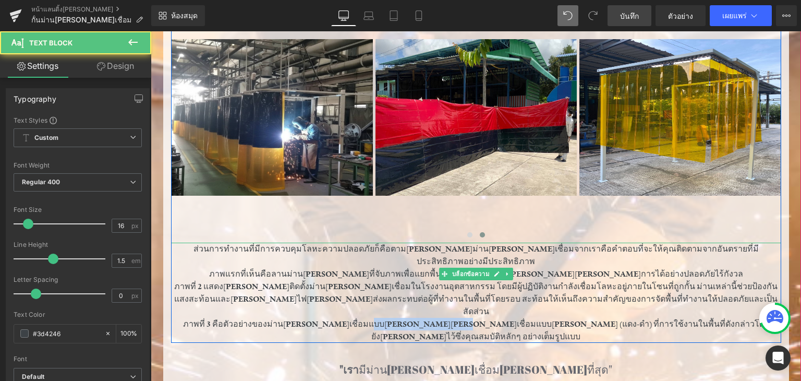
drag, startPoint x: 376, startPoint y: 297, endPoint x: 449, endPoint y: 295, distance: 73.6
click at [449, 319] on font "ภาพที่ 3 คือตัวอย่างของม่านกันแสงเชื่อมแบบสองสีกันแสงเชื่อมแบบสองสี (แดง-ดำ) ที…" at bounding box center [476, 330] width 586 height 23
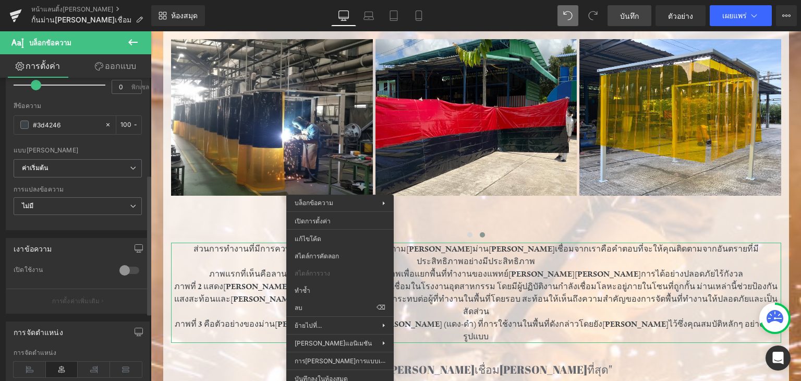
scroll to position [261, 0]
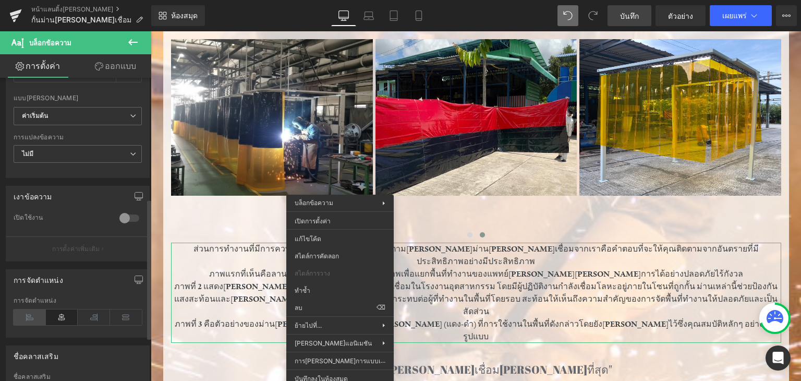
click at [25, 319] on icon at bounding box center [30, 317] width 32 height 16
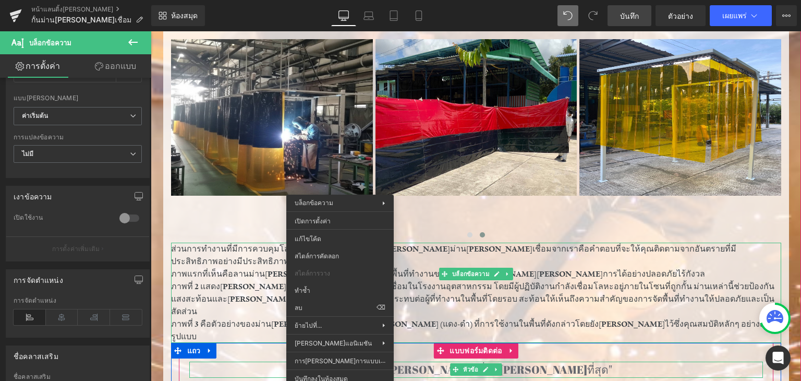
click at [694, 362] on h3 ""เรา มีม่านกันแสงเชื่อมที่ดีที่สุด"" at bounding box center [476, 370] width 574 height 17
click at [663, 194] on div "ภาพ" at bounding box center [681, 117] width 202 height 157
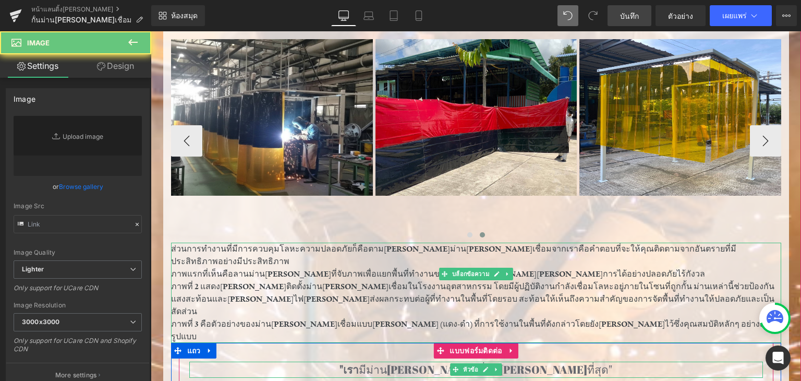
click at [151, 31] on div at bounding box center [151, 31] width 0 height 0
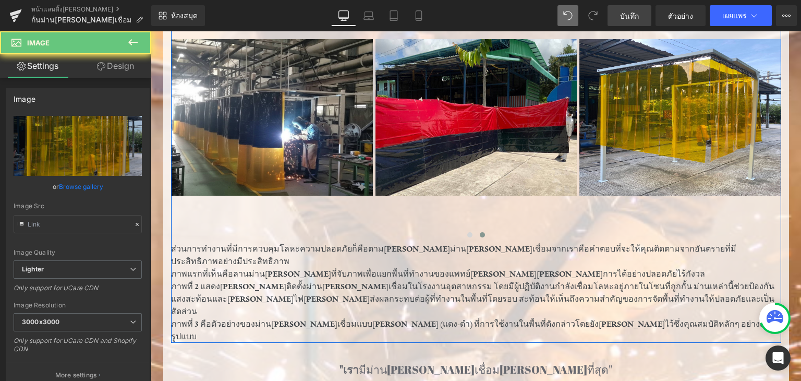
type input "https://ucarecdn.com/c5dde35c-ed6b-4119-a4af-5cbf5659ed77/-/format/auto/-/previ…"
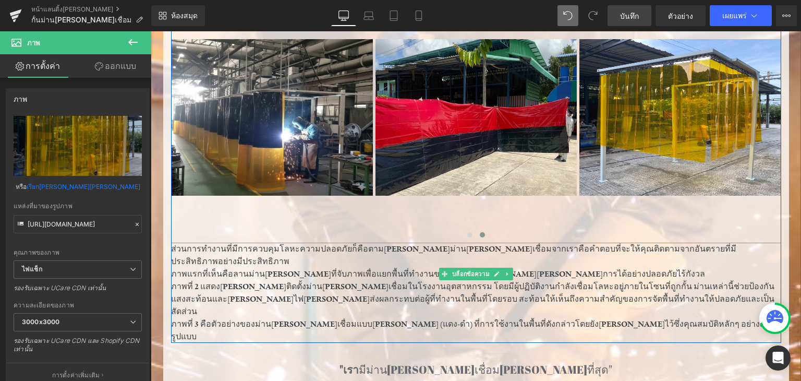
click at [639, 318] on p "ภาพที่ 3 คือตัวอย่างของม่านกันแสงเชื่อมแบบสองสี (แดง-ดำ) ที่การใช้งานในพื้นที่ด…" at bounding box center [476, 330] width 610 height 25
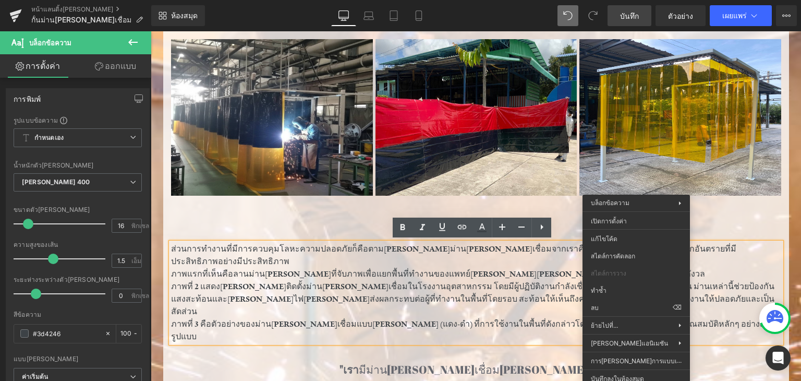
click at [747, 282] on p "ภาพที่ 2 แสดงถึงการติดตั้งม่านกันแสงเชื่อมในโรงงานอุตสาหกรรม โดยมีผู้ปฏิบัติงาน…" at bounding box center [476, 299] width 610 height 38
click at [722, 211] on div "ภาพ แถว 407 พิกเซล ภาพ ภาพ ภาพ" at bounding box center [376, 140] width 818 height 203
click at [636, 318] on p "ภาพที่ 3 คือตัวอย่างของม่านกันแสงเชื่อมแบบสองสี (แดง-ดำ) ที่การใช้งานในพื้นที่ด…" at bounding box center [476, 330] width 610 height 25
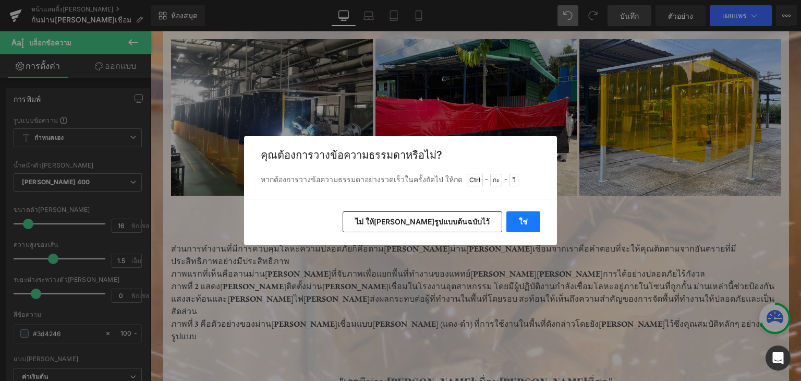
click at [519, 213] on button "ใช่" at bounding box center [524, 221] width 34 height 21
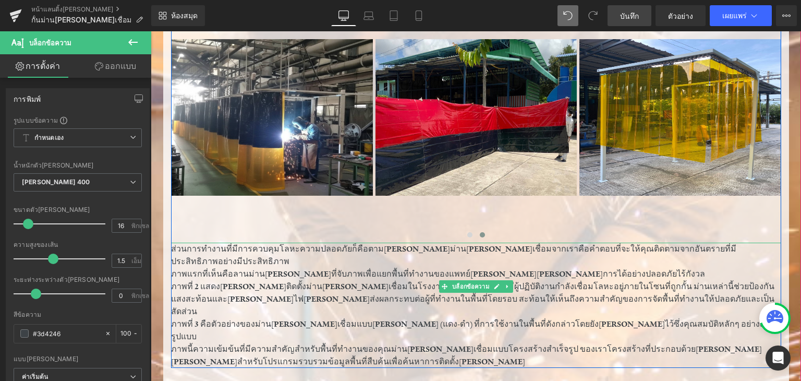
click at [186, 344] on font "ภาพนี้ความเข้มข้นที่มีความสำคัญสำหรับพื้นที่ทำงานของคุณม่านกันแสงเชื่อมแบบโครงส…" at bounding box center [466, 355] width 591 height 23
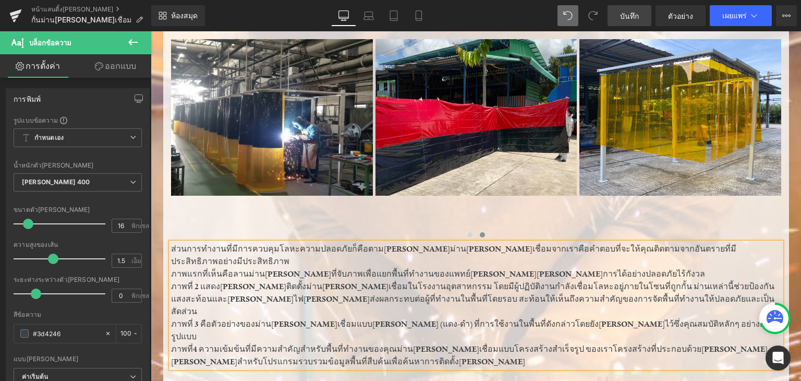
click at [188, 344] on font "ภาพที่4 ความเข้มข้นที่มีความสำคัญสำหรับพื้นที่ทำงานของคุณม่านกันแสงเชื่อมแบบโคร…" at bounding box center [469, 355] width 597 height 23
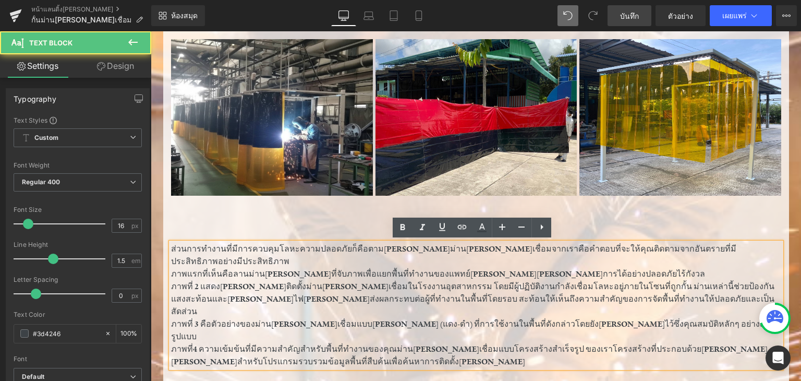
click at [188, 344] on font "ภาพที่4 ความเข้มข้นที่มีความสำคัญสำหรับพื้นที่ทำงานของคุณม่านกันแสงเชื่อมแบบโคร…" at bounding box center [469, 355] width 597 height 23
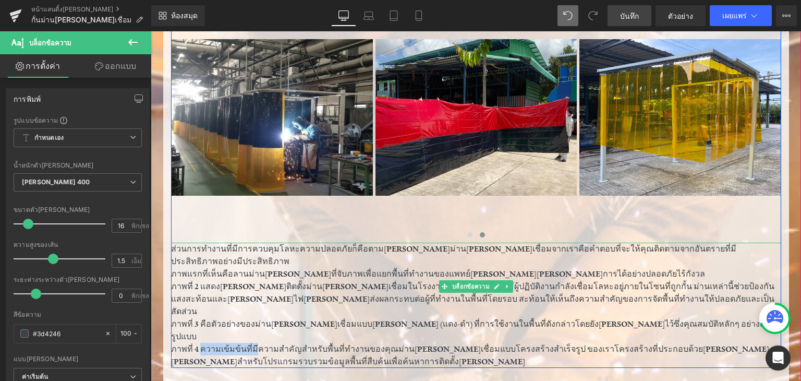
drag, startPoint x: 195, startPoint y: 309, endPoint x: 249, endPoint y: 307, distance: 54.8
click at [249, 344] on font "ภาพที่ 4 ความเข้มข้นที่มีความสำคัญสำหรับพื้นที่ทำงานของคุณม่านกันแสงเชื่อมแบบโค…" at bounding box center [470, 355] width 598 height 23
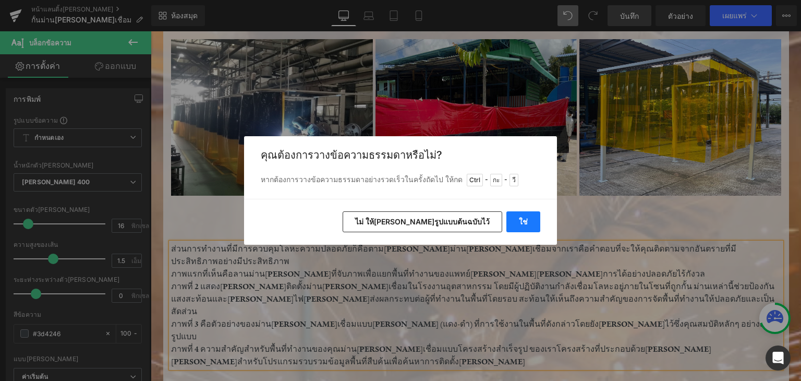
click at [520, 219] on font "ใช่" at bounding box center [523, 221] width 9 height 9
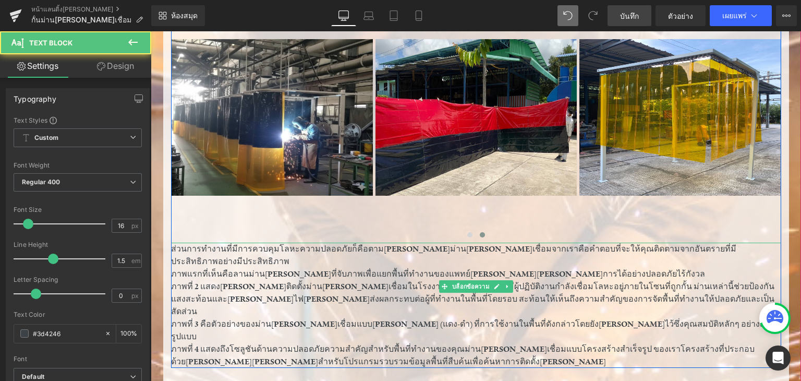
drag, startPoint x: 311, startPoint y: 309, endPoint x: 593, endPoint y: 324, distance: 282.1
click at [593, 343] on p "ภาพที่ 4 แสดงถึงโซลูชันด้านความปลอดภัยความสำคัญสำหรับพื้นที่ทำงานของคุณม่านกันแ…" at bounding box center [476, 355] width 610 height 25
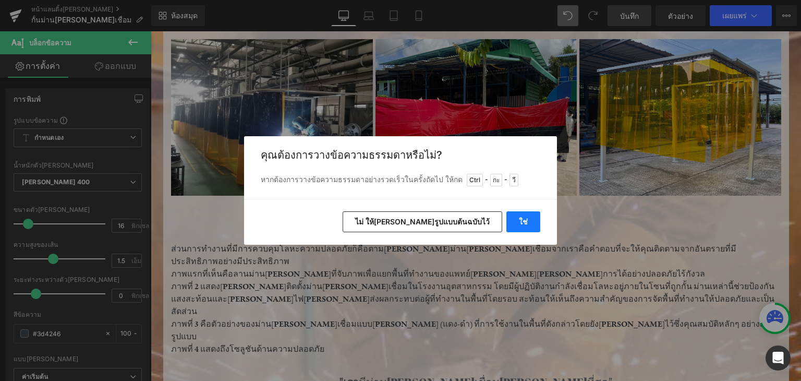
click at [524, 212] on button "ใช่" at bounding box center [524, 221] width 34 height 21
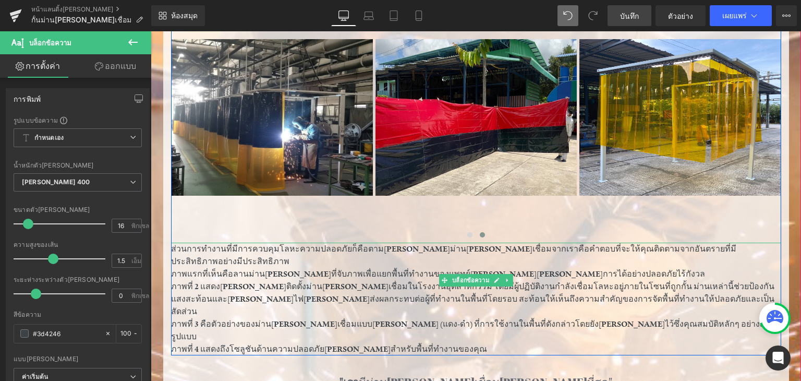
click at [433, 344] on font "ภาพที่ 4 แสดงถึงโซลูชันด้านความปลอดภัยที่ยืดหยุ่นสำหรับพื้นที่ทำงานของคุณ" at bounding box center [329, 349] width 316 height 10
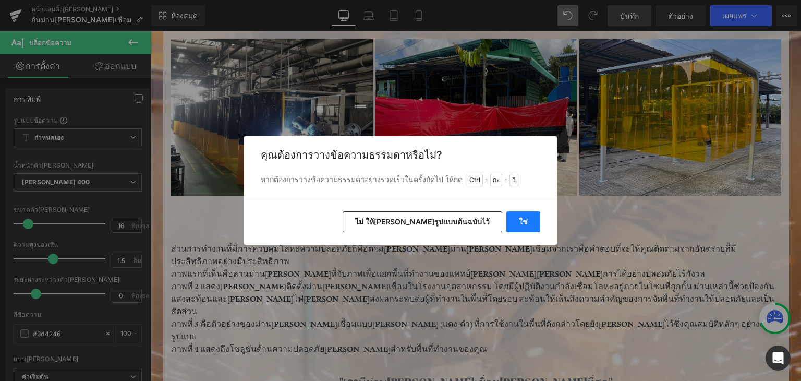
click at [527, 218] on font "ใช่" at bounding box center [523, 221] width 9 height 9
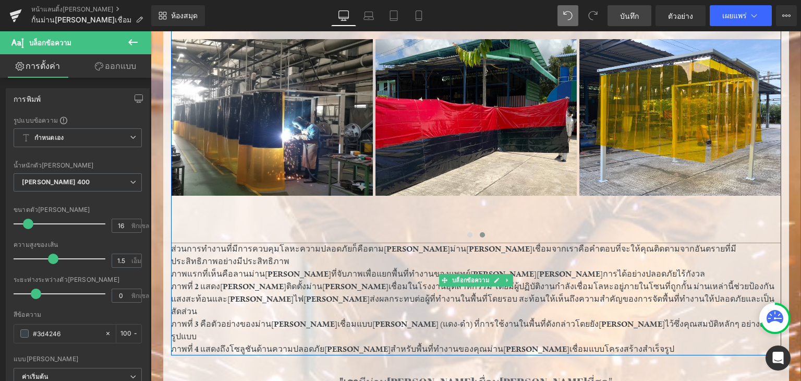
click at [571, 343] on p "ภาพที่ 4 แสดงถึงโซลูชันด้านความปลอดภัยที่ยืดหยุ่นสำหรับพื้นที่ทำงานของคุณม่านกั…" at bounding box center [476, 349] width 610 height 13
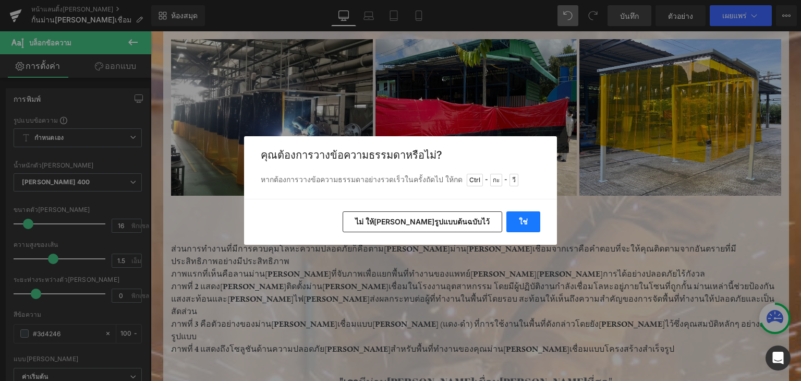
click at [524, 228] on button "ใช่" at bounding box center [524, 221] width 34 height 21
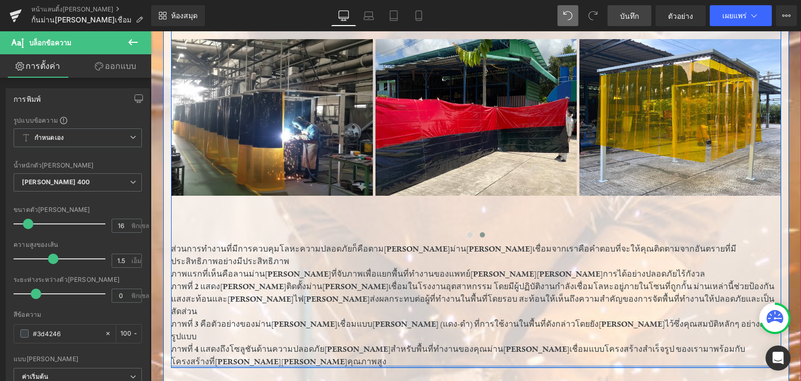
click at [221, 365] on div at bounding box center [476, 366] width 610 height 3
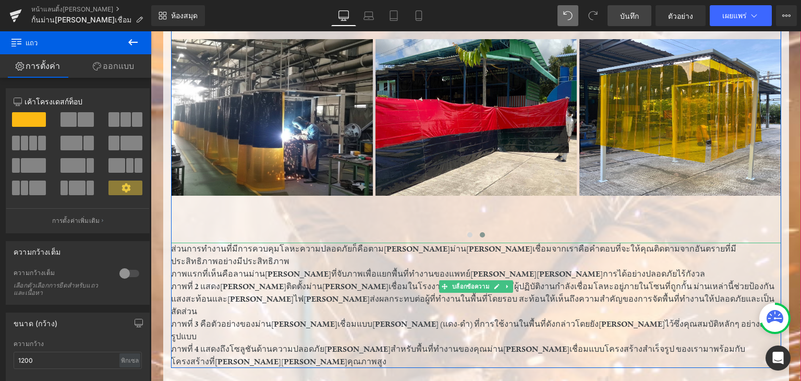
click at [209, 343] on p "ภาพที่ 4 แสดงถึงโซลูชันด้านความปลอดภัยที่ยืดหยุ่นสำหรับพื้นที่ทำงานของคุณม่านกั…" at bounding box center [476, 355] width 610 height 25
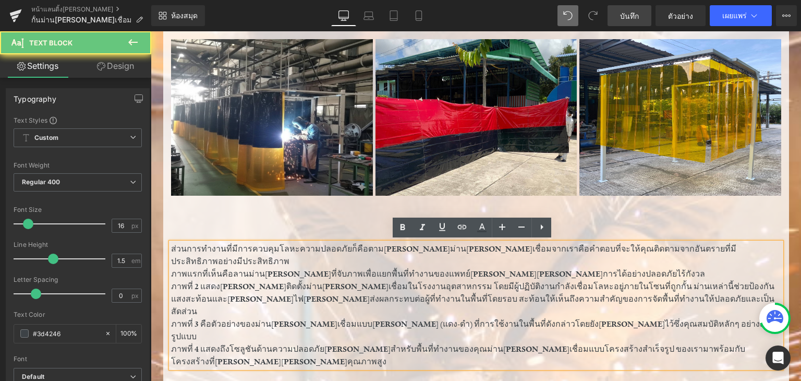
click at [209, 343] on p "ภาพที่ 4 แสดงถึงโซลูชันด้านความปลอดภัยที่ยืดหยุ่นสำหรับพื้นที่ทำงานของคุณม่านกั…" at bounding box center [476, 355] width 610 height 25
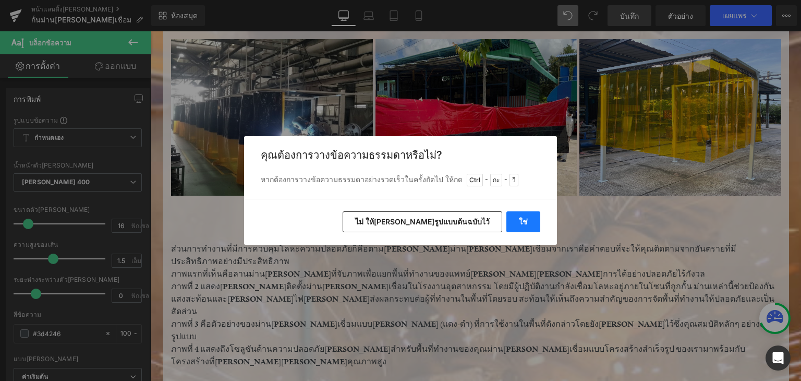
click at [527, 213] on button "ใช่" at bounding box center [524, 221] width 34 height 21
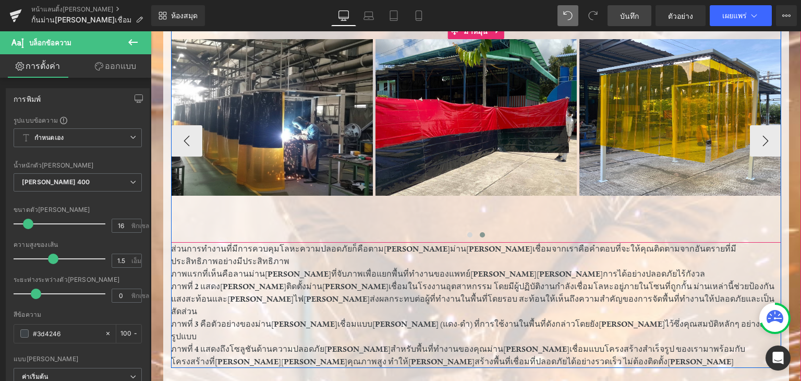
click at [449, 212] on div "ภาพ แถว 407 พิกเซล ภาพ ภาพ ภาพ" at bounding box center [376, 140] width 818 height 203
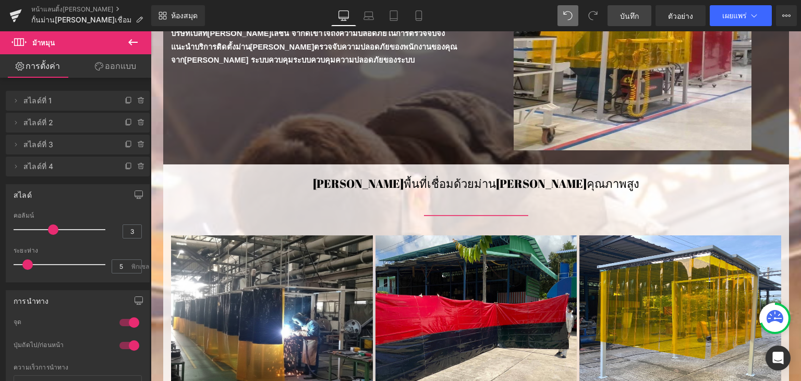
scroll to position [88, 0]
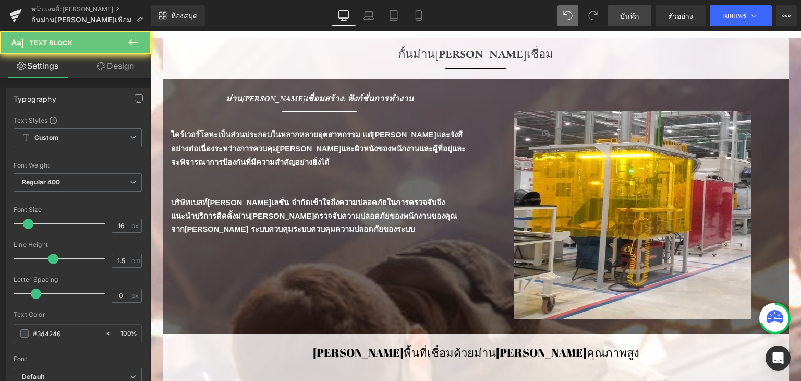
drag, startPoint x: 241, startPoint y: 190, endPoint x: 257, endPoint y: 182, distance: 18.2
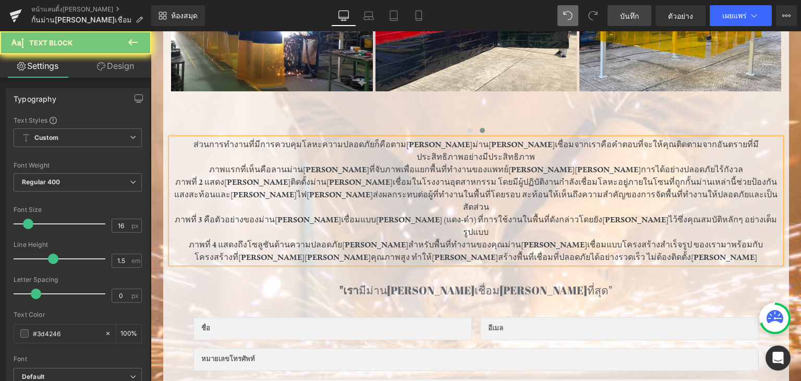
click at [694, 177] on span "ม่านเหล่านี้ช่วยป้องกันแสงสะท้อนและประกายไฟที่อาจส่งผลกระทบต่อผู้ที่ทำงานในพื้น…" at bounding box center [476, 194] width 604 height 35
click at [619, 177] on span "ม่านเหล่านี้ช่วยป้องกันแสงสะท้อนและประกายไฟที่อาจส่งผลกระทบต่อผู้ที่ทำงานในพื้น…" at bounding box center [476, 194] width 604 height 35
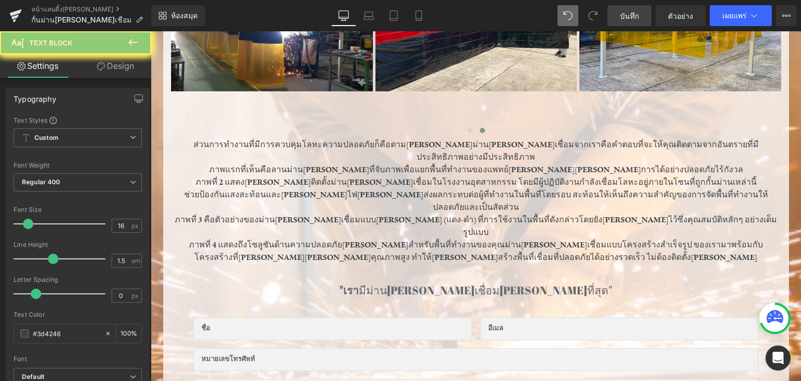
click at [631, 16] on font "บันทึก" at bounding box center [629, 15] width 19 height 9
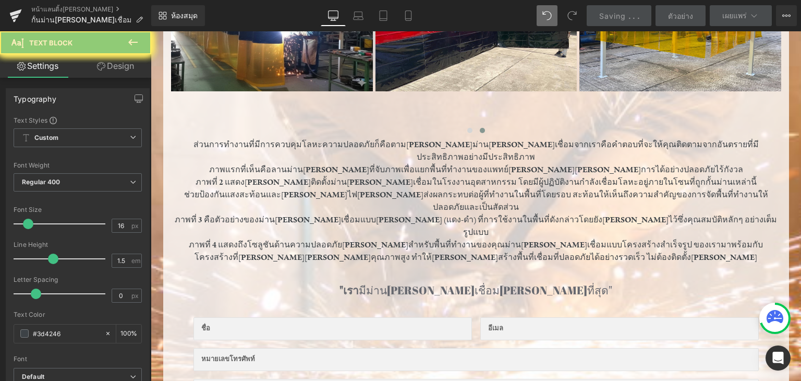
click at [138, 46] on icon at bounding box center [133, 42] width 13 height 13
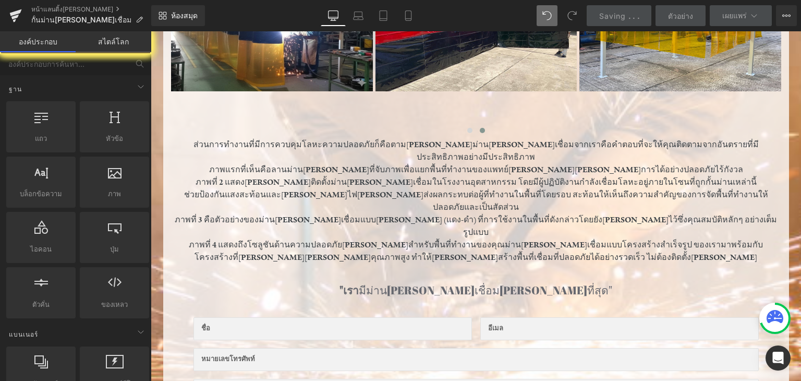
click at [107, 43] on font "สไตล์โลก" at bounding box center [113, 41] width 31 height 9
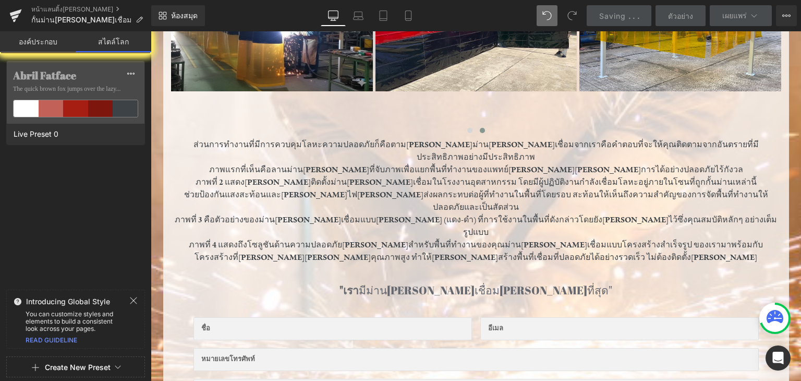
click at [38, 37] on font "องค์ประกอบ" at bounding box center [38, 41] width 39 height 9
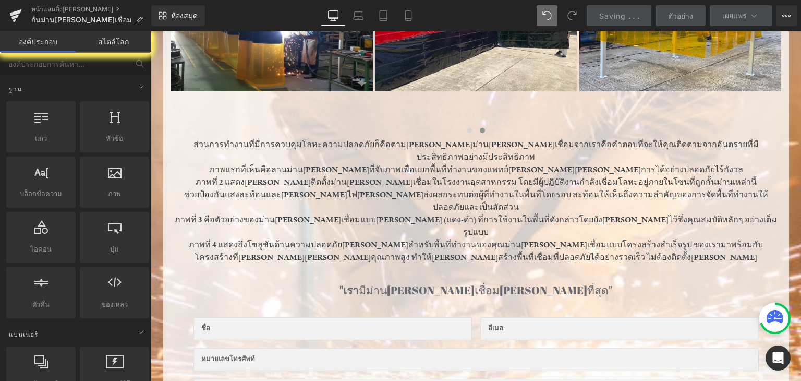
click at [608, 56] on main "กั้นม่านกันแสงเชื่อม หัวข้อ ตัวคั่น แถว ม่านกันแสงเชื่อมสร้าง: ฟังก์ชั่นการทำงา…" at bounding box center [476, 138] width 651 height 1199
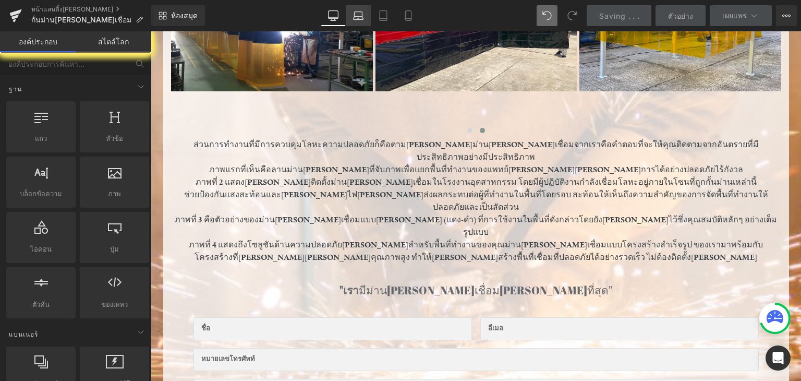
drag, startPoint x: 360, startPoint y: 22, endPoint x: 218, endPoint y: 5, distance: 143.5
click at [360, 22] on link "แล็ปท็อป" at bounding box center [358, 15] width 25 height 21
click at [330, 16] on icon at bounding box center [333, 15] width 10 height 10
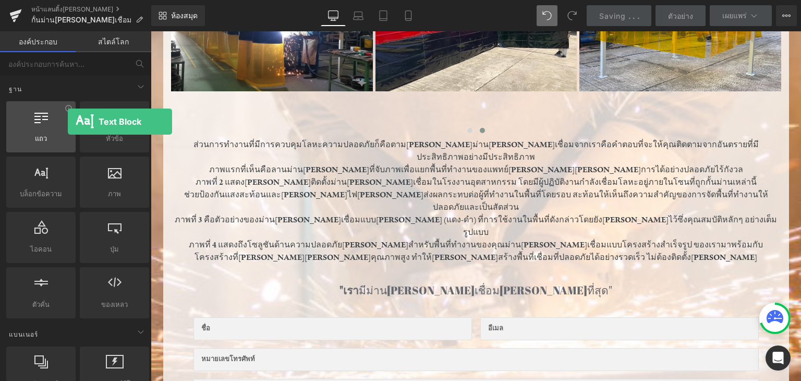
drag, startPoint x: 50, startPoint y: 184, endPoint x: 38, endPoint y: 106, distance: 78.2
click at [38, 106] on div "แถว แถว คอลัมน์ เค้าโครง div หัวข้อ หัวข้อ, ชื่อเรื่อง, h1, h2, h3, h4, h5, h6 …" at bounding box center [77, 209] width 147 height 221
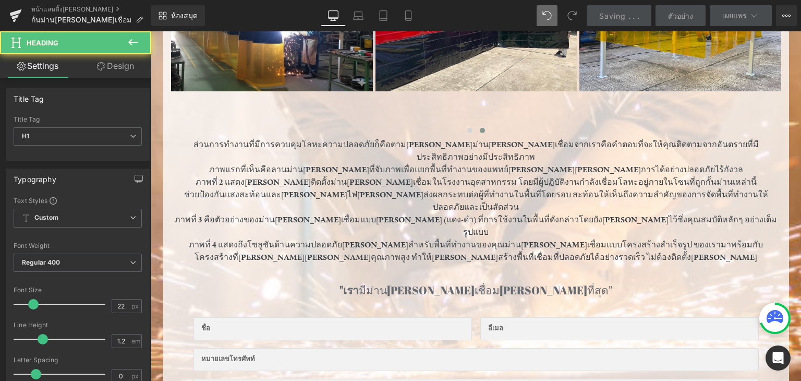
click at [118, 35] on button at bounding box center [133, 42] width 37 height 23
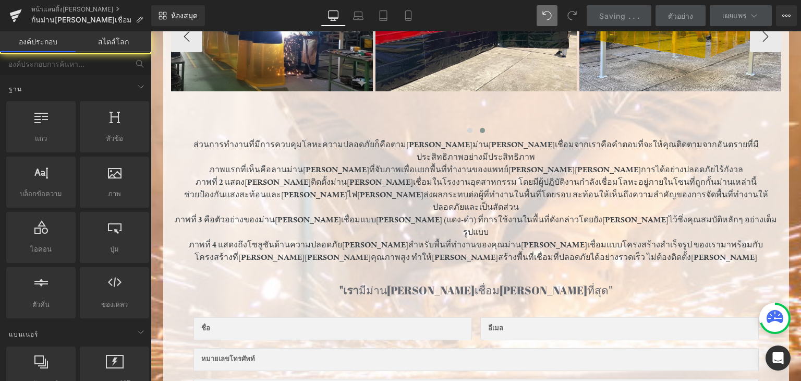
drag, startPoint x: 217, startPoint y: 187, endPoint x: 203, endPoint y: 160, distance: 30.8
click at [214, 138] on div "ภาพ แถว 407 พิกเซล ภาพ ภาพ ภาพ" at bounding box center [376, 36] width 818 height 203
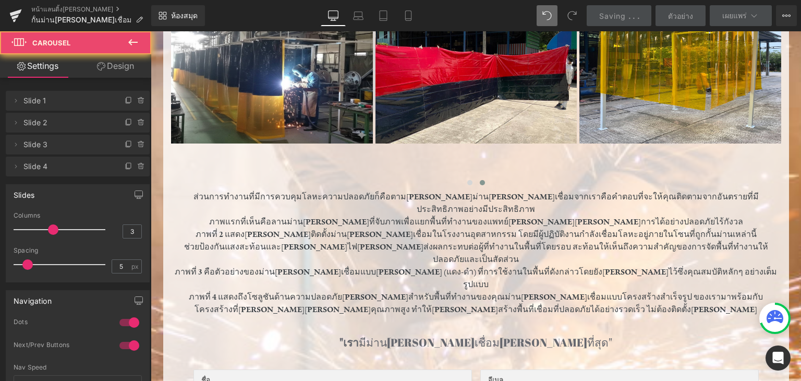
click at [128, 45] on icon at bounding box center [133, 42] width 13 height 13
click at [0, 0] on font "สไตล์โลก" at bounding box center [0, 0] width 0 height 0
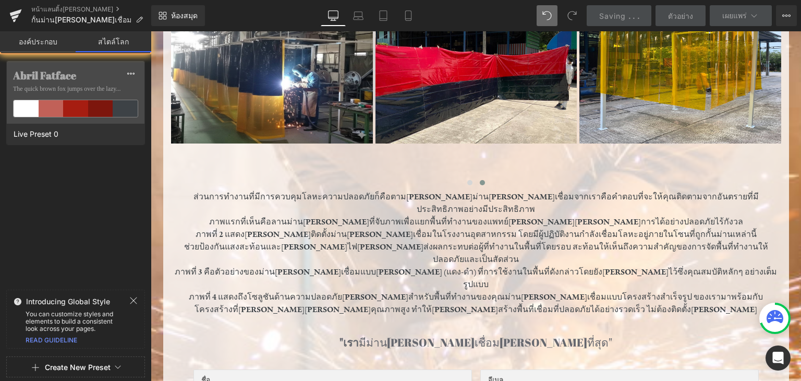
click at [48, 41] on font "องค์ประกอบ" at bounding box center [38, 41] width 39 height 9
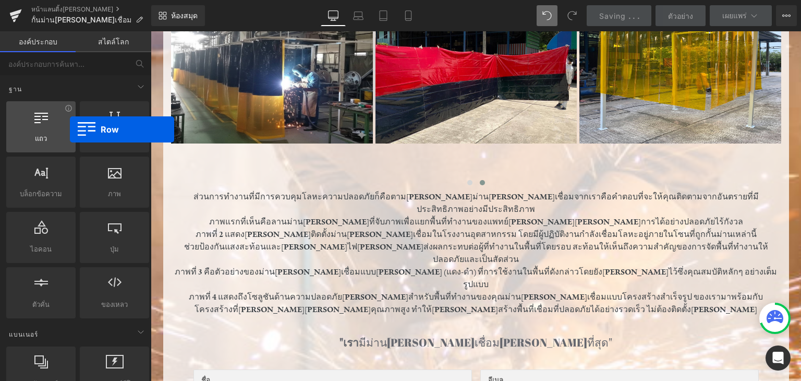
drag, startPoint x: 49, startPoint y: 129, endPoint x: 47, endPoint y: 121, distance: 8.9
click at [23, 139] on div "แถว แถว คอลัมน์ เค้าโครง div" at bounding box center [40, 126] width 69 height 51
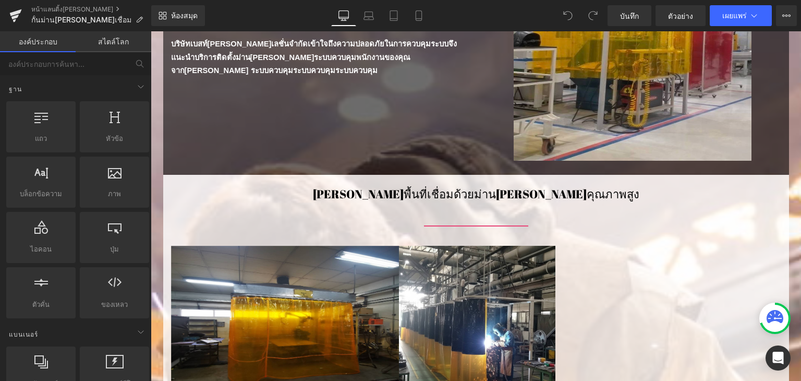
scroll to position [209, 0]
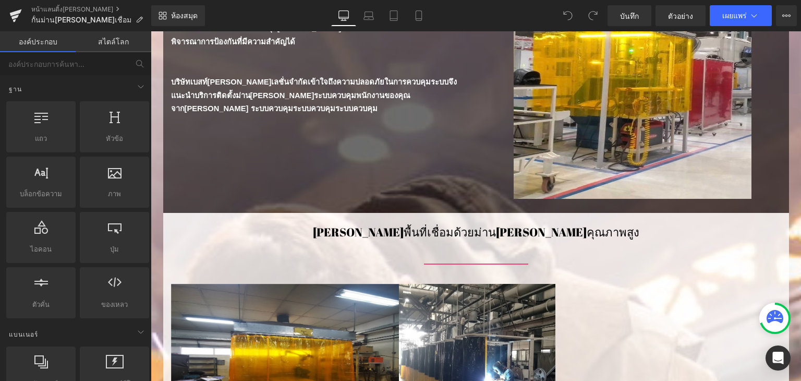
click at [576, 22] on span at bounding box center [568, 15] width 21 height 21
click at [570, 15] on icon at bounding box center [567, 15] width 9 height 9
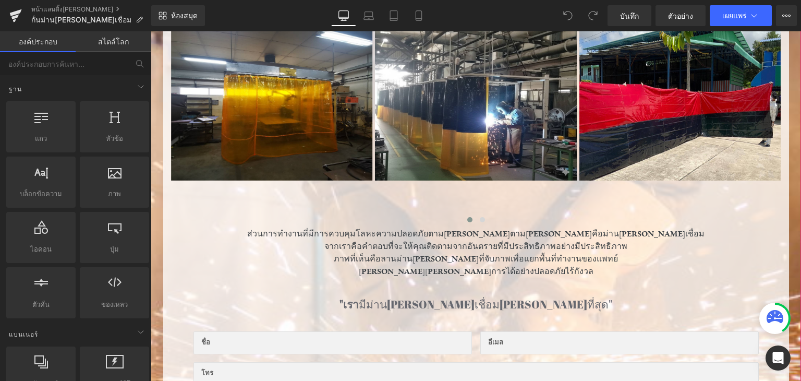
scroll to position [313, 0]
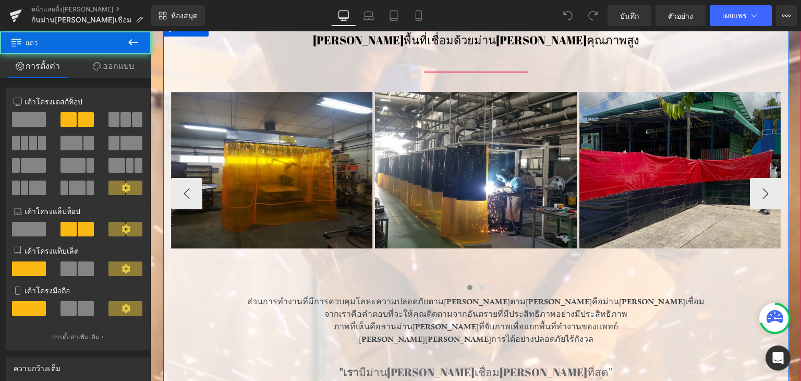
scroll to position [470, 0]
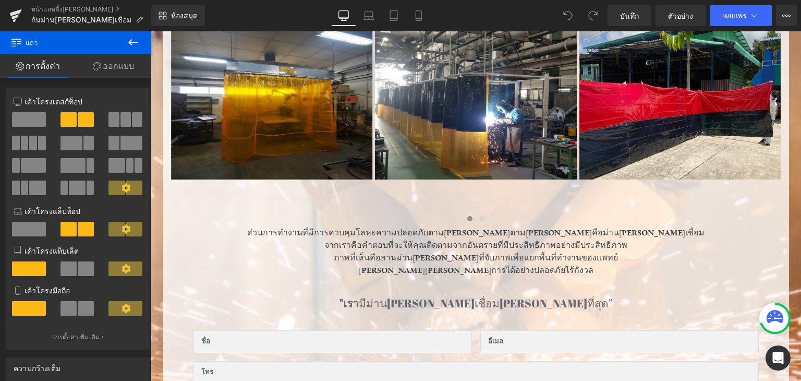
click at [127, 40] on icon at bounding box center [133, 42] width 13 height 13
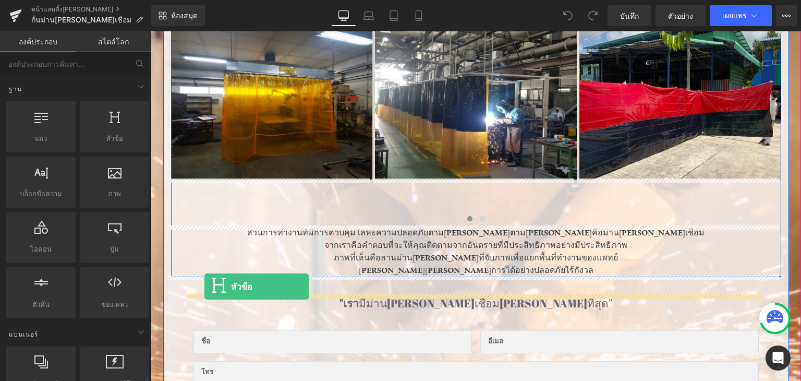
drag, startPoint x: 258, startPoint y: 142, endPoint x: 205, endPoint y: 286, distance: 154.2
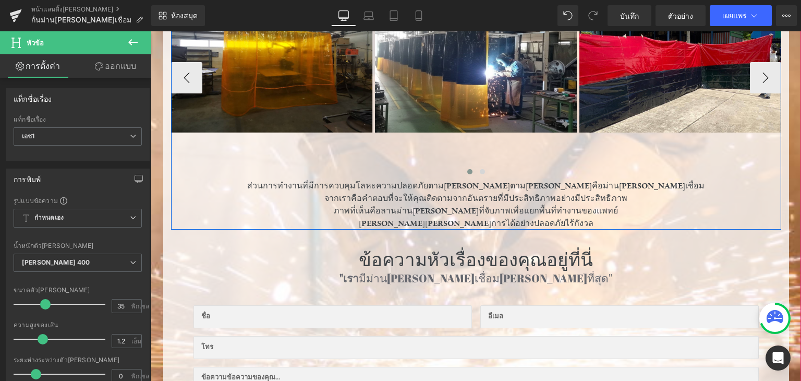
scroll to position [522, 0]
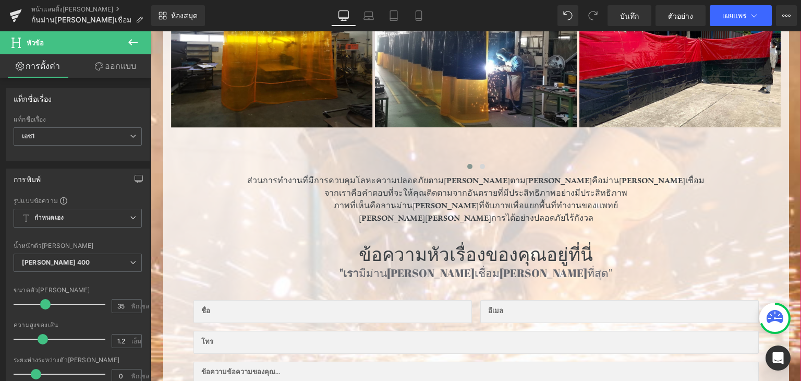
click at [360, 258] on h1 "ข้อความหัวเรื่องของคุณอยู่ที่นี่" at bounding box center [476, 254] width 574 height 22
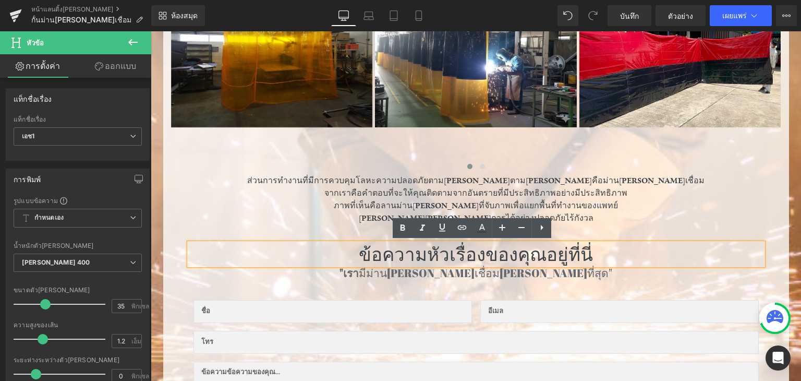
paste div
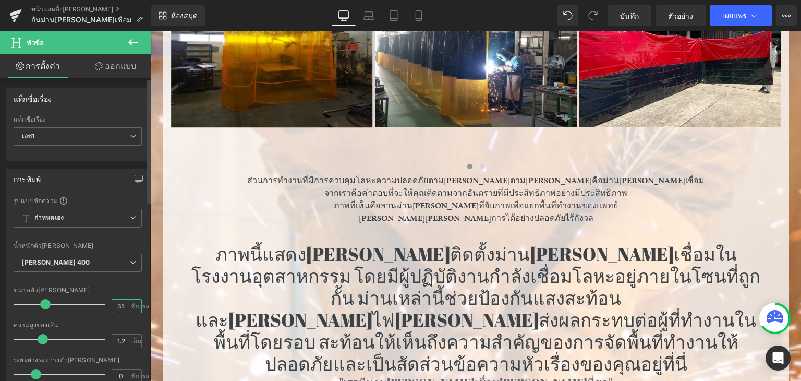
click at [112, 303] on input "35" at bounding box center [121, 305] width 18 height 13
click at [129, 309] on div "35 พิกเซล" at bounding box center [127, 306] width 30 height 14
click at [131, 304] on font "พิกเซล" at bounding box center [140, 306] width 18 height 8
click at [121, 305] on input "35" at bounding box center [121, 305] width 18 height 13
type input "3"
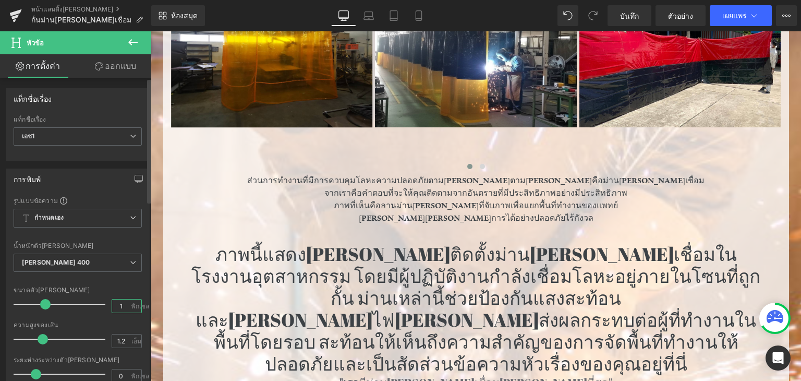
type input "16"
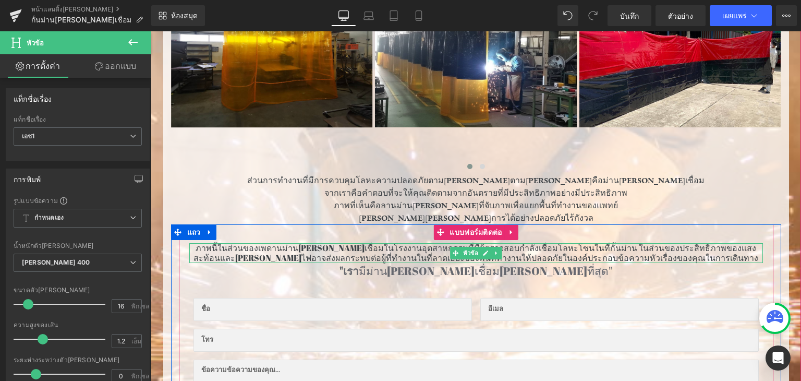
click at [217, 250] on font "ภาพนี้ในส่วนของเพดานม่าน[PERSON_NAME]เชื่อมในโรงงานอุตสาหกรรมที่มีผู้ตรวจสอบกำล…" at bounding box center [476, 252] width 565 height 21
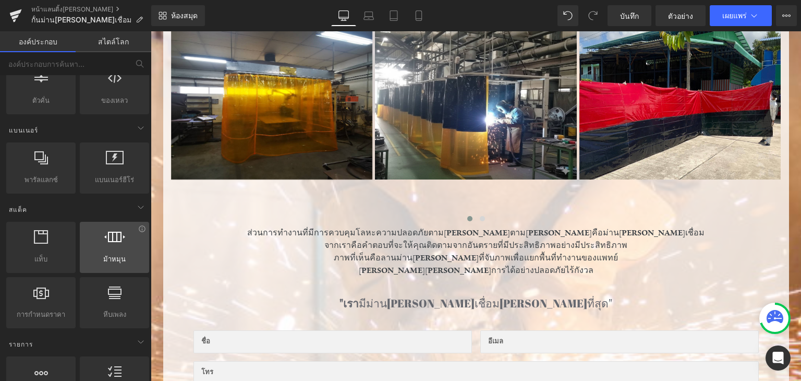
scroll to position [261, 0]
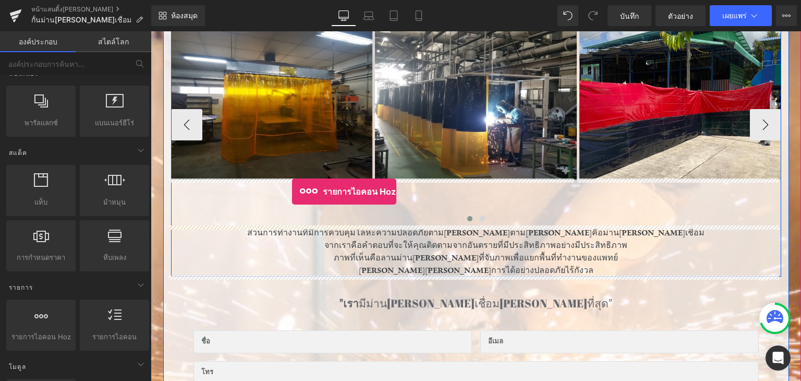
drag, startPoint x: 183, startPoint y: 347, endPoint x: 292, endPoint y: 191, distance: 189.9
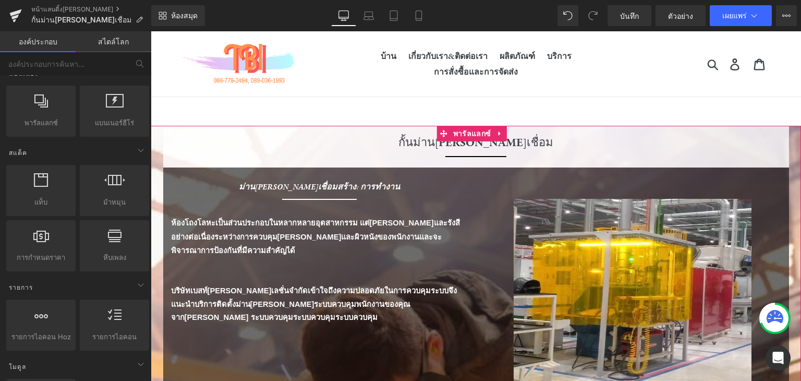
scroll to position [365, 0]
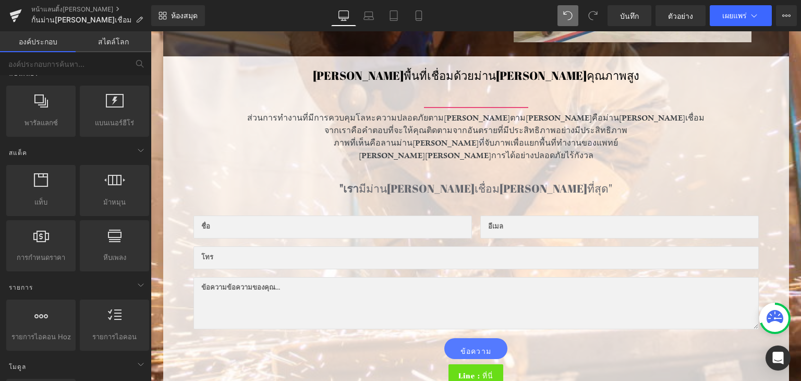
click at [564, 14] on span at bounding box center [568, 15] width 21 height 21
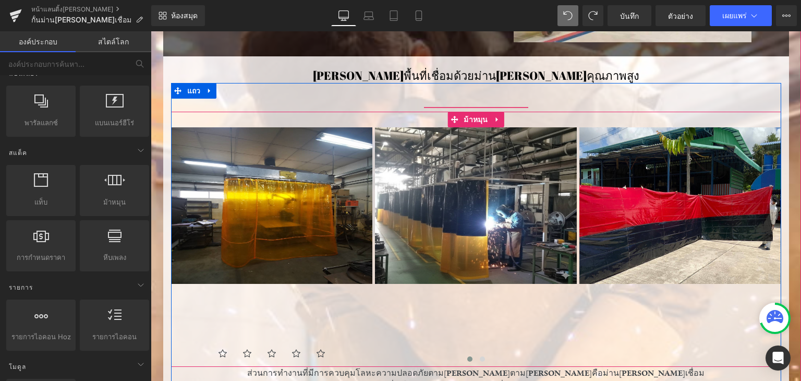
scroll to position [522, 0]
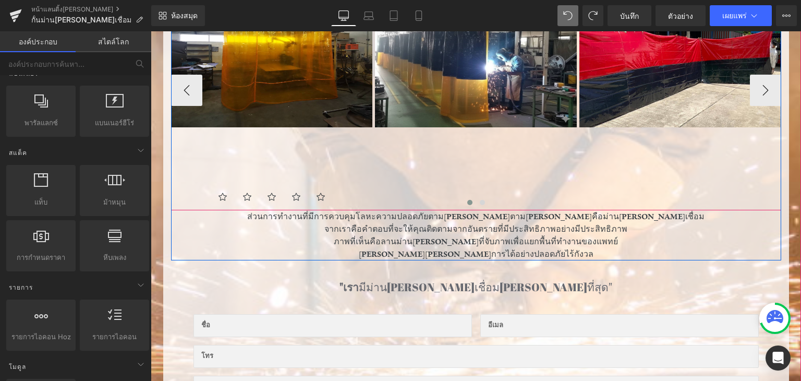
click at [282, 197] on div at bounding box center [476, 204] width 610 height 14
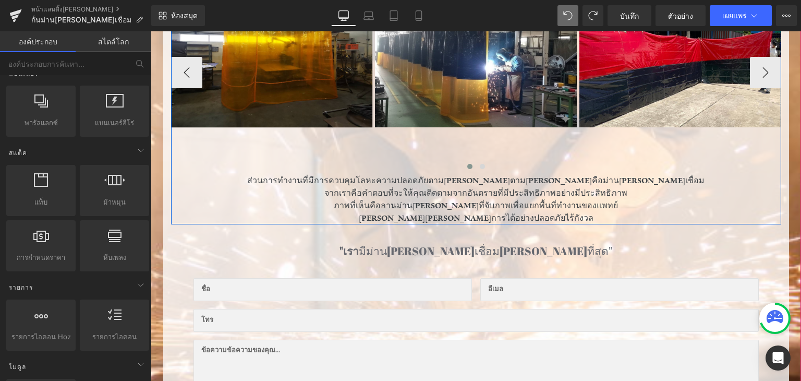
scroll to position [313, 0]
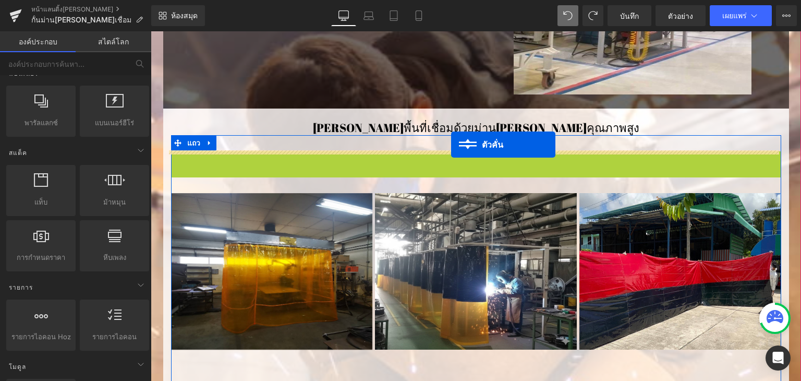
drag, startPoint x: 454, startPoint y: 153, endPoint x: 451, endPoint y: 145, distance: 9.4
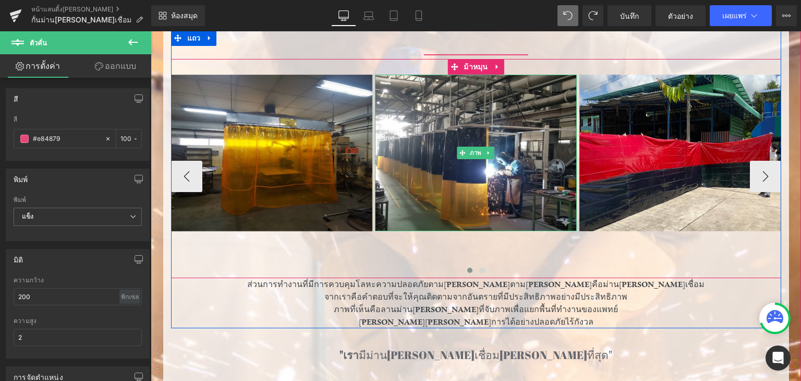
scroll to position [470, 0]
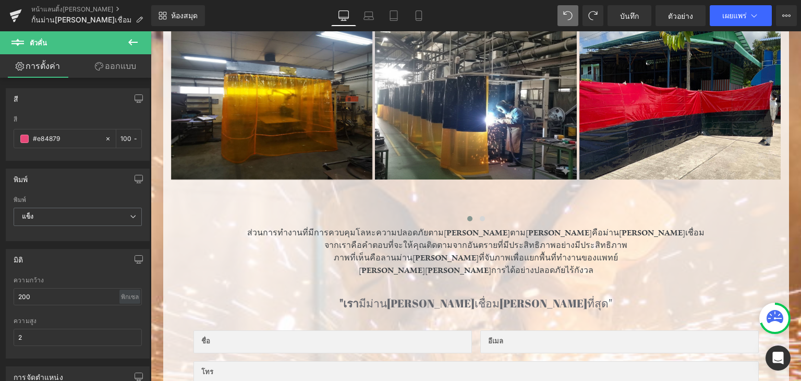
click at [120, 48] on button at bounding box center [133, 42] width 37 height 23
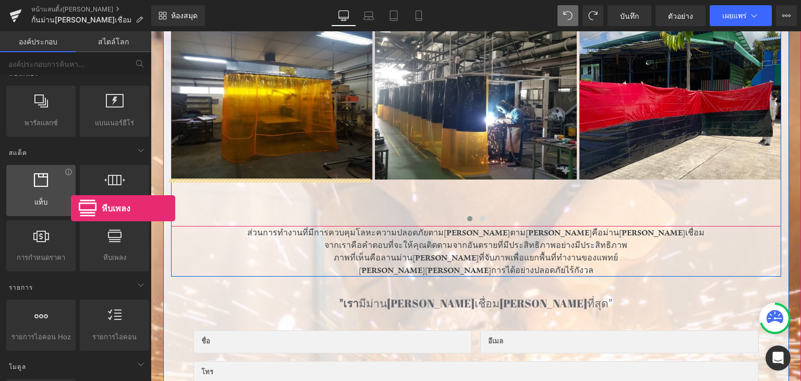
drag, startPoint x: 112, startPoint y: 243, endPoint x: 71, endPoint y: 208, distance: 53.6
click at [71, 208] on div "แท็บ แท็บ แนวตั้ง แนวนอน แอคคอร์เดียน ม้าหมุน ภาพหมุน, สไลด์โชว์, สไล[PERSON_NA…" at bounding box center [77, 218] width 147 height 111
click at [71, 208] on div "แท็บ แท็บ แนวตั้ง แนวนอน แอคคอร์เดียน" at bounding box center [40, 190] width 69 height 51
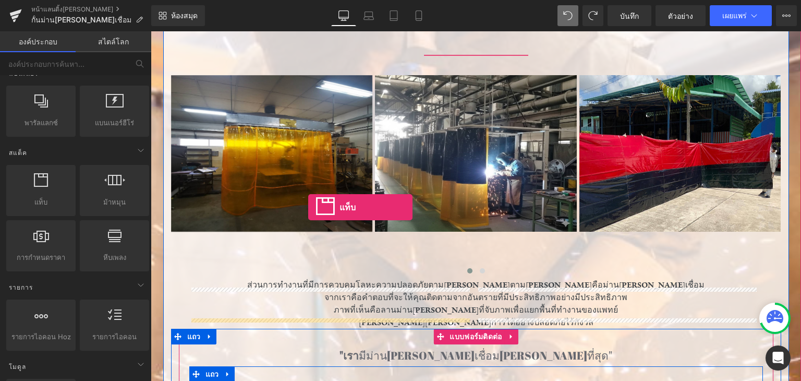
scroll to position [511, 0]
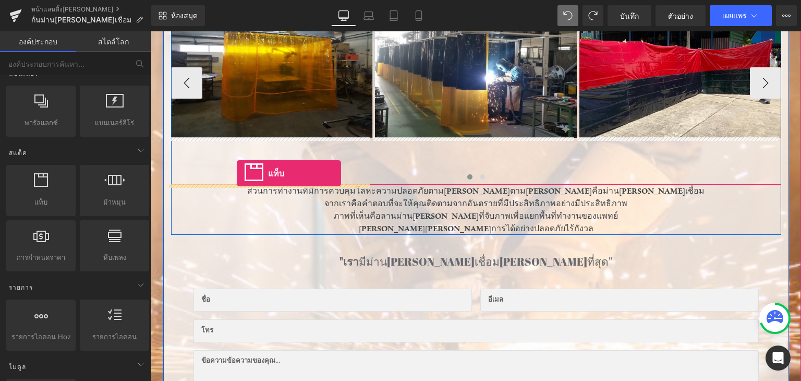
drag, startPoint x: 196, startPoint y: 210, endPoint x: 237, endPoint y: 173, distance: 55.0
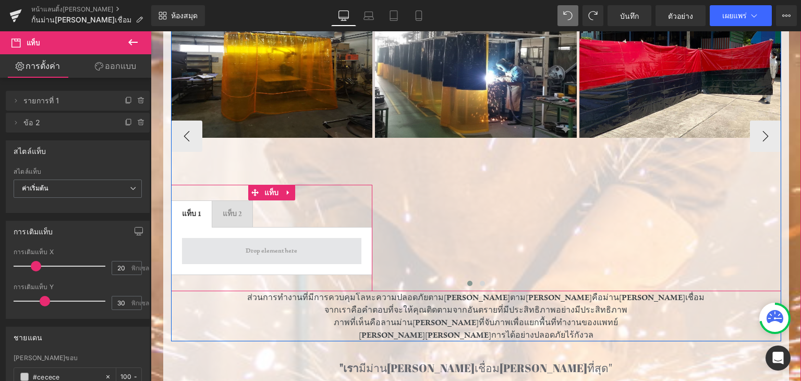
click at [242, 243] on span at bounding box center [271, 251] width 59 height 16
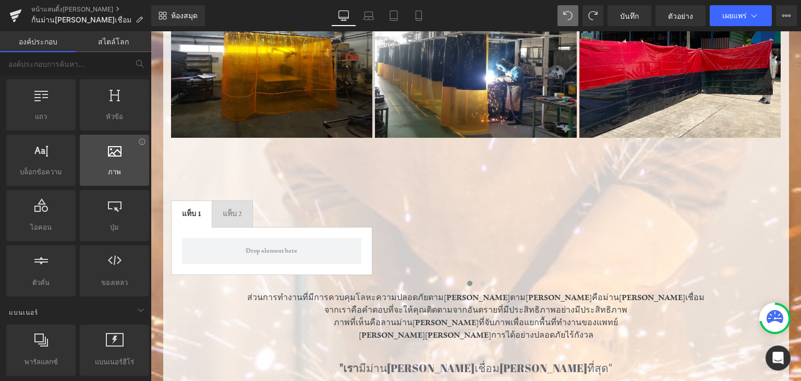
scroll to position [0, 0]
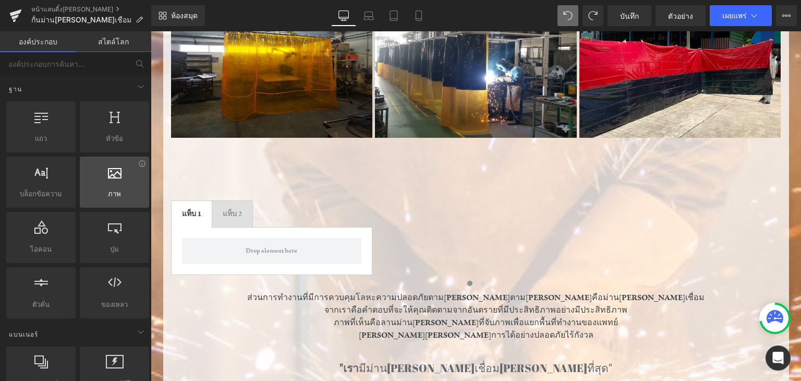
click at [111, 180] on div at bounding box center [114, 176] width 63 height 23
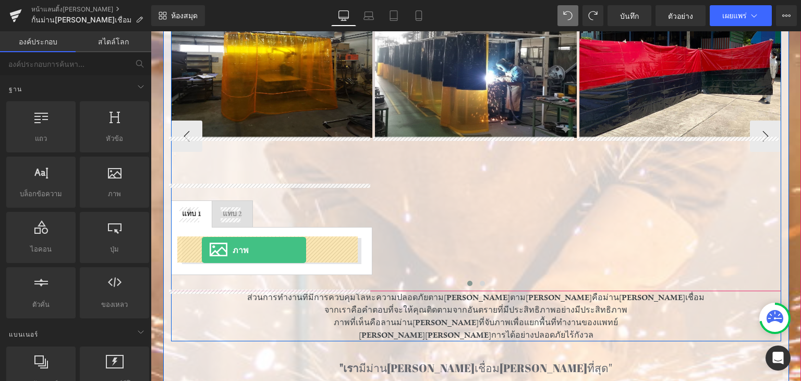
drag, startPoint x: 259, startPoint y: 210, endPoint x: 202, endPoint y: 250, distance: 69.8
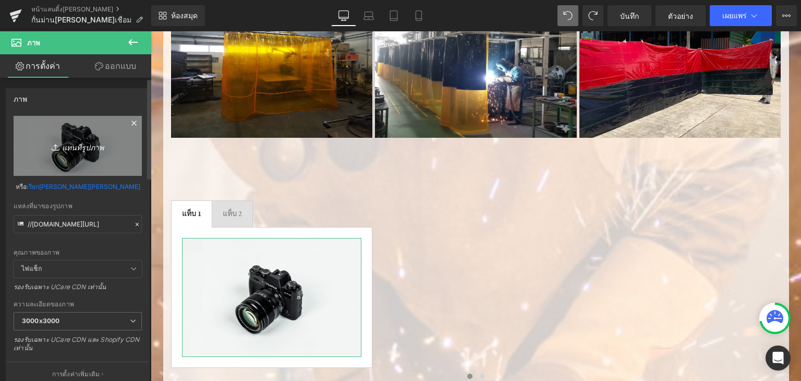
click at [96, 139] on icon "แทนที่รูปภาพ" at bounding box center [77, 145] width 83 height 13
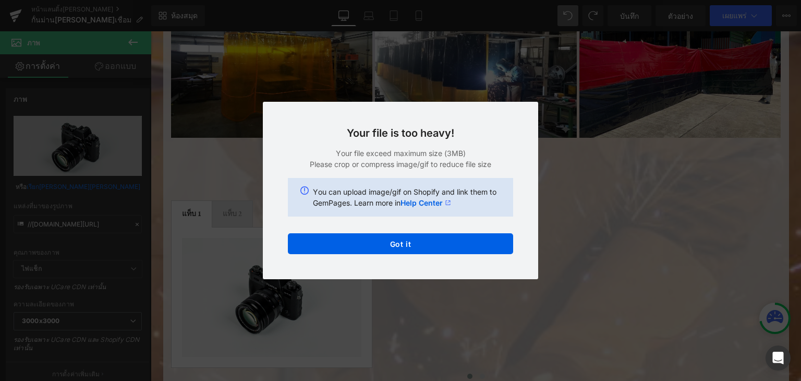
scroll to position [772, 0]
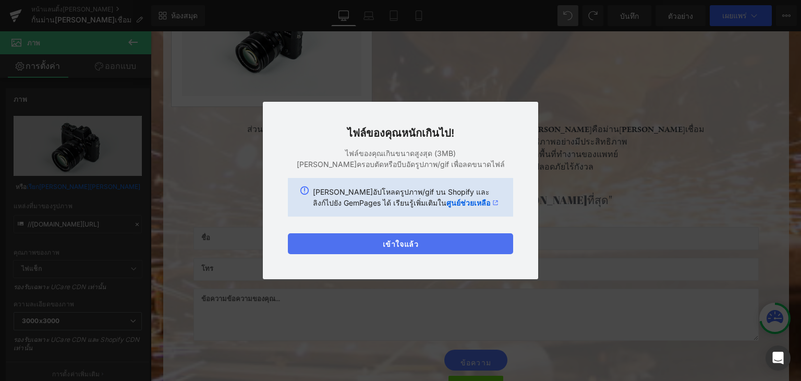
click at [419, 233] on button "เข้าใจแล้ว" at bounding box center [400, 243] width 225 height 21
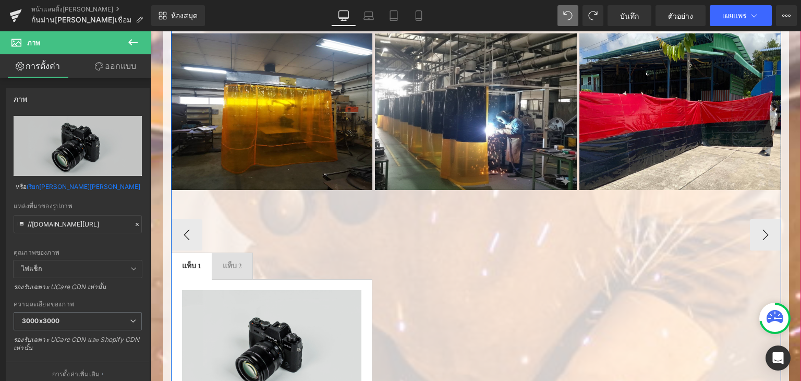
scroll to position [563, 0]
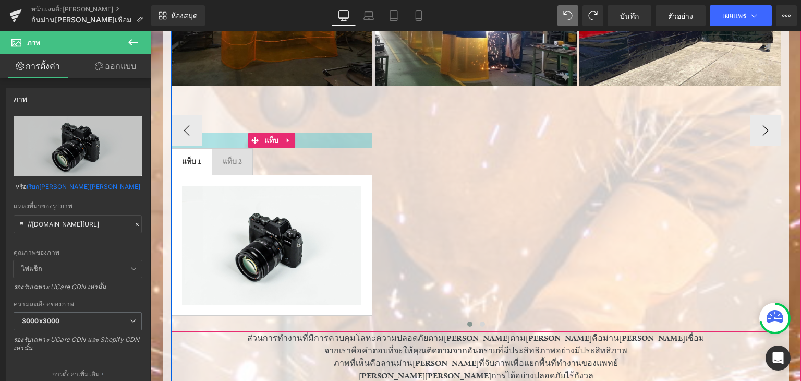
click at [248, 136] on span at bounding box center [255, 141] width 14 height 16
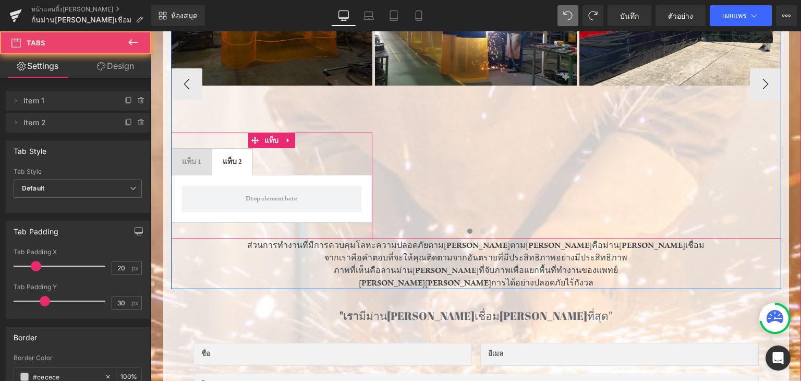
click at [242, 163] on span "แท็บ 2 บล็อกข้อความ" at bounding box center [232, 162] width 40 height 26
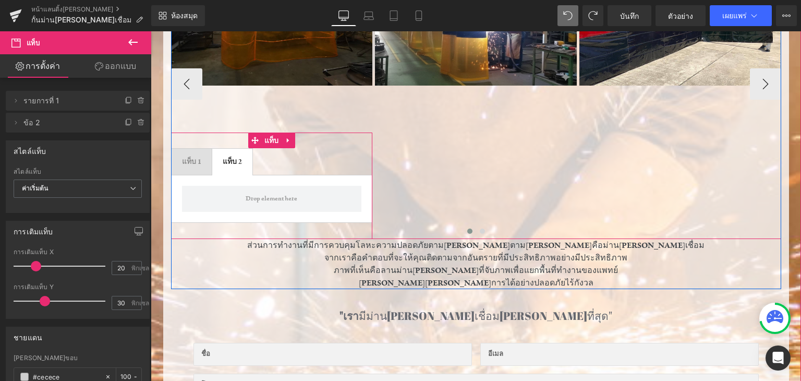
click at [184, 161] on font "แท็บ 1" at bounding box center [191, 161] width 19 height 9
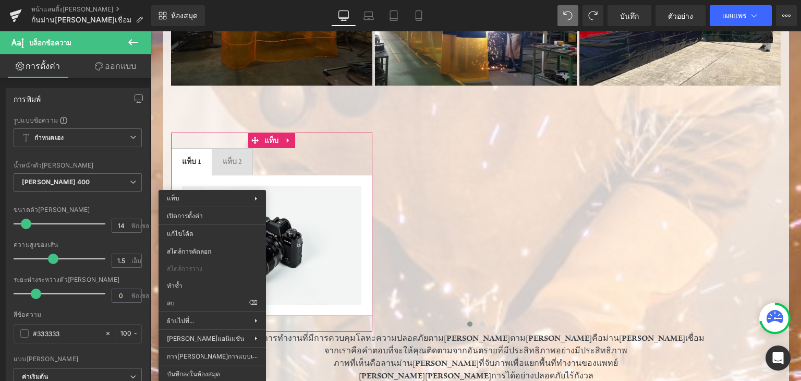
drag, startPoint x: 351, startPoint y: 337, endPoint x: 165, endPoint y: 268, distance: 198.6
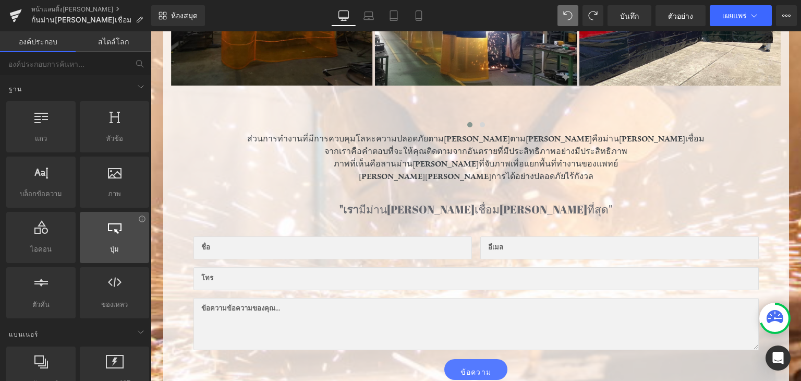
scroll to position [52, 0]
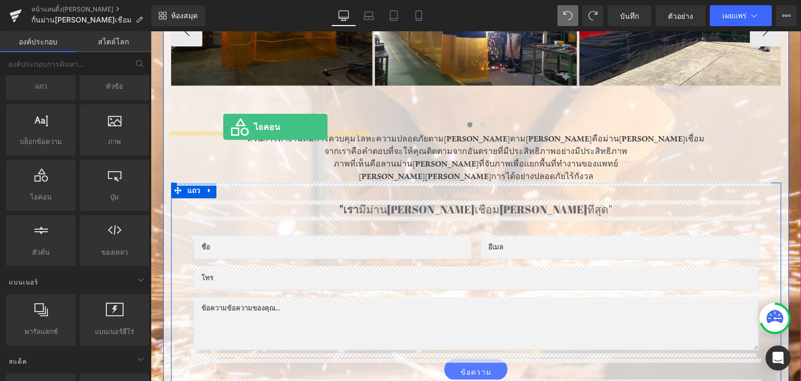
drag, startPoint x: 204, startPoint y: 185, endPoint x: 223, endPoint y: 127, distance: 61.5
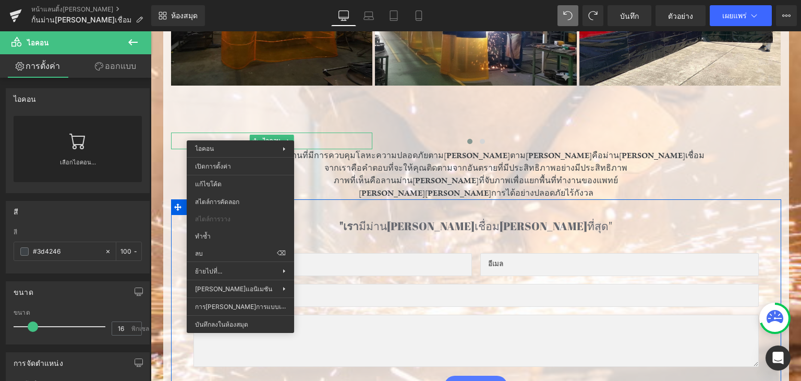
drag, startPoint x: 381, startPoint y: 283, endPoint x: 229, endPoint y: 251, distance: 155.6
click at [229, 253] on input "text" at bounding box center [333, 264] width 279 height 23
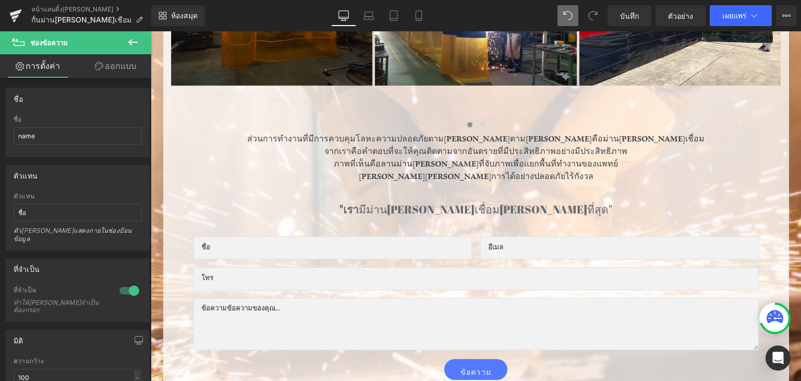
click at [127, 38] on icon at bounding box center [133, 42] width 13 height 13
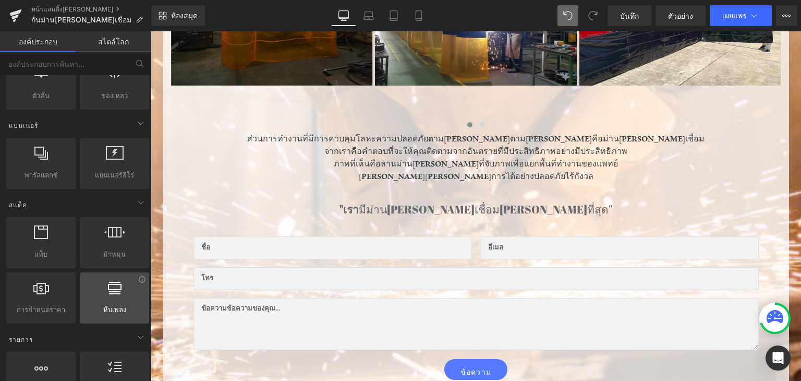
scroll to position [261, 0]
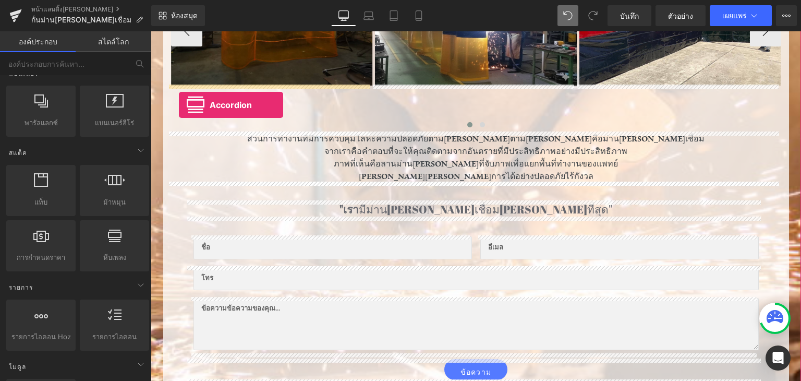
drag, startPoint x: 263, startPoint y: 274, endPoint x: 179, endPoint y: 105, distance: 189.5
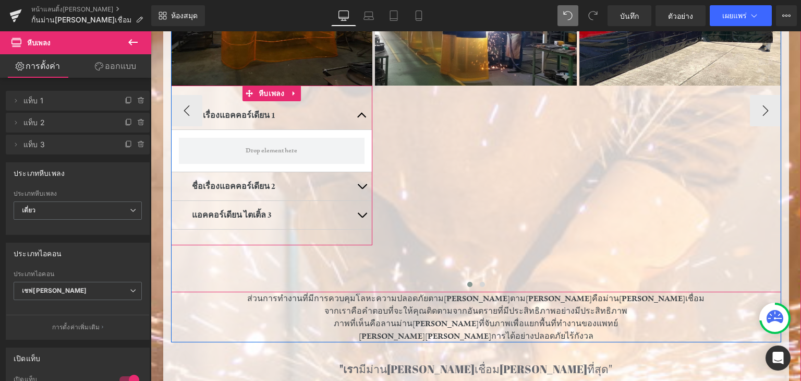
click at [356, 115] on button "button" at bounding box center [362, 115] width 21 height 28
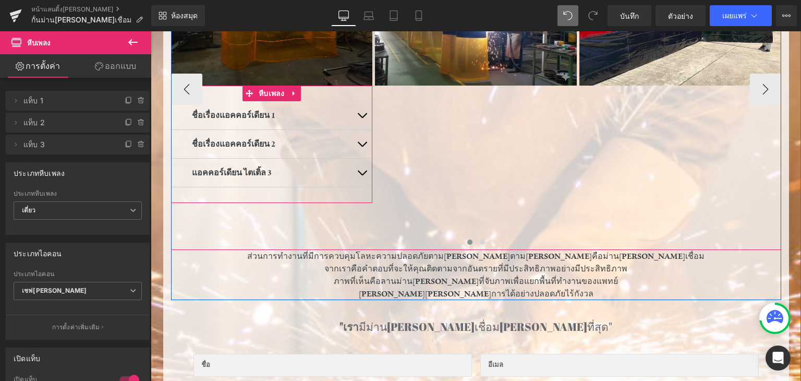
click at [362, 147] on span "button" at bounding box center [362, 147] width 0 height 0
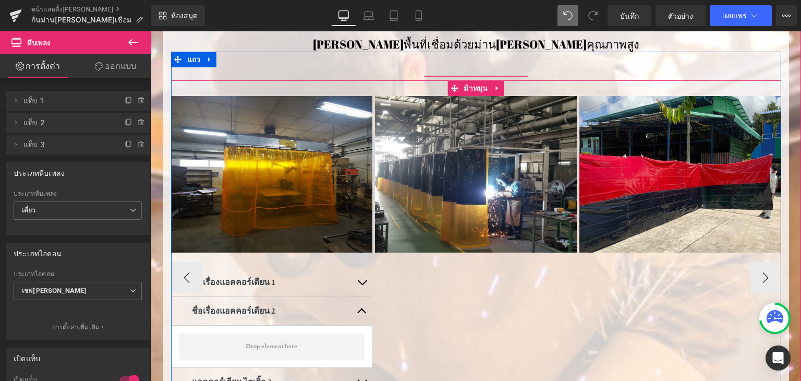
scroll to position [459, 0]
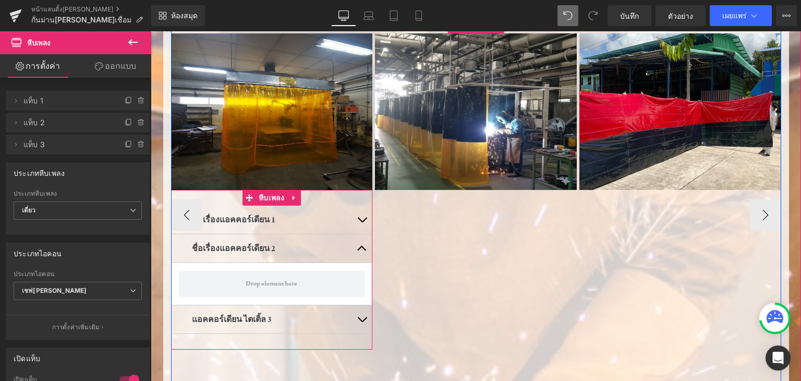
click at [361, 214] on button "button" at bounding box center [362, 220] width 21 height 28
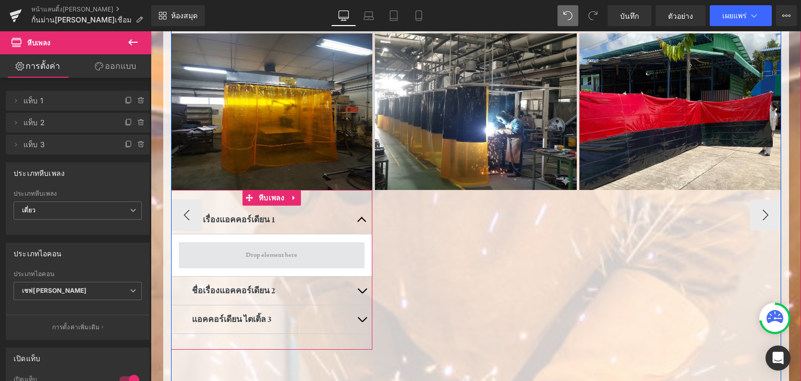
click at [275, 262] on span at bounding box center [272, 255] width 186 height 26
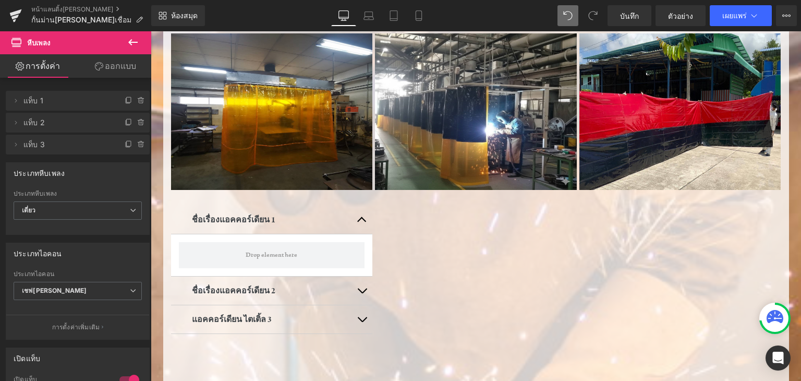
click at [143, 40] on button at bounding box center [133, 42] width 37 height 23
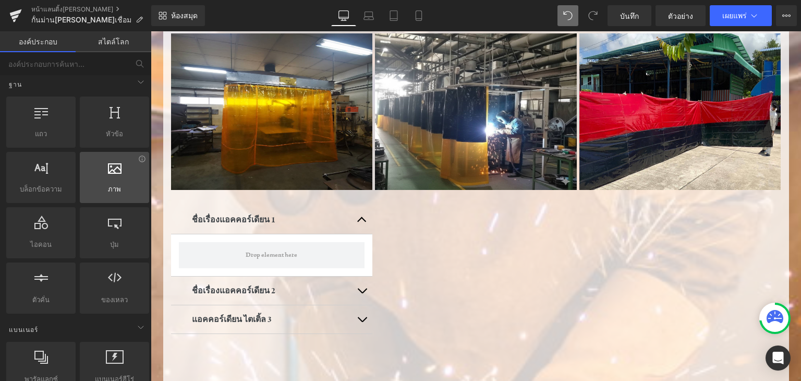
scroll to position [0, 0]
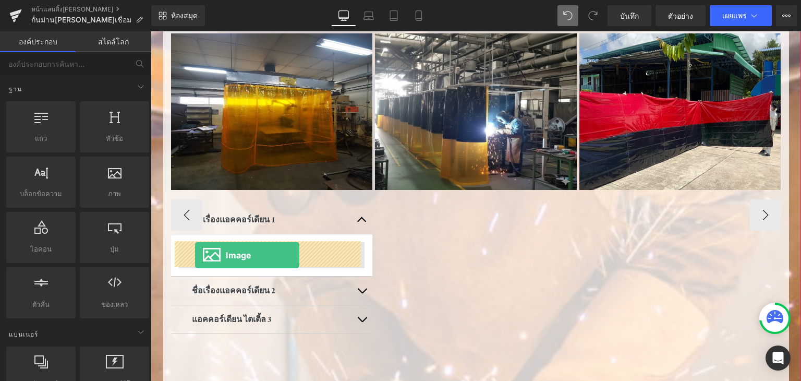
drag, startPoint x: 261, startPoint y: 208, endPoint x: 195, endPoint y: 255, distance: 81.5
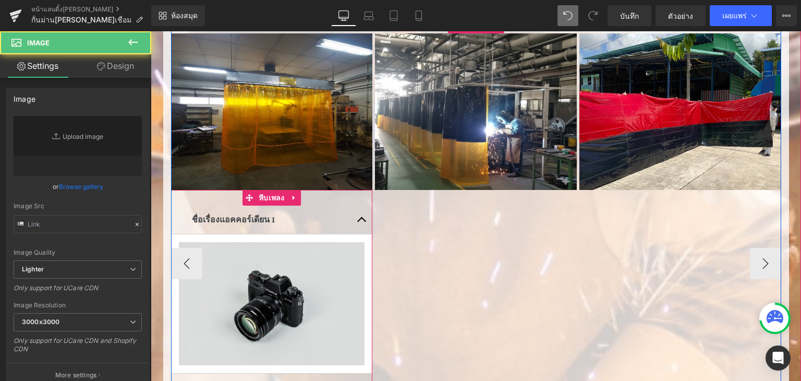
type input "//[DOMAIN_NAME][URL]"
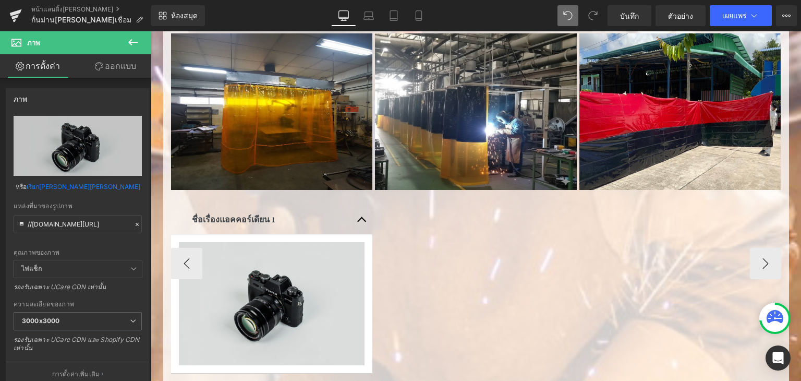
scroll to position [563, 0]
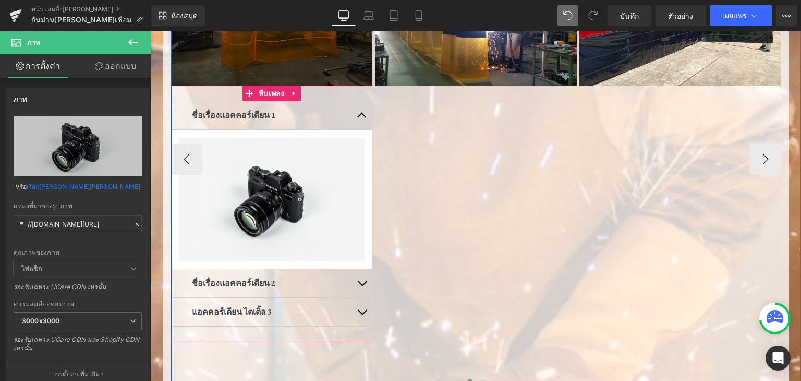
drag, startPoint x: 175, startPoint y: 285, endPoint x: 201, endPoint y: 323, distance: 45.7
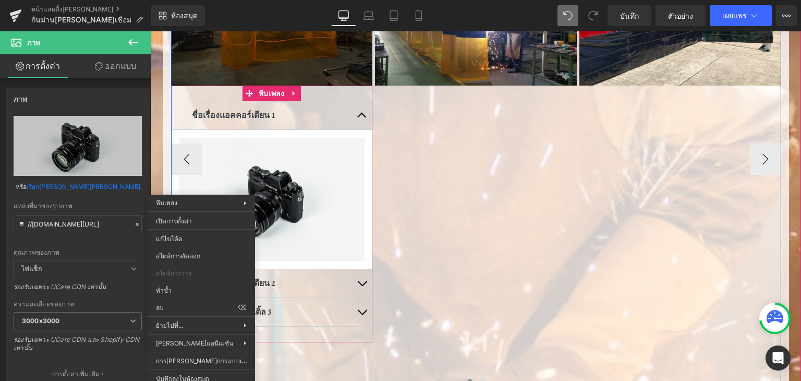
click at [413, 210] on div "ภาพ ชื่อเรื่องแอคคอร์เดียน 1 บล็อกข้อความ ภาพ ชื่อเรื่องแอคคอร์เดียน 2 บล็อกข้อ…" at bounding box center [580, 159] width 818 height 460
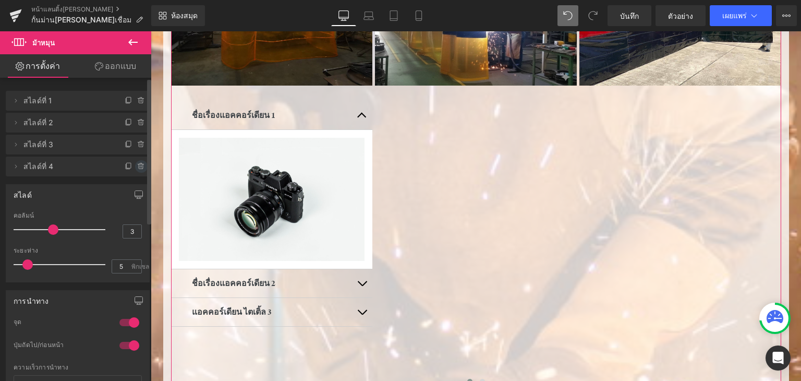
click at [137, 165] on icon at bounding box center [141, 166] width 8 height 8
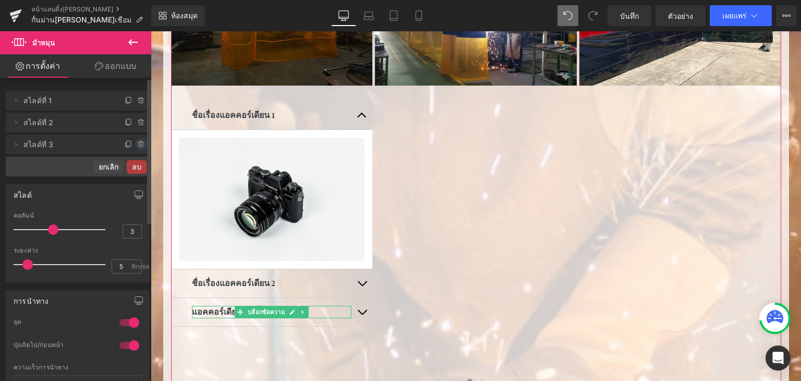
click at [137, 140] on icon at bounding box center [141, 144] width 8 height 8
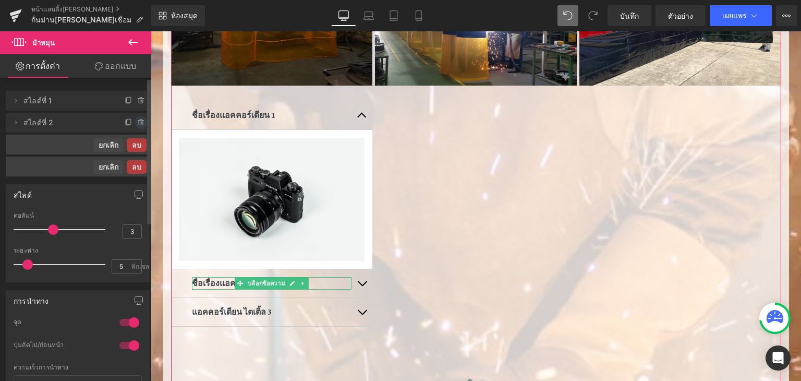
click at [135, 127] on span at bounding box center [141, 122] width 13 height 13
click at [136, 122] on font "ลบ" at bounding box center [136, 122] width 9 height 9
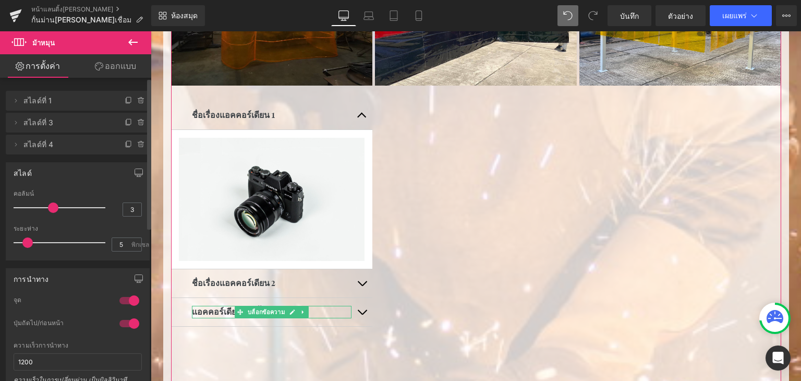
click at [137, 145] on icon at bounding box center [141, 144] width 8 height 8
click at [135, 143] on font "ลบ" at bounding box center [136, 144] width 9 height 9
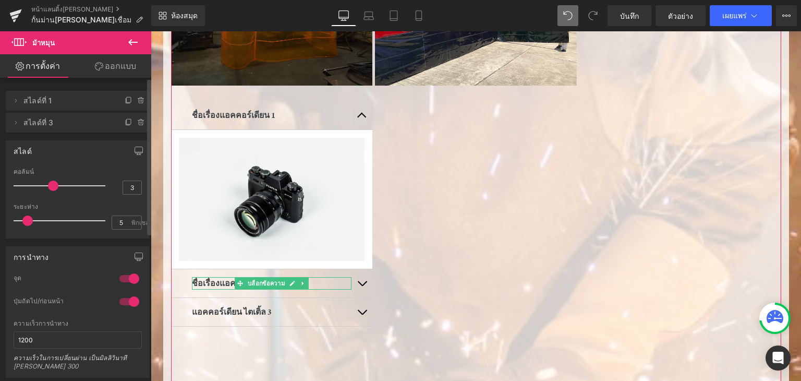
click at [131, 127] on li "ลบ ยกเลิก สไลด์ที่ 3 Slide 3" at bounding box center [78, 123] width 144 height 20
click at [139, 123] on icon at bounding box center [141, 123] width 4 height 5
click at [133, 120] on font "ลบ" at bounding box center [136, 122] width 9 height 9
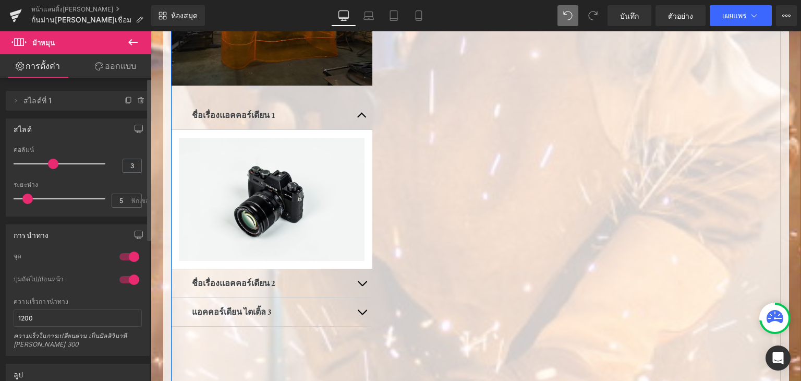
click at [418, 202] on div "ภาพ ชื่อเรื่องแอคคอร์เดียน 1 บล็อกข้อความ ภาพ ชื่อเรื่องแอคคอร์เดียน 2 บล็อกข้อ…" at bounding box center [476, 159] width 610 height 460
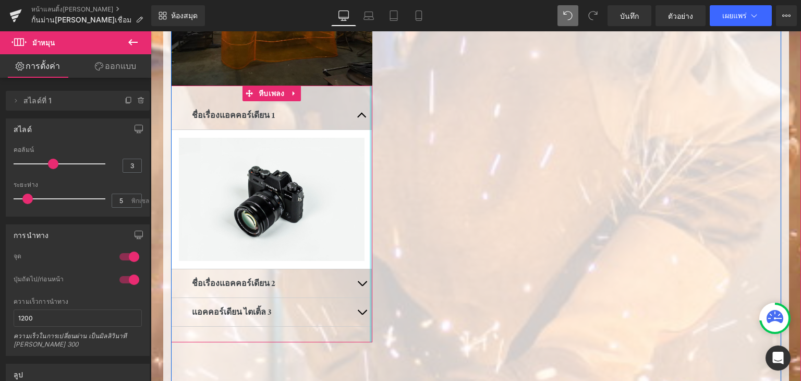
drag, startPoint x: 366, startPoint y: 285, endPoint x: 357, endPoint y: 282, distance: 8.7
click at [365, 284] on div "ชื่อเรื่องแอคคอร์เดียน 1 บล็อกข้อความ ภาพ ชื่อเรื่องแอคคอร์เดียน 2 บล็อกข้อความ…" at bounding box center [272, 214] width 202 height 257
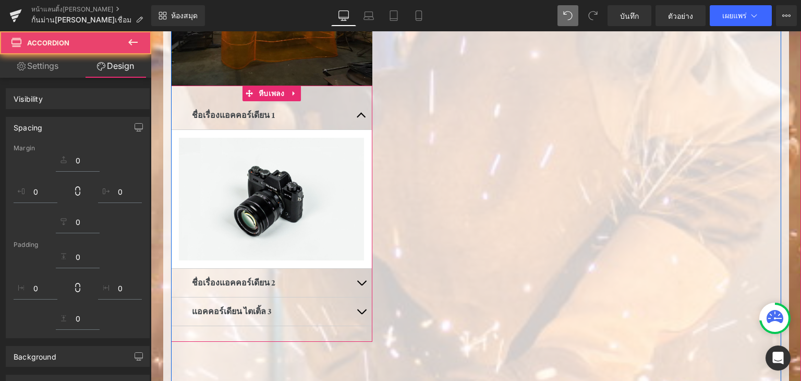
click at [357, 282] on button "button" at bounding box center [361, 283] width 21 height 28
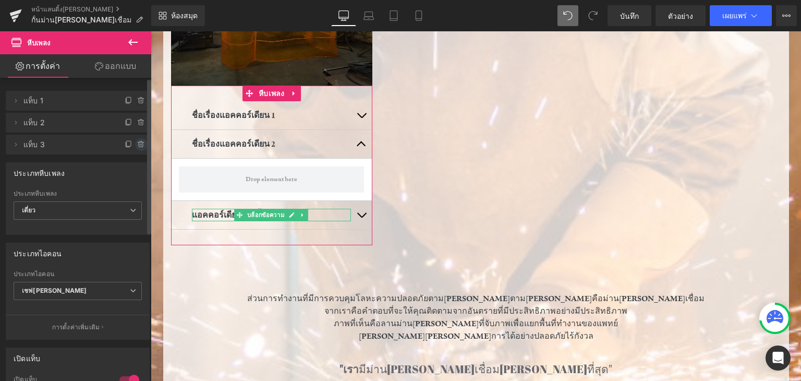
click at [137, 140] on icon at bounding box center [141, 144] width 8 height 8
click at [136, 147] on font "ลบ" at bounding box center [136, 144] width 9 height 9
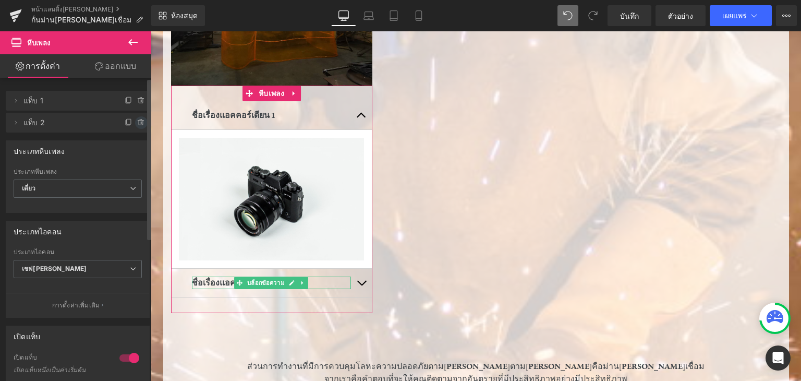
click at [140, 119] on icon at bounding box center [141, 119] width 2 height 1
click at [127, 119] on button "ลบ" at bounding box center [137, 123] width 20 height 14
click at [123, 141] on div "ประเภทหีบเพลง" at bounding box center [77, 151] width 143 height 20
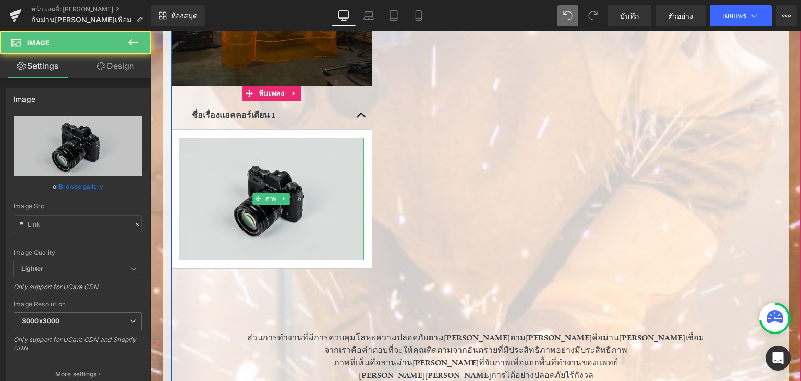
type input "//[DOMAIN_NAME][URL]"
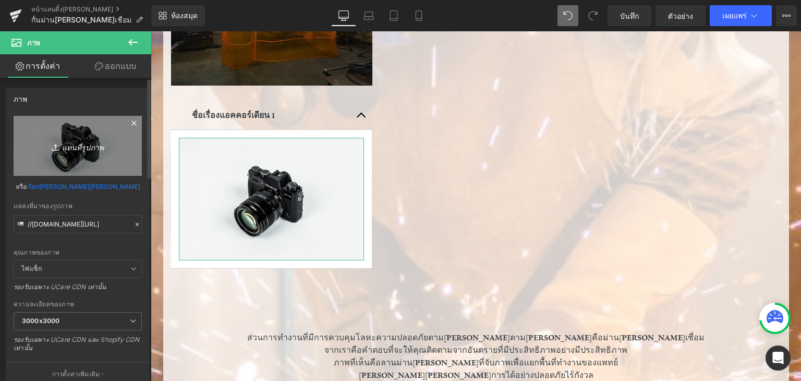
drag, startPoint x: 63, startPoint y: 160, endPoint x: 69, endPoint y: 158, distance: 6.6
click at [69, 158] on link "แทนที่รูปภาพ" at bounding box center [78, 146] width 128 height 60
type input "C:\fakepath\D290E4BD-CE32-4383-A62E-2B8F0749869A.jpg"
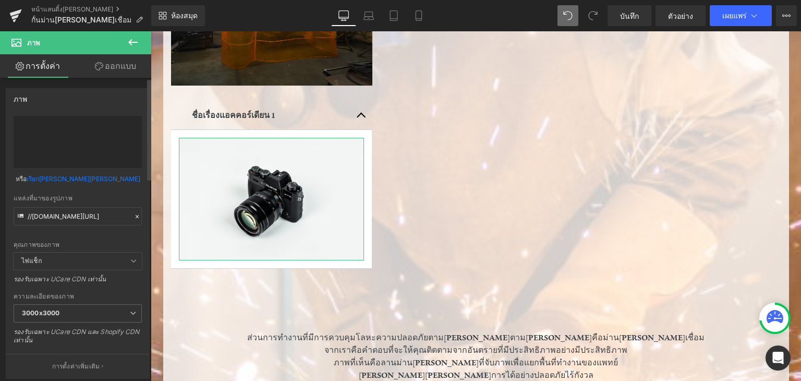
type input "[URL][DOMAIN_NAME]"
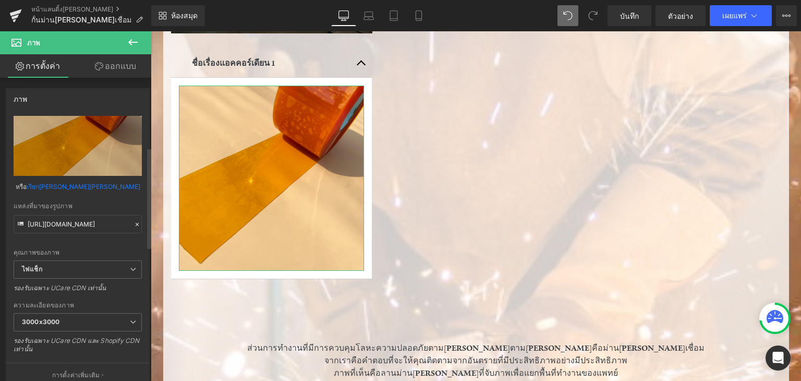
scroll to position [209, 0]
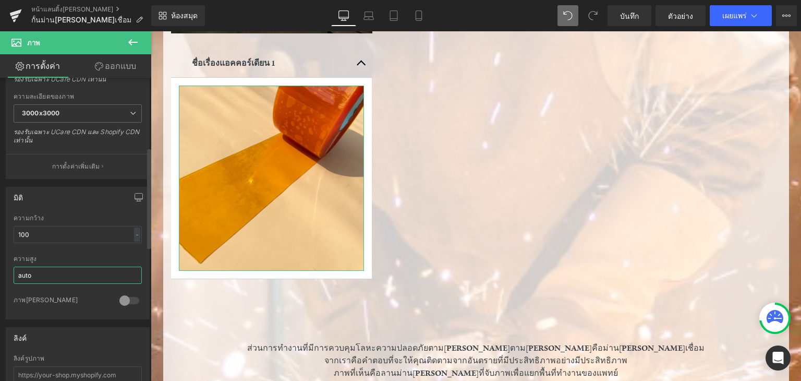
drag, startPoint x: 42, startPoint y: 282, endPoint x: 8, endPoint y: 274, distance: 34.4
click at [8, 274] on div "100% ความกว้าง 100 - - พิกเซล auto ความสูง auto 0 ภาพ[PERSON_NAME]" at bounding box center [77, 266] width 143 height 104
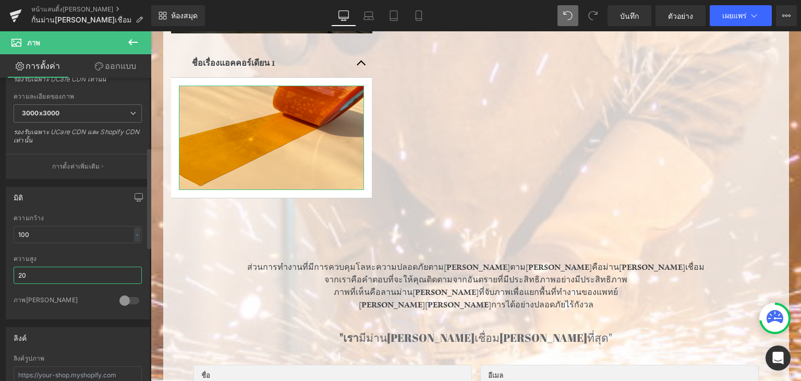
type input "2"
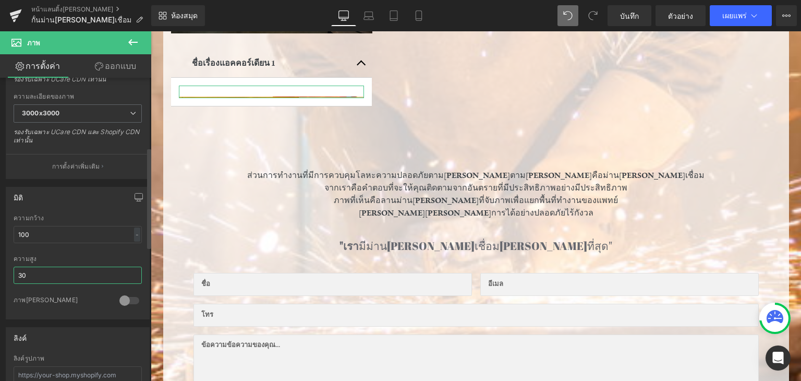
type input "300"
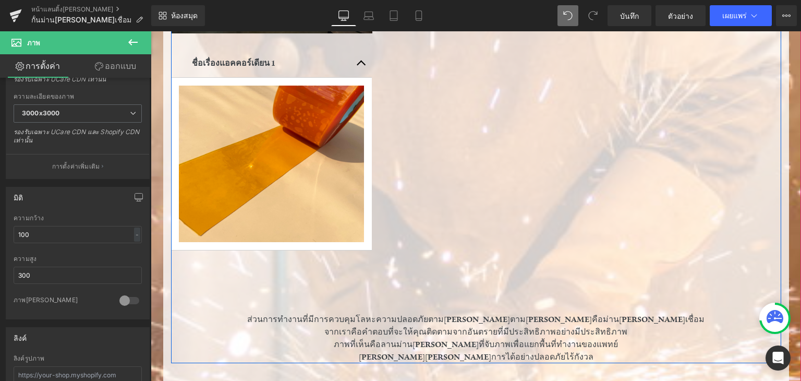
click at [484, 170] on div "ภาพ ชื่อเรื่องแอคคอร์เดียน 1 บล็อกข้อความ ภาพ [GEOGRAPHIC_DATA] แถว" at bounding box center [476, 95] width 610 height 436
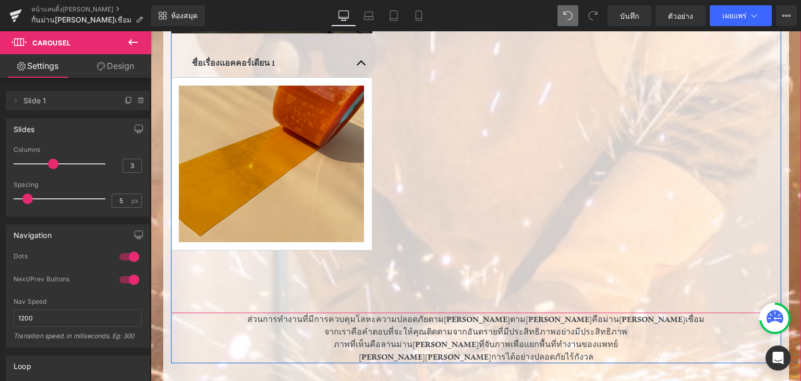
scroll to position [511, 0]
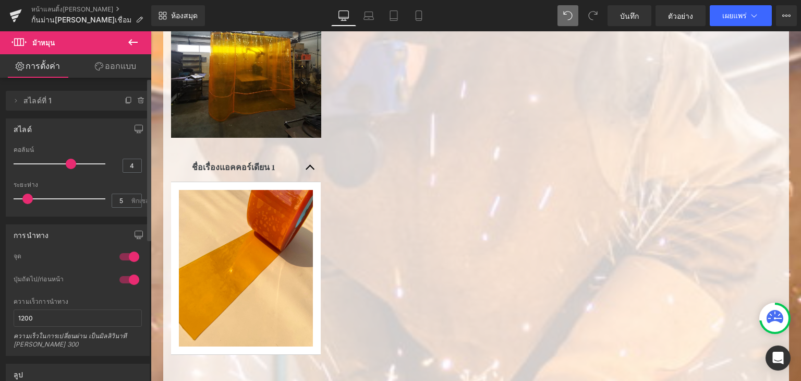
type input "3"
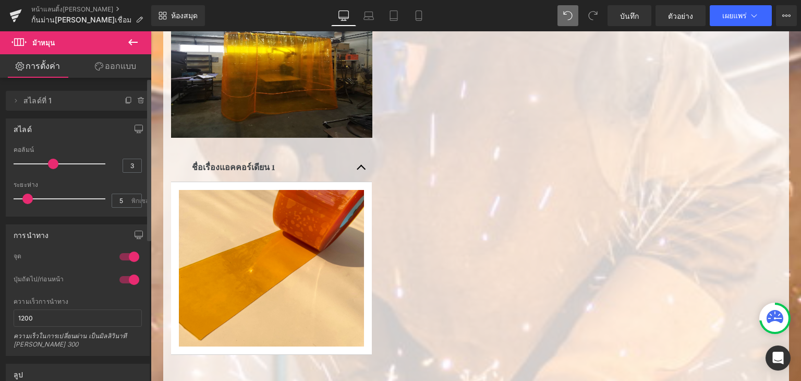
click at [55, 163] on span at bounding box center [53, 164] width 10 height 10
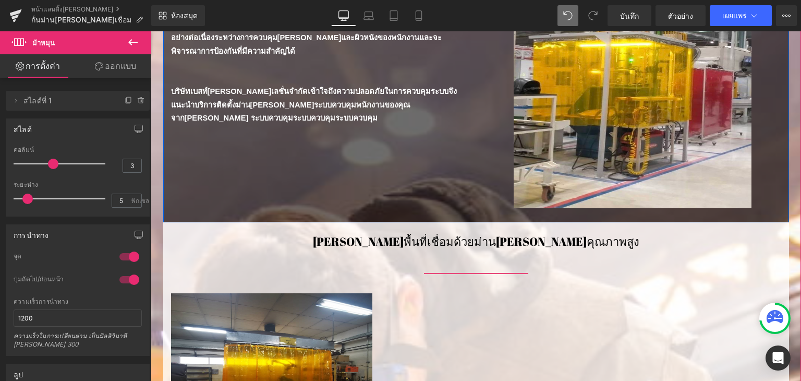
scroll to position [198, 0]
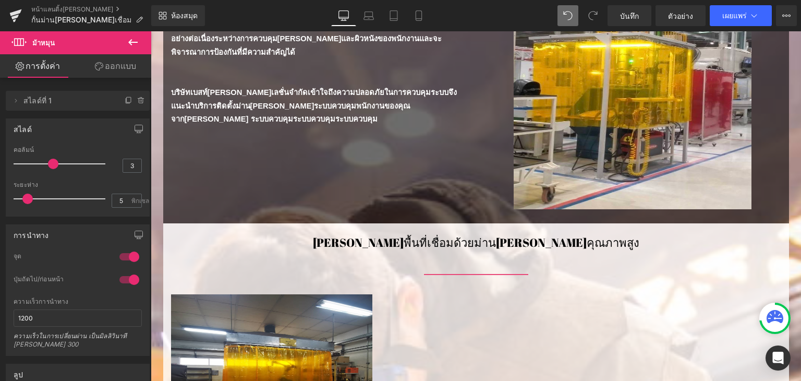
click at [568, 18] on icon at bounding box center [567, 15] width 9 height 9
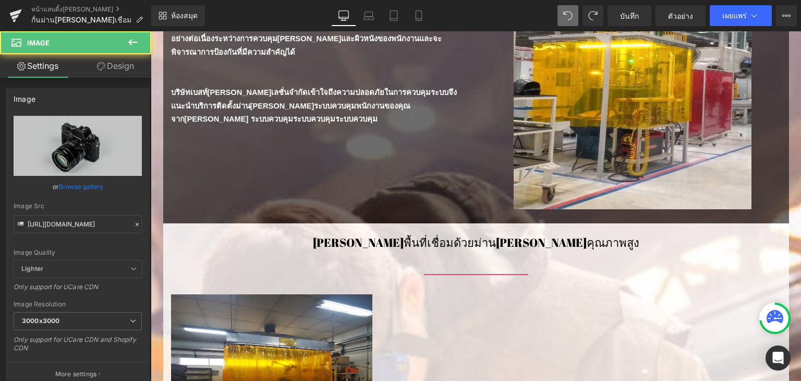
type input "//[DOMAIN_NAME][URL]"
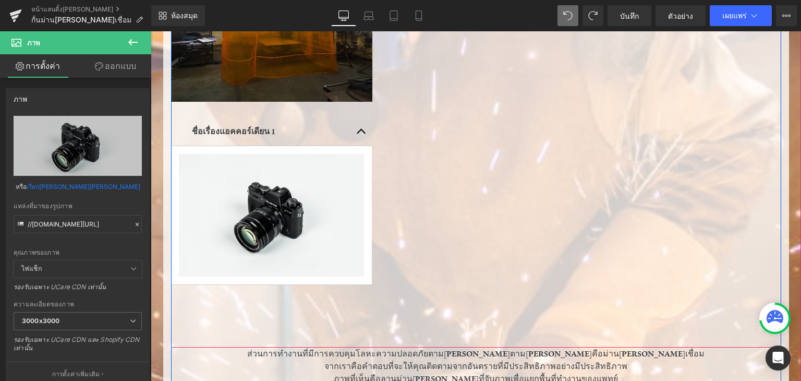
scroll to position [290, 0]
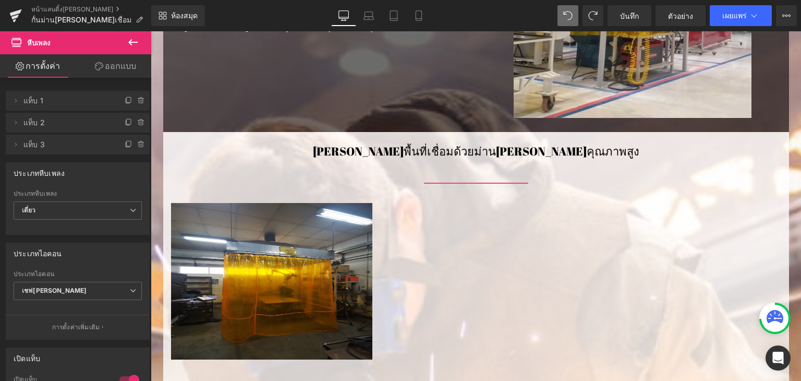
click at [569, 16] on icon at bounding box center [567, 15] width 9 height 9
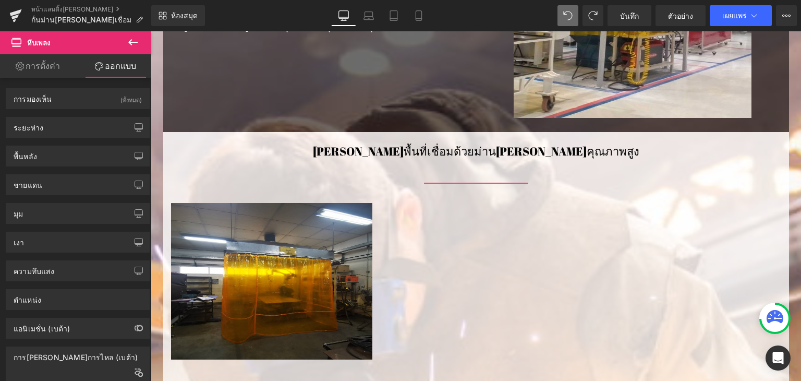
click at [569, 16] on icon at bounding box center [567, 15] width 9 height 9
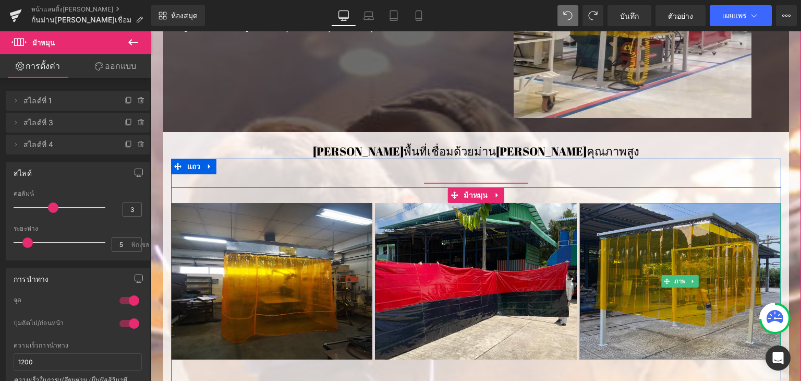
scroll to position [394, 0]
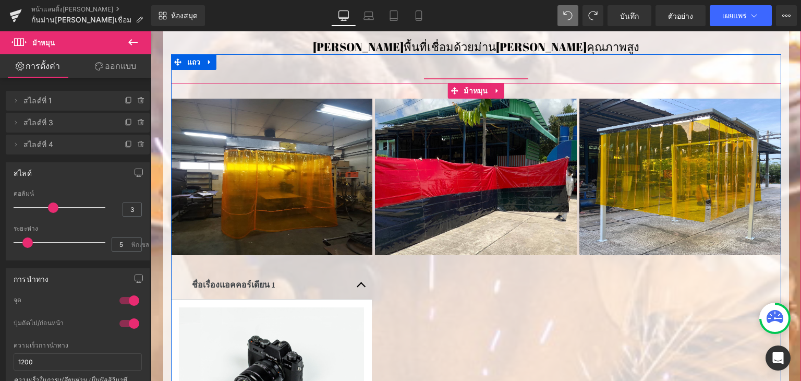
click at [476, 317] on div "ภาพ ชื่อเรื่องแอคคอร์เดียน 1 บล็อกข้อความ ภาพ ชื่อเรื่องแอคคอร์เดียน 2 บล็อกข้อ…" at bounding box center [478, 329] width 614 height 460
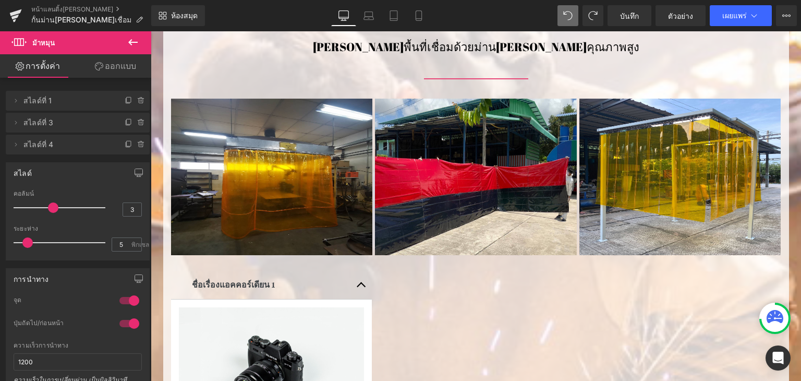
click at [576, 16] on span at bounding box center [568, 15] width 21 height 21
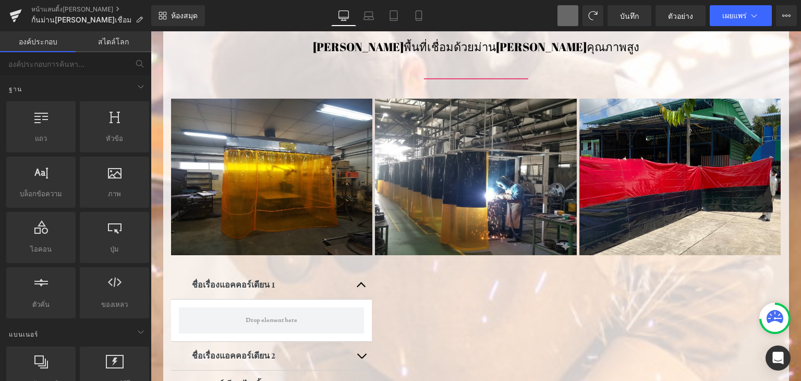
click at [576, 15] on span at bounding box center [568, 15] width 21 height 21
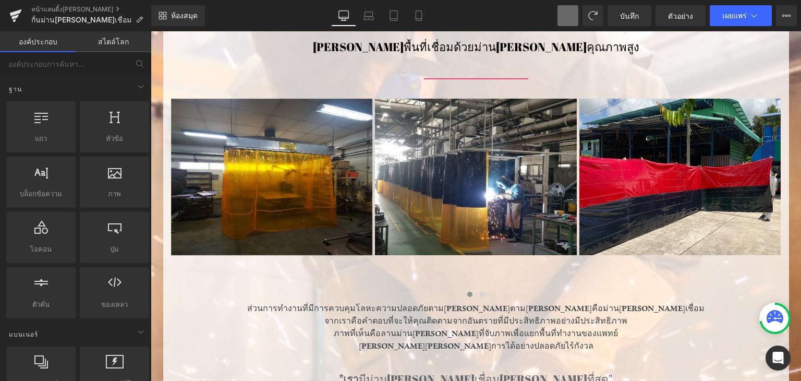
click at [576, 15] on span at bounding box center [568, 15] width 21 height 21
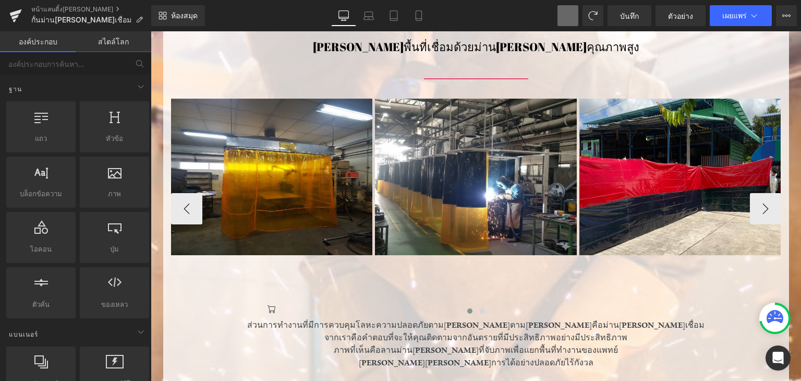
scroll to position [446, 0]
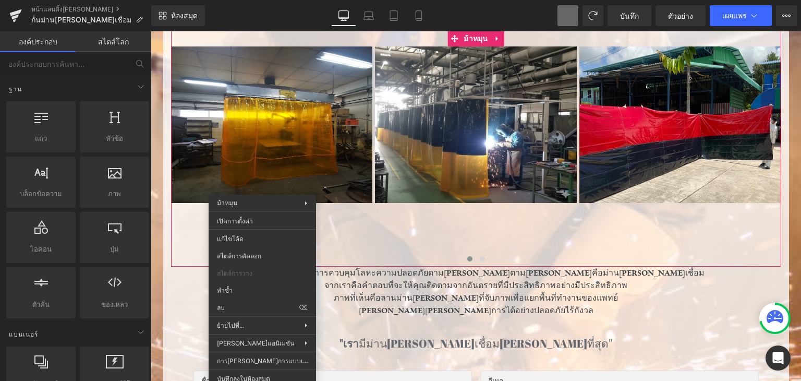
drag, startPoint x: 410, startPoint y: 339, endPoint x: 260, endPoint y: 307, distance: 153.5
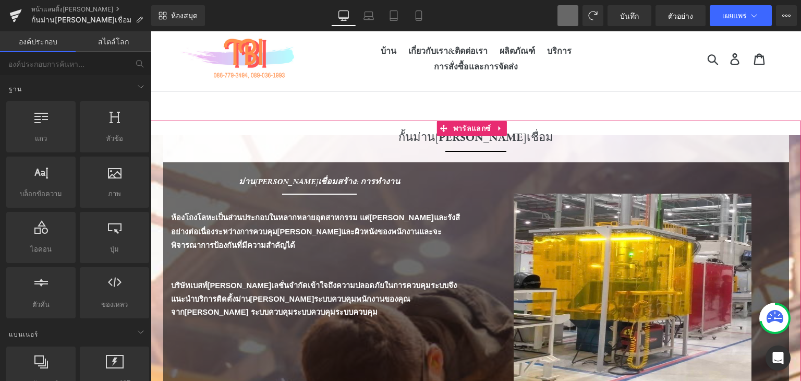
scroll to position [0, 0]
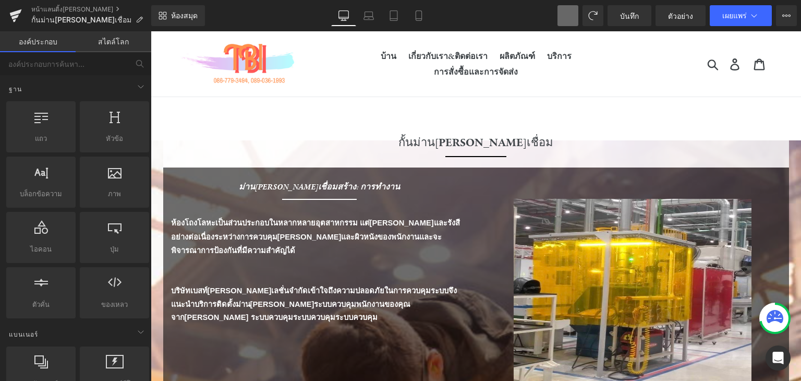
click at [575, 14] on span at bounding box center [568, 15] width 21 height 21
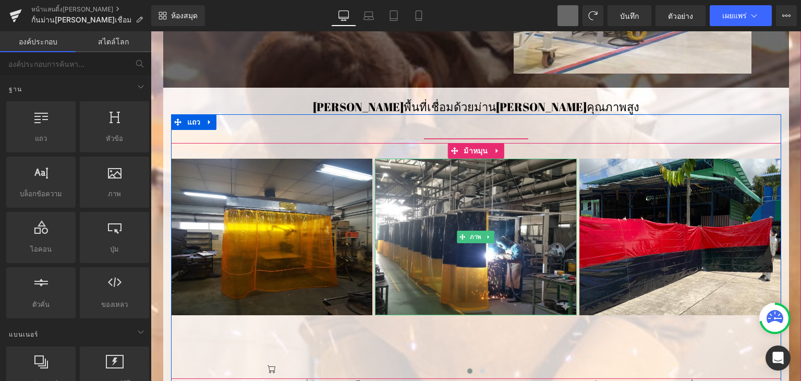
scroll to position [490, 0]
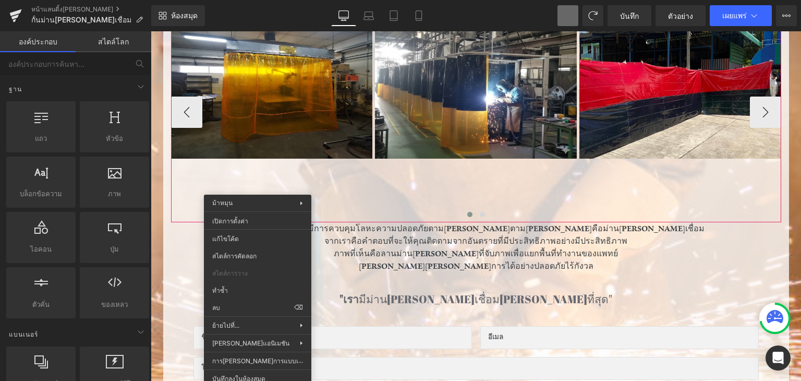
click at [321, 236] on p "จากเราคือคำตอบที่จะให้คุณติดตามจากอันตรายที่มีประสิทธิภาพอย่างมีประสิทธิภาพ" at bounding box center [476, 241] width 610 height 13
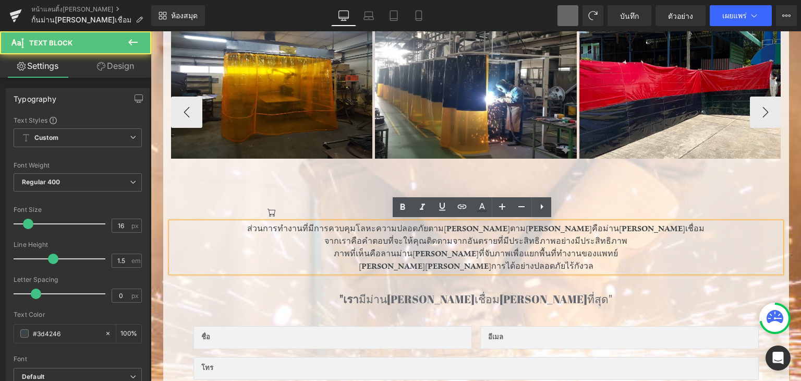
drag, startPoint x: 347, startPoint y: 197, endPoint x: 357, endPoint y: 202, distance: 11.0
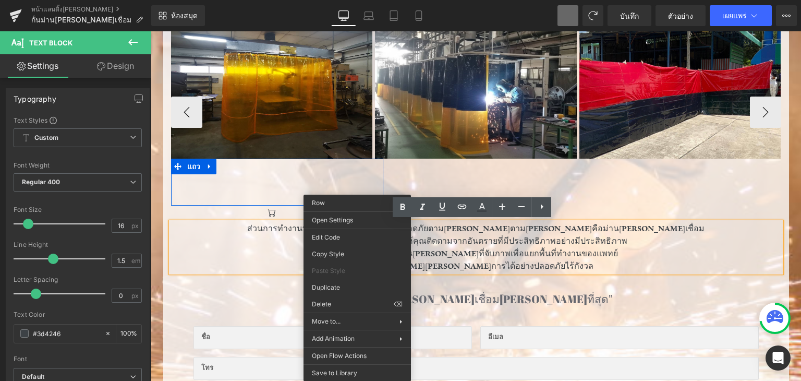
drag, startPoint x: 253, startPoint y: 209, endPoint x: 262, endPoint y: 210, distance: 8.9
click at [255, 209] on div at bounding box center [476, 216] width 610 height 14
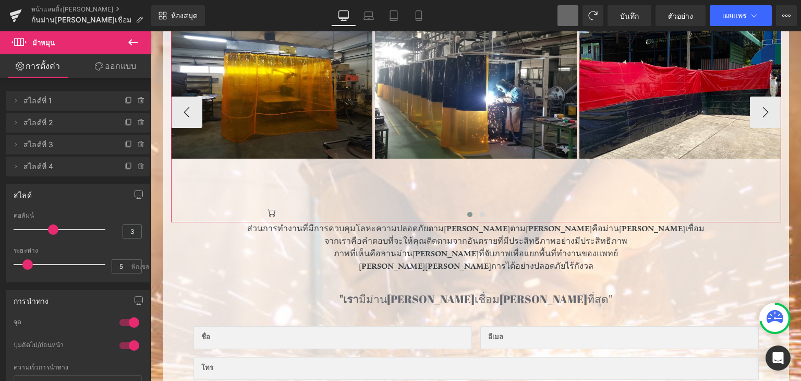
click at [273, 211] on div at bounding box center [476, 216] width 610 height 14
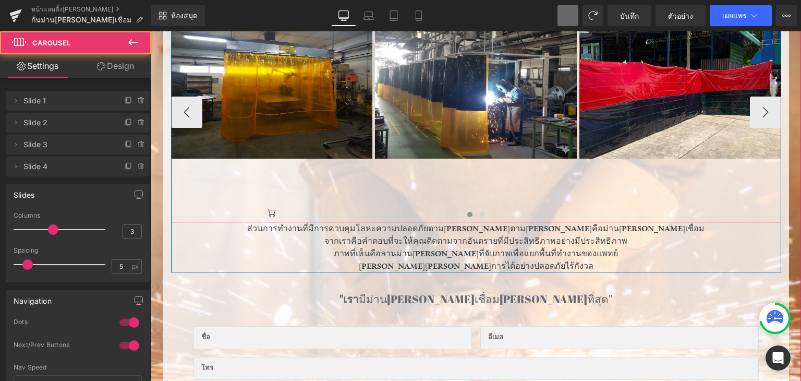
click at [269, 209] on div at bounding box center [476, 216] width 610 height 14
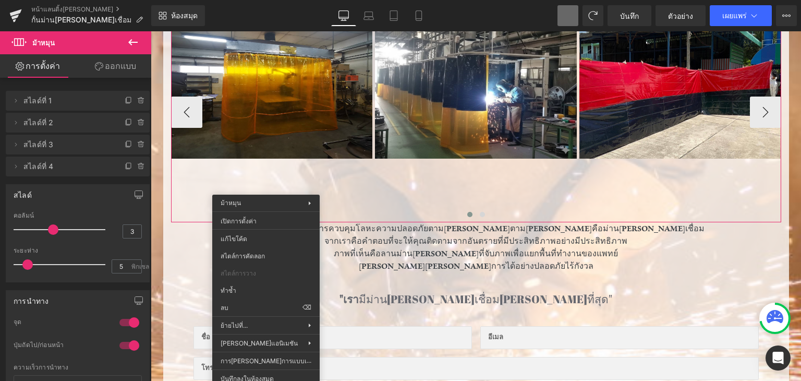
click at [351, 306] on div ""เรา มีม่าน[PERSON_NAME]เชื่อม[PERSON_NAME]ที่สุด" หัวข้อ ช่องข้อความ ช่องอีเมล…" at bounding box center [476, 380] width 574 height 179
click at [367, 213] on div at bounding box center [476, 216] width 610 height 14
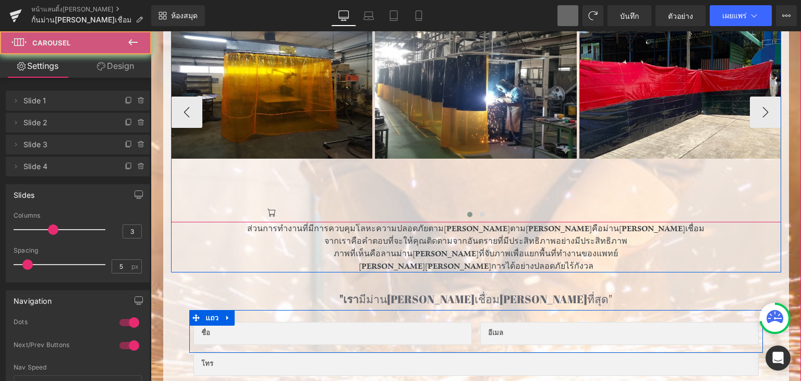
click at [269, 217] on div at bounding box center [476, 216] width 610 height 14
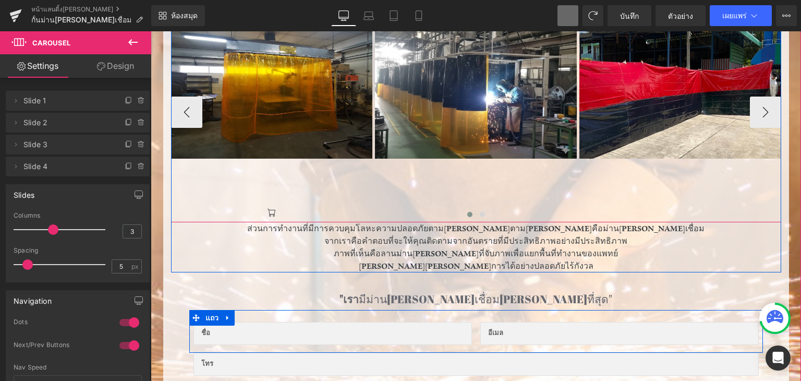
click at [269, 209] on div at bounding box center [476, 216] width 610 height 14
click at [267, 207] on div "ไอคอน" at bounding box center [272, 214] width 202 height 17
click at [267, 208] on font "ไอคอน" at bounding box center [271, 214] width 18 height 13
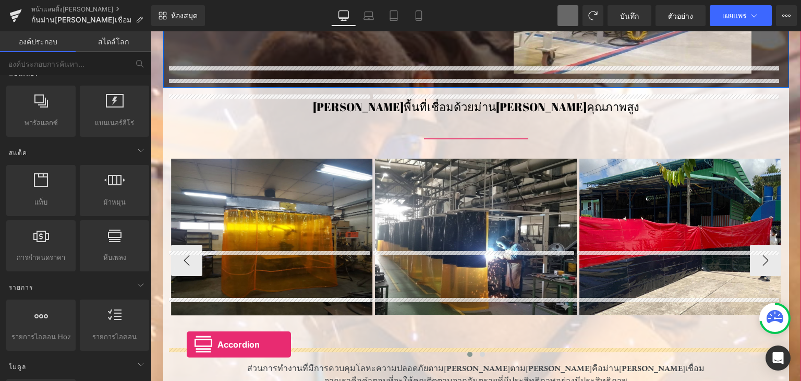
scroll to position [397, 0]
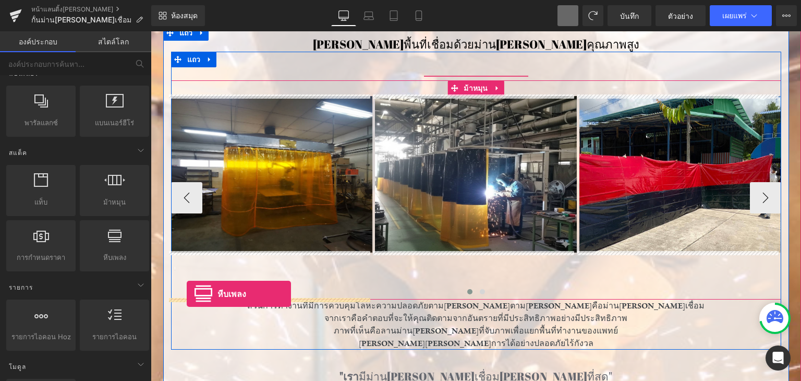
drag, startPoint x: 261, startPoint y: 262, endPoint x: 186, endPoint y: 294, distance: 82.1
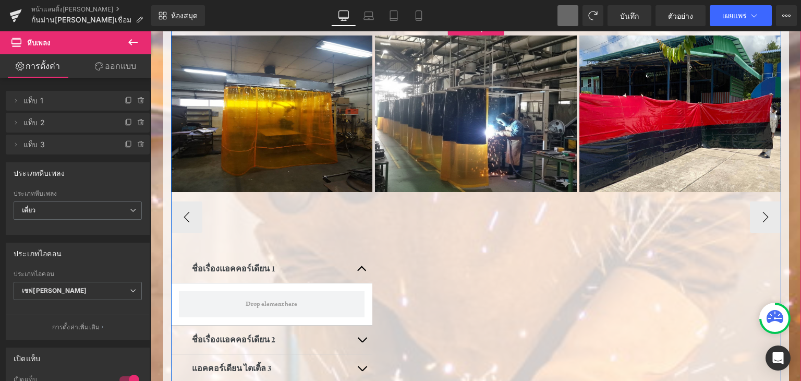
scroll to position [501, 0]
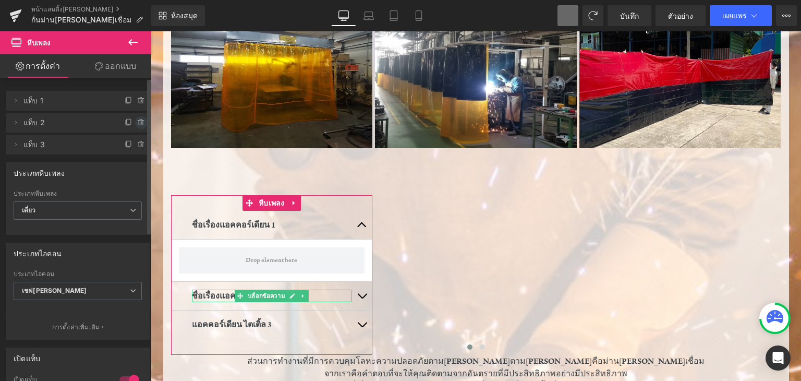
click at [137, 121] on icon at bounding box center [141, 122] width 8 height 8
click at [137, 123] on font "ลบ" at bounding box center [136, 122] width 9 height 9
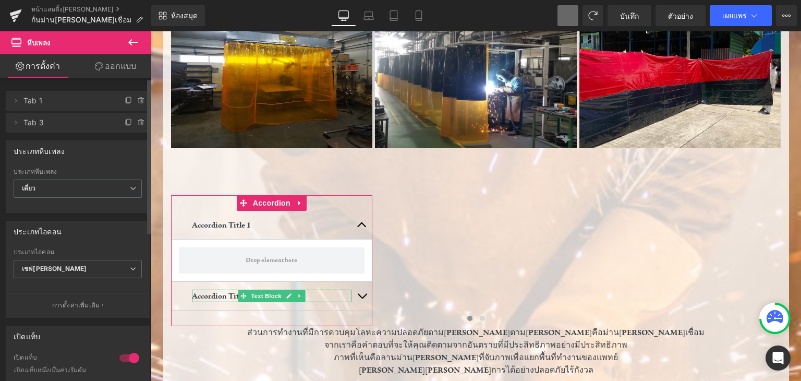
click at [137, 123] on icon at bounding box center [141, 122] width 8 height 8
click at [137, 123] on div "Delete Cancel" at bounding box center [80, 123] width 144 height 20
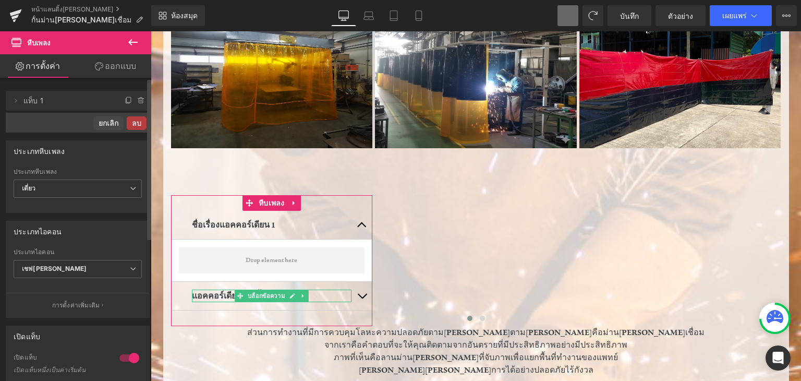
click at [137, 123] on font "ลบ" at bounding box center [136, 122] width 9 height 9
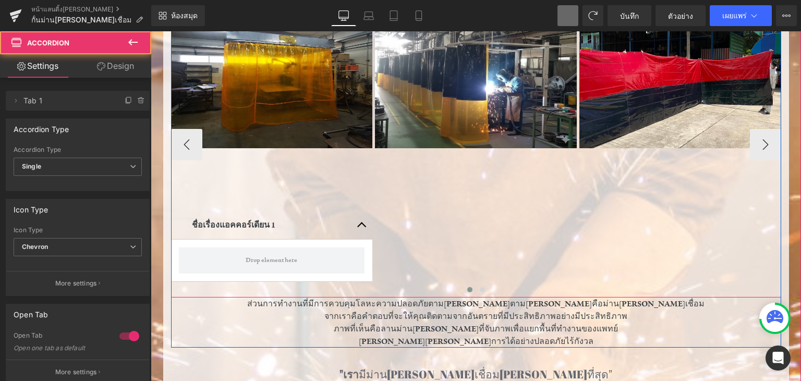
drag, startPoint x: 363, startPoint y: 221, endPoint x: 336, endPoint y: 290, distance: 74.0
click at [336, 290] on div "ภาพ แถว ชื่อเรื่องแอคคอร์เดียน 1 บล็อกข้อความ [GEOGRAPHIC_DATA] ภาพ ภาพ ภาพ - -" at bounding box center [476, 145] width 610 height 306
click at [336, 290] on div at bounding box center [476, 291] width 610 height 14
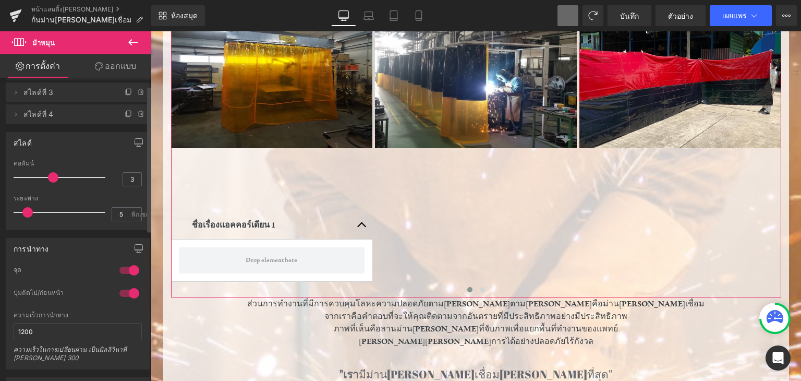
scroll to position [0, 0]
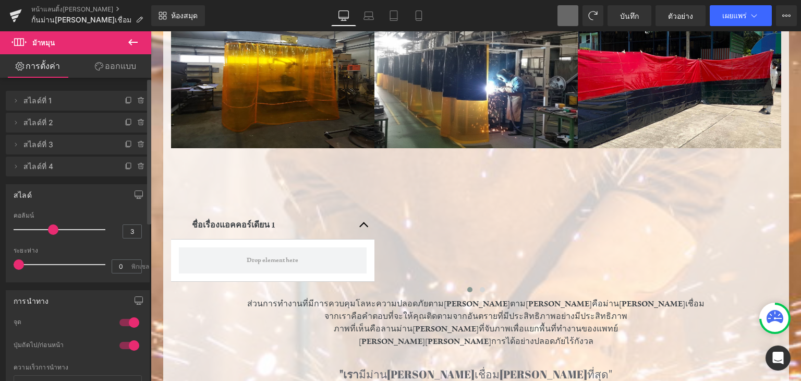
drag, startPoint x: 28, startPoint y: 261, endPoint x: 18, endPoint y: 259, distance: 10.6
click at [18, 259] on span at bounding box center [19, 264] width 10 height 10
click at [38, 262] on div at bounding box center [62, 264] width 87 height 21
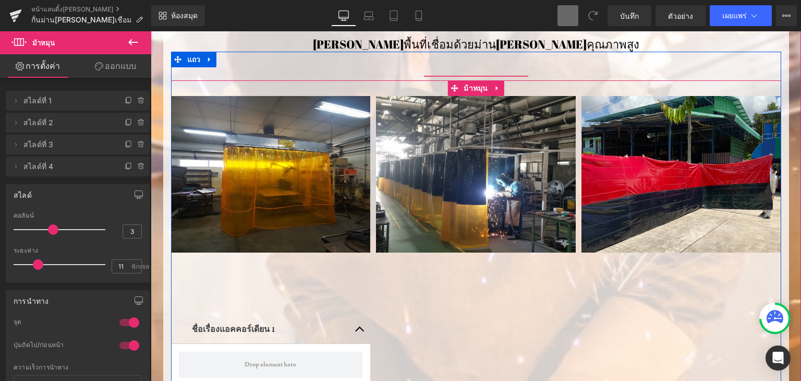
scroll to position [501, 0]
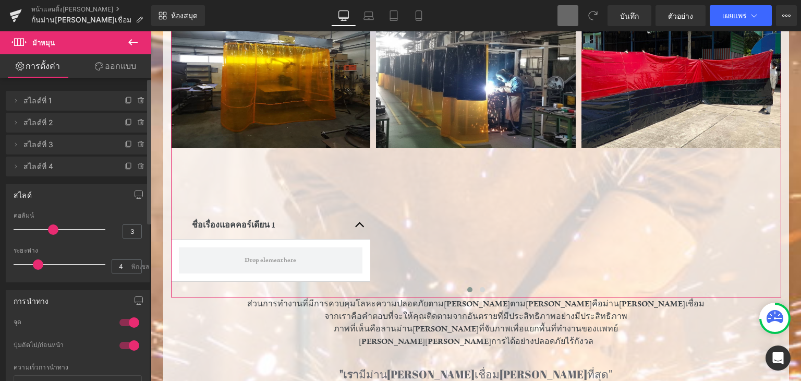
click at [25, 261] on div at bounding box center [62, 264] width 87 height 21
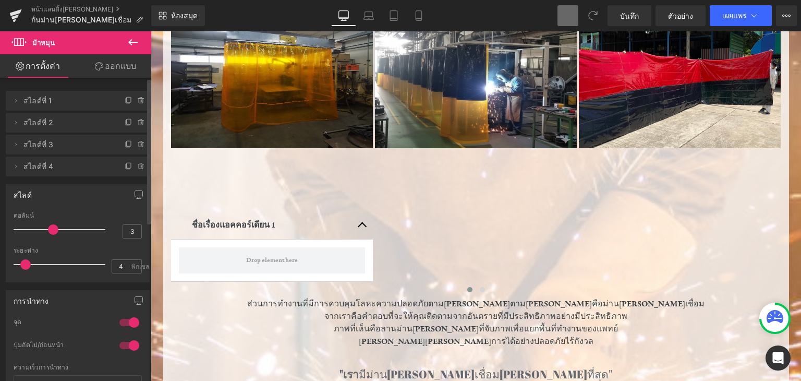
click at [25, 261] on span at bounding box center [25, 264] width 10 height 10
click at [17, 262] on div "ระยะห่าง 4 พิกเซล" at bounding box center [78, 264] width 128 height 35
type input "2"
click at [21, 265] on span at bounding box center [22, 264] width 10 height 10
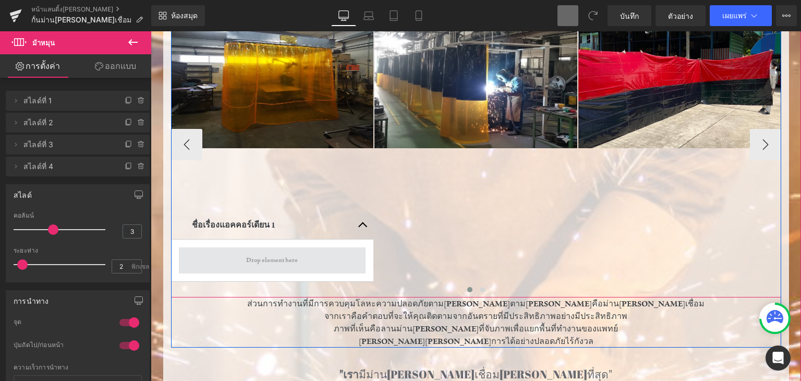
click at [203, 257] on span at bounding box center [272, 260] width 187 height 26
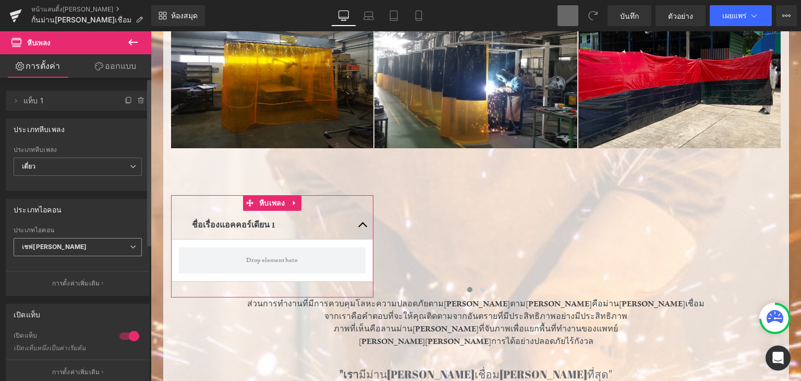
click at [122, 239] on span "เชฟรอน" at bounding box center [78, 247] width 128 height 18
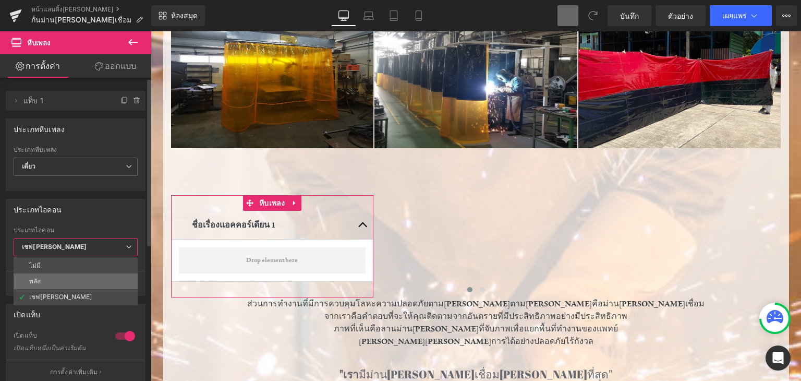
click at [94, 275] on li "พลัส" at bounding box center [76, 281] width 124 height 16
click at [94, 275] on button "การตั้งค่าเพิ่มเติม" at bounding box center [75, 283] width 139 height 25
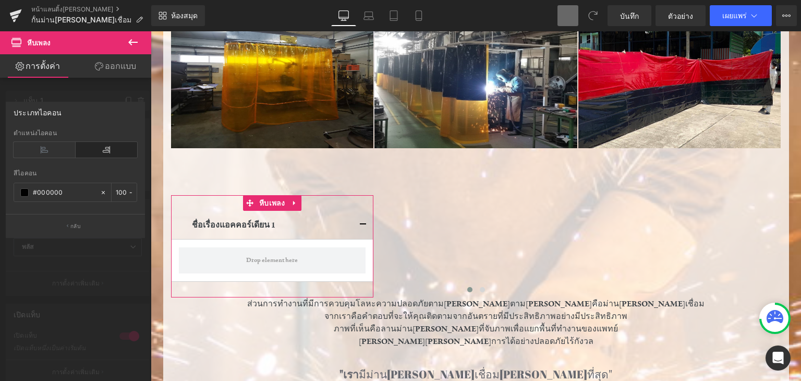
click at [146, 78] on div at bounding box center [75, 208] width 151 height 355
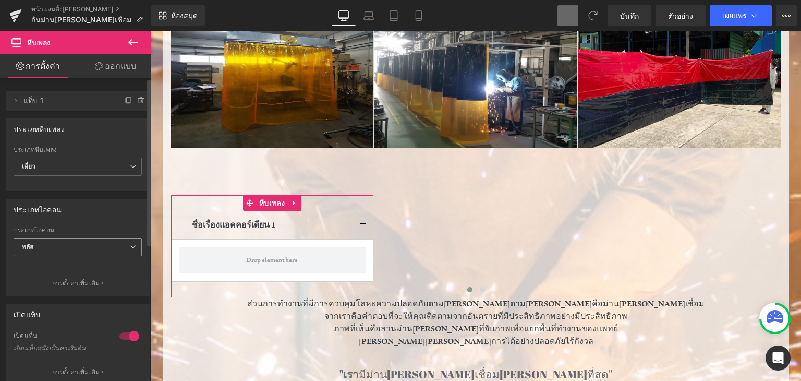
click at [121, 247] on span "พลัส" at bounding box center [78, 247] width 128 height 18
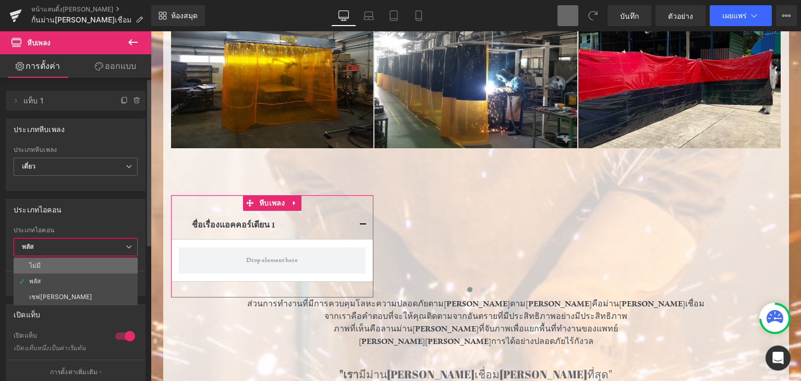
click at [106, 267] on li "ไม่มี" at bounding box center [76, 266] width 124 height 16
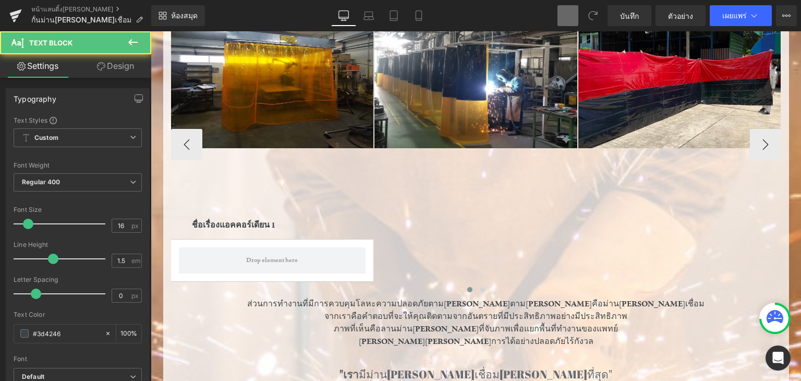
click at [217, 221] on font "ชื่อเรื่องแอคคอร์เดียน 1" at bounding box center [233, 225] width 83 height 10
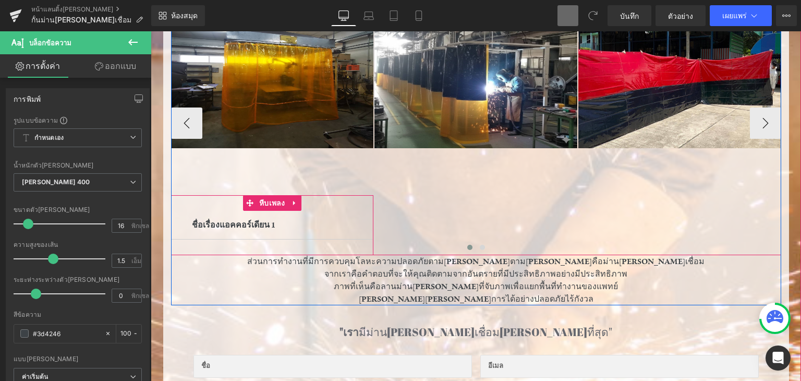
click at [289, 234] on div "ชื่อเรื่องแอคคอร์เดียน 1 บล็อกข้อความ" at bounding box center [272, 225] width 203 height 29
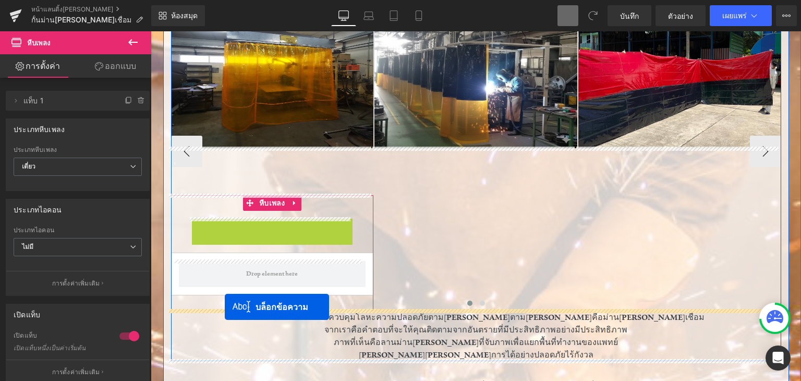
drag, startPoint x: 234, startPoint y: 224, endPoint x: 225, endPoint y: 307, distance: 83.4
click at [225, 311] on div "ส่วนการทำงานที่มีการควบคุมโลหะความปลอดภัยตามปกติตามปกติคือม่านกันแสงเชื่อม จากเ…" at bounding box center [476, 336] width 610 height 50
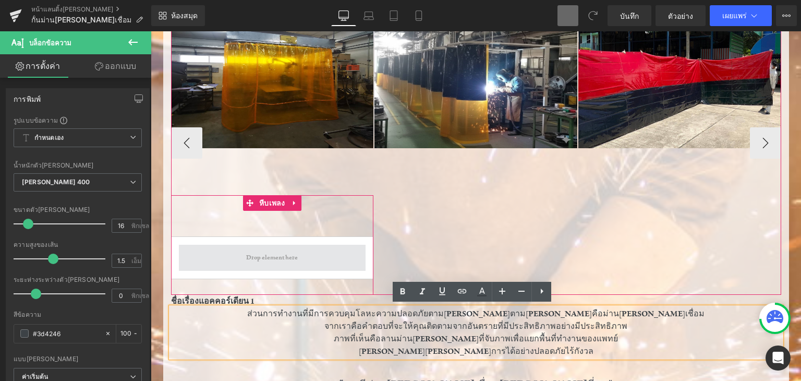
click at [263, 245] on span at bounding box center [272, 258] width 187 height 26
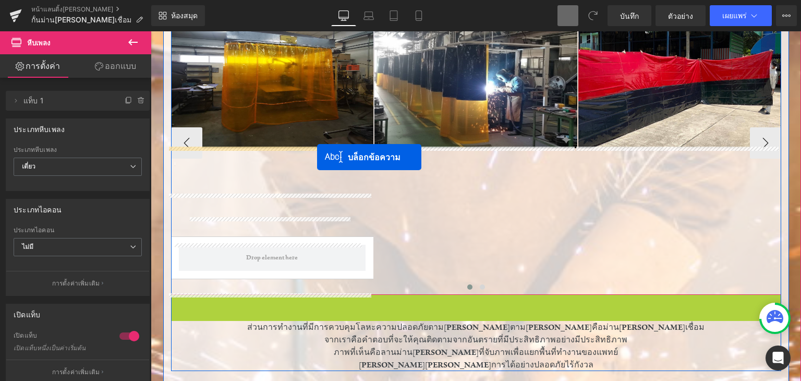
drag, startPoint x: 437, startPoint y: 299, endPoint x: 317, endPoint y: 157, distance: 185.5
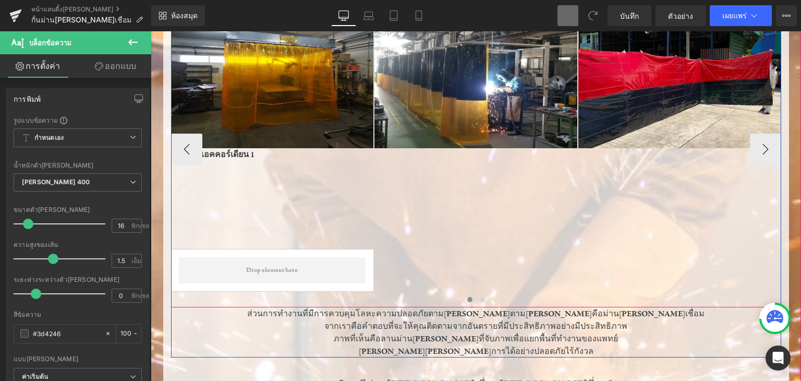
click at [398, 212] on div "ภาพ ชื่อเรื่องแอคคอร์เดียน 1 บล็อกข้อความ แถว หีบเพลง ภาพ ภาพ ภาพ" at bounding box center [578, 150] width 815 height 316
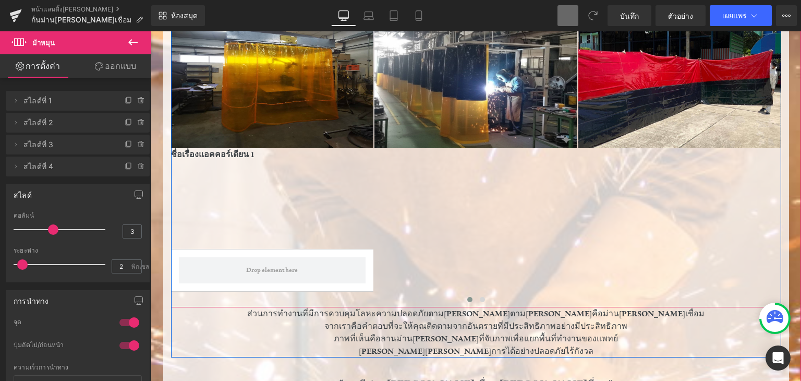
scroll to position [553, 0]
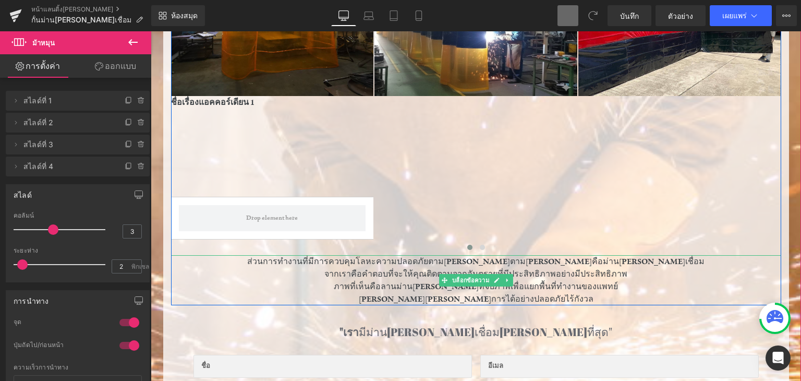
drag, startPoint x: 355, startPoint y: 285, endPoint x: 455, endPoint y: 293, distance: 101.0
click at [455, 293] on div "ส่วนการทำงานที่มีการควบคุมโลหะความปลอดภัยตามปกติตามปกติคือม่านกันแสงเชื่อม จากเ…" at bounding box center [476, 280] width 610 height 50
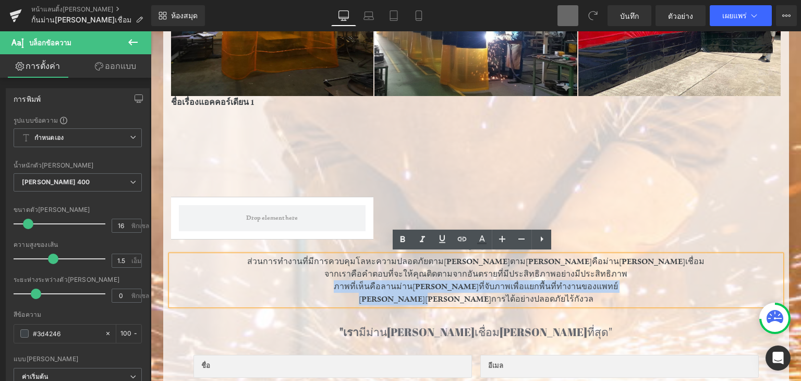
click at [372, 298] on p "[PERSON_NAME][PERSON_NAME]การได้อย่างปลอดภัยไร้กังวล" at bounding box center [476, 299] width 610 height 13
click at [361, 285] on font "ภาพที่เห็นคือลานม่าน[PERSON_NAME]ที่จับภาพเพื่อแยกพื้นที่ทำงานของแพทย์" at bounding box center [476, 286] width 284 height 10
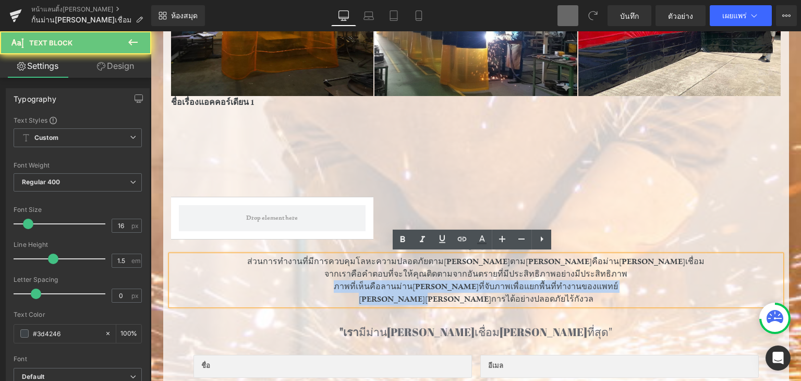
click at [355, 284] on font "ภาพที่เห็นคือลานม่าน[PERSON_NAME]ที่จับภาพเพื่อแยกพื้นที่ทำงานของแพทย์" at bounding box center [476, 286] width 284 height 10
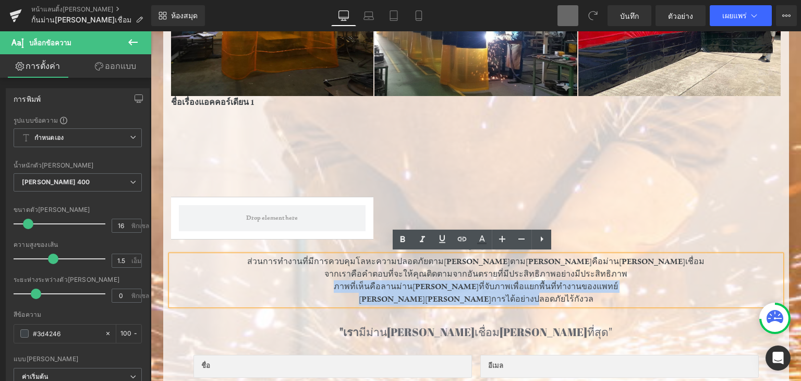
drag, startPoint x: 355, startPoint y: 284, endPoint x: 553, endPoint y: 305, distance: 199.3
click at [553, 305] on div "ปกป้องพื้นที่เชื่อมด้วยม่านกันแสงคุณภาพสูง หัวข้อ ตัวคั่น ภาพ ชื่อเรื่องแอคคอร์…" at bounding box center [476, 245] width 626 height 728
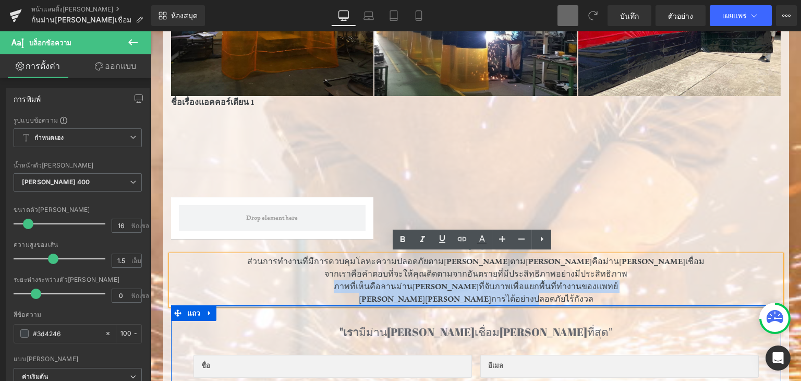
copy div "ภาพที่เห็นคือลานม่านกันแสงที่จับภาพเพื่อแยกพื้นที่ทำงานของแพทย์ สามารถดำเนินการ…"
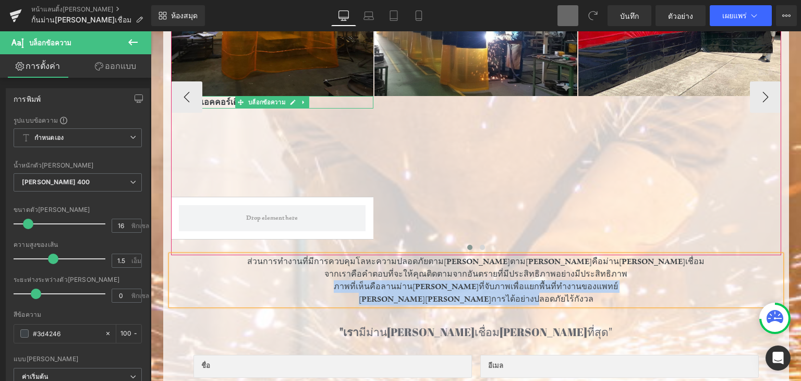
click at [221, 102] on font "ชื่อเรื่องแอคคอร์เดียน 1" at bounding box center [212, 102] width 83 height 10
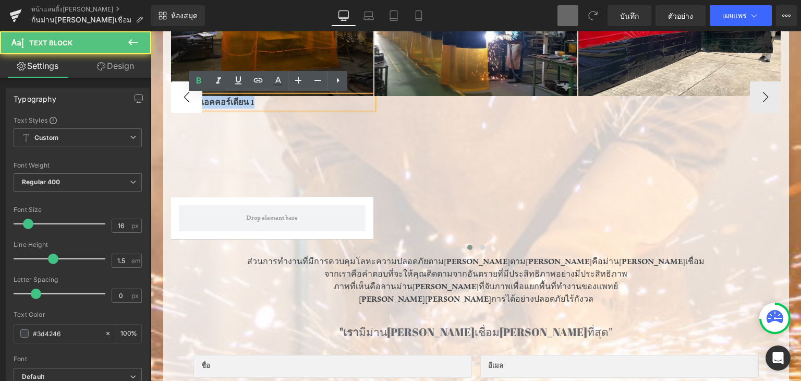
drag, startPoint x: 257, startPoint y: 101, endPoint x: 174, endPoint y: 99, distance: 82.5
click at [174, 99] on div "ภาพ ชื่อเรื่องแอคคอร์เดียน 1 บล็อกข้อความ แถว หีบเพลง ภาพ ภาพ ภาพ - -" at bounding box center [476, 97] width 610 height 316
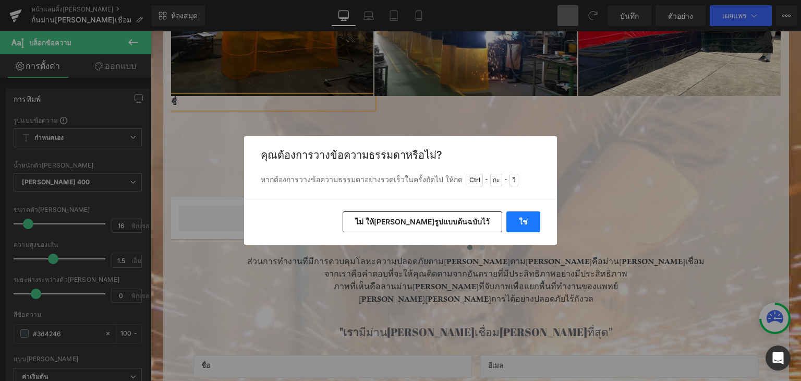
click at [518, 218] on button "ใช่" at bounding box center [524, 221] width 34 height 21
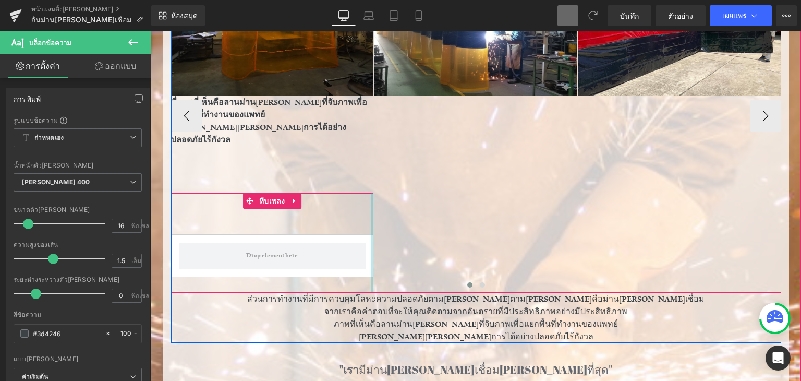
click at [371, 193] on div at bounding box center [372, 243] width 3 height 100
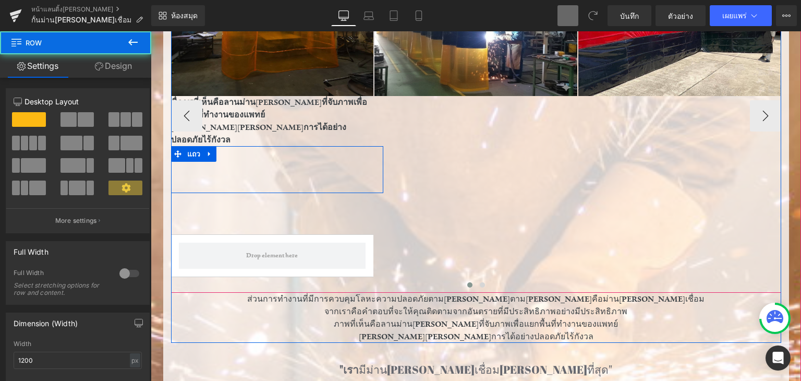
click at [345, 159] on div "แถว" at bounding box center [277, 169] width 212 height 47
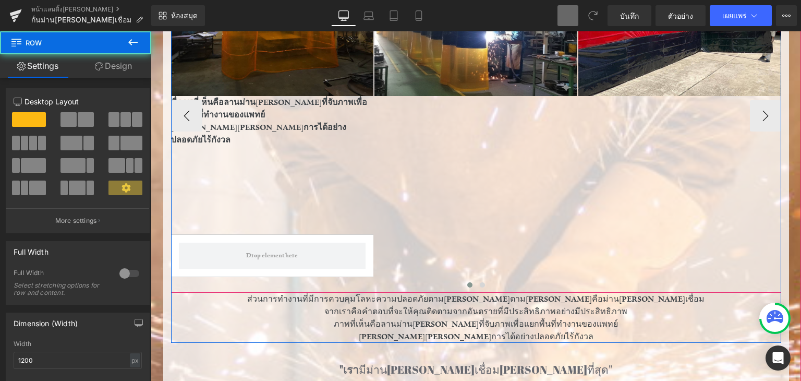
click at [449, 175] on div "ภาพ ชื่ภาพที่เห็นคือลานม่านกันแสงที่จับภาพเพื่อแยกพื้นที่ทำงานของแพทย์  สามารถ…" at bounding box center [578, 115] width 815 height 353
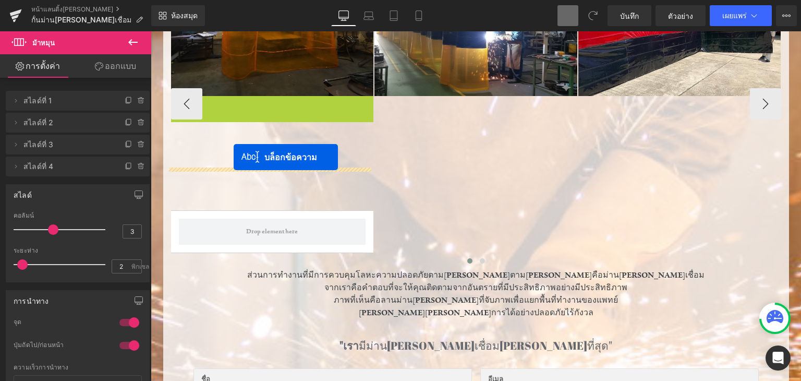
drag, startPoint x: 235, startPoint y: 114, endPoint x: 230, endPoint y: 151, distance: 37.4
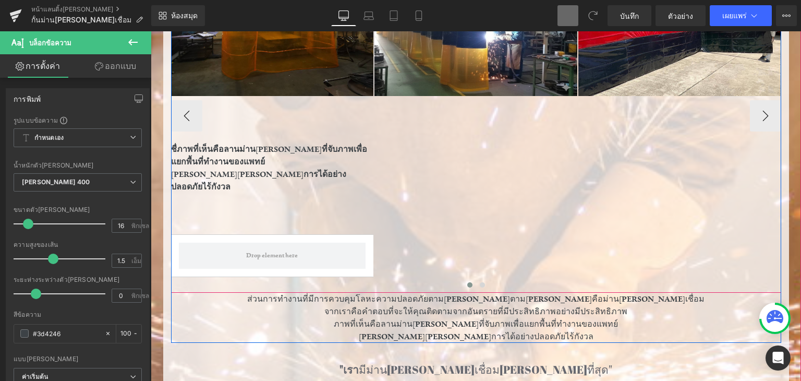
click at [474, 185] on div "ภาพ แถว ชื่ภาพที่เห็นคือลานม่านกันแสงที่จับภาพเพื่อแยกพื้นที่ทำงานของแพทย์  สา…" at bounding box center [578, 115] width 815 height 353
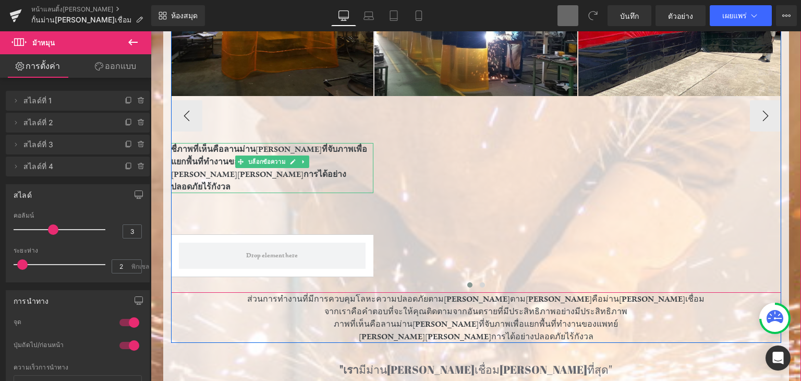
click at [171, 147] on font "ชื่ภาพที่เห็นคือลานม่านกันแสงที่จับภาพเพื่อแยกพื้นที่ทำงานของแพทย์" at bounding box center [269, 155] width 196 height 23
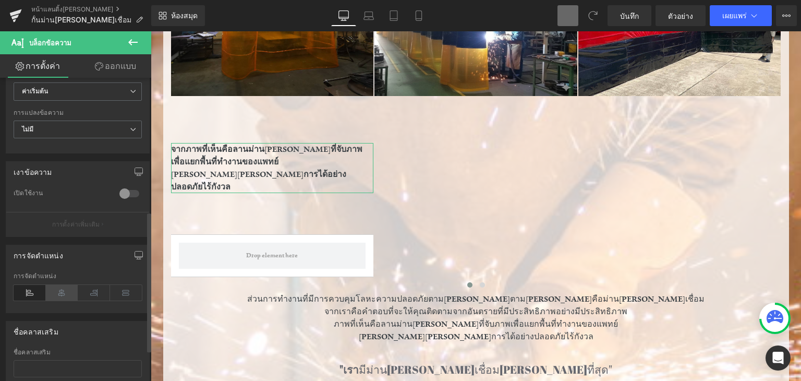
scroll to position [288, 0]
click at [64, 291] on icon at bounding box center [62, 290] width 32 height 16
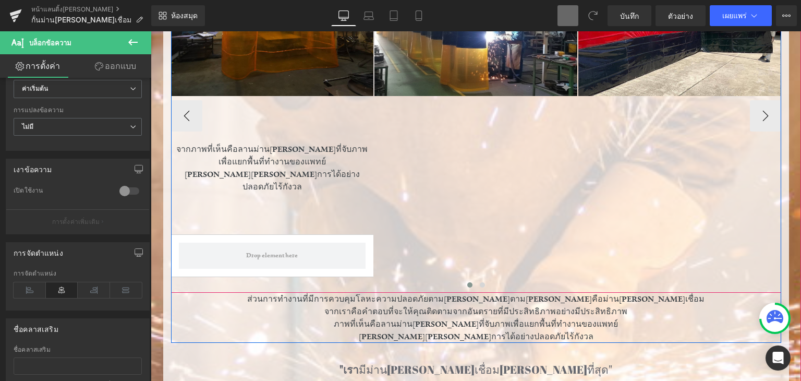
click at [424, 160] on div "ภาพ แถว จากภาพที่เห็นคือลานม่านกันแสงที่จับภาพเพื่อแยกพื้นที่ทำงานของแพทย์  สา…" at bounding box center [578, 115] width 815 height 353
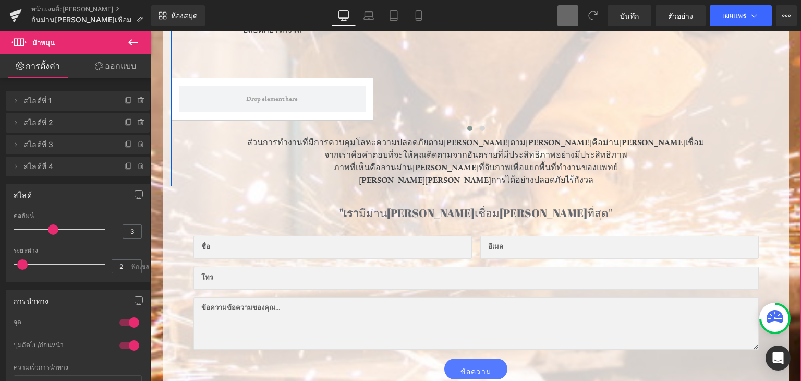
scroll to position [449, 0]
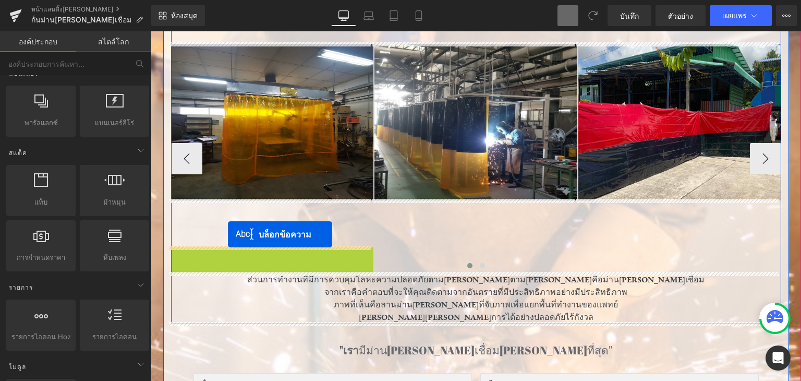
drag, startPoint x: 234, startPoint y: 263, endPoint x: 228, endPoint y: 234, distance: 29.8
click at [228, 234] on div "แถว 407 พิกเซล" at bounding box center [277, 223] width 212 height 47
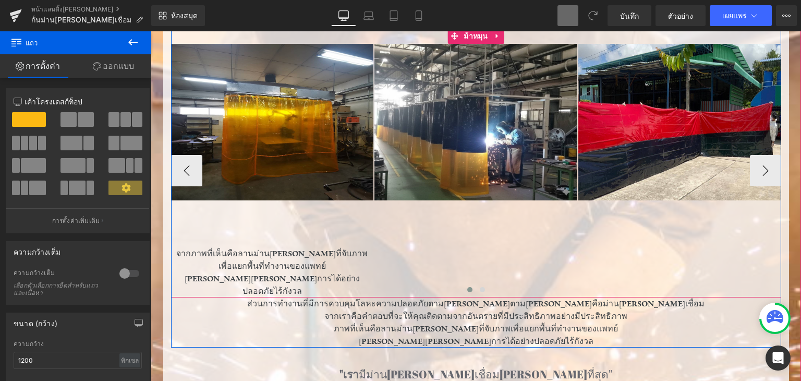
drag, startPoint x: 492, startPoint y: 236, endPoint x: 680, endPoint y: 258, distance: 189.0
click at [493, 236] on div "ภาพ แถว 407 พิกเซล จากภาพที่เห็นคือลานม่านกันแสงที่จับภาพเพื่อแยกพื้นที่ทำงานขอ…" at bounding box center [578, 171] width 815 height 254
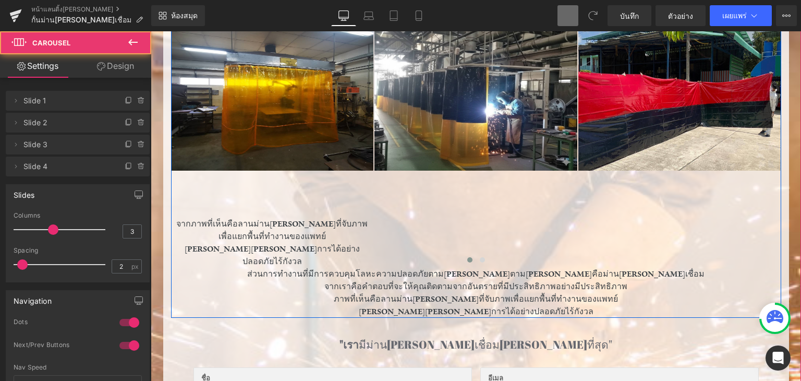
scroll to position [501, 0]
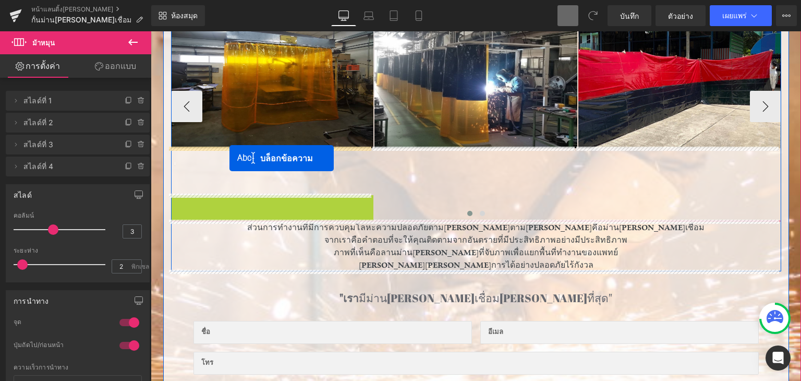
drag, startPoint x: 235, startPoint y: 209, endPoint x: 230, endPoint y: 158, distance: 51.4
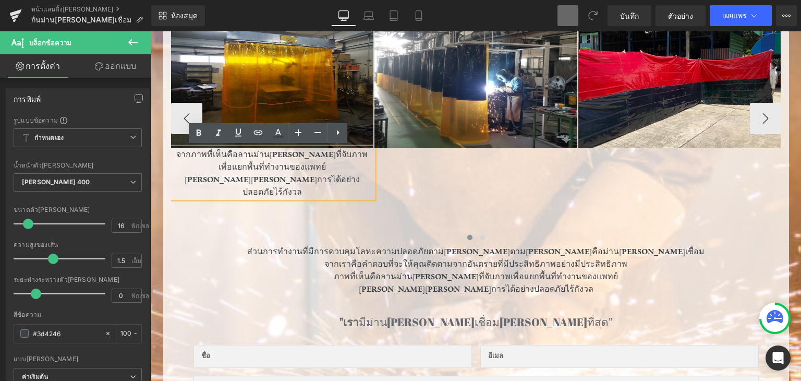
click at [528, 197] on div "ภาพ จากภาพที่เห็นคือลานม่านกันแสงที่จับภาพเพื่อแยกพื้นที่ทำงานของแพทย์  สามารถ…" at bounding box center [578, 119] width 815 height 254
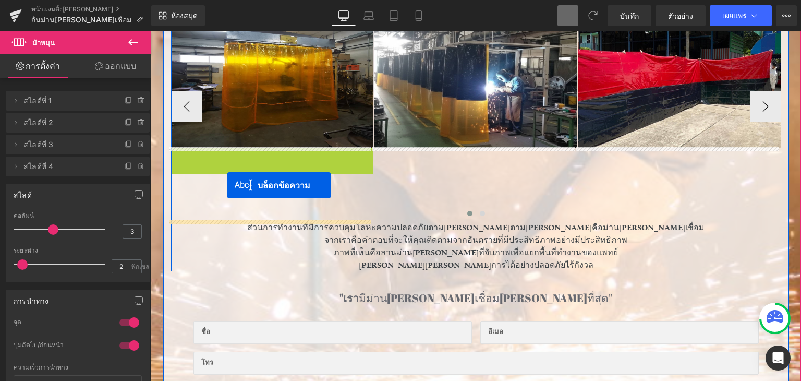
drag, startPoint x: 234, startPoint y: 163, endPoint x: 227, endPoint y: 185, distance: 23.4
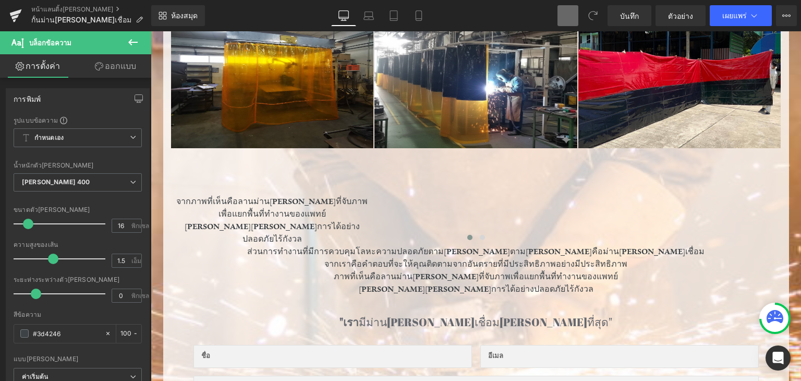
click at [129, 37] on icon at bounding box center [133, 42] width 13 height 13
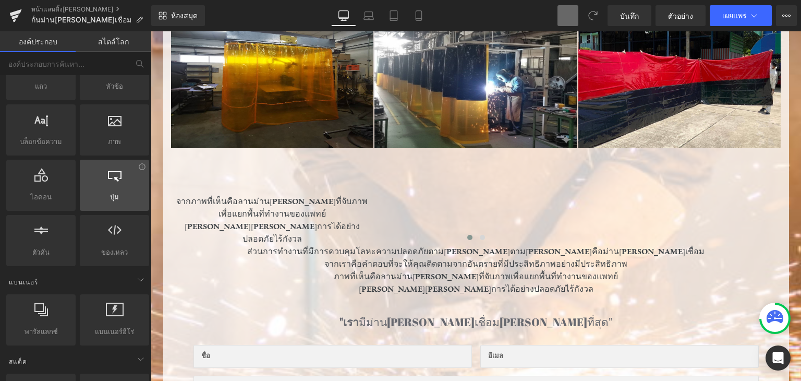
scroll to position [0, 0]
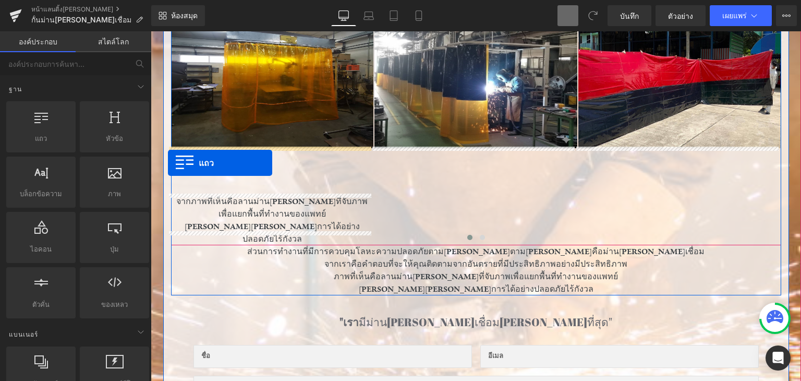
drag, startPoint x: 184, startPoint y: 162, endPoint x: 168, endPoint y: 163, distance: 16.2
click at [171, 163] on div at bounding box center [172, 121] width 3 height 348
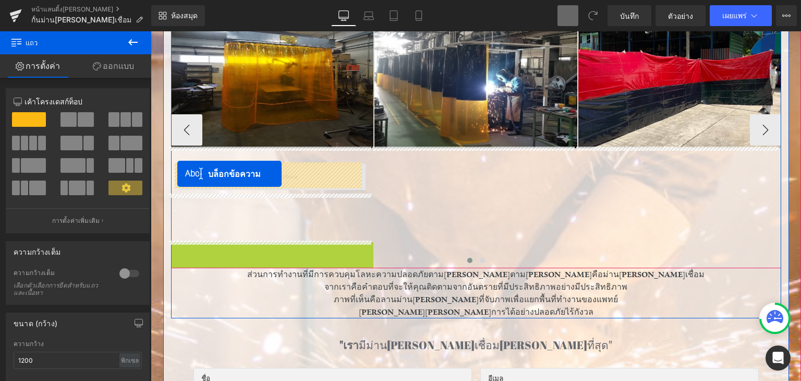
drag, startPoint x: 236, startPoint y: 256, endPoint x: 177, endPoint y: 174, distance: 101.6
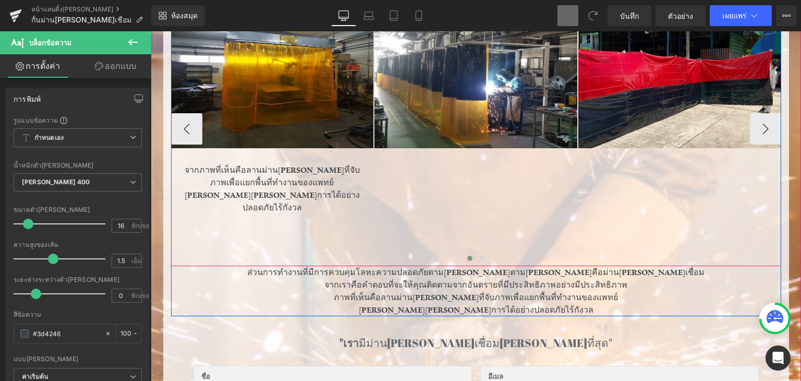
click at [404, 181] on div "ภาพ จากภาพที่เห็นคือลานม่านกันแสงที่จับภาพเพื่อแยกพื้นที่ทำงานของแพทย์  สามารถ…" at bounding box center [578, 129] width 815 height 274
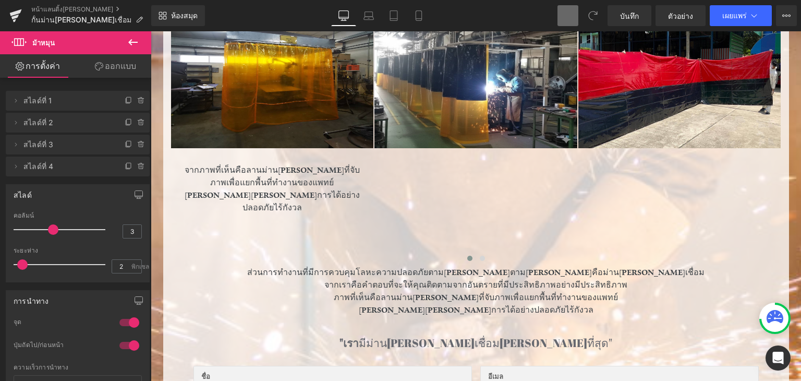
click at [96, 39] on span "ม้าหมุน" at bounding box center [62, 42] width 104 height 23
click at [140, 40] on button at bounding box center [133, 42] width 37 height 23
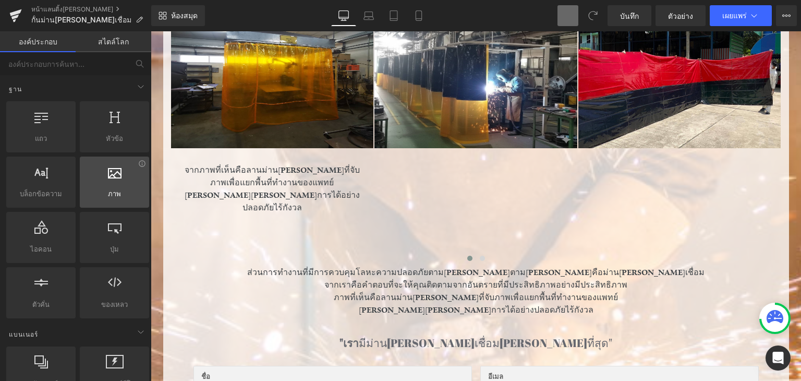
drag, startPoint x: 188, startPoint y: 175, endPoint x: 113, endPoint y: 186, distance: 76.4
click at [36, 178] on div at bounding box center [40, 176] width 63 height 23
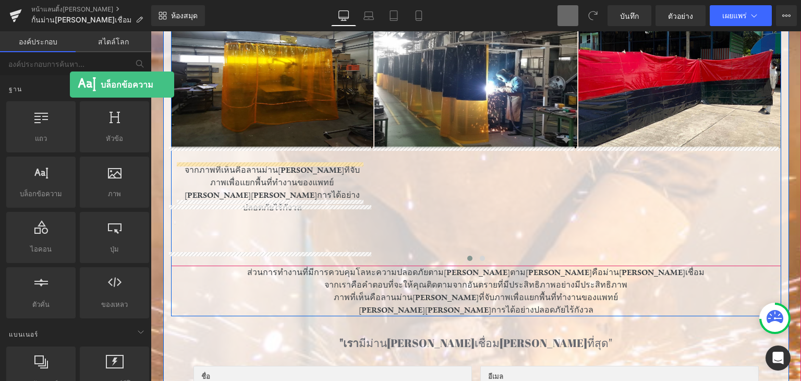
drag, startPoint x: 113, startPoint y: 186, endPoint x: 17, endPoint y: 46, distance: 169.2
click at [21, 42] on div "องค์ประกอบ สไตล์โลก ฐาน แถว แถว คอลัมน์ เค้าโครง div หัวข้อ หัวข้อ, ชื่อเรื่อง,…" at bounding box center [75, 208] width 151 height 355
click at [18, 46] on link "องค์ประกอบ" at bounding box center [38, 41] width 76 height 21
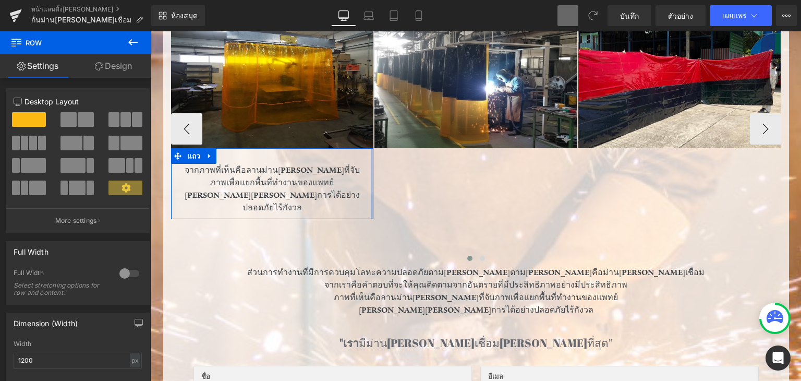
drag, startPoint x: 369, startPoint y: 176, endPoint x: 677, endPoint y: 184, distance: 308.4
click at [760, 178] on div "ภาพ จากภาพที่เห็นคือลานม่านกันแสงที่จับภาพเพื่อแยกพื้นที่ทำงานของแพทย์  สามารถ…" at bounding box center [578, 129] width 815 height 274
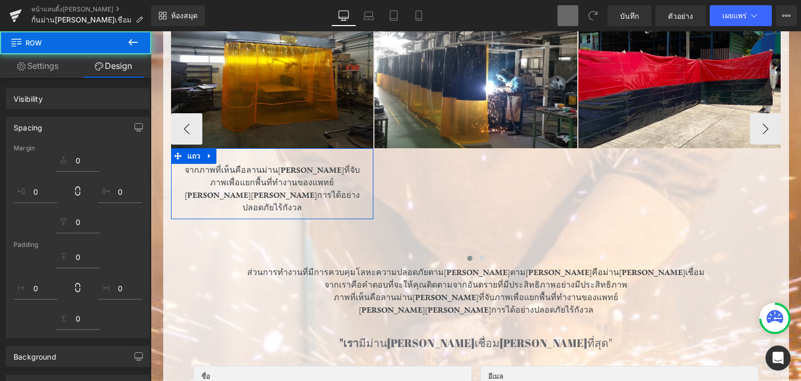
click at [484, 199] on div "ภาพ จากภาพที่เห็นคือลานม่านกันแสงที่จับภาพเพื่อแยกพื้นที่ทำงานของแพทย์  สามารถ…" at bounding box center [578, 129] width 815 height 274
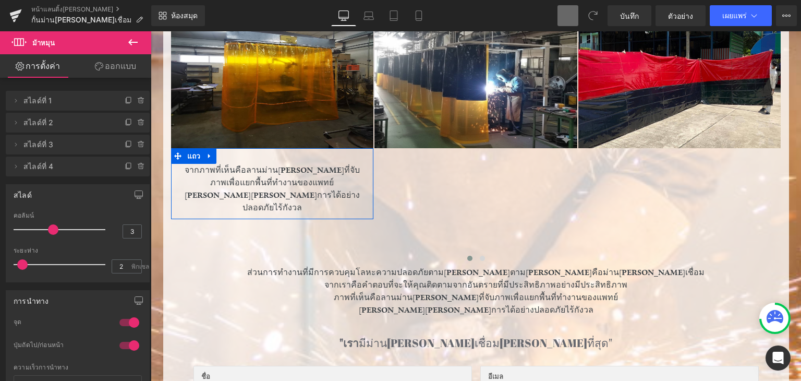
click at [133, 36] on icon at bounding box center [133, 42] width 13 height 13
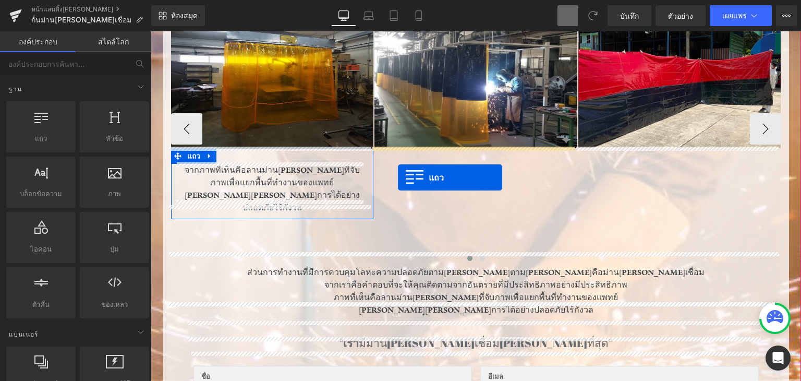
drag, startPoint x: 269, startPoint y: 170, endPoint x: 398, endPoint y: 178, distance: 129.1
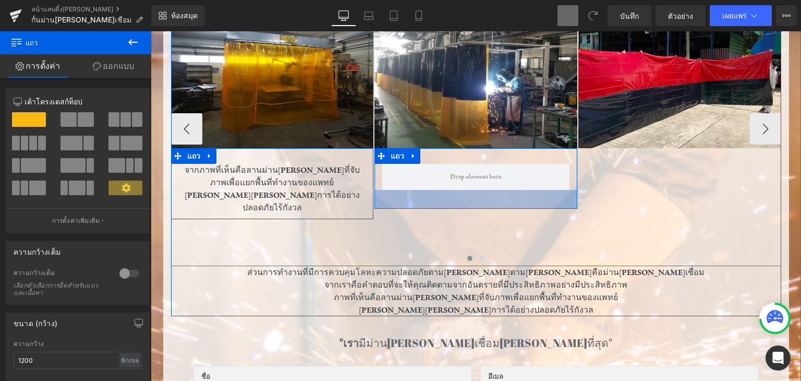
drag, startPoint x: 397, startPoint y: 194, endPoint x: 396, endPoint y: 207, distance: 13.6
click at [396, 207] on div "ภาพ จากภาพที่เห็นคือลานม่านกันแสงที่จับภาพเพื่อแยกพื้นที่ทำงานของแพทย์  สามารถ…" at bounding box center [578, 129] width 815 height 274
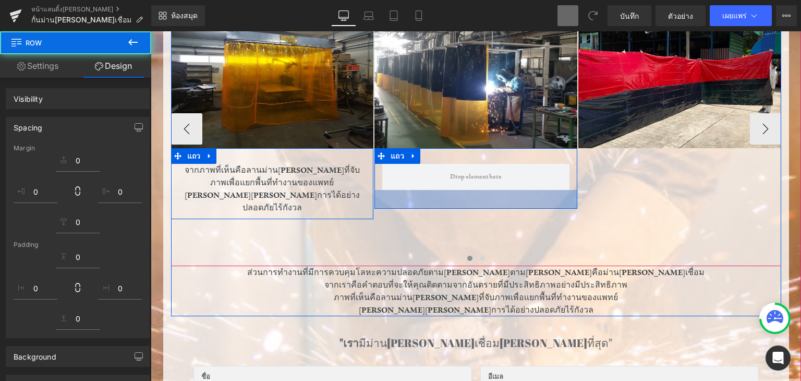
click at [443, 223] on div "ภาพ จากภาพที่เห็นคือลานม่านกันแสงที่จับภาพเพื่อแยกพื้นที่ทำงานของแพทย์  สามารถ…" at bounding box center [578, 129] width 815 height 274
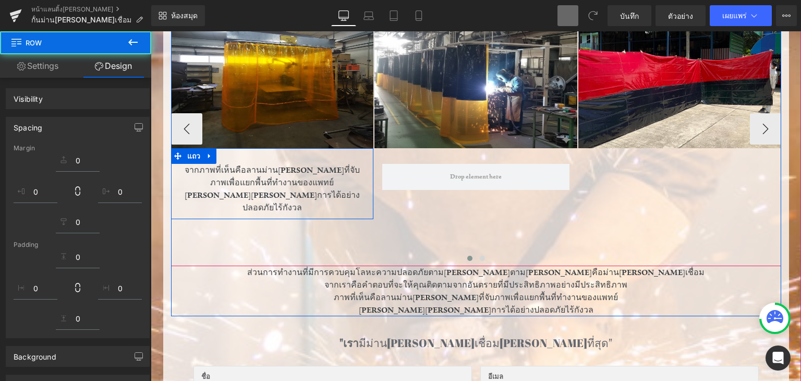
drag, startPoint x: 603, startPoint y: 200, endPoint x: 609, endPoint y: 198, distance: 6.6
click at [609, 198] on div "ภาพ จากภาพที่เห็นคือลานม่านกันแสงที่จับภาพเพื่อแยกพื้นที่ทำงานของแพทย์  สามารถ…" at bounding box center [578, 129] width 815 height 274
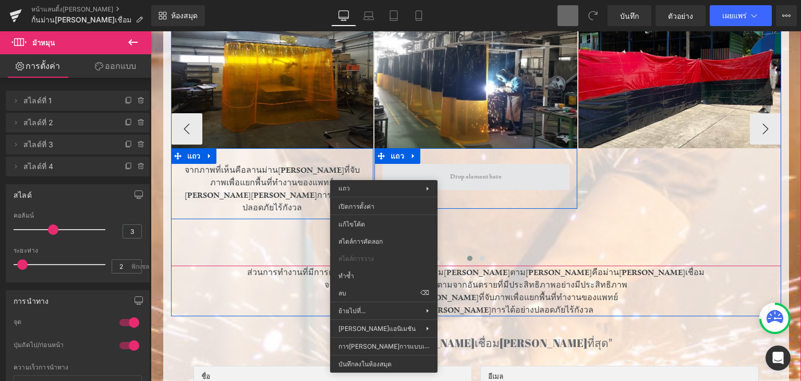
click at [458, 178] on span at bounding box center [476, 177] width 59 height 16
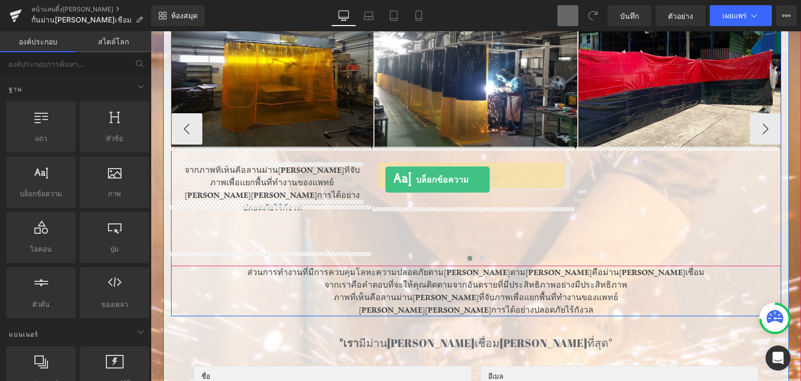
drag, startPoint x: 238, startPoint y: 190, endPoint x: 386, endPoint y: 180, distance: 148.0
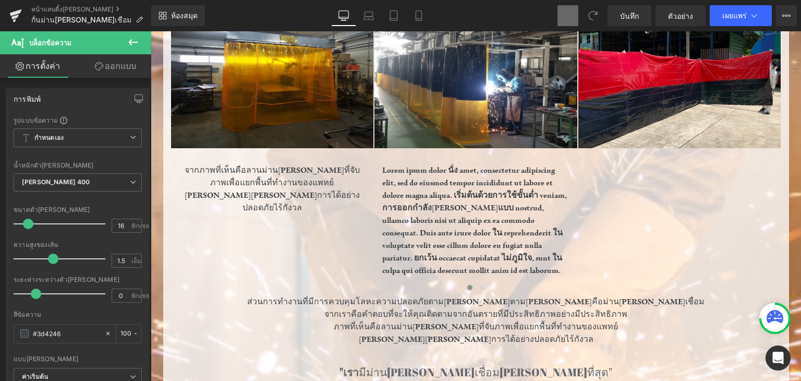
click at [570, 16] on span at bounding box center [568, 15] width 21 height 21
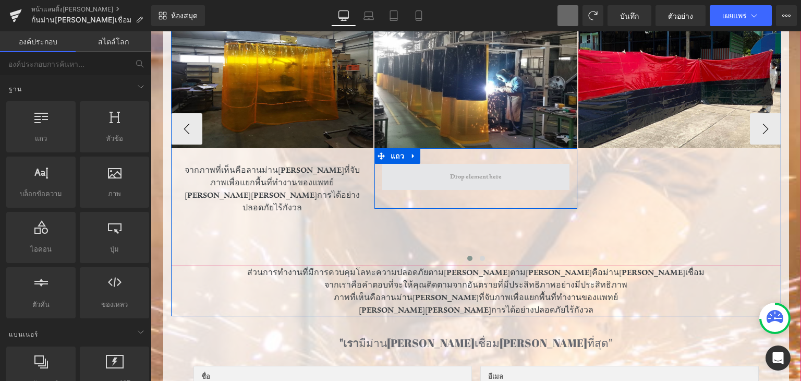
click at [388, 186] on span at bounding box center [475, 177] width 187 height 26
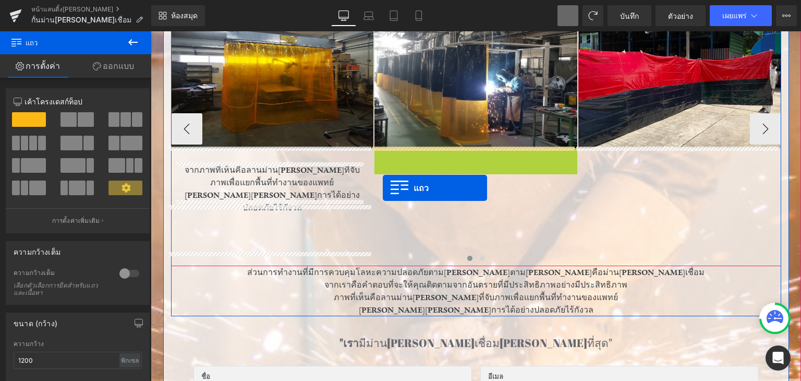
drag, startPoint x: 380, startPoint y: 151, endPoint x: 383, endPoint y: 188, distance: 37.7
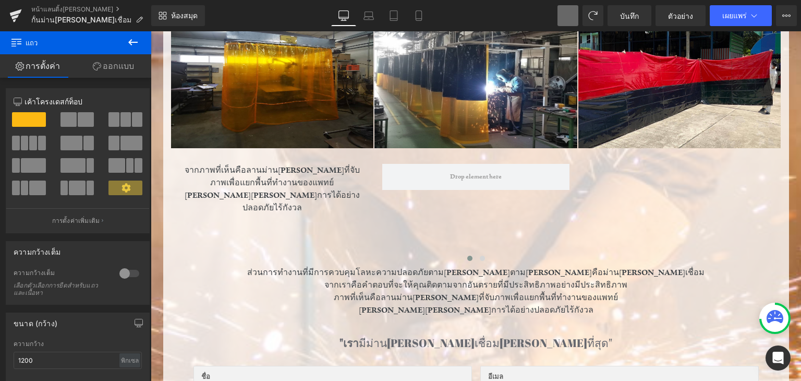
scroll to position [52, 0]
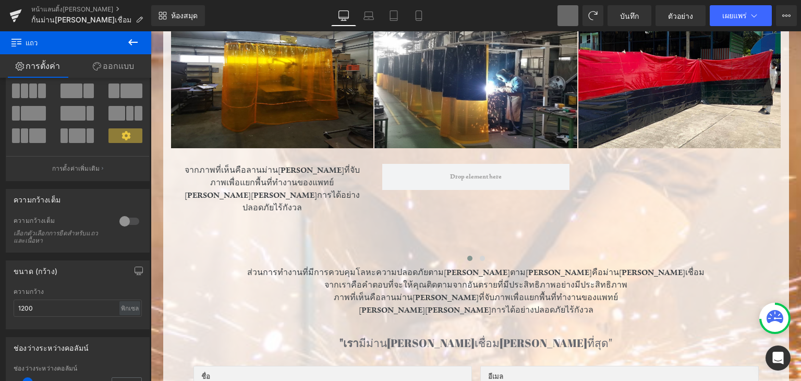
click at [128, 37] on icon at bounding box center [133, 42] width 13 height 13
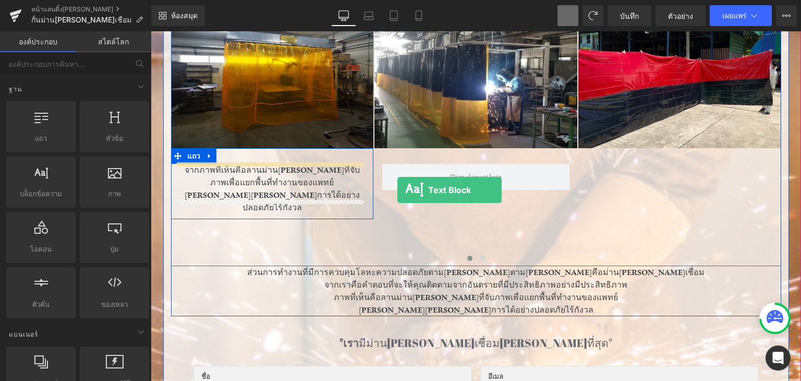
drag, startPoint x: 195, startPoint y: 216, endPoint x: 394, endPoint y: 189, distance: 201.6
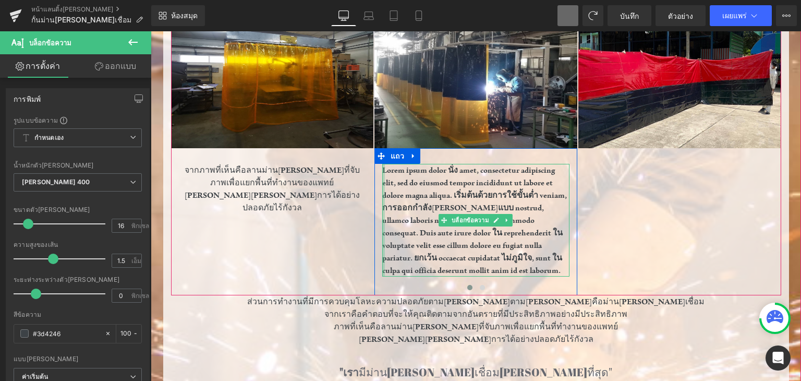
drag, startPoint x: 378, startPoint y: 173, endPoint x: 393, endPoint y: 200, distance: 30.8
click at [382, 173] on div at bounding box center [383, 220] width 3 height 113
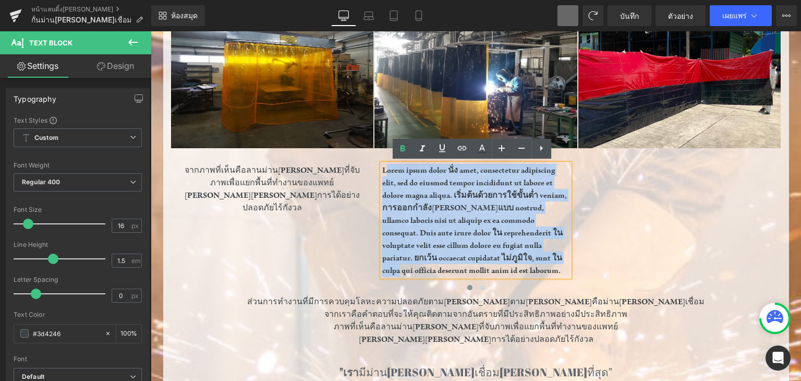
drag, startPoint x: 518, startPoint y: 240, endPoint x: 540, endPoint y: 269, distance: 36.8
click at [540, 269] on p "Lorem ipsum dolor นั่ง amet, consectetur adipiscing elit, sed do eiusmod tempor…" at bounding box center [475, 220] width 187 height 113
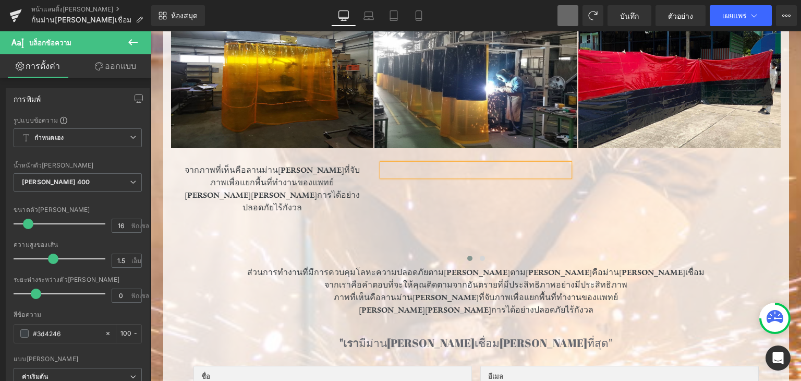
click at [387, 167] on p at bounding box center [475, 170] width 187 height 13
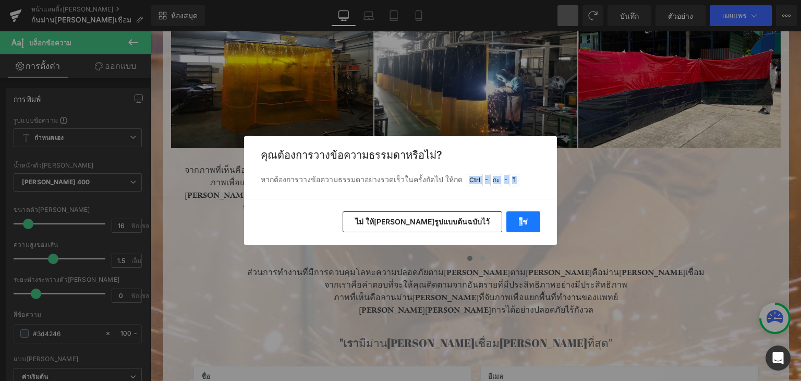
click at [523, 219] on font "ใช่" at bounding box center [523, 221] width 9 height 9
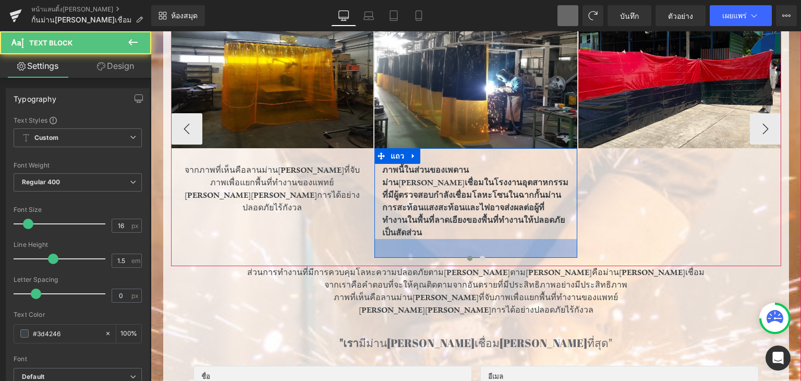
drag, startPoint x: 379, startPoint y: 172, endPoint x: 515, endPoint y: 224, distance: 145.6
click at [515, 226] on div "ภาพนี้ในส่วนของเพดานม่านกันแสงเชื่อมในโรงงานอุตสาหกรรมที่มีผู้ตรวจสอบกำลังเชื่อ…" at bounding box center [476, 203] width 203 height 110
click at [515, 239] on div "36 พิกเซล" at bounding box center [476, 248] width 203 height 19
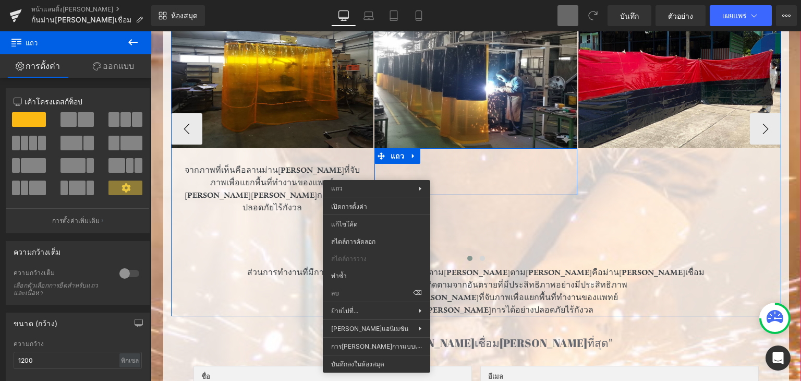
click at [496, 207] on div "ภาพ จากภาพที่เห็นคือลานม่านกันแสงที่จับภาพเพื่อแยกพื้นที่ทำงานของแพทย์  สามารถ…" at bounding box center [578, 129] width 815 height 274
click at [436, 165] on div "บล็อกข้อความ" at bounding box center [475, 170] width 187 height 13
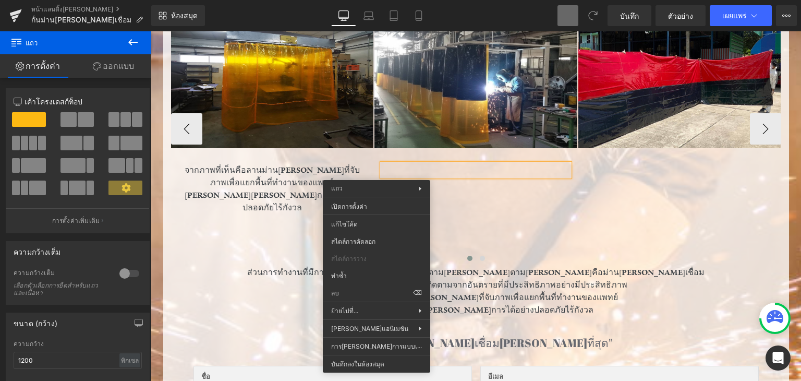
click at [406, 167] on p at bounding box center [475, 170] width 187 height 13
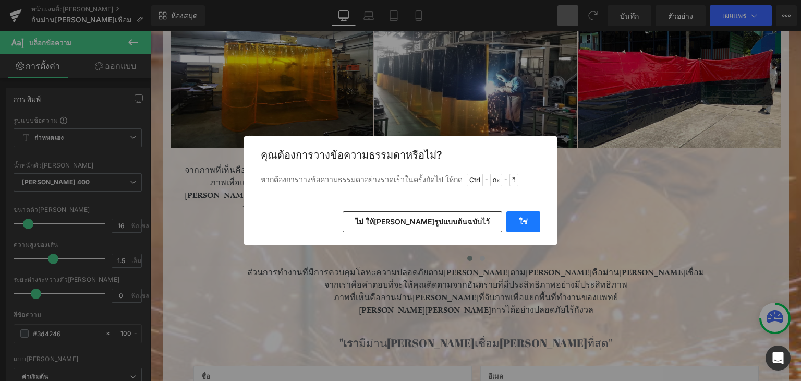
click at [524, 220] on font "ใช่" at bounding box center [523, 221] width 9 height 9
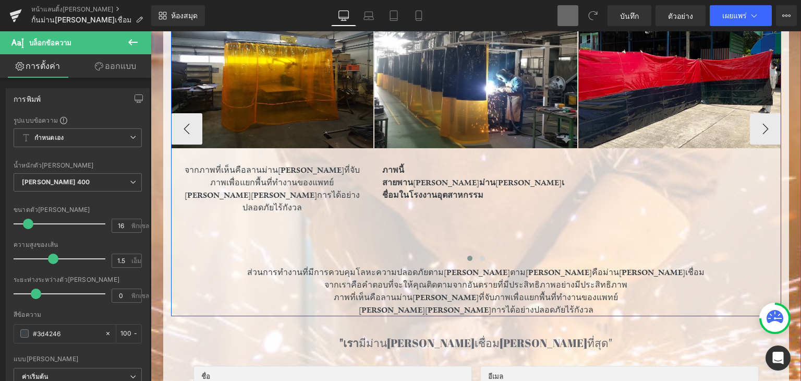
click at [668, 279] on p "จากเราคือคำตอบที่จะให้คุณติดตามจากอันตรายที่มีประสิทธิภาพอย่างมีประสิทธิภาพ" at bounding box center [476, 285] width 610 height 13
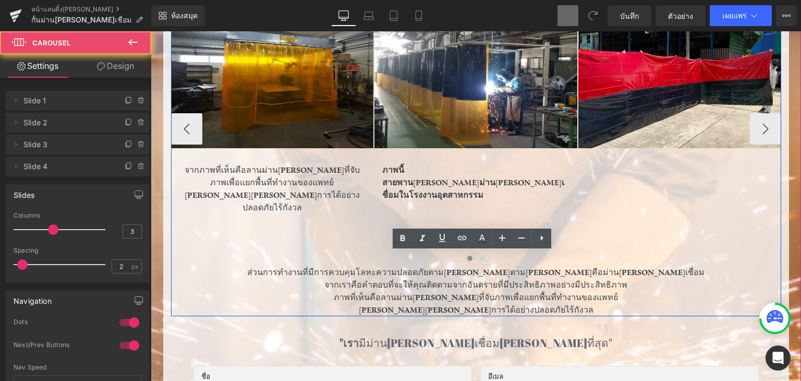
click at [638, 186] on div "ภาพ จากภาพที่เห็นคือลานม่านกันแสงที่จับภาพเพื่อแยกพื้นที่ทำงานของแพทย์  สามารถ…" at bounding box center [578, 129] width 815 height 274
click at [534, 170] on font "ภาพนี้สายพานลำเลียงม่านกันแสงเชื่อมในโรงงานอุตสาหกรรม" at bounding box center [473, 182] width 182 height 35
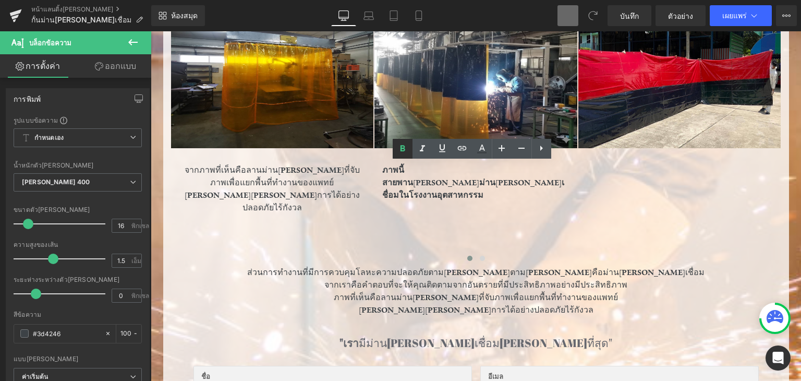
click at [399, 148] on icon at bounding box center [403, 148] width 13 height 13
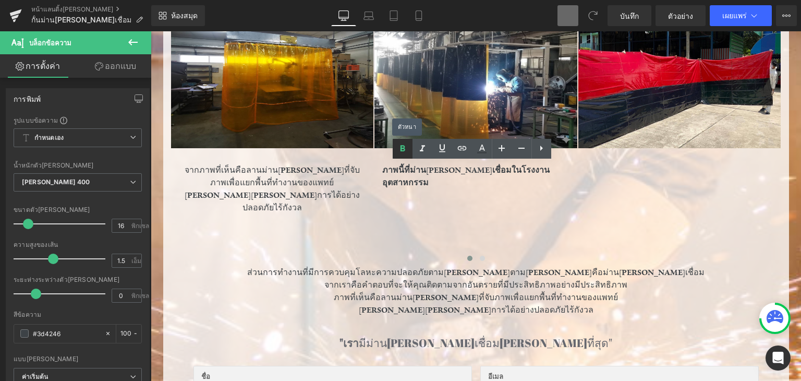
click at [399, 148] on icon at bounding box center [403, 148] width 13 height 13
click at [411, 213] on div "ภาพ จากภาพที่เห็นคือลานม่านกันแสงที่จับภาพเพื่อแยกพื้นที่ทำงานของแพทย์  สามารถ…" at bounding box center [578, 129] width 815 height 274
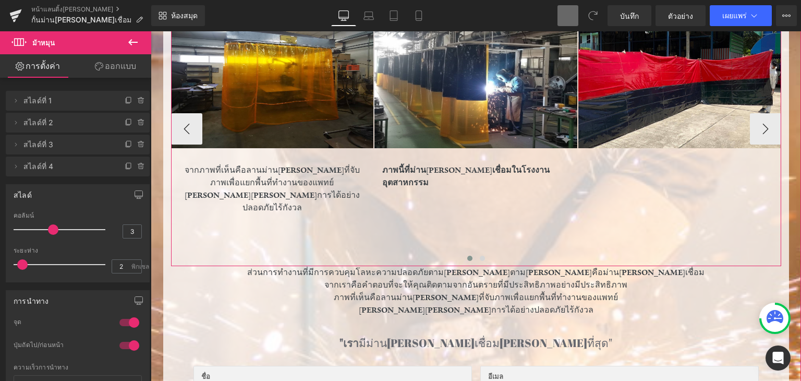
click at [335, 179] on p "จากภาพที่เห็นคือลานม่านกันแสงที่จับภาพเพื่อแยกพื้นที่ทำงานของแพทย์" at bounding box center [272, 176] width 187 height 25
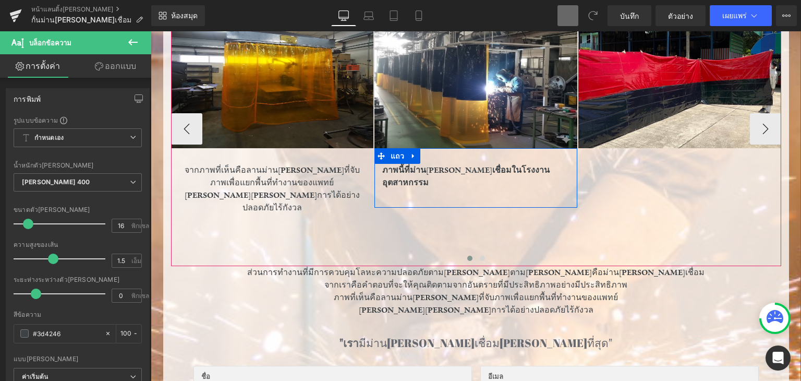
click at [418, 173] on font "ภาพนี้ที่ม่านกันแสงเชื่อมในโรงงานอุตสาหกรรม" at bounding box center [465, 176] width 167 height 23
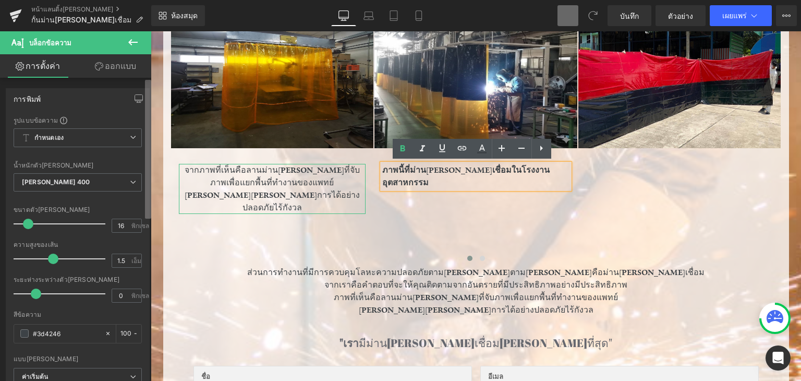
scroll to position [553, 0]
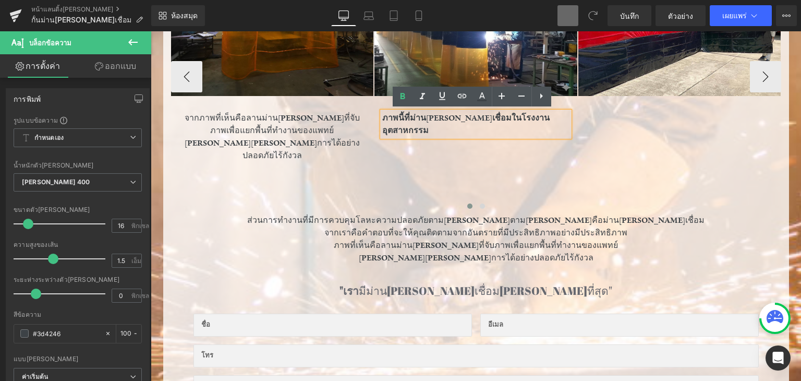
click at [306, 201] on div at bounding box center [476, 208] width 610 height 14
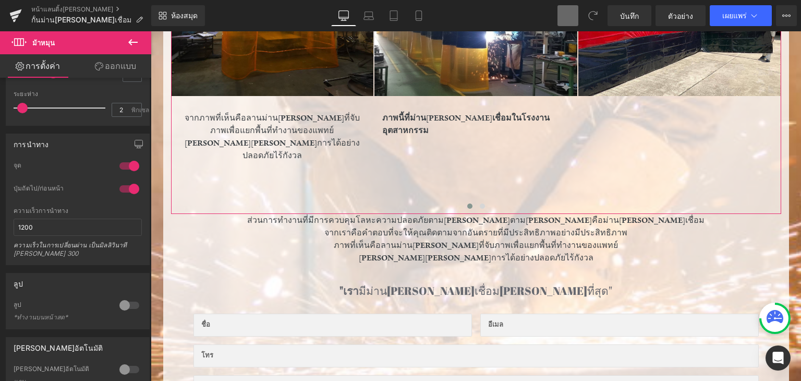
scroll to position [0, 0]
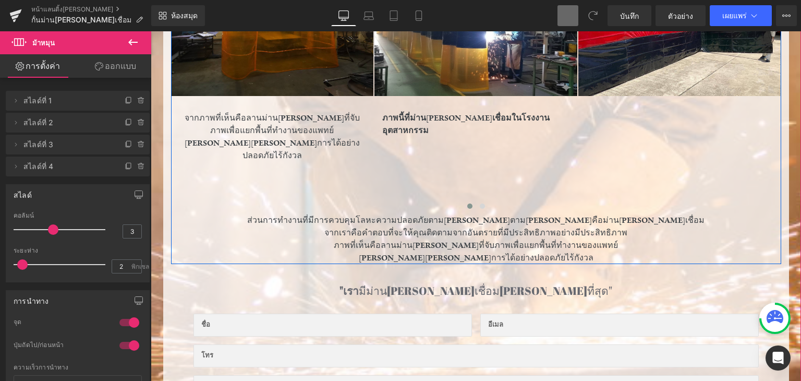
click at [674, 226] on p "จากเราคือคำตอบที่จะให้คุณติดตามจากอันตรายที่มีประสิทธิภาพอย่างมีประสิทธิภาพ" at bounding box center [476, 232] width 610 height 13
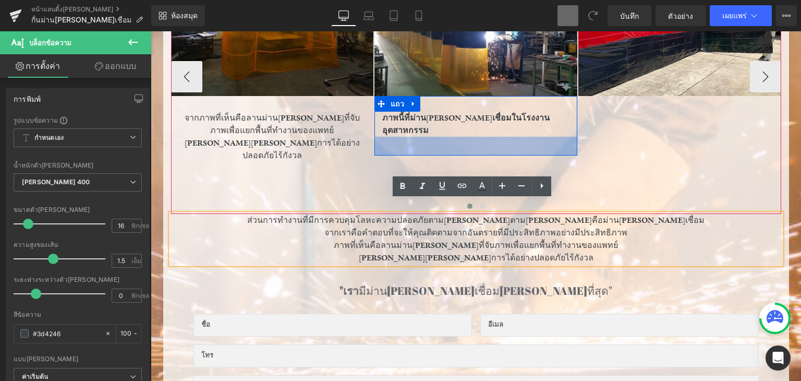
click at [514, 137] on div "36 พิกเซล" at bounding box center [476, 146] width 203 height 19
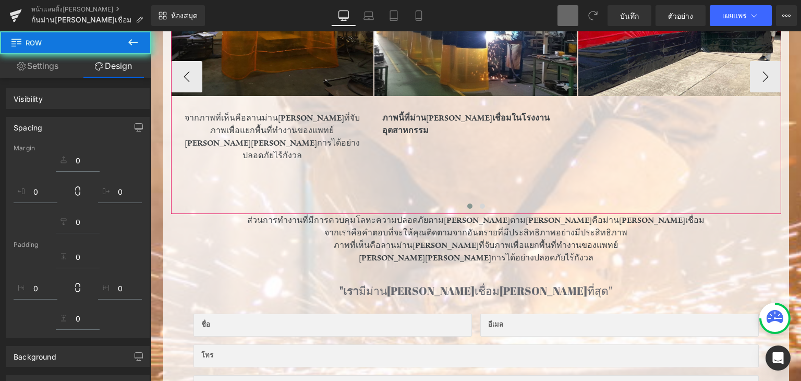
click at [463, 113] on div "ภาพนี้ที่ม่านกันแสงเชื่อมในโรงงานอุตสาหกรรม บล็อกข้อความ" at bounding box center [475, 124] width 187 height 25
click at [404, 117] on font "ภาพนี้ที่ม่านกันแสงเชื่อมในโรงงานอุตสาหกรรม" at bounding box center [465, 124] width 167 height 23
click at [403, 117] on font "ภาพนี้ที่ม่านกันแสงเชื่อมในโรงงานอุตสาหกรรม" at bounding box center [465, 124] width 167 height 23
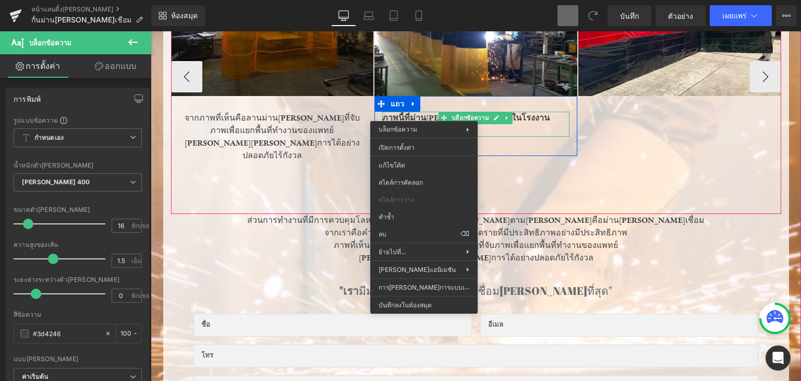
click at [549, 118] on font "ภาพนี้ที่ม่านกันแสงเชื่อมในโรงงานอุตสาหกรรม" at bounding box center [465, 124] width 167 height 23
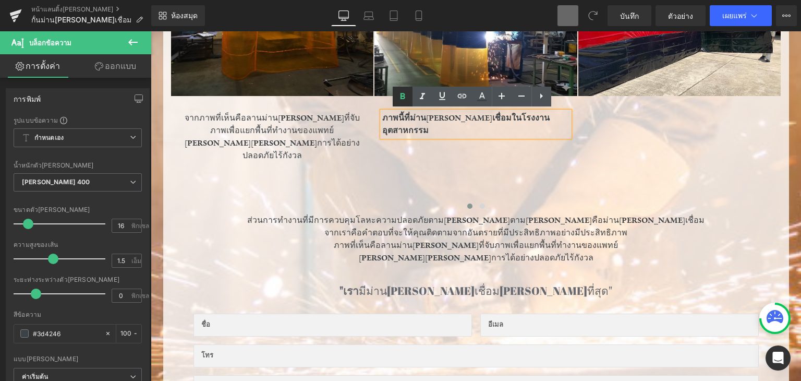
click at [397, 102] on icon at bounding box center [403, 96] width 13 height 13
click at [407, 100] on icon at bounding box center [403, 96] width 13 height 13
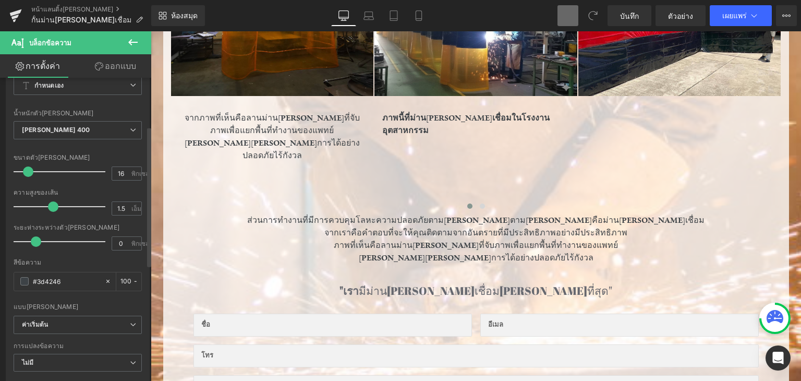
scroll to position [104, 0]
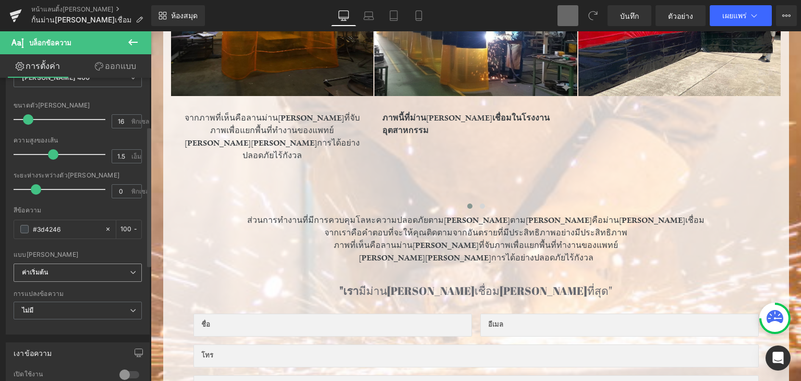
click at [130, 272] on icon at bounding box center [133, 272] width 6 height 6
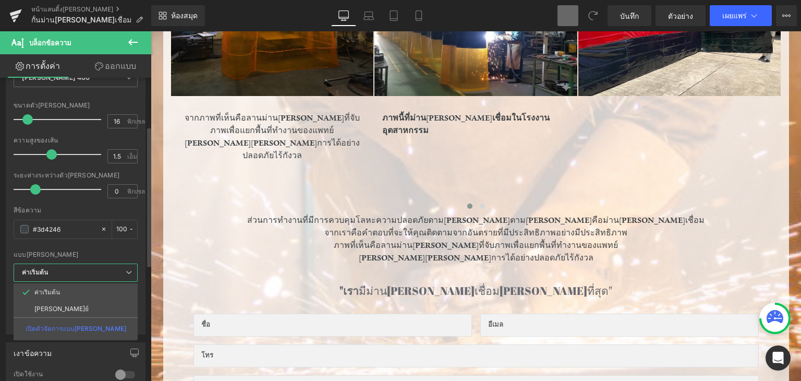
click at [123, 291] on li "ค่าเริ่มต้น" at bounding box center [76, 292] width 124 height 17
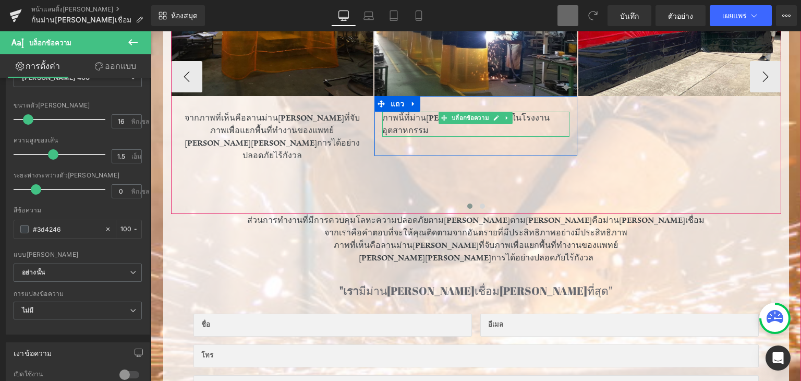
click at [539, 115] on p "ภาพนี้ที่ม่านกันแสงเชื่อมในโรงงานอุตสาหกรรม" at bounding box center [475, 124] width 187 height 25
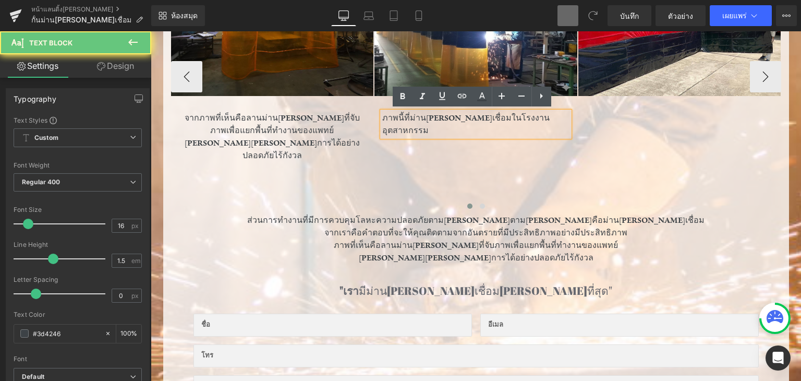
click at [539, 115] on p "ภาพนี้ที่ม่านกันแสงเชื่อมในโรงงานอุตสาหกรรม" at bounding box center [475, 124] width 187 height 25
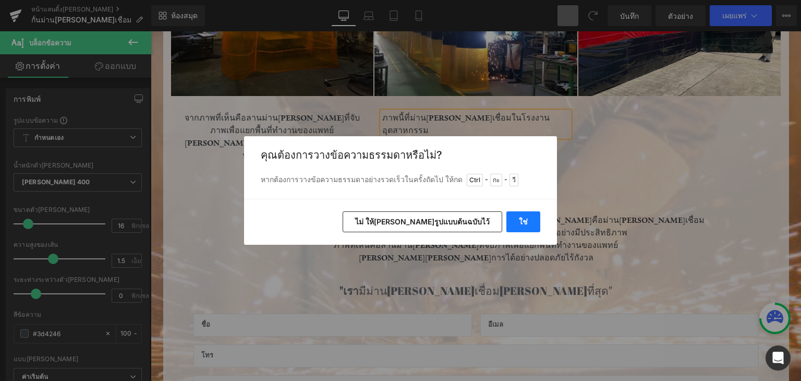
click at [525, 223] on font "ใช่" at bounding box center [523, 221] width 9 height 9
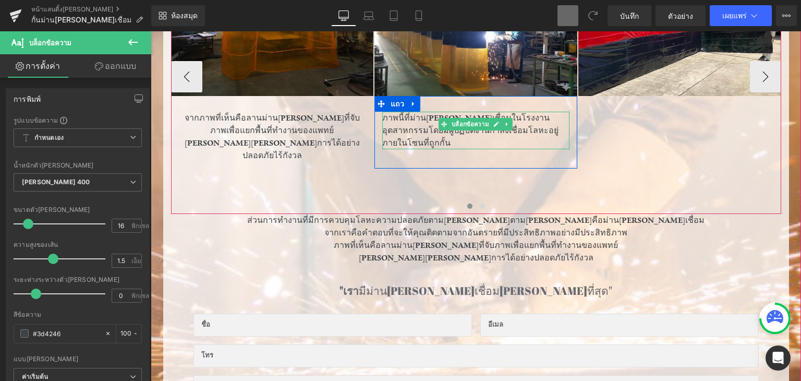
click at [543, 128] on font "ภาพนี้ที่ม่านกันแสงเชื่อมในโรงงานอุตสาหกรรมโดยมีผู้ปฏิบัติงานกำลังเชื่อมโลหะอยู…" at bounding box center [470, 130] width 176 height 35
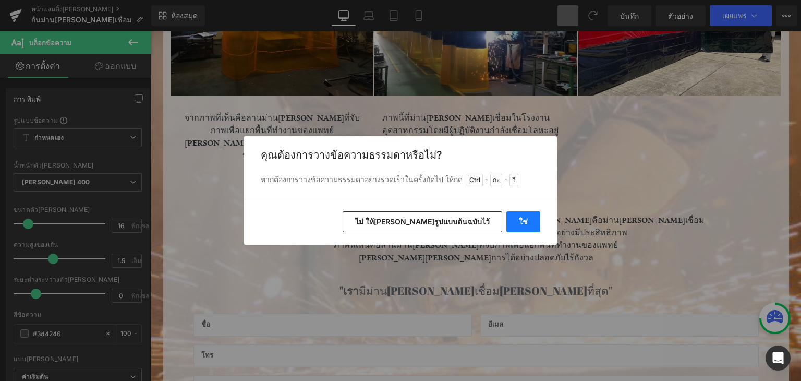
click at [519, 228] on button "ใช่" at bounding box center [524, 221] width 34 height 21
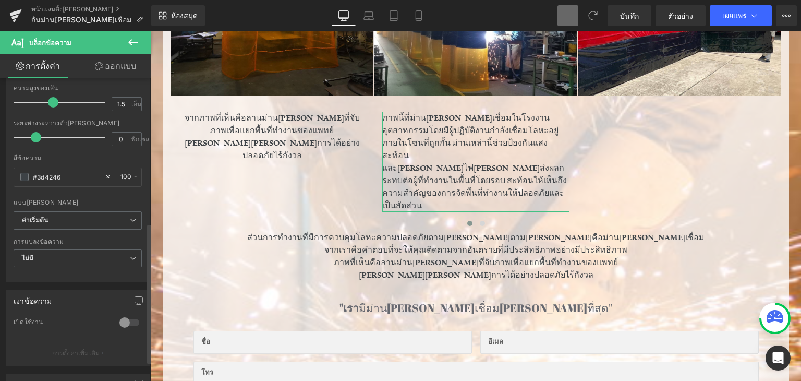
scroll to position [313, 0]
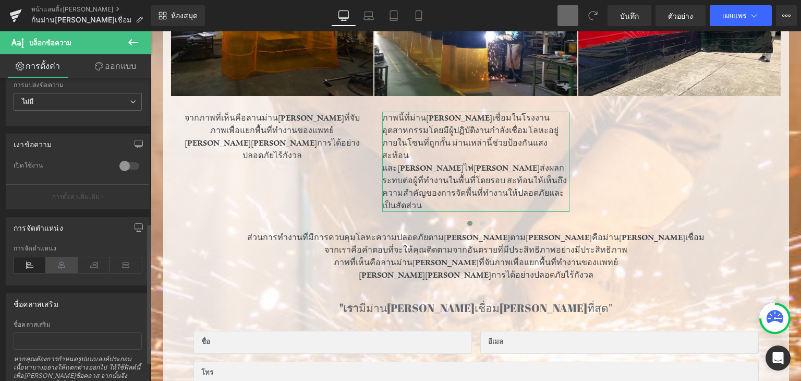
click at [67, 266] on icon at bounding box center [62, 265] width 32 height 16
click at [94, 260] on icon at bounding box center [94, 265] width 32 height 16
click at [63, 261] on icon at bounding box center [62, 265] width 32 height 16
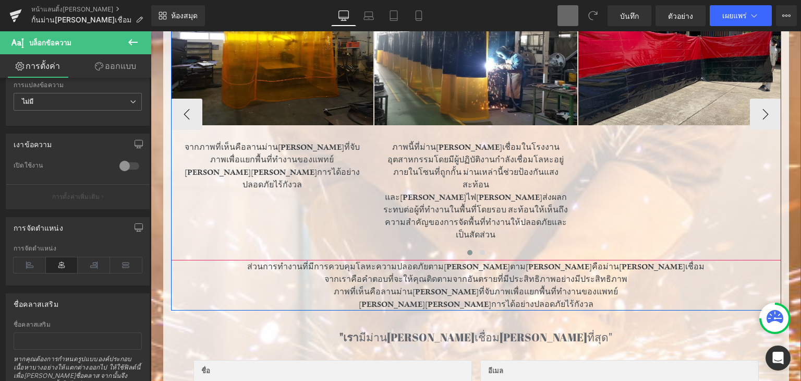
scroll to position [449, 0]
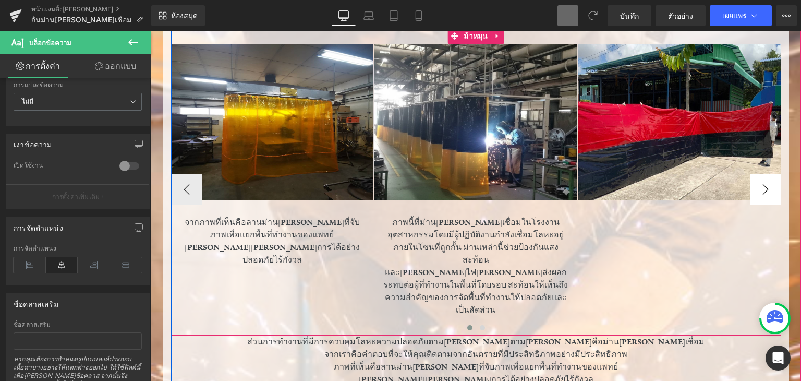
click at [772, 174] on button "-" at bounding box center [765, 189] width 31 height 31
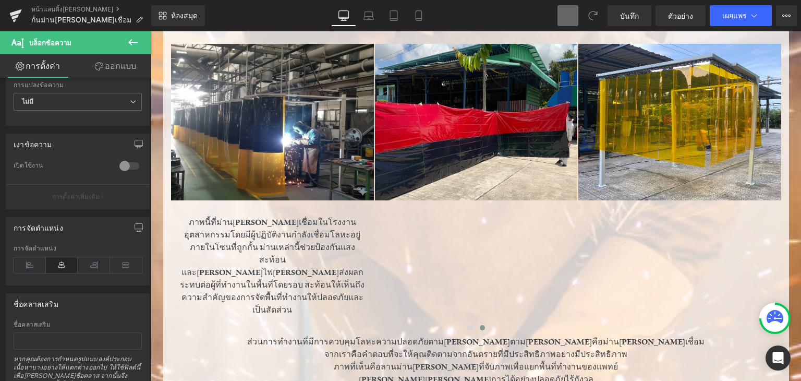
click at [113, 41] on span "บล็อกข้อความ" at bounding box center [62, 42] width 104 height 23
click at [128, 40] on icon at bounding box center [133, 42] width 13 height 13
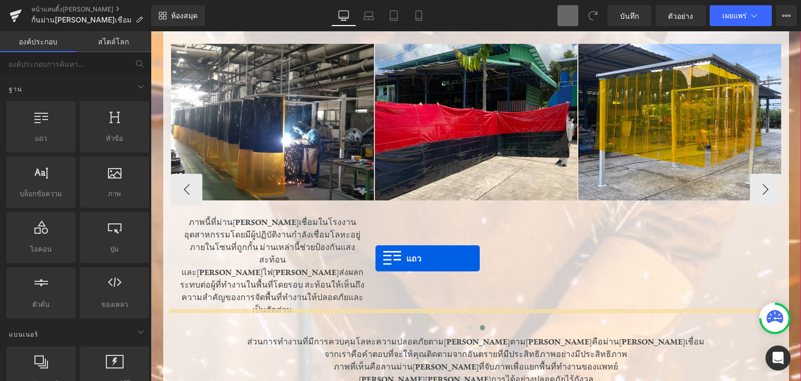
drag, startPoint x: 271, startPoint y: 186, endPoint x: 370, endPoint y: 215, distance: 102.8
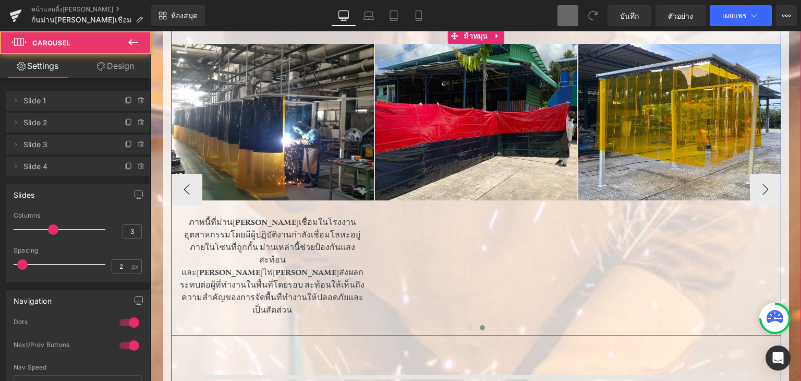
click at [369, 216] on div "ภาพ จากภาพที่เห็นคือลานม่านกันแสงที่จับภาพเพื่อแยกพื้นที่ทำงานของแพทย์  สามารถ…" at bounding box center [375, 190] width 815 height 292
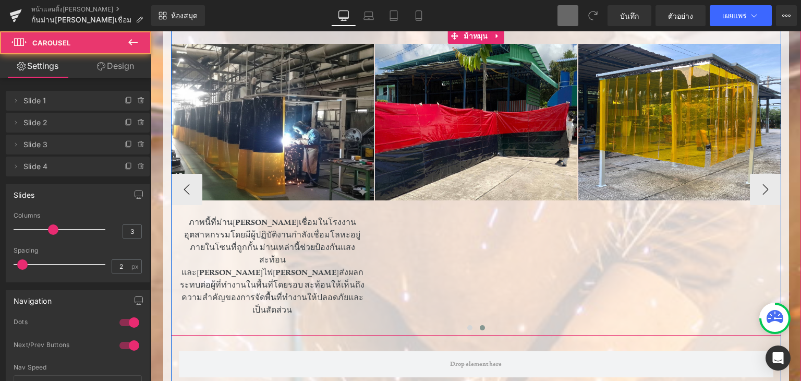
click at [370, 215] on div "ภาพ จากภาพที่เห็นคือลานม่านกันแสงที่จับภาพเพื่อแยกพื้นที่ทำงานของแพทย์  สามารถ…" at bounding box center [375, 190] width 815 height 292
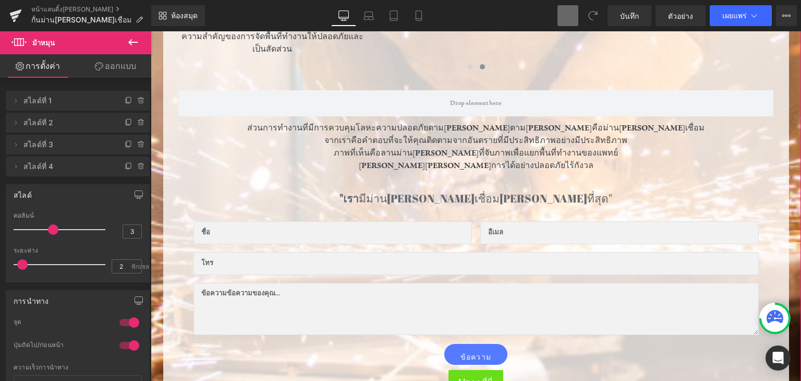
scroll to position [501, 0]
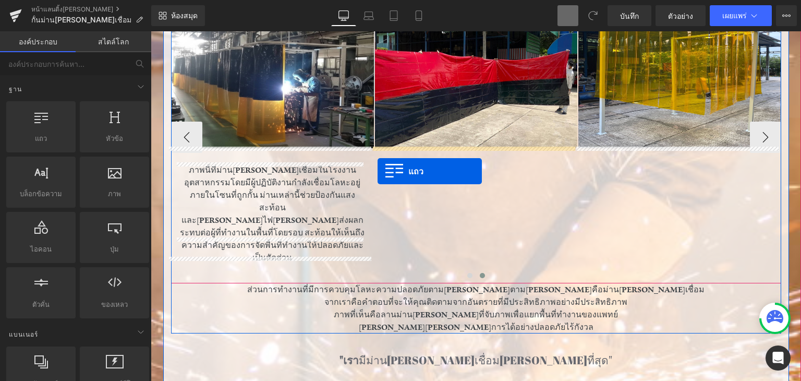
drag, startPoint x: 211, startPoint y: 156, endPoint x: 378, endPoint y: 172, distance: 167.7
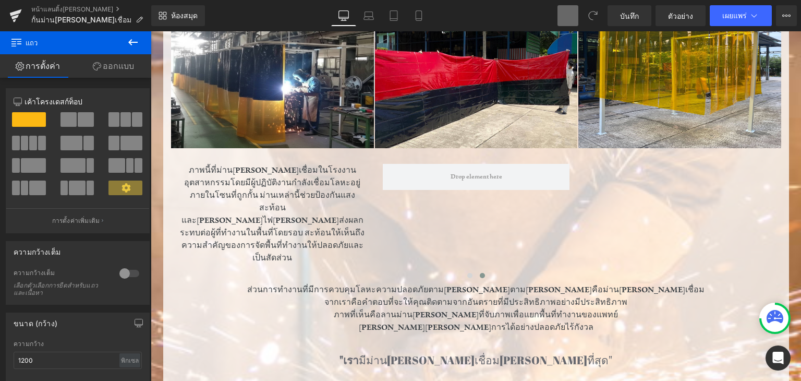
click at [121, 45] on button at bounding box center [133, 42] width 37 height 23
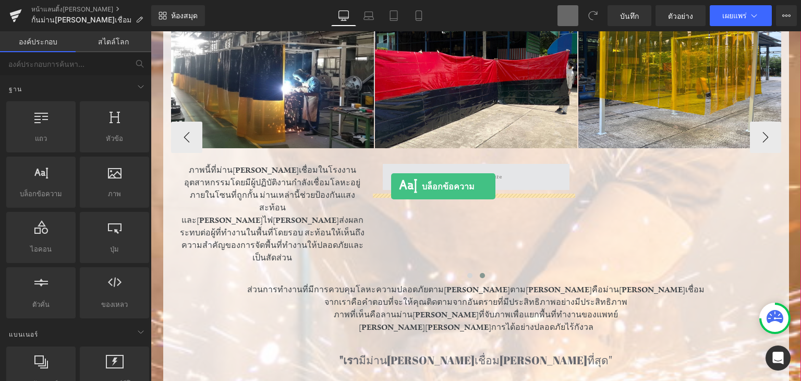
drag, startPoint x: 192, startPoint y: 224, endPoint x: 391, endPoint y: 186, distance: 202.8
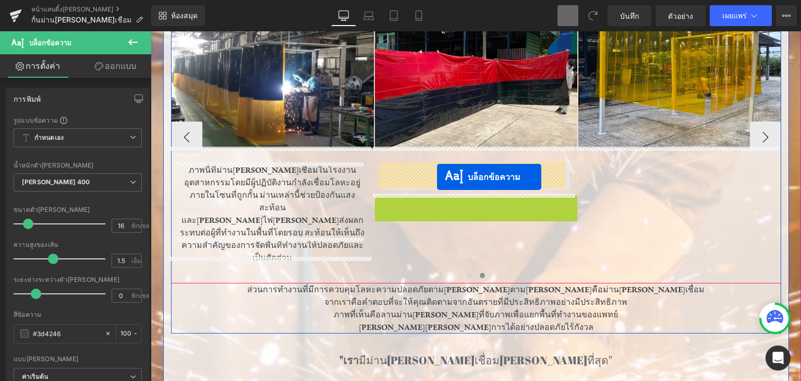
drag, startPoint x: 440, startPoint y: 247, endPoint x: 437, endPoint y: 177, distance: 70.0
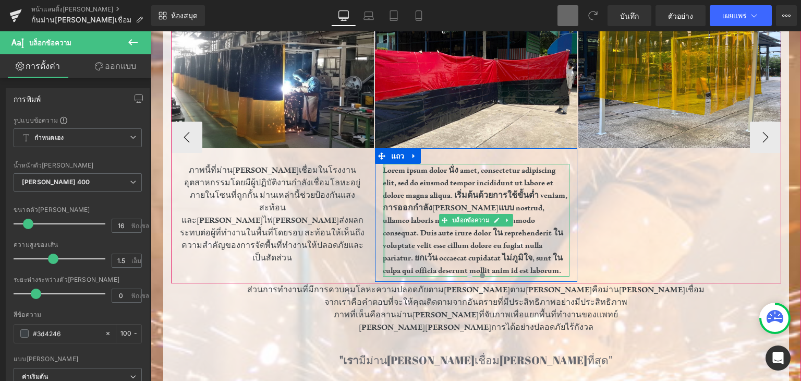
drag, startPoint x: 381, startPoint y: 171, endPoint x: 422, endPoint y: 178, distance: 40.8
click at [353, 203] on div "ภาพ จากภาพที่เห็นคือลานม่านกันแสงที่จับภาพเพื่อแยกพื้นที่ทำงานของแพทย์  สามารถ…" at bounding box center [375, 138] width 815 height 292
click at [353, 203] on font "ภาพนี้ที่ม่านกันแสงเชื่อมในโรงงานอุตสาหกรรมโดยมีผู้ปฏิบัติงานกำลังเชื่อมโลหะอยู…" at bounding box center [272, 214] width 185 height 98
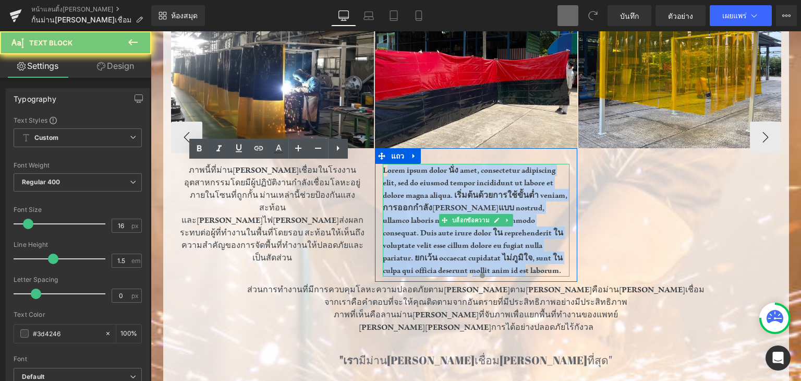
drag, startPoint x: 422, startPoint y: 178, endPoint x: 382, endPoint y: 166, distance: 41.4
click at [383, 166] on font "Lorem ipsum dolor นั่ง amet, consectetur adipiscing elit, sed do eiusmod tempor…" at bounding box center [475, 220] width 185 height 111
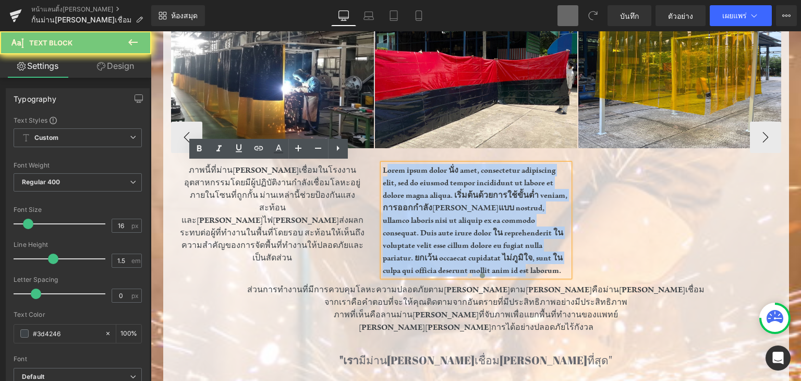
click at [383, 166] on font "Lorem ipsum dolor นั่ง amet, consectetur adipiscing elit, sed do eiusmod tempor…" at bounding box center [475, 220] width 185 height 111
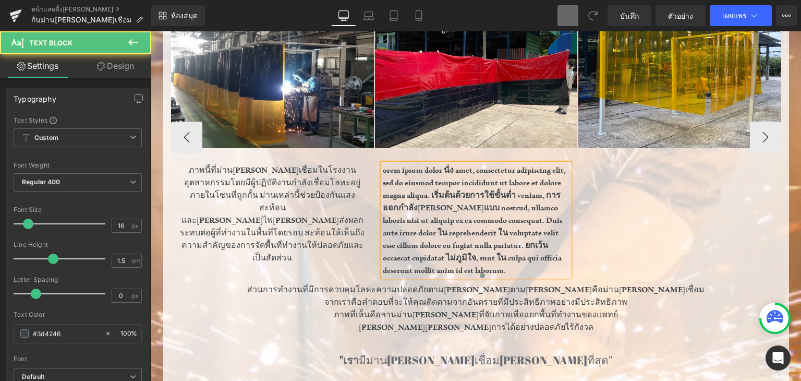
drag, startPoint x: 383, startPoint y: 172, endPoint x: 497, endPoint y: 269, distance: 149.5
click at [497, 268] on div "ภาพ จากภาพที่เห็นคือลานม่านกันแสงที่จับภาพเพื่อแยกพื้นที่ทำงานของแพทย์  สามารถ…" at bounding box center [476, 138] width 610 height 292
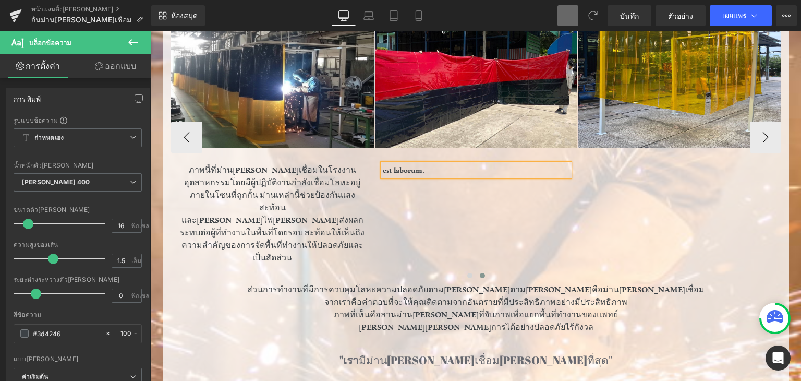
click at [504, 170] on p "est laborum." at bounding box center [476, 170] width 187 height 13
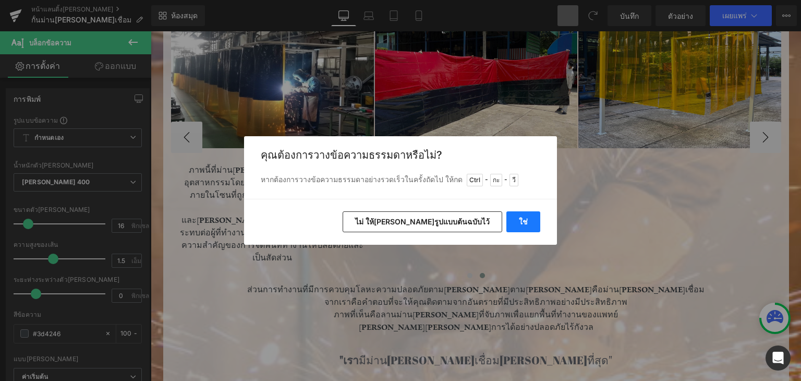
click at [522, 223] on font "ใช่" at bounding box center [523, 221] width 9 height 9
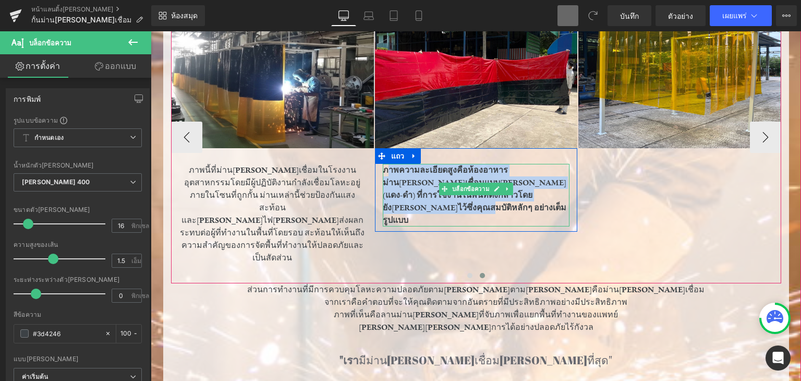
drag, startPoint x: 382, startPoint y: 169, endPoint x: 555, endPoint y: 201, distance: 176.2
click at [555, 201] on div "ภาพความละเอียดสูงคือห้องอาหารม่านกันแสงเชื่อมแบบสองสี (แดง-ดำ) ที่การใช้งานในพื…" at bounding box center [476, 195] width 187 height 63
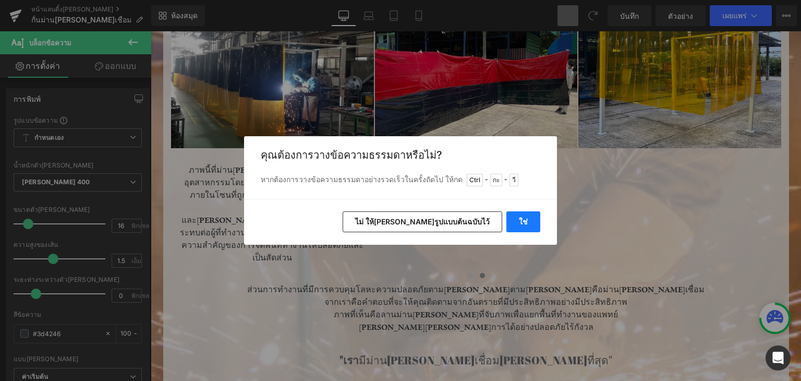
click at [522, 220] on font "ใช่" at bounding box center [523, 221] width 9 height 9
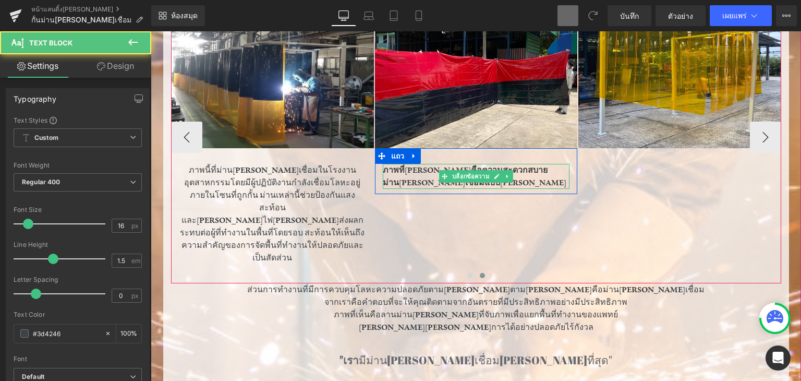
drag, startPoint x: 415, startPoint y: 170, endPoint x: 407, endPoint y: 170, distance: 8.4
click at [407, 170] on font "ภาพที่ไม่ดีคือความสะดวกสบายม่านกันแสงเชื่อมแบบสองสี" at bounding box center [475, 176] width 184 height 23
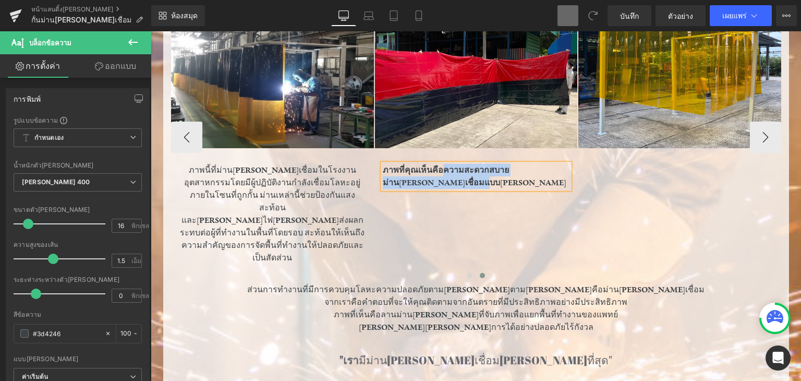
drag, startPoint x: 441, startPoint y: 167, endPoint x: 554, endPoint y: 182, distance: 113.6
click at [554, 182] on div "ภาพที่คุณเห็นคือความสะดวกสบายม่านกันแสงเชื่อมแบบสองสี" at bounding box center [476, 176] width 187 height 25
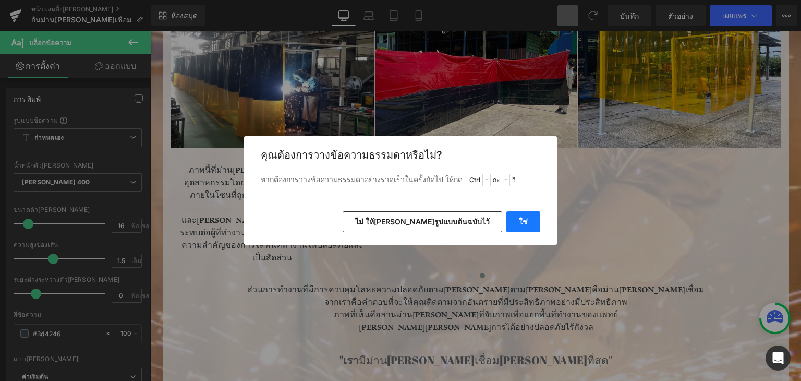
click at [524, 218] on font "ใช่" at bounding box center [523, 221] width 9 height 9
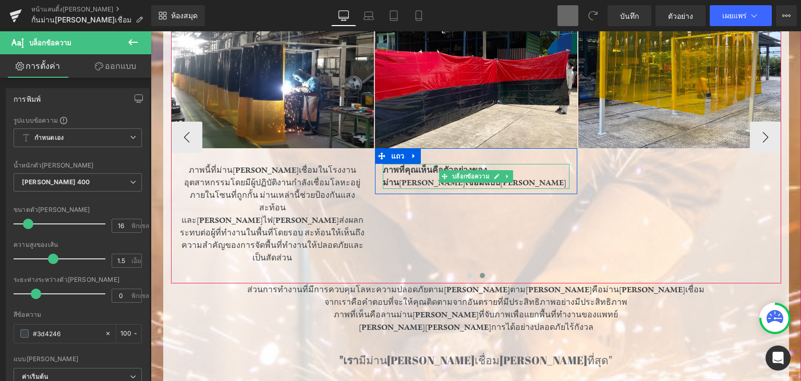
click at [424, 181] on div "ภาพที่คุณเห็นคือตัวอย่างของม่านกันแสงเชื่อมแบบสองสี" at bounding box center [476, 176] width 187 height 25
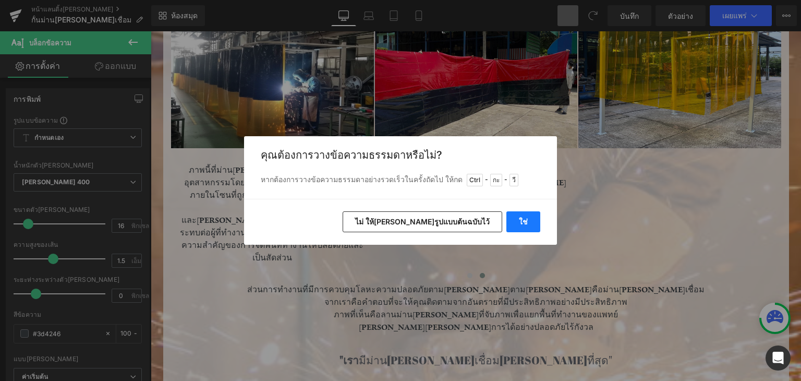
click at [524, 221] on font "ใช่" at bounding box center [523, 221] width 9 height 9
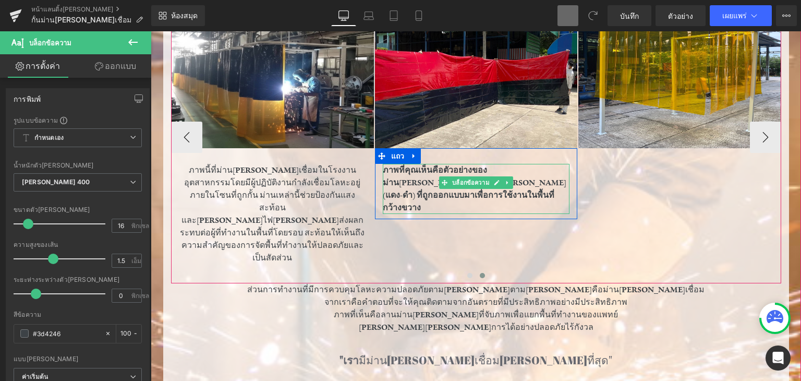
click at [464, 192] on div "ภาพที่คุณเห็นคือตัวอย่างของม่านกันแสงเชื่อมแบบสองสี(แดง-ดำ) ที่ถูกออกแบบมาเพื่อ…" at bounding box center [476, 189] width 187 height 50
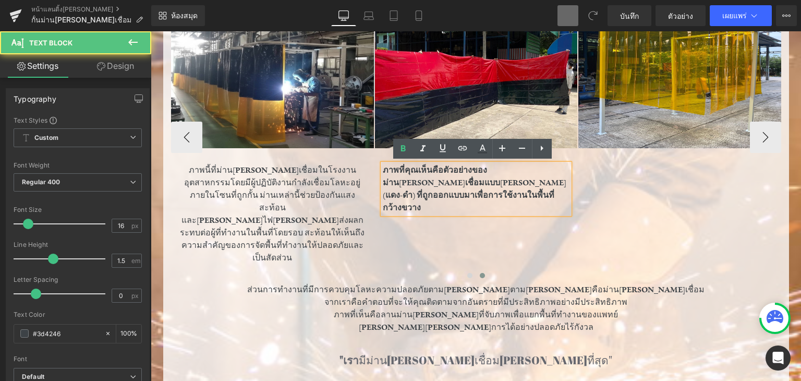
click at [464, 192] on div "ภาพที่คุณเห็นคือตัวอย่างของม่านกันแสงเชื่อมแบบสองสี(แดง-ดำ) ที่ถูกออกแบบมาเพื่อ…" at bounding box center [476, 189] width 187 height 50
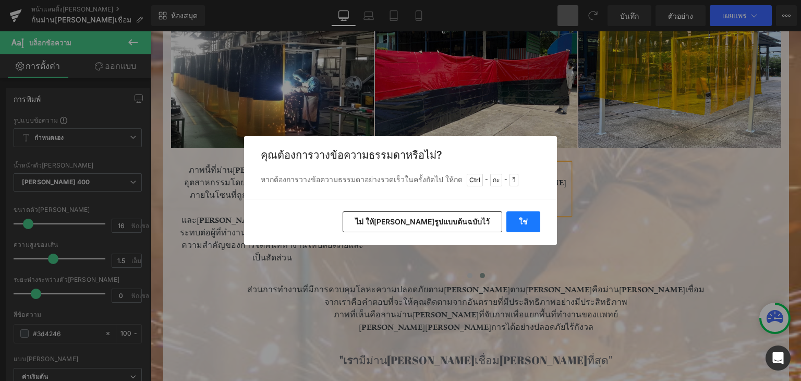
click at [531, 216] on button "ใช่" at bounding box center [524, 221] width 34 height 21
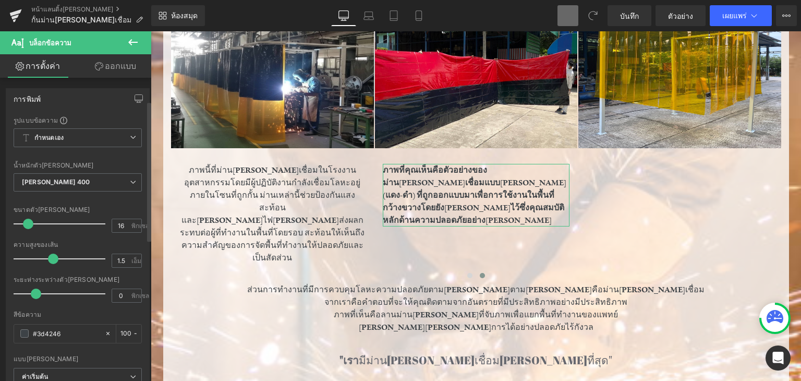
scroll to position [157, 0]
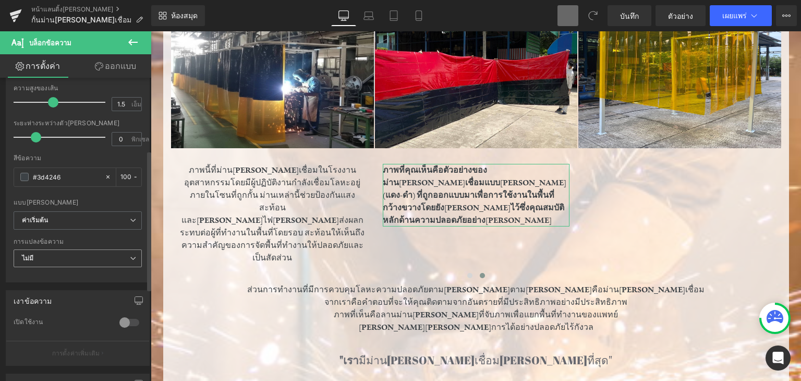
click at [131, 257] on icon at bounding box center [133, 258] width 6 height 6
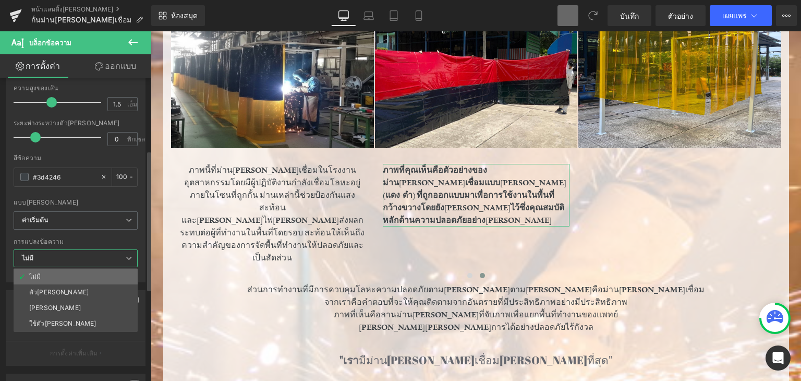
click at [109, 270] on li "ไม่มี" at bounding box center [76, 277] width 124 height 16
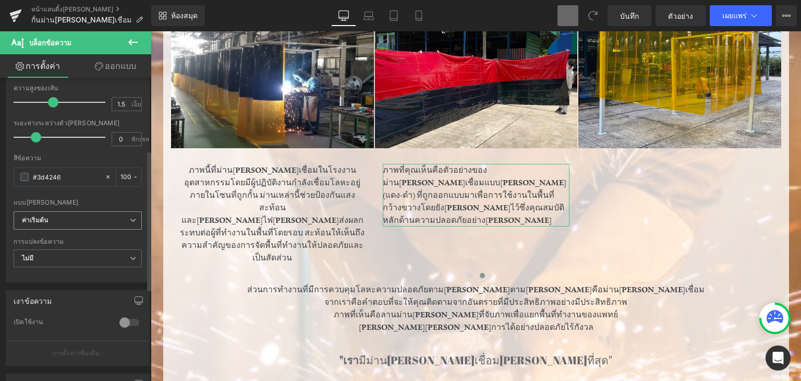
click at [124, 217] on b "ค่าเริ่มต้น" at bounding box center [76, 220] width 108 height 9
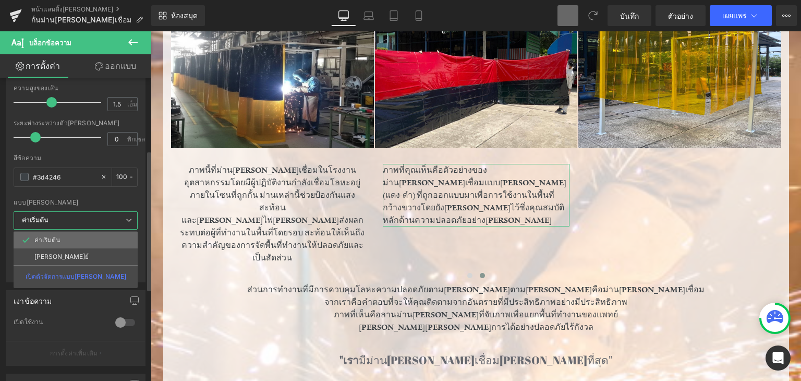
click at [123, 236] on li "ค่าเริ่มต้น" at bounding box center [76, 240] width 124 height 17
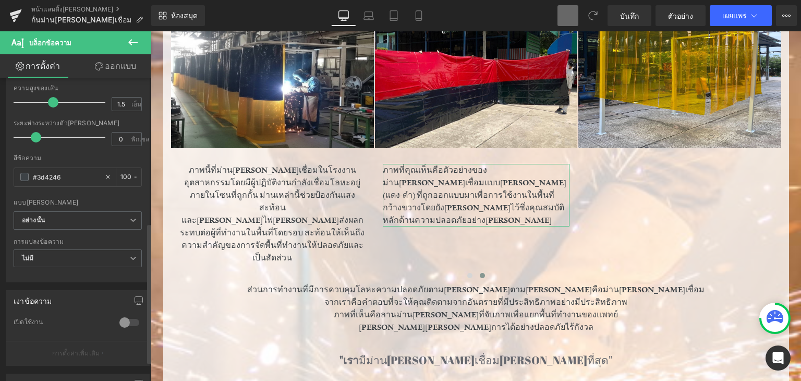
scroll to position [313, 0]
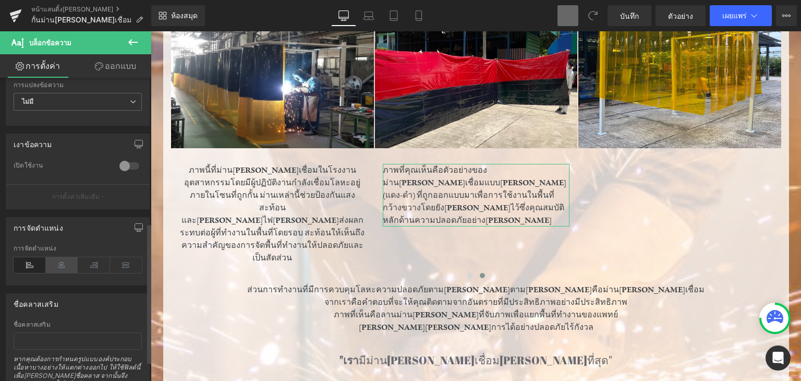
click at [63, 261] on icon at bounding box center [62, 265] width 32 height 16
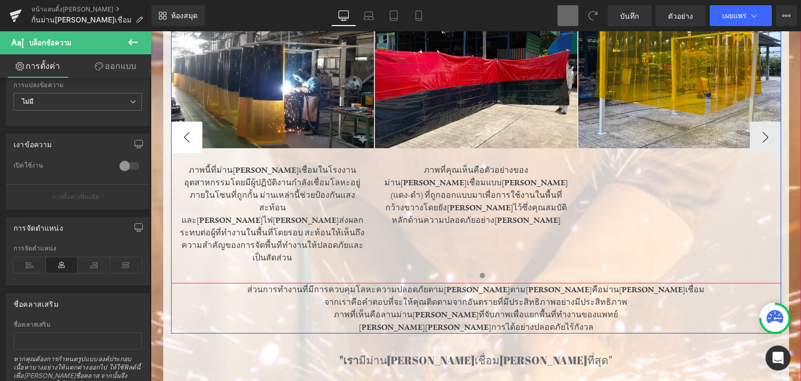
click at [171, 130] on button "-" at bounding box center [186, 137] width 31 height 31
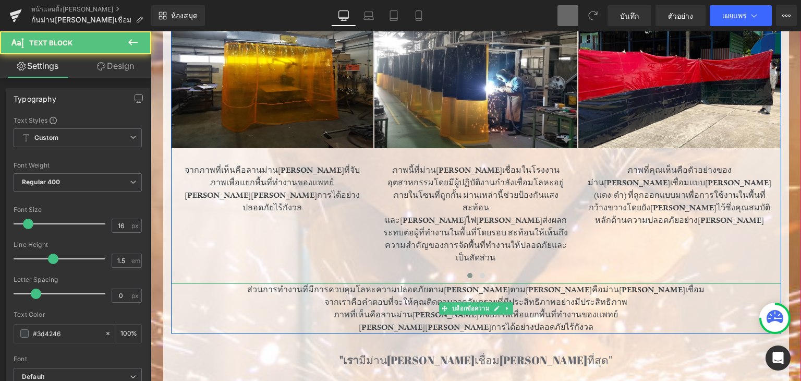
drag, startPoint x: 351, startPoint y: 291, endPoint x: 570, endPoint y: 303, distance: 219.5
click at [570, 303] on div "ส่วนการทำงานที่มีการควบคุมโลหะความปลอดภัยตามปกติตามปกติคือม่านกันแสงเชื่อม จากเ…" at bounding box center [476, 308] width 610 height 50
click at [570, 321] on p "[PERSON_NAME][PERSON_NAME]การได้อย่างปลอดภัยไร้กังวล" at bounding box center [476, 327] width 610 height 13
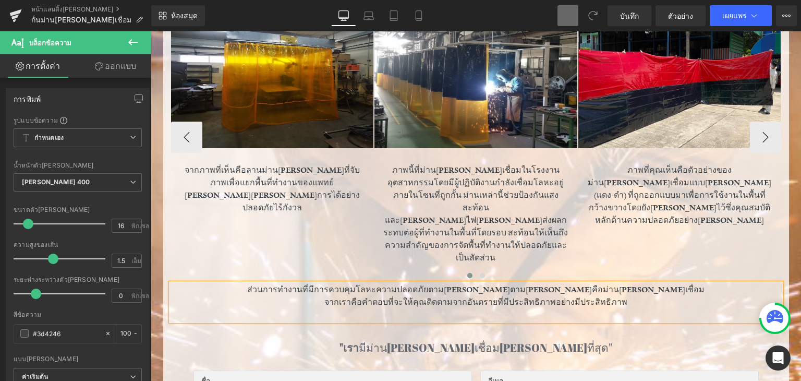
click at [701, 283] on div "ภาพ จากภาพที่เห็นคือลานม่านกันแสงที่จับภาพเพื่อแยกพื้นที่ทำงานของแพทย์  สามารถ…" at bounding box center [578, 138] width 815 height 292
click at [654, 340] on h3 ""เรา มีม่านกันแสงเชื่อมที่ดีที่สุด"" at bounding box center [476, 348] width 574 height 17
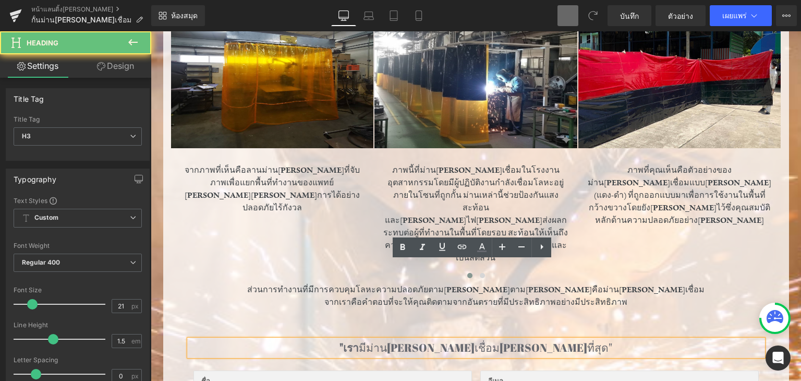
click at [666, 283] on p "ส่วนการทำงานที่มีการควบคุมโลหะความปลอดภัยตาม[PERSON_NAME]ตาม[PERSON_NAME]คือม่า…" at bounding box center [476, 289] width 610 height 13
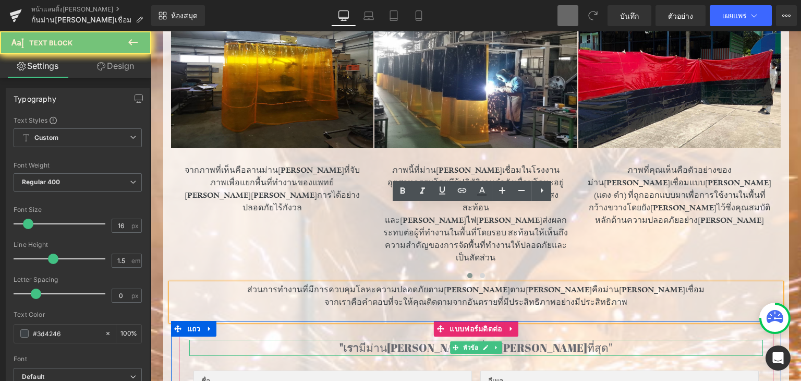
drag, startPoint x: 593, startPoint y: 267, endPoint x: 485, endPoint y: 229, distance: 114.3
click at [594, 340] on h3 ""เรา มีม่านกันแสงเชื่อมที่ดีที่สุด"" at bounding box center [476, 348] width 574 height 17
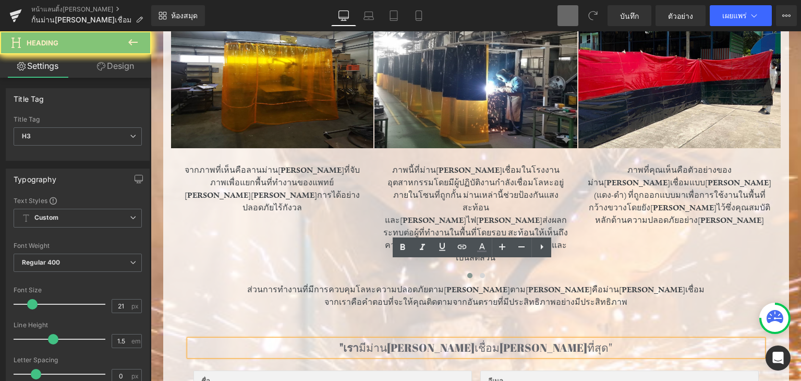
drag, startPoint x: 597, startPoint y: 219, endPoint x: 658, endPoint y: 219, distance: 60.5
click at [599, 297] on font "จากเราคือคำตอบที่จะให้คุณติดตามจากอันตรายที่มีประสิทธิภาพอย่างมีประสิทธิภาพ" at bounding box center [476, 302] width 303 height 10
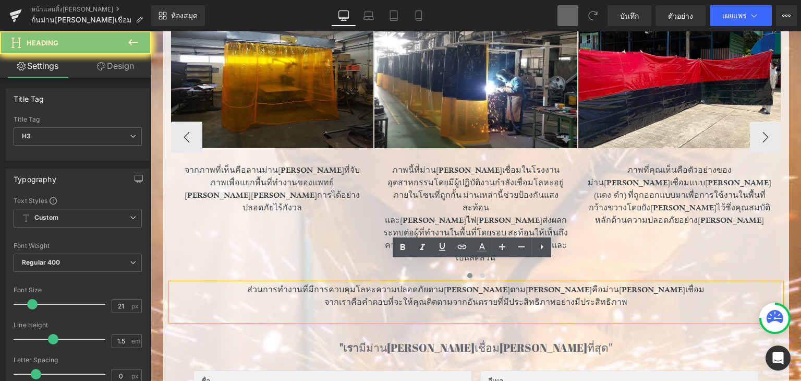
scroll to position [553, 0]
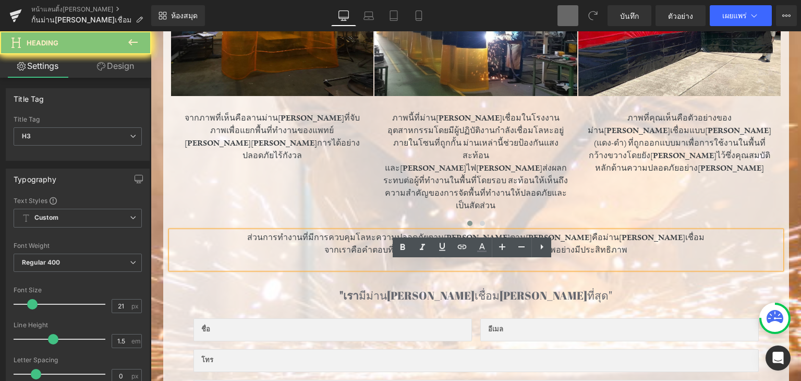
click at [693, 184] on div "ภาพ จากภาพที่เห็นคือลานม่านกันแสงที่จับภาพเพื่อแยกพื้นที่ทำงานของแพทย์  สามารถ…" at bounding box center [578, 85] width 815 height 292
click at [473, 245] on font "จากเราคือคำตอบที่จะให้คุณติดตามจากอันตรายที่มีประสิทธิภาพอย่างมีประสิทธิภาพ" at bounding box center [476, 250] width 303 height 10
click at [427, 256] on p at bounding box center [476, 262] width 610 height 13
click at [331, 256] on p at bounding box center [476, 262] width 610 height 13
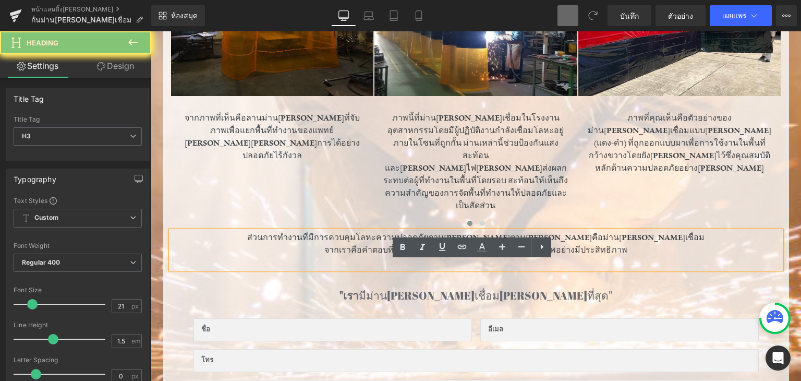
click at [332, 256] on p at bounding box center [476, 262] width 610 height 13
click at [333, 256] on p at bounding box center [476, 262] width 610 height 13
click at [630, 244] on p "จากเราคือคำตอบที่จะให้คุณติดตามจากอันตรายที่มีประสิทธิภาพอย่างมีประสิทธิภาพ" at bounding box center [476, 250] width 610 height 13
drag, startPoint x: 624, startPoint y: 217, endPoint x: 629, endPoint y: 207, distance: 11.7
click at [624, 231] on div "ส่วนการทำงานที่มีการควบคุมโลหะความปลอดภัยตามปกติตามปกติคือม่านกันแสงเชื่อม จากเ…" at bounding box center [476, 250] width 610 height 38
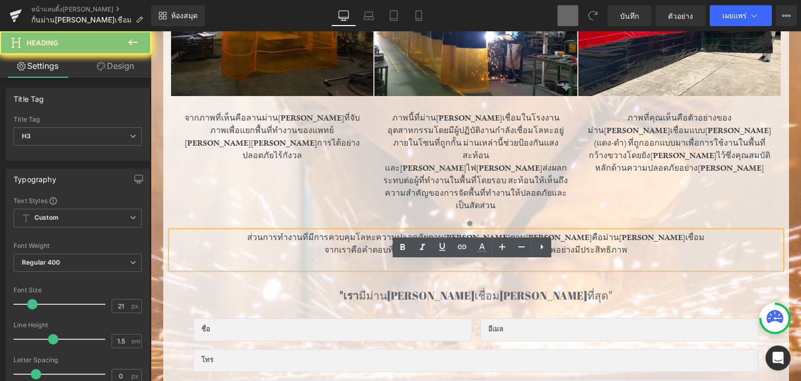
click at [629, 231] on p "ส่วนการทำงานที่มีการควบคุมโลหะความปลอดภัยตาม[PERSON_NAME]ตาม[PERSON_NAME]คือม่า…" at bounding box center [476, 237] width 610 height 13
click at [673, 188] on div "ภาพ จากภาพที่เห็นคือลานม่านกันแสงที่จับภาพเพื่อแยกพื้นที่ทำงานของแพทย์  สามารถ…" at bounding box center [578, 85] width 815 height 292
click at [775, 244] on p "จากเราคือคำตอบที่จะให้คุณติดตามจากอันตรายที่มีประสิทธิภาพอย่างมีประสิทธิภาพ" at bounding box center [476, 250] width 610 height 13
click at [778, 231] on div "ส่วนการทำงานที่มีการควบคุมโลหะความปลอดภัยตามปกติตามปกติคือม่านกันแสงเชื่อม จากเ…" at bounding box center [476, 250] width 610 height 38
click at [783, 226] on div "ปกป้องพื้นที่เชื่อมด้วยม่านกันแสงคุณภาพสูง หัวข้อ ตัวคั่น ภาพ จากภาพที่เห็นคือล…" at bounding box center [476, 226] width 626 height 691
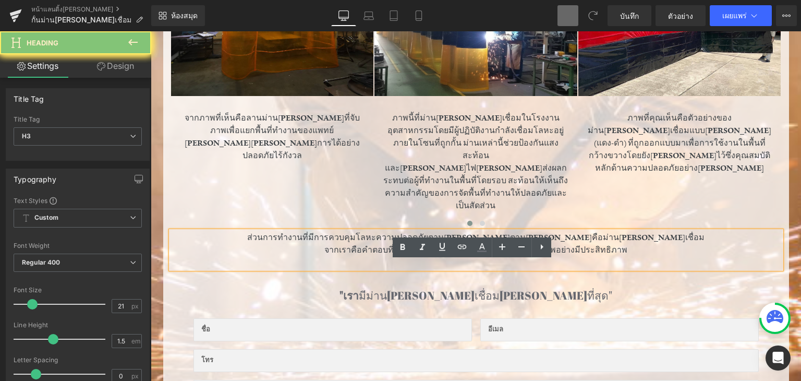
click at [784, 230] on div "ปกป้องพื้นที่เชื่อมด้วยม่านกันแสงคุณภาพสูง หัวข้อ ตัวคั่น ภาพ จากภาพที่เห็นคือล…" at bounding box center [476, 226] width 626 height 691
click at [764, 269] on div ""เรา มีม่านกันแสงเชื่อมที่ดีที่สุด" หัวข้อ ช่องข้อความ ช่องอีเมล แถว ช่องข้อควา…" at bounding box center [476, 368] width 595 height 199
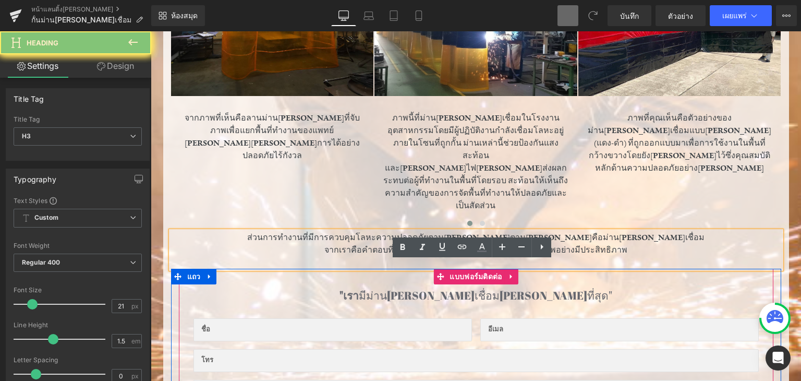
click at [580, 244] on p "จากเราคือคำตอบที่จะให้คุณติดตามจากอันตรายที่มีประสิทธิภาพอย่างมีประสิทธิภาพ" at bounding box center [476, 250] width 610 height 13
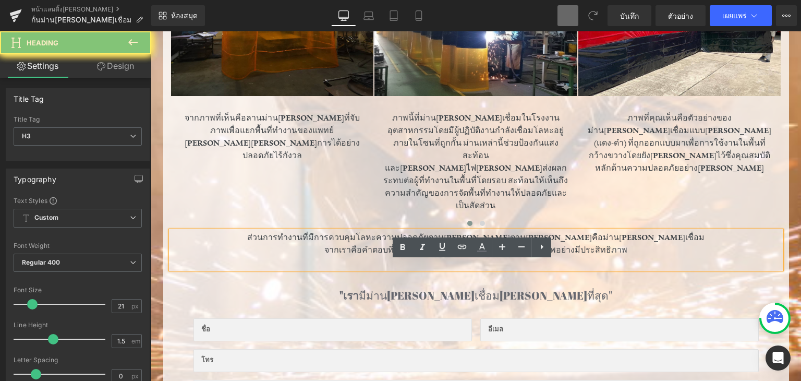
click at [381, 244] on p "จากเราคือคำตอบที่จะให้คุณติดตามจากอันตรายที่มีประสิทธิภาพอย่างมีประสิทธิภาพ" at bounding box center [476, 250] width 610 height 13
click at [384, 244] on p "จากเราคือคำตอบที่จะให้คุณติดตามจากอันตรายที่มีประสิทธิภาพอย่างมีประสิทธิภาพ" at bounding box center [476, 250] width 610 height 13
click at [181, 184] on div "แถว 407 พิกเซล" at bounding box center [277, 190] width 212 height 47
click at [366, 232] on font "ส่วนการทำงานที่มีการควบคุมโลหะความปลอดภัยตาม[PERSON_NAME]ตาม[PERSON_NAME]คือม่า…" at bounding box center [476, 237] width 458 height 10
click at [377, 232] on font "ส่วนการทำงานที่มีการควบคุมโลหะความปลอดภัยตาม[PERSON_NAME]ตาม[PERSON_NAME]คือม่า…" at bounding box center [476, 237] width 458 height 10
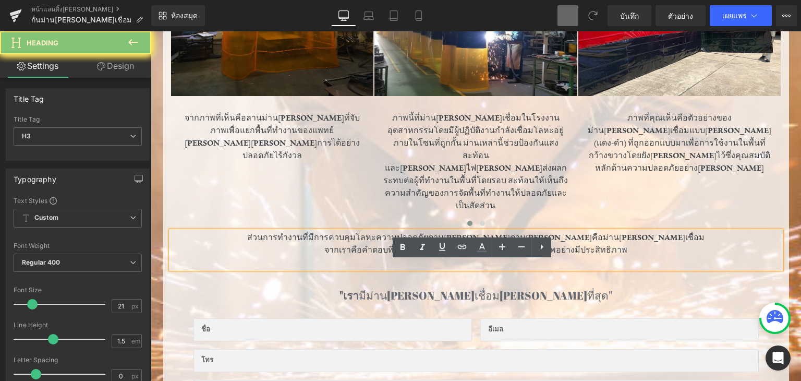
drag, startPoint x: 508, startPoint y: 230, endPoint x: 672, endPoint y: 216, distance: 164.4
click at [510, 256] on p at bounding box center [476, 262] width 610 height 13
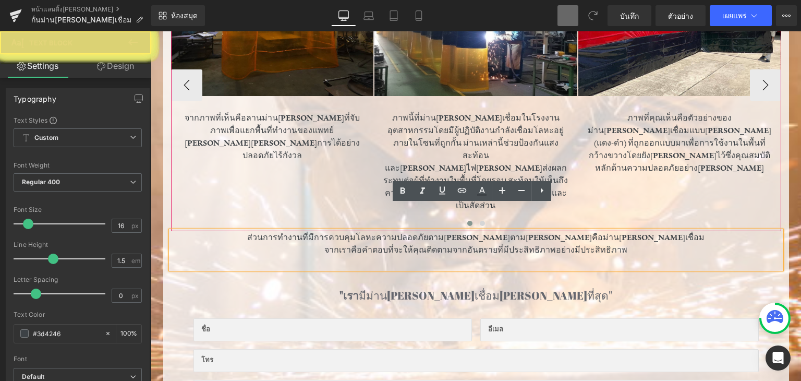
click at [774, 171] on div "ภาพ จากภาพที่เห็นคือลานม่านกันแสงที่จับภาพเพื่อแยกพื้นที่ทำงานของแพทย์  สามารถ…" at bounding box center [578, 85] width 815 height 292
click at [496, 245] on font "จากเราคือคำตอบที่จะให้คุณติดตามจากอันตรายที่มีประสิทธิภาพอย่างมีประสิทธิภาพ" at bounding box center [476, 250] width 303 height 10
click at [691, 231] on p "ส่วนการทำงานที่มีการควบคุมโลหะความปลอดภัยตาม[PERSON_NAME]ตาม[PERSON_NAME]คือม่า…" at bounding box center [476, 237] width 610 height 13
click at [599, 245] on font "จากเราคือคำตอบที่จะให้คุณติดตามจากอันตรายที่มีประสิทธิภาพอย่างมีประสิทธิภาพ" at bounding box center [476, 250] width 303 height 10
click at [622, 244] on p "จากเราคือคำตอบที่จะให้คุณติดตามจากอันตรายที่มีประสิทธิภาพอย่างมีประสิทธิภาพ" at bounding box center [476, 250] width 610 height 13
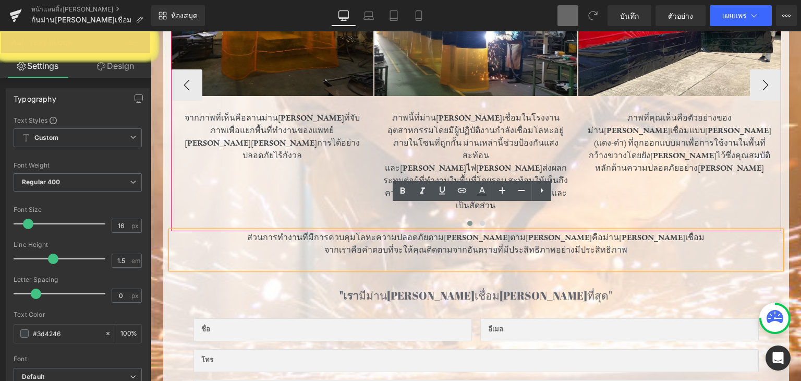
drag, startPoint x: 690, startPoint y: 201, endPoint x: 690, endPoint y: 161, distance: 39.7
click at [690, 161] on div "ภาพ จากภาพที่เห็นคือลานม่านกันแสงที่จับภาพเพื่อแยกพื้นที่ทำงานของแพทย์  สามารถ…" at bounding box center [476, 85] width 610 height 292
click at [690, 161] on div "ภาพที่คุณเห็นคือตัวอย่างของม่านกันแสงเชื่อมแบบสองสี(แดง-ดำ) ที่ถูกออกแบบมาเพื่อ…" at bounding box center [680, 137] width 203 height 83
click at [625, 244] on p "จากเราคือคำตอบที่จะให้คุณติดตามจากอันตรายที่มีประสิทธิภาพอย่างมีประสิทธิภาพ" at bounding box center [476, 250] width 610 height 13
click at [576, 269] on div ""เรา มีม่านกันแสงเชื่อมที่ดีที่สุด" หัวข้อ ช่องข้อความ ช่องอีเมล แถว ช่องข้อควา…" at bounding box center [476, 368] width 595 height 199
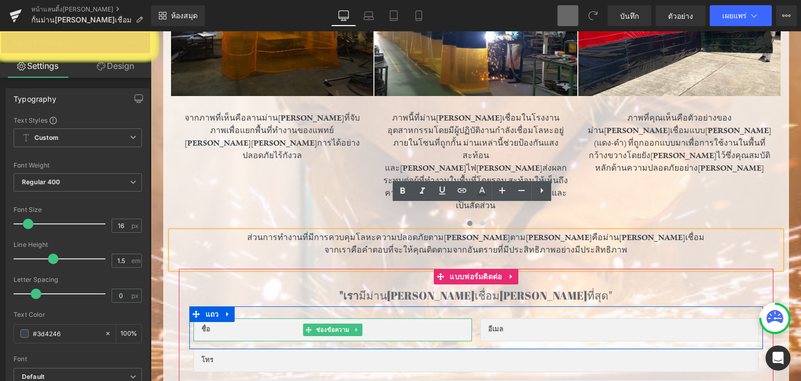
drag, startPoint x: 236, startPoint y: 308, endPoint x: 177, endPoint y: 268, distance: 71.6
click at [235, 318] on input "text" at bounding box center [333, 329] width 279 height 23
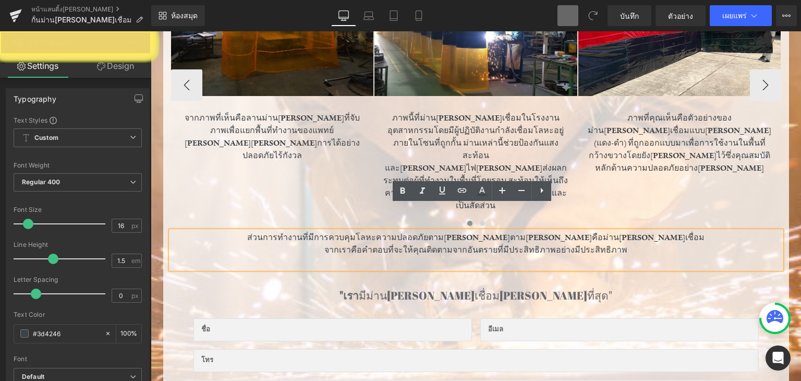
drag, startPoint x: 187, startPoint y: 214, endPoint x: 244, endPoint y: 128, distance: 103.9
click at [187, 231] on p "ส่วนการทำงานที่มีการควบคุมโลหะความปลอดภัยตาม[PERSON_NAME]ตาม[PERSON_NAME]คือม่า…" at bounding box center [476, 237] width 610 height 13
click at [195, 176] on div "แถว 407 พิกเซล" at bounding box center [277, 190] width 212 height 47
click at [259, 113] on div "จากภาพที่เห็นคือลานม่านกันแสงที่จับภาพเพื่อแยกพื้นที่ทำงานของแพทย์  สามารถดำเน…" at bounding box center [272, 137] width 187 height 50
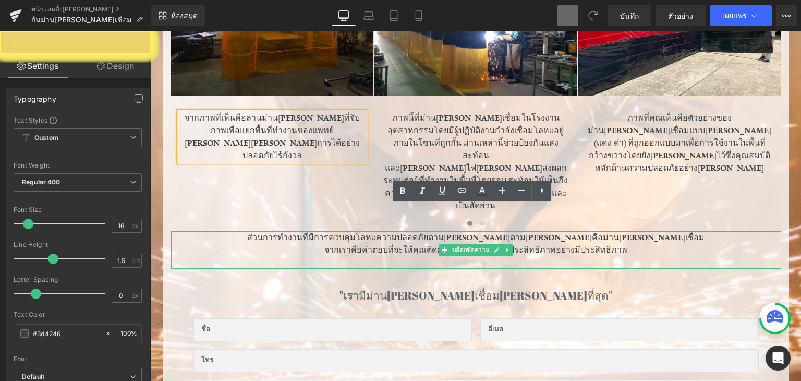
click at [331, 232] on font "ส่วนการทำงานที่มีการควบคุมโลหะความปลอดภัยตาม[PERSON_NAME]ตาม[PERSON_NAME]คือม่า…" at bounding box center [476, 237] width 458 height 10
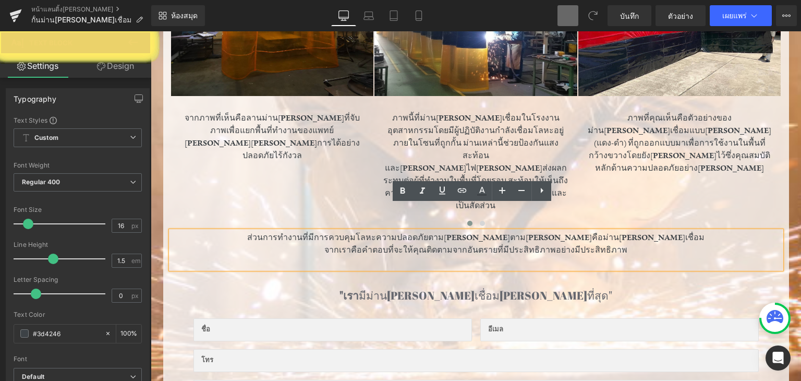
click at [472, 245] on font "จากเราคือคำตอบที่จะให้คุณติดตามจากอันตรายที่มีประสิทธิภาพอย่างมีประสิทธิภาพ" at bounding box center [476, 250] width 303 height 10
click at [474, 245] on font "จากเราคือคำตอบที่จะให้คุณติดตามจากอันตรายที่มีประสิทธิภาพอย่างมีประสิทธิภาพ" at bounding box center [476, 250] width 303 height 10
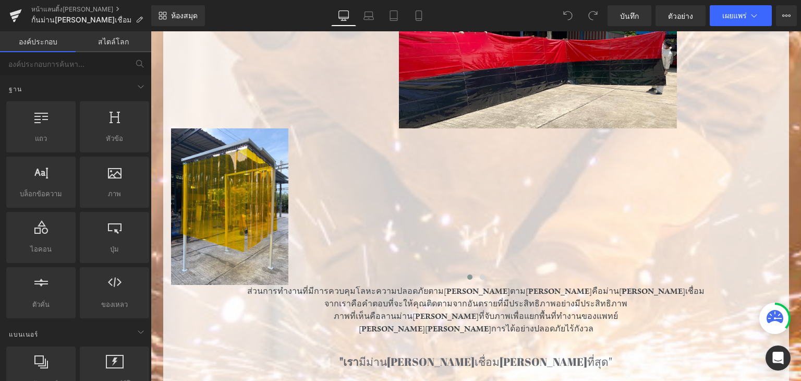
scroll to position [417, 0]
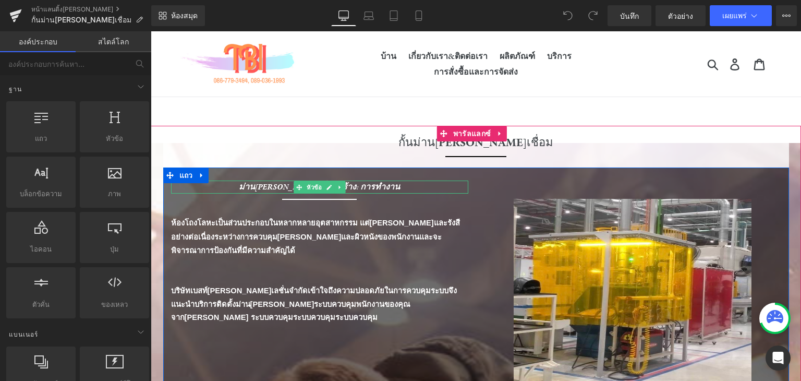
click at [371, 184] on font "ม่าน[PERSON_NAME]เชื่อมสร้าง: การทำงาน" at bounding box center [319, 187] width 161 height 11
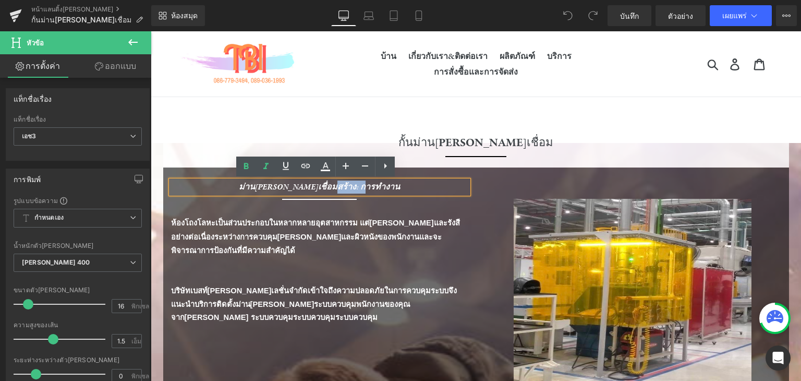
click at [337, 185] on div "ม่านกันแสงเชื่อมสร้าง: การทำงาน" at bounding box center [319, 187] width 297 height 13
click at [335, 184] on font "ม่านกันแสงเชื่อมสร้าง: การทำงาน" at bounding box center [319, 187] width 161 height 11
click at [333, 183] on font "ม่านกันแสงเชื่อมสร้าง: การทำงาน" at bounding box center [319, 187] width 161 height 11
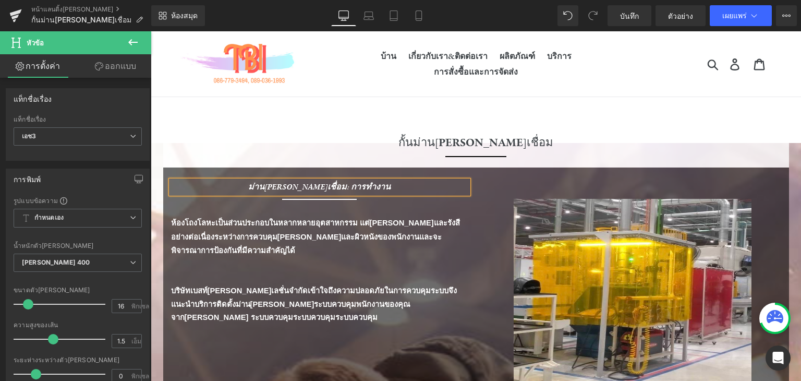
click at [385, 182] on div "ม่านกันแสงเชื่อม: การทำงาน" at bounding box center [319, 187] width 297 height 13
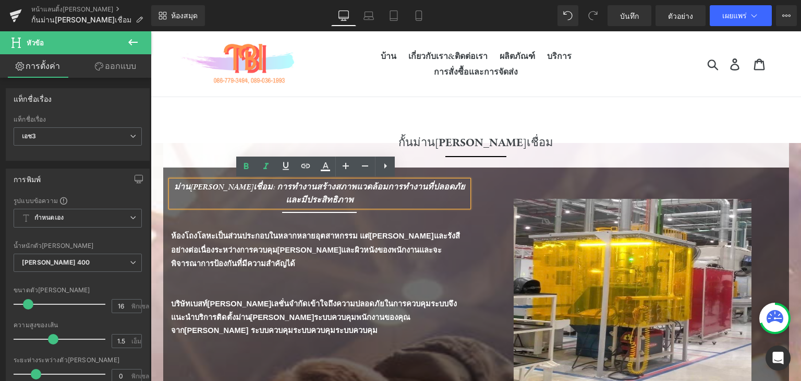
click at [385, 182] on font "ม่านกันแสงเชื่อม: การทำงานสร้างสภาพแวดล้อมการทำงานที่ปลอดภัยและมีประสิทธิภาพ" at bounding box center [319, 194] width 291 height 25
drag, startPoint x: 285, startPoint y: 184, endPoint x: 257, endPoint y: 183, distance: 28.2
click at [257, 183] on font "ม่านกันแสงเชื่อม: การทำงานสร้างสภาพแวดล้อมการทำงานที่ปลอดภัยและมีประสิทธิภาพ" at bounding box center [319, 194] width 291 height 25
click at [282, 186] on font "ม่านกันแสงเชื่อม: การทำงานสร้างสภาพแวดล้อมการทำงานที่ปลอดภัยและมีประสิทธิภาพ" at bounding box center [319, 194] width 291 height 25
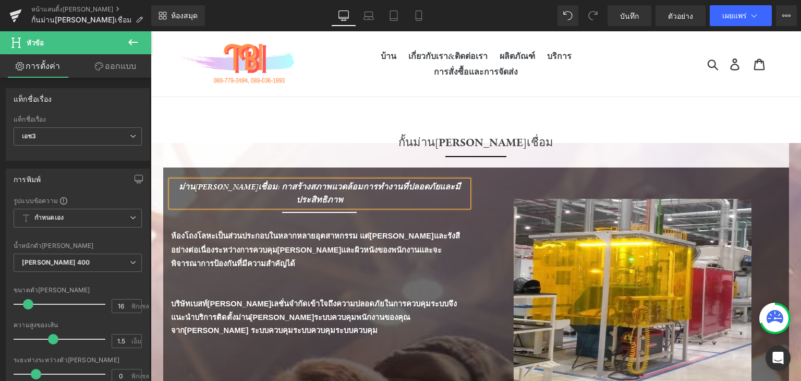
click at [333, 186] on font "ม่านกันแสงเชื่อม: กาสร้างสภาพแวดล้อมการทำงานที่ปลอดภัยและมีประสิทธิภาพ" at bounding box center [320, 194] width 282 height 25
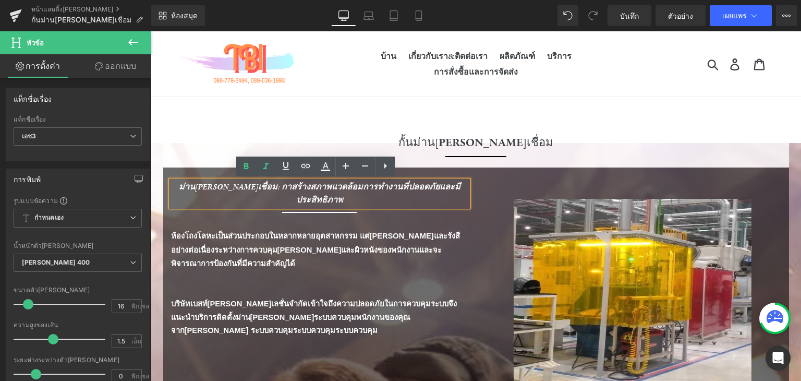
click at [318, 184] on font "ม่านกันแสงเชื่อม: กาสร้างสภาพแวดล้อมการทำงานที่ปลอดภัยและมีประสิทธิภาพ" at bounding box center [320, 194] width 282 height 25
click at [326, 188] on font "ม่านกันแสงเชื่อม: กาสร้างสภาพแวดล้อมการทำงานที่ปลอดภัยและมีประสิทธิภาพ" at bounding box center [320, 194] width 282 height 25
click at [317, 183] on font "ม่านกันแสงเชื่อม: กาสร้างสภาพแวดล้อมการทำงานที่ปลอดภัยและมีประสิทธิภาพ" at bounding box center [320, 194] width 282 height 25
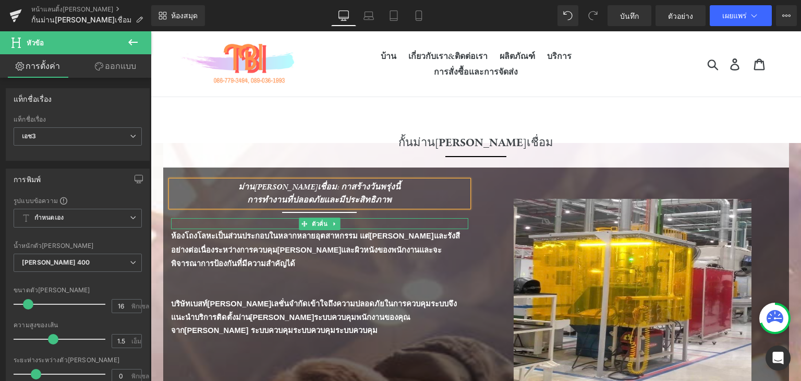
click at [282, 227] on div at bounding box center [319, 227] width 297 height 3
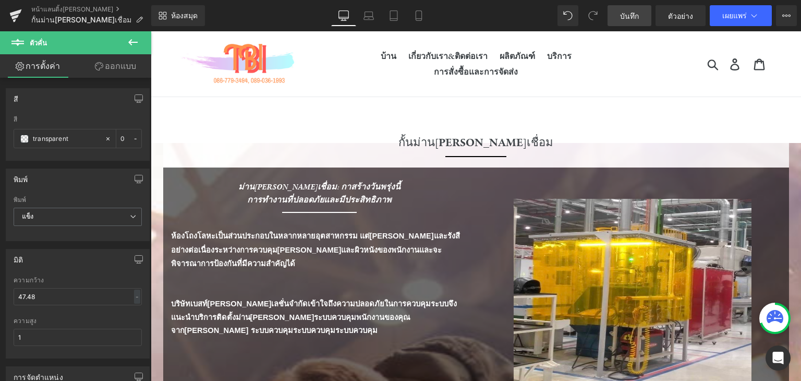
click at [631, 22] on link "บันทึก" at bounding box center [630, 15] width 44 height 21
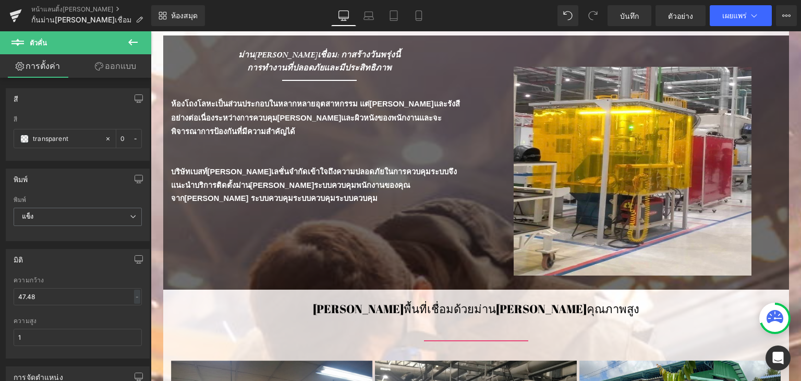
scroll to position [129, 0]
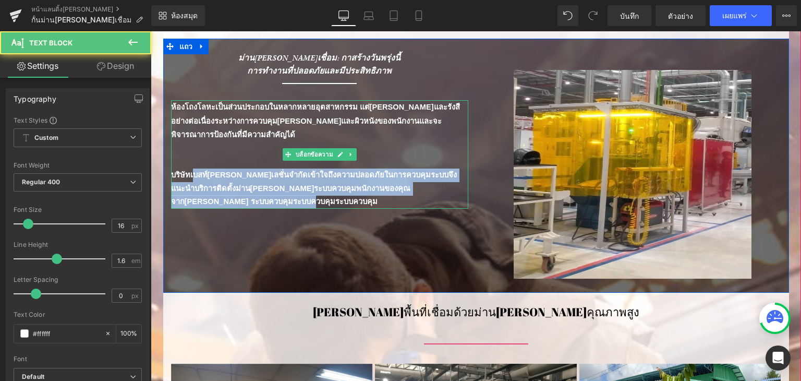
drag, startPoint x: 182, startPoint y: 172, endPoint x: 334, endPoint y: 200, distance: 155.5
click at [334, 200] on p "บริษัทเบสท์ไอซูเลชั่นจำกัดเข้าใจถึงความปลอดภัยในการควบคุมระบบจึงแนะนำบริการติดต…" at bounding box center [319, 189] width 297 height 40
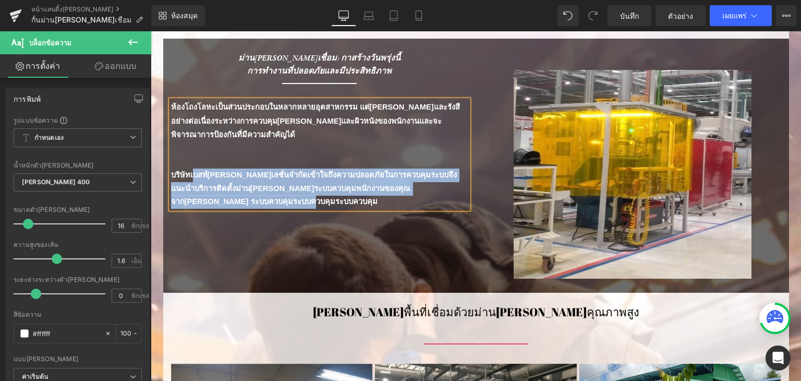
click at [334, 200] on p "บริษัทเบสท์ไอซูเลชั่นจำกัดเข้าใจถึงความปลอดภัยในการควบคุมระบบจึงแนะนำบริการติดต…" at bounding box center [319, 189] width 297 height 40
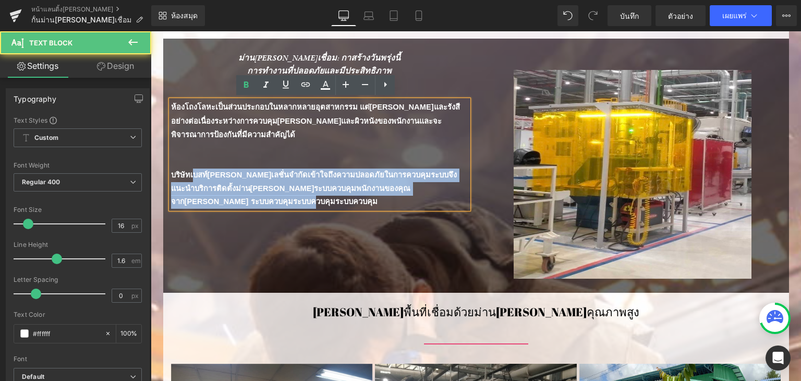
click at [267, 201] on p "บริษัทเบสท์ไอซูเลชั่นจำกัดเข้าใจถึงความปลอดภัยในการควบคุมระบบจึงแนะนำบริการติดต…" at bounding box center [319, 189] width 297 height 40
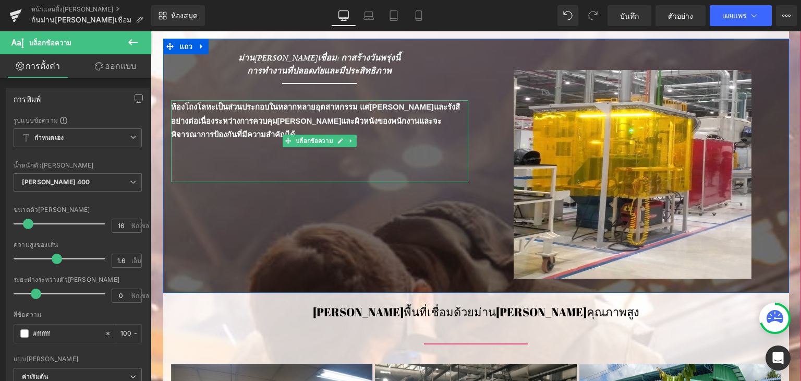
click at [197, 163] on p at bounding box center [319, 162] width 297 height 14
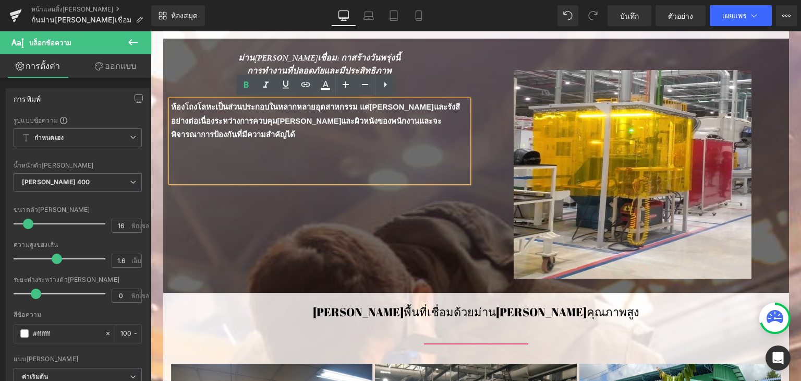
click at [194, 187] on div "ม่านกันแสงเชื่อม: กาสร้างวันพรุ่งนี้ การทำงานที่ปลอดภัยและมีประสิทธิภาพ หัวข้อ …" at bounding box center [476, 166] width 626 height 254
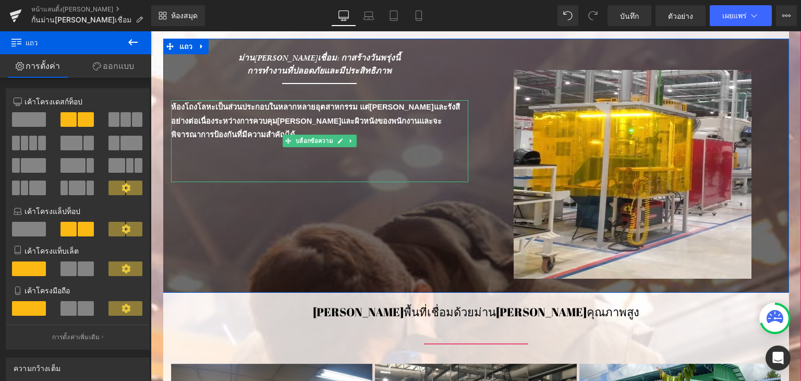
click at [178, 165] on p at bounding box center [319, 162] width 297 height 14
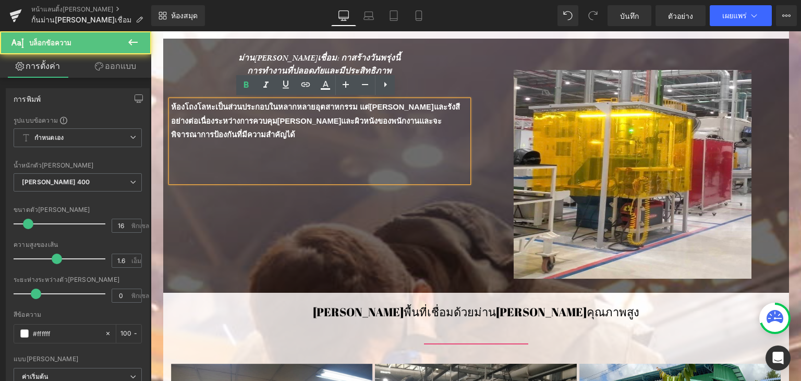
click at [178, 165] on p at bounding box center [319, 162] width 297 height 14
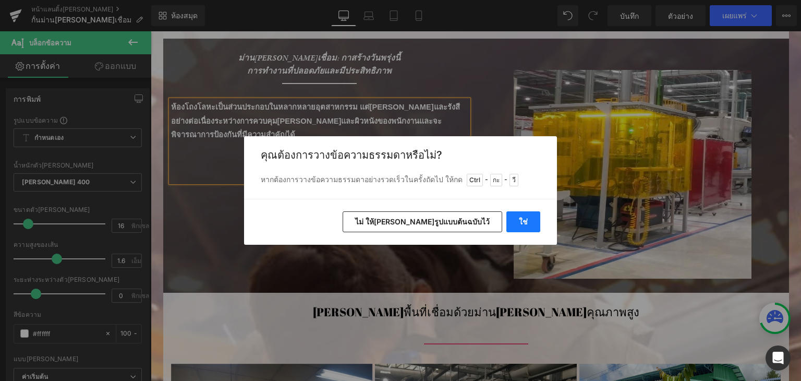
click at [513, 220] on button "ใช่" at bounding box center [524, 221] width 34 height 21
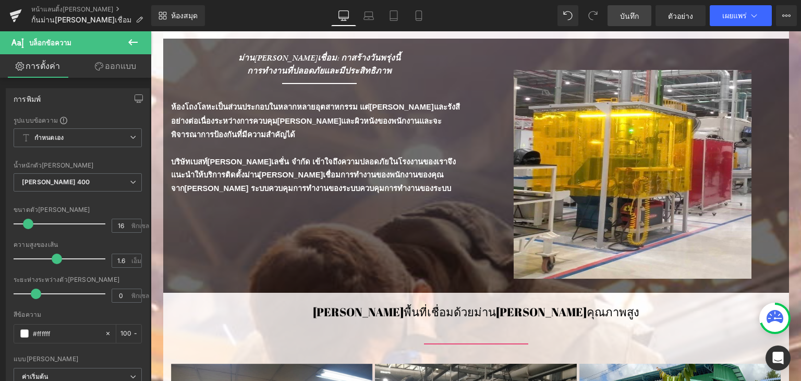
click at [638, 16] on font "บันทึก" at bounding box center [629, 15] width 19 height 9
click at [172, 114] on p "ห้องโถงโลหะเป็นส่วนประกอบในหลากหลายอุตสาหกรรม แต่[PERSON_NAME]และรังสีอย่างต่อเ…" at bounding box center [319, 121] width 297 height 42
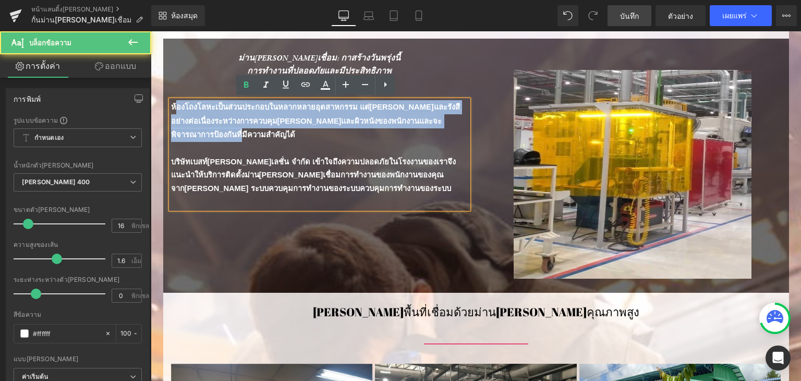
drag, startPoint x: 171, startPoint y: 107, endPoint x: 241, endPoint y: 130, distance: 73.6
click at [241, 130] on p "ห้องโถงโลหะเป็นส่วนประกอบในหลากหลายอุตสาหกรรม แต่[PERSON_NAME]และรังสีอย่างต่อเ…" at bounding box center [319, 121] width 297 height 42
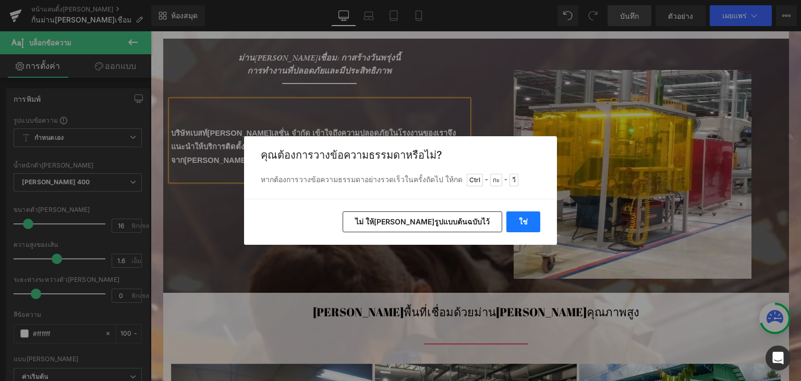
click at [526, 223] on font "ใช่" at bounding box center [523, 221] width 9 height 9
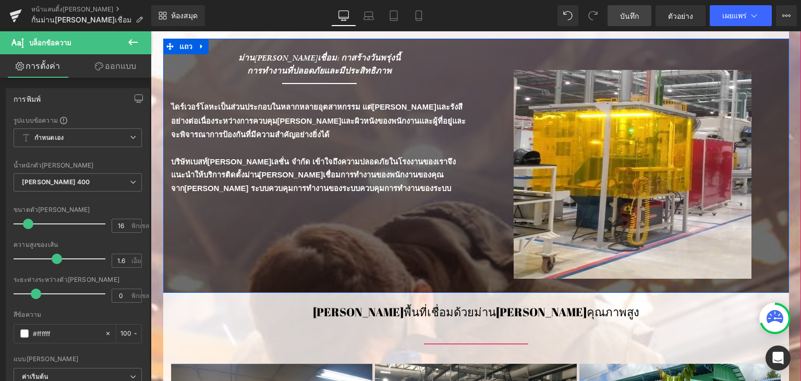
click at [410, 225] on div "ม่านกันแสงเชื่อม: กาสร้างวันพรุ่งนี้ การทำงานที่ปลอดภัยและมีประสิทธิภาพ หัวข้อ …" at bounding box center [476, 166] width 626 height 254
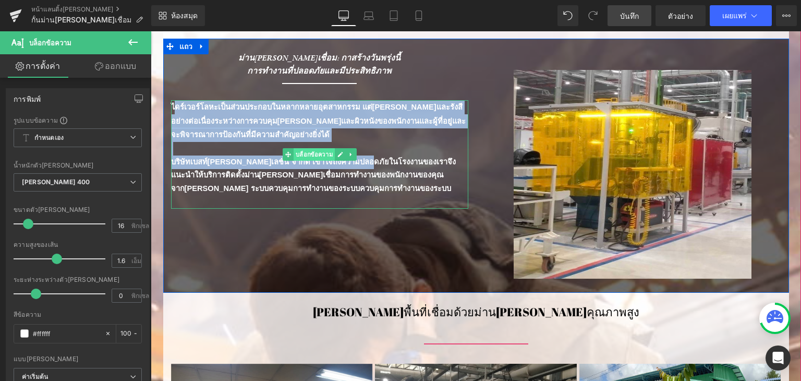
drag, startPoint x: 271, startPoint y: 136, endPoint x: 311, endPoint y: 148, distance: 42.4
click at [311, 148] on div "ไดร์เวอร์โลหะเป็นส่วนประกอบในหลากหลายอุตสาหกรรม แต่แสงจ้าและรังสีอย่างต่อเนื่อง…" at bounding box center [319, 154] width 297 height 109
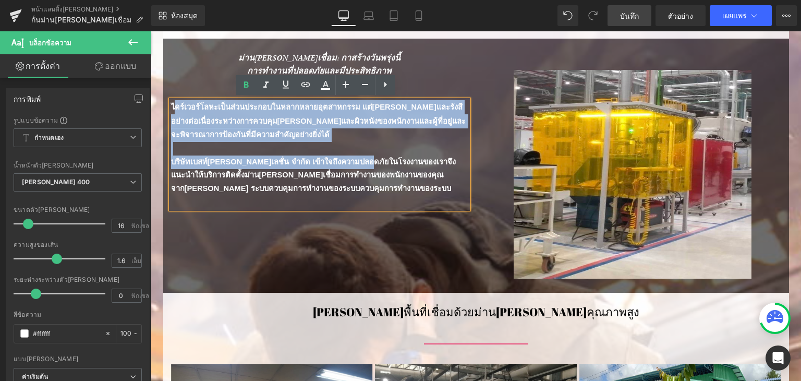
click at [305, 128] on p "ไดร์เวอร์โลหะเป็นส่วนประกอบในหลากหลายอุตสาหกรรม แต่[PERSON_NAME]และรังสีอย่างต่…" at bounding box center [319, 121] width 297 height 42
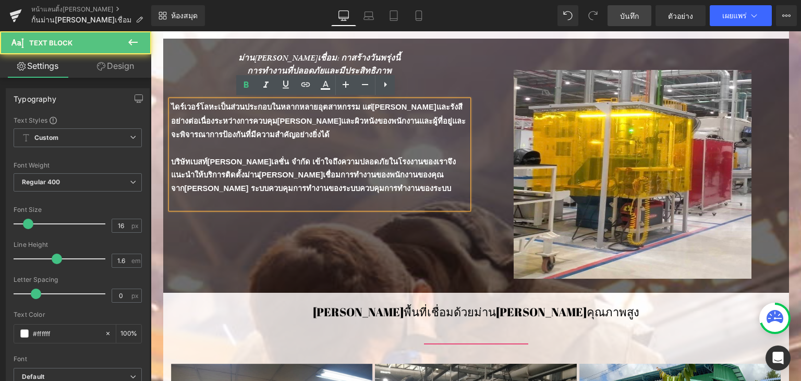
click at [305, 128] on p "ไดร์เวอร์โลหะเป็นส่วนประกอบในหลากหลายอุตสาหกรรม แต่[PERSON_NAME]และรังสีอย่างต่…" at bounding box center [319, 121] width 297 height 42
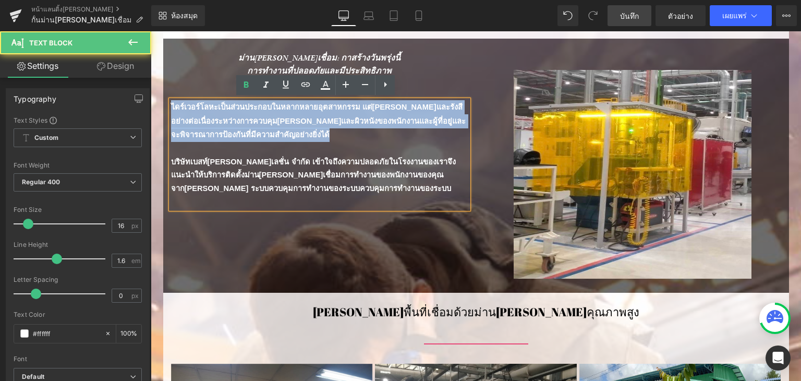
drag, startPoint x: 167, startPoint y: 105, endPoint x: 286, endPoint y: 142, distance: 124.2
click at [286, 142] on div "ไดร์เวอร์โลหะเป็นส่วนประกอบในหลากหลายอุตสาหกรรม แต่[PERSON_NAME]และรังสีอย่างต่…" at bounding box center [319, 154] width 297 height 109
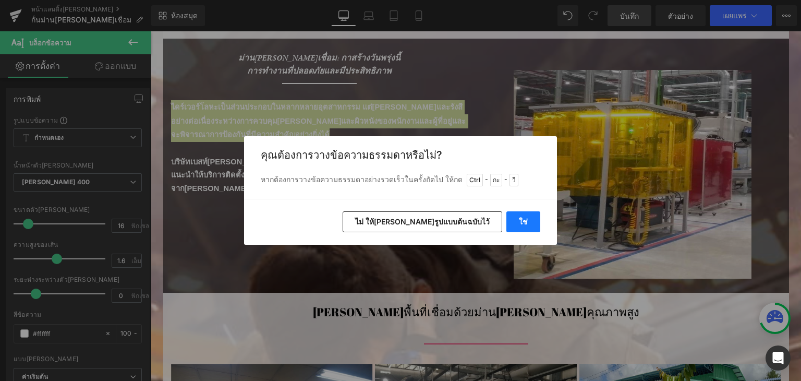
click at [522, 222] on font "ใช่" at bounding box center [523, 221] width 9 height 9
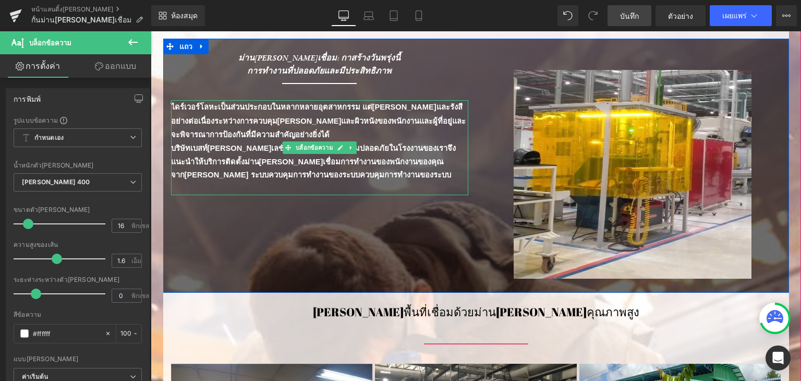
click at [289, 129] on p "ไดร์เวอร์โลหะเป็นส่วนประกอบในหลากหลายอุตสาหกรรม แต่[PERSON_NAME]และรังสีอย่างต่…" at bounding box center [319, 121] width 297 height 42
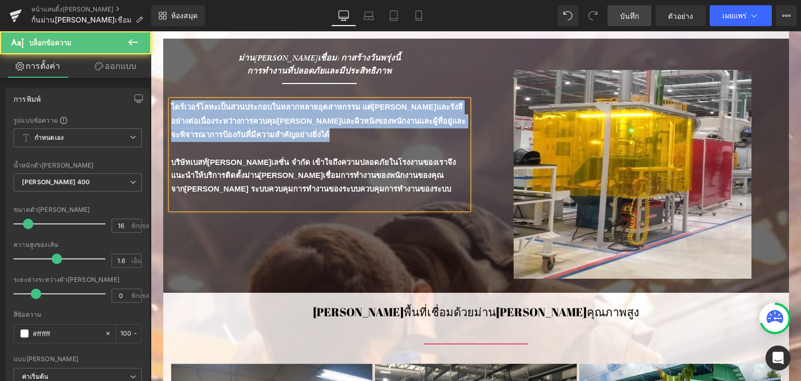
drag, startPoint x: 253, startPoint y: 123, endPoint x: 280, endPoint y: 142, distance: 32.9
click at [280, 142] on div "ไดร์เวอร์โลหะเป็นส่วนประกอบในหลากหลายอุตสาหกรรม แต่[PERSON_NAME]และรังสีอย่างต่…" at bounding box center [319, 154] width 297 height 109
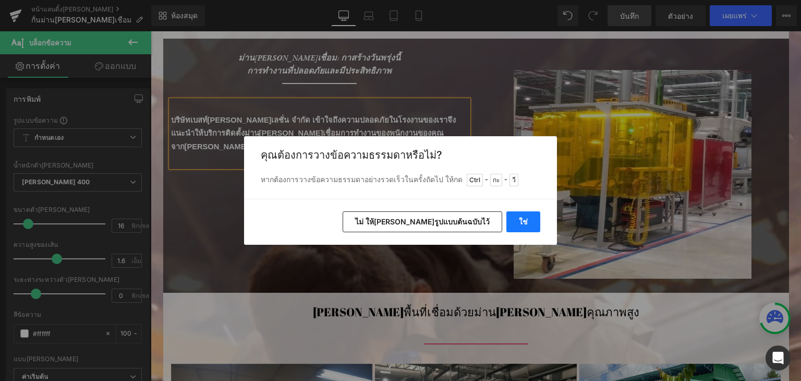
drag, startPoint x: 515, startPoint y: 221, endPoint x: 367, endPoint y: 188, distance: 152.4
click at [518, 218] on button "ใช่" at bounding box center [524, 221] width 34 height 21
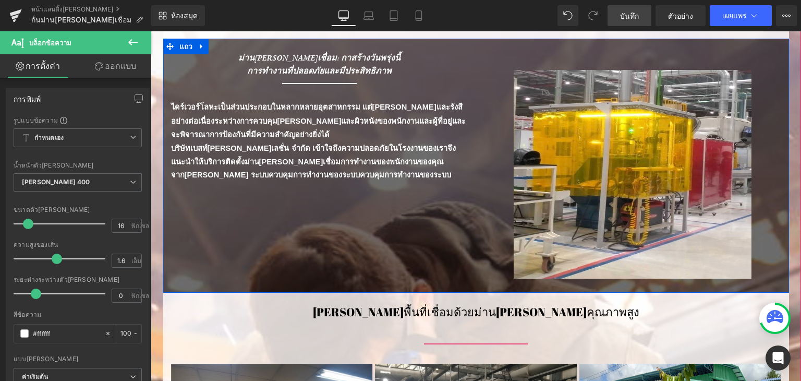
click at [346, 194] on div "ม่านกันแสงเชื่อม: กาสร้างวันพรุ่งนี้ การทำงานที่ปลอดภัยและมีประสิทธิภาพ หัวข้อ …" at bounding box center [476, 166] width 626 height 254
drag, startPoint x: 169, startPoint y: 107, endPoint x: 144, endPoint y: 120, distance: 28.2
drag, startPoint x: 137, startPoint y: 125, endPoint x: 116, endPoint y: 69, distance: 59.1
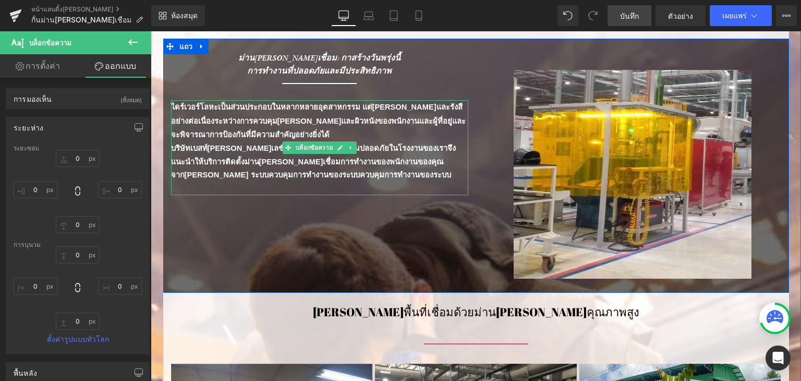
click at [292, 136] on p "ไดร์เวอร์โลหะเป็นส่วนประกอบในหลากหลายอุตสาหกรรม แต่[PERSON_NAME]และรังสีอย่างต่…" at bounding box center [319, 121] width 297 height 42
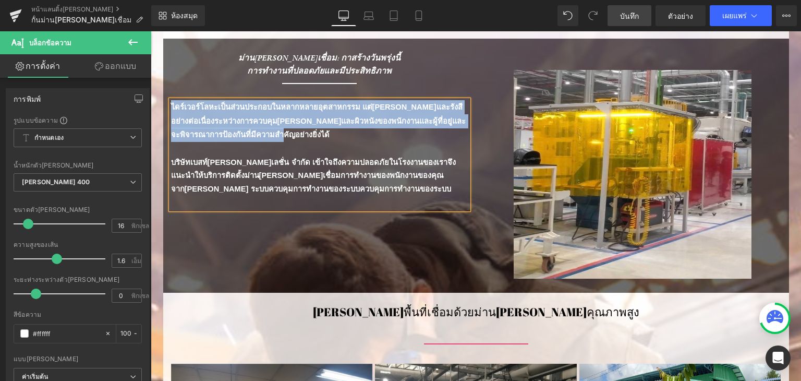
drag, startPoint x: 168, startPoint y: 103, endPoint x: 299, endPoint y: 130, distance: 134.3
click at [299, 130] on p "ไดร์เวอร์โลหะเป็นส่วนประกอบในหลากหลายอุตสาหกรรม แต่[PERSON_NAME]และรังสีอย่างต่…" at bounding box center [319, 121] width 297 height 42
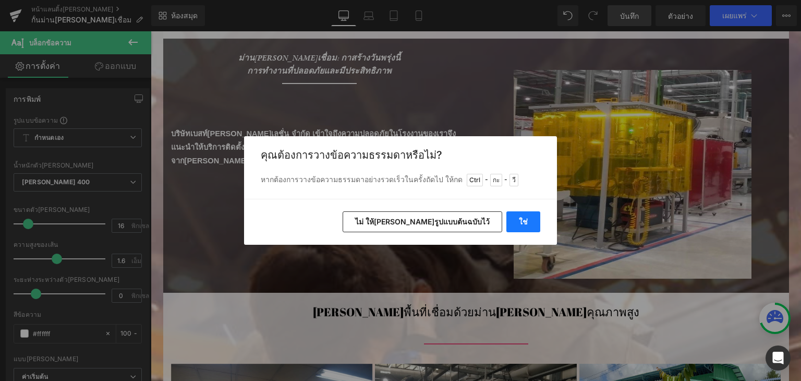
click at [522, 216] on button "ใช่" at bounding box center [524, 221] width 34 height 21
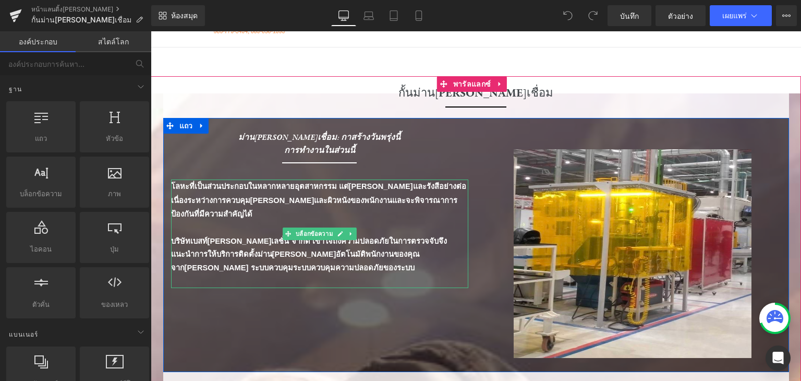
scroll to position [52, 0]
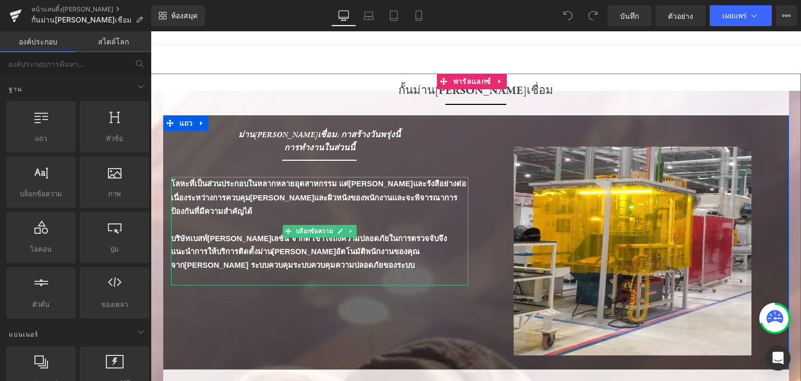
click at [269, 270] on p "บริษัทเบสท์[PERSON_NAME]เลชั่น จำกัด เข้าใจถึงความปลอดภัยในการตรวจจับจึงแนะนำกา…" at bounding box center [319, 252] width 297 height 40
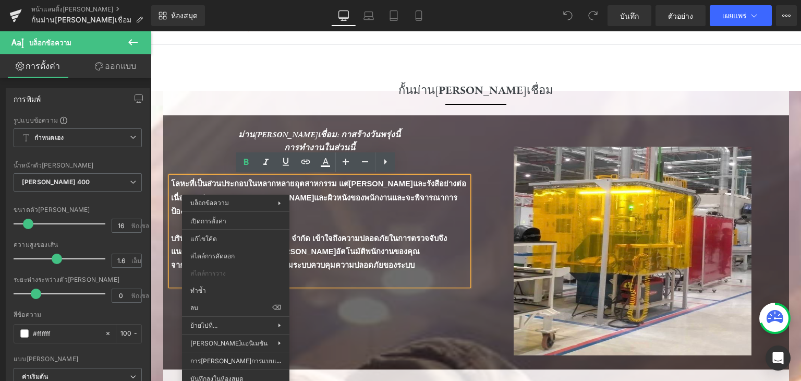
drag, startPoint x: 372, startPoint y: 336, endPoint x: 217, endPoint y: 302, distance: 158.6
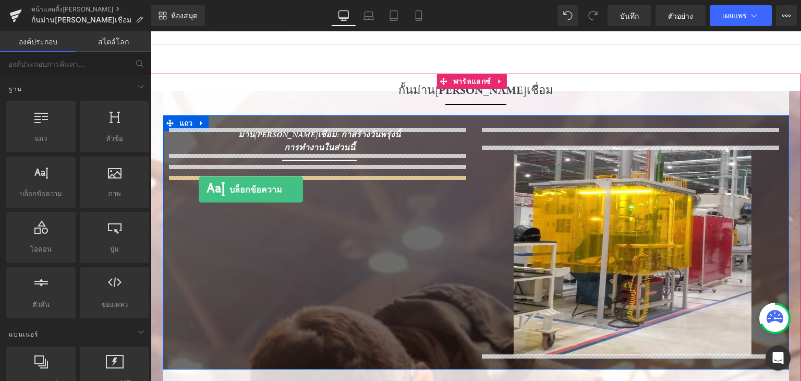
drag, startPoint x: 199, startPoint y: 210, endPoint x: 199, endPoint y: 189, distance: 20.9
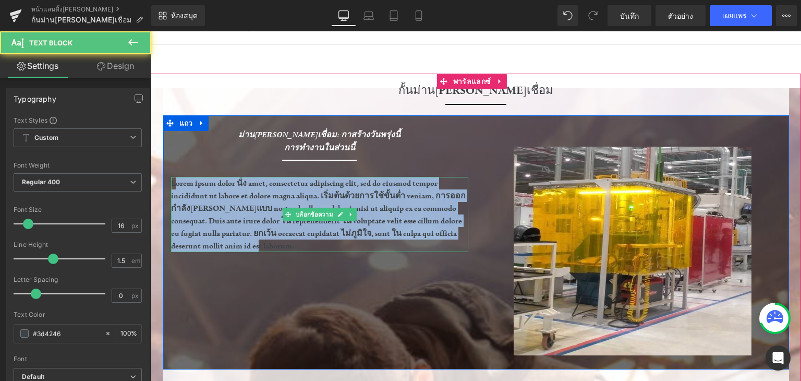
drag, startPoint x: 171, startPoint y: 178, endPoint x: 332, endPoint y: 247, distance: 175.3
click at [332, 247] on p "Lorem ipsum dolor นั่ง amet, consectetur adipiscing elit, sed do eiusmod tempor…" at bounding box center [319, 214] width 297 height 75
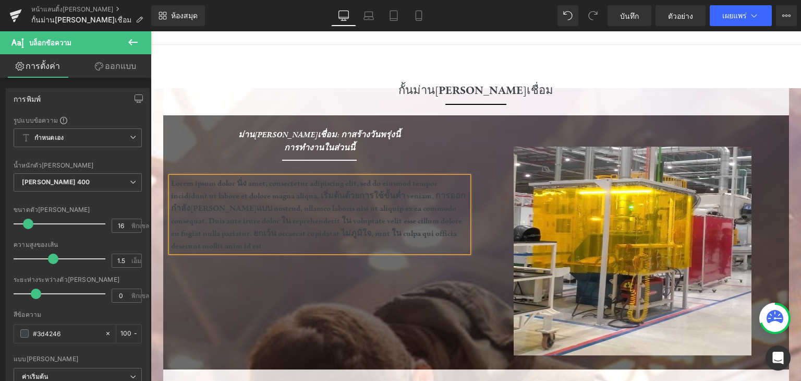
drag, startPoint x: 331, startPoint y: 247, endPoint x: 164, endPoint y: 177, distance: 181.0
click at [171, 177] on div "Lorem ipsum dolor นั่ง amet, consectetur adipiscing elit, sed do eiusmod tempor…" at bounding box center [319, 214] width 297 height 75
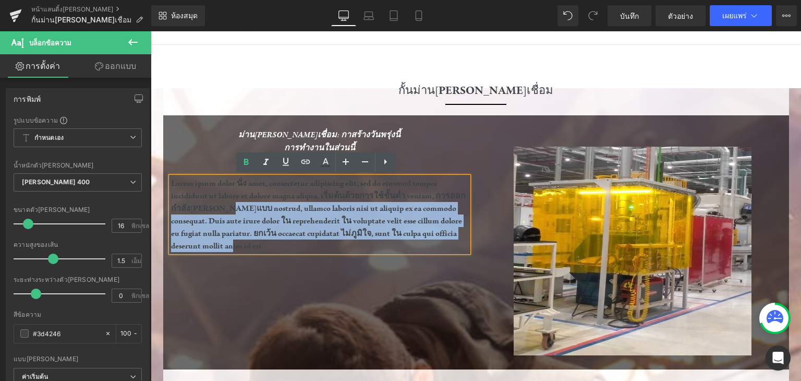
drag, startPoint x: 164, startPoint y: 177, endPoint x: 229, endPoint y: 208, distance: 72.1
click at [229, 208] on div "Lorem ipsum dolor นั่ง amet, consectetur adipiscing elit, sed do eiusmod tempor…" at bounding box center [319, 214] width 297 height 75
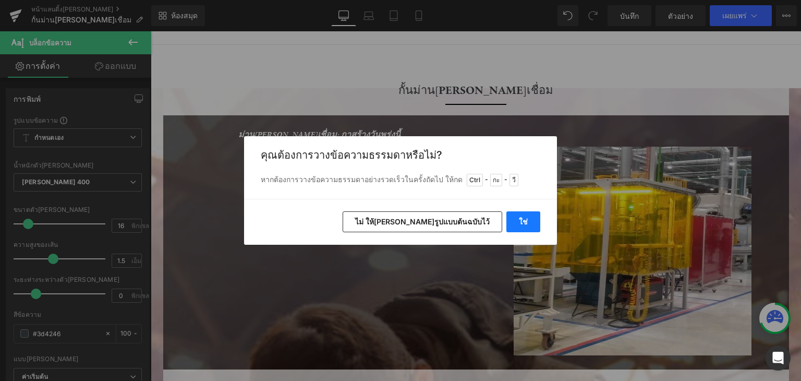
click at [532, 226] on button "ใช่" at bounding box center [524, 221] width 34 height 21
click at [532, 226] on img at bounding box center [633, 251] width 238 height 209
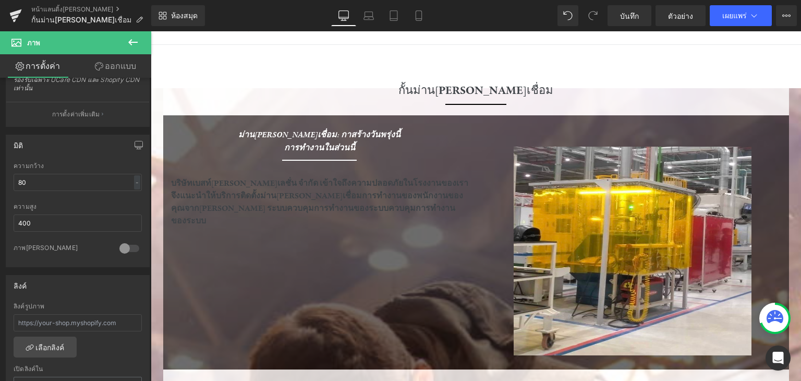
scroll to position [313, 0]
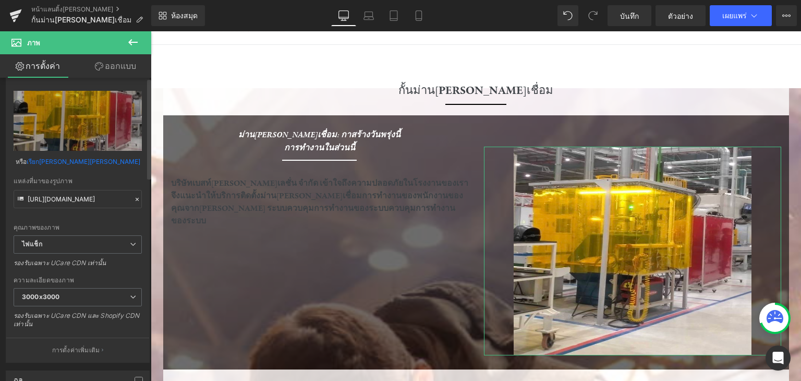
scroll to position [0, 0]
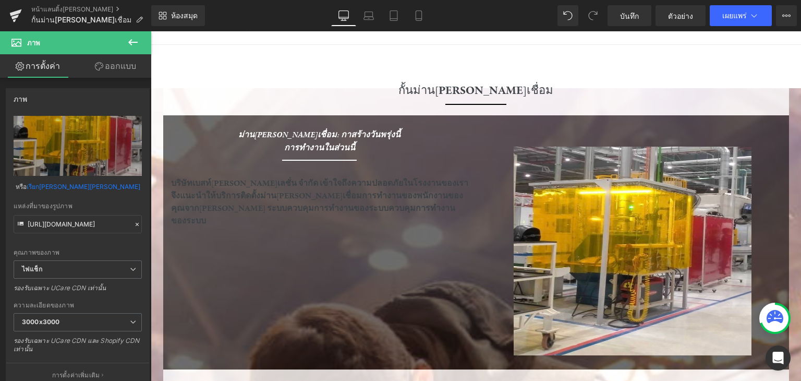
click at [241, 227] on div at bounding box center [319, 233] width 297 height 13
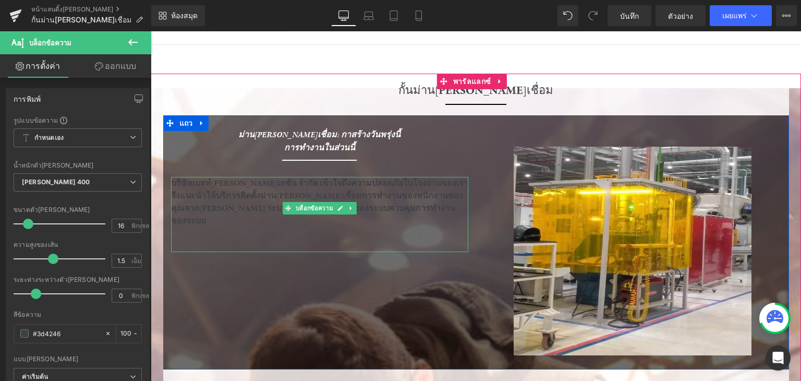
drag, startPoint x: 213, startPoint y: 203, endPoint x: 184, endPoint y: 214, distance: 31.2
click at [213, 203] on font "บริษัทเบสท์[PERSON_NAME]เลชั่น จำกัด เข้าใจถึงความปลอดภัยในโรงงานของเราจึงแนะนำ…" at bounding box center [319, 202] width 297 height 48
click at [222, 196] on font "บริษัทเบสท์[PERSON_NAME]เลชั่น จำกัด เข้าใจถึงความปลอดภัยในโรงงานของเราจึงแนะนำ…" at bounding box center [319, 202] width 297 height 48
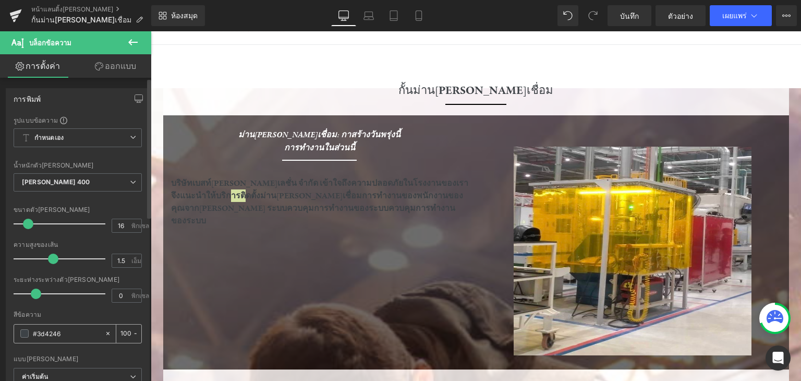
click at [22, 330] on span at bounding box center [24, 333] width 8 height 8
click at [24, 329] on span at bounding box center [24, 333] width 8 height 8
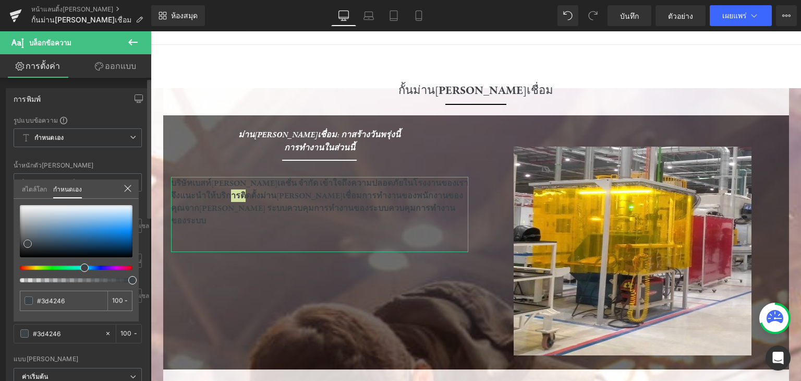
drag, startPoint x: 23, startPoint y: 206, endPoint x: 33, endPoint y: 207, distance: 10.0
click at [23, 205] on div at bounding box center [76, 231] width 113 height 52
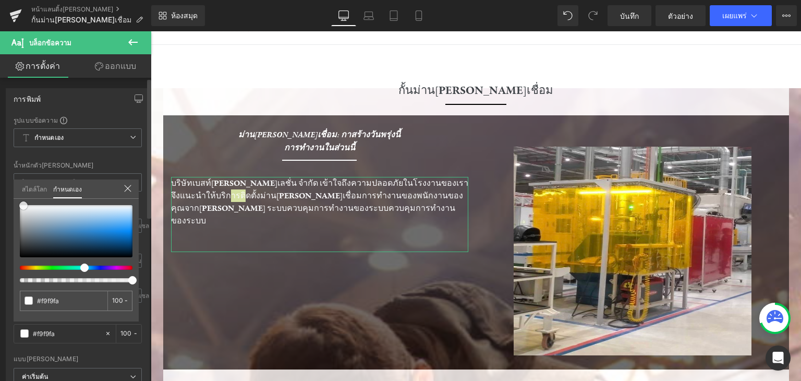
type input "#f9f9fa"
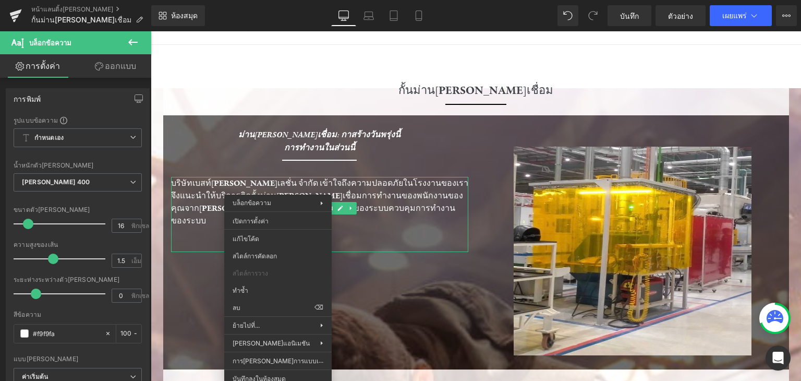
drag, startPoint x: 401, startPoint y: 340, endPoint x: 248, endPoint y: 303, distance: 157.2
click at [250, 308] on div "ม่าน[PERSON_NAME]เชื่อม: กาสร้างวันพรุ่งนี้ การทำงานในส่วนนี้ หัวข้อ ตัวคั่น ตั…" at bounding box center [476, 242] width 626 height 254
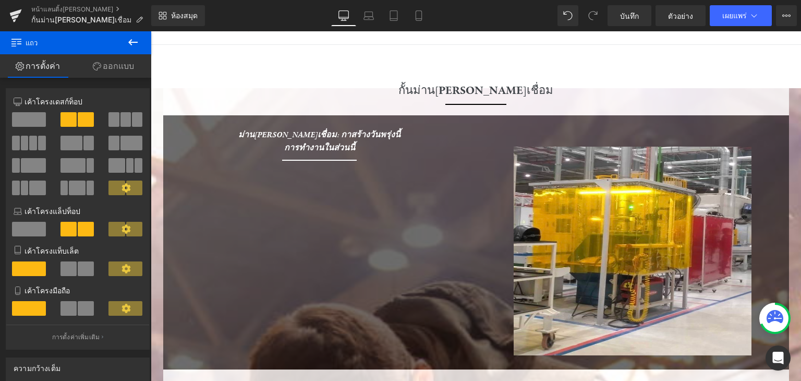
click at [96, 50] on span "แถว" at bounding box center [62, 42] width 104 height 23
click at [136, 36] on icon at bounding box center [133, 42] width 13 height 13
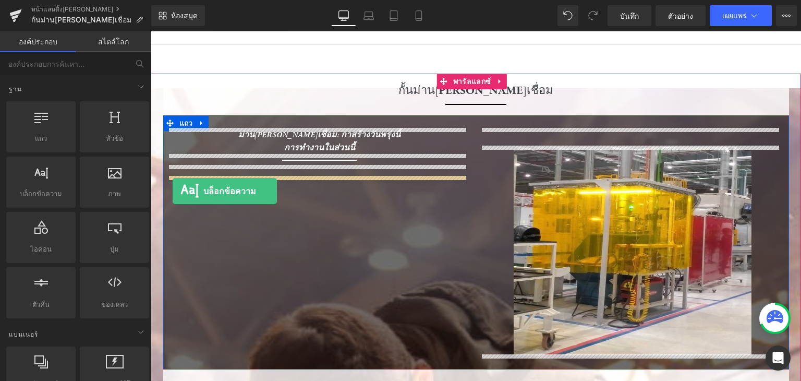
drag, startPoint x: 199, startPoint y: 215, endPoint x: 173, endPoint y: 191, distance: 35.8
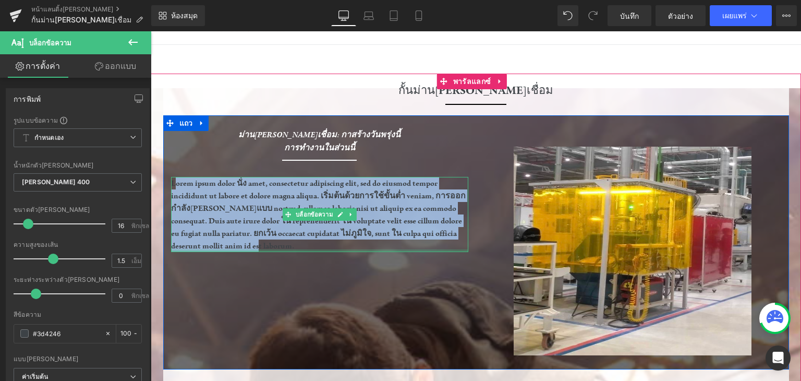
drag, startPoint x: 170, startPoint y: 182, endPoint x: 303, endPoint y: 248, distance: 148.2
click at [303, 248] on div "Lorem ipsum dolor นั่ง amet, consectetur adipiscing elit, sed do eiusmod tempor…" at bounding box center [319, 214] width 297 height 75
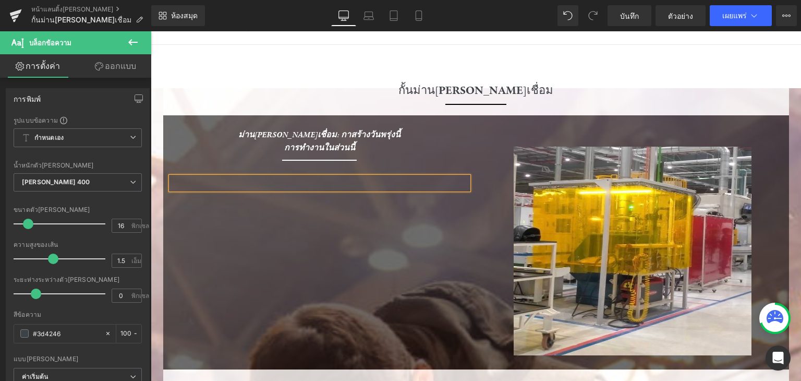
click at [257, 182] on p at bounding box center [319, 183] width 297 height 13
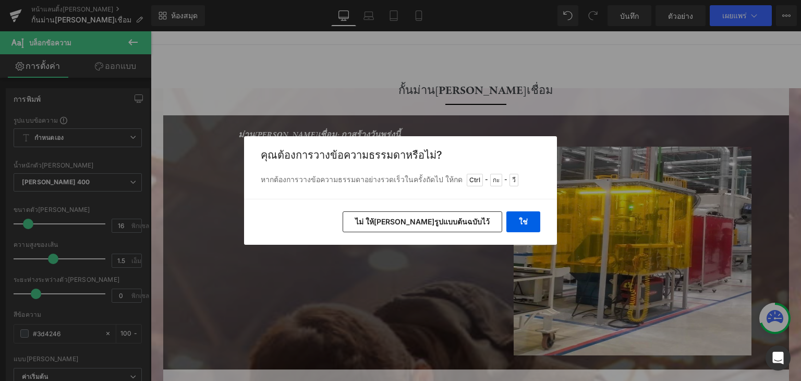
click at [459, 221] on font "ไม่ ให้[PERSON_NAME]รูปแบบต้นฉบับไว้" at bounding box center [422, 221] width 135 height 9
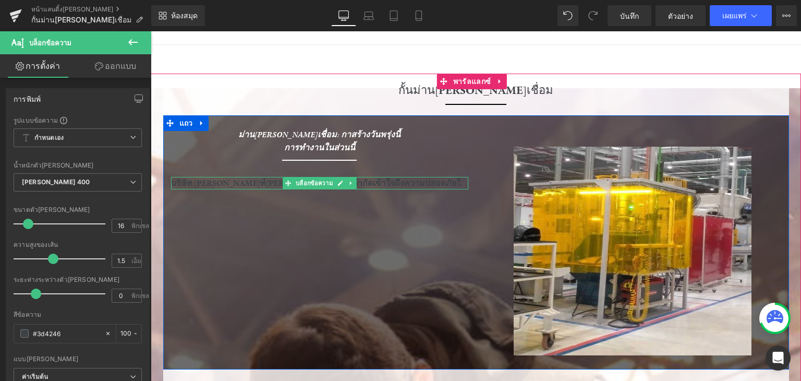
click at [382, 183] on p "บริษัท [PERSON_NAME]ท์[PERSON_NAME]เลชั่น จำกัด เข้าใจถึงความปลอดภัยใ" at bounding box center [319, 183] width 297 height 13
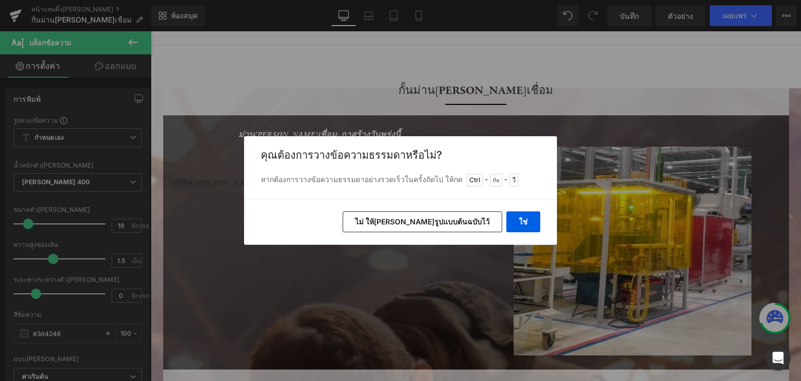
click at [435, 222] on font "ไม่ ให้[PERSON_NAME]รูปแบบต้นฉบับไว้" at bounding box center [422, 221] width 135 height 9
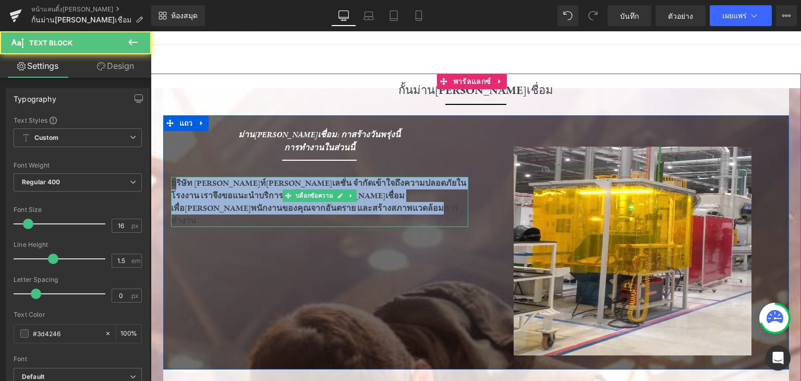
drag, startPoint x: 171, startPoint y: 186, endPoint x: 285, endPoint y: 209, distance: 117.0
click at [285, 209] on p "บริษัท [PERSON_NAME]ท์[PERSON_NAME]เลชั่น จำกัด เข้าใจถึงความปลอดภัยในโรงงาน เร…" at bounding box center [319, 202] width 297 height 50
click at [285, 209] on font "เข้าใจถึงความปลอดภัยในโรงงาน เราจึงขอแนะนำ บริการติดตั้งม่าน[PERSON_NAME]เชื่อม…" at bounding box center [318, 202] width 295 height 48
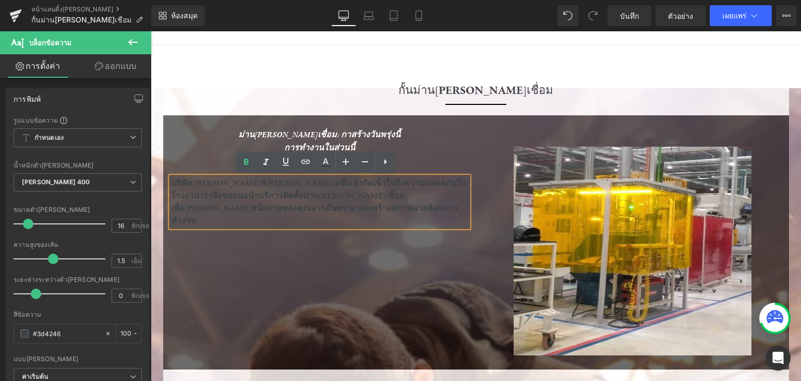
click at [303, 206] on p "บริษัท [PERSON_NAME]ท์[PERSON_NAME]เลชั่น จำกัด เข้าใจถึงความปลอดภัยในโรงงาน เร…" at bounding box center [319, 202] width 297 height 50
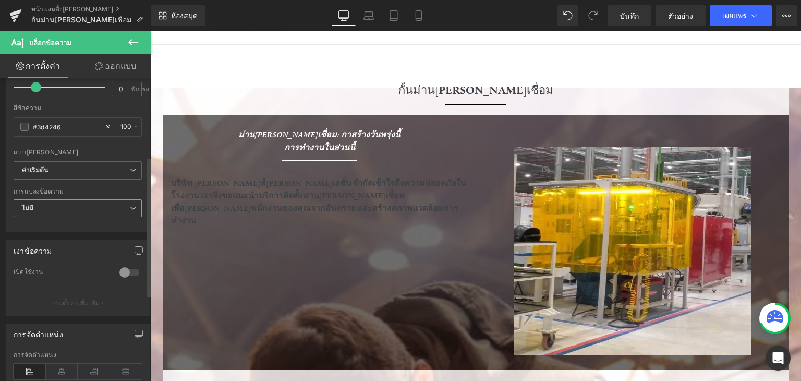
scroll to position [209, 0]
click at [27, 124] on span at bounding box center [24, 125] width 8 height 8
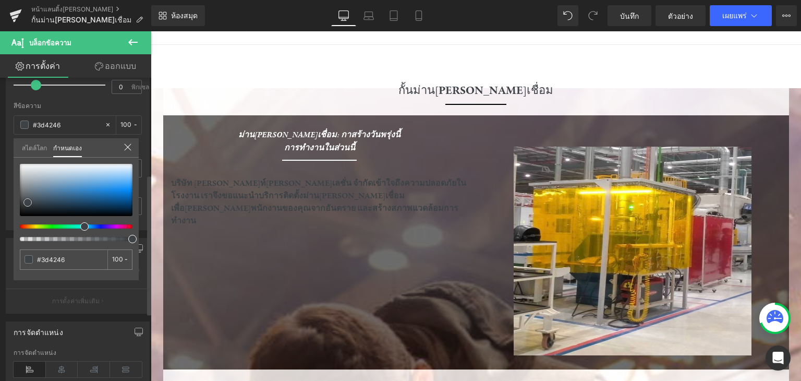
click at [23, 164] on div at bounding box center [76, 190] width 113 height 52
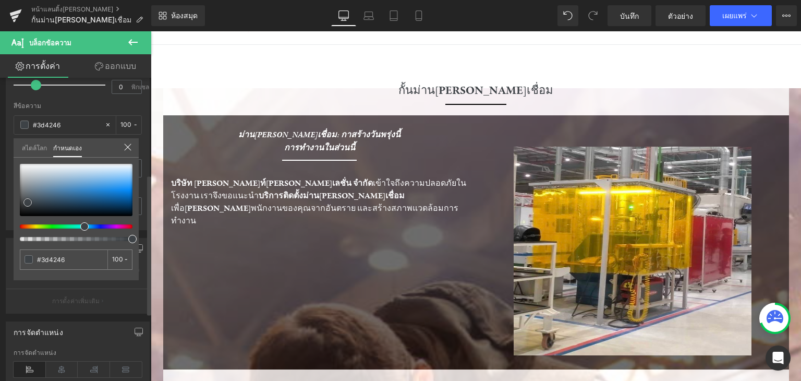
type input "#f9f9fa"
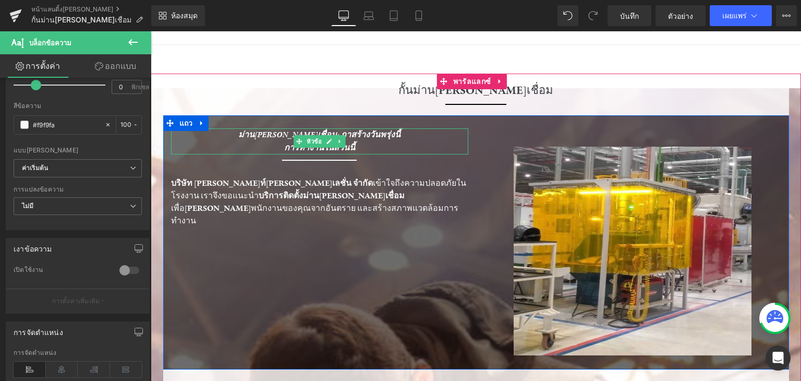
click at [392, 134] on div "ม่าน[PERSON_NAME]เชื่อม: กาสร้างวันพรุ่งนี้ การทำงานในส่วนนี้" at bounding box center [319, 141] width 297 height 26
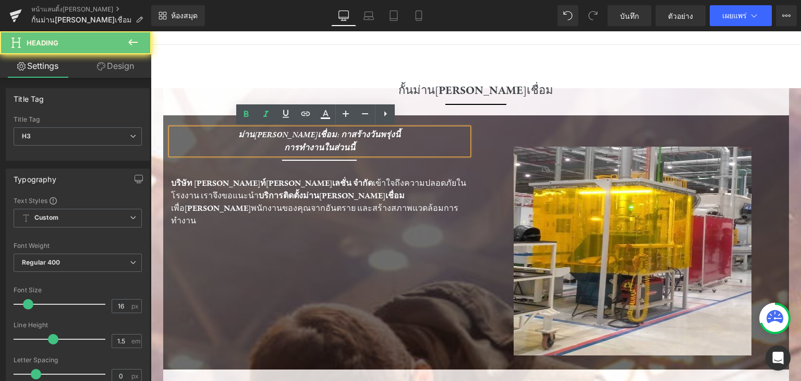
click at [378, 131] on font "ม่าน[PERSON_NAME]เชื่อม: กาสร้างวันพรุ่งนี้" at bounding box center [319, 134] width 162 height 11
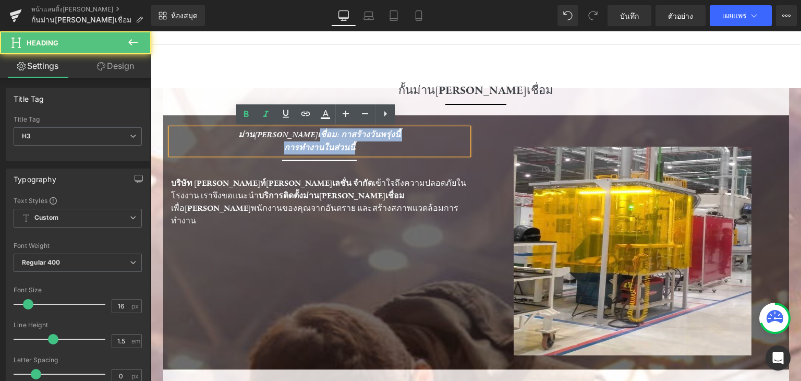
drag, startPoint x: 319, startPoint y: 134, endPoint x: 372, endPoint y: 150, distance: 55.1
click at [372, 150] on div "ม่าน[PERSON_NAME]เชื่อม: กาสร้างวันพรุ่งนี้ การทำงานในส่วนนี้" at bounding box center [319, 141] width 297 height 26
click at [372, 150] on div "การทำงานในส่วนนี้" at bounding box center [319, 147] width 297 height 13
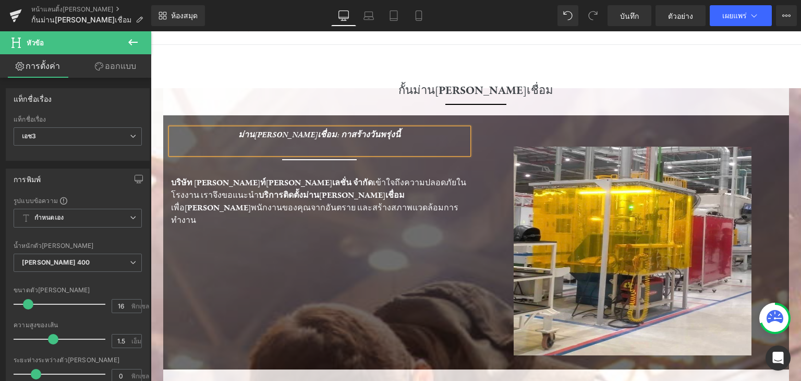
click at [362, 133] on div "ม่าน[PERSON_NAME]เชื่อม: กาสร้างวันพรุ่งนี้" at bounding box center [319, 141] width 297 height 26
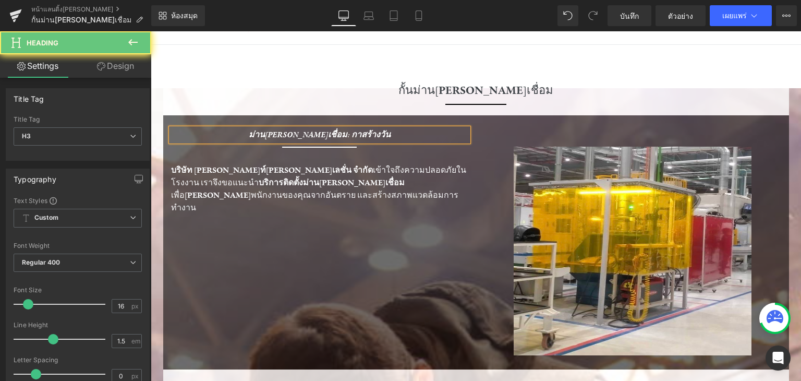
click at [380, 134] on div "ม่าน[PERSON_NAME]เชื่อม: กาสร้างวัน" at bounding box center [319, 134] width 297 height 13
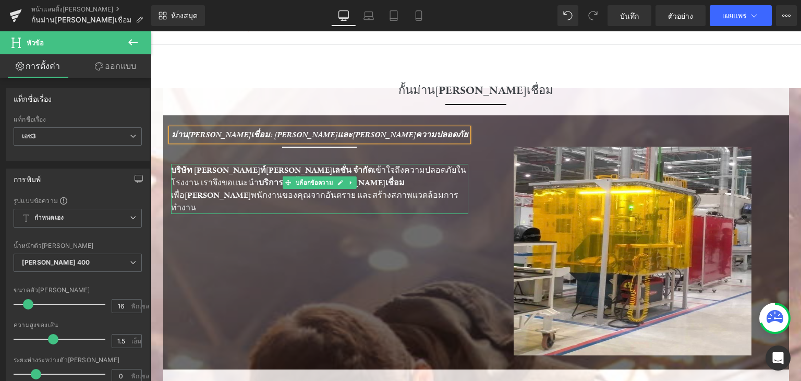
click at [437, 220] on div "ม่าน[PERSON_NAME]เชื่อม: [PERSON_NAME]และ[PERSON_NAME]ความปลอดภัย หัวข้อ ตัวคั่…" at bounding box center [476, 242] width 626 height 254
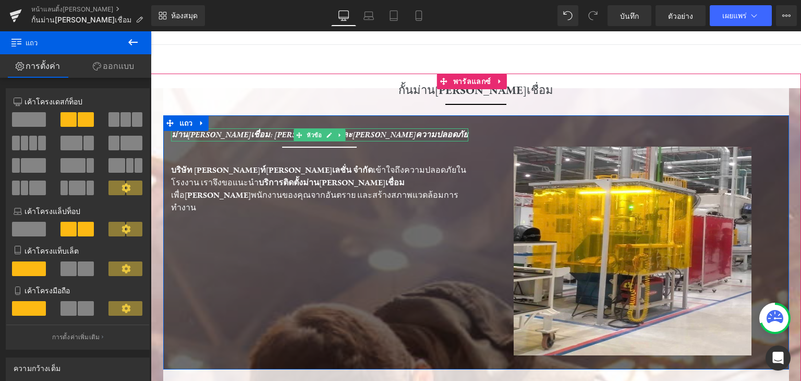
click at [281, 135] on font "ม่าน[PERSON_NAME]เชื่อม: [PERSON_NAME]และ[PERSON_NAME]ความปลอดภัย" at bounding box center [320, 134] width 296 height 11
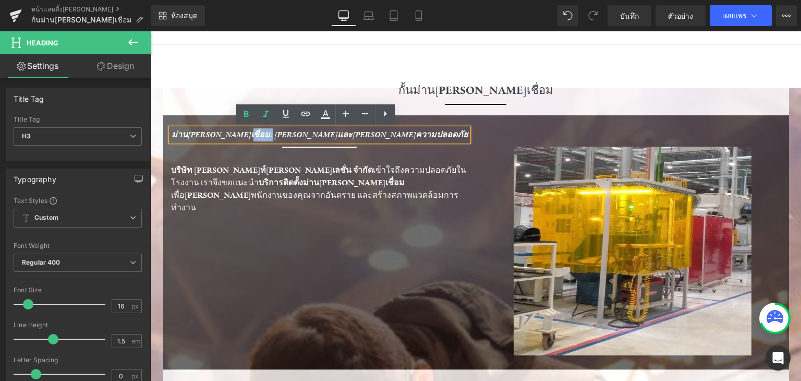
click at [281, 135] on font "ม่าน[PERSON_NAME]เชื่อม: [PERSON_NAME]และ[PERSON_NAME]ความปลอดภัย" at bounding box center [320, 134] width 296 height 11
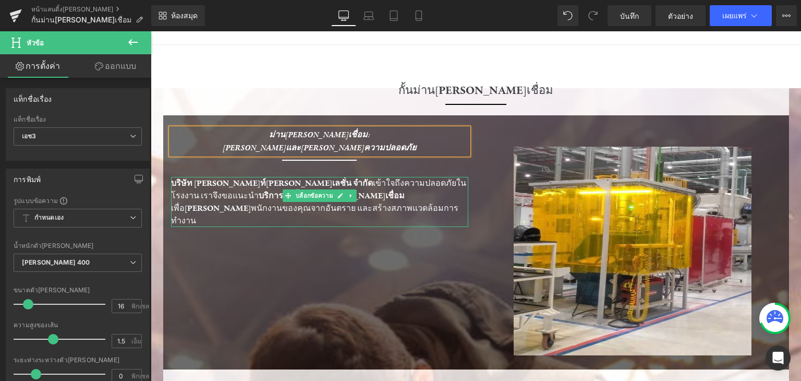
drag, startPoint x: 263, startPoint y: 213, endPoint x: 203, endPoint y: 39, distance: 184.6
click at [264, 224] on div at bounding box center [319, 225] width 297 height 3
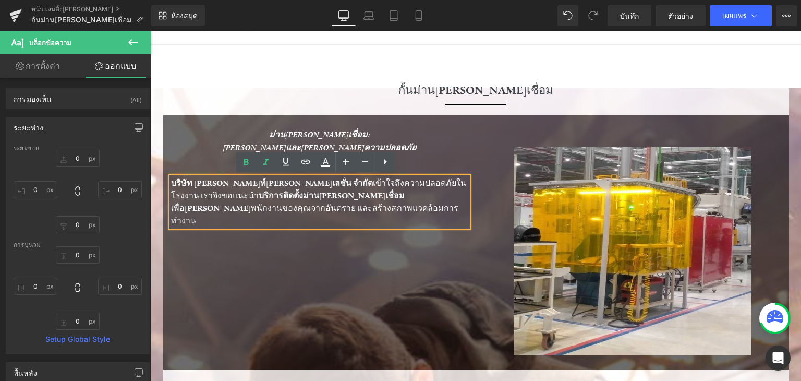
click at [298, 259] on div "ม่าน[PERSON_NAME]เชื่อม: [PERSON_NAME]และ[PERSON_NAME]ความปลอดภัย หัวข้อ ตัวคั่…" at bounding box center [476, 242] width 626 height 254
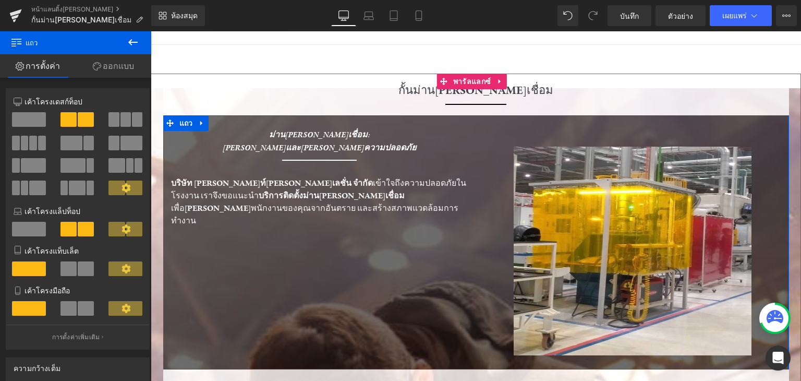
click at [280, 217] on div "ม่าน[PERSON_NAME]เชื่อม: [PERSON_NAME]และ[PERSON_NAME]ความปลอดภัย หัวข้อ ตัวคั่…" at bounding box center [476, 242] width 626 height 254
click at [274, 211] on p "บริษัท [PERSON_NAME]ท์[PERSON_NAME]เลชั่น จำกัด เข้าใจถึงความปลอดภัยในโรงงาน เร…" at bounding box center [319, 202] width 297 height 50
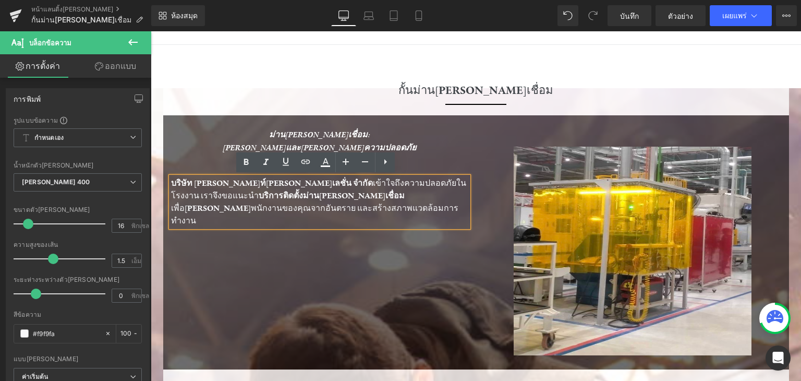
click at [229, 261] on div "ม่าน[PERSON_NAME]เชื่อม: [PERSON_NAME]และ[PERSON_NAME]ความปลอดภัย หัวข้อ ตัวคั่…" at bounding box center [476, 242] width 626 height 254
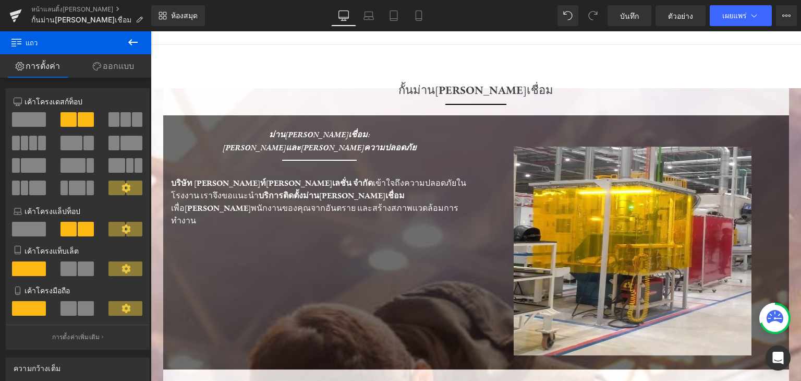
click at [135, 41] on icon at bounding box center [133, 42] width 13 height 13
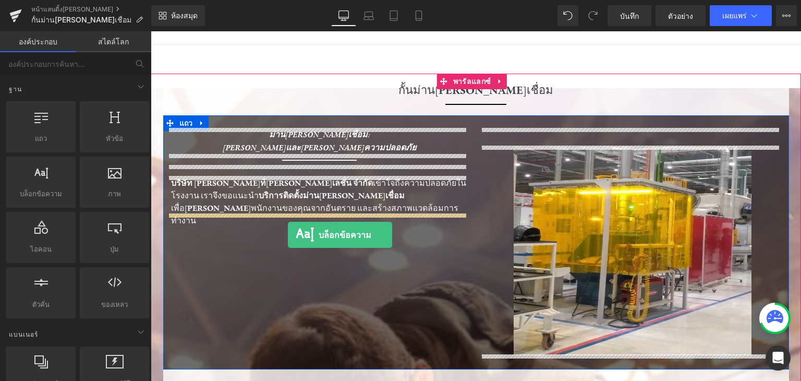
drag, startPoint x: 196, startPoint y: 215, endPoint x: 288, endPoint y: 235, distance: 93.9
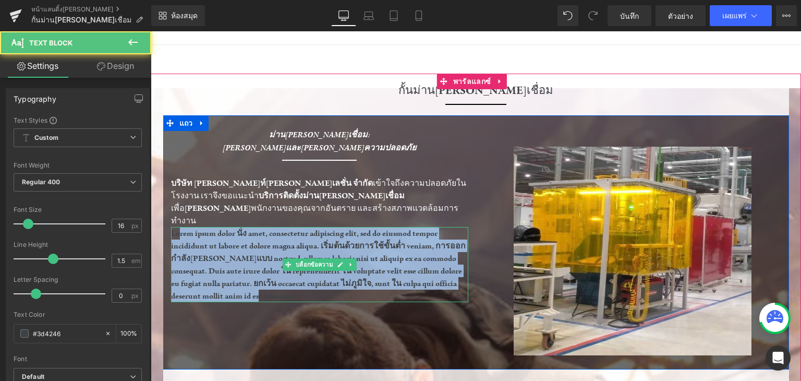
drag, startPoint x: 177, startPoint y: 220, endPoint x: 349, endPoint y: 280, distance: 181.8
click at [349, 280] on p "Lorem ipsum dolor นั่ง amet, consectetur adipiscing elit, sed do eiusmod tempor…" at bounding box center [319, 264] width 297 height 75
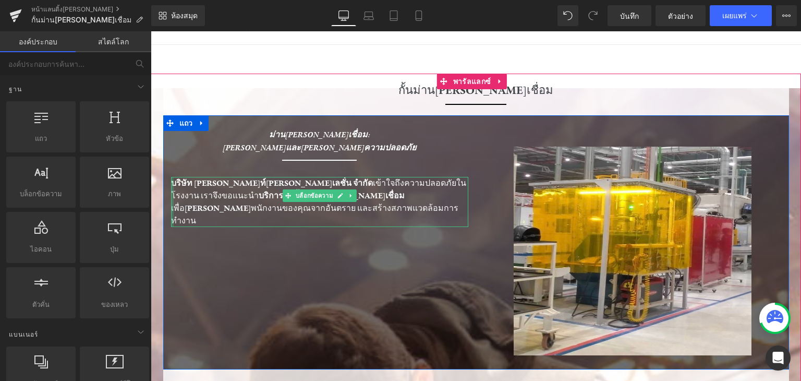
click at [171, 183] on font "บริษัท [PERSON_NAME]ท์[PERSON_NAME]เลชั่น จำกัด" at bounding box center [272, 183] width 202 height 10
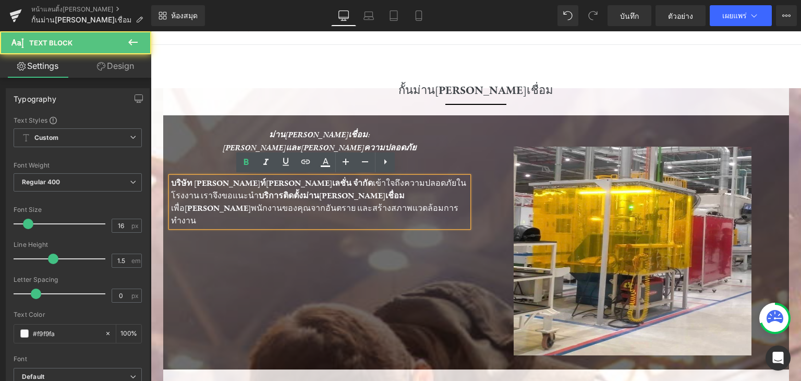
click at [171, 183] on font "บริษัท [PERSON_NAME]ท์[PERSON_NAME]เลชั่น จำกัด" at bounding box center [272, 183] width 202 height 10
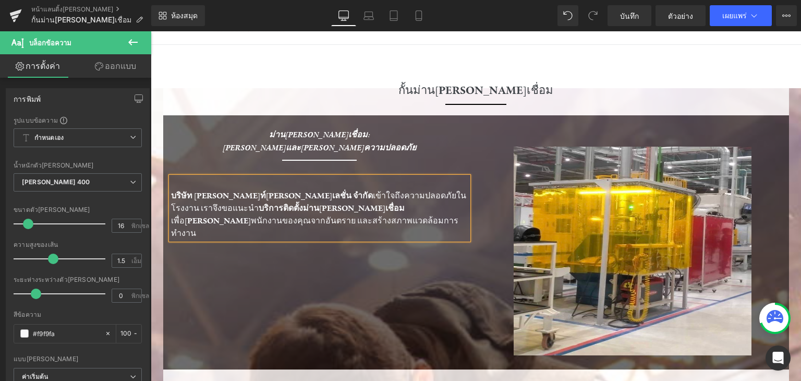
click at [172, 182] on p at bounding box center [319, 183] width 297 height 13
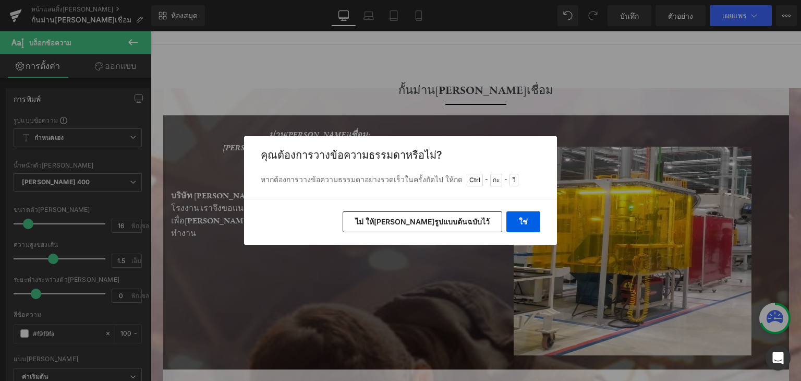
click at [442, 221] on font "ไม่ ให้[PERSON_NAME]รูปแบบต้นฉบับไว้" at bounding box center [422, 221] width 135 height 9
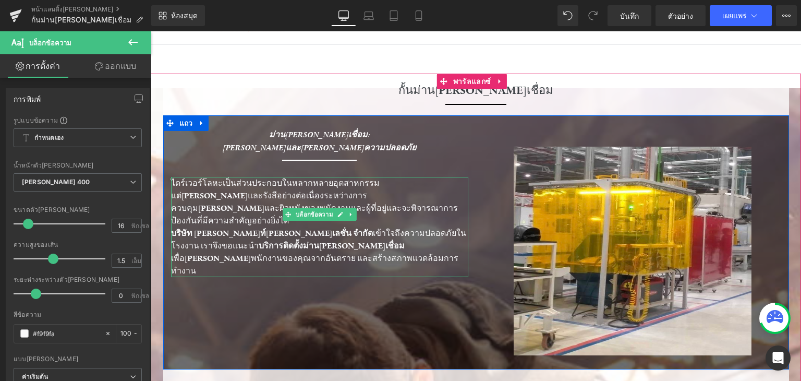
click at [175, 183] on font "ไดร์เวอร์โลหะเป็นส่วนประกอบในหลากหลายอุตสาหกรรม แต่[PERSON_NAME]และรังสีอย่างต่…" at bounding box center [314, 202] width 287 height 48
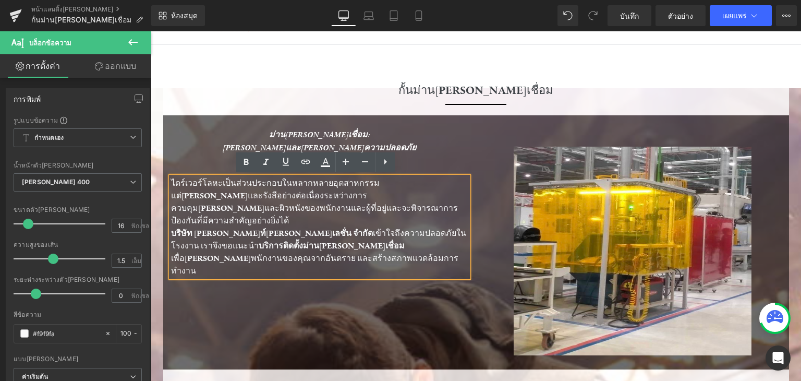
click at [282, 210] on p "ไดร์เวอร์โลหะเป็นส่วนประกอบในหลากหลายอุตสาหกรรม แต่[PERSON_NAME]และรังสีอย่างต่…" at bounding box center [319, 202] width 297 height 50
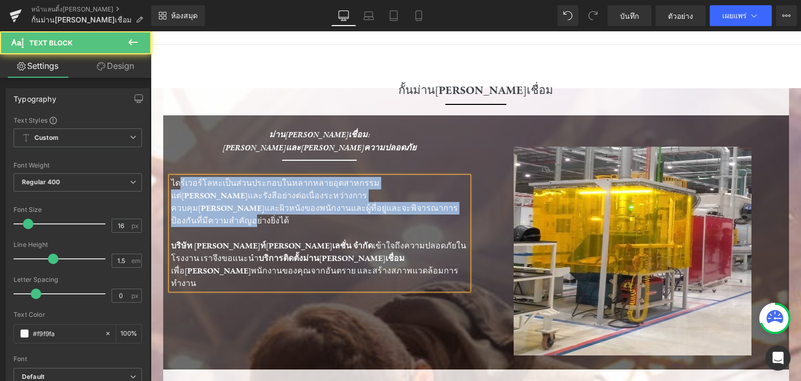
drag, startPoint x: 170, startPoint y: 176, endPoint x: 288, endPoint y: 205, distance: 122.0
click at [288, 205] on p "ไดร์เวอร์โลหะเป็นส่วนประกอบในหลากหลายอุตสาหกรรม แต่[PERSON_NAME]และรังสีอย่างต่…" at bounding box center [319, 202] width 297 height 50
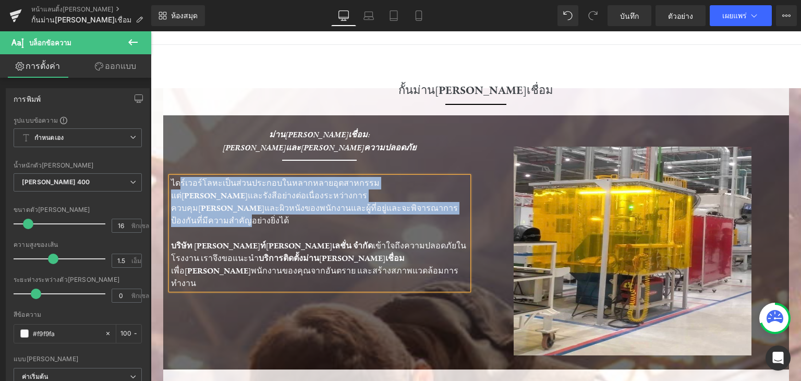
drag, startPoint x: 288, startPoint y: 205, endPoint x: 170, endPoint y: 186, distance: 119.4
click at [171, 186] on p "ไดร์เวอร์โลหะเป็นส่วนประกอบในหลากหลายอุตสาหกรรม แต่[PERSON_NAME]และรังสีอย่างต่…" at bounding box center [319, 202] width 297 height 50
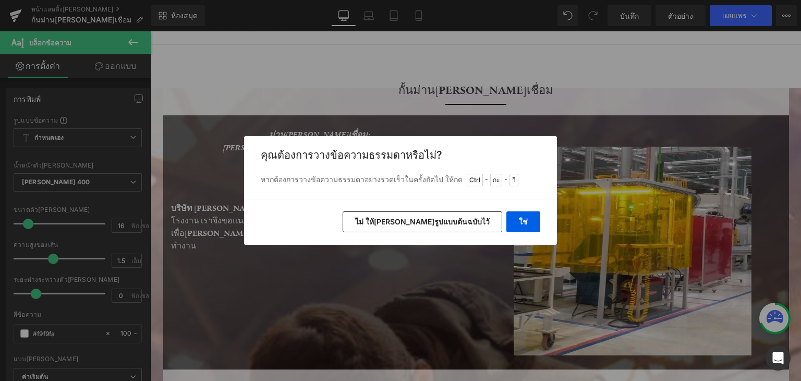
click at [444, 221] on font "ไม่ ให้[PERSON_NAME]รูปแบบต้นฉบับไว้" at bounding box center [422, 221] width 135 height 9
click at [444, 221] on font "เข้าใจถึงความปลอดภัยในโรงงาน เราจึงขอแนะนำ บริการติดตั้งม่าน[PERSON_NAME]เชื่อม…" at bounding box center [318, 227] width 295 height 48
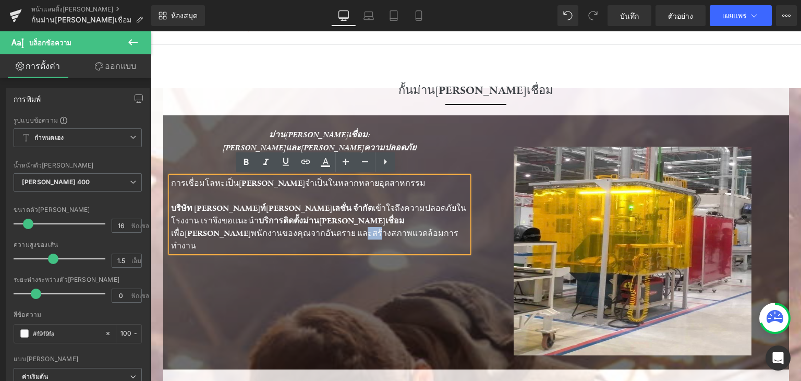
click at [392, 183] on p "การเชื่อมโลหะเป็น[PERSON_NAME]จำเป็นในหลากหลายอุตสาหกรรม" at bounding box center [319, 183] width 297 height 13
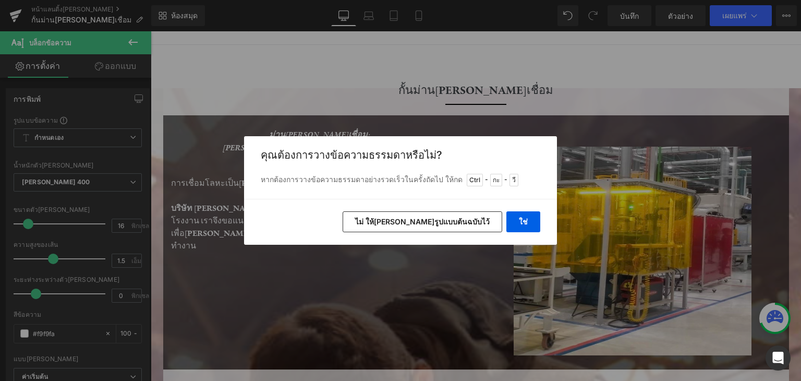
click at [454, 224] on font "ไม่ ให้[PERSON_NAME]รูปแบบต้นฉบับไว้" at bounding box center [422, 221] width 135 height 9
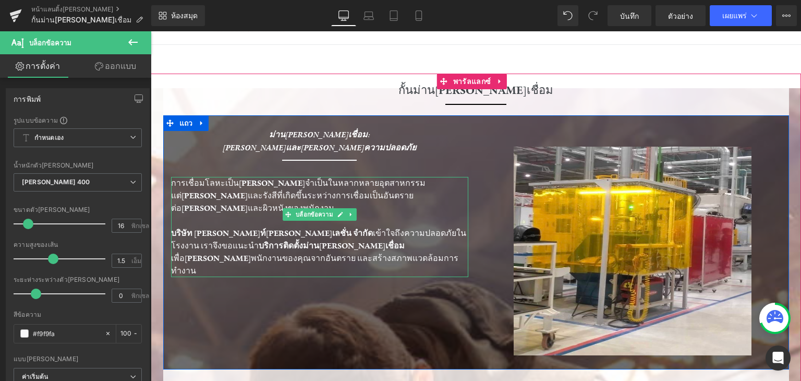
click at [412, 199] on p "การเชื่อมโลหะเป็น[PERSON_NAME]จำเป็นในหลากหลายอุตสาหกรรม แต่[PERSON_NAME]และรัง…" at bounding box center [319, 196] width 297 height 38
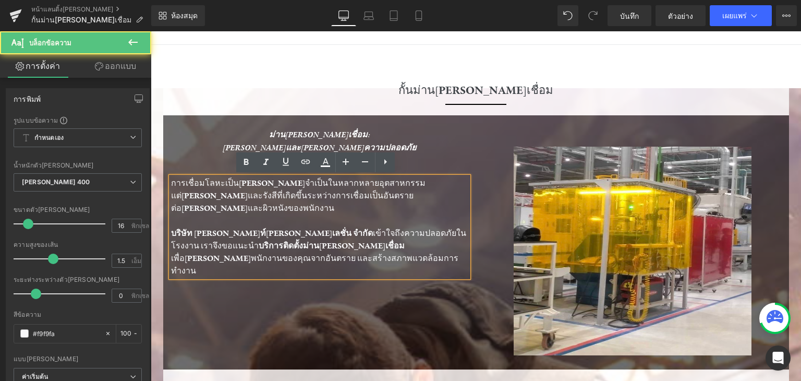
click at [412, 199] on p "การเชื่อมโลหะเป็น[PERSON_NAME]จำเป็นในหลากหลายอุตสาหกรรม แต่[PERSON_NAME]และรัง…" at bounding box center [319, 196] width 297 height 38
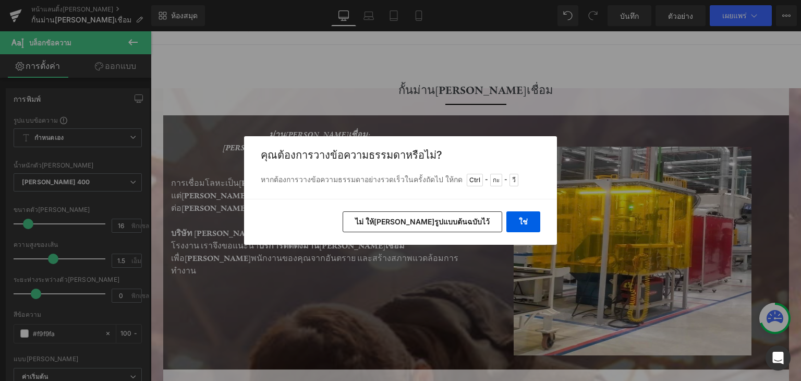
click at [427, 220] on font "ไม่ ให้[PERSON_NAME]รูปแบบต้นฉบับไว้" at bounding box center [422, 221] width 135 height 9
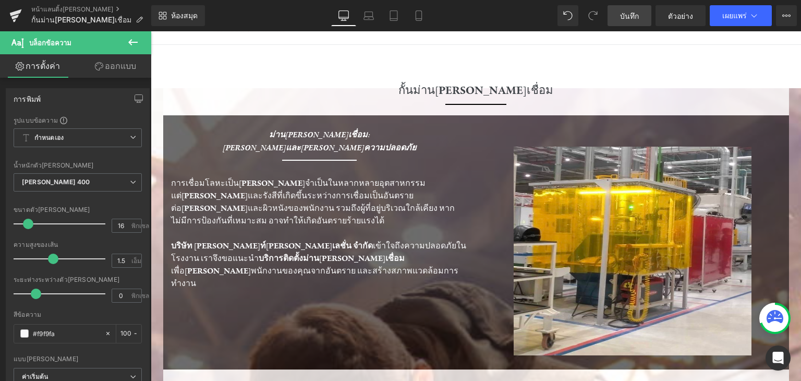
click at [631, 16] on font "บันทึก" at bounding box center [629, 15] width 19 height 9
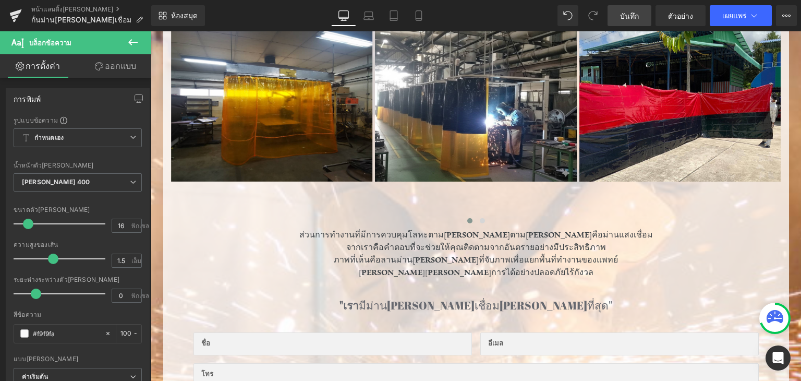
scroll to position [470, 0]
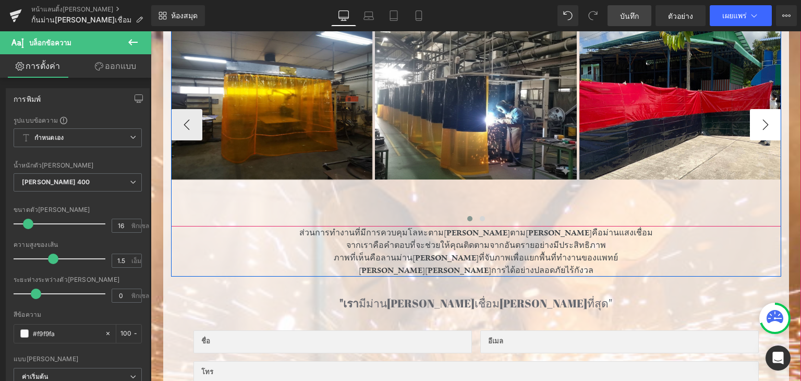
click at [766, 122] on button "-" at bounding box center [765, 124] width 31 height 31
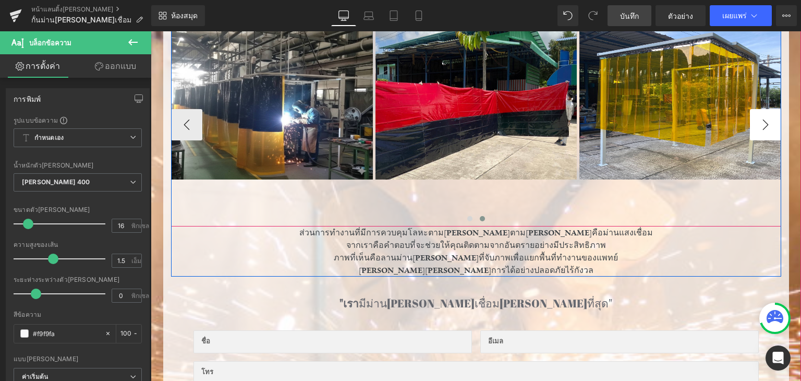
click at [766, 122] on button "-" at bounding box center [765, 124] width 31 height 31
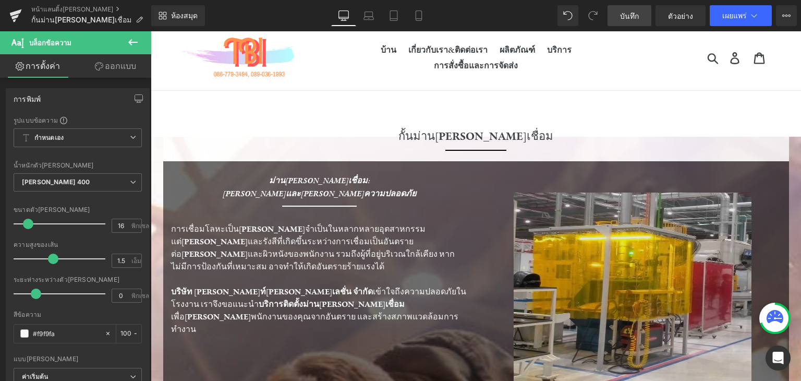
scroll to position [0, 0]
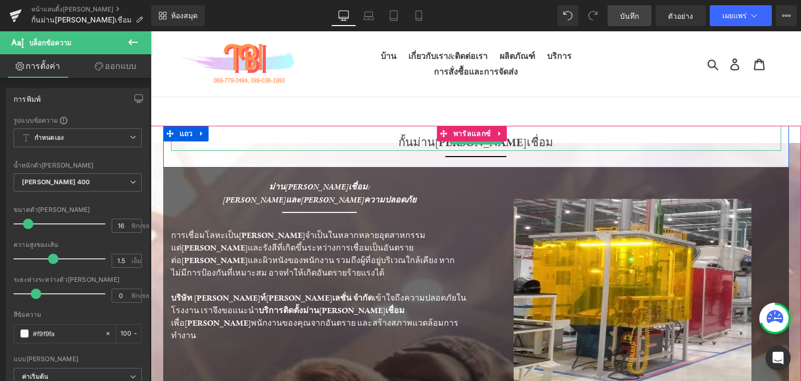
click at [426, 140] on font "กั้นม่าน[PERSON_NAME]เชื่อม" at bounding box center [476, 142] width 155 height 14
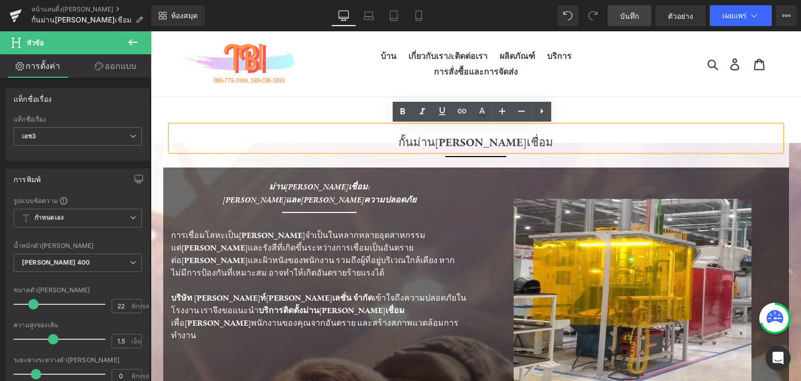
drag, startPoint x: 438, startPoint y: 138, endPoint x: 420, endPoint y: 130, distance: 19.4
click at [420, 130] on div "กั้นม่าน[PERSON_NAME]เชื่อม" at bounding box center [476, 138] width 610 height 25
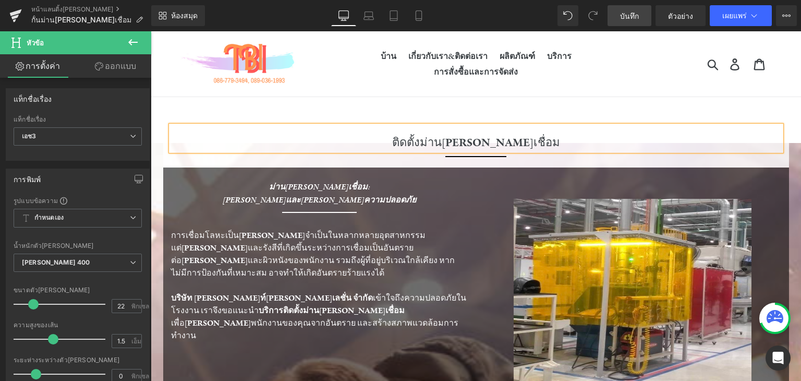
click at [414, 142] on div "ติดตั้งม่าน[PERSON_NAME]เชื่อม" at bounding box center [476, 138] width 610 height 25
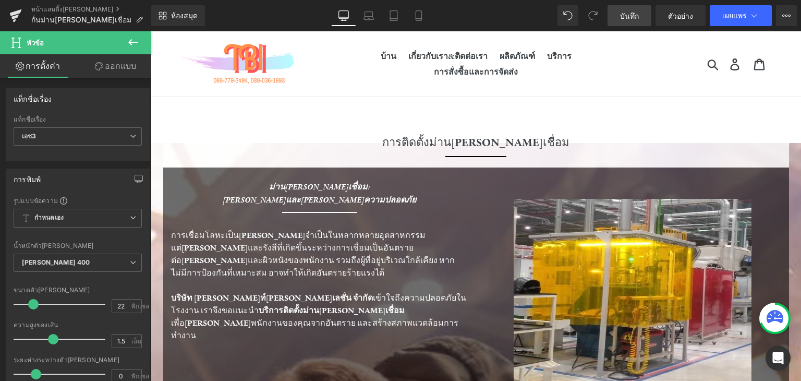
click at [624, 13] on font "บันทึก" at bounding box center [629, 15] width 19 height 9
